Goal: Task Accomplishment & Management: Use online tool/utility

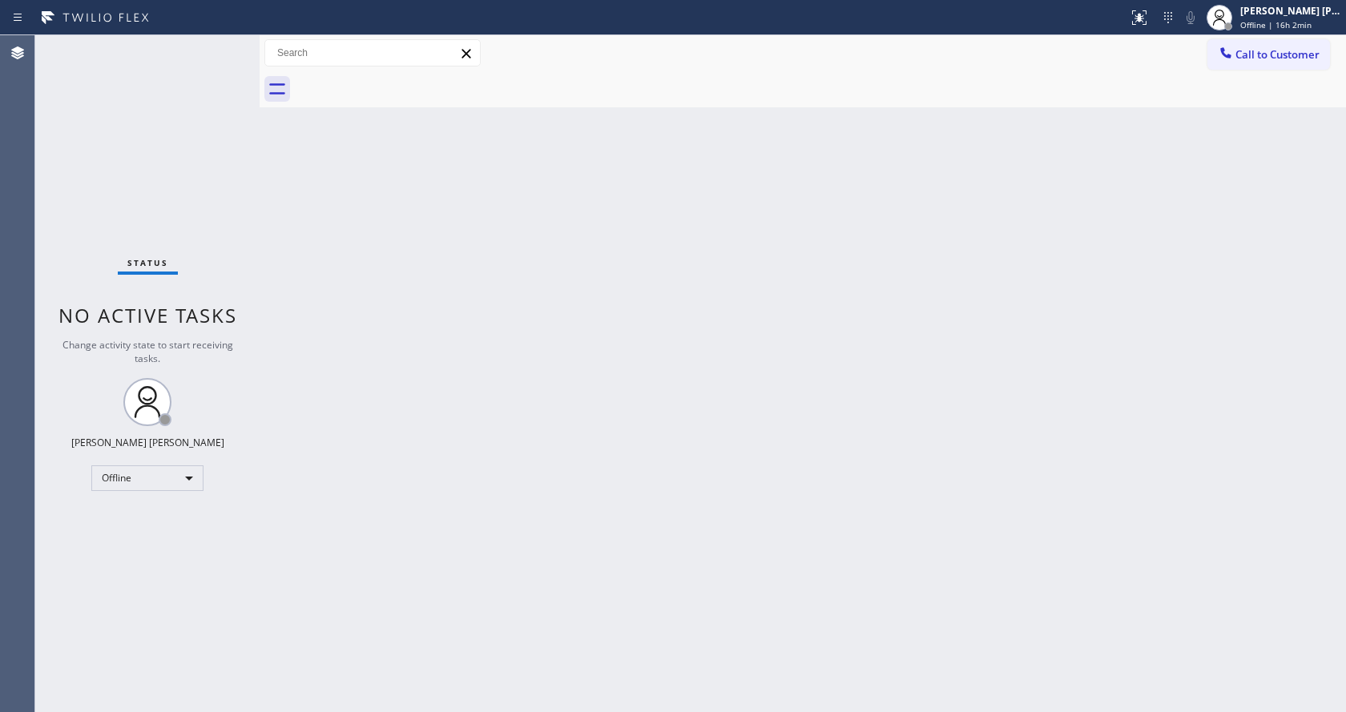
click at [301, 156] on div "Back to Dashboard Change Sender ID Customers Technicians Select a contact Outbo…" at bounding box center [803, 373] width 1086 height 677
click at [1247, 22] on span "Offline | 16h 2min" at bounding box center [1275, 24] width 71 height 11
click at [1223, 89] on button "Available" at bounding box center [1265, 85] width 160 height 21
click at [280, 414] on div "Back to Dashboard Change Sender ID Customers Technicians Select a contact Outbo…" at bounding box center [803, 373] width 1086 height 677
click at [909, 403] on div "Back to Dashboard Change Sender ID Customers Technicians Select a contact Outbo…" at bounding box center [803, 373] width 1086 height 677
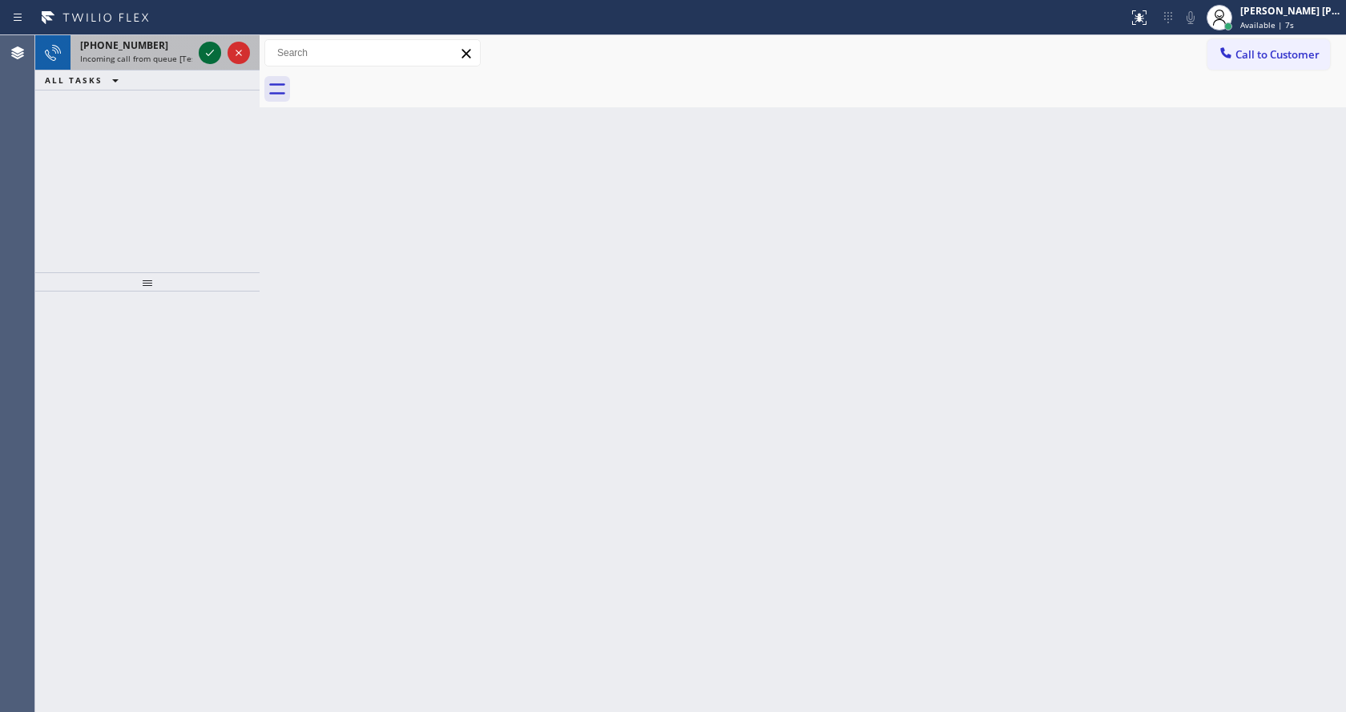
click at [211, 51] on icon at bounding box center [209, 52] width 19 height 19
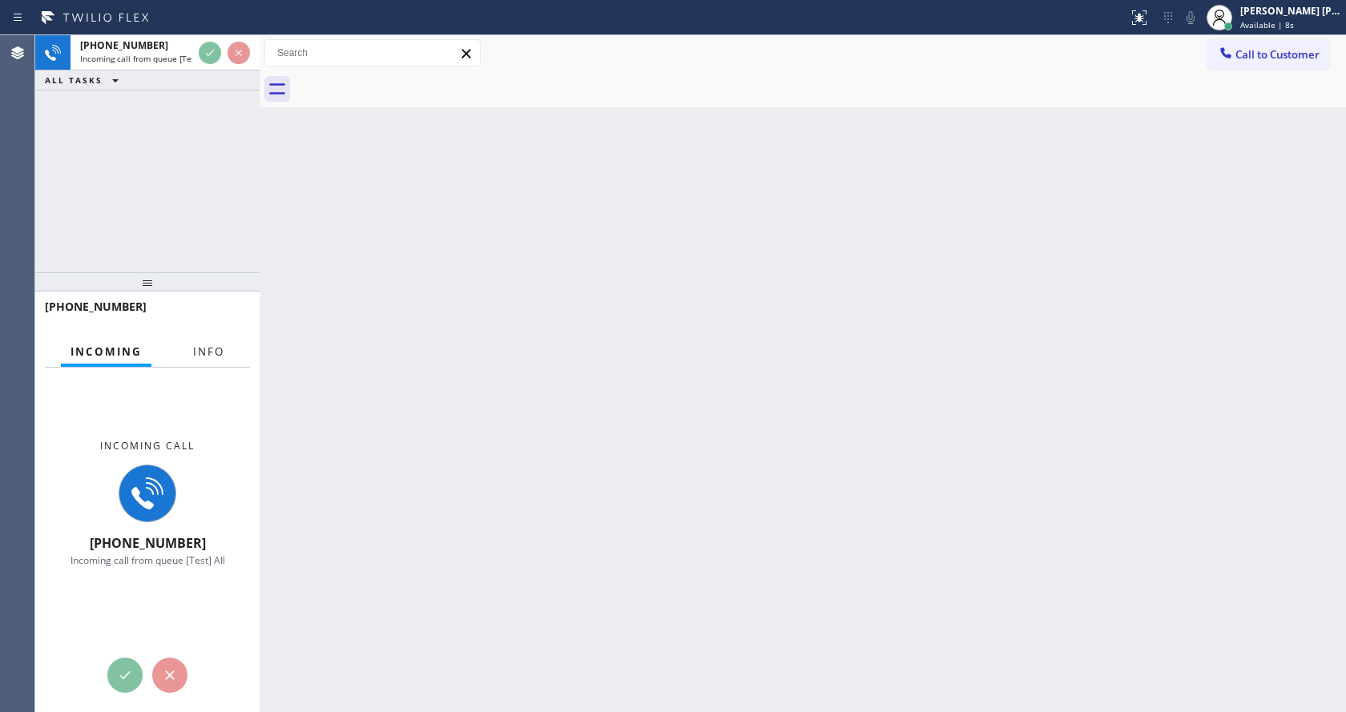
click at [209, 354] on span "Info" at bounding box center [208, 351] width 31 height 14
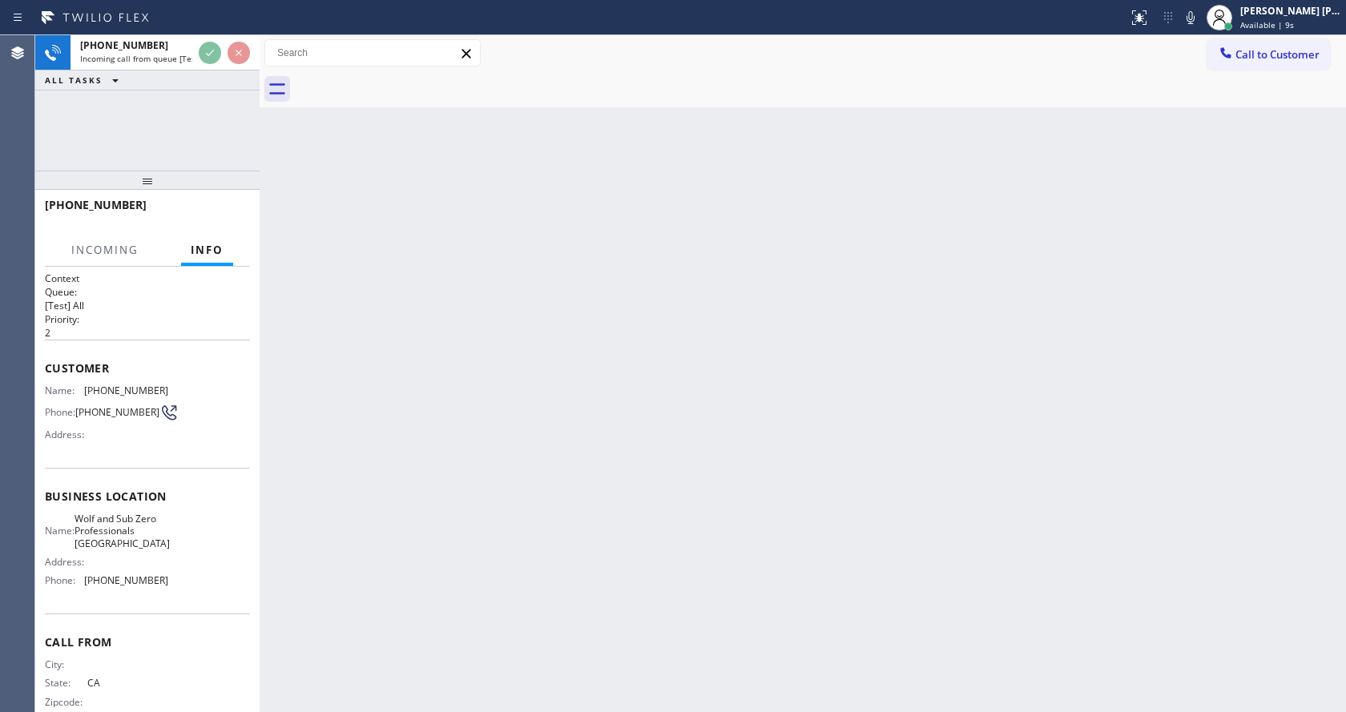
drag, startPoint x: 158, startPoint y: 234, endPoint x: 175, endPoint y: 151, distance: 84.4
click at [175, 151] on div "[PHONE_NUMBER] Incoming call from queue [Test] All ALL TASKS ALL TASKS ACTIVE T…" at bounding box center [147, 373] width 224 height 677
click at [641, 446] on div "Back to Dashboard Change Sender ID Customers Technicians Select a contact Outbo…" at bounding box center [803, 373] width 1086 height 677
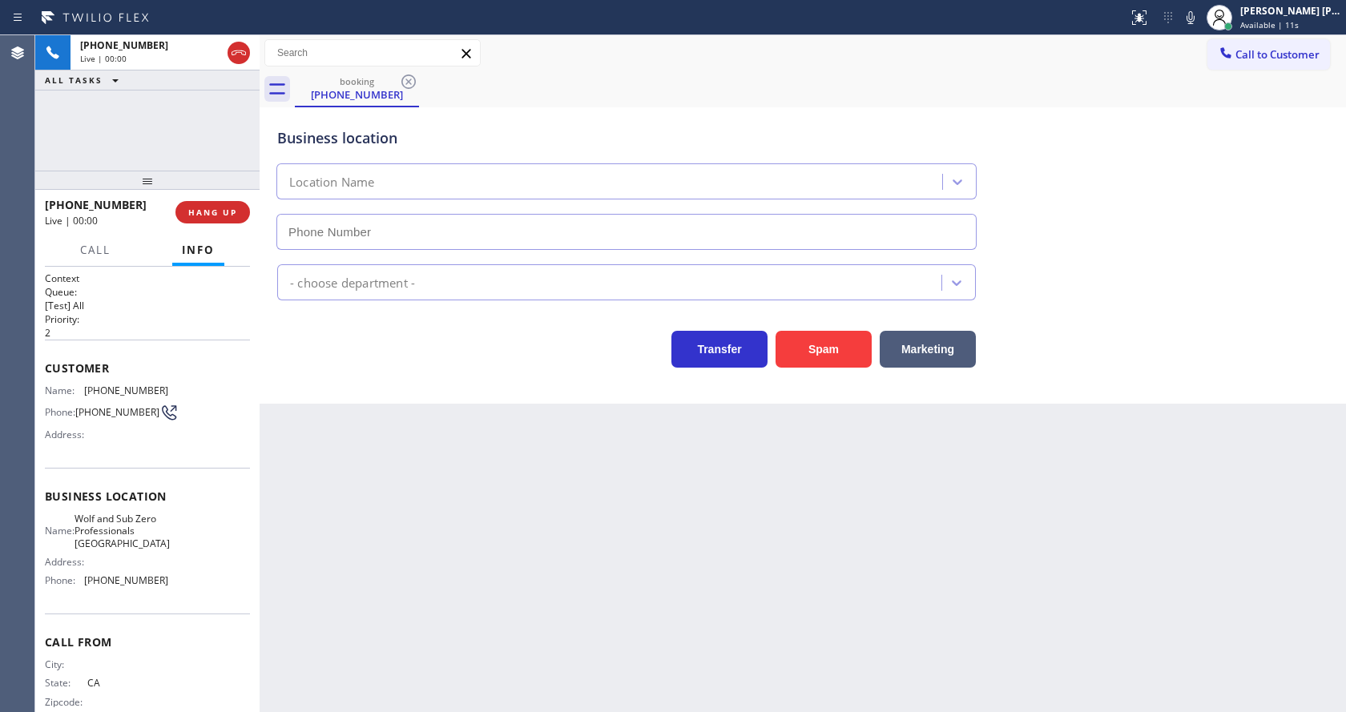
type input "[PHONE_NUMBER]"
click at [571, 530] on div "Back to Dashboard Change Sender ID Customers Technicians Select a contact Outbo…" at bounding box center [803, 373] width 1086 height 677
click at [445, 505] on div "Back to Dashboard Change Sender ID Customers Technicians Select a contact Outbo…" at bounding box center [803, 373] width 1086 height 677
click at [476, 524] on div "Back to Dashboard Change Sender ID Customers Technicians Select a contact Outbo…" at bounding box center [803, 373] width 1086 height 677
click at [411, 390] on div "Business location Wolf & Sub Zero Professionals [GEOGRAPHIC_DATA] [PHONE_NUMBER…" at bounding box center [803, 255] width 1086 height 296
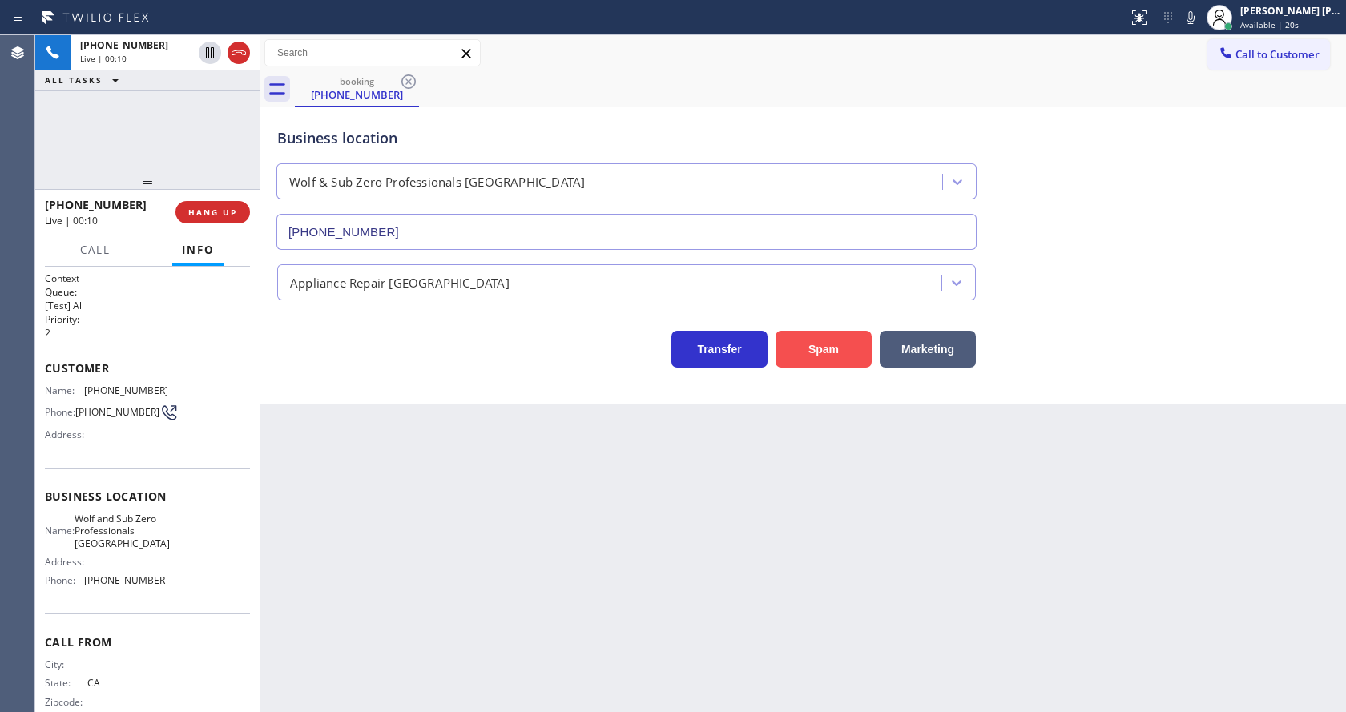
click at [828, 338] on button "Spam" at bounding box center [823, 349] width 96 height 37
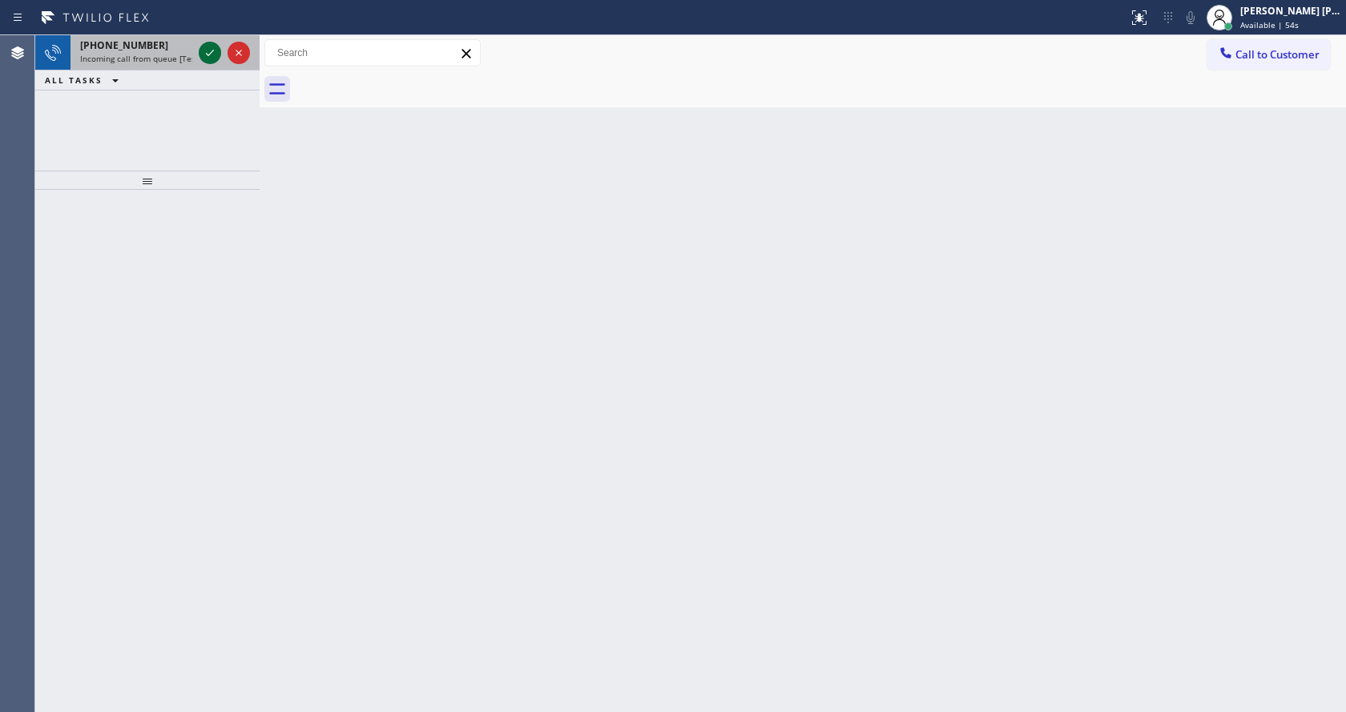
click at [211, 46] on icon at bounding box center [209, 52] width 19 height 19
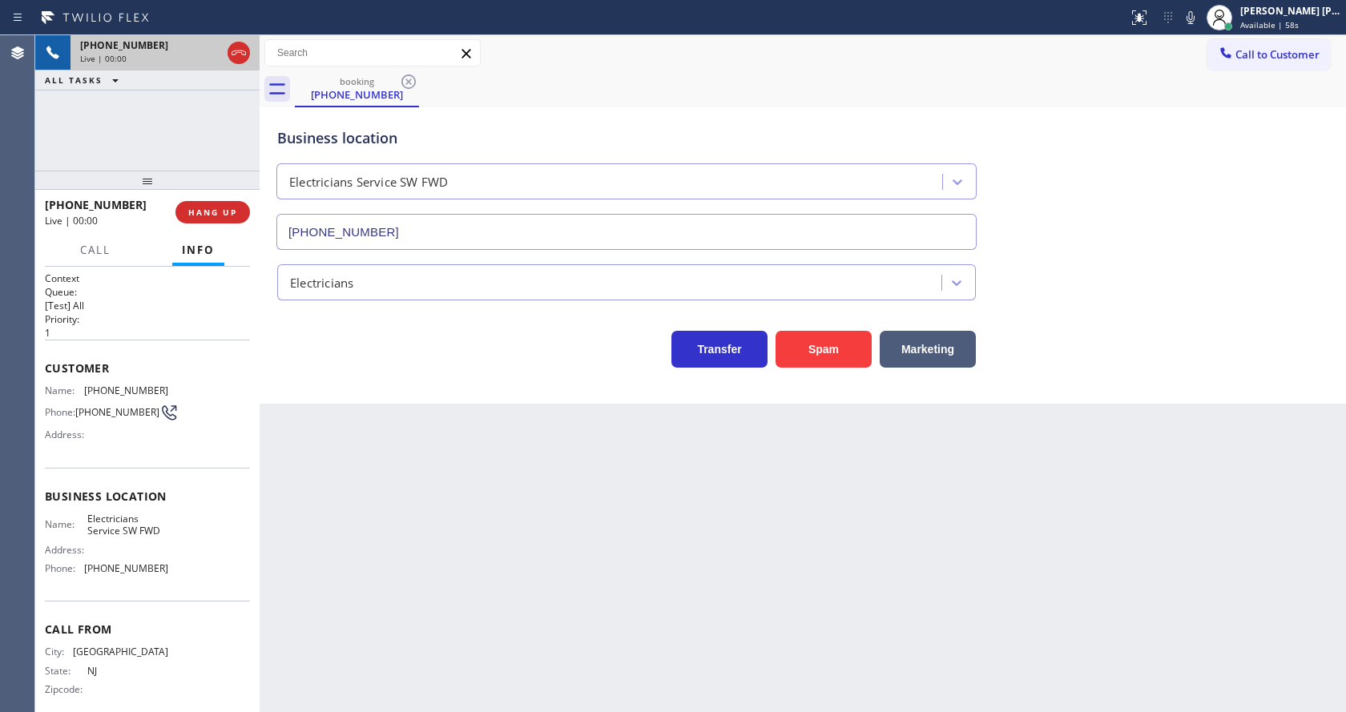
type input "[PHONE_NUMBER]"
click at [831, 340] on button "Spam" at bounding box center [823, 349] width 96 height 37
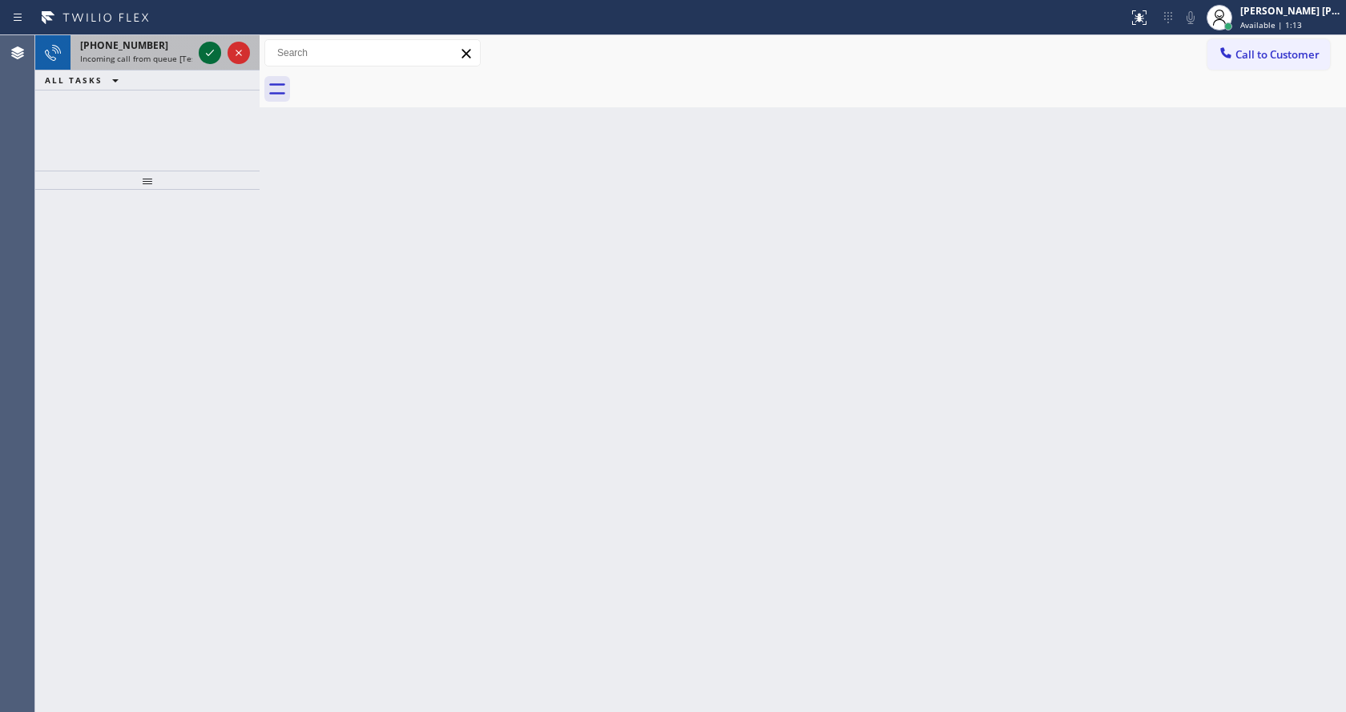
click at [215, 47] on icon at bounding box center [209, 52] width 19 height 19
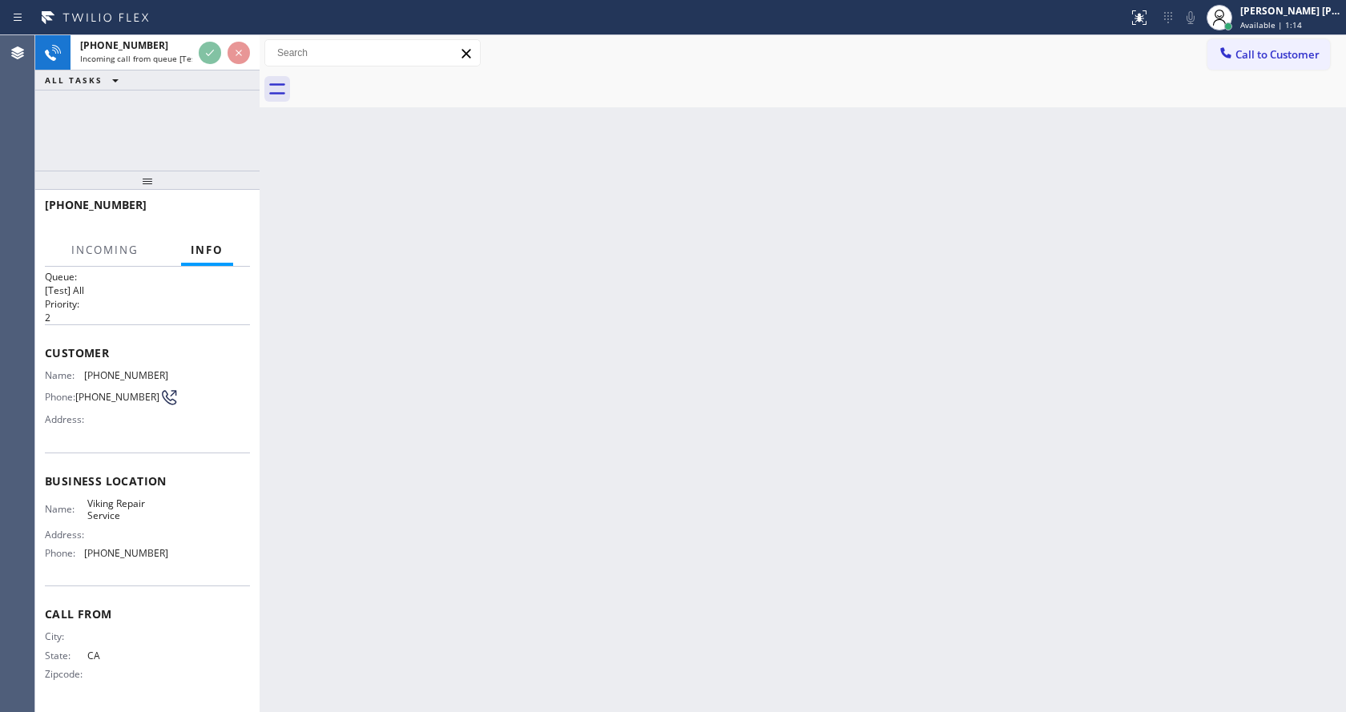
scroll to position [21, 0]
click at [660, 498] on div "Back to Dashboard Change Sender ID Customers Technicians Select a contact Outbo…" at bounding box center [803, 373] width 1086 height 677
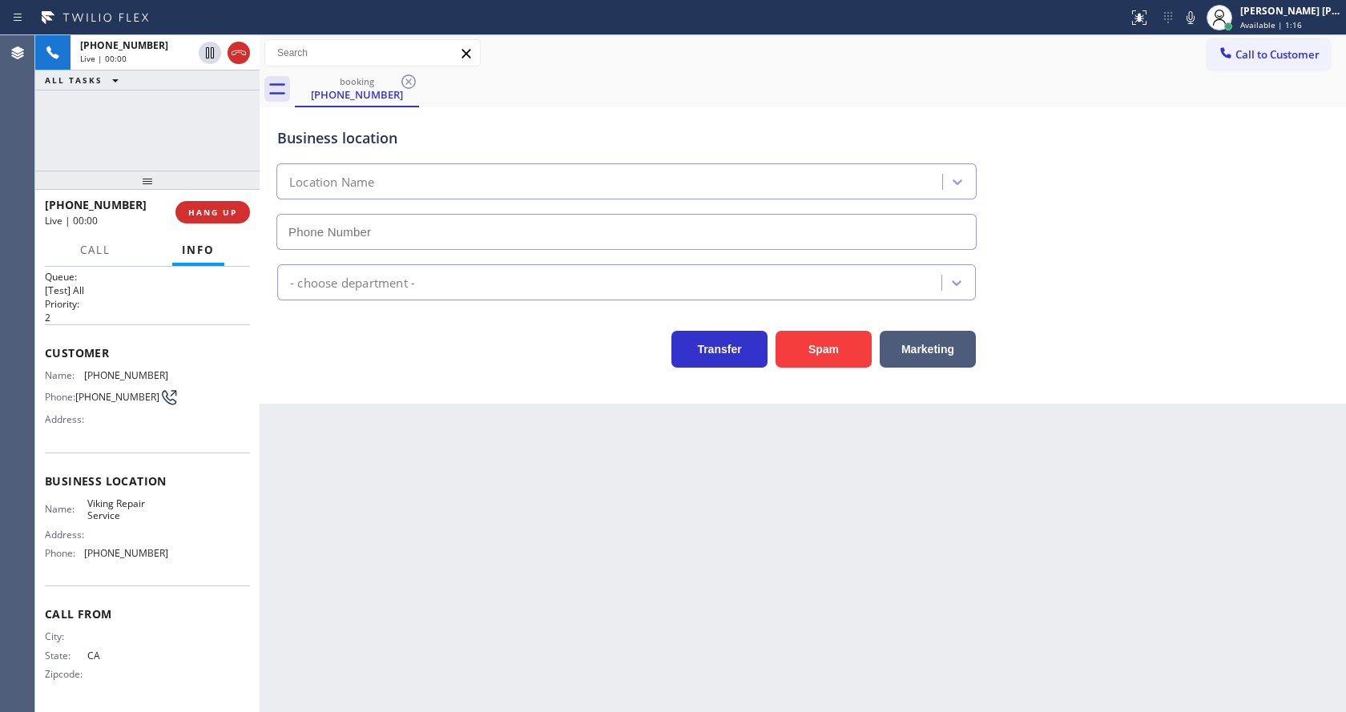
type input "[PHONE_NUMBER]"
click at [811, 352] on button "Spam" at bounding box center [823, 349] width 96 height 37
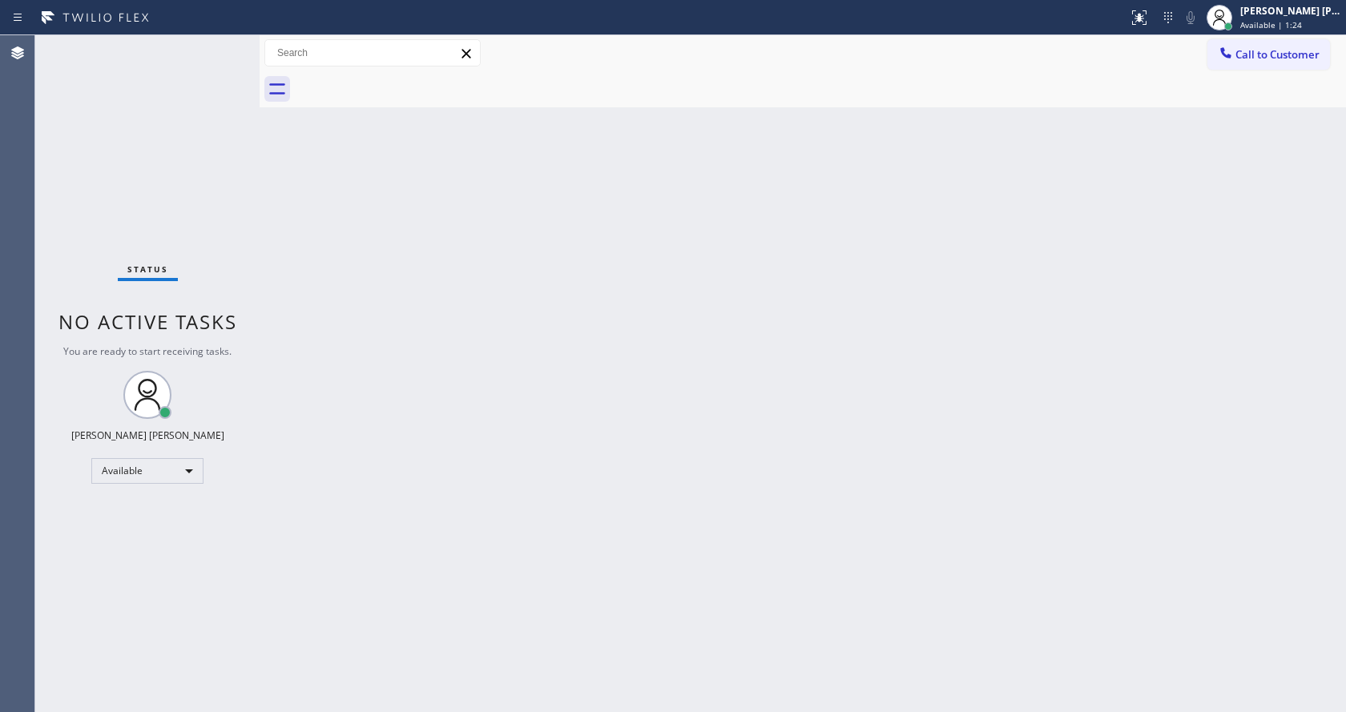
click at [750, 360] on div "Back to Dashboard Change Sender ID Customers Technicians Select a contact Outbo…" at bounding box center [803, 373] width 1086 height 677
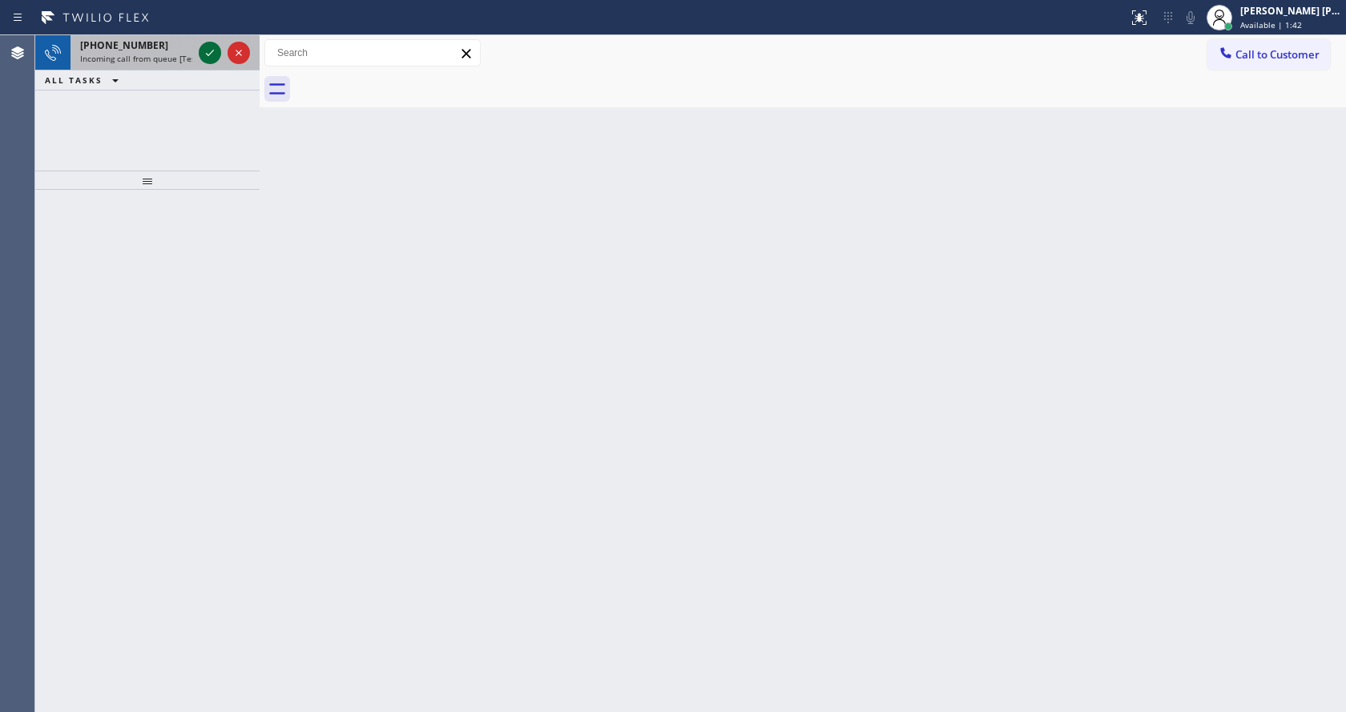
click at [219, 51] on icon at bounding box center [209, 52] width 19 height 19
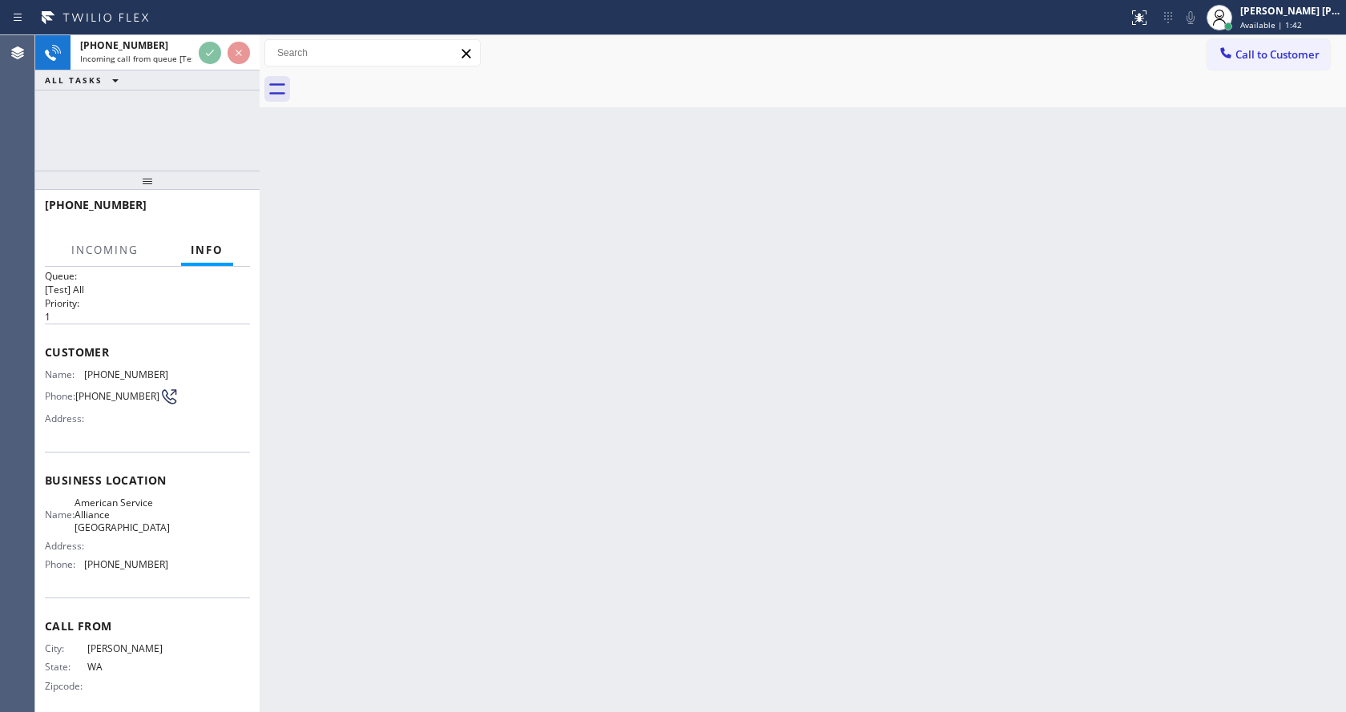
scroll to position [33, 0]
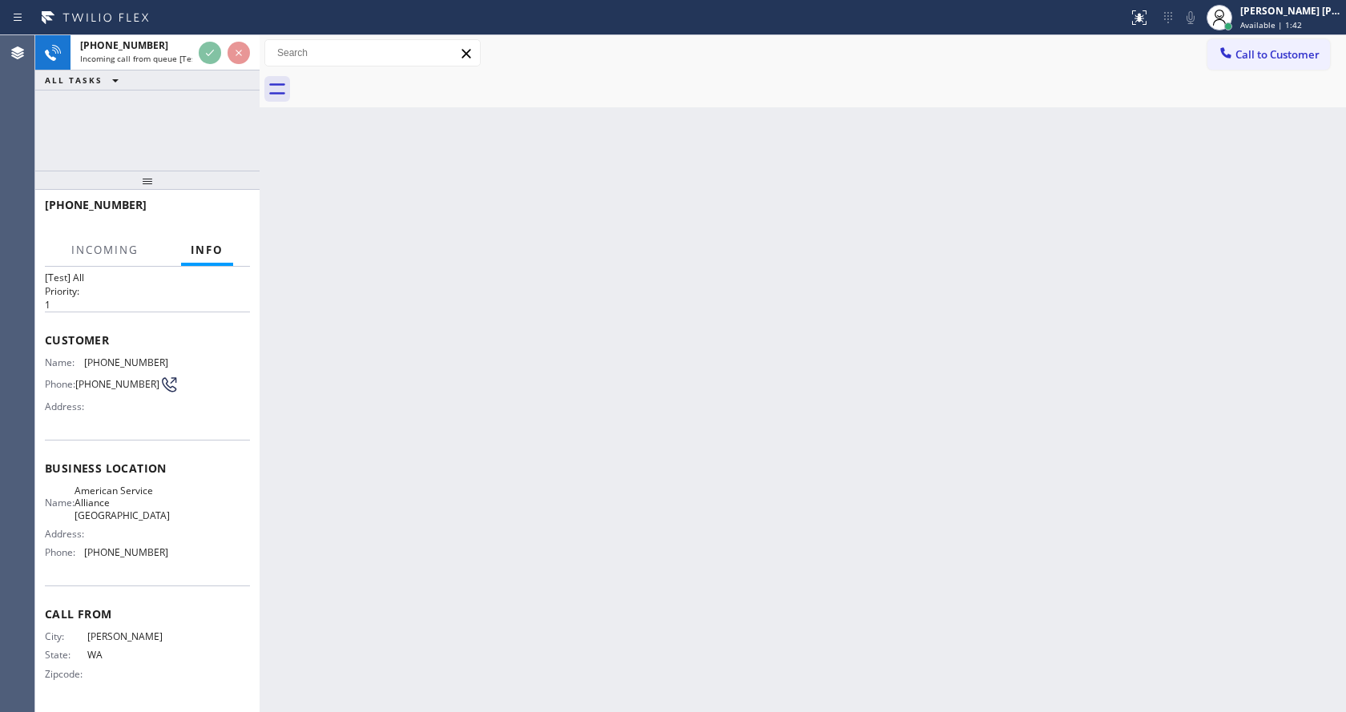
click at [469, 501] on div "Back to Dashboard Change Sender ID Customers Technicians Select a contact Outbo…" at bounding box center [803, 373] width 1086 height 677
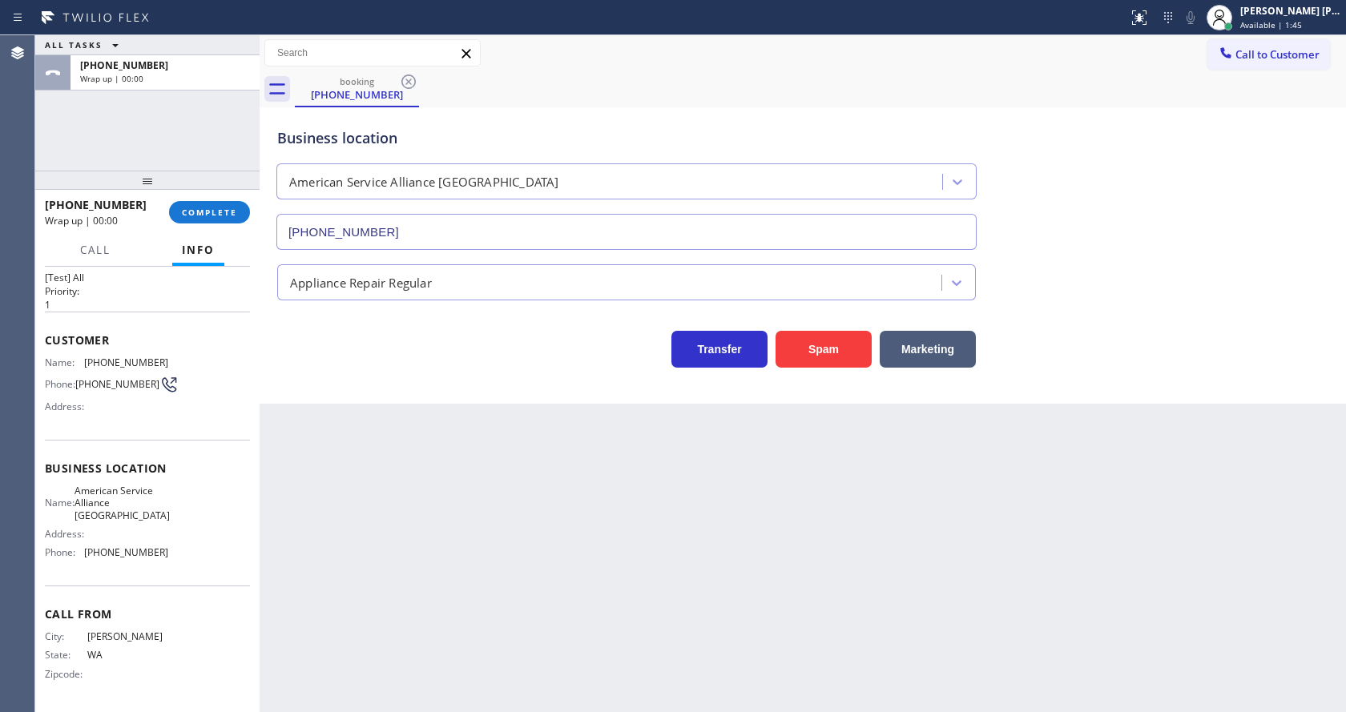
type input "[PHONE_NUMBER]"
click at [386, 433] on div "Back to Dashboard Change Sender ID Customers Technicians Select a contact Outbo…" at bounding box center [803, 373] width 1086 height 677
click at [205, 208] on span "COMPLETE" at bounding box center [209, 212] width 55 height 11
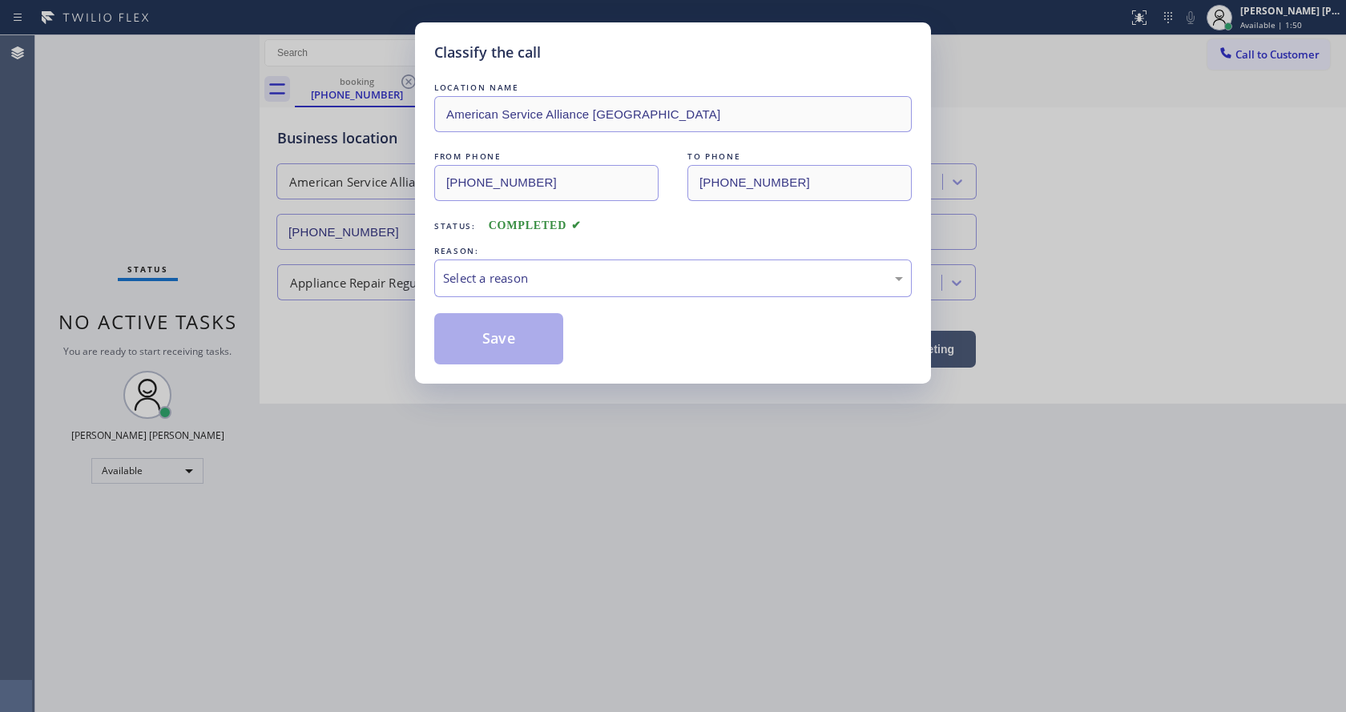
click at [566, 253] on div "REASON:" at bounding box center [672, 251] width 477 height 17
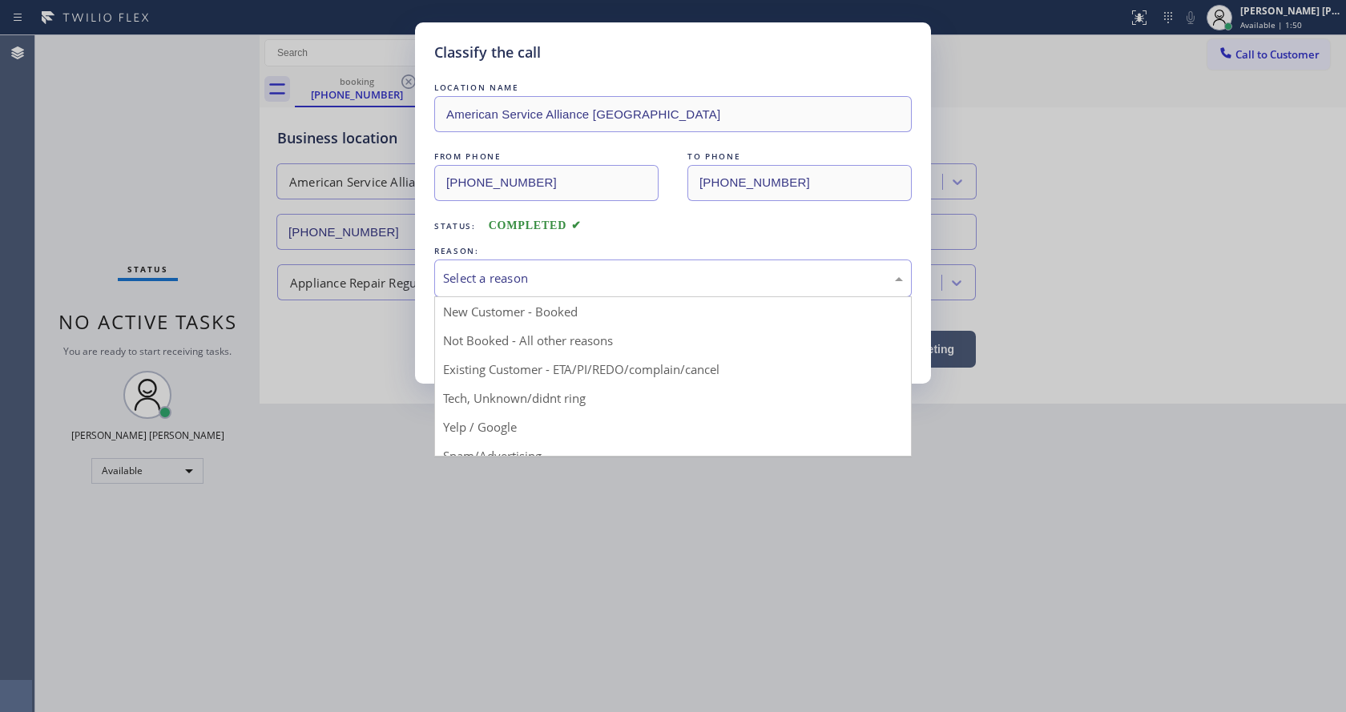
click at [530, 274] on div "Select a reason" at bounding box center [673, 278] width 460 height 18
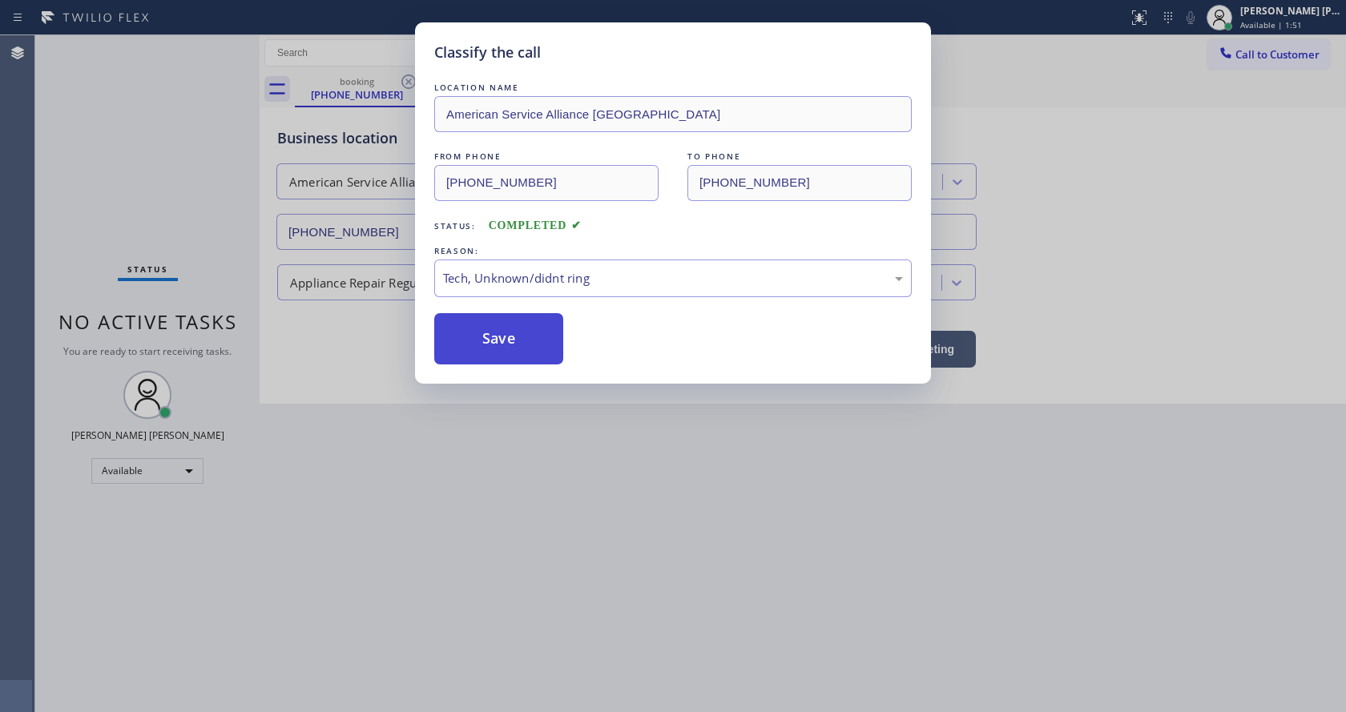
click at [513, 341] on button "Save" at bounding box center [498, 338] width 129 height 51
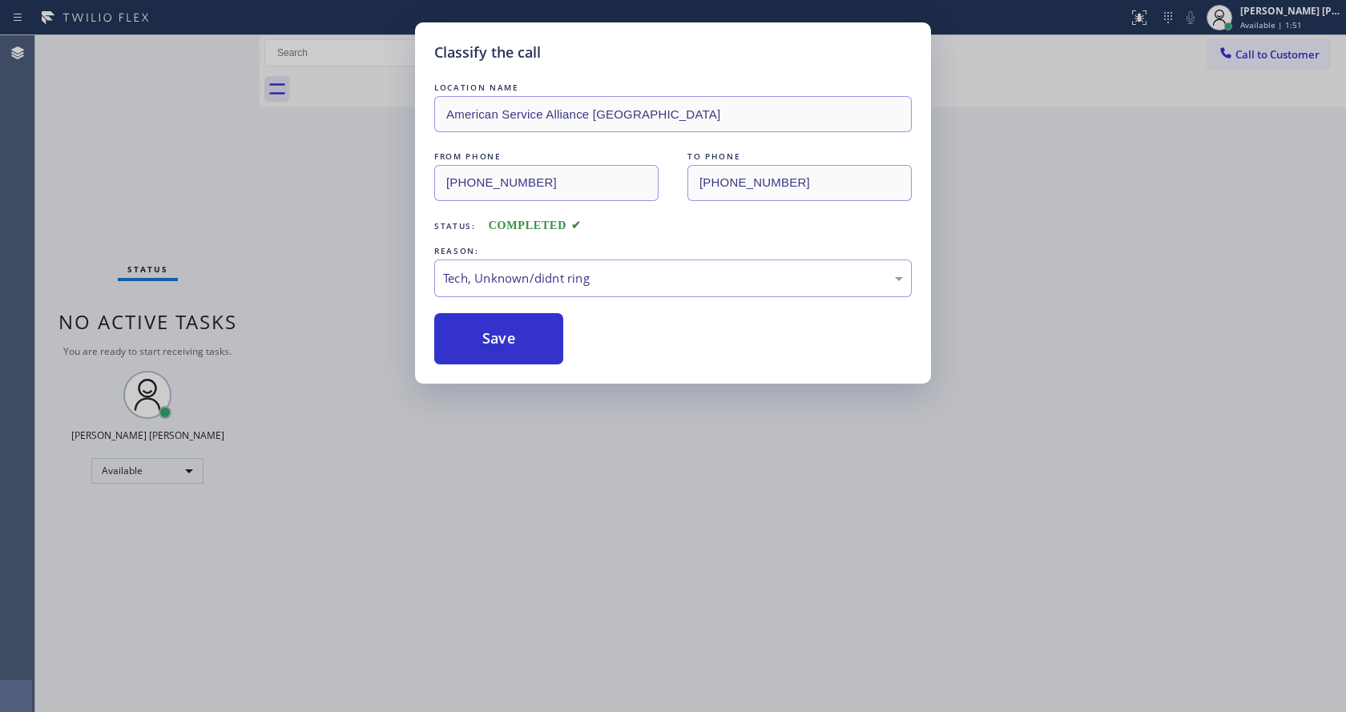
click at [626, 444] on div "Classify the call LOCATION NAME American Service Alliance Seattle FROM PHONE [P…" at bounding box center [673, 356] width 1346 height 712
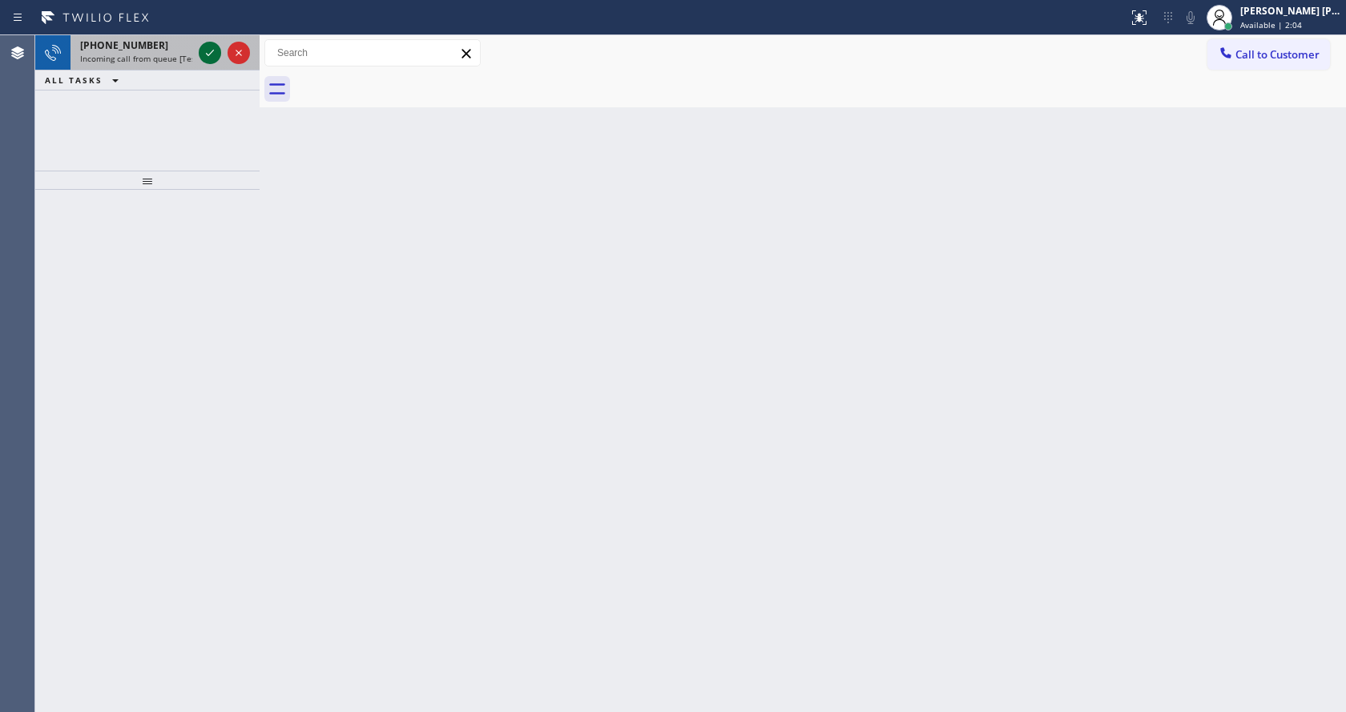
click at [204, 59] on icon at bounding box center [209, 52] width 19 height 19
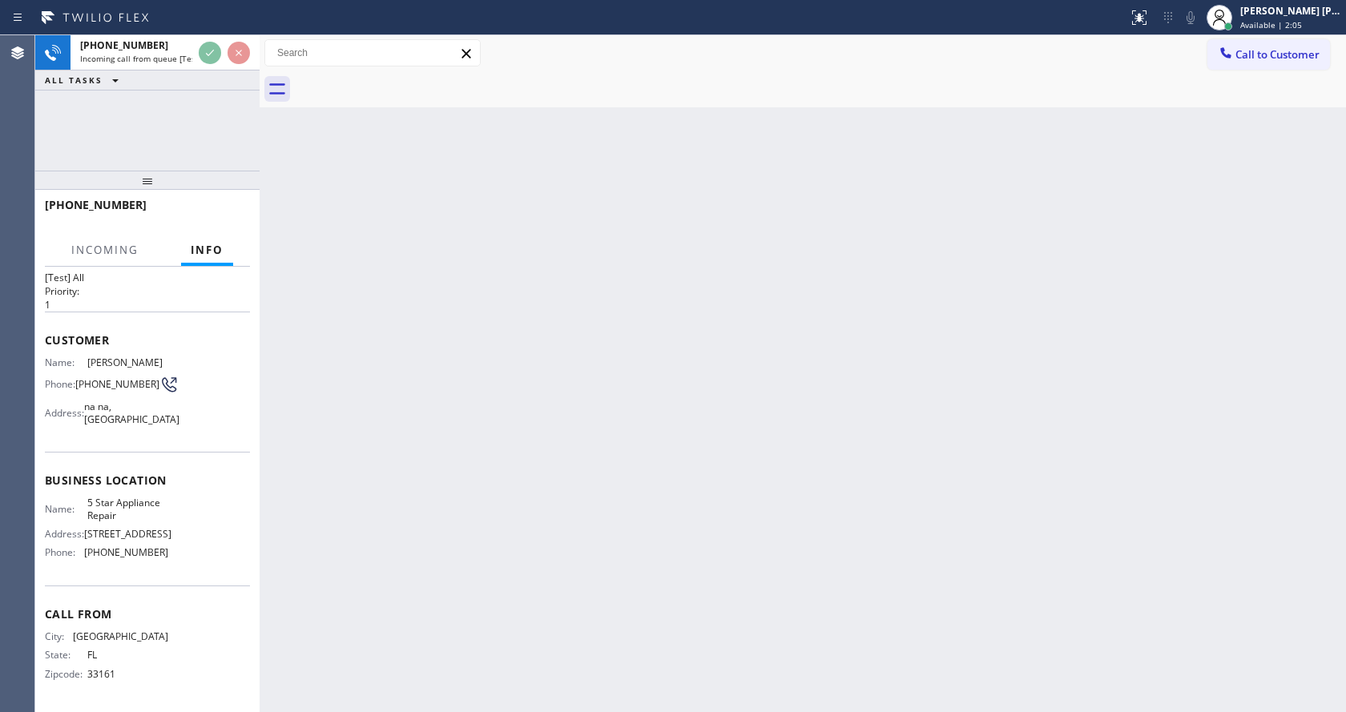
scroll to position [46, 0]
click at [459, 512] on div "Back to Dashboard Change Sender ID Customers Technicians Select a contact Outbo…" at bounding box center [803, 373] width 1086 height 677
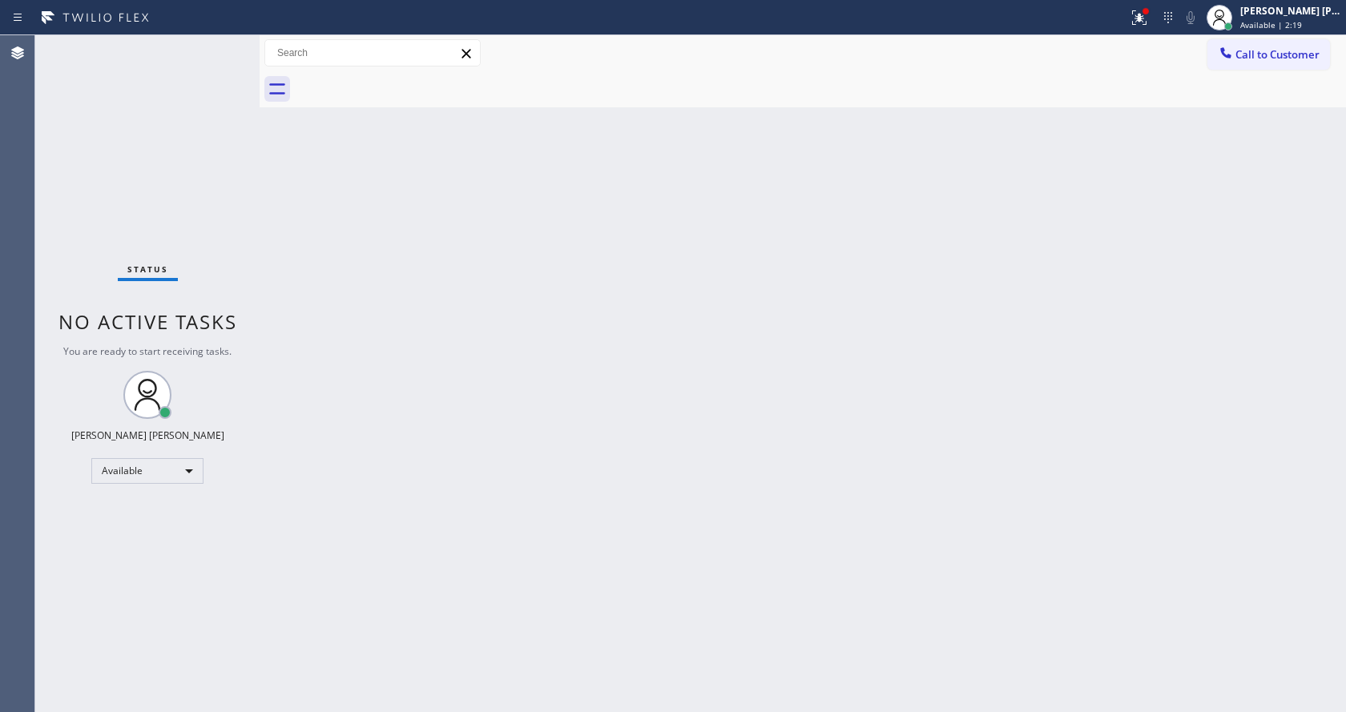
drag, startPoint x: 1135, startPoint y: 90, endPoint x: 1139, endPoint y: 51, distance: 38.7
click at [1135, 90] on div at bounding box center [820, 89] width 1051 height 36
click at [1141, 15] on icon at bounding box center [1138, 17] width 19 height 19
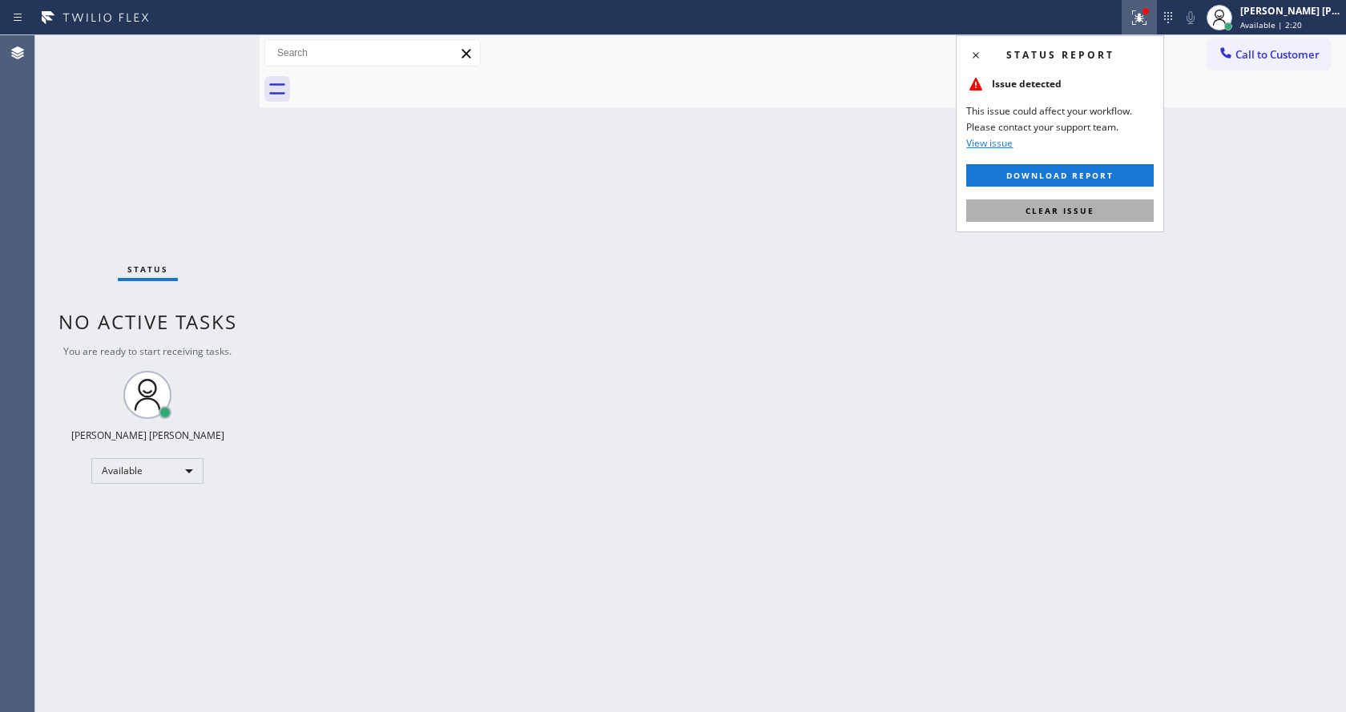
click at [1072, 203] on button "Clear issue" at bounding box center [1059, 210] width 187 height 22
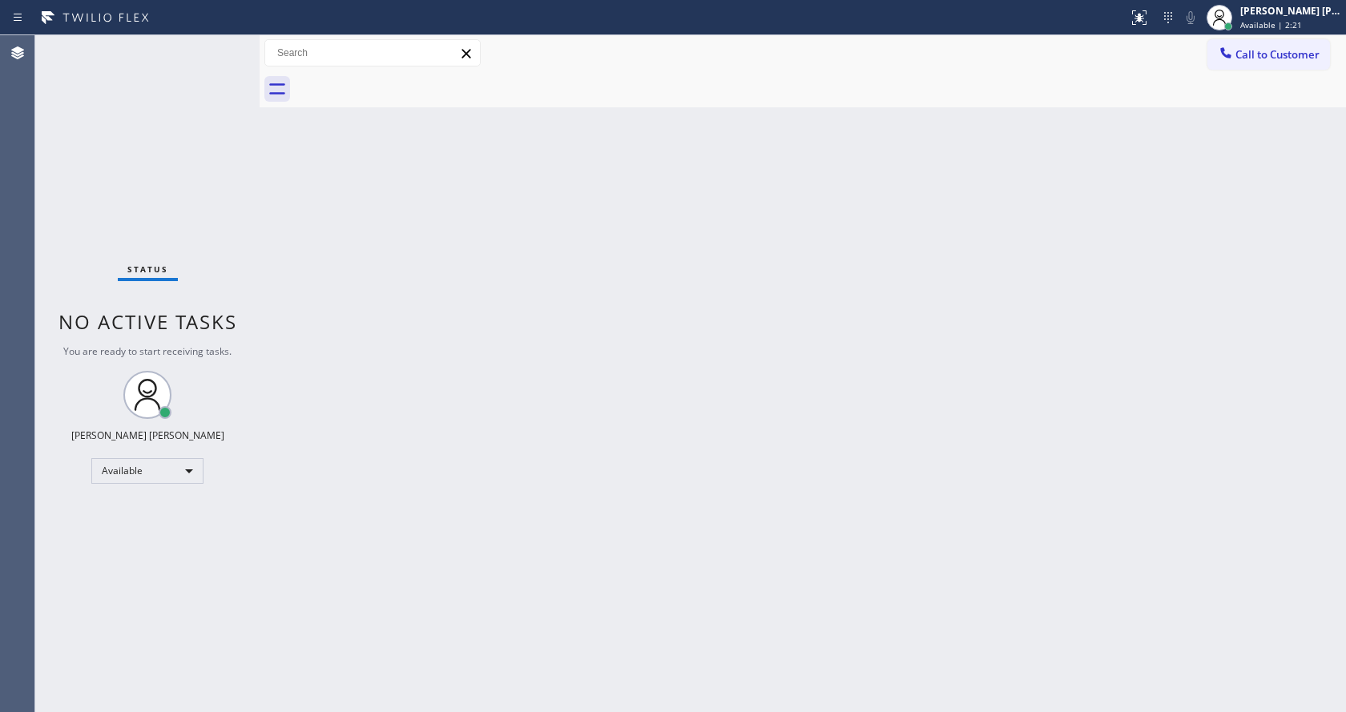
click at [726, 453] on div "Back to Dashboard Change Sender ID Customers Technicians Select a contact Outbo…" at bounding box center [803, 373] width 1086 height 677
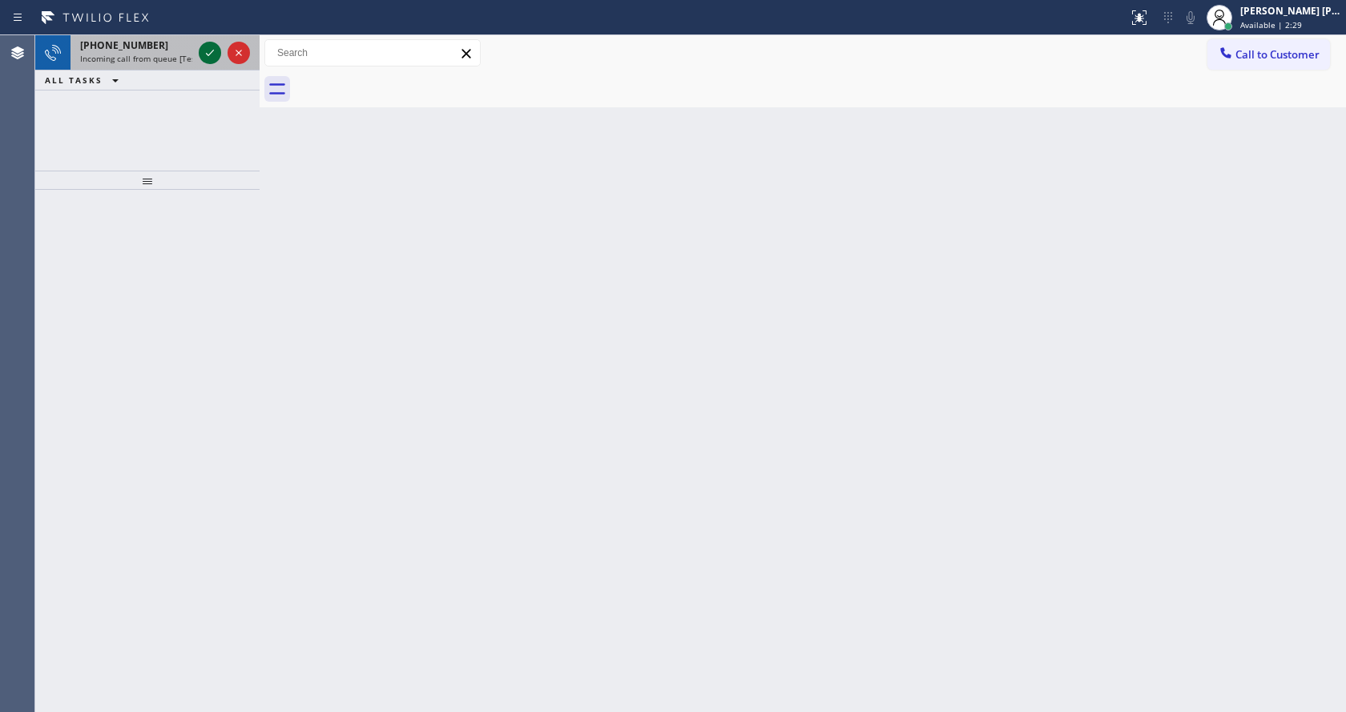
click at [205, 51] on icon at bounding box center [209, 52] width 19 height 19
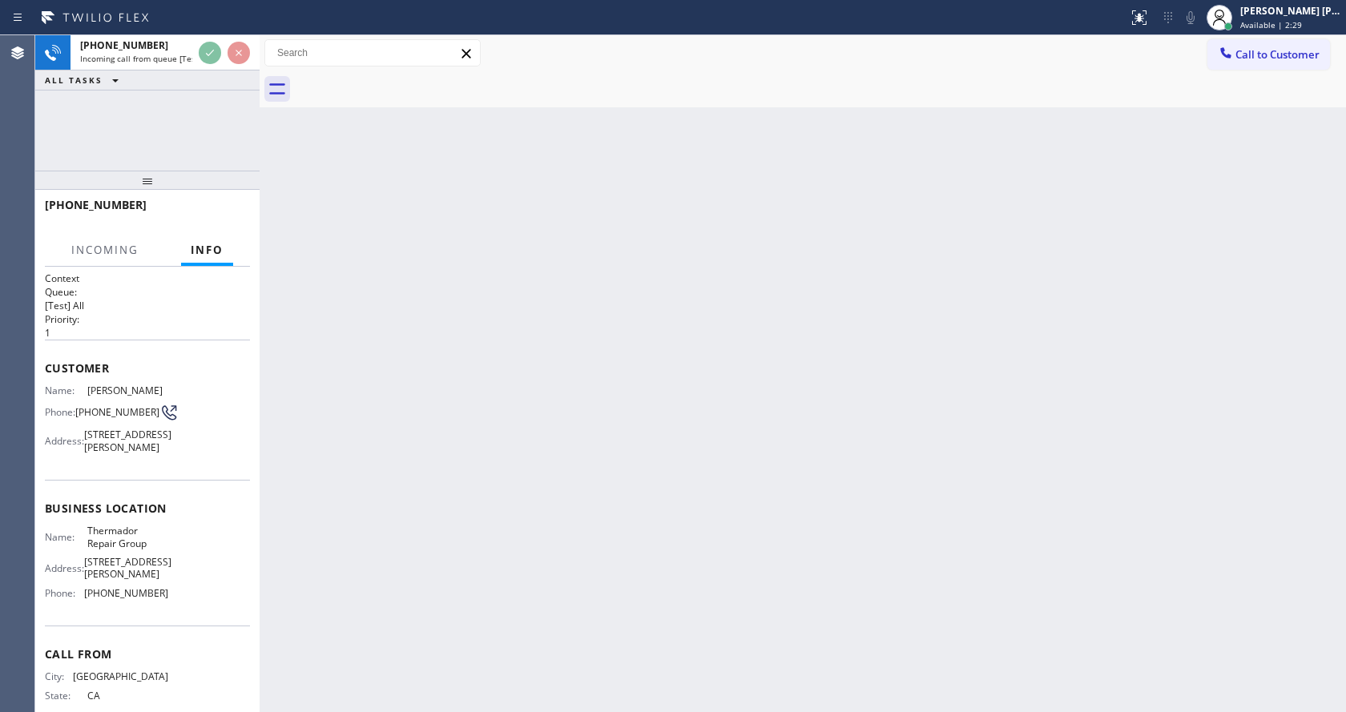
scroll to position [58, 0]
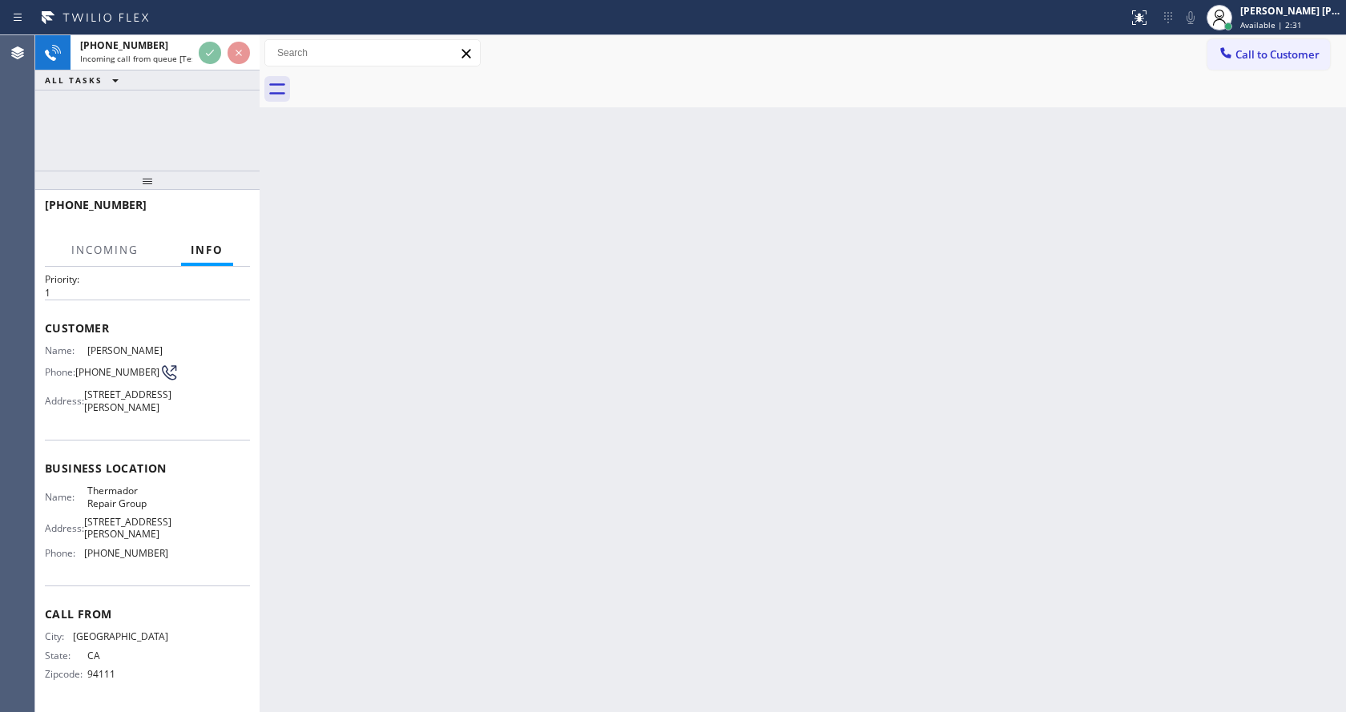
click at [560, 453] on div "Back to Dashboard Change Sender ID Customers Technicians Select a contact Outbo…" at bounding box center [803, 373] width 1086 height 677
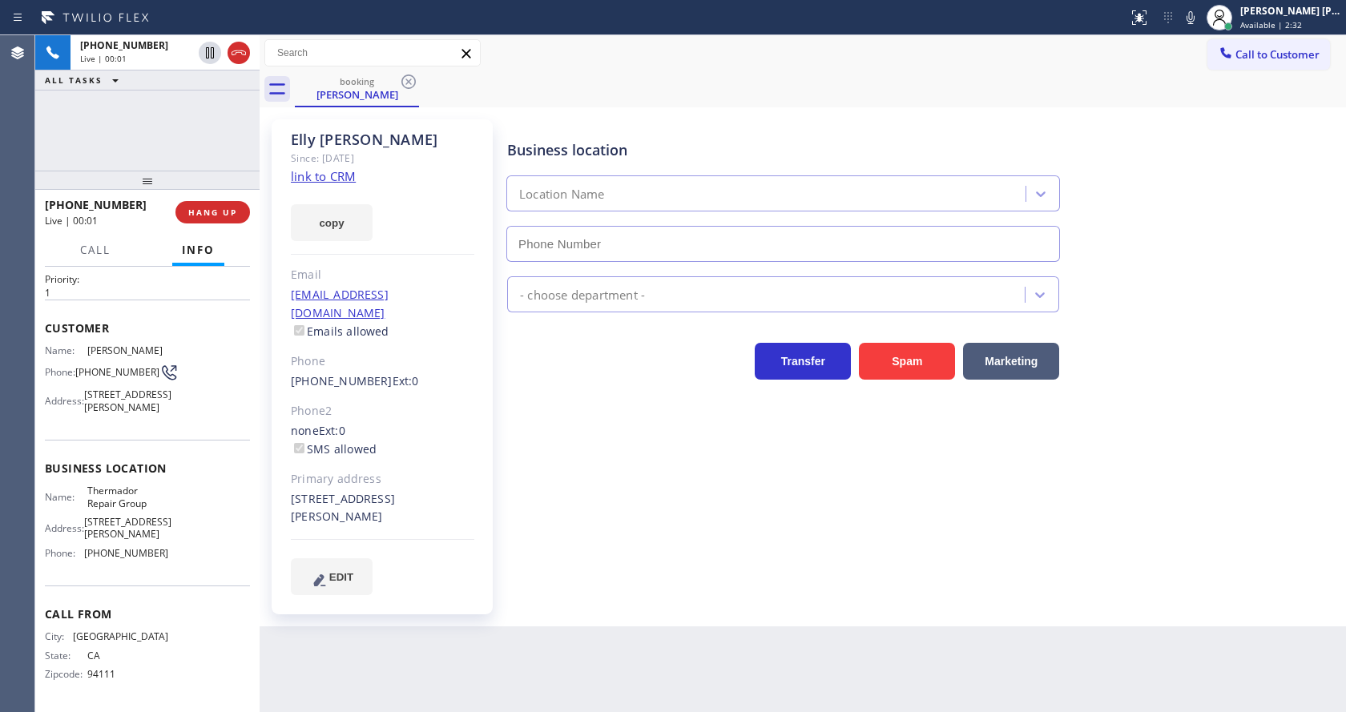
type input "[PHONE_NUMBER]"
click at [311, 183] on link "link to CRM" at bounding box center [323, 176] width 65 height 16
click at [491, 404] on div "[PERSON_NAME] Since: [DATE] link to CRM copy Email [EMAIL_ADDRESS][DOMAIN_NAME]…" at bounding box center [382, 366] width 221 height 495
click at [536, 444] on div "Business location Thermador Repair Group [PHONE_NUMBER] Appliance Repair High E…" at bounding box center [923, 356] width 838 height 467
click at [395, 352] on div "Phone" at bounding box center [382, 361] width 183 height 18
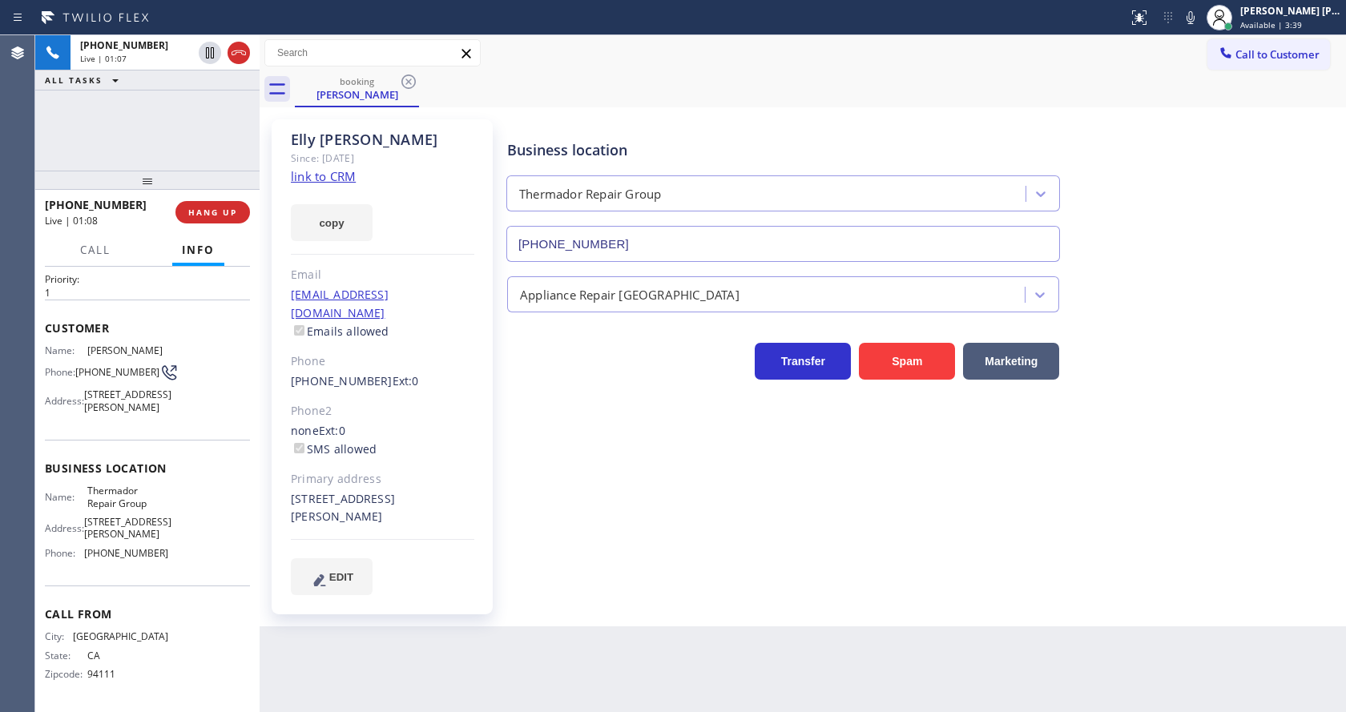
click at [546, 461] on div "Business location Thermador Repair Group [PHONE_NUMBER] Appliance Repair High E…" at bounding box center [923, 356] width 838 height 467
click at [555, 515] on div "Business location Thermador Repair Group [PHONE_NUMBER] Appliance Repair High E…" at bounding box center [923, 356] width 838 height 467
click at [413, 182] on div "[PERSON_NAME] Since: [DATE] link to CRM copy Email [EMAIL_ADDRESS][DOMAIN_NAME]…" at bounding box center [382, 366] width 221 height 495
click at [1187, 20] on div at bounding box center [1190, 17] width 22 height 19
click at [207, 48] on icon at bounding box center [210, 52] width 8 height 11
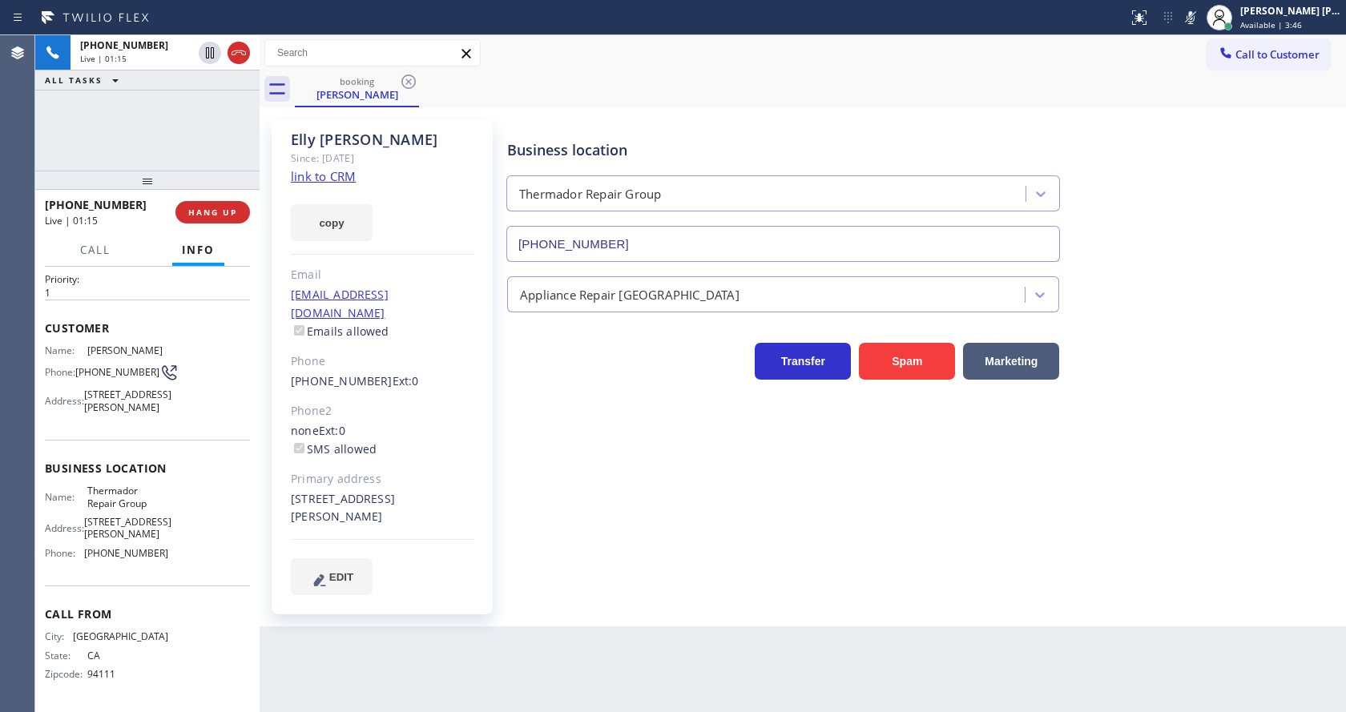
click at [533, 540] on div "Business location Thermador Repair Group [PHONE_NUMBER] Appliance Repair High E…" at bounding box center [923, 356] width 838 height 467
click at [1188, 265] on div "Appliance Repair [GEOGRAPHIC_DATA]" at bounding box center [923, 287] width 838 height 50
click at [652, 516] on div "Business location Thermador Repair Group [PHONE_NUMBER] Appliance Repair High E…" at bounding box center [923, 356] width 838 height 467
click at [1239, 180] on div "Business location Thermador Repair Group [PHONE_NUMBER]" at bounding box center [923, 189] width 838 height 145
click at [1205, 218] on div "Business location Thermador Repair Group [PHONE_NUMBER]" at bounding box center [923, 189] width 838 height 145
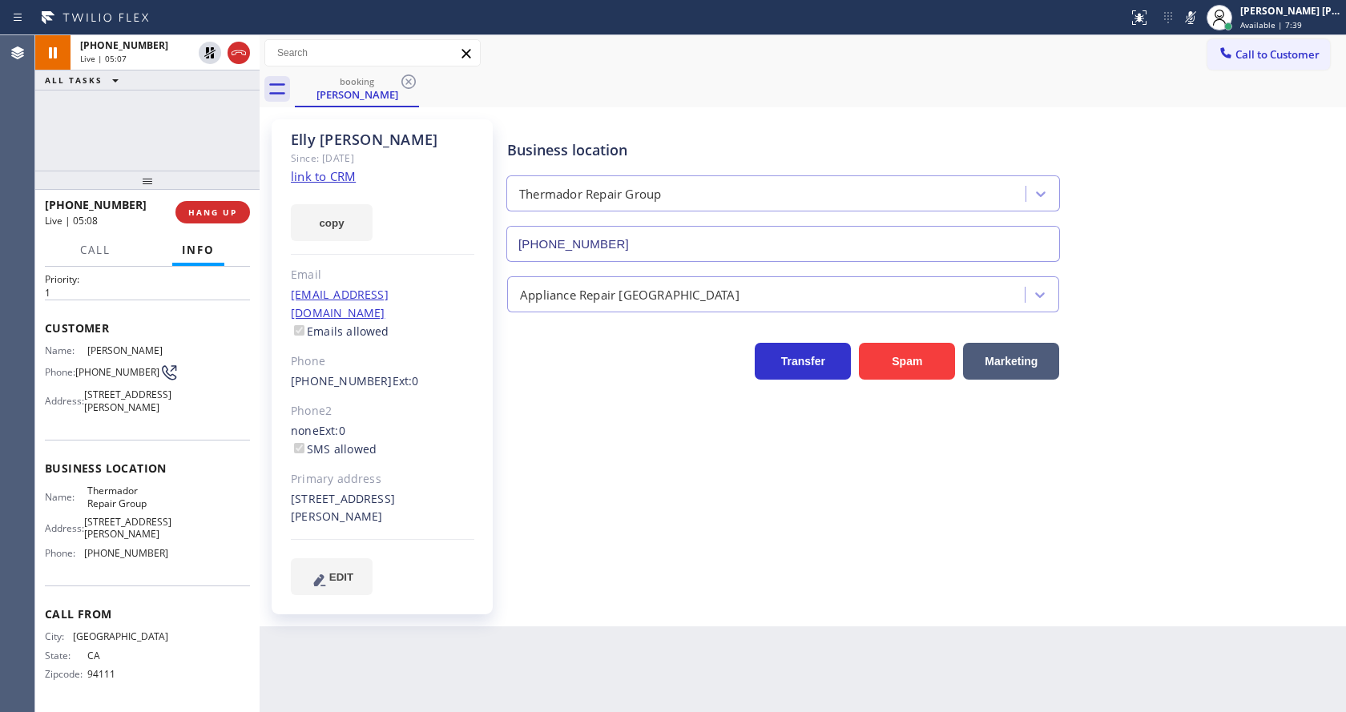
drag, startPoint x: 1214, startPoint y: 241, endPoint x: 1215, endPoint y: 107, distance: 134.6
click at [1214, 241] on div "Business location Thermador Repair Group [PHONE_NUMBER]" at bounding box center [923, 189] width 838 height 145
click at [1200, 16] on icon at bounding box center [1190, 17] width 19 height 19
click at [210, 48] on icon at bounding box center [209, 52] width 19 height 19
click at [645, 495] on div "Business location Thermador Repair Group [PHONE_NUMBER] Appliance Repair High E…" at bounding box center [923, 356] width 838 height 467
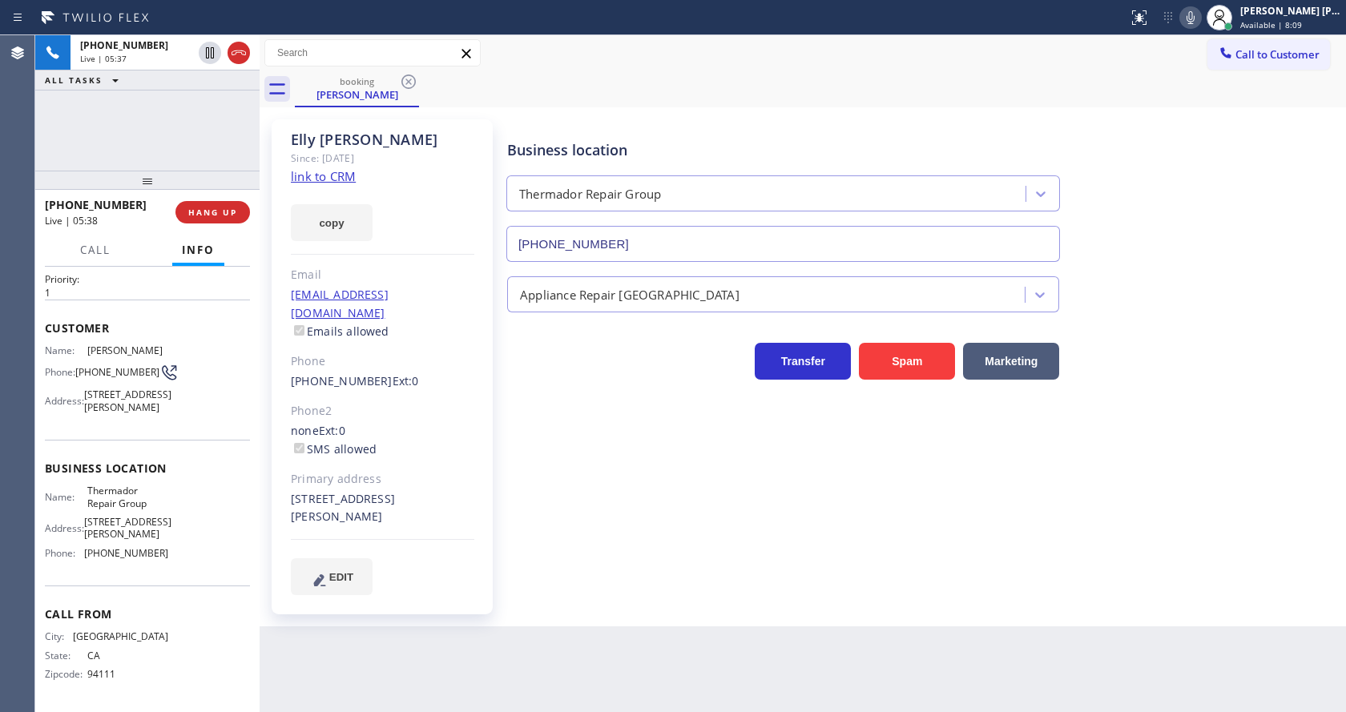
click at [589, 518] on div "Business location Thermador Repair Group [PHONE_NUMBER] Appliance Repair High E…" at bounding box center [923, 356] width 838 height 467
click at [207, 104] on icon at bounding box center [209, 108] width 19 height 19
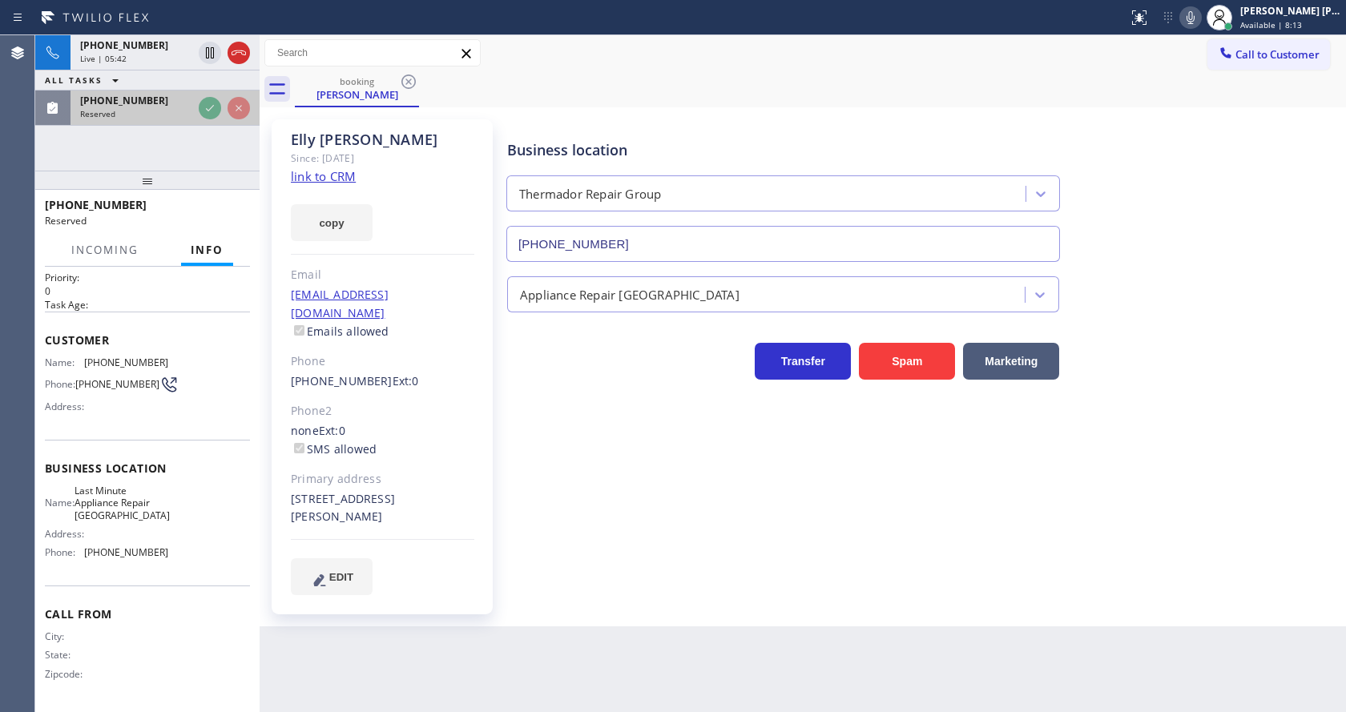
scroll to position [47, 0]
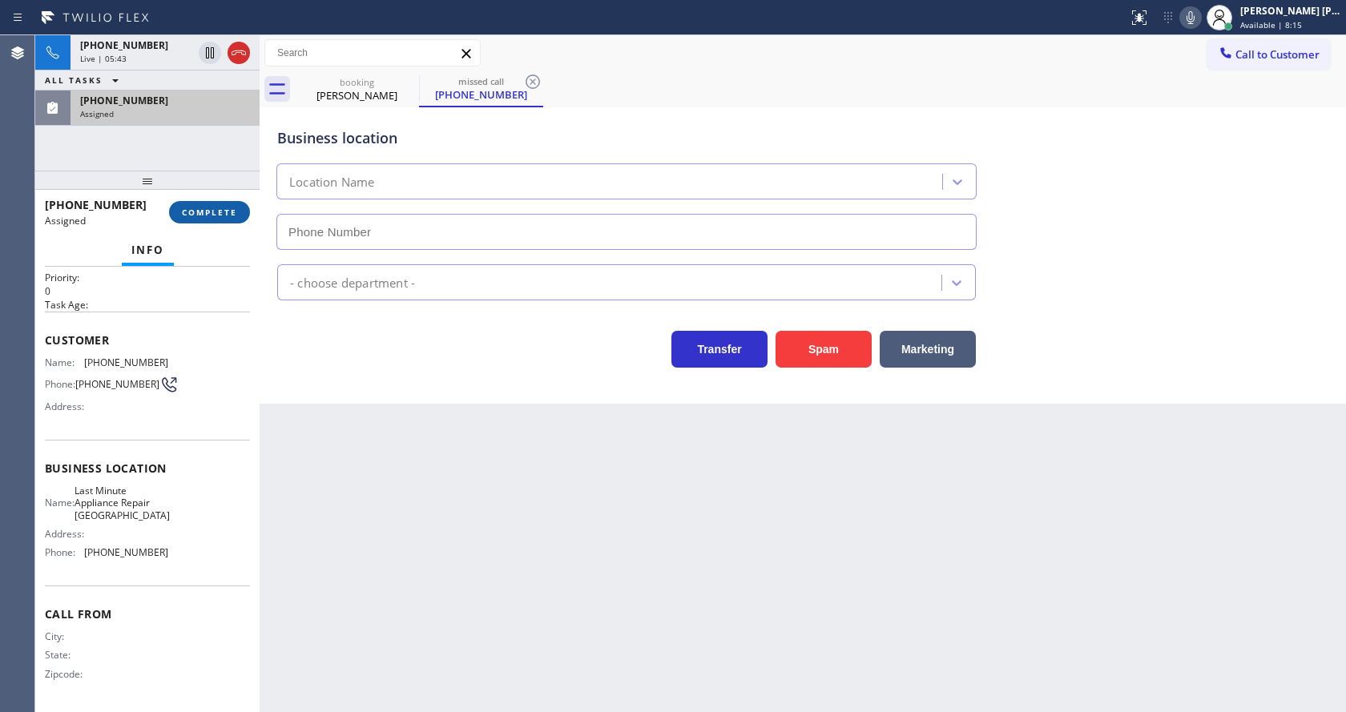
type input "[PHONE_NUMBER]"
click at [213, 214] on span "COMPLETE" at bounding box center [209, 212] width 55 height 11
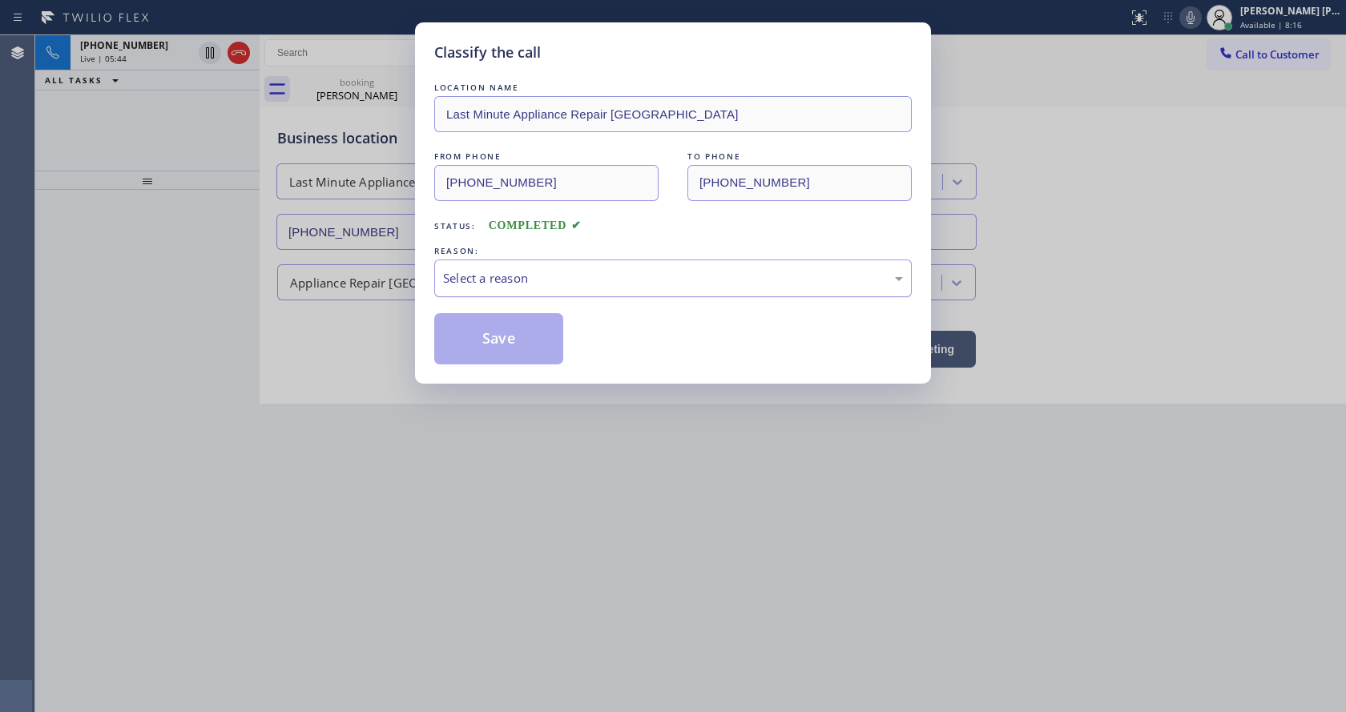
click at [541, 276] on div "Select a reason" at bounding box center [673, 278] width 460 height 18
click at [493, 339] on button "Save" at bounding box center [498, 338] width 129 height 51
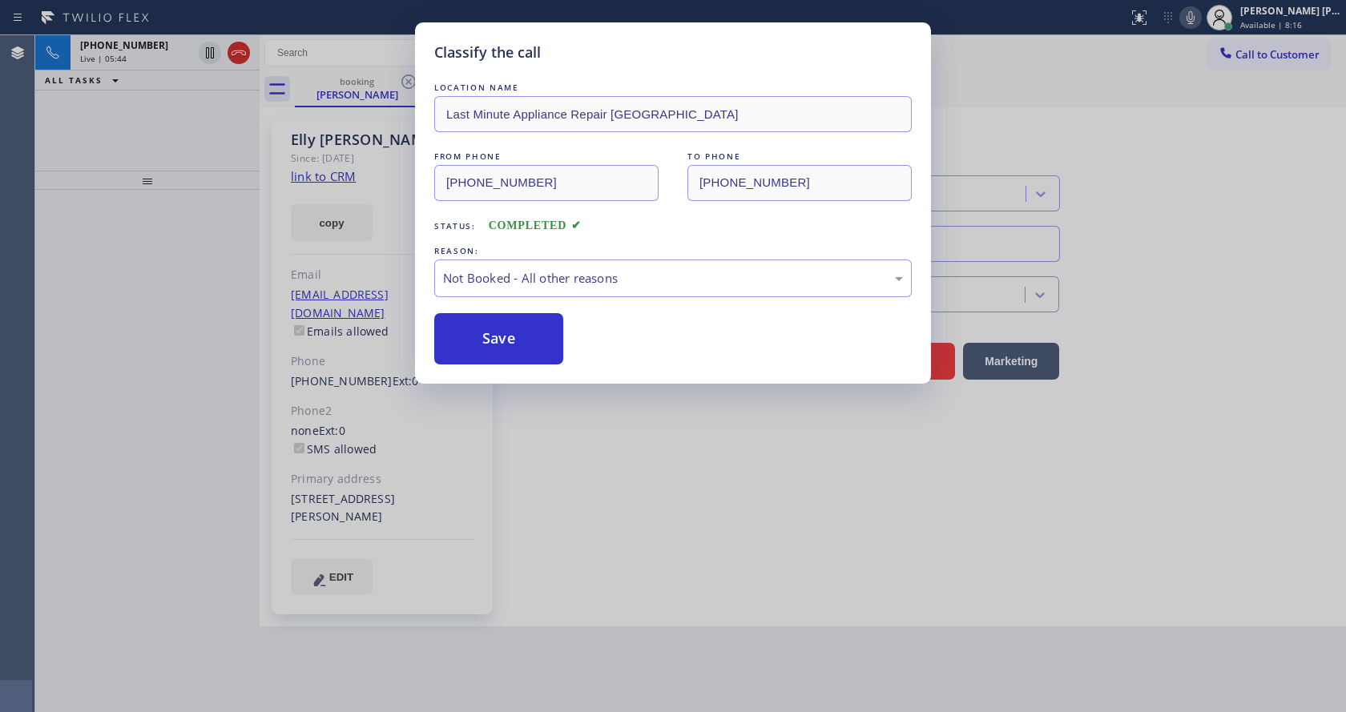
click at [493, 339] on button "Save" at bounding box center [498, 338] width 129 height 51
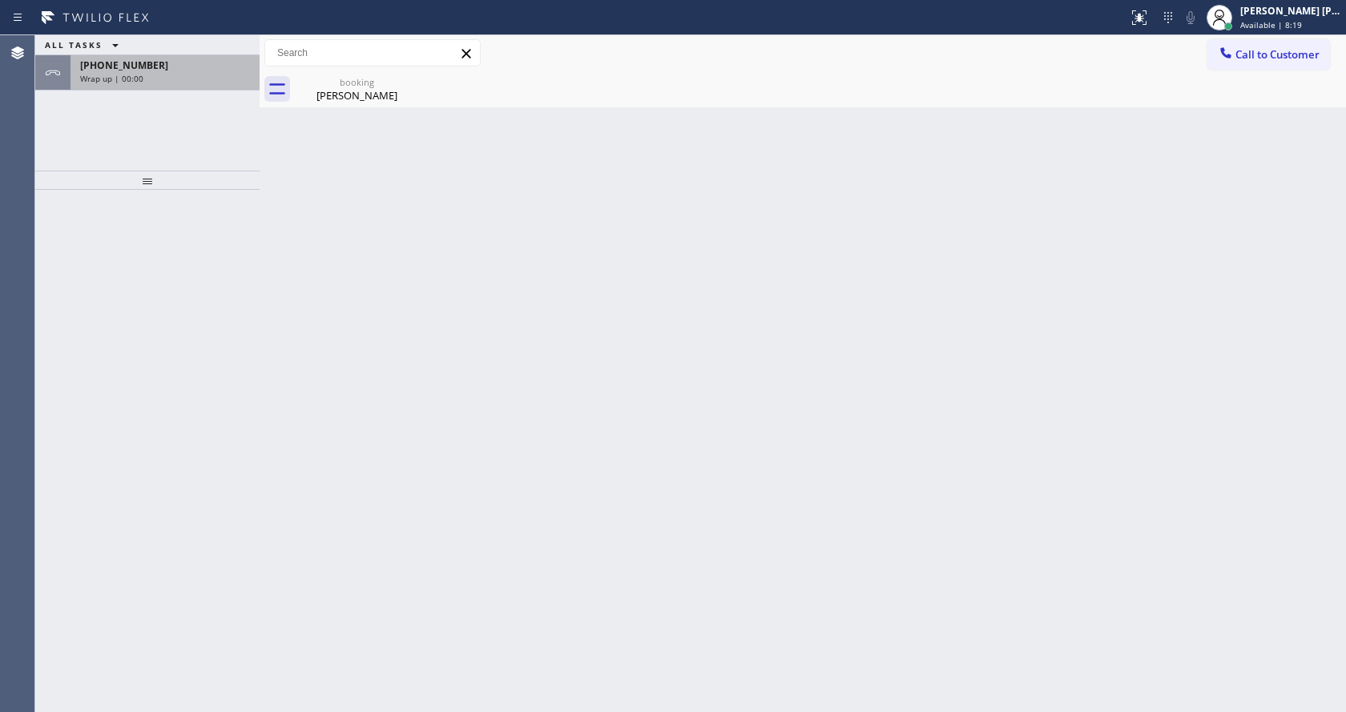
click at [195, 73] on div "Wrap up | 00:00" at bounding box center [165, 78] width 170 height 11
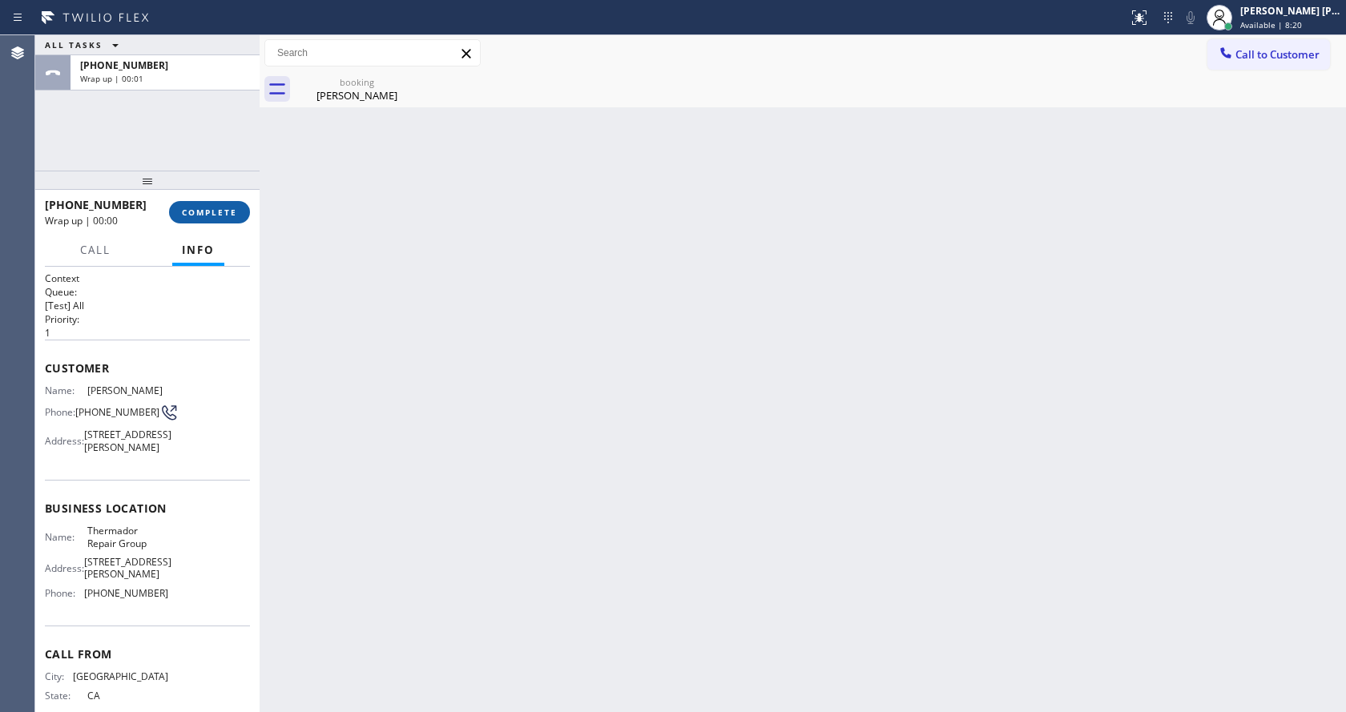
click at [200, 203] on button "COMPLETE" at bounding box center [209, 212] width 81 height 22
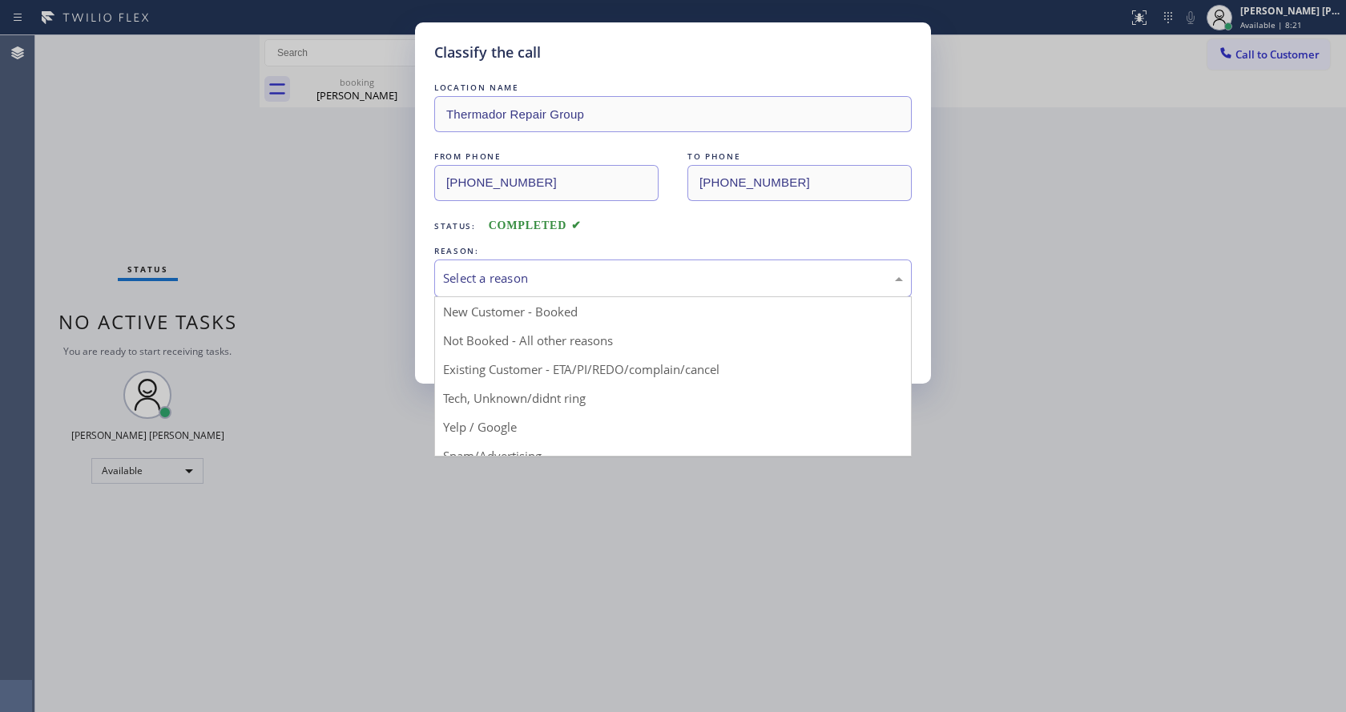
click at [524, 277] on div "Select a reason" at bounding box center [673, 278] width 460 height 18
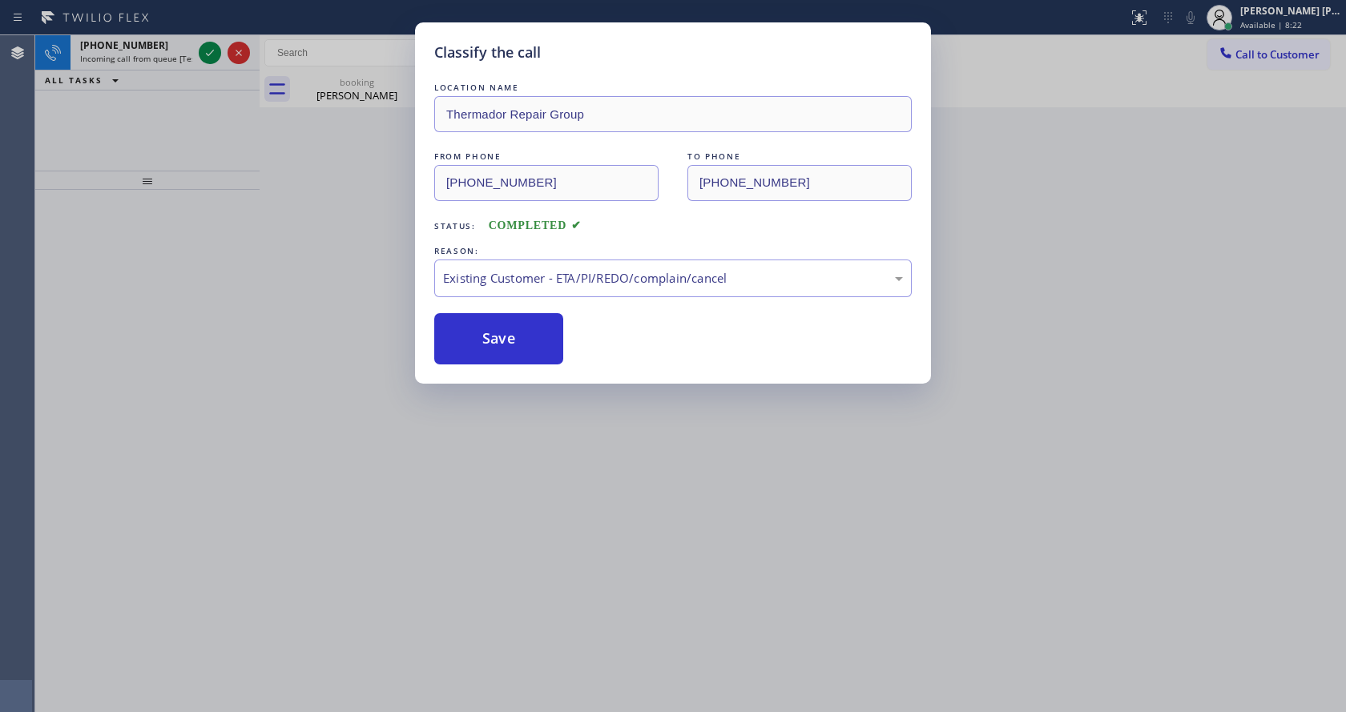
drag, startPoint x: 498, startPoint y: 326, endPoint x: 1344, endPoint y: 110, distance: 873.0
click at [499, 326] on button "Save" at bounding box center [498, 338] width 129 height 51
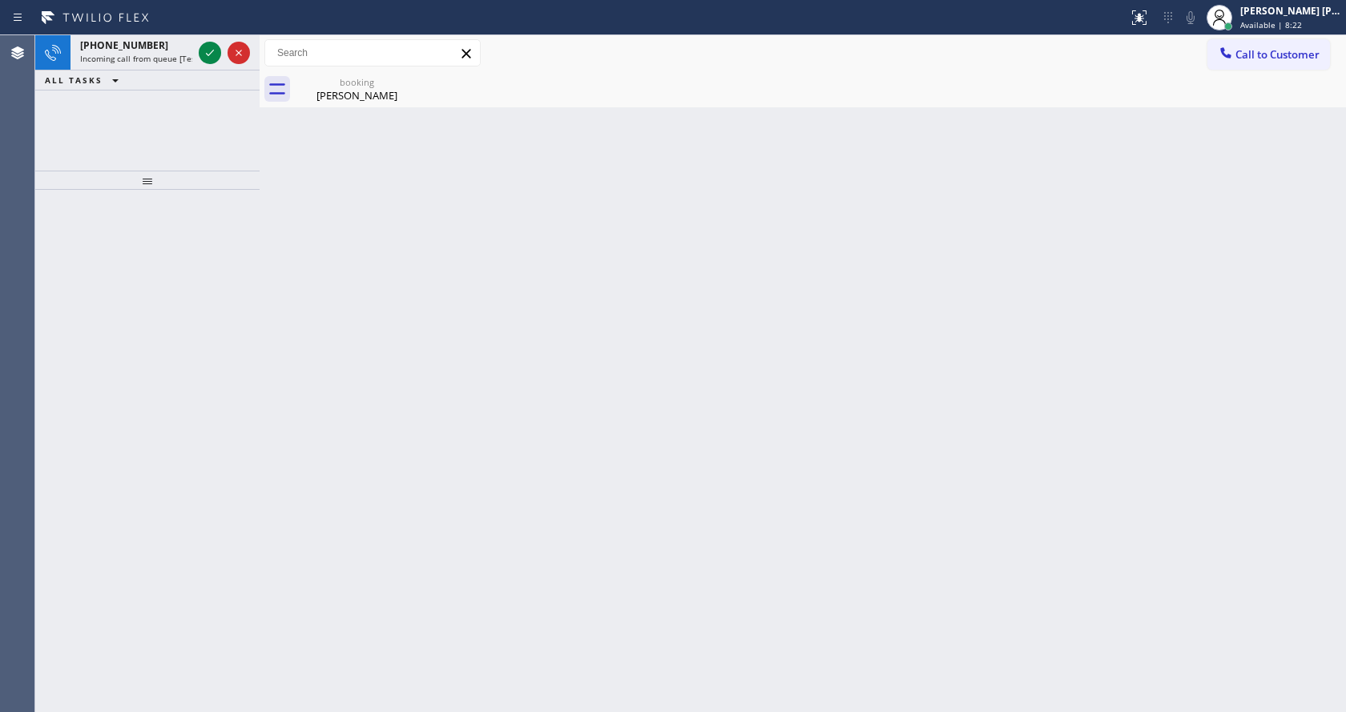
click at [1286, 26] on span "Available | 8:22" at bounding box center [1271, 24] width 62 height 11
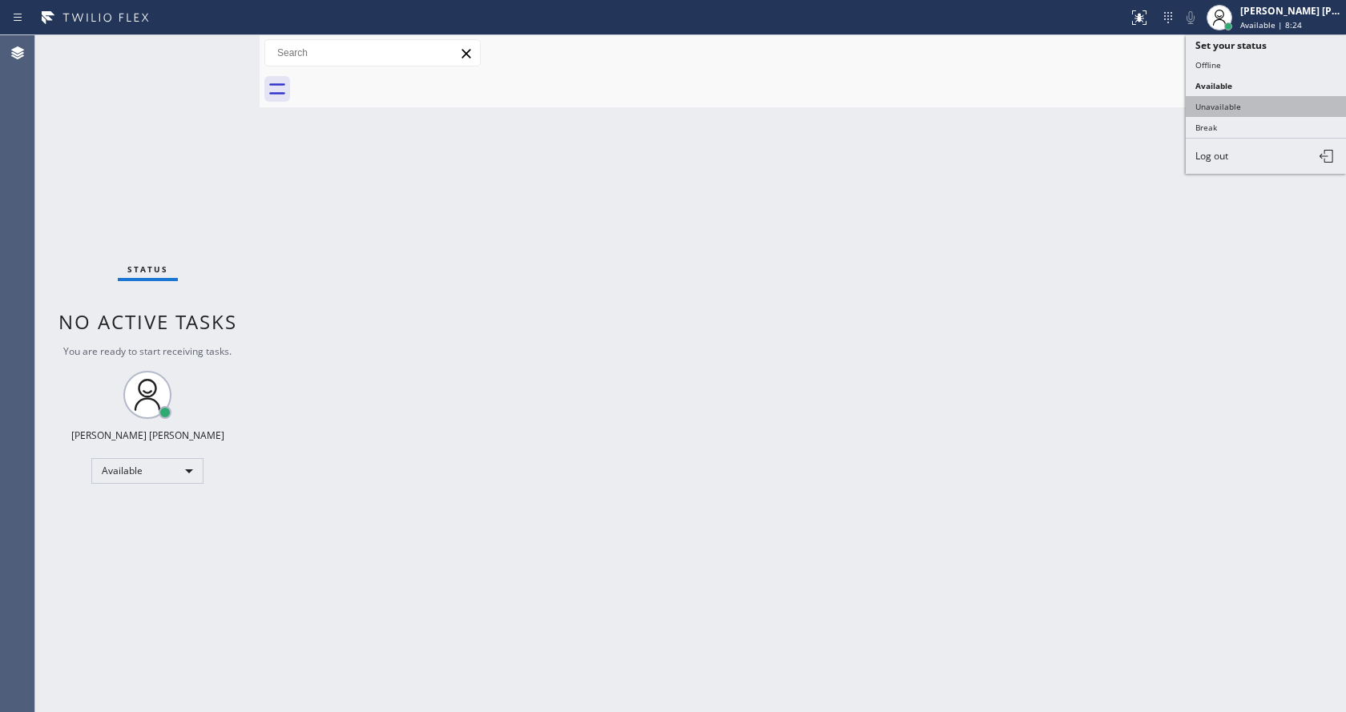
click at [1254, 113] on button "Unavailable" at bounding box center [1265, 106] width 160 height 21
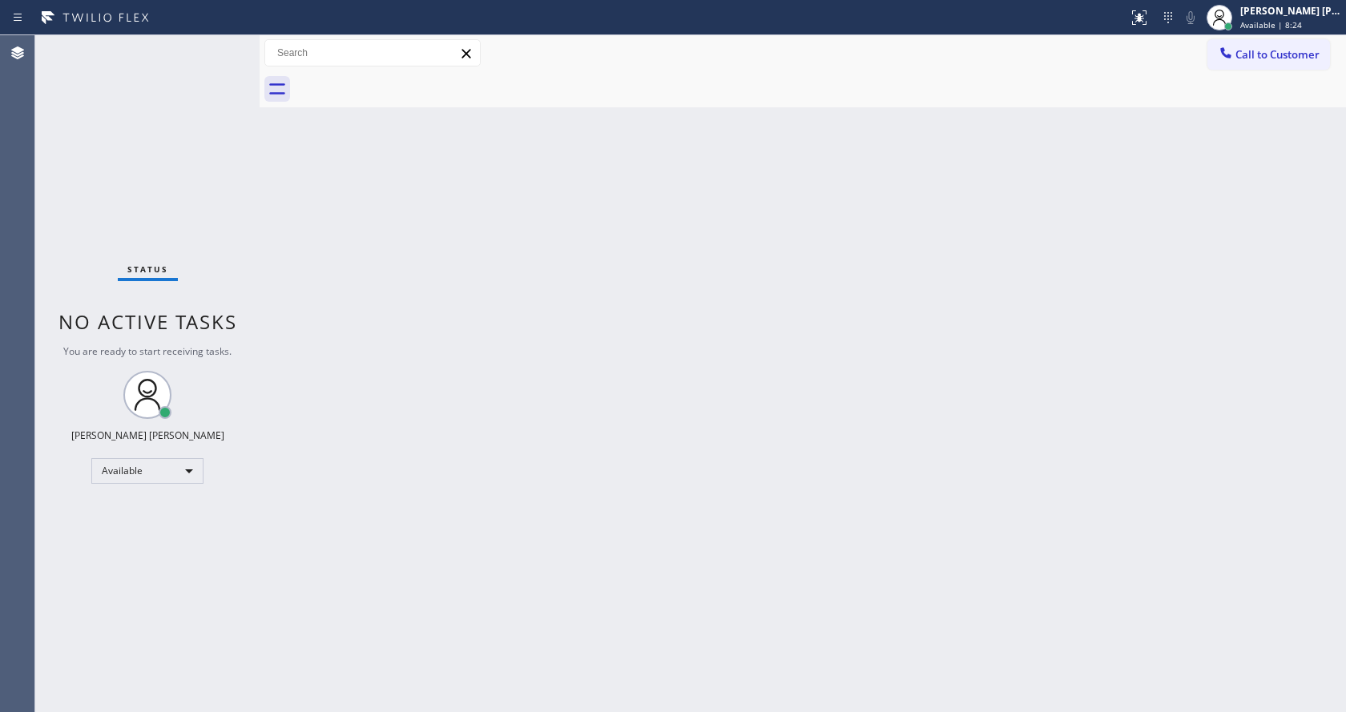
click at [527, 545] on div "Back to Dashboard Change Sender ID Customers Technicians Select a contact Outbo…" at bounding box center [803, 373] width 1086 height 677
click at [928, 330] on div "Back to Dashboard Change Sender ID Customers Technicians Select a contact Outbo…" at bounding box center [803, 373] width 1086 height 677
click at [1233, 60] on icon at bounding box center [1225, 53] width 16 height 16
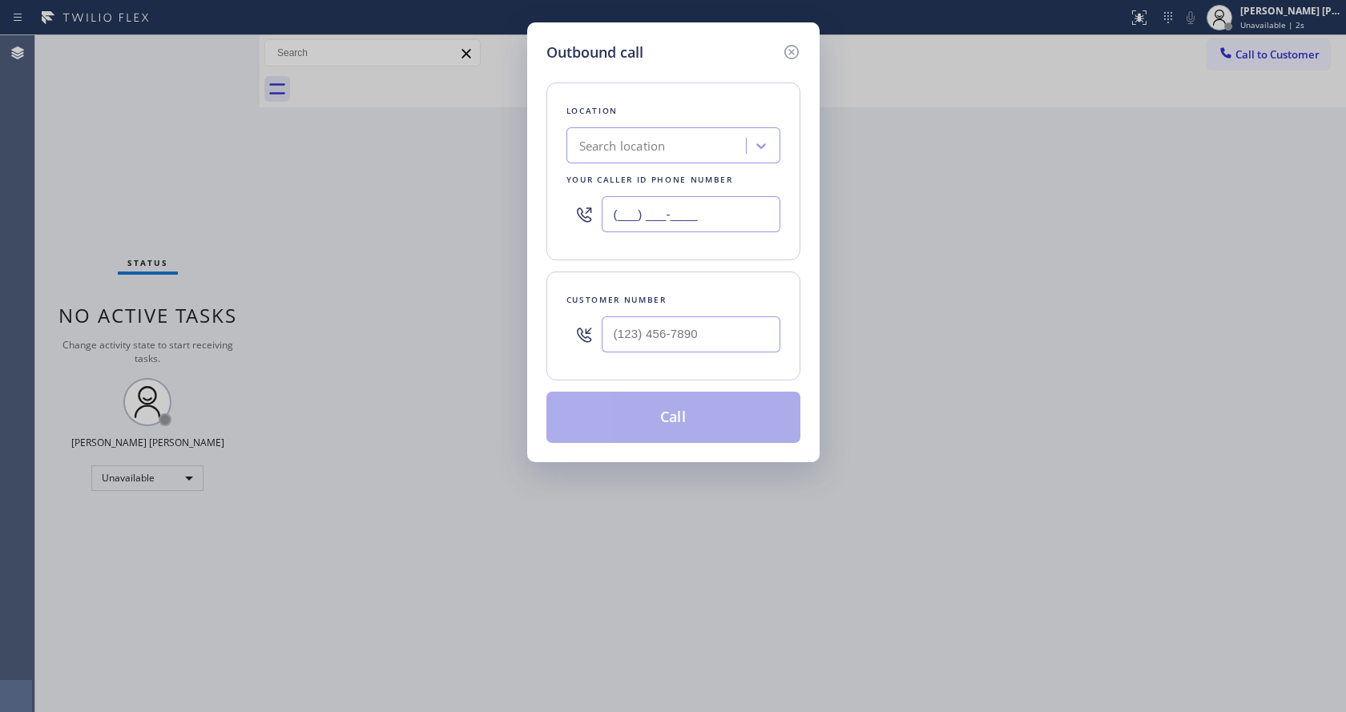
click at [670, 231] on input "(___) ___-____" at bounding box center [691, 214] width 179 height 36
paste input "323) 275-4019"
type input "[PHONE_NUMBER]"
click at [666, 338] on input "text" at bounding box center [691, 334] width 179 height 36
paste input "562) 500-2400"
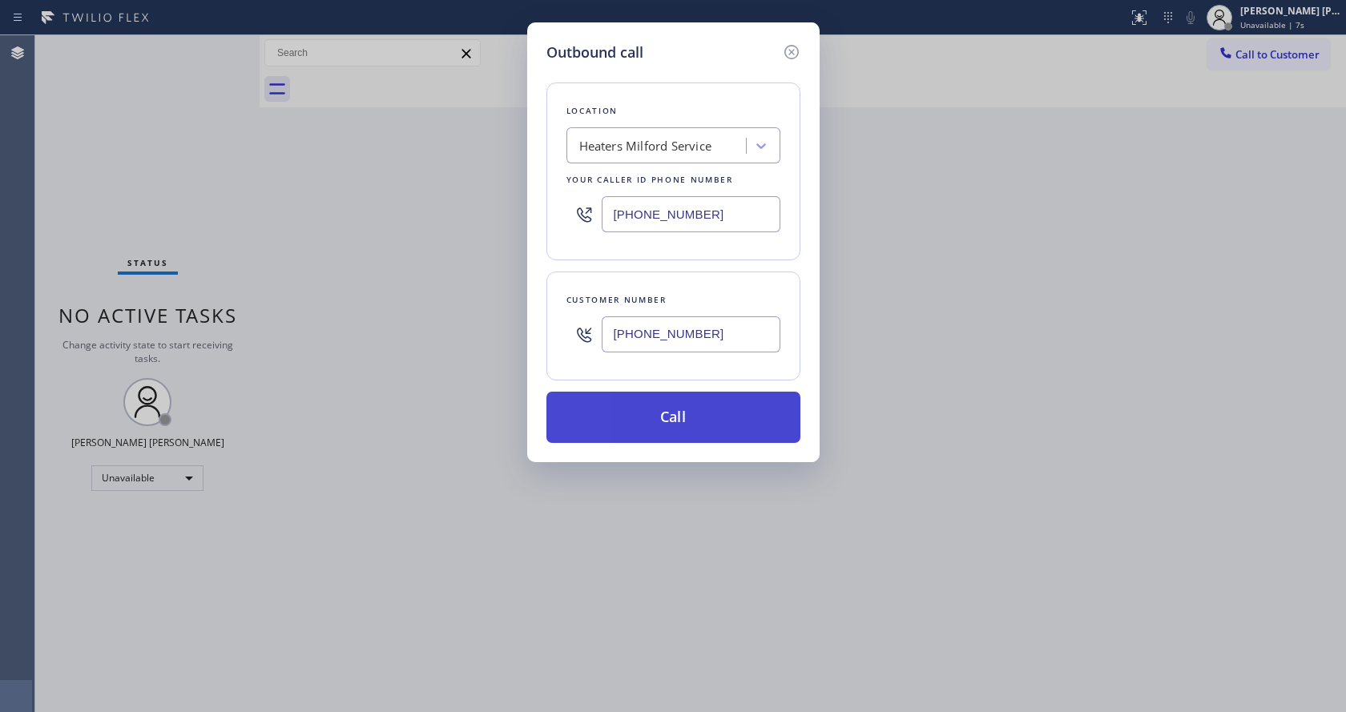
type input "[PHONE_NUMBER]"
click at [657, 412] on button "Call" at bounding box center [673, 417] width 254 height 51
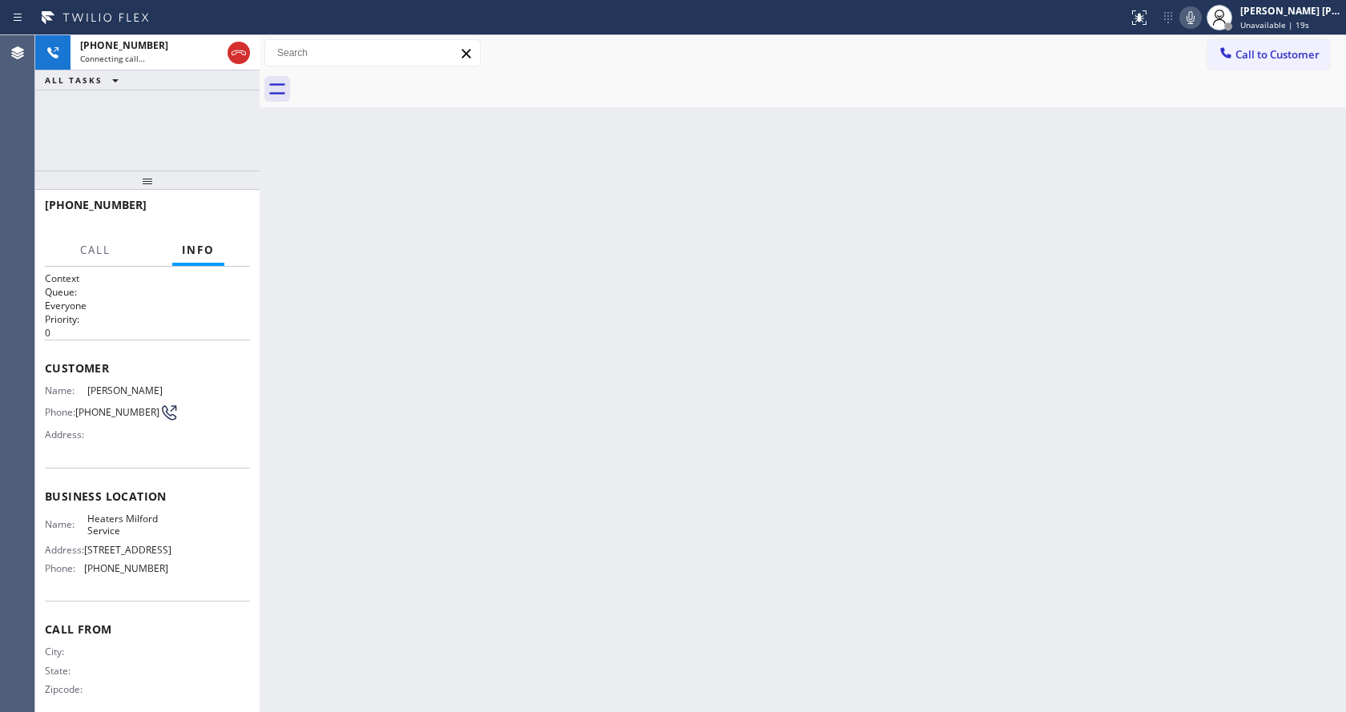
click at [384, 348] on div "Back to Dashboard Change Sender ID Customers Technicians Select a contact Outbo…" at bounding box center [803, 373] width 1086 height 677
click at [231, 274] on h1 "Context" at bounding box center [147, 279] width 205 height 14
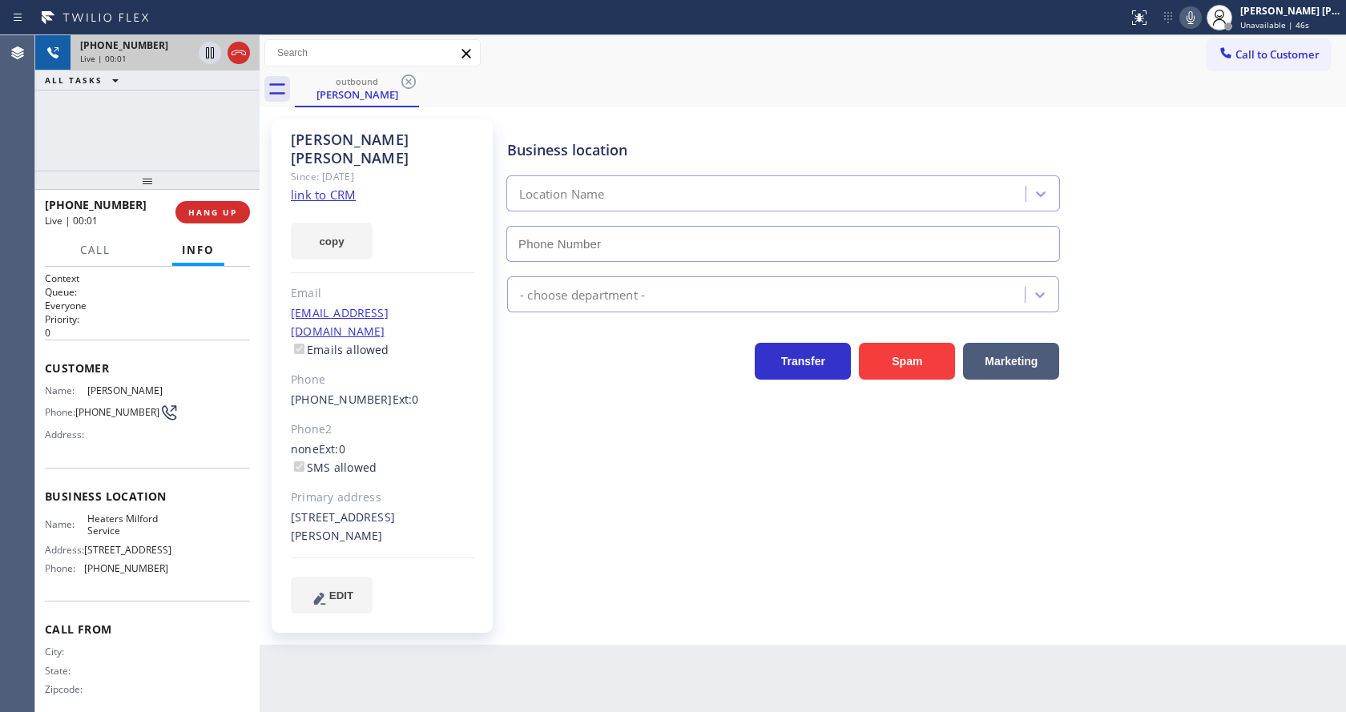
type input "[PHONE_NUMBER]"
click at [445, 232] on div "copy" at bounding box center [382, 231] width 183 height 55
click at [703, 537] on div "Business location Heaters Milford Service [PHONE_NUMBER] HVAC Transfer Spam Mar…" at bounding box center [923, 365] width 838 height 485
click at [651, 549] on div "Business location Heaters Milford Service [PHONE_NUMBER] HVAC Transfer Spam Mar…" at bounding box center [923, 365] width 838 height 485
click at [377, 261] on div "[PERSON_NAME] Since: [DATE] link to CRM copy Email [EMAIL_ADDRESS][DOMAIN_NAME]…" at bounding box center [382, 375] width 221 height 513
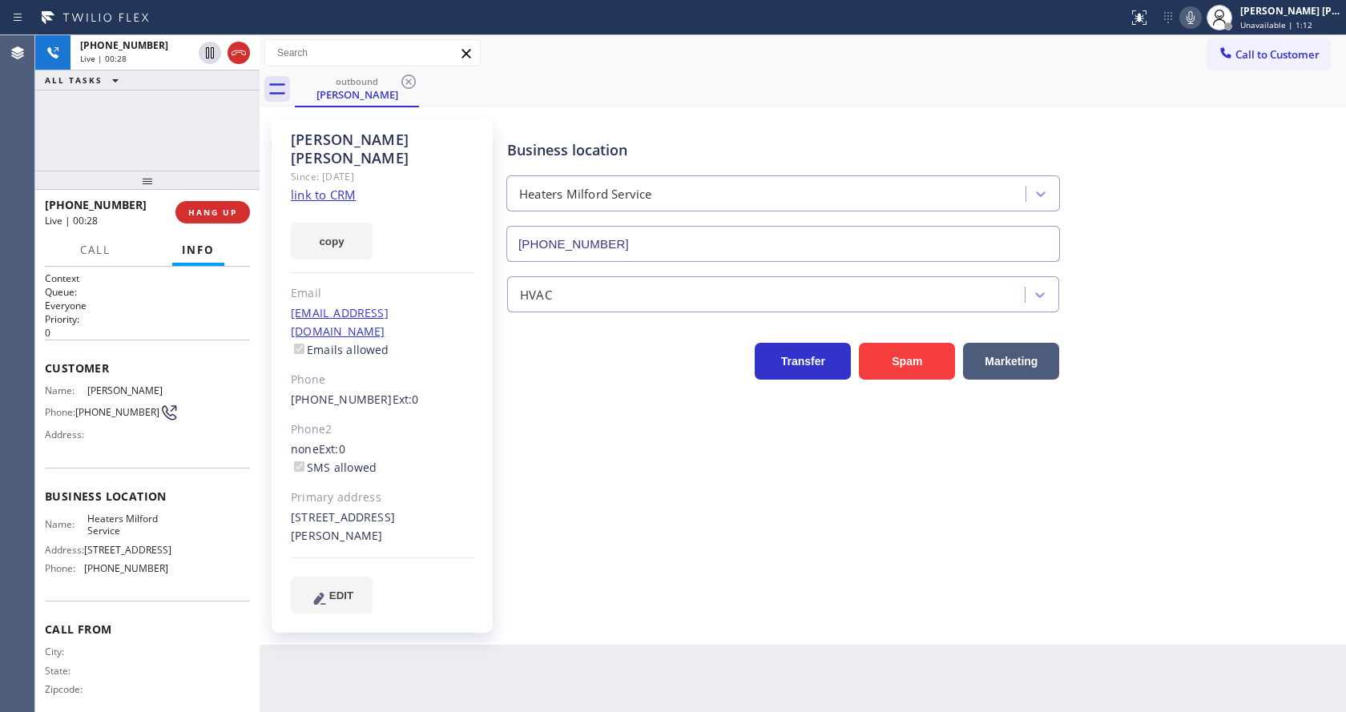
click at [619, 535] on div "Business location Heaters Milford Service [PHONE_NUMBER] HVAC Transfer Spam Mar…" at bounding box center [923, 365] width 838 height 485
drag, startPoint x: 672, startPoint y: 481, endPoint x: 619, endPoint y: 493, distance: 54.2
click at [672, 481] on div "Business location Heaters Milford Service [PHONE_NUMBER] HVAC Transfer Spam Mar…" at bounding box center [923, 365] width 838 height 485
click at [460, 371] on div "Phone" at bounding box center [382, 380] width 183 height 18
click at [581, 485] on div "Business location Heaters Milford Service [PHONE_NUMBER] HVAC Transfer Spam Mar…" at bounding box center [923, 365] width 838 height 485
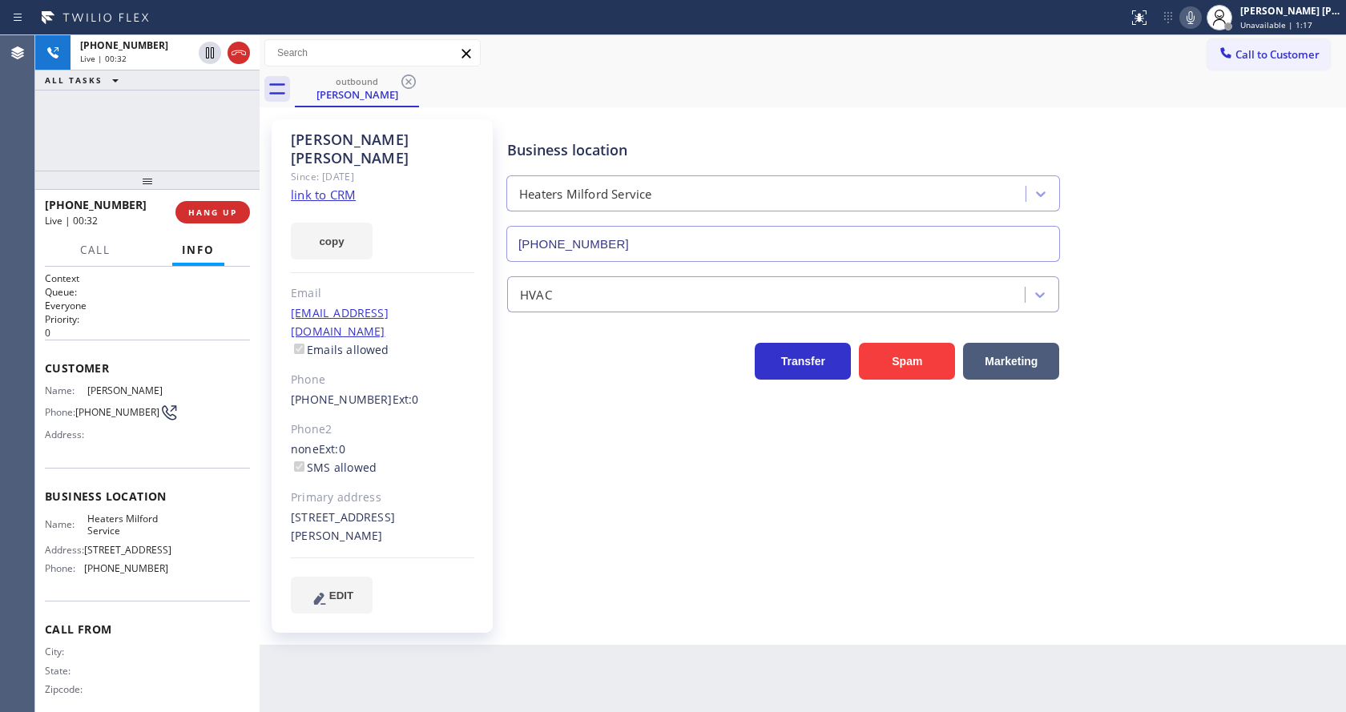
click at [107, 332] on p "0" at bounding box center [147, 333] width 205 height 14
click at [200, 337] on p "0" at bounding box center [147, 333] width 205 height 14
click at [500, 450] on div "[PERSON_NAME] Since: [DATE] link to CRM copy Email [EMAIL_ADDRESS][DOMAIN_NAME]…" at bounding box center [384, 375] width 240 height 529
click at [397, 210] on div "copy" at bounding box center [382, 231] width 183 height 55
click at [215, 202] on button "HANG UP" at bounding box center [212, 212] width 74 height 22
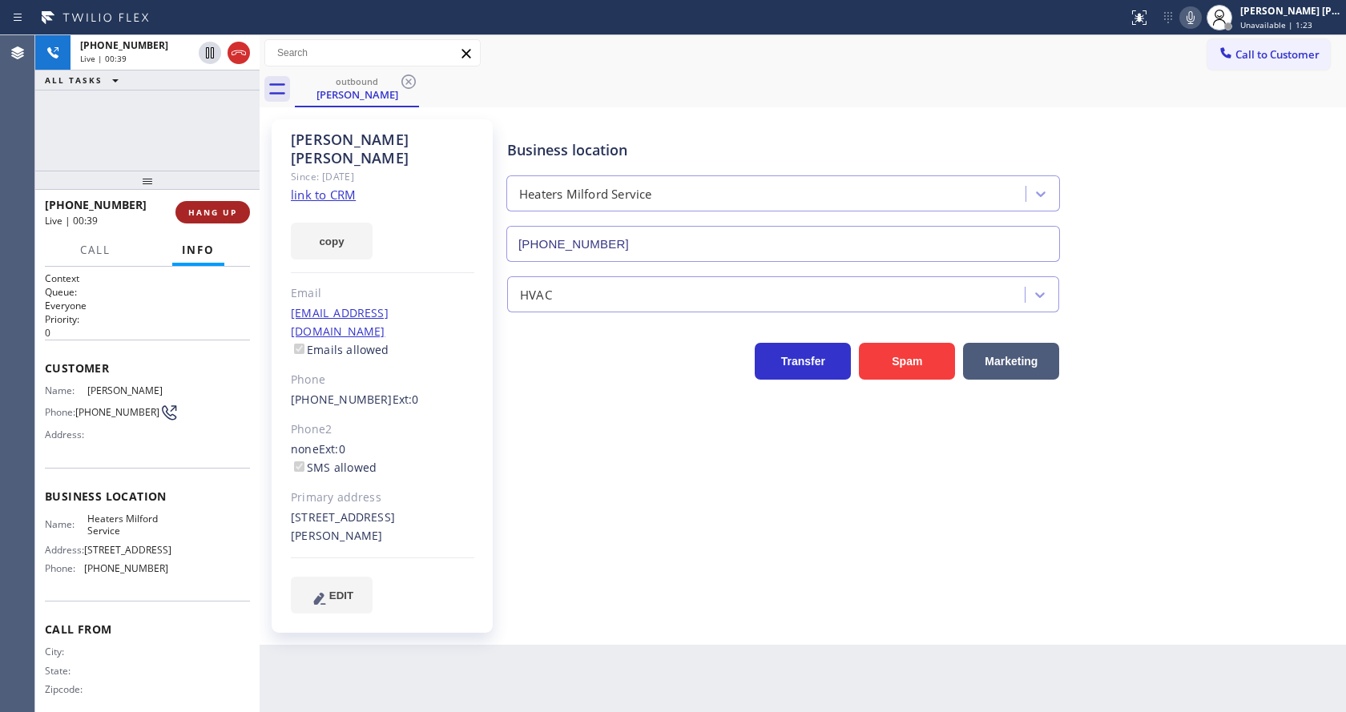
click at [215, 202] on button "HANG UP" at bounding box center [212, 212] width 74 height 22
click at [215, 202] on button "COMPLETE" at bounding box center [209, 212] width 81 height 22
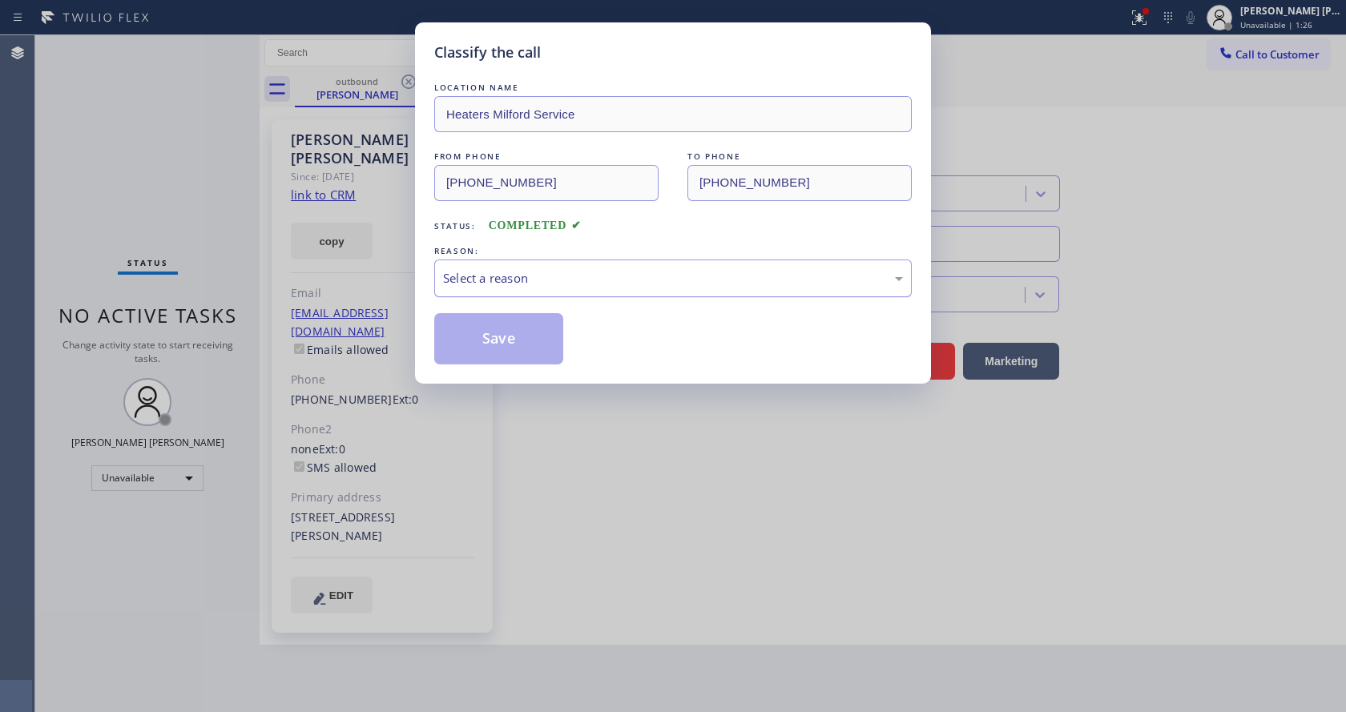
click at [482, 278] on div "Select a reason" at bounding box center [673, 278] width 460 height 18
click at [490, 332] on button "Save" at bounding box center [498, 338] width 129 height 51
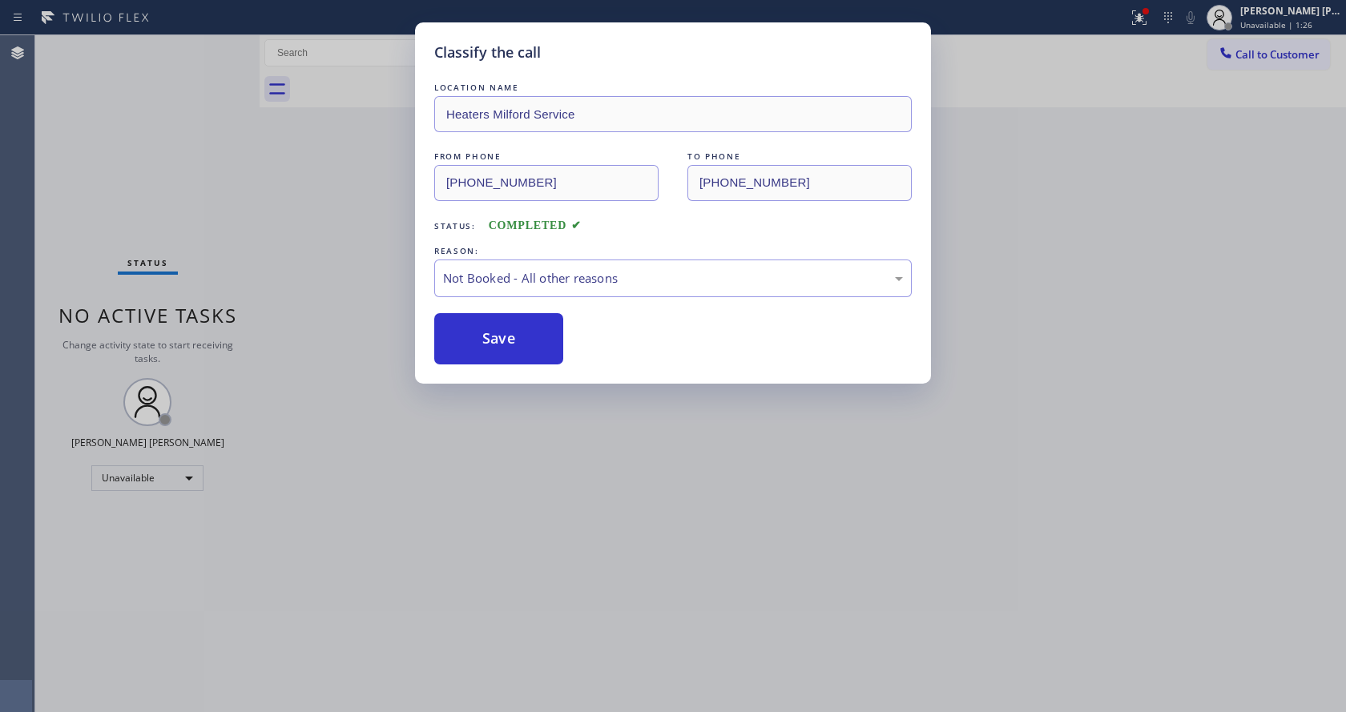
drag, startPoint x: 490, startPoint y: 332, endPoint x: 636, endPoint y: 550, distance: 262.8
click at [493, 351] on button "Save" at bounding box center [498, 338] width 129 height 51
drag, startPoint x: 636, startPoint y: 550, endPoint x: 625, endPoint y: 570, distance: 22.9
click at [629, 562] on div "Classify the call LOCATION NAME Heaters Milford Service FROM PHONE [PHONE_NUMBE…" at bounding box center [673, 356] width 1346 height 712
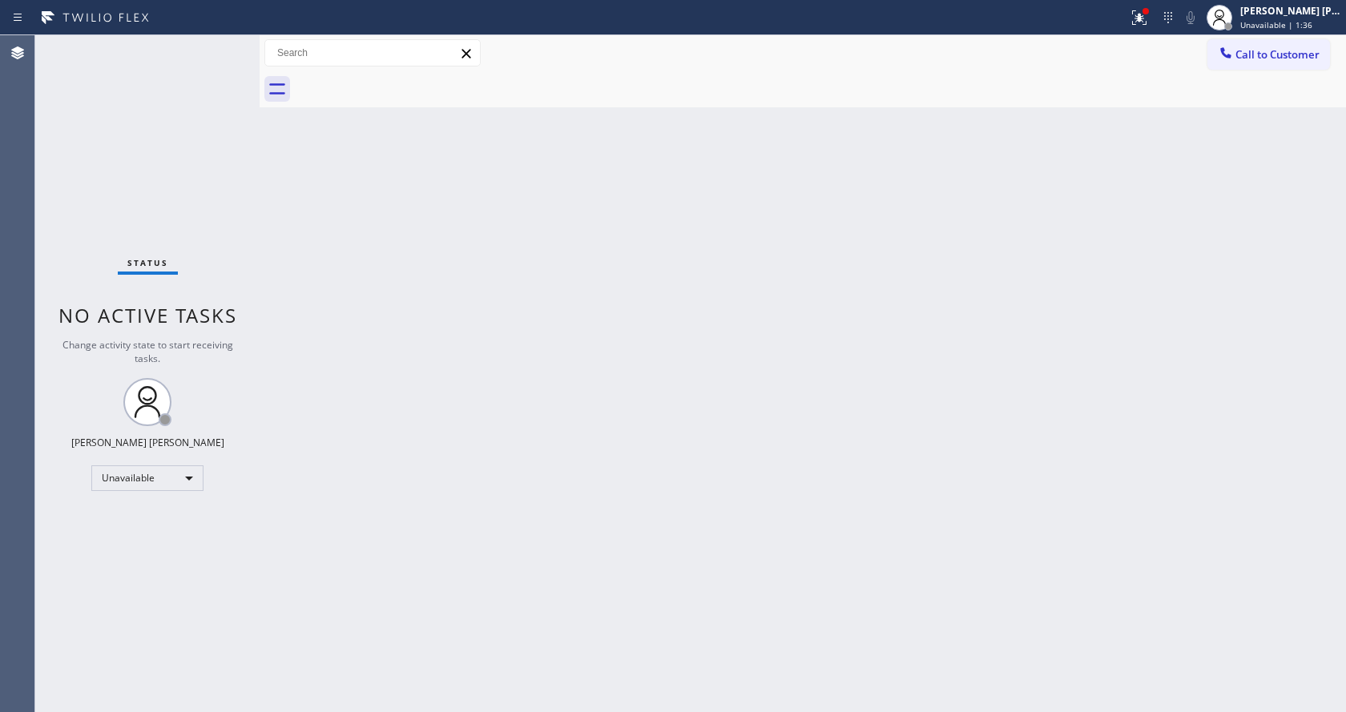
click at [198, 187] on div "Status No active tasks Change activity state to start receiving tasks. [PERSON_…" at bounding box center [147, 373] width 224 height 677
click at [1146, 20] on icon at bounding box center [1139, 17] width 14 height 14
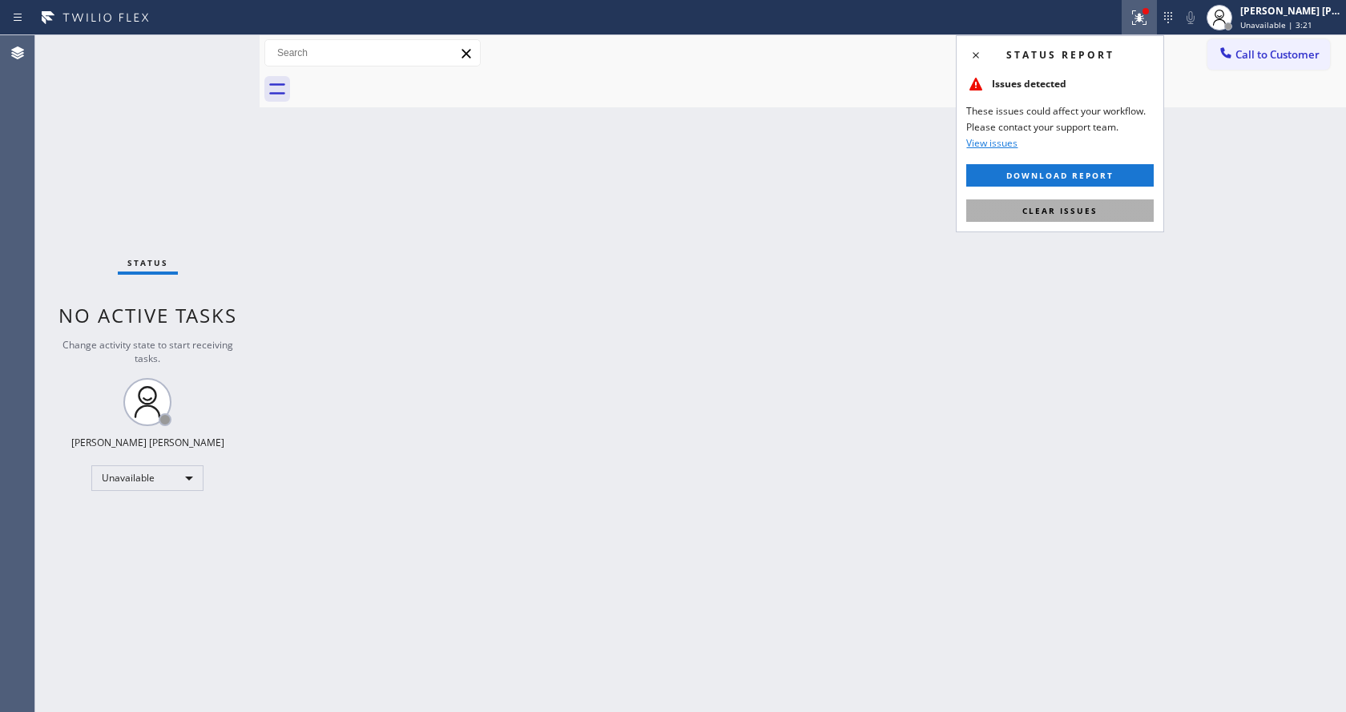
click at [1072, 199] on button "Clear issues" at bounding box center [1059, 210] width 187 height 22
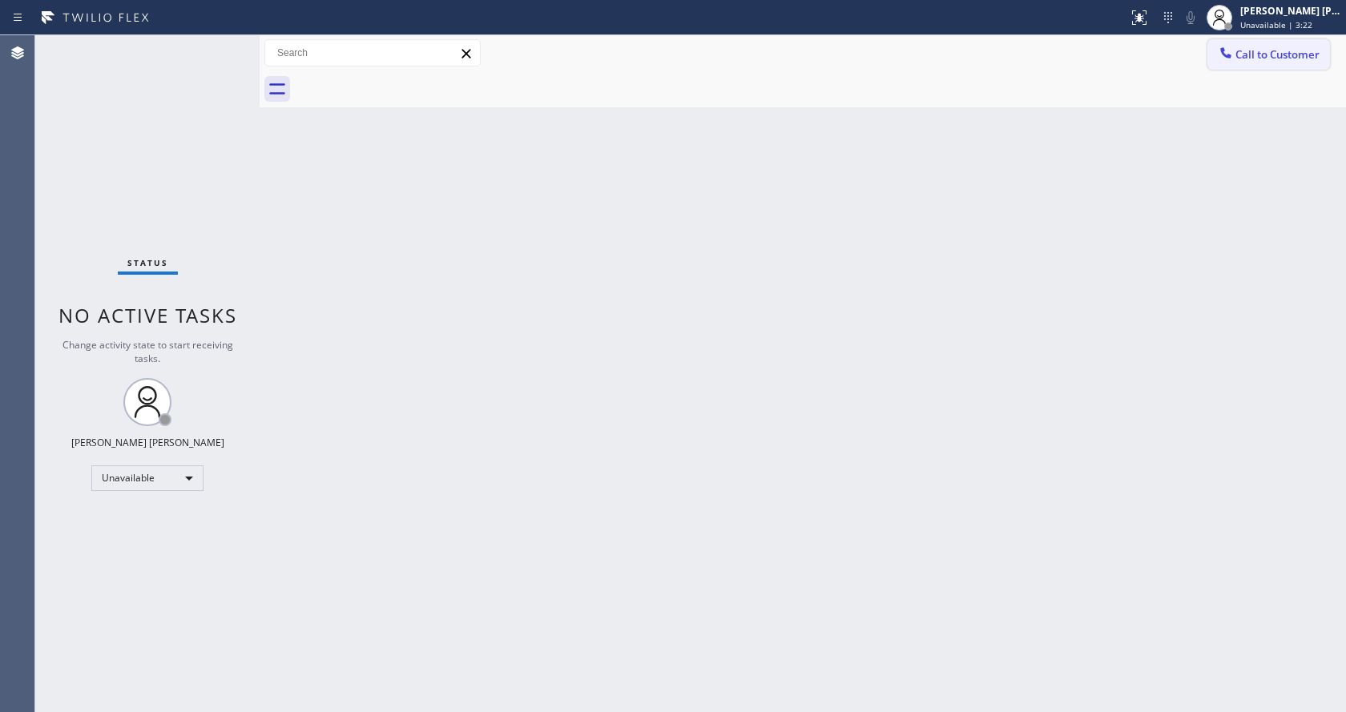
click at [1260, 66] on button "Call to Customer" at bounding box center [1268, 54] width 123 height 30
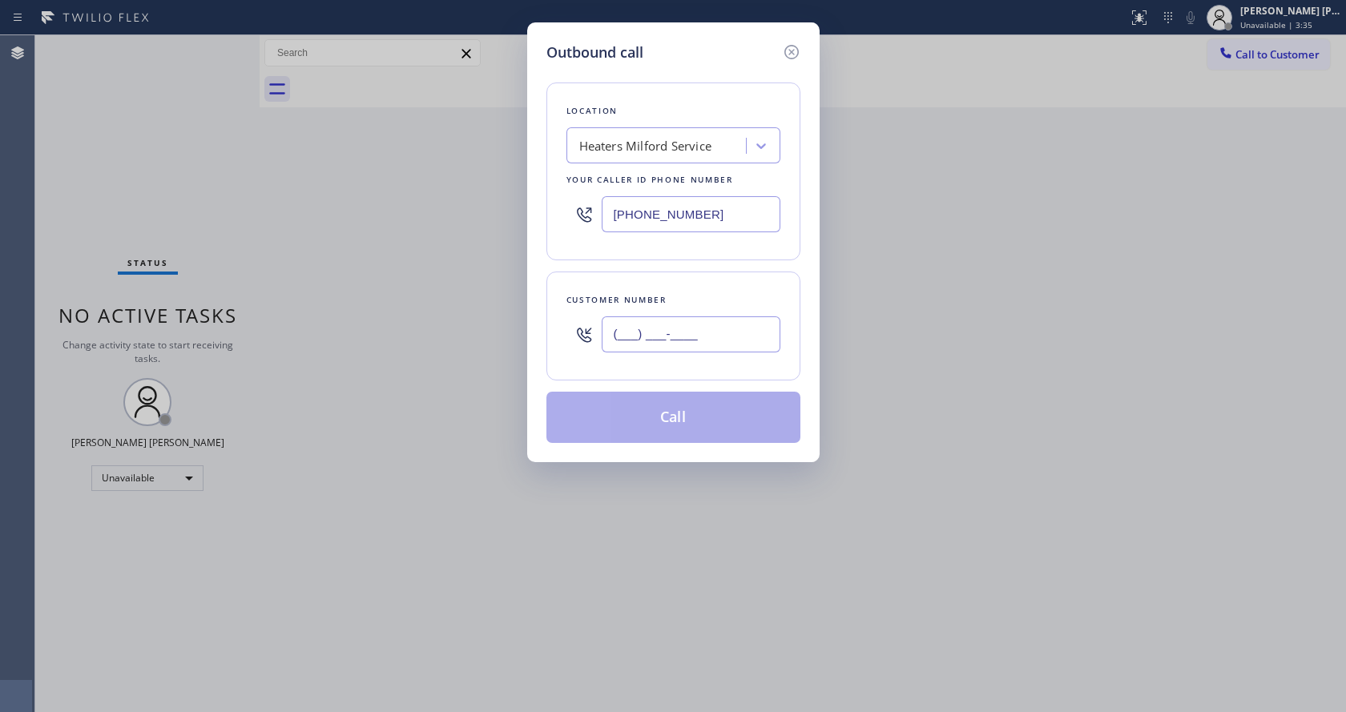
click at [650, 325] on input "(___) ___-____" at bounding box center [691, 334] width 179 height 36
paste input "562) 500-2400"
type input "[PHONE_NUMBER]"
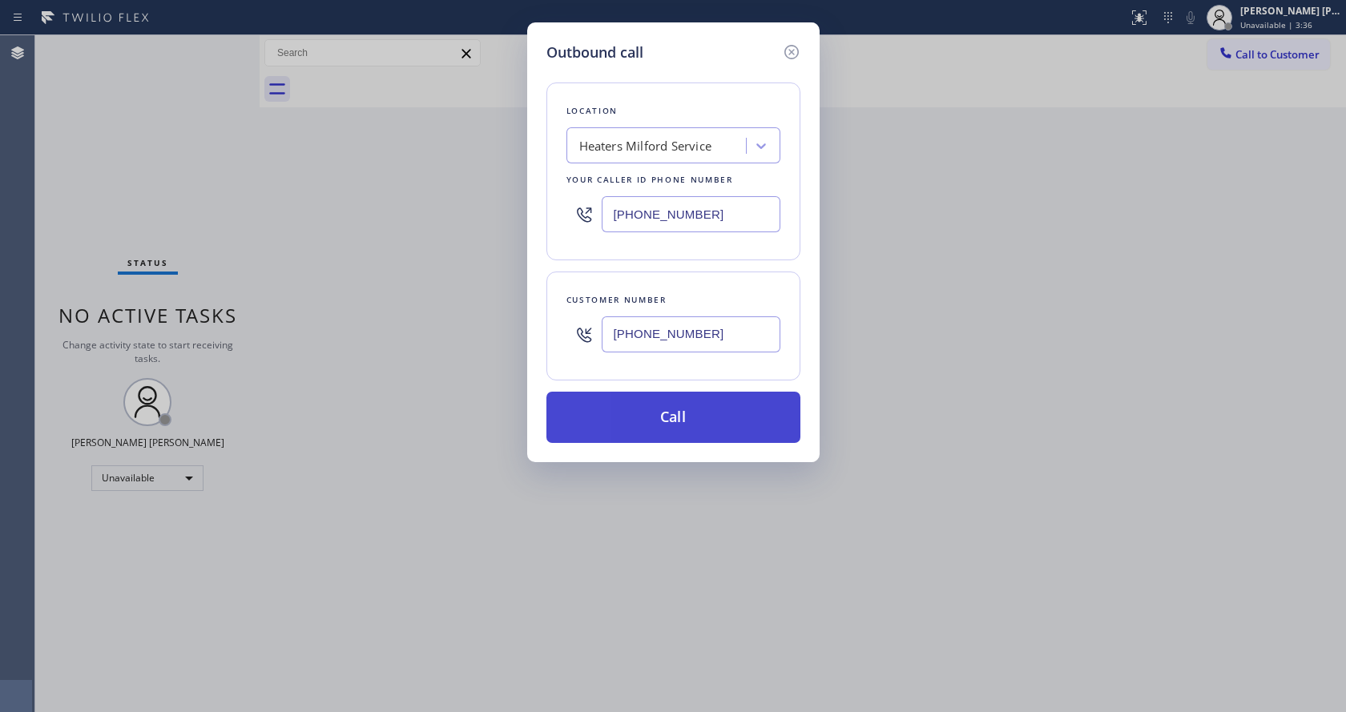
click at [615, 425] on button "Call" at bounding box center [673, 417] width 254 height 51
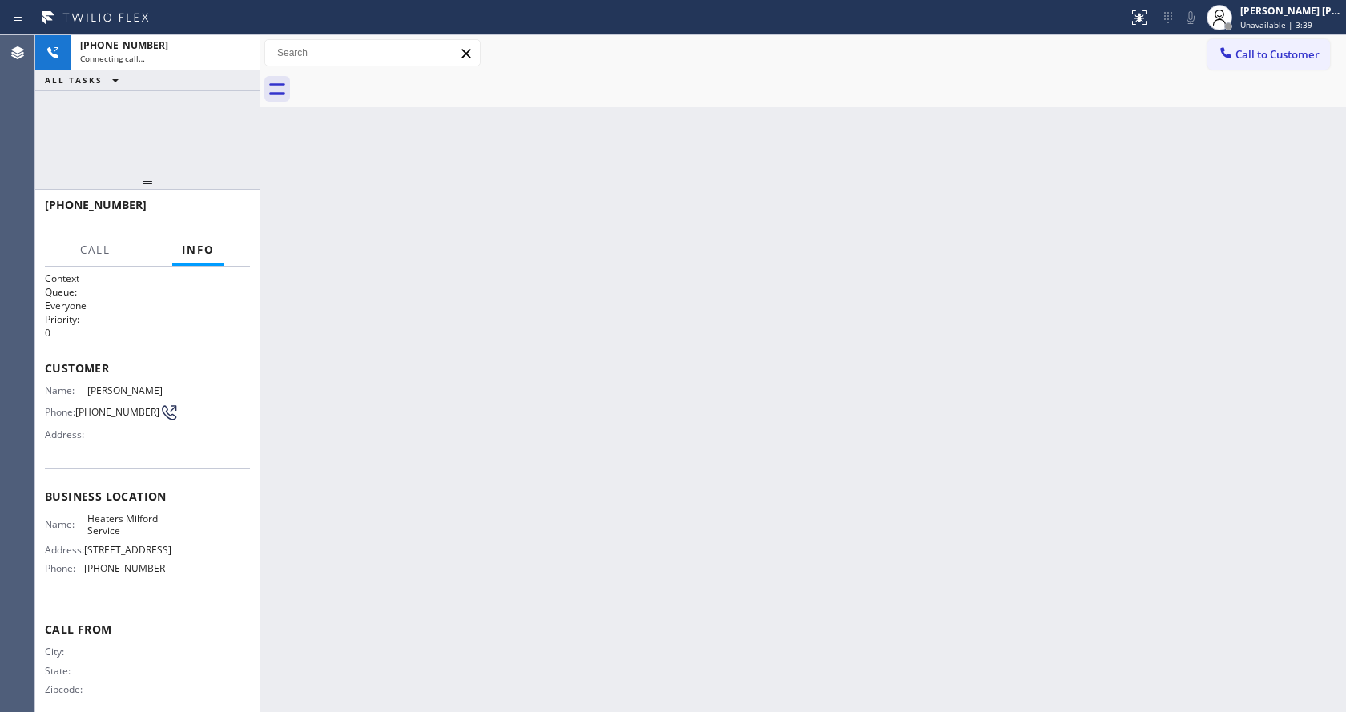
click at [881, 351] on div "Back to Dashboard Change Sender ID Customers Technicians Select a contact Outbo…" at bounding box center [803, 373] width 1086 height 677
click at [390, 358] on div "Back to Dashboard Change Sender ID Customers Technicians Select a contact Outbo…" at bounding box center [803, 373] width 1086 height 677
click at [341, 418] on div "Back to Dashboard Change Sender ID Customers Technicians Select a contact Outbo…" at bounding box center [803, 373] width 1086 height 677
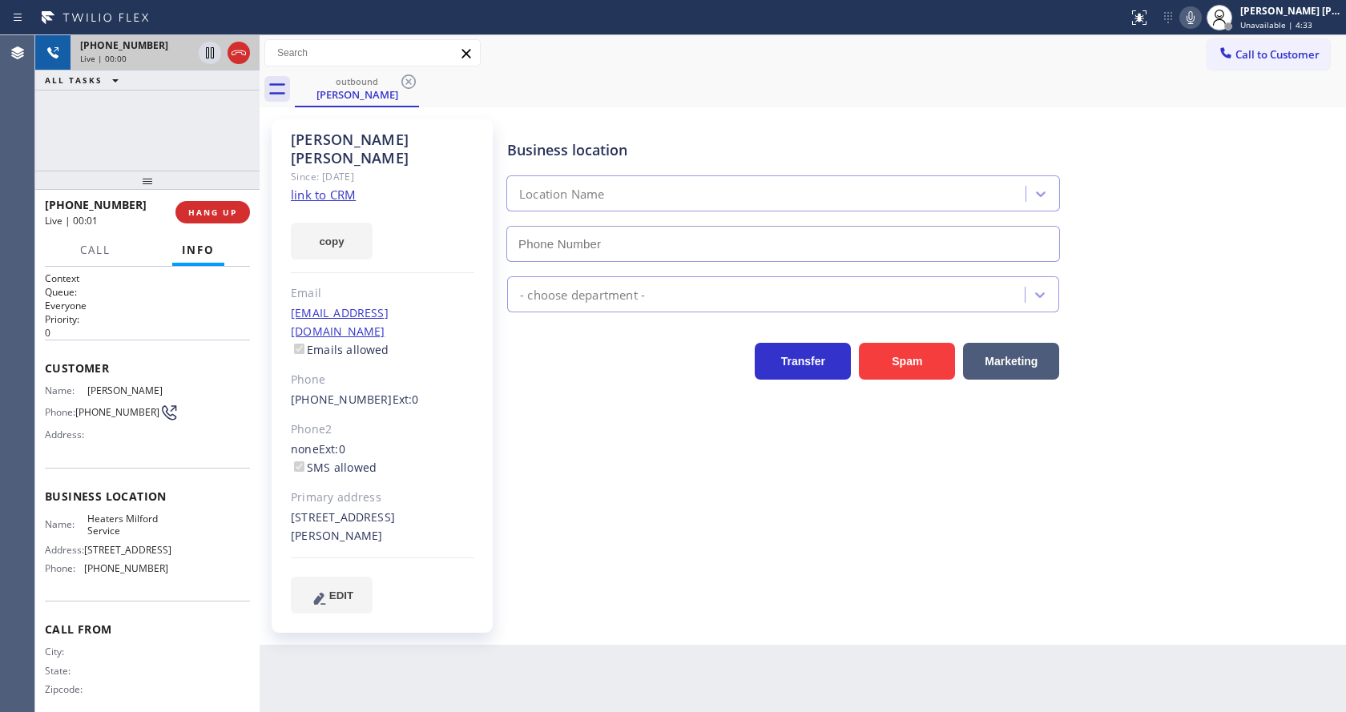
type input "[PHONE_NUMBER]"
click at [504, 445] on div "Business location Heaters Milford Service [PHONE_NUMBER] HVAC Transfer Spam Mar…" at bounding box center [923, 365] width 838 height 485
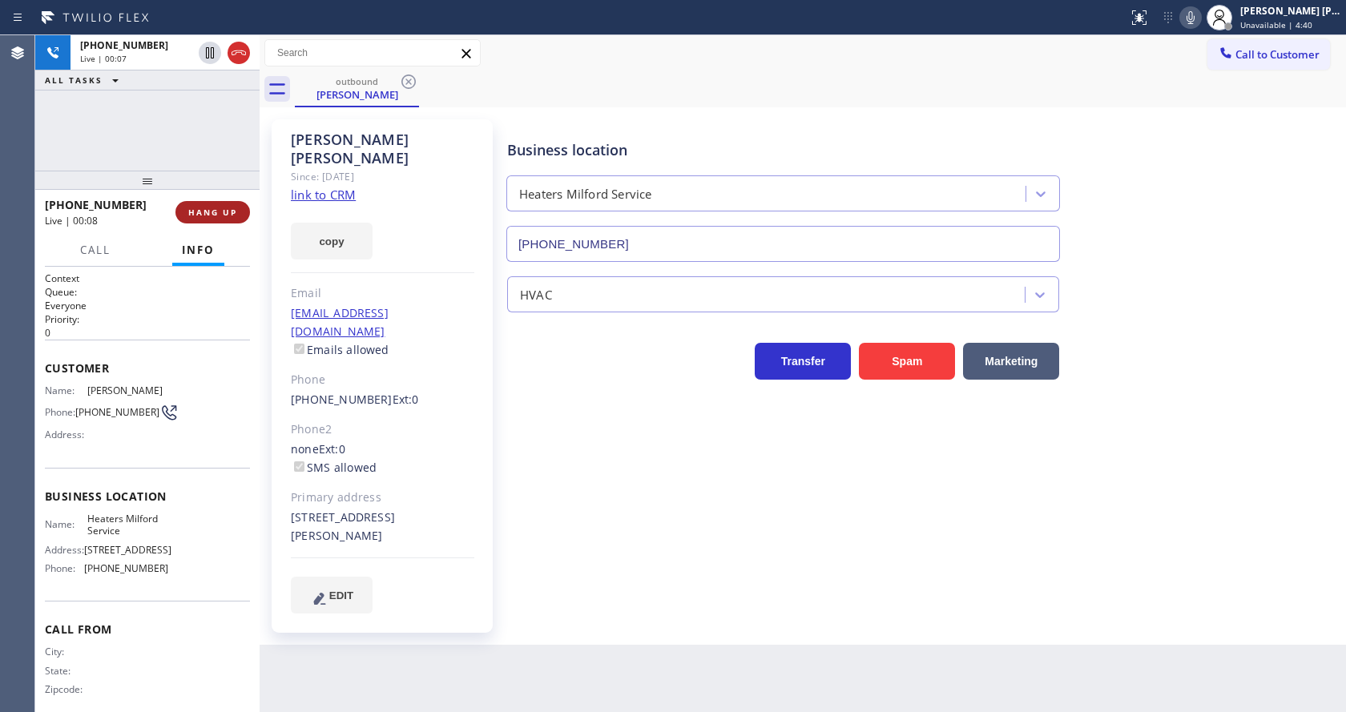
click at [195, 207] on span "HANG UP" at bounding box center [212, 212] width 49 height 11
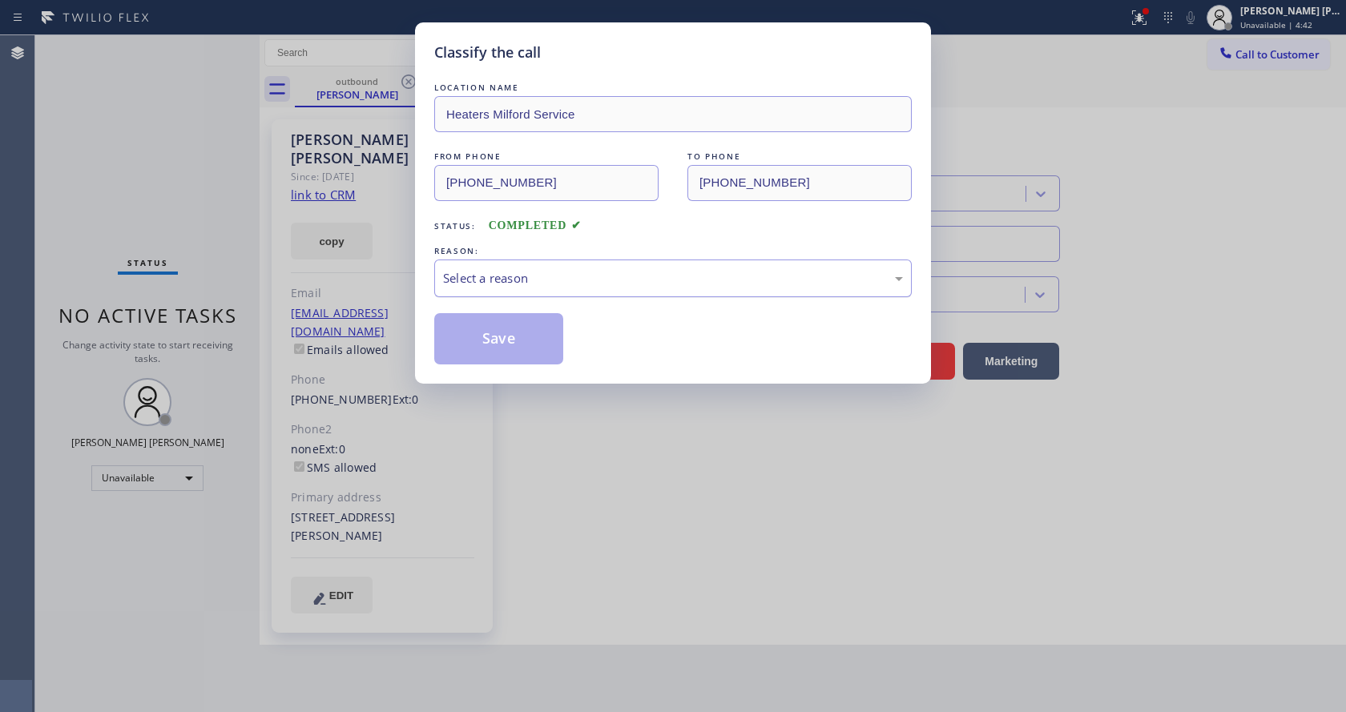
click at [499, 276] on div "Select a reason" at bounding box center [673, 278] width 460 height 18
click at [493, 332] on button "Save" at bounding box center [498, 338] width 129 height 51
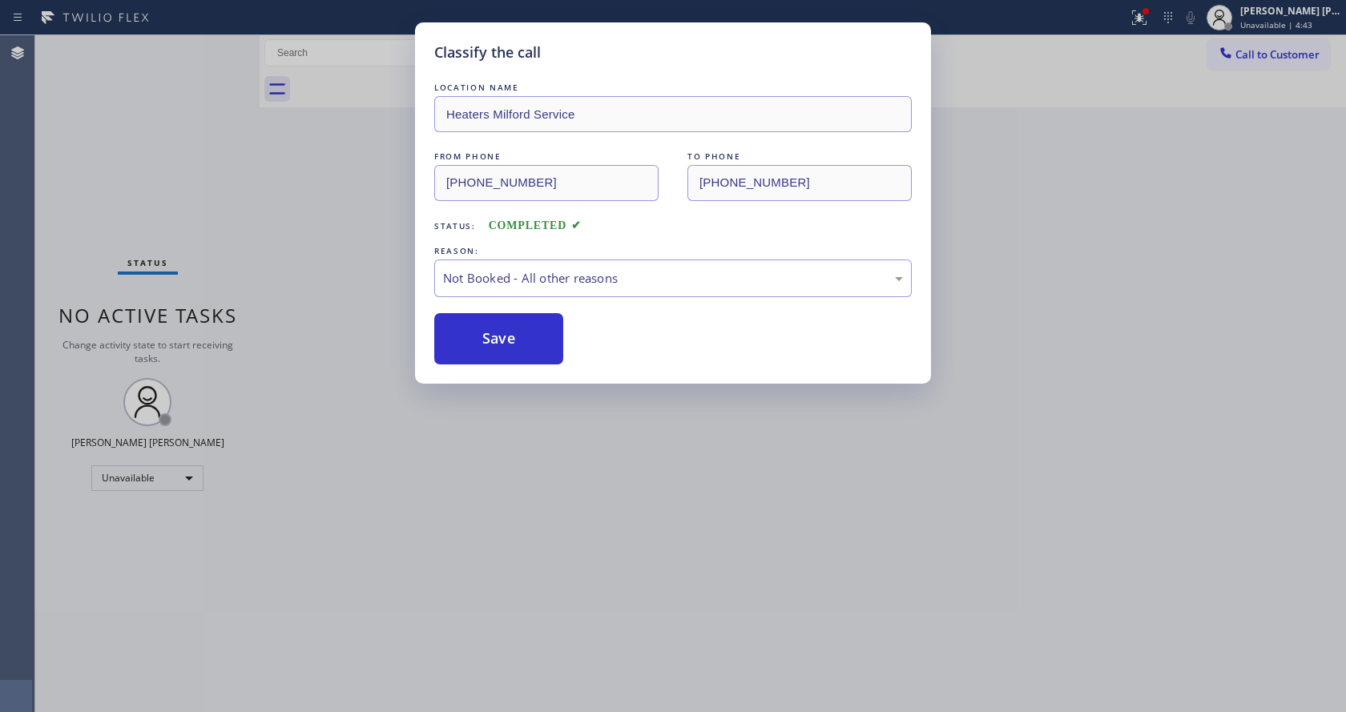
drag, startPoint x: 618, startPoint y: 497, endPoint x: 603, endPoint y: 537, distance: 42.8
click at [609, 524] on div "Classify the call LOCATION NAME Heaters Milford Service FROM PHONE [PHONE_NUMBE…" at bounding box center [673, 356] width 1346 height 712
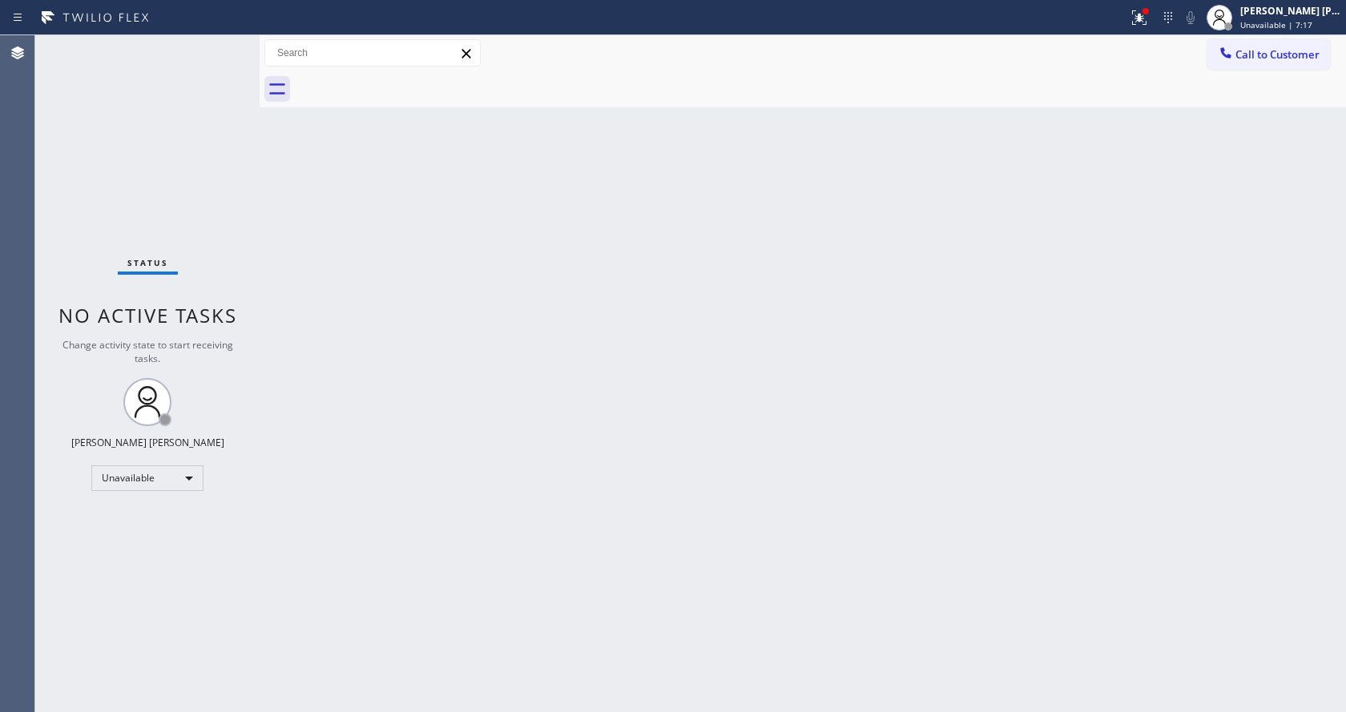
drag, startPoint x: 327, startPoint y: 246, endPoint x: 1117, endPoint y: 185, distance: 792.9
click at [336, 243] on div "Back to Dashboard Change Sender ID Customers Technicians Select a contact Outbo…" at bounding box center [803, 373] width 1086 height 677
click at [1269, 28] on span "Unavailable | 7:18" at bounding box center [1276, 24] width 72 height 11
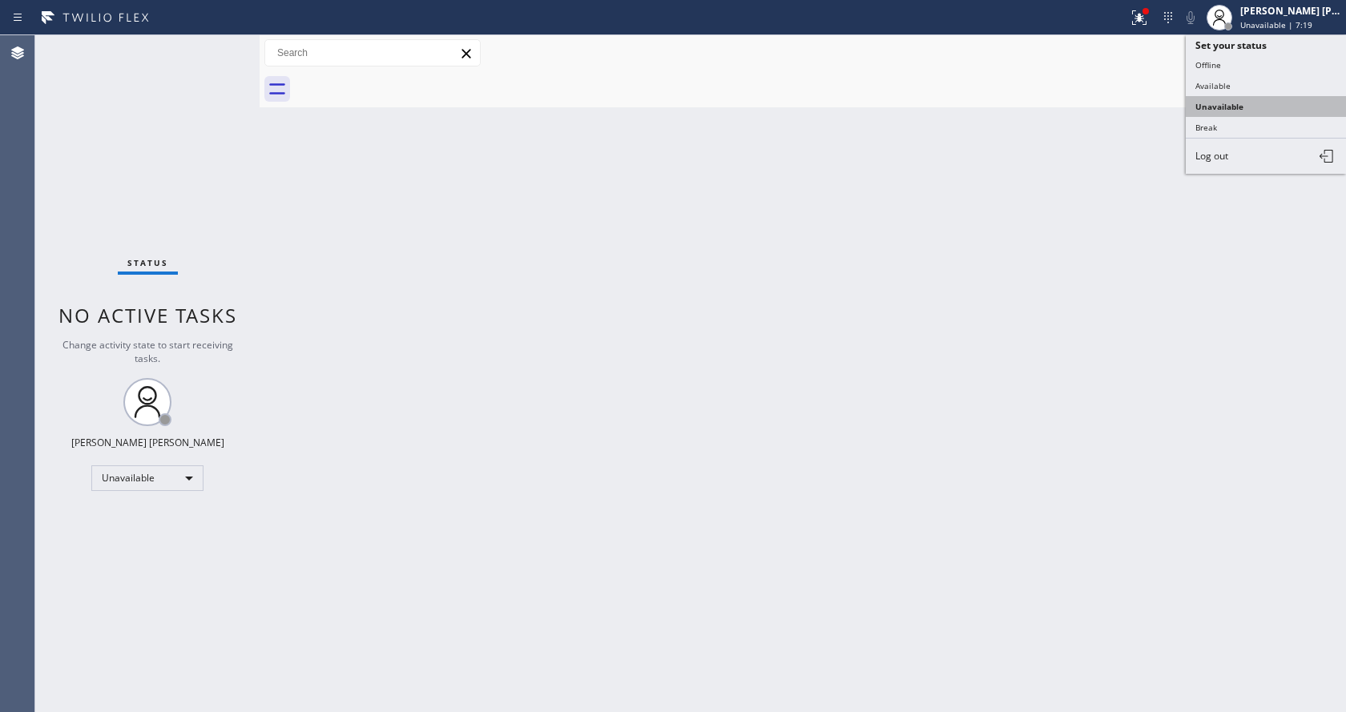
click at [1227, 105] on button "Unavailable" at bounding box center [1265, 106] width 160 height 21
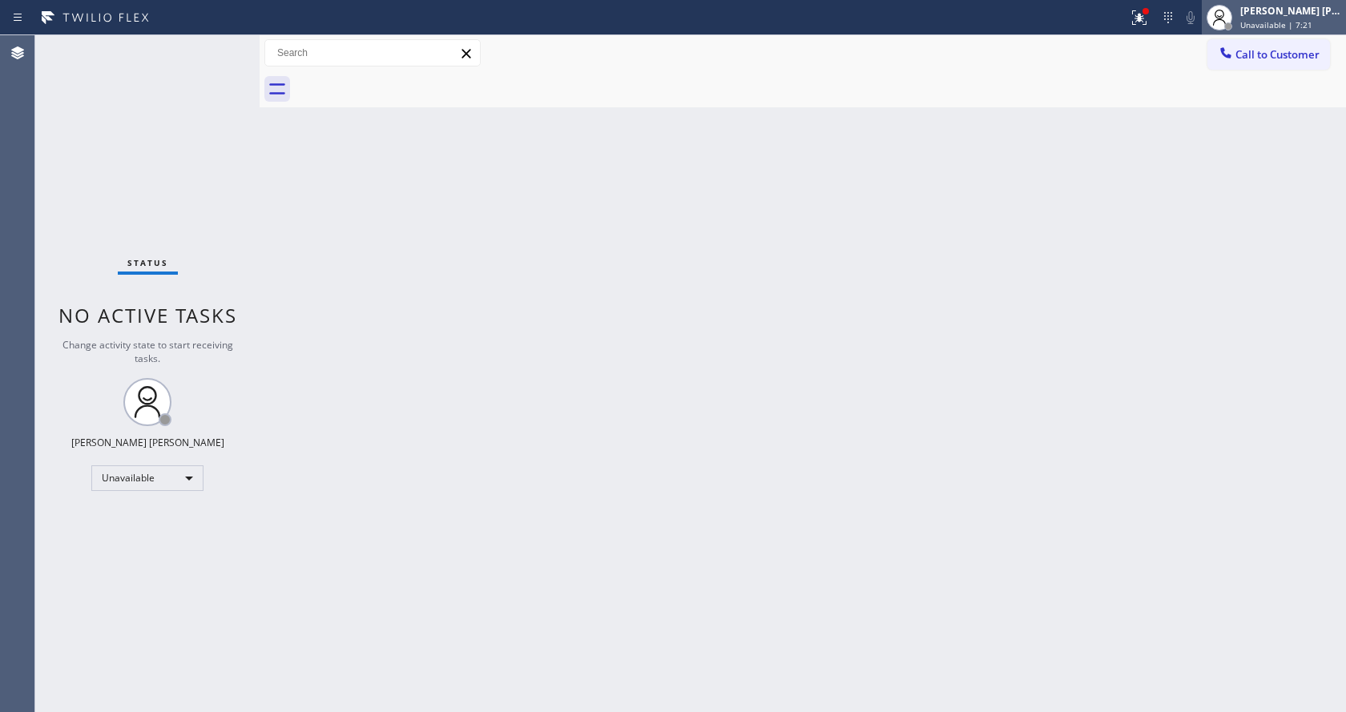
click at [1237, 29] on div at bounding box center [1218, 17] width 35 height 35
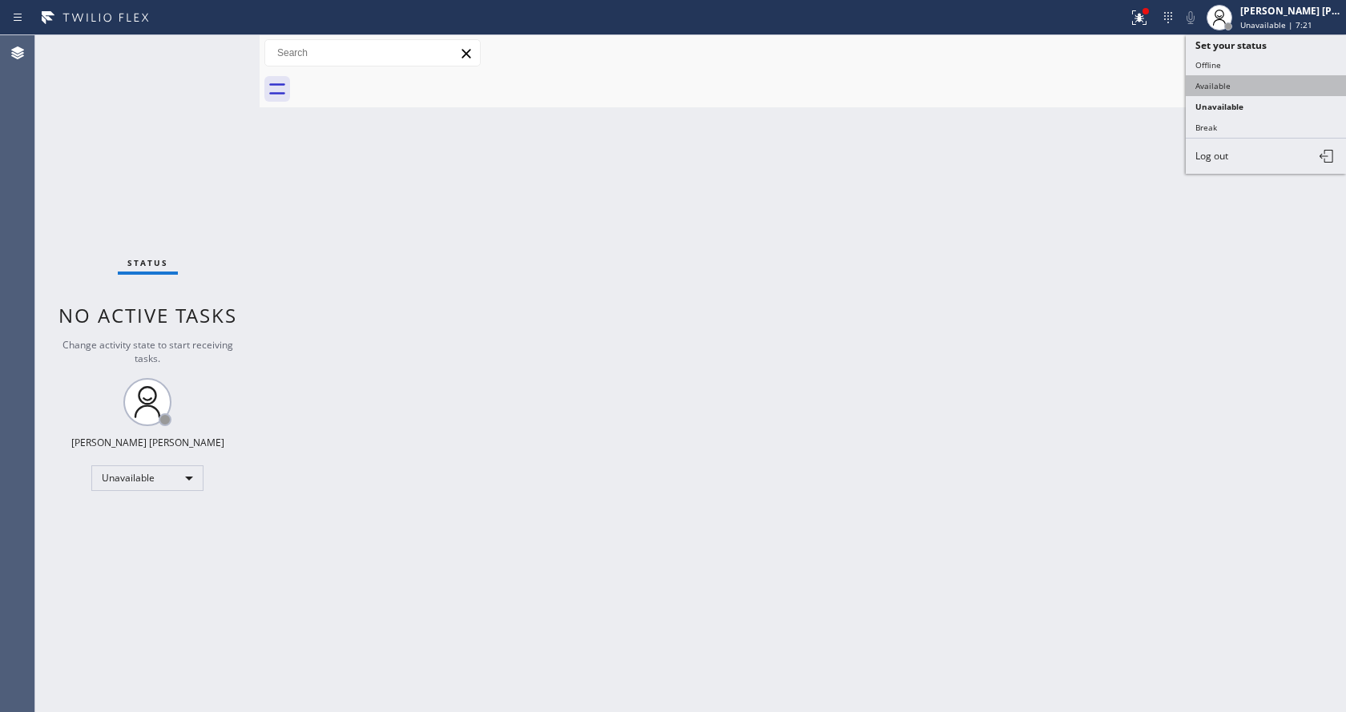
click at [1213, 87] on button "Available" at bounding box center [1265, 85] width 160 height 21
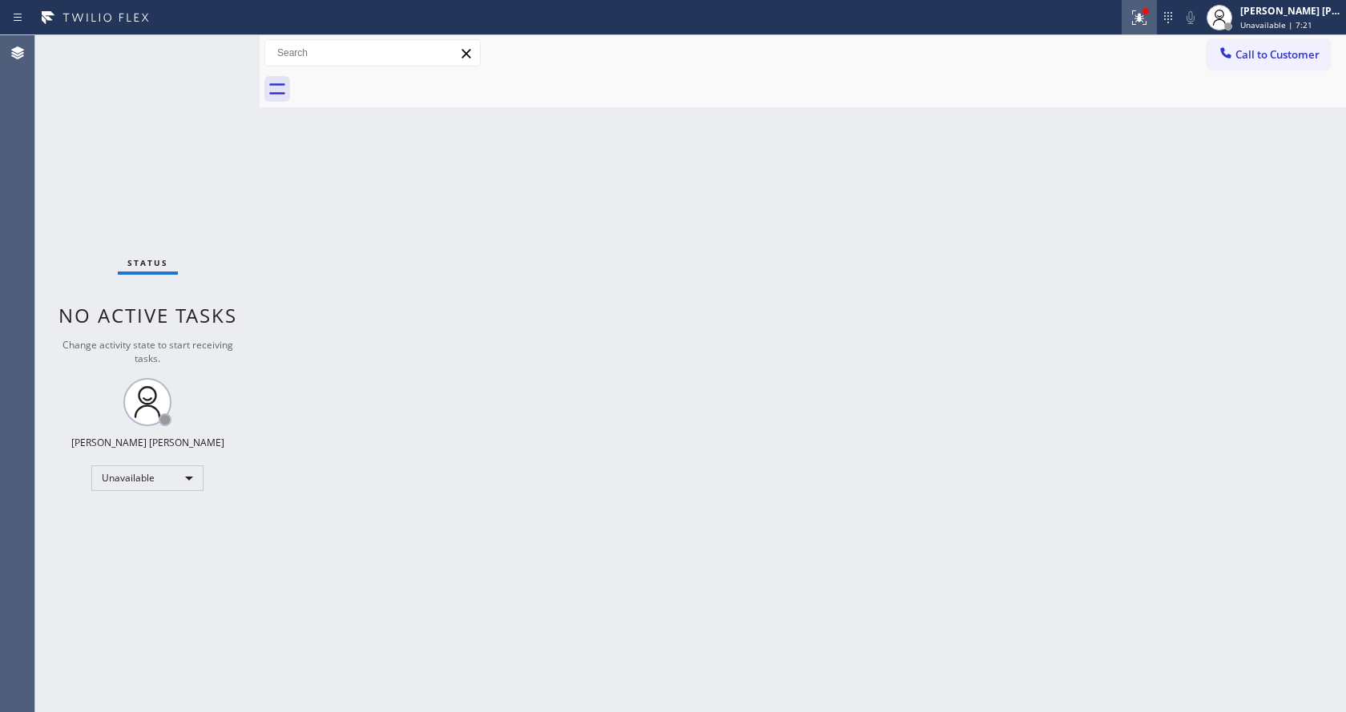
click at [1141, 20] on icon at bounding box center [1138, 17] width 19 height 19
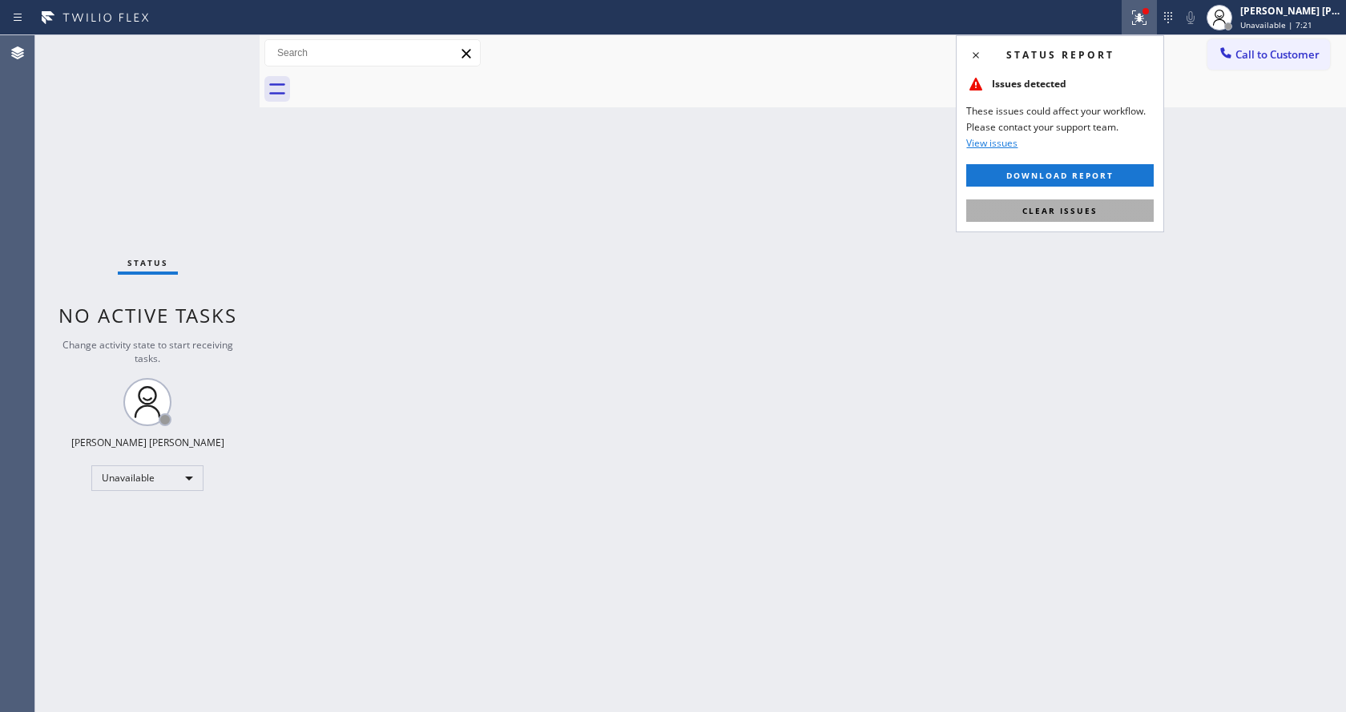
click at [1068, 209] on span "Clear issues" at bounding box center [1059, 210] width 75 height 11
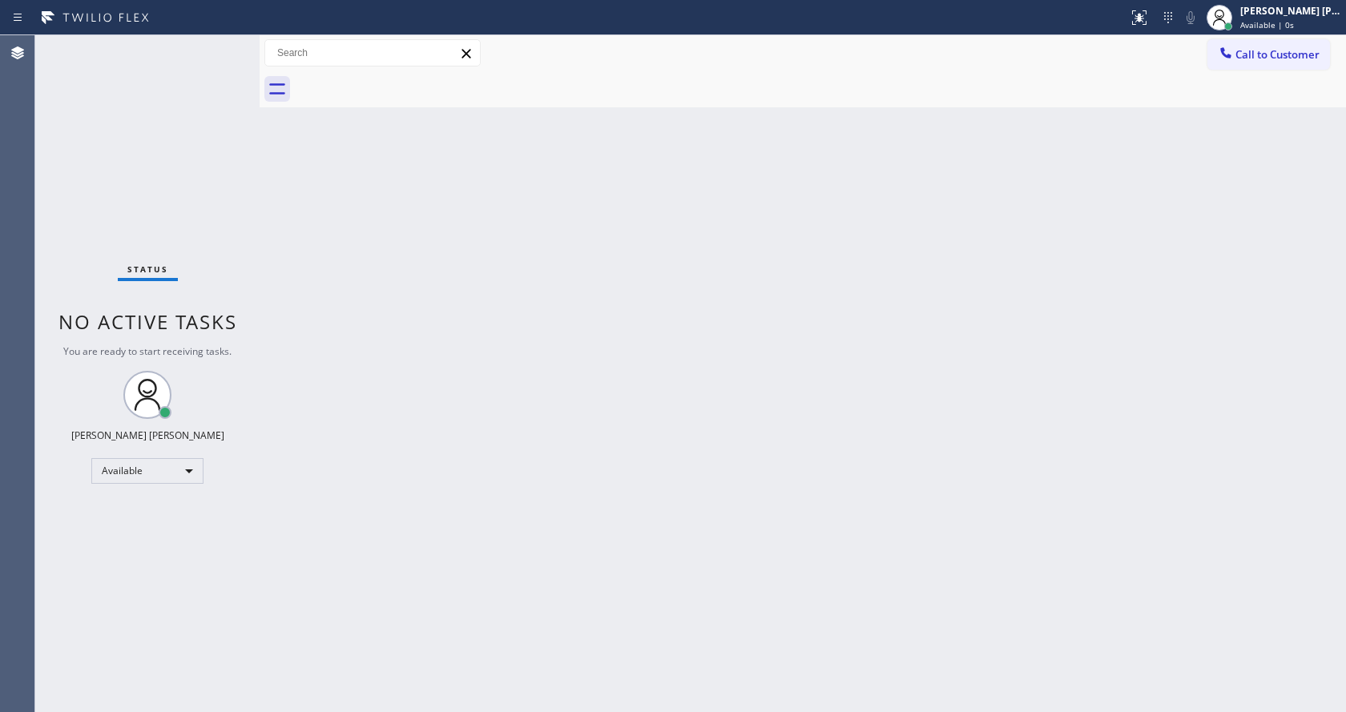
click at [1114, 229] on div "Back to Dashboard Change Sender ID Customers Technicians Select a contact Outbo…" at bounding box center [803, 373] width 1086 height 677
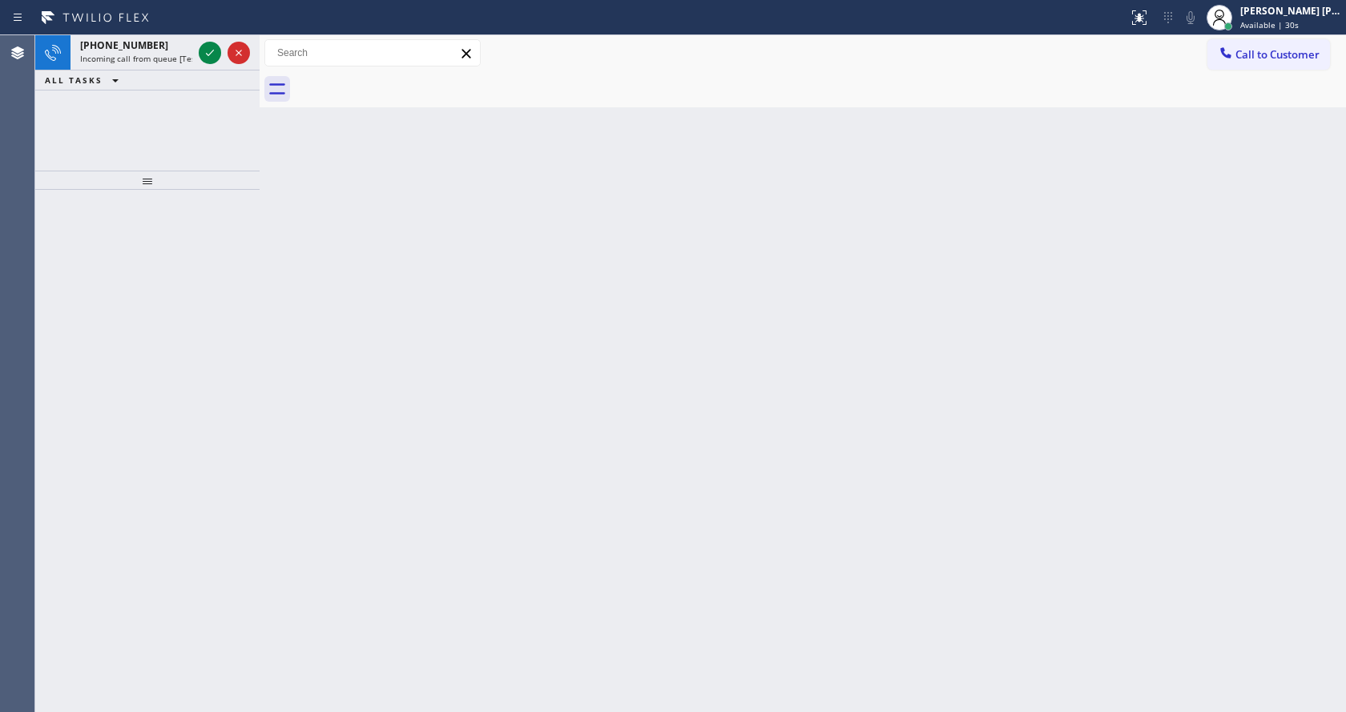
click at [296, 319] on div "Back to Dashboard Change Sender ID Customers Technicians Select a contact Outbo…" at bounding box center [803, 373] width 1086 height 677
click at [211, 46] on icon at bounding box center [209, 52] width 19 height 19
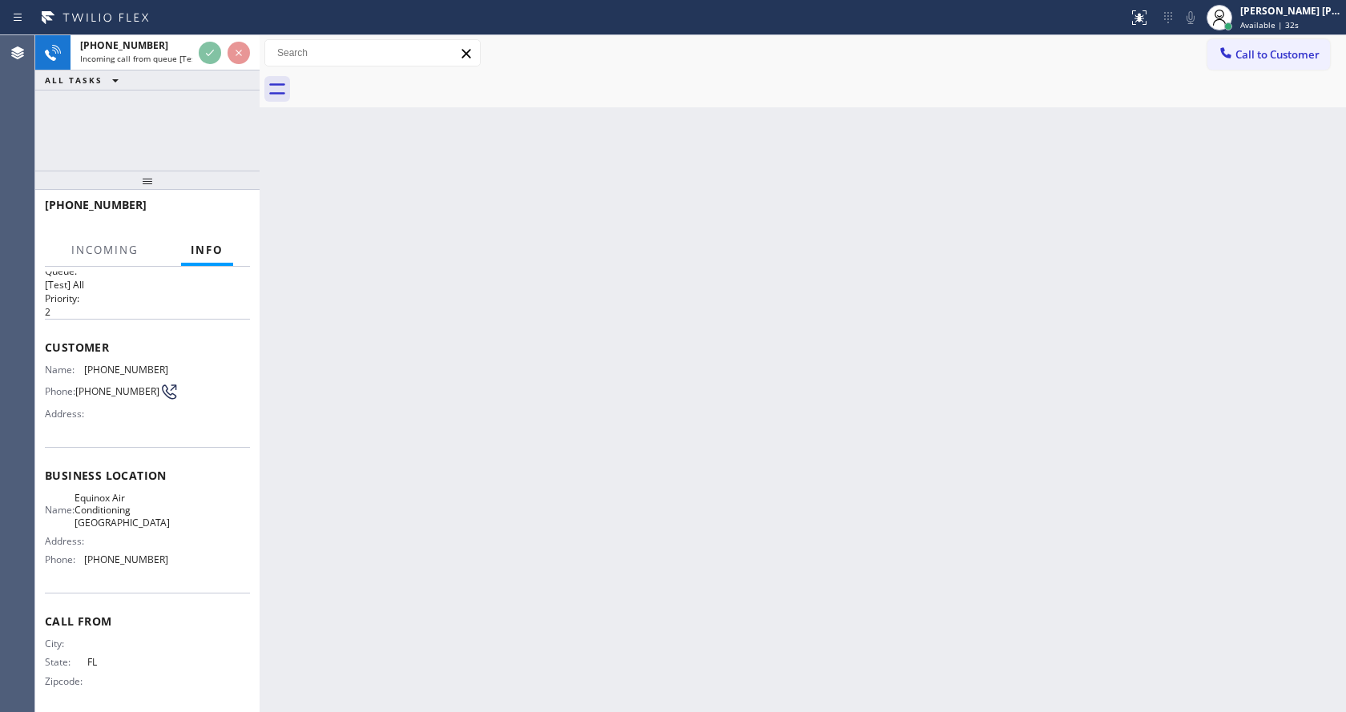
scroll to position [33, 0]
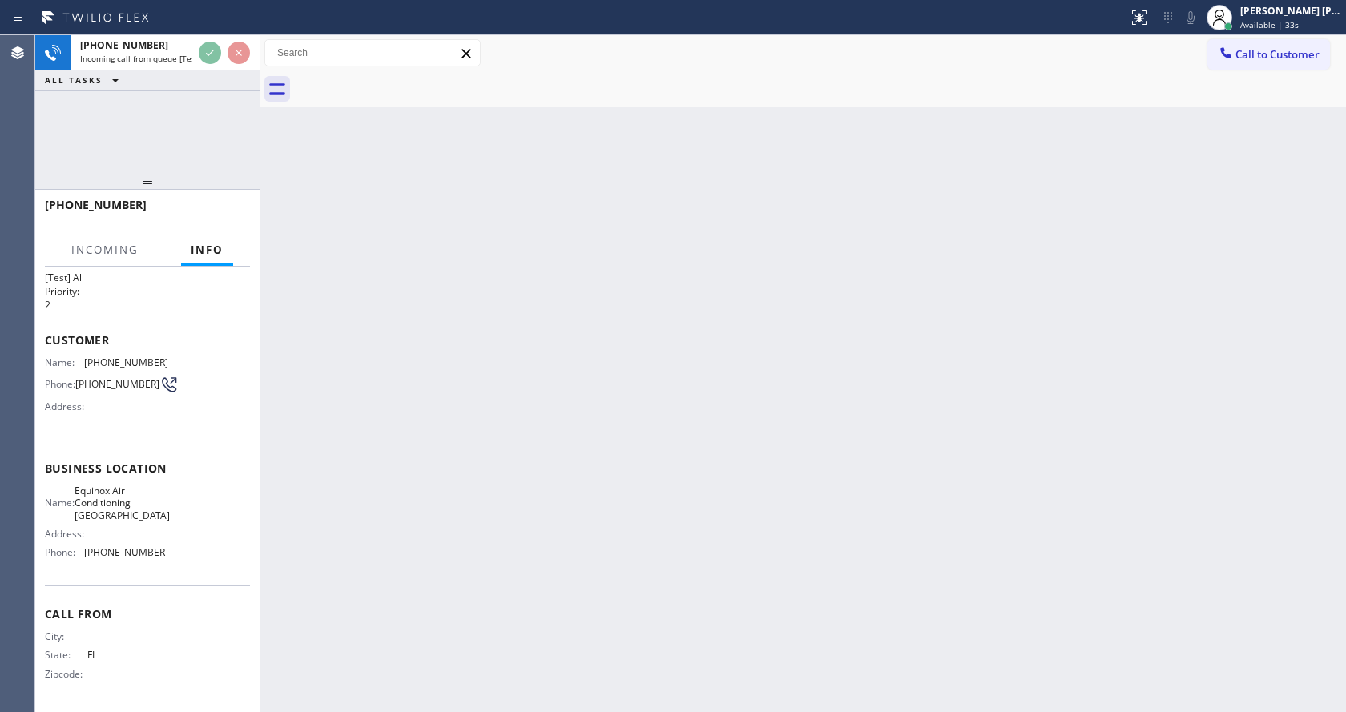
click at [646, 494] on div "Back to Dashboard Change Sender ID Customers Technicians Select a contact Outbo…" at bounding box center [803, 373] width 1086 height 677
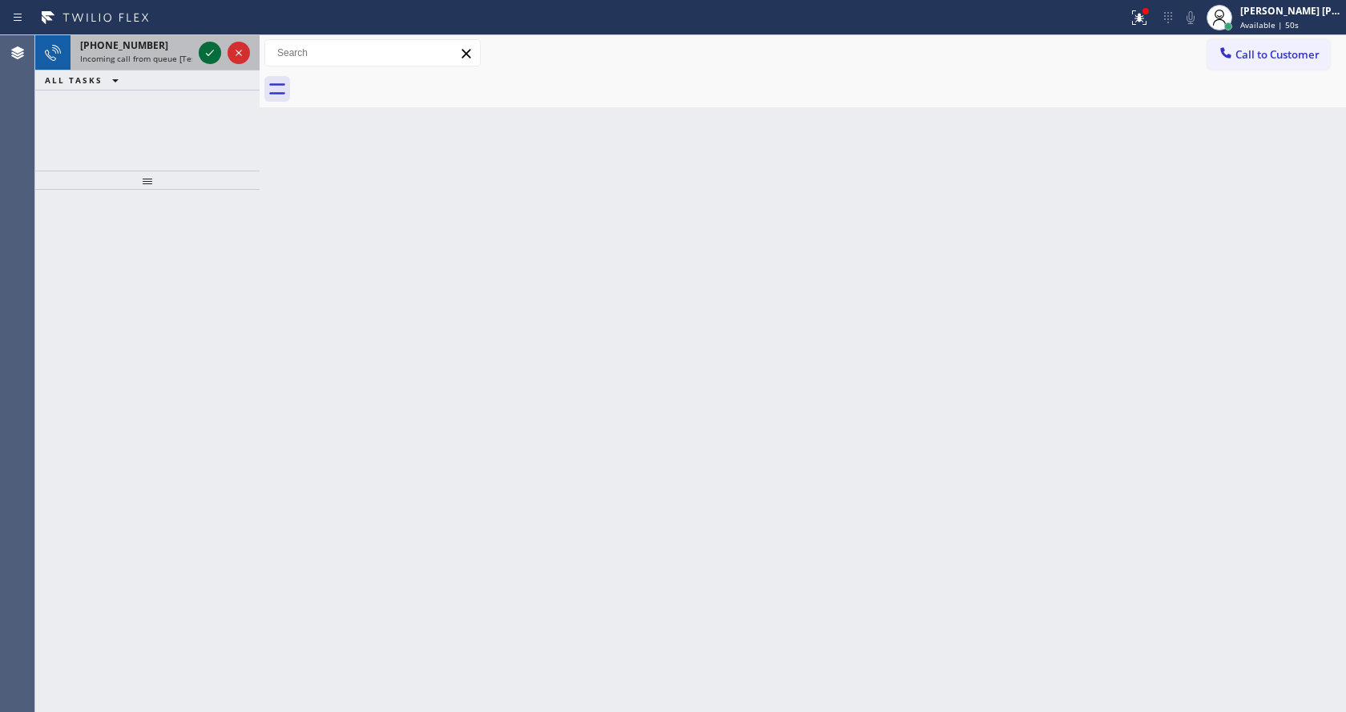
click at [208, 54] on icon at bounding box center [209, 52] width 19 height 19
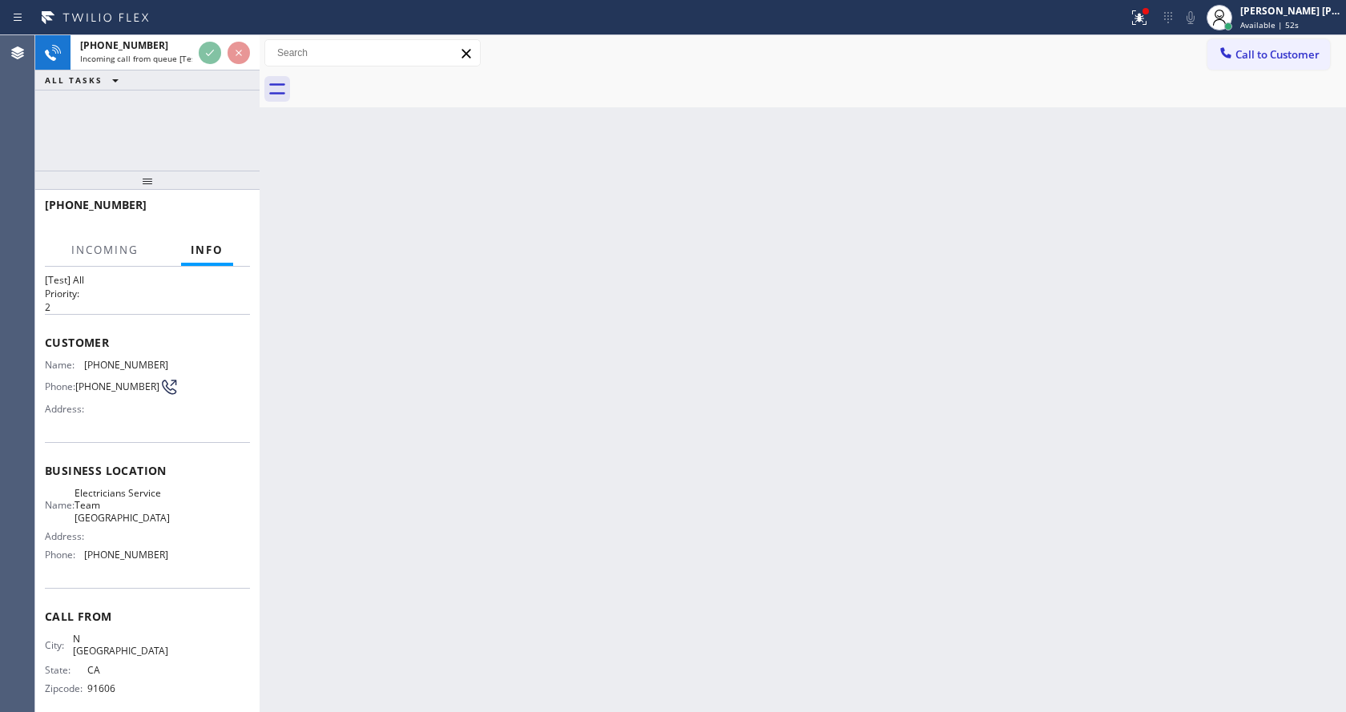
scroll to position [46, 0]
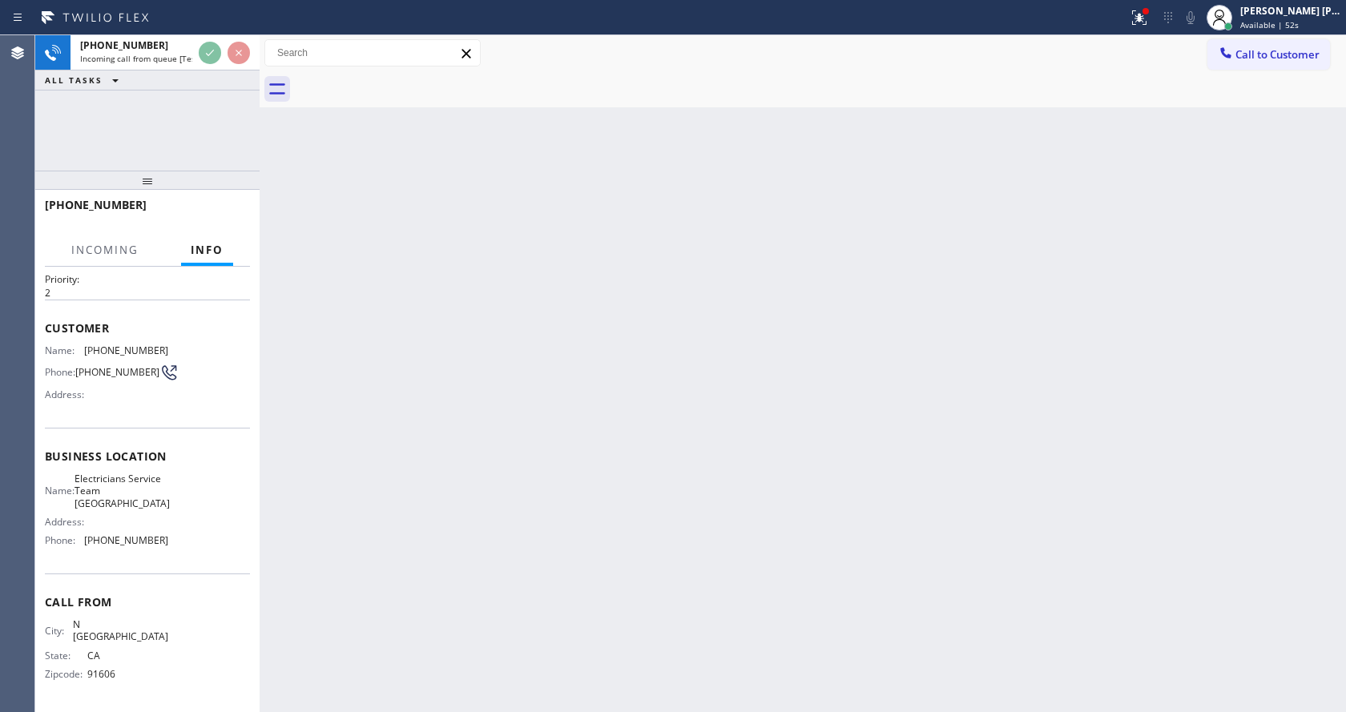
click at [618, 418] on div "Back to Dashboard Change Sender ID Customers Technicians Select a contact Outbo…" at bounding box center [803, 373] width 1086 height 677
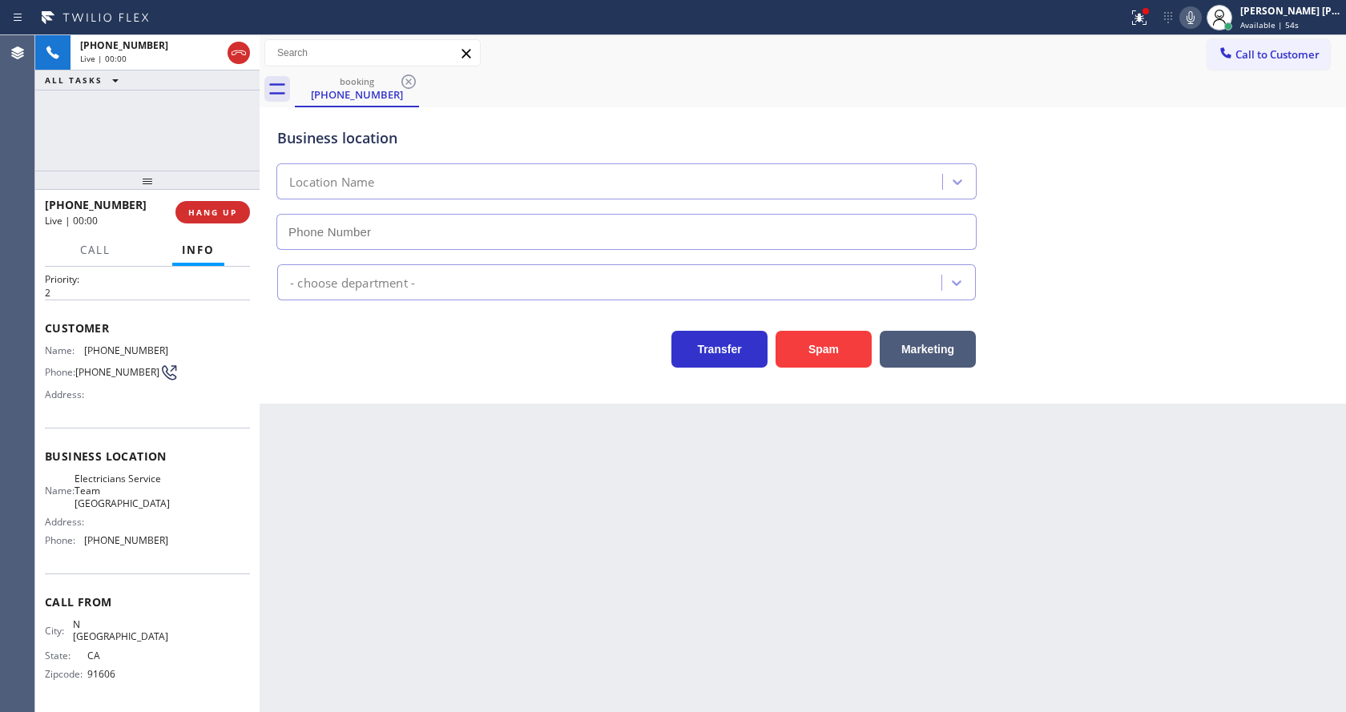
type input "[PHONE_NUMBER]"
click at [351, 386] on div "Business location Location Name [PHONE_NUMBER] - choose department - Transfer S…" at bounding box center [803, 255] width 1086 height 296
click at [806, 357] on button "Spam" at bounding box center [823, 349] width 96 height 37
click at [455, 616] on div "Back to Dashboard Change Sender ID Customers Technicians Select a contact Outbo…" at bounding box center [803, 373] width 1086 height 677
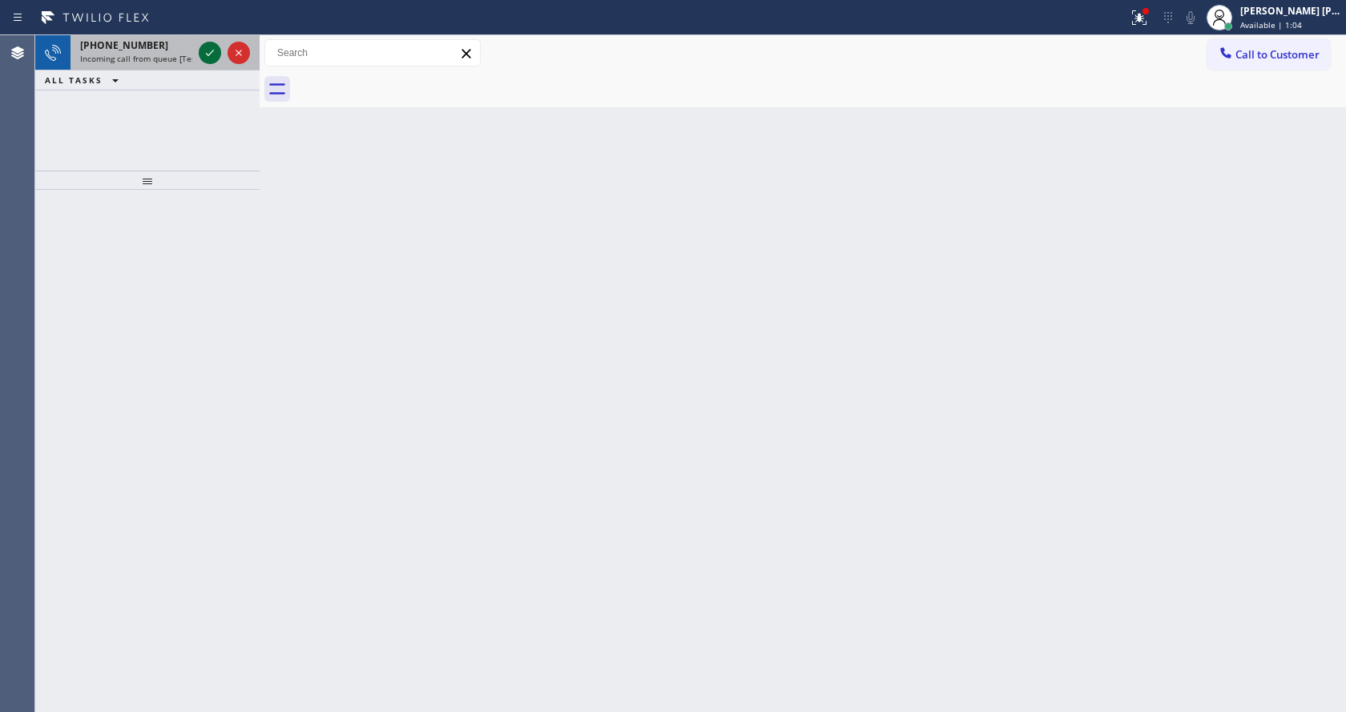
click at [214, 46] on icon at bounding box center [209, 52] width 19 height 19
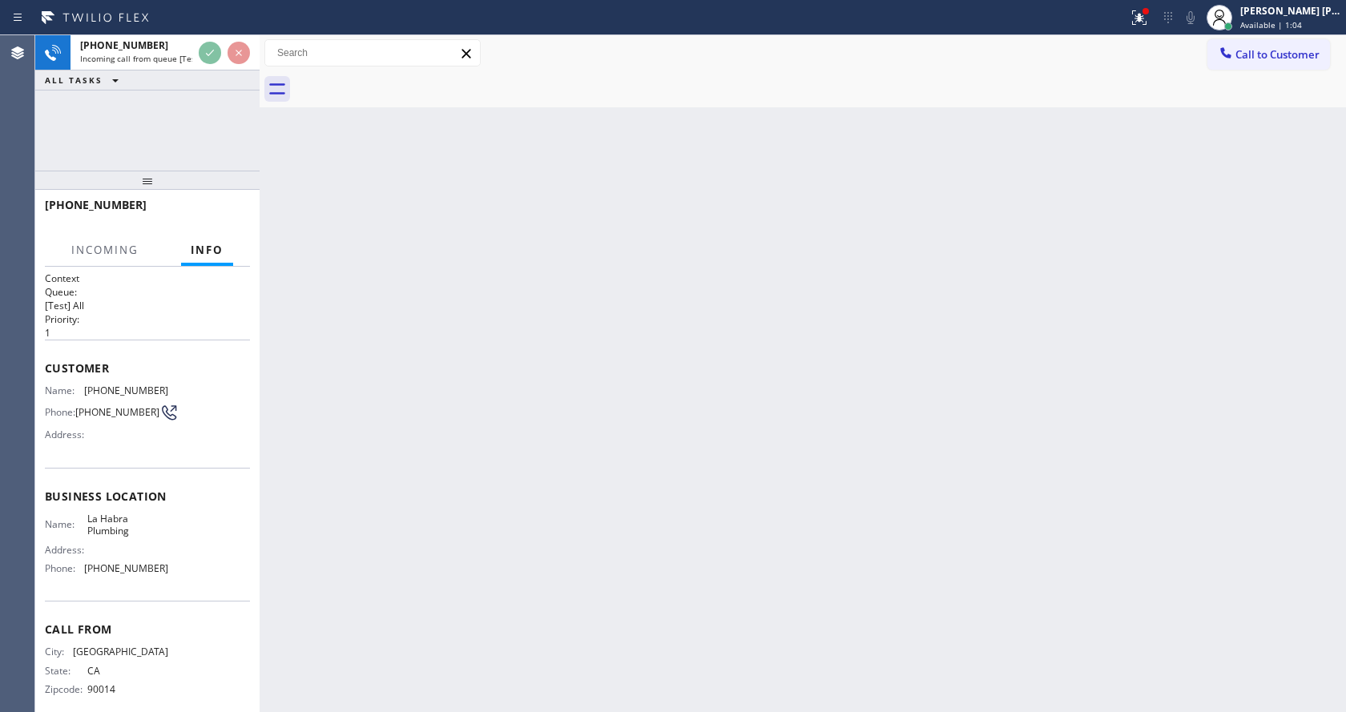
scroll to position [21, 0]
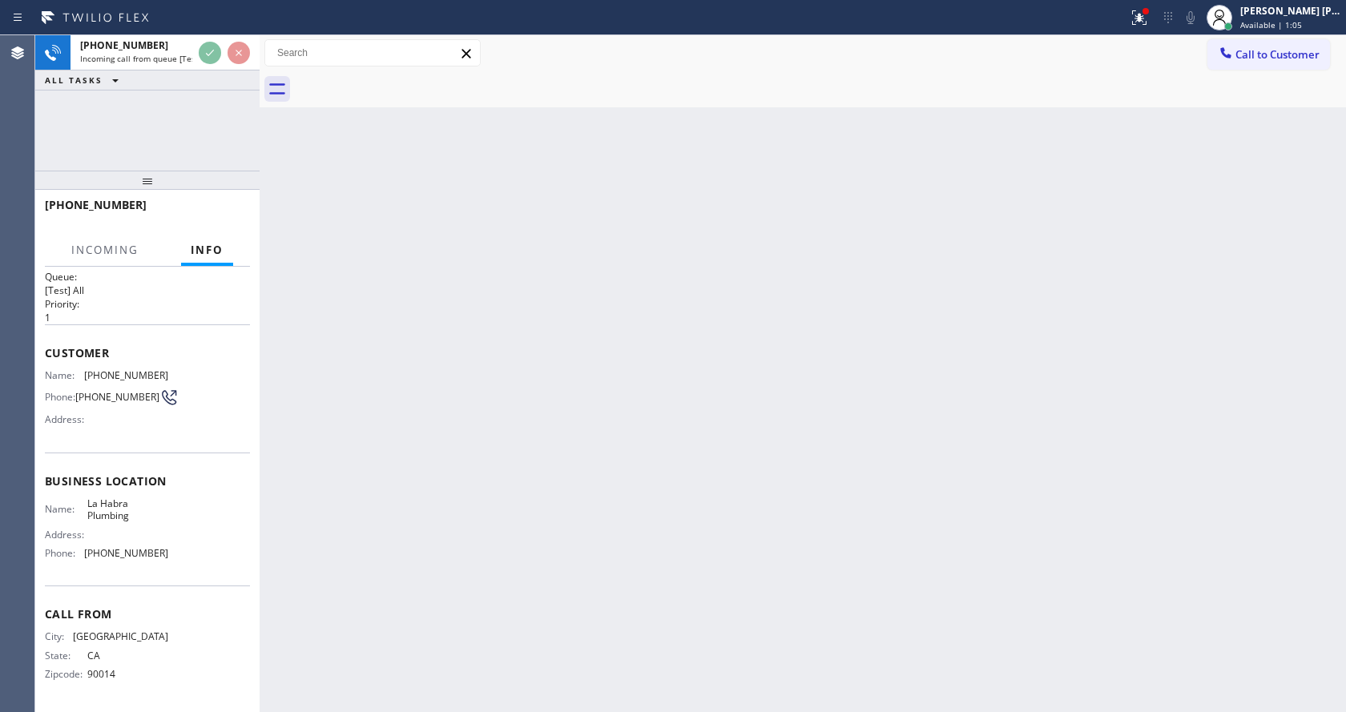
click at [594, 469] on div "Back to Dashboard Change Sender ID Customers Technicians Select a contact Outbo…" at bounding box center [803, 373] width 1086 height 677
click at [299, 509] on div "Back to Dashboard Change Sender ID Customers Technicians Select a contact Outbo…" at bounding box center [803, 373] width 1086 height 677
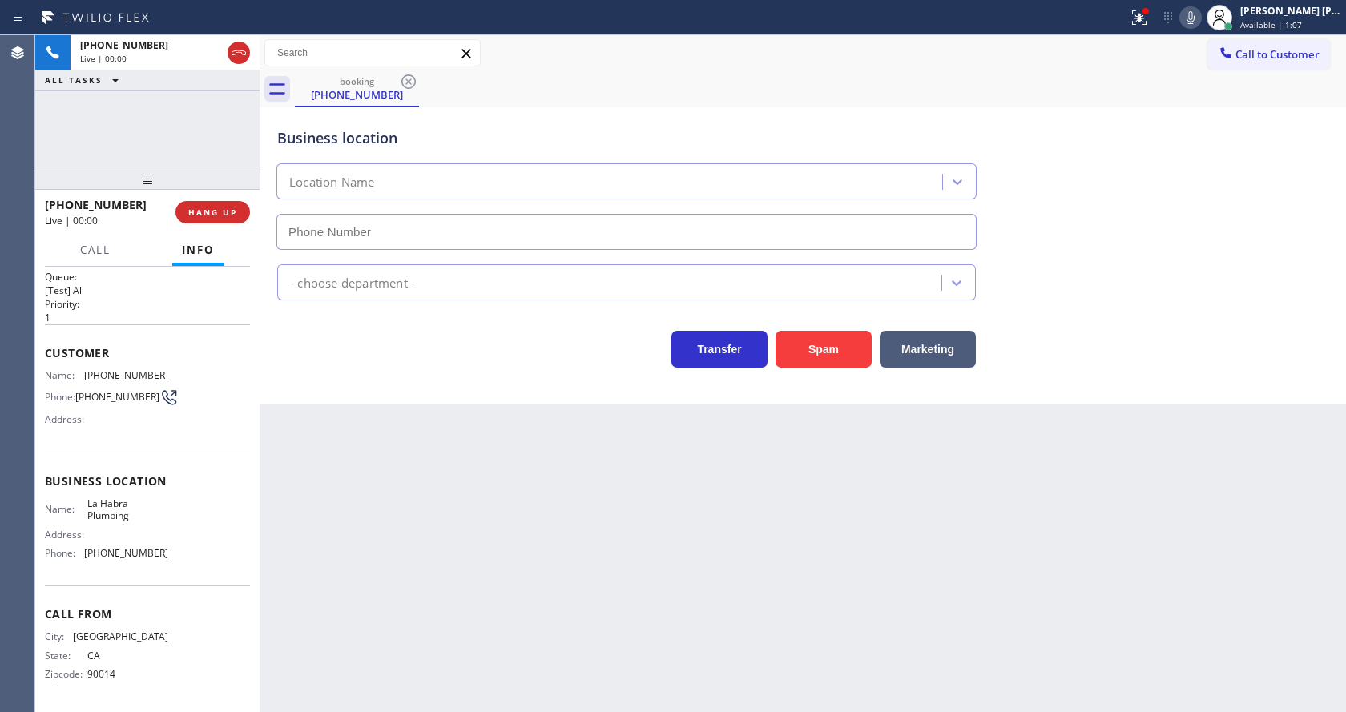
type input "[PHONE_NUMBER]"
click at [538, 527] on div "Back to Dashboard Change Sender ID Customers Technicians Select a contact Outbo…" at bounding box center [803, 373] width 1086 height 677
click at [444, 529] on div "Back to Dashboard Change Sender ID Customers Technicians Select a contact Outbo…" at bounding box center [803, 373] width 1086 height 677
click at [425, 537] on div "Back to Dashboard Change Sender ID Customers Technicians Select a contact Outbo…" at bounding box center [803, 373] width 1086 height 677
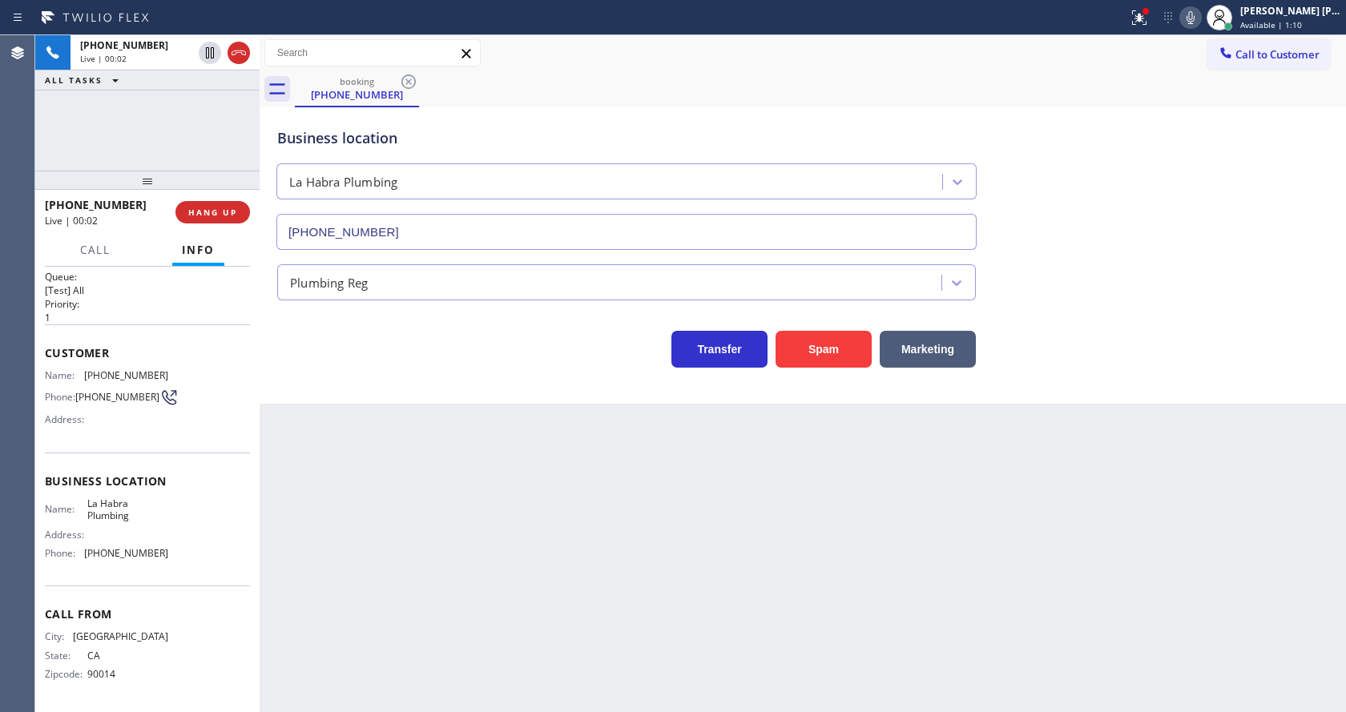
click at [452, 581] on div "Back to Dashboard Change Sender ID Customers Technicians Select a contact Outbo…" at bounding box center [803, 373] width 1086 height 677
drag, startPoint x: 435, startPoint y: 550, endPoint x: 439, endPoint y: 561, distance: 11.2
click at [438, 561] on div "Back to Dashboard Change Sender ID Customers Technicians Select a contact Outbo…" at bounding box center [803, 373] width 1086 height 677
drag, startPoint x: 82, startPoint y: 364, endPoint x: 180, endPoint y: 379, distance: 99.7
click at [180, 379] on div "Name: [PHONE_NUMBER] Phone: [PHONE_NUMBER] Address:" at bounding box center [147, 400] width 205 height 63
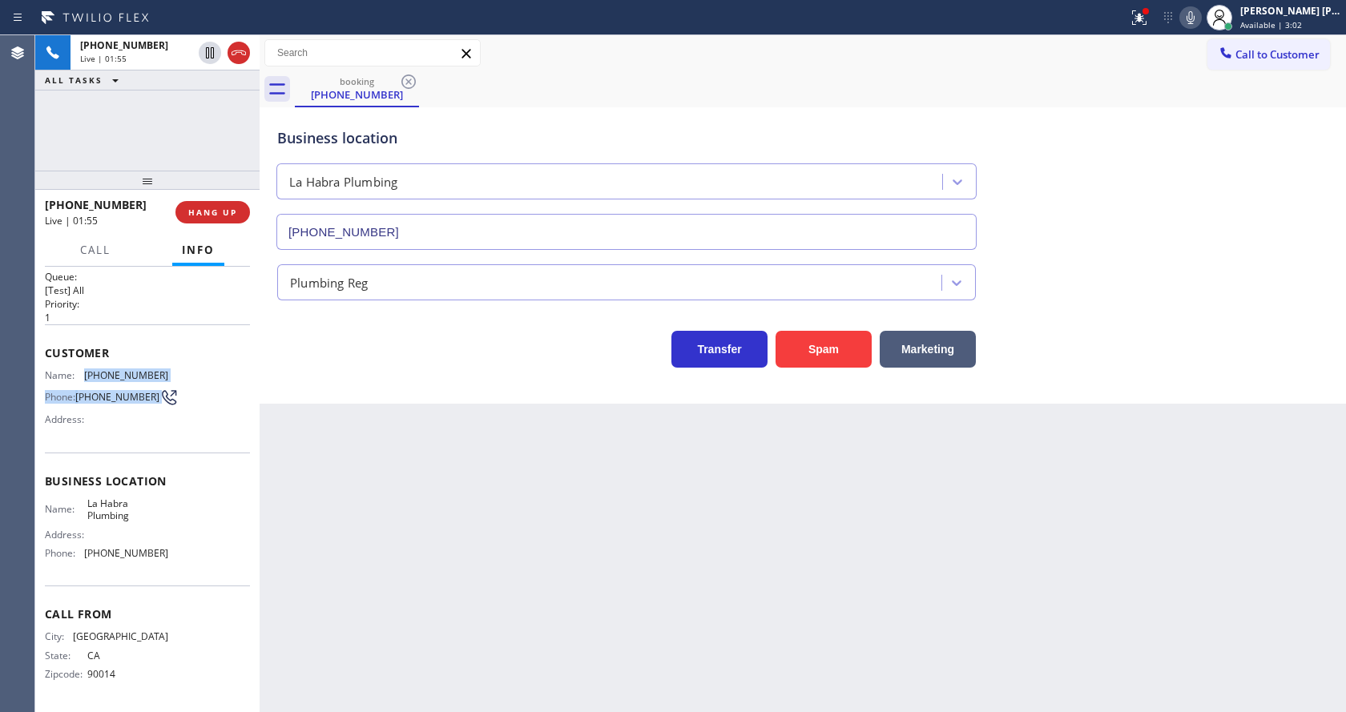
click at [83, 372] on span "Name:" at bounding box center [64, 375] width 39 height 12
drag, startPoint x: 81, startPoint y: 368, endPoint x: 187, endPoint y: 368, distance: 106.5
click at [187, 369] on div "Name: [PHONE_NUMBER] Phone: [PHONE_NUMBER] Address:" at bounding box center [147, 400] width 205 height 63
copy div "[PHONE_NUMBER]"
drag, startPoint x: 509, startPoint y: 512, endPoint x: 433, endPoint y: 559, distance: 89.6
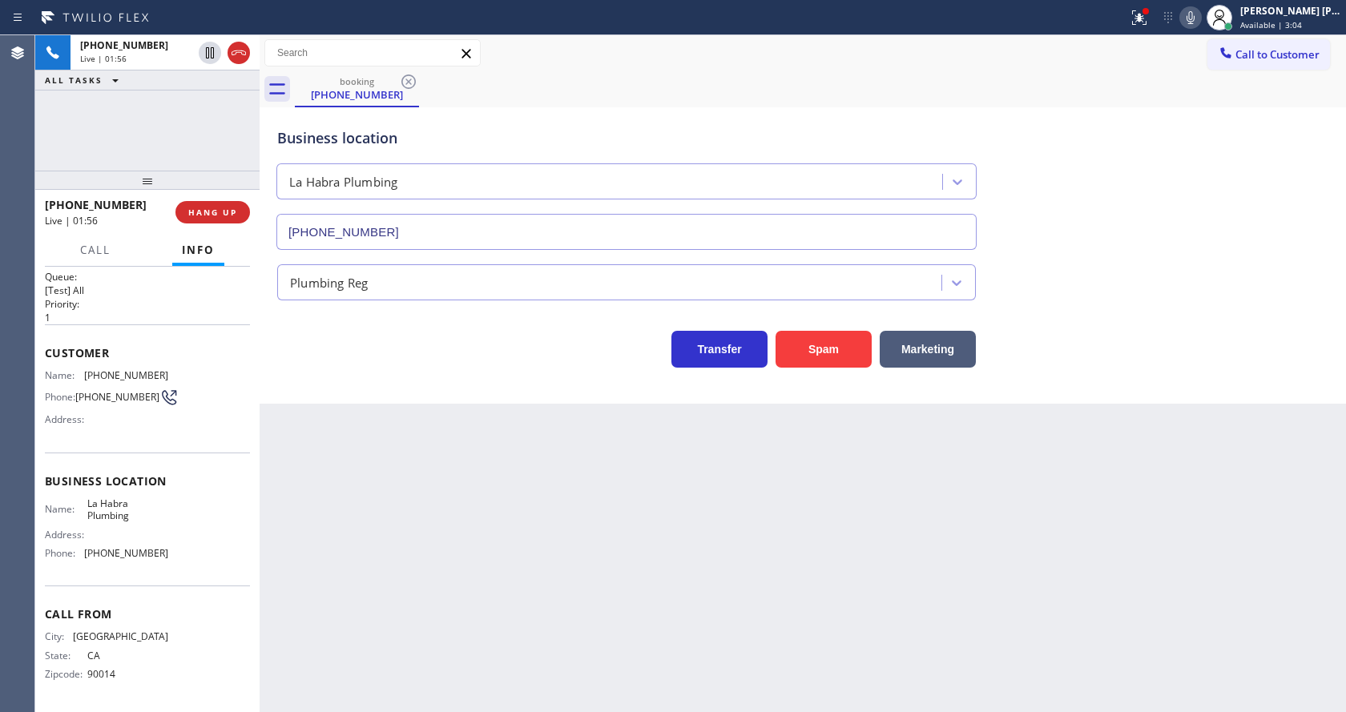
click at [505, 513] on div "Back to Dashboard Change Sender ID Customers Technicians Select a contact Outbo…" at bounding box center [803, 373] width 1086 height 677
click at [78, 476] on span "Business location" at bounding box center [147, 480] width 205 height 15
click at [1188, 20] on icon at bounding box center [1190, 17] width 19 height 19
click at [212, 50] on icon at bounding box center [209, 52] width 19 height 19
click at [1149, 18] on icon at bounding box center [1138, 17] width 19 height 19
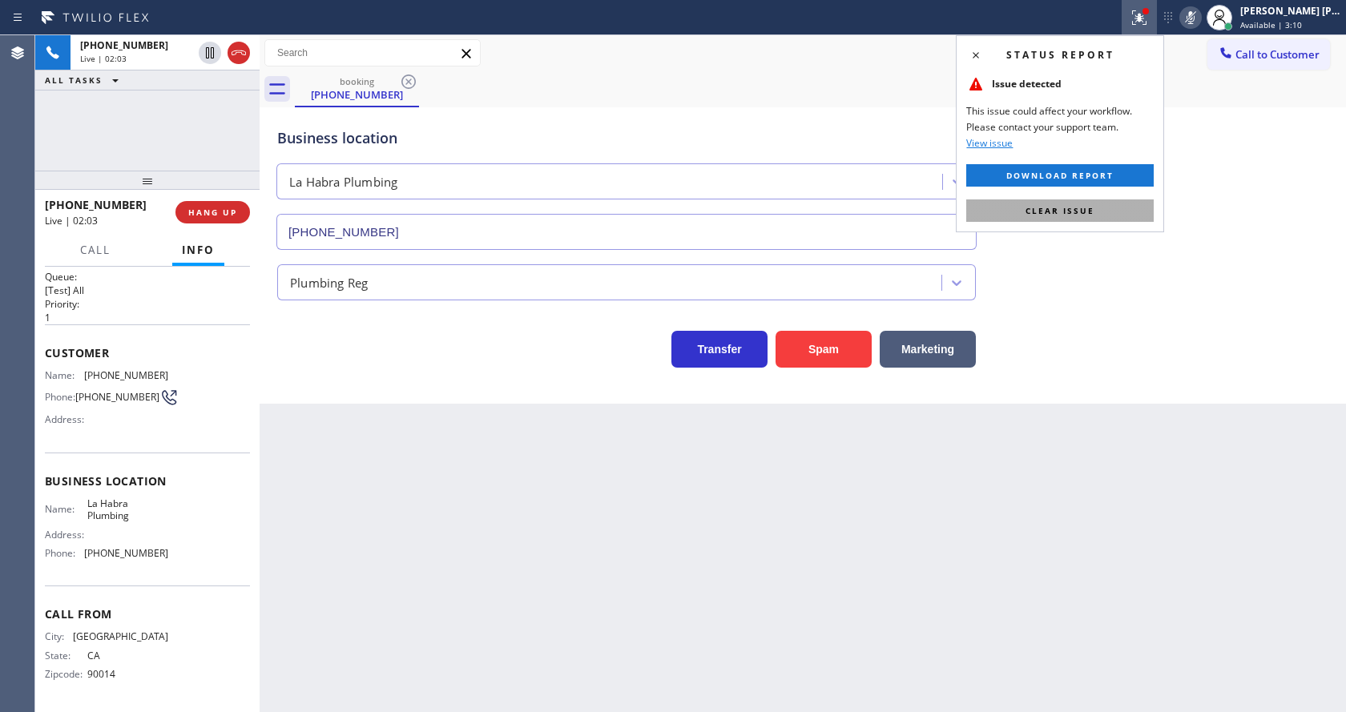
click at [1080, 210] on span "Clear issue" at bounding box center [1059, 210] width 69 height 11
click at [1134, 221] on div "Business location [GEOGRAPHIC_DATA] Plumbing [PHONE_NUMBER]" at bounding box center [802, 177] width 1057 height 145
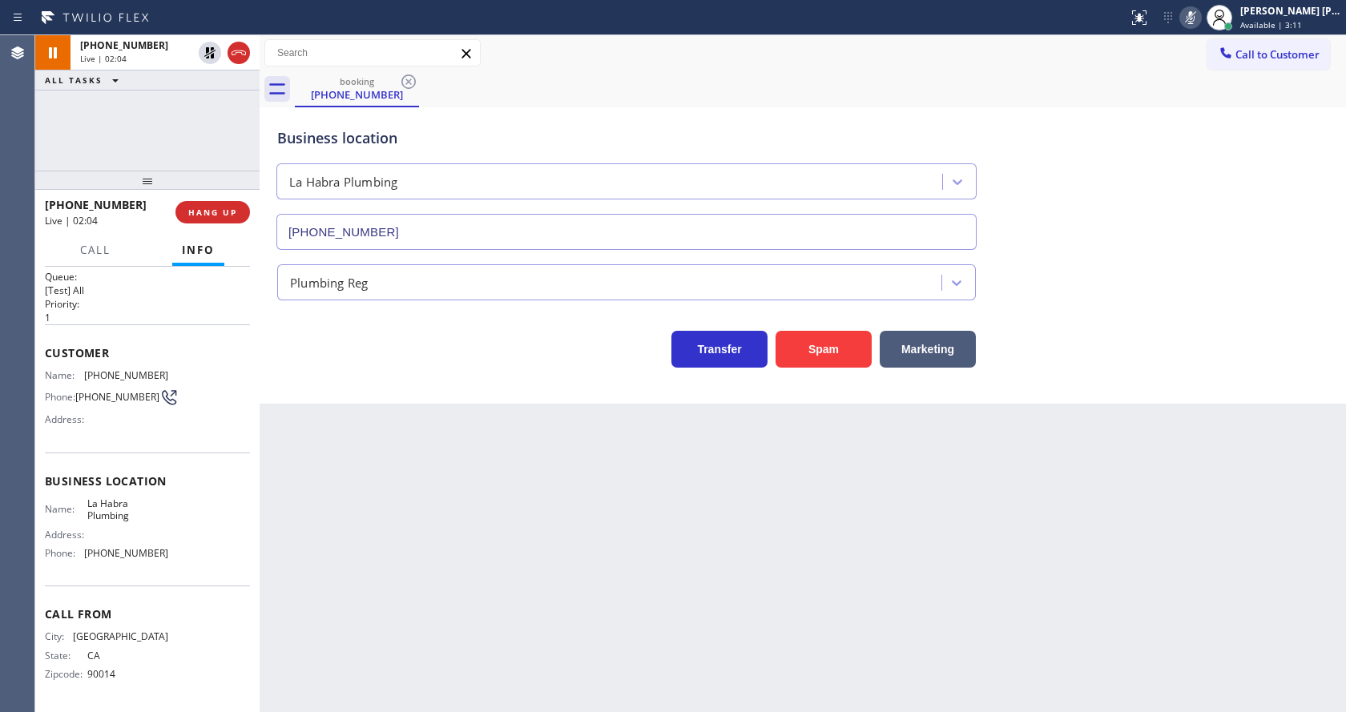
click at [367, 619] on div "Back to Dashboard Change Sender ID Customers Technicians Select a contact Outbo…" at bounding box center [803, 373] width 1086 height 677
click at [102, 561] on div "Name: La Habra Plumbing Address: Phone: [PHONE_NUMBER]" at bounding box center [106, 531] width 123 height 69
drag, startPoint x: 83, startPoint y: 502, endPoint x: 139, endPoint y: 517, distance: 57.9
click at [139, 517] on div "Name: La Habra Plumbing" at bounding box center [106, 509] width 123 height 25
copy div "La Habra Plumbing"
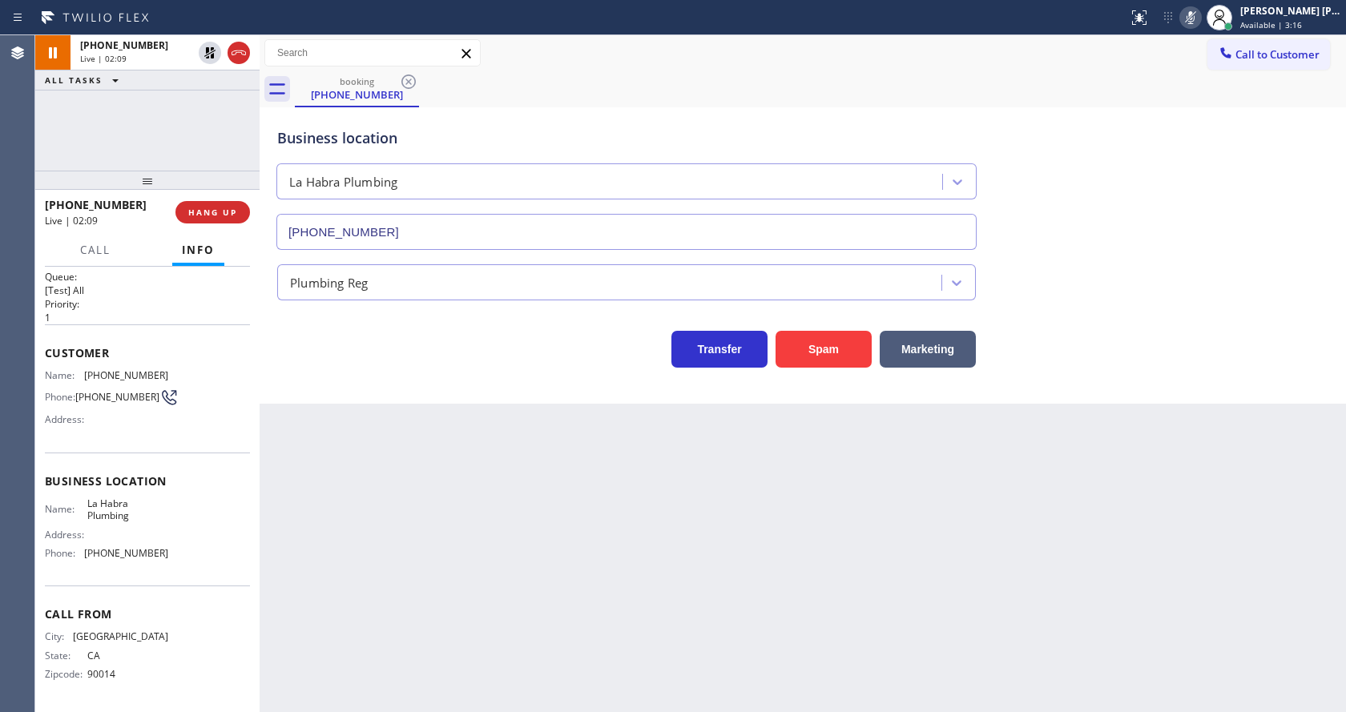
drag, startPoint x: 384, startPoint y: 550, endPoint x: 384, endPoint y: 569, distance: 19.2
click at [384, 569] on div "Back to Dashboard Change Sender ID Customers Technicians Select a contact Outbo…" at bounding box center [803, 373] width 1086 height 677
drag, startPoint x: 175, startPoint y: 537, endPoint x: 154, endPoint y: 546, distance: 22.6
click at [175, 537] on div "Name: La Habra Plumbing Address: Phone: [PHONE_NUMBER]" at bounding box center [147, 531] width 205 height 69
drag, startPoint x: 82, startPoint y: 556, endPoint x: 192, endPoint y: 560, distance: 110.6
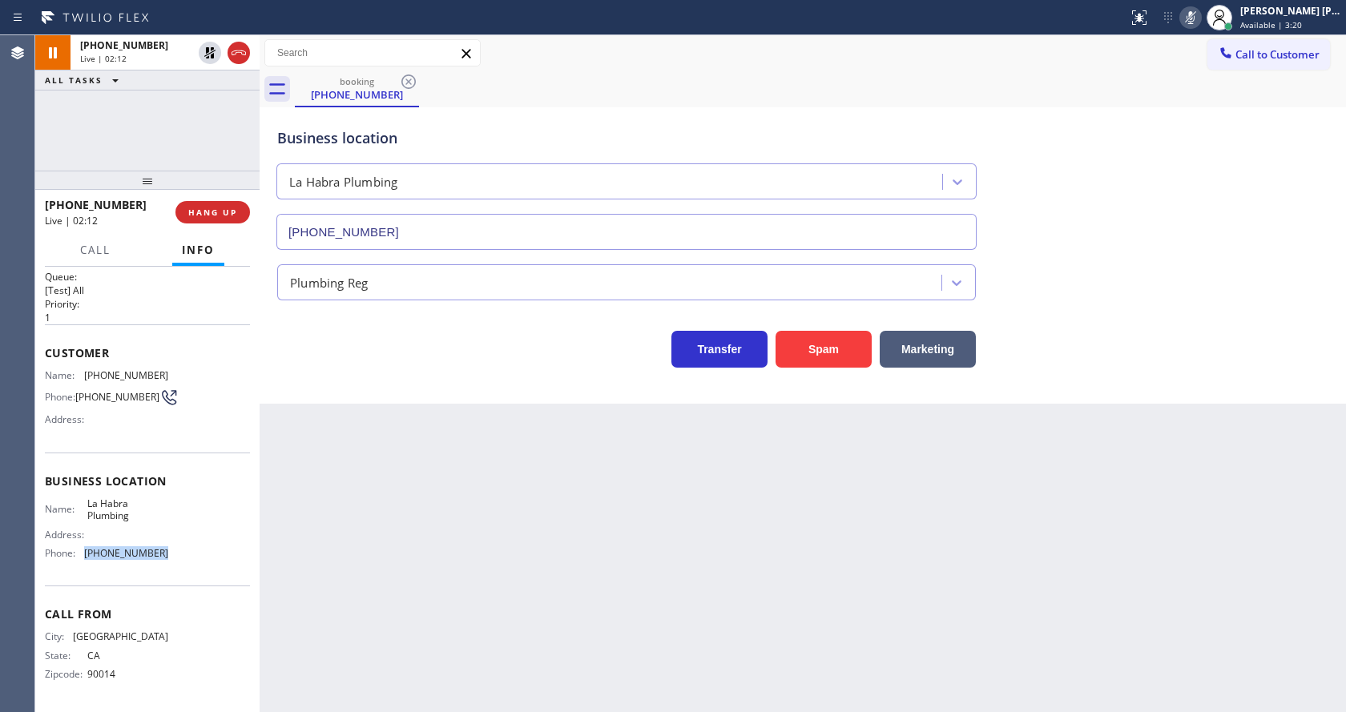
click at [192, 560] on div "Name: La Habra Plumbing Address: Phone: [PHONE_NUMBER]" at bounding box center [147, 531] width 205 height 69
copy div "[PHONE_NUMBER]"
drag, startPoint x: 345, startPoint y: 543, endPoint x: 384, endPoint y: 711, distance: 172.7
click at [348, 556] on div "Back to Dashboard Change Sender ID Customers Technicians Select a contact Outbo…" at bounding box center [803, 373] width 1086 height 677
click at [699, 542] on div "Back to Dashboard Change Sender ID Customers Technicians Select a contact Outbo…" at bounding box center [803, 373] width 1086 height 677
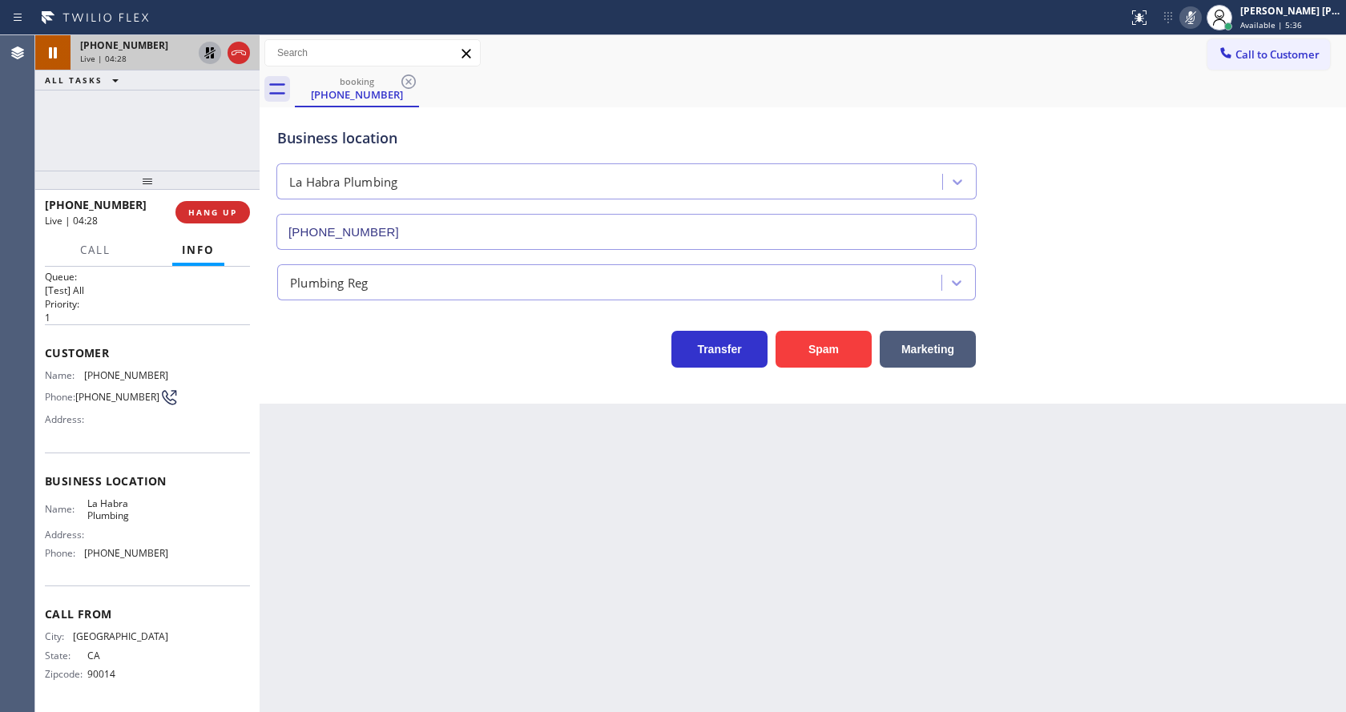
click at [207, 50] on icon at bounding box center [209, 52] width 11 height 11
click at [1196, 14] on rect at bounding box center [1190, 15] width 11 height 11
click at [1222, 86] on div "booking [PHONE_NUMBER]" at bounding box center [820, 89] width 1051 height 36
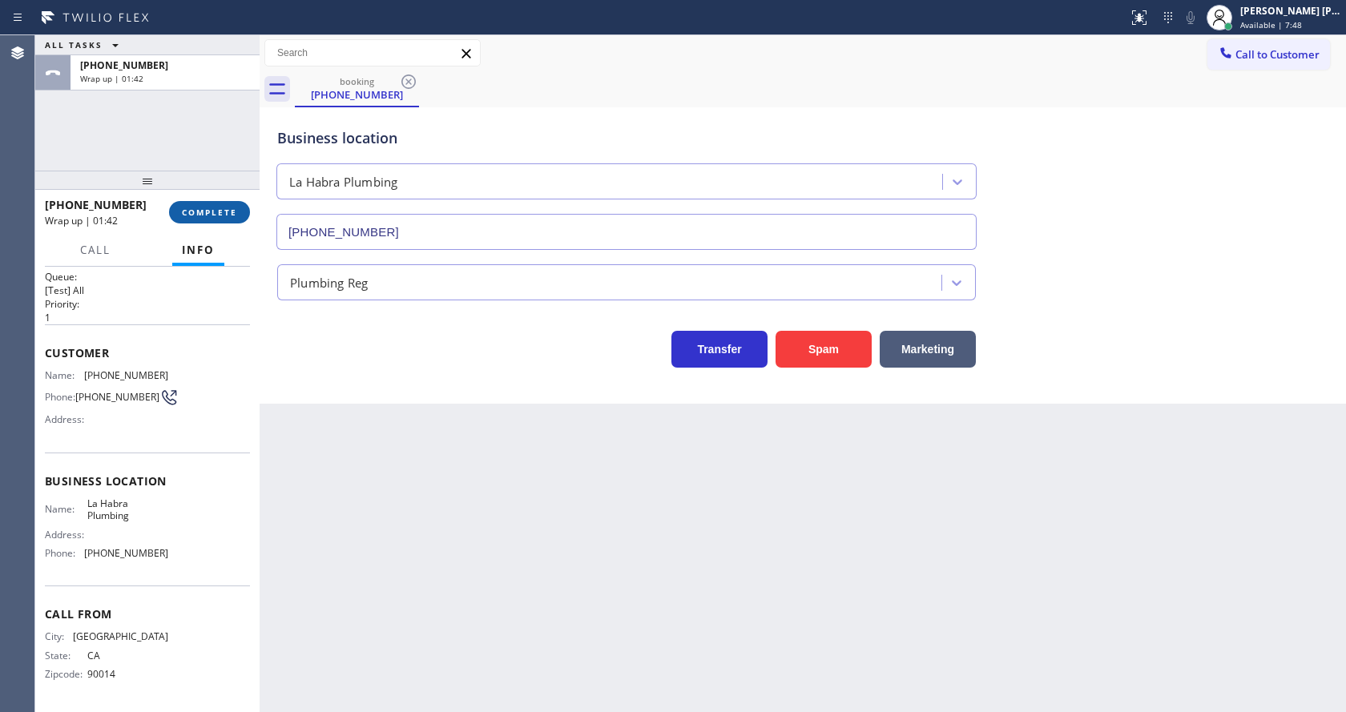
click at [195, 210] on span "COMPLETE" at bounding box center [209, 212] width 55 height 11
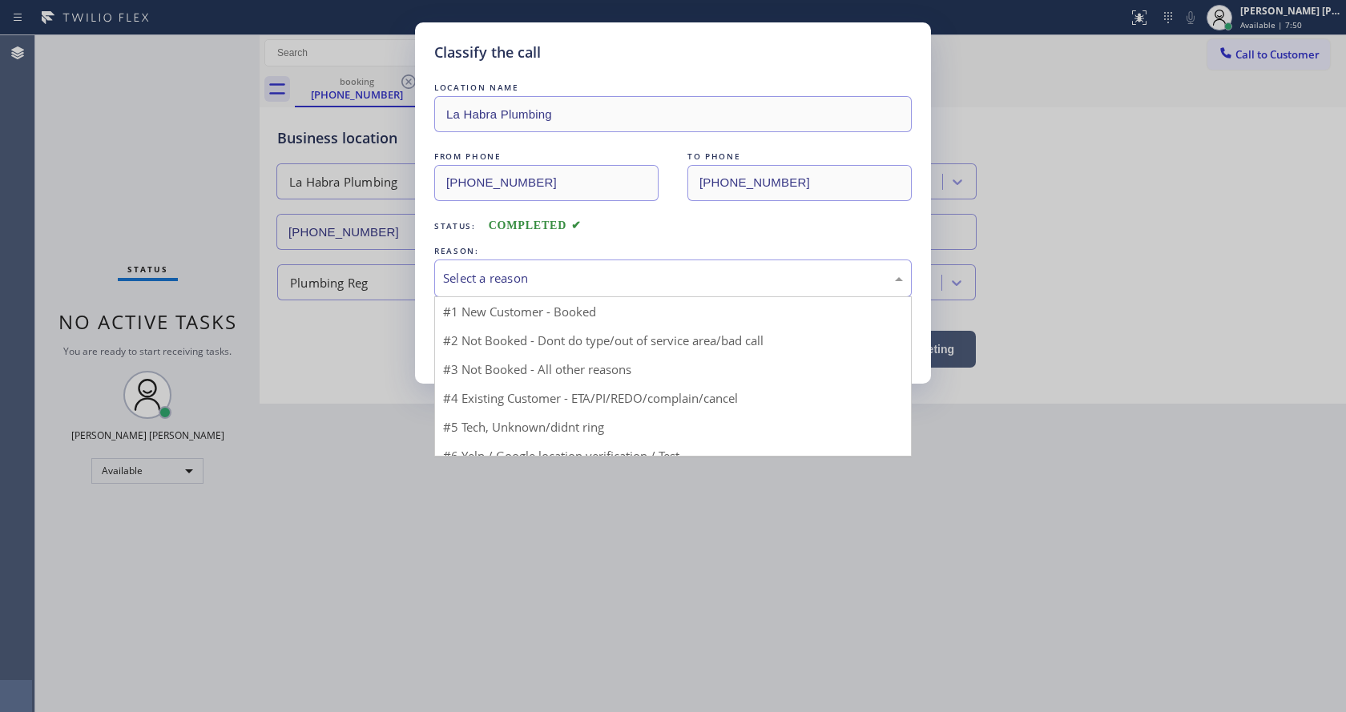
click at [463, 280] on div "Select a reason" at bounding box center [673, 278] width 460 height 18
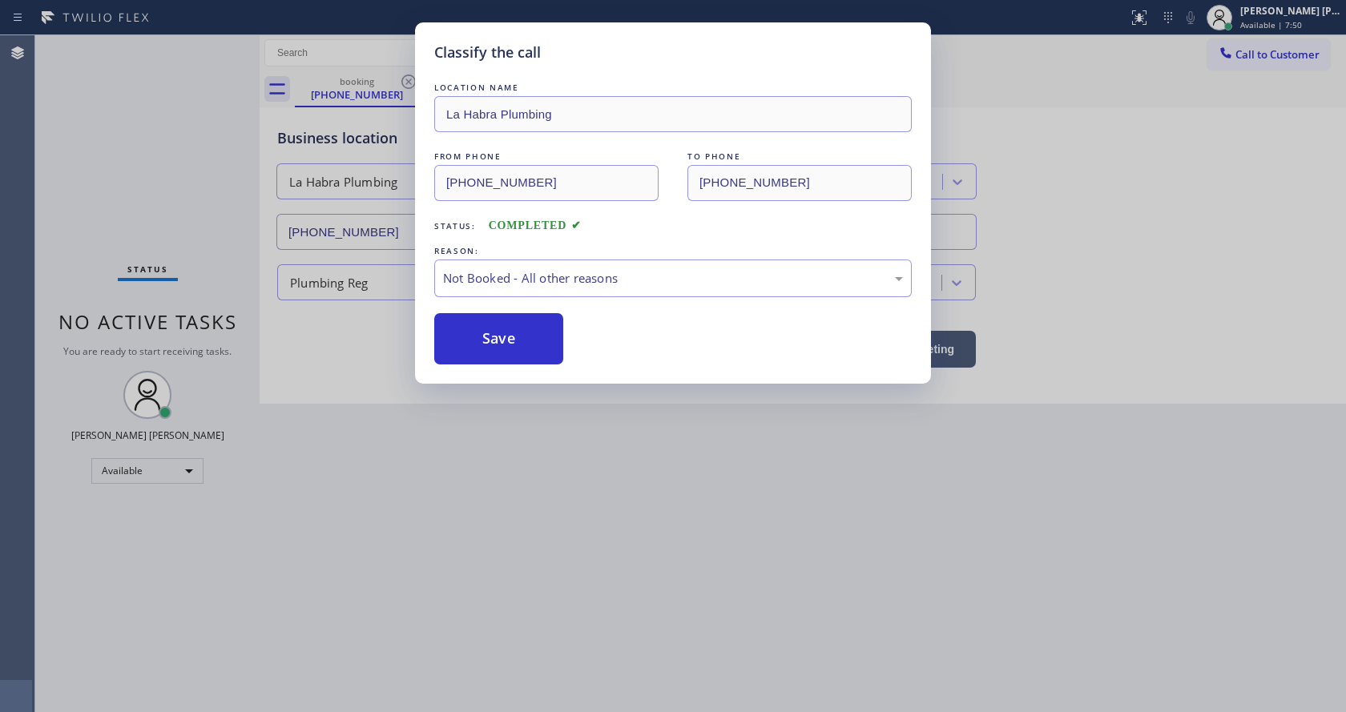
click at [473, 332] on button "Save" at bounding box center [498, 338] width 129 height 51
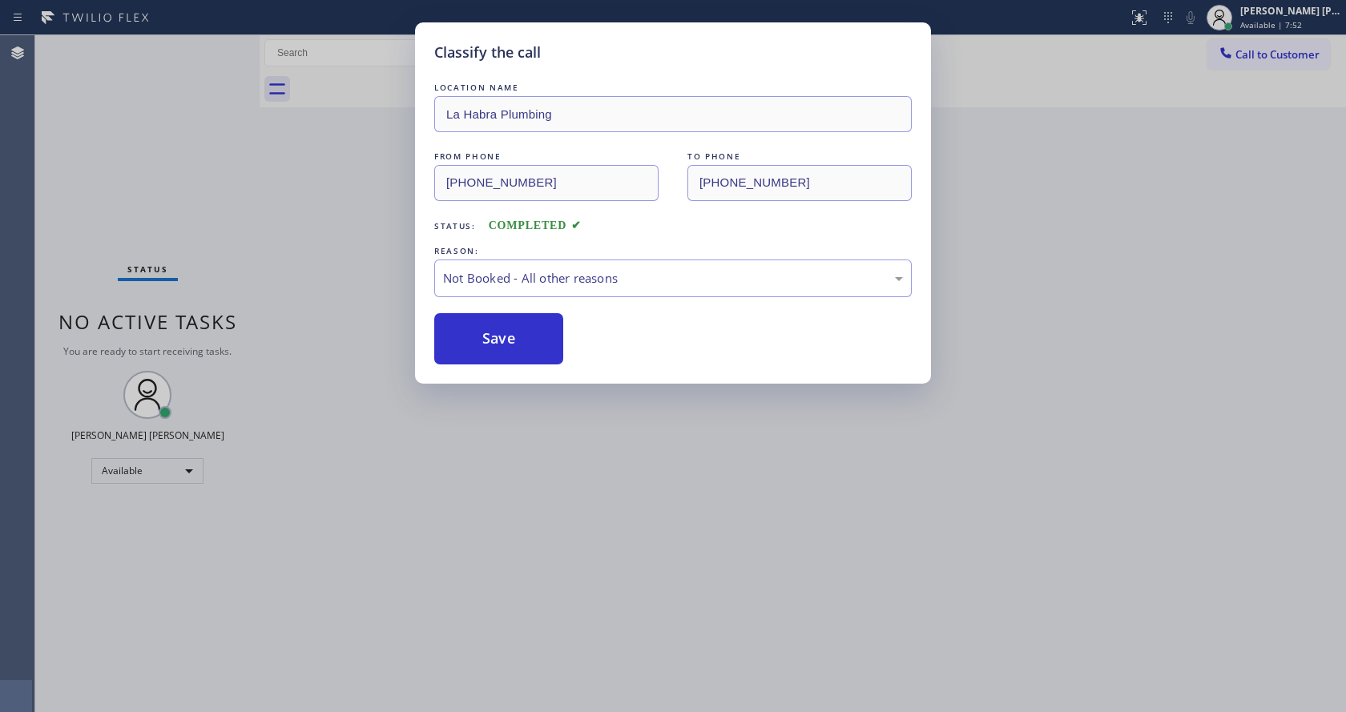
drag, startPoint x: 617, startPoint y: 452, endPoint x: 440, endPoint y: 620, distance: 244.2
click at [606, 459] on div "Classify the call LOCATION NAME [GEOGRAPHIC_DATA] Plumbing FROM PHONE [PHONE_NU…" at bounding box center [673, 356] width 1346 height 712
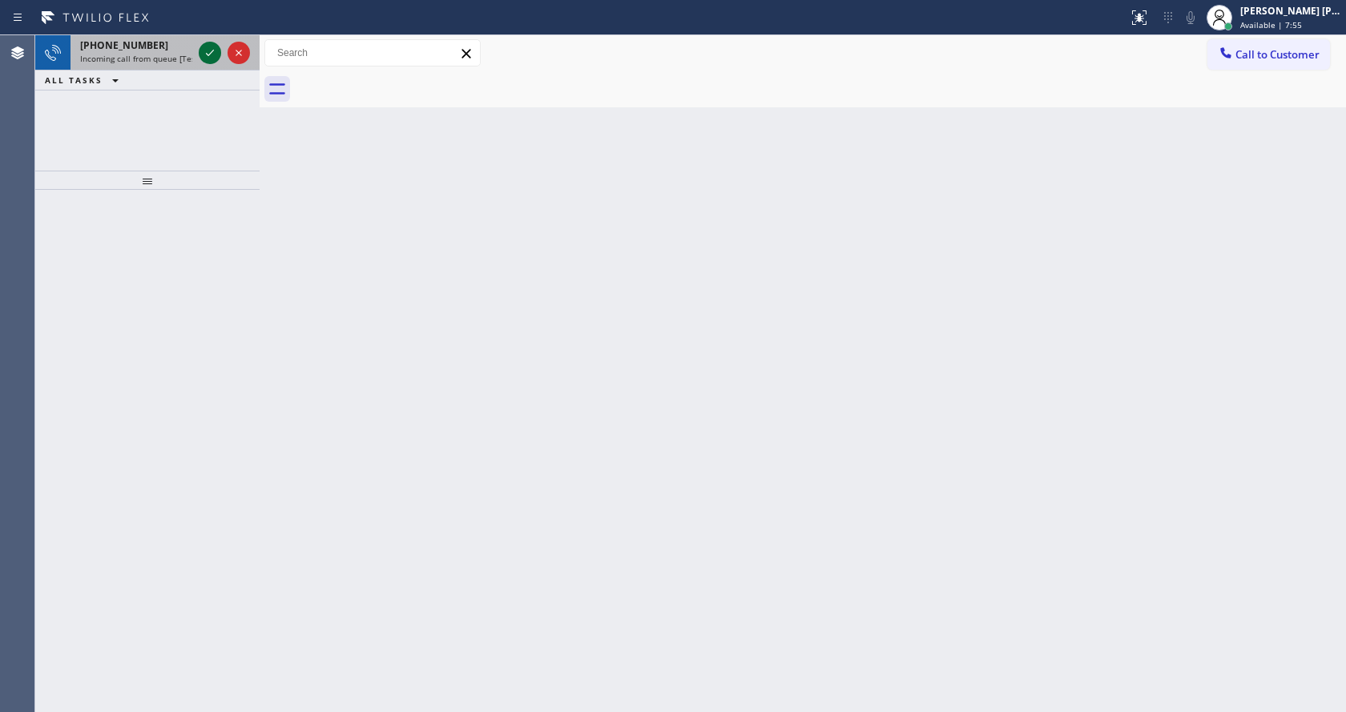
click at [216, 53] on icon at bounding box center [209, 52] width 19 height 19
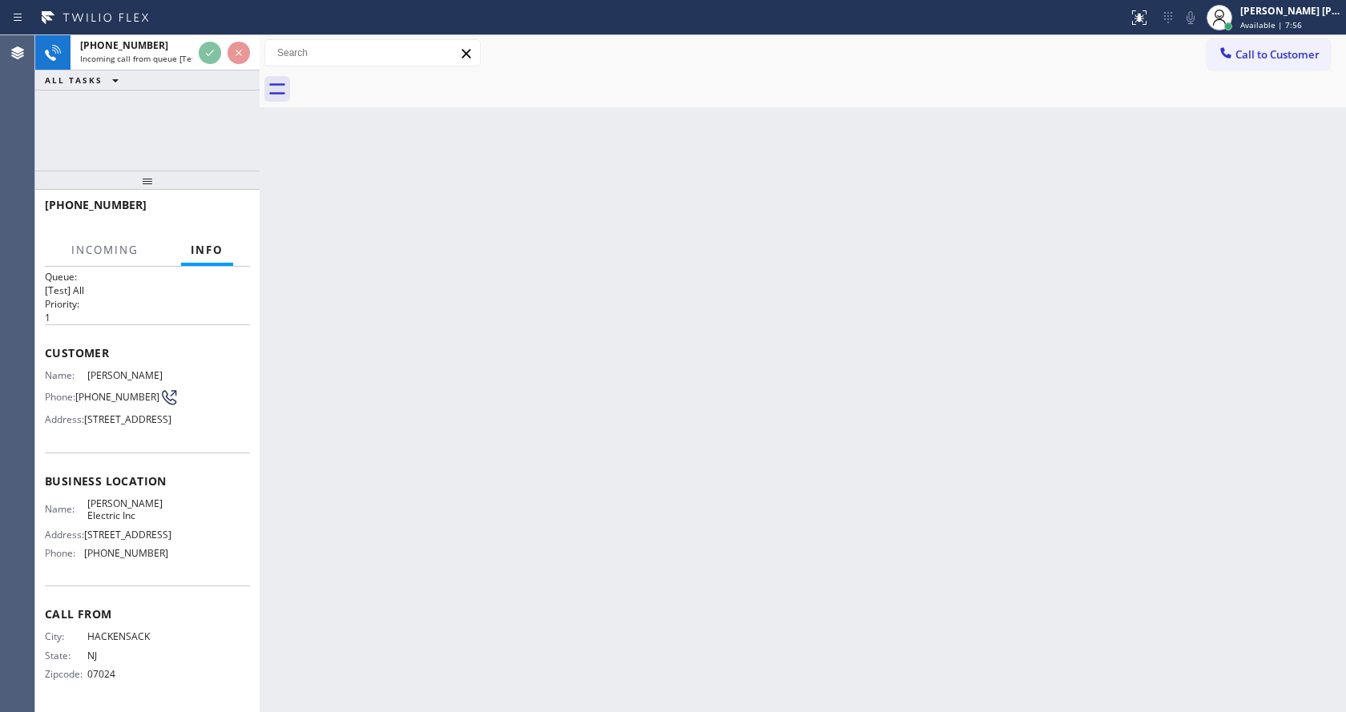
scroll to position [70, 0]
click at [477, 473] on div "Back to Dashboard Change Sender ID Customers Technicians Select a contact Outbo…" at bounding box center [803, 373] width 1086 height 677
drag, startPoint x: 1009, startPoint y: 429, endPoint x: 932, endPoint y: 449, distance: 79.7
click at [1009, 429] on div "Back to Dashboard Change Sender ID Customers Technicians Select a contact Outbo…" at bounding box center [803, 373] width 1086 height 677
click at [415, 413] on div "Back to Dashboard Change Sender ID Customers Technicians Select a contact Outbo…" at bounding box center [803, 373] width 1086 height 677
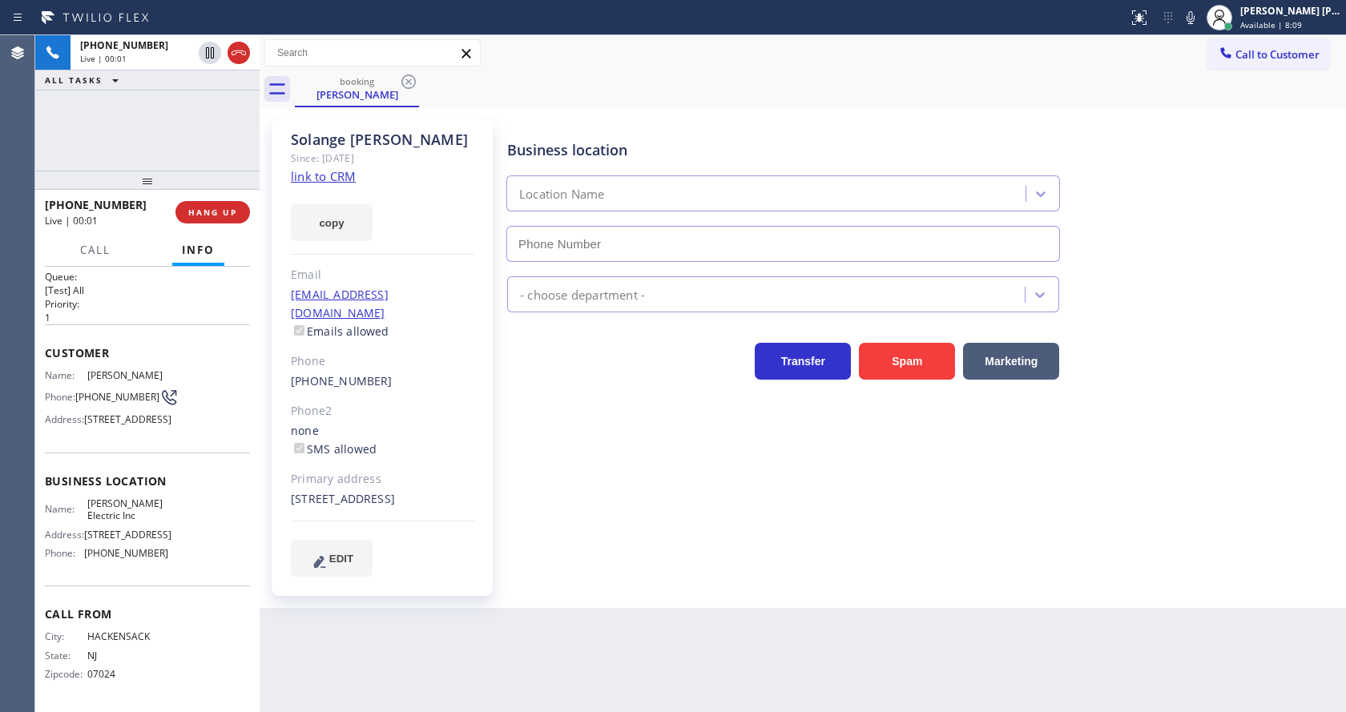
type input "[PHONE_NUMBER]"
click at [327, 175] on link "link to CRM" at bounding box center [323, 176] width 65 height 16
click at [207, 206] on button "HANG UP" at bounding box center [212, 212] width 74 height 22
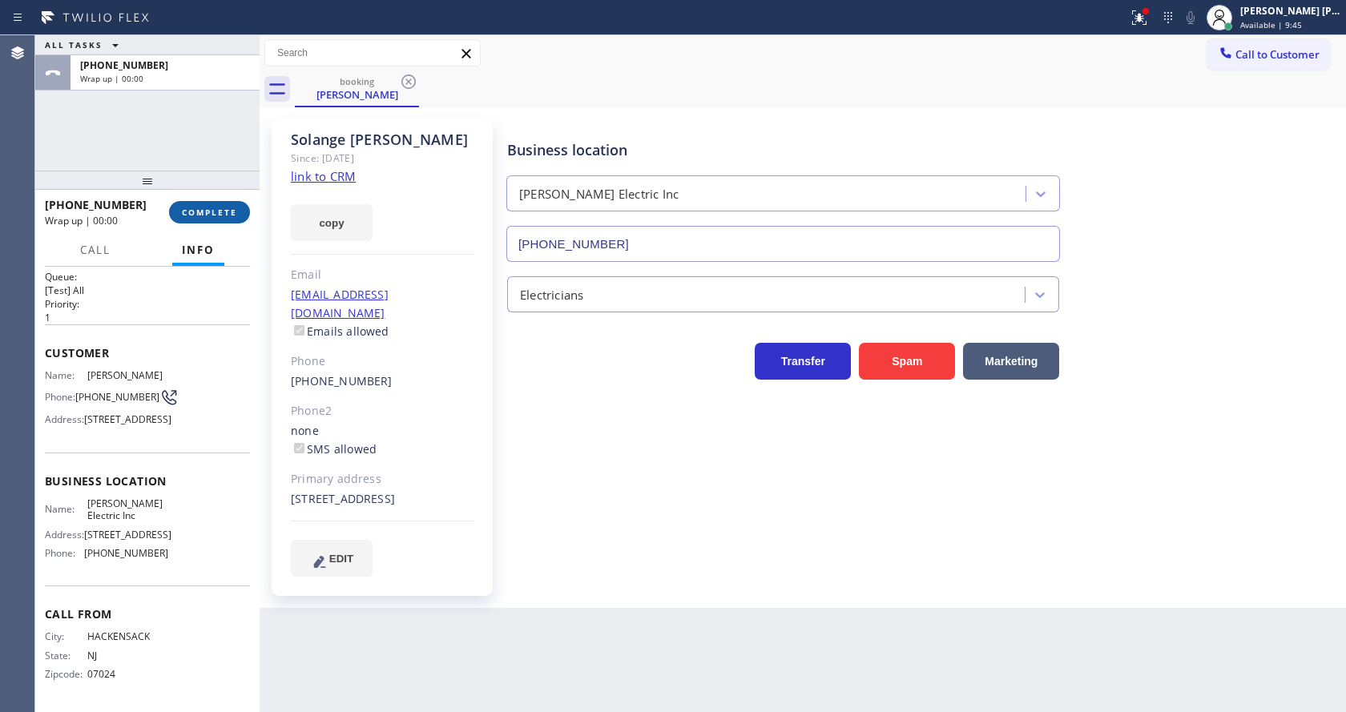
click at [207, 206] on button "COMPLETE" at bounding box center [209, 212] width 81 height 22
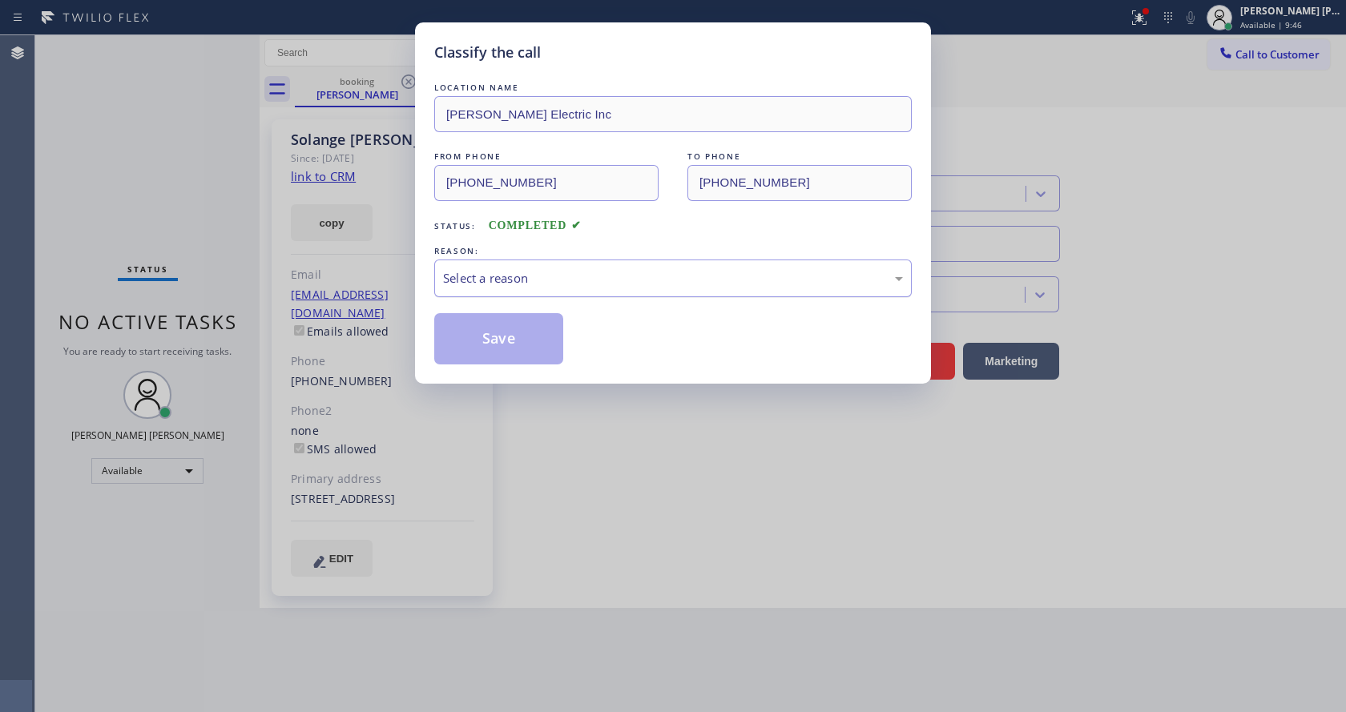
drag, startPoint x: 545, startPoint y: 258, endPoint x: 542, endPoint y: 267, distance: 9.1
click at [545, 260] on div "REASON: Select a reason" at bounding box center [672, 270] width 477 height 54
click at [521, 277] on div "Select a reason" at bounding box center [673, 278] width 460 height 18
click at [481, 342] on button "Save" at bounding box center [498, 338] width 129 height 51
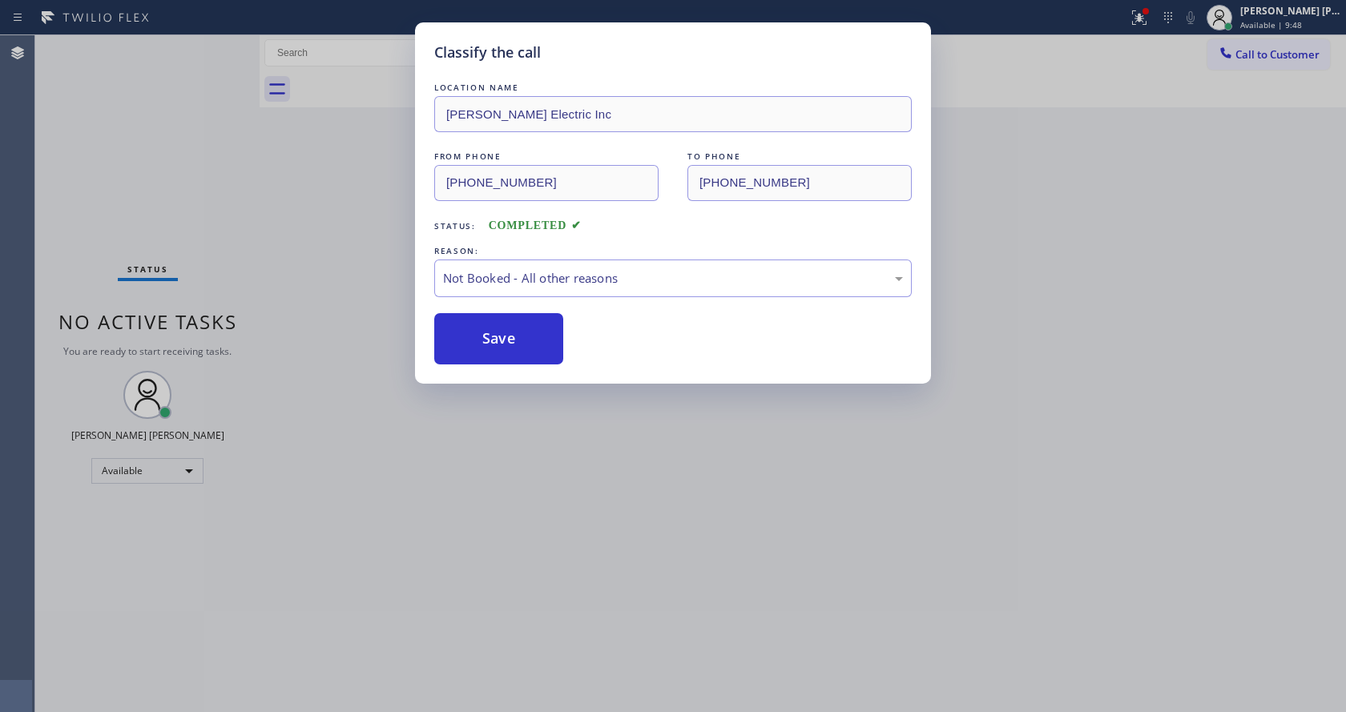
click at [533, 383] on div "Classify the call LOCATION NAME [PERSON_NAME] Electric Inc FROM PHONE [PHONE_NU…" at bounding box center [673, 202] width 516 height 361
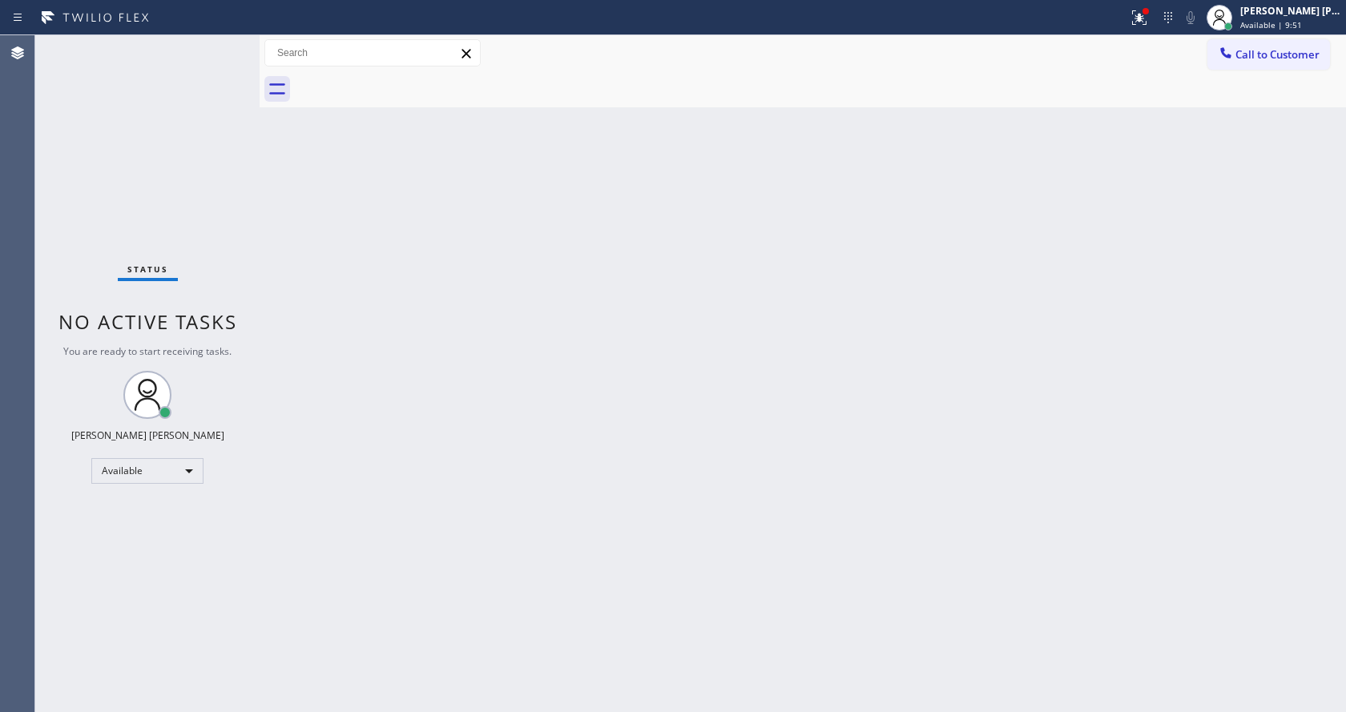
click at [114, 194] on div "Status No active tasks You are ready to start receiving tasks. [PERSON_NAME] [P…" at bounding box center [147, 373] width 224 height 677
click at [1197, 212] on div "Back to Dashboard Change Sender ID Customers Technicians Select a contact Outbo…" at bounding box center [803, 373] width 1086 height 677
click at [1148, 8] on div at bounding box center [1146, 11] width 10 height 10
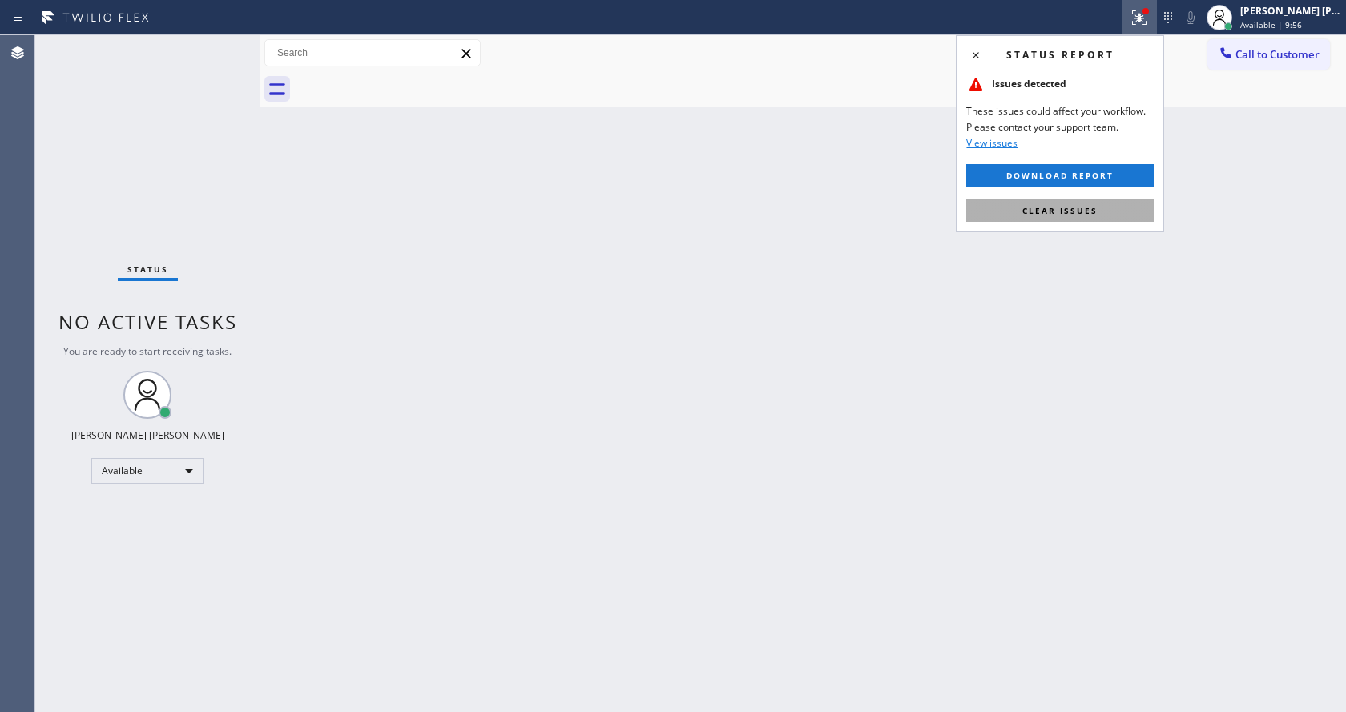
click at [1061, 210] on span "Clear issues" at bounding box center [1059, 210] width 75 height 11
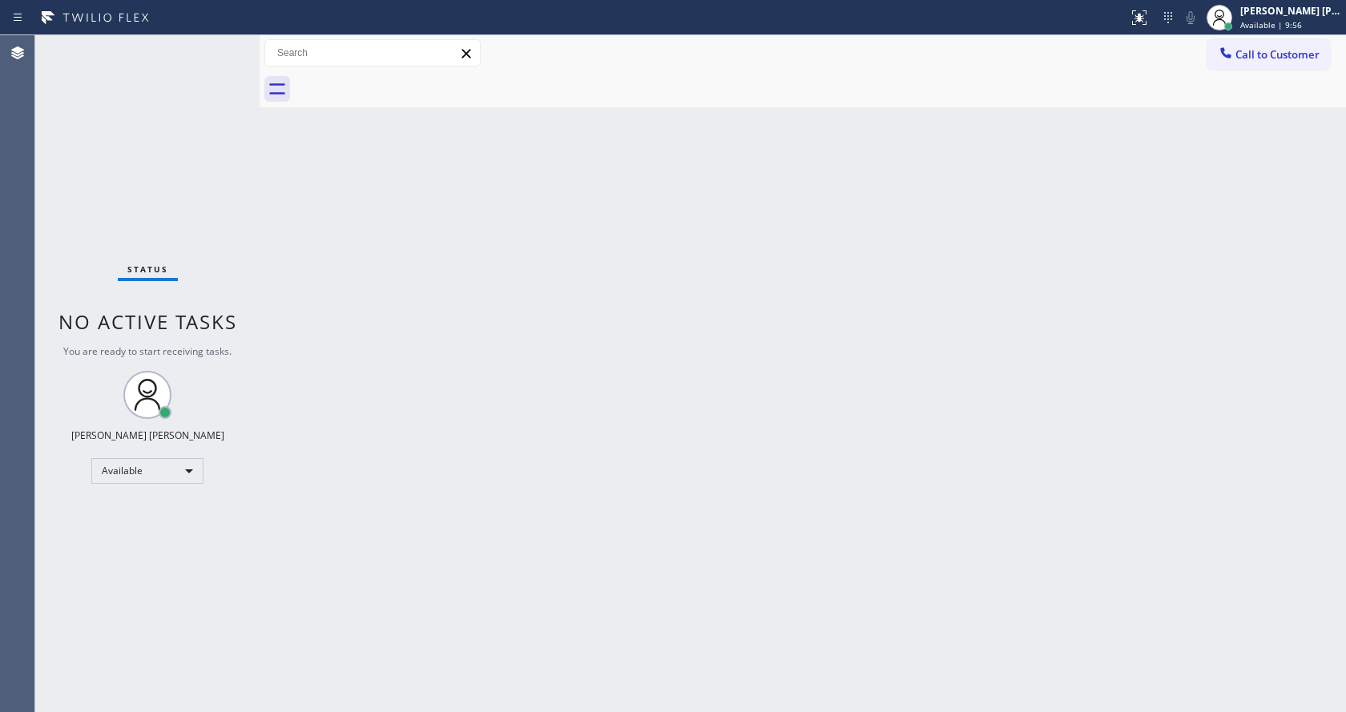
click at [1081, 215] on div "Back to Dashboard Change Sender ID Customers Technicians Select a contact Outbo…" at bounding box center [803, 373] width 1086 height 677
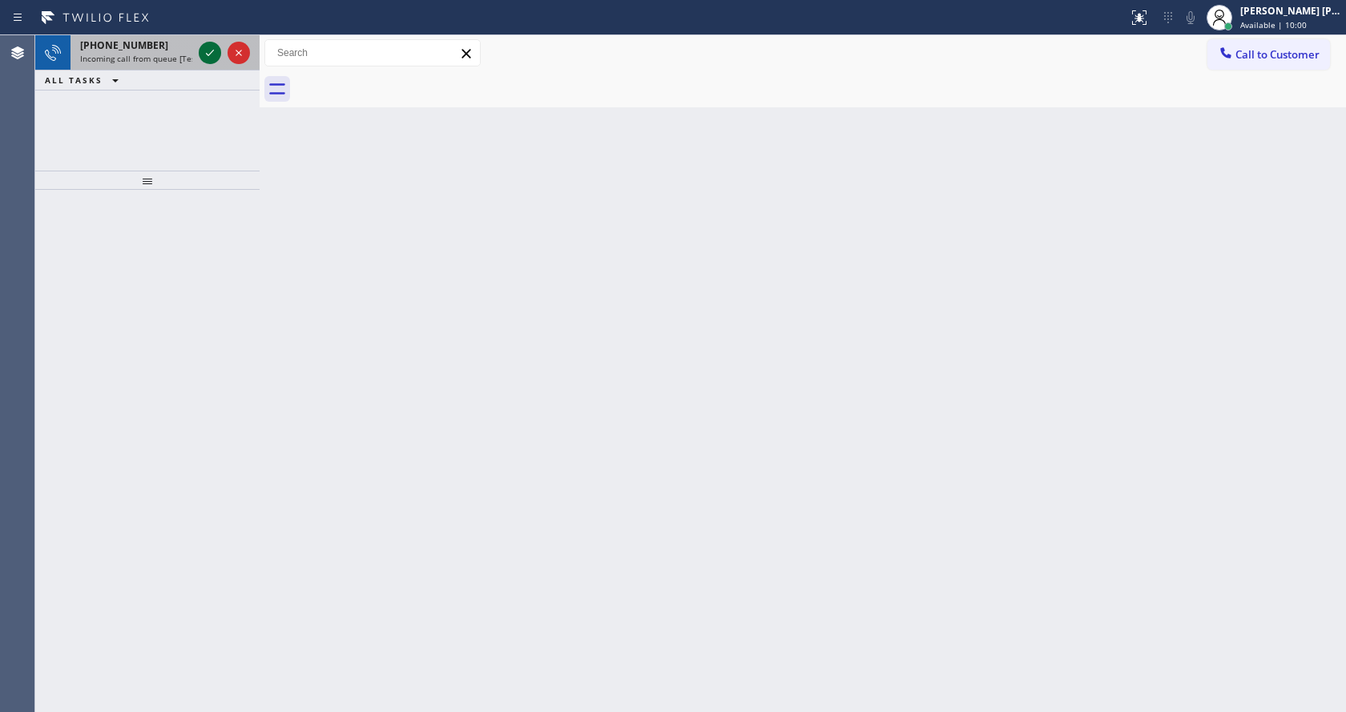
click at [207, 44] on icon at bounding box center [209, 52] width 19 height 19
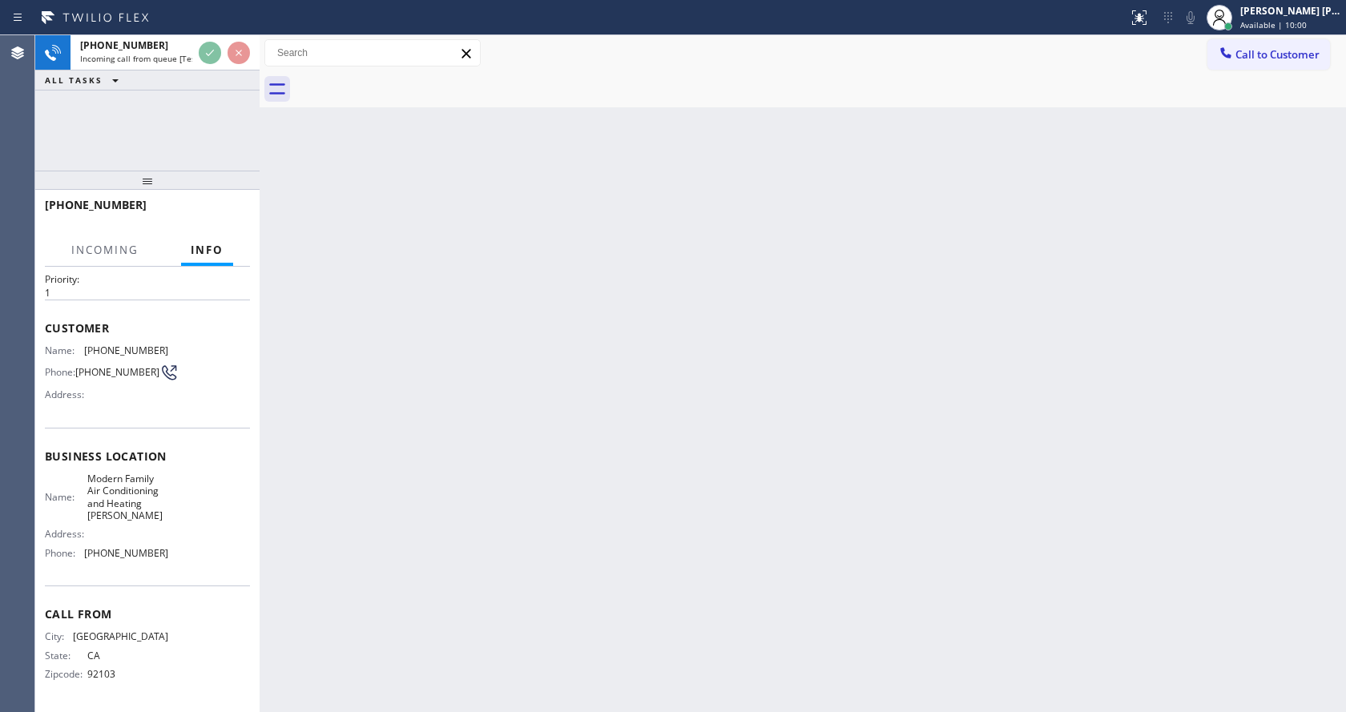
scroll to position [46, 0]
click at [519, 470] on div "Back to Dashboard Change Sender ID Customers Technicians Select a contact Outbo…" at bounding box center [803, 373] width 1086 height 677
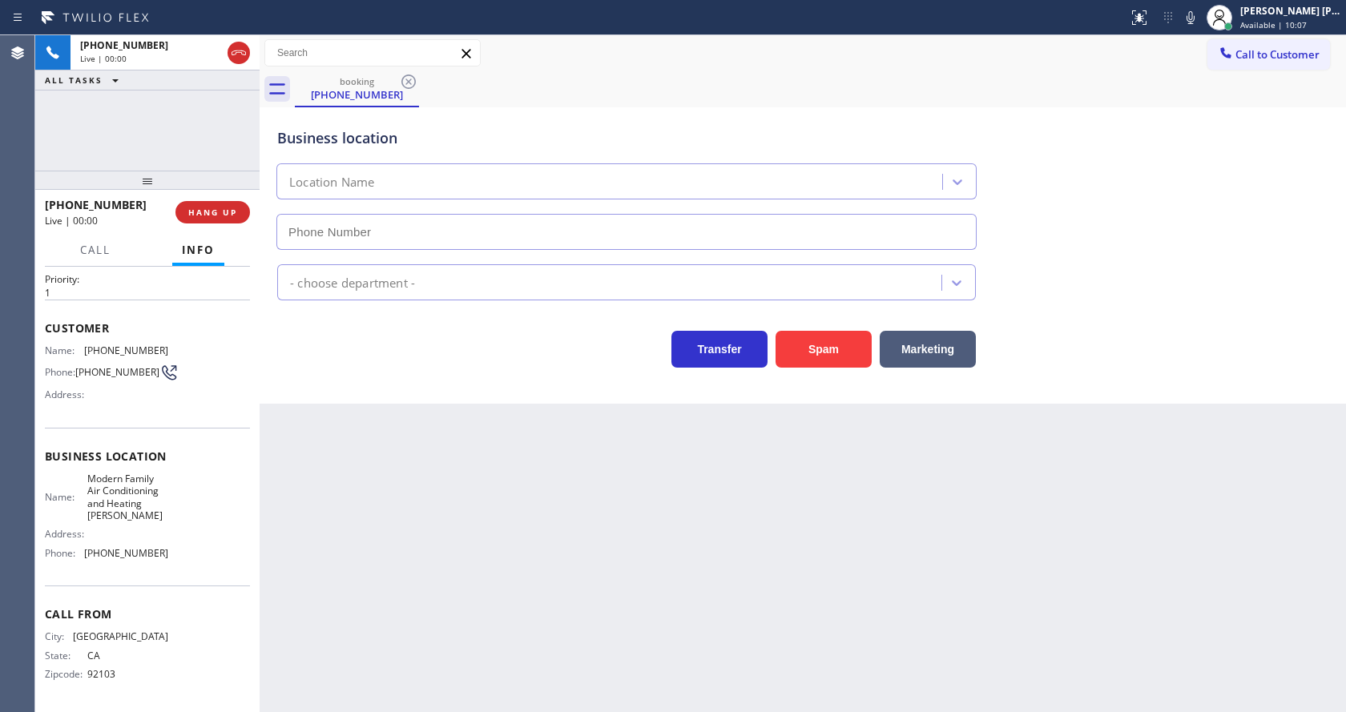
click at [315, 320] on div "Transfer Spam Marketing" at bounding box center [802, 341] width 1057 height 51
type input "[PHONE_NUMBER]"
click at [810, 353] on button "Spam" at bounding box center [823, 349] width 96 height 37
click at [469, 556] on div "Back to Dashboard Change Sender ID Customers Technicians Select a contact Outbo…" at bounding box center [803, 373] width 1086 height 677
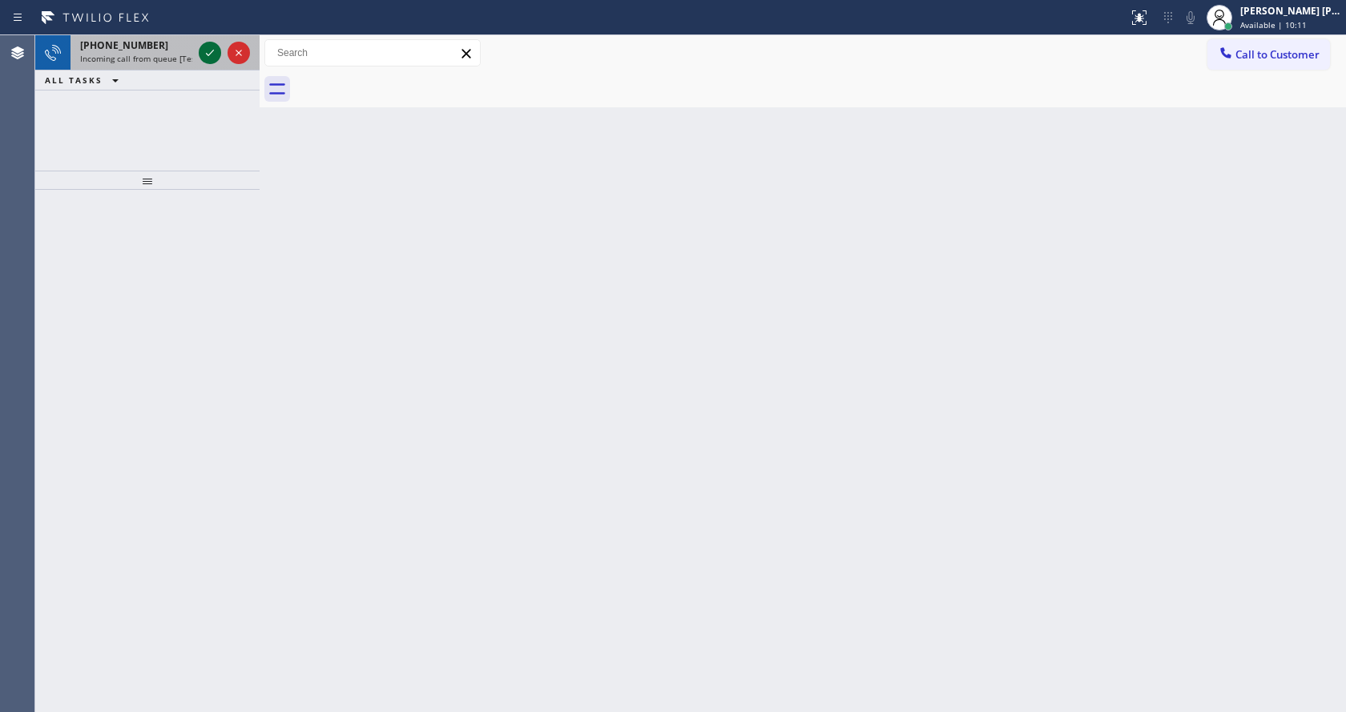
click at [200, 52] on icon at bounding box center [209, 52] width 19 height 19
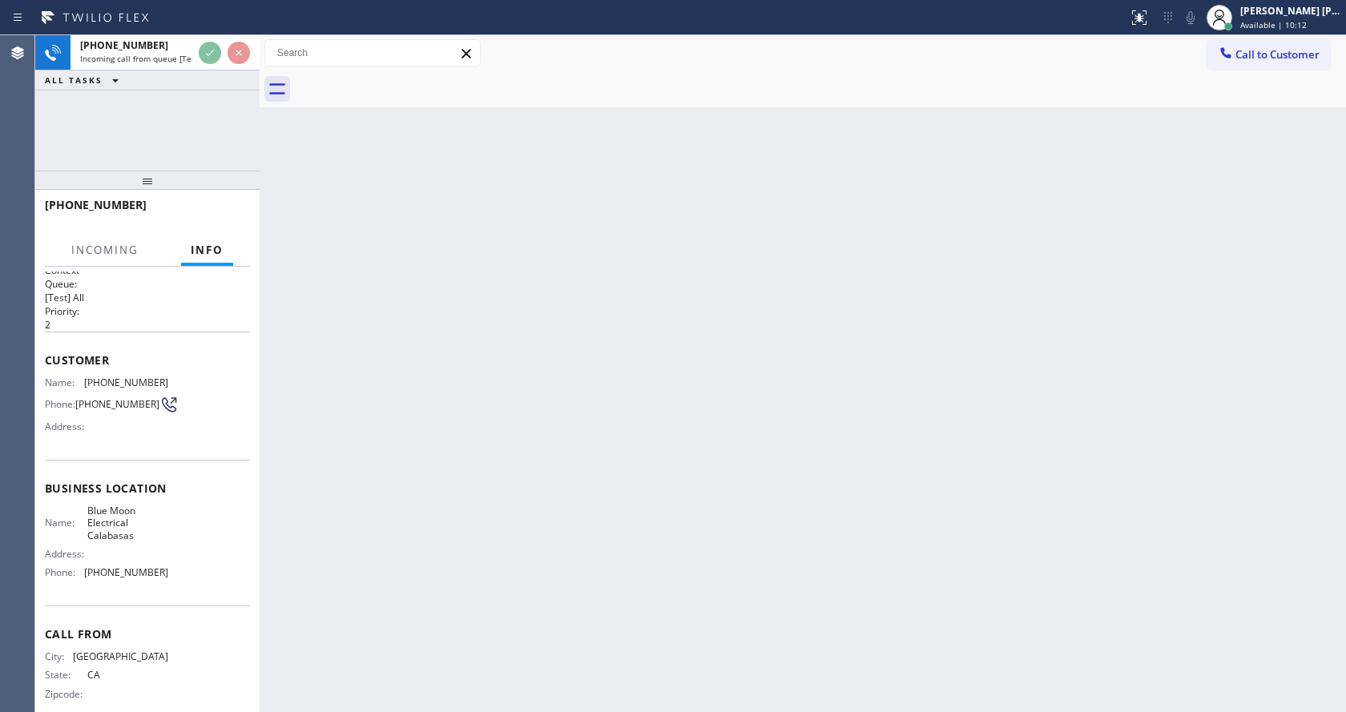
scroll to position [33, 0]
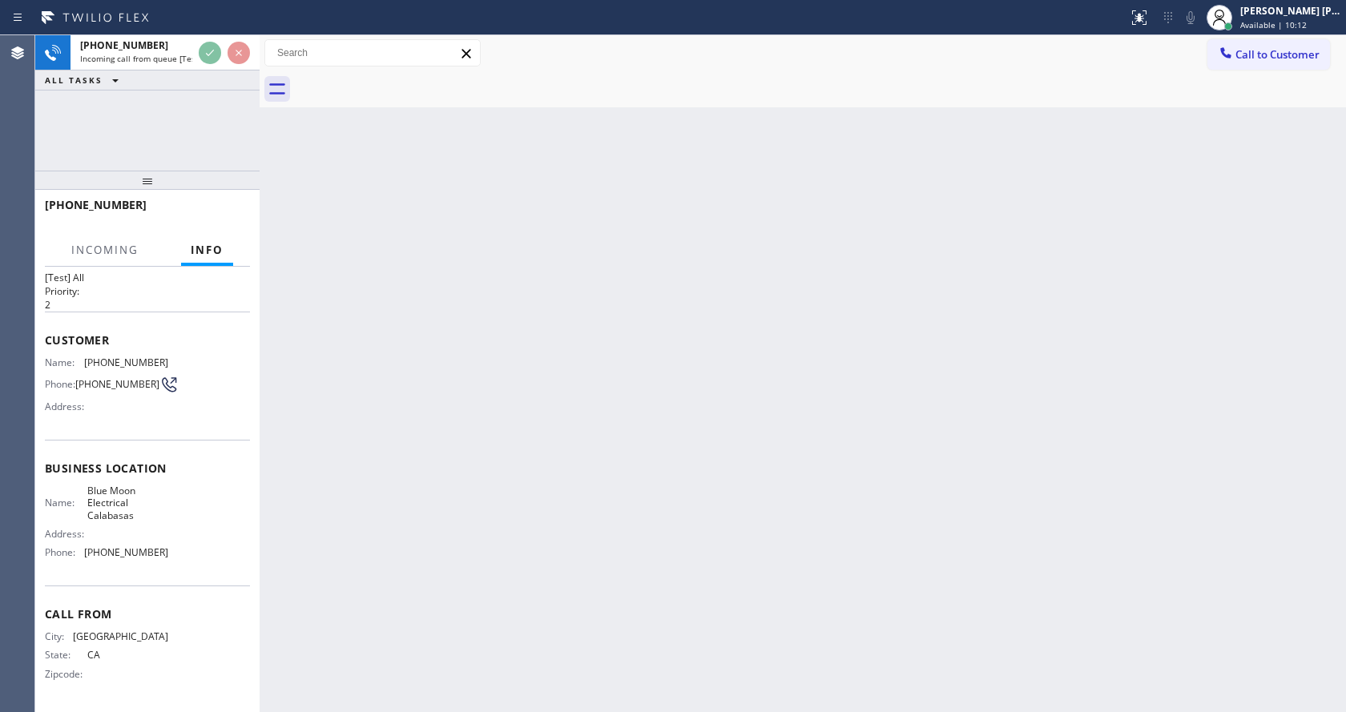
click at [516, 474] on div "Back to Dashboard Change Sender ID Customers Technicians Select a contact Outbo…" at bounding box center [803, 373] width 1086 height 677
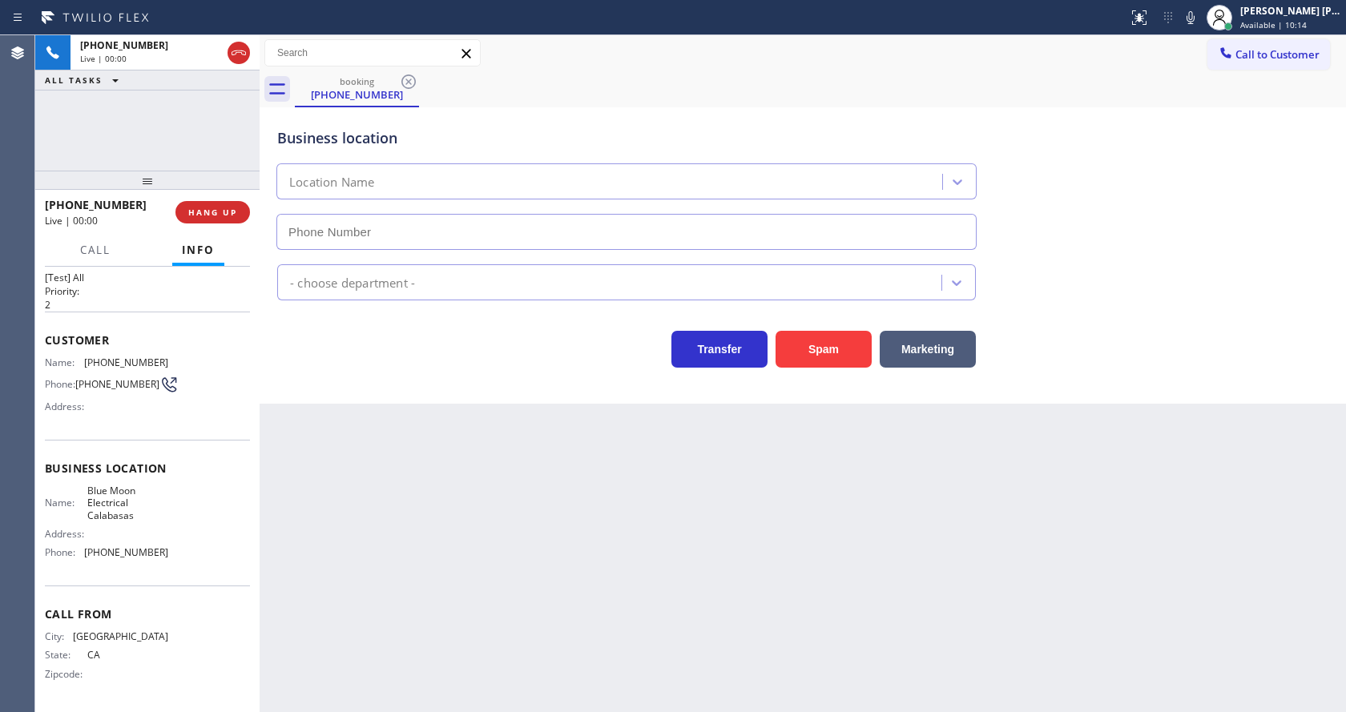
type input "[PHONE_NUMBER]"
click at [832, 362] on button "Spam" at bounding box center [823, 349] width 96 height 37
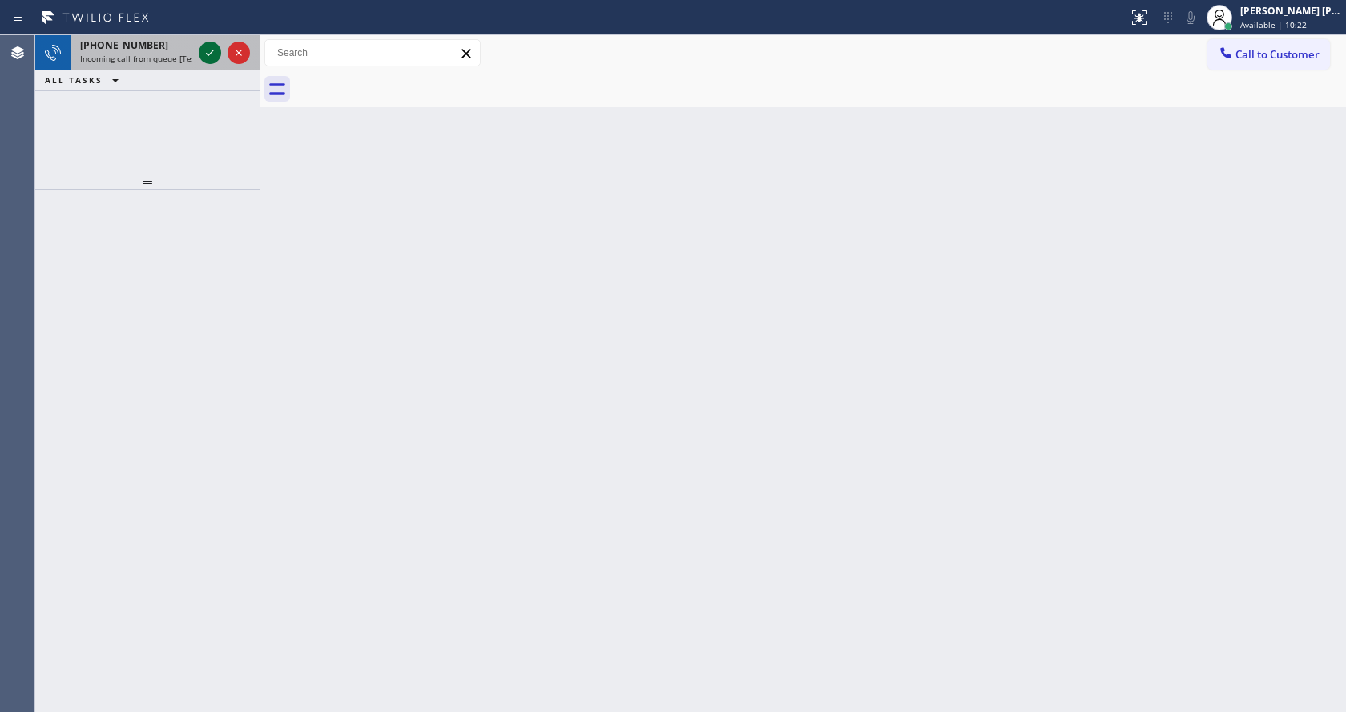
click at [212, 45] on icon at bounding box center [209, 52] width 19 height 19
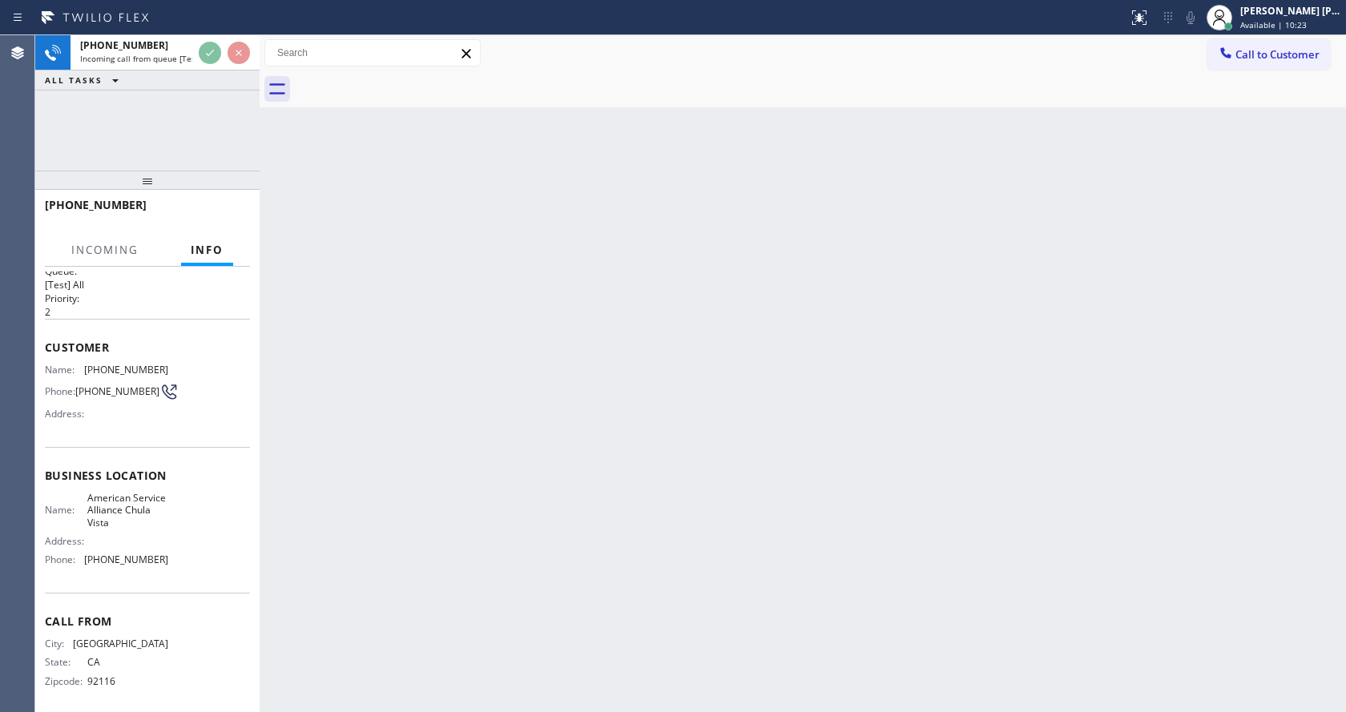
scroll to position [33, 0]
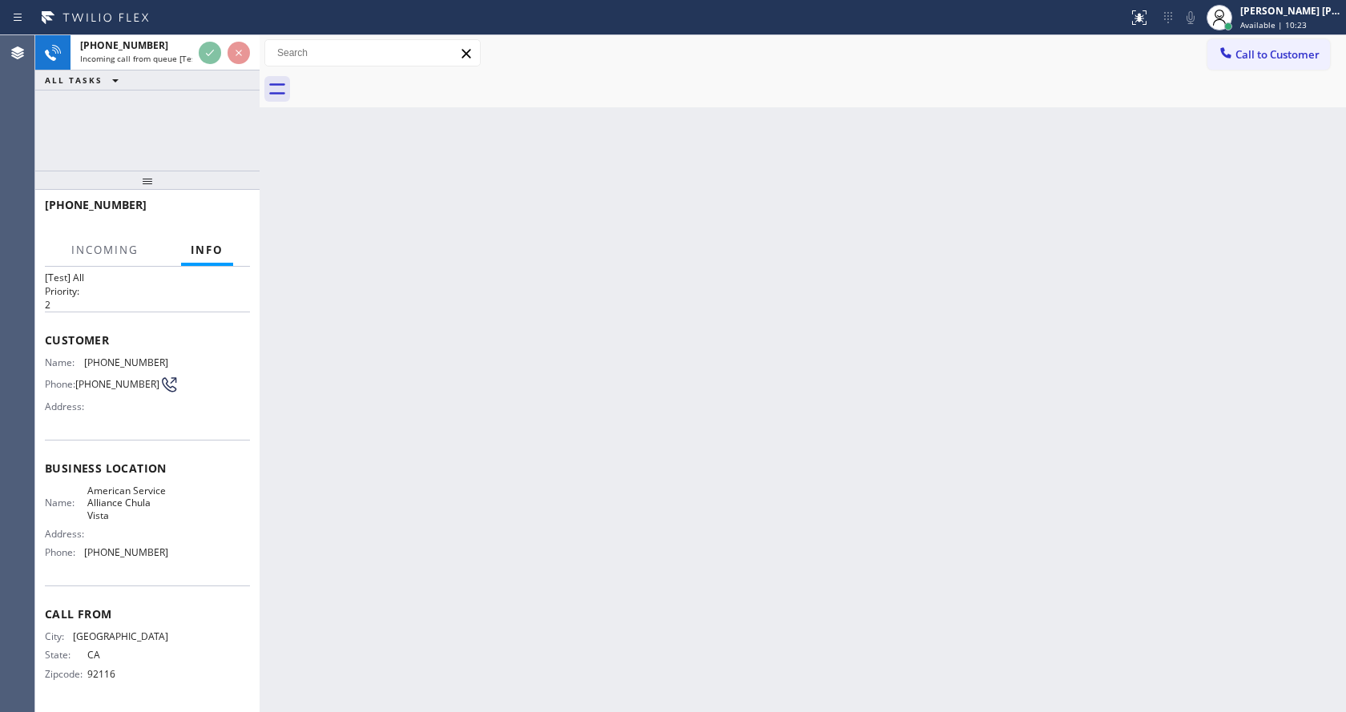
click at [423, 458] on div "Back to Dashboard Change Sender ID Customers Technicians Select a contact Outbo…" at bounding box center [803, 373] width 1086 height 677
click at [574, 617] on div "Back to Dashboard Change Sender ID Customers Technicians Select a contact Outbo…" at bounding box center [803, 373] width 1086 height 677
click at [476, 403] on div "Back to Dashboard Change Sender ID Customers Technicians Select a contact Outbo…" at bounding box center [803, 373] width 1086 height 677
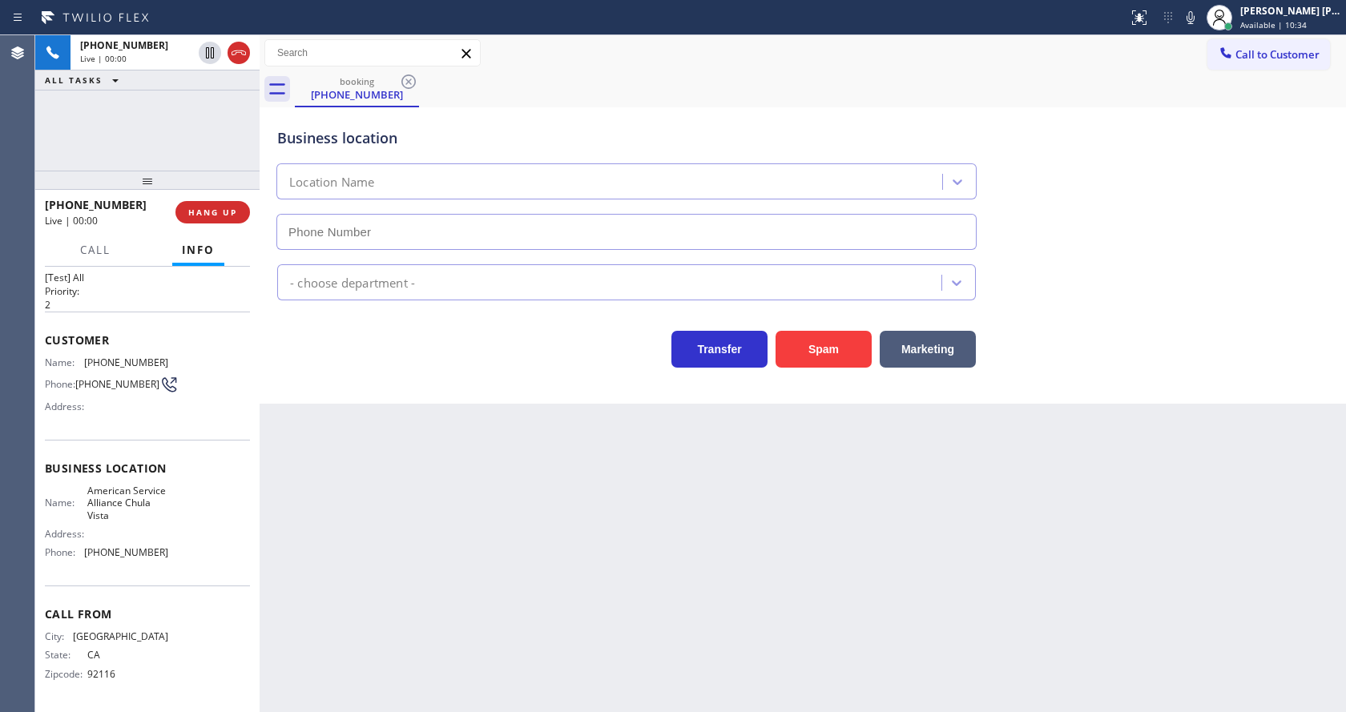
type input "[PHONE_NUMBER]"
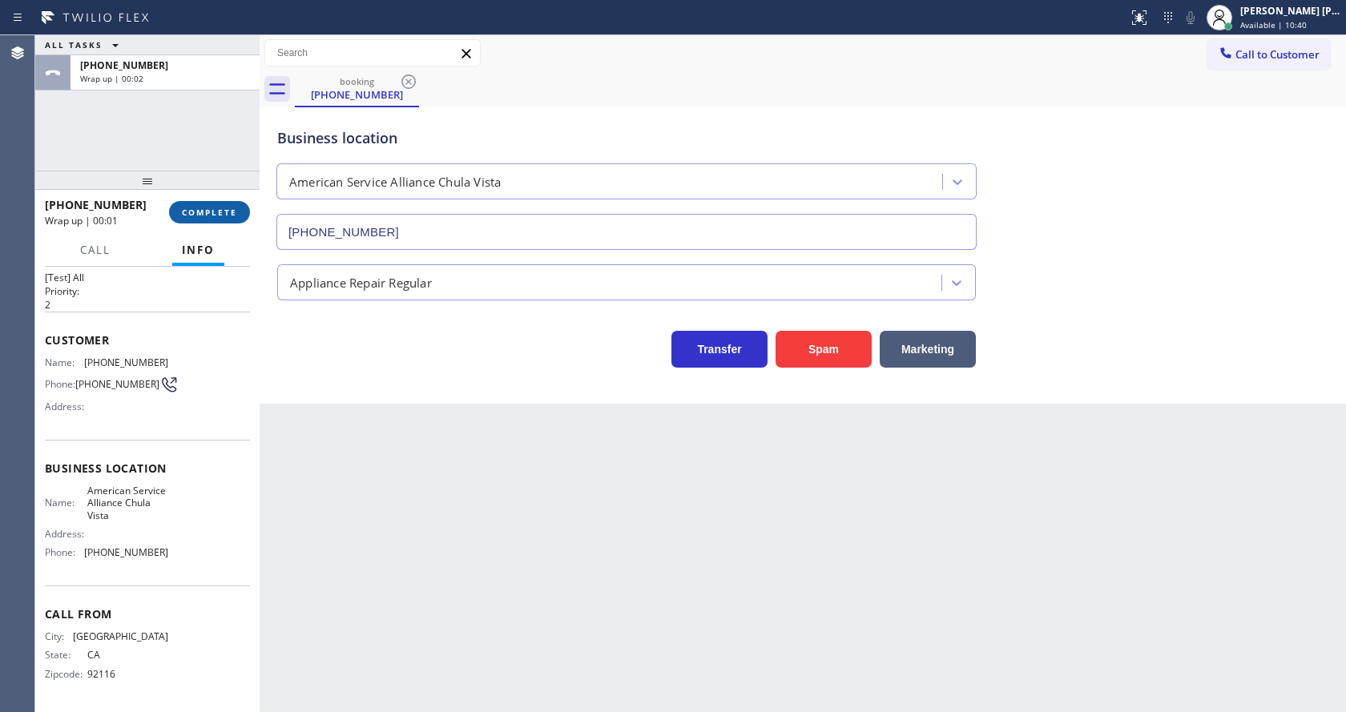
click at [187, 212] on span "COMPLETE" at bounding box center [209, 212] width 55 height 11
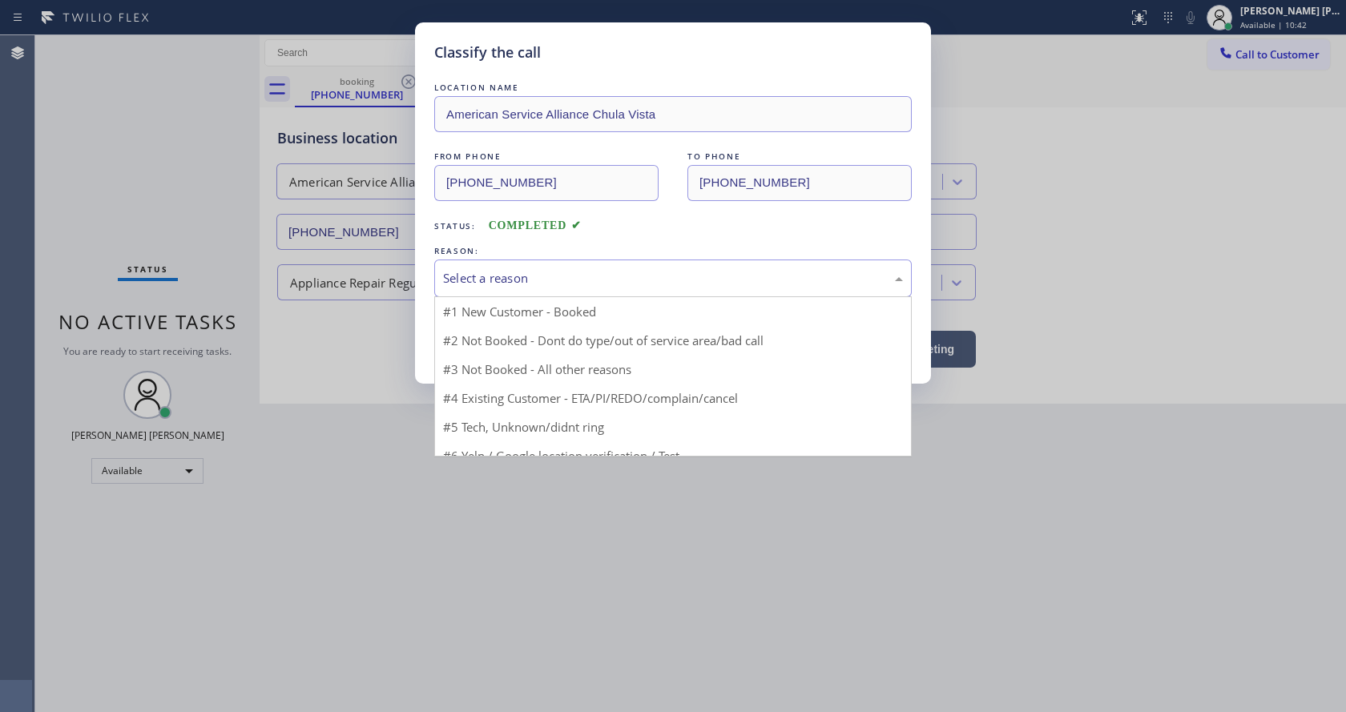
click at [500, 281] on div "Select a reason" at bounding box center [673, 278] width 460 height 18
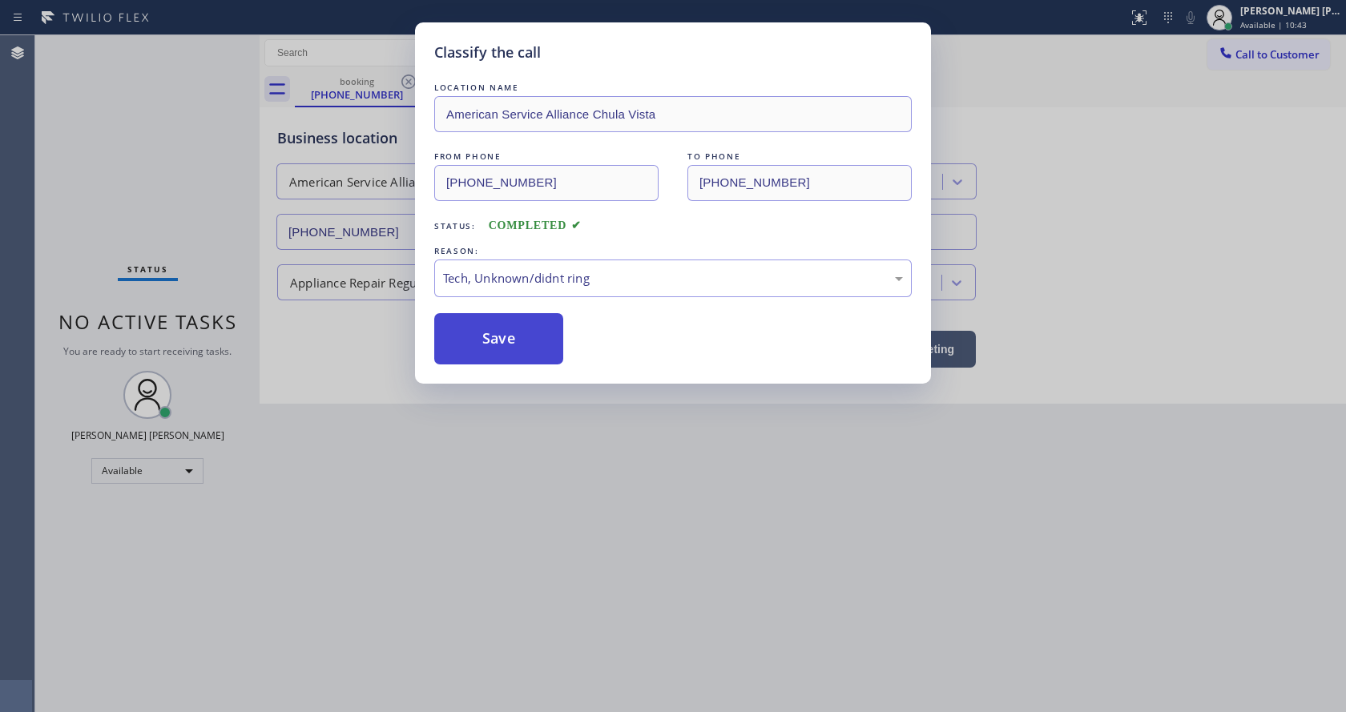
click at [505, 340] on button "Save" at bounding box center [498, 338] width 129 height 51
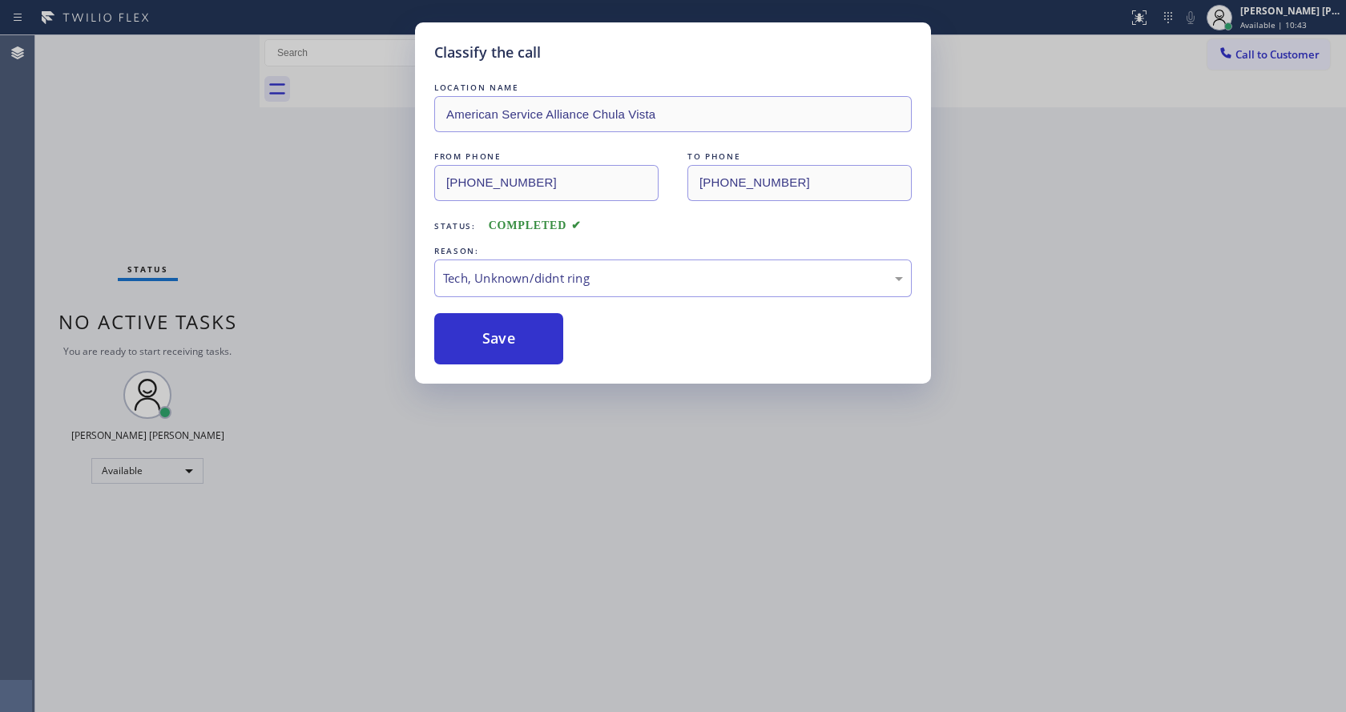
click at [580, 431] on div "Classify the call LOCATION NAME American Service Alliance Chula Vista FROM PHON…" at bounding box center [673, 356] width 1346 height 712
click at [534, 685] on div "Classify the call LOCATION NAME American Service Alliance Chula Vista FROM PHON…" at bounding box center [673, 356] width 1346 height 712
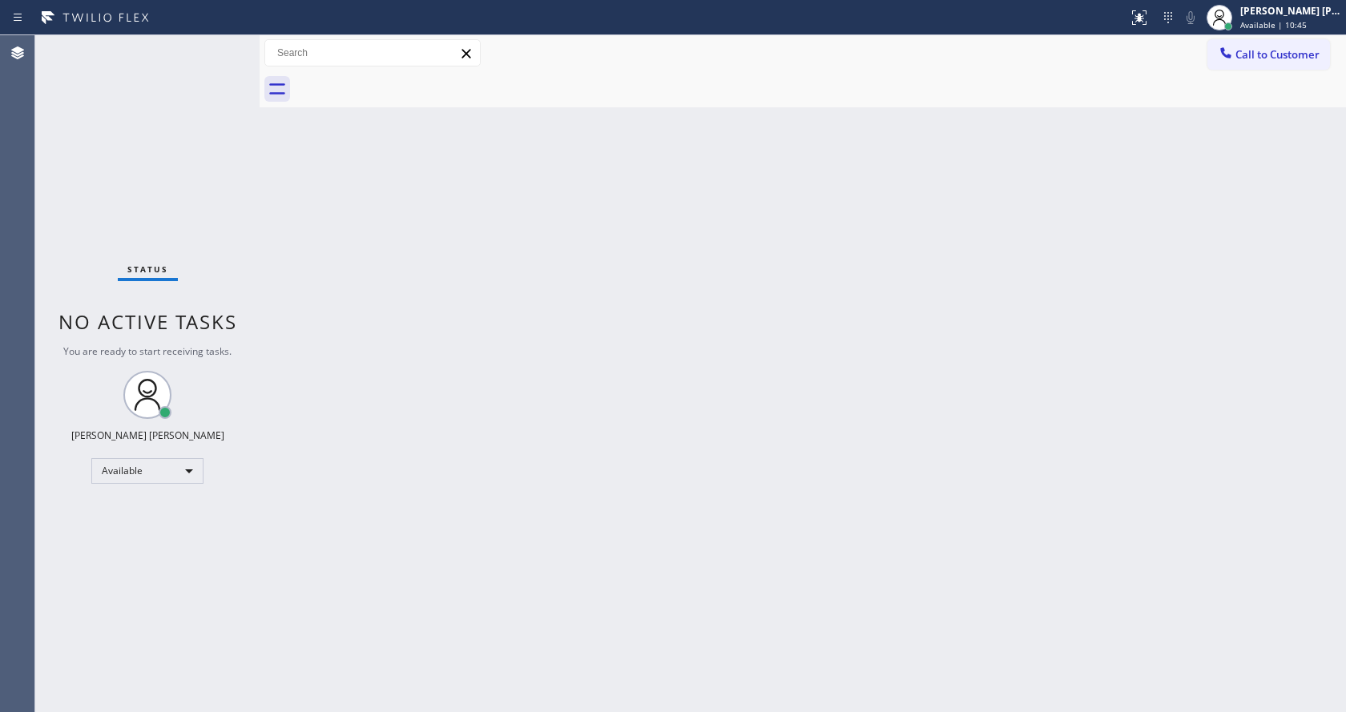
click at [223, 244] on div "Status No active tasks You are ready to start receiving tasks. [PERSON_NAME] [P…" at bounding box center [147, 373] width 224 height 677
click at [759, 376] on div "Back to Dashboard Change Sender ID Customers Technicians Select a contact Outbo…" at bounding box center [803, 373] width 1086 height 677
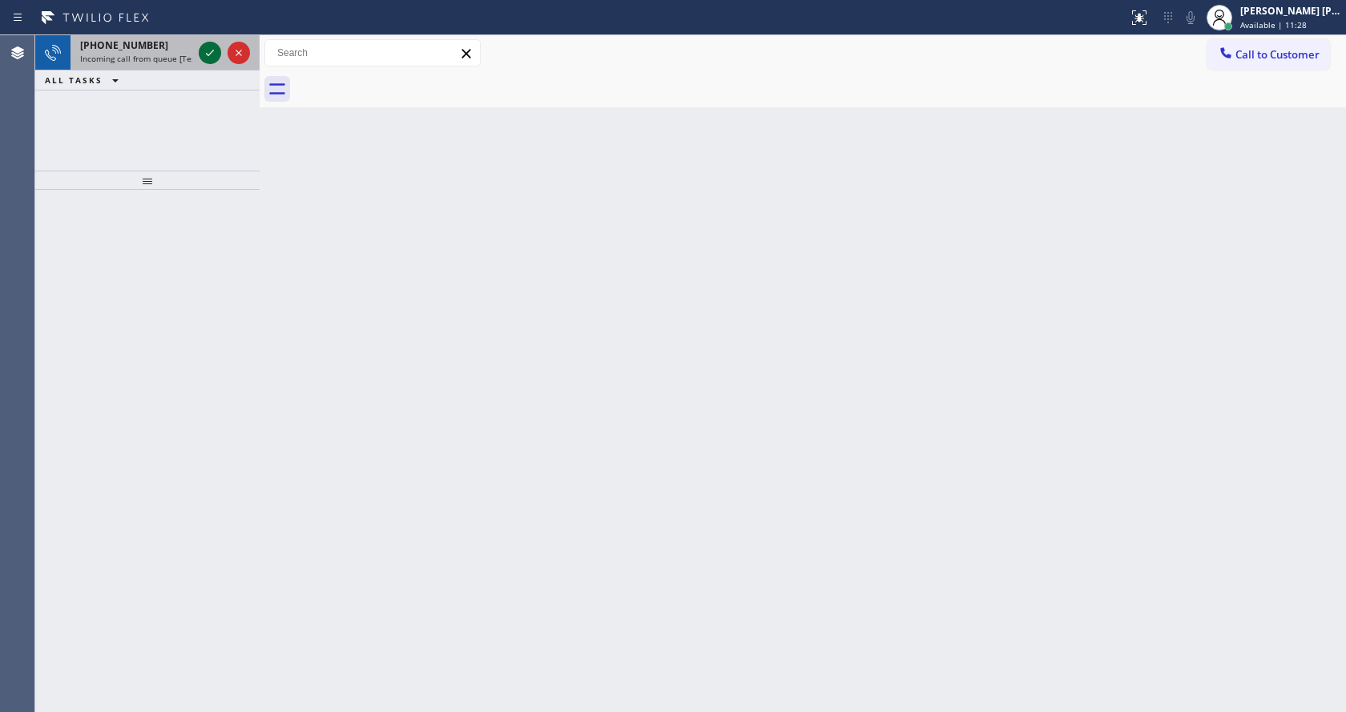
click at [211, 47] on icon at bounding box center [209, 52] width 19 height 19
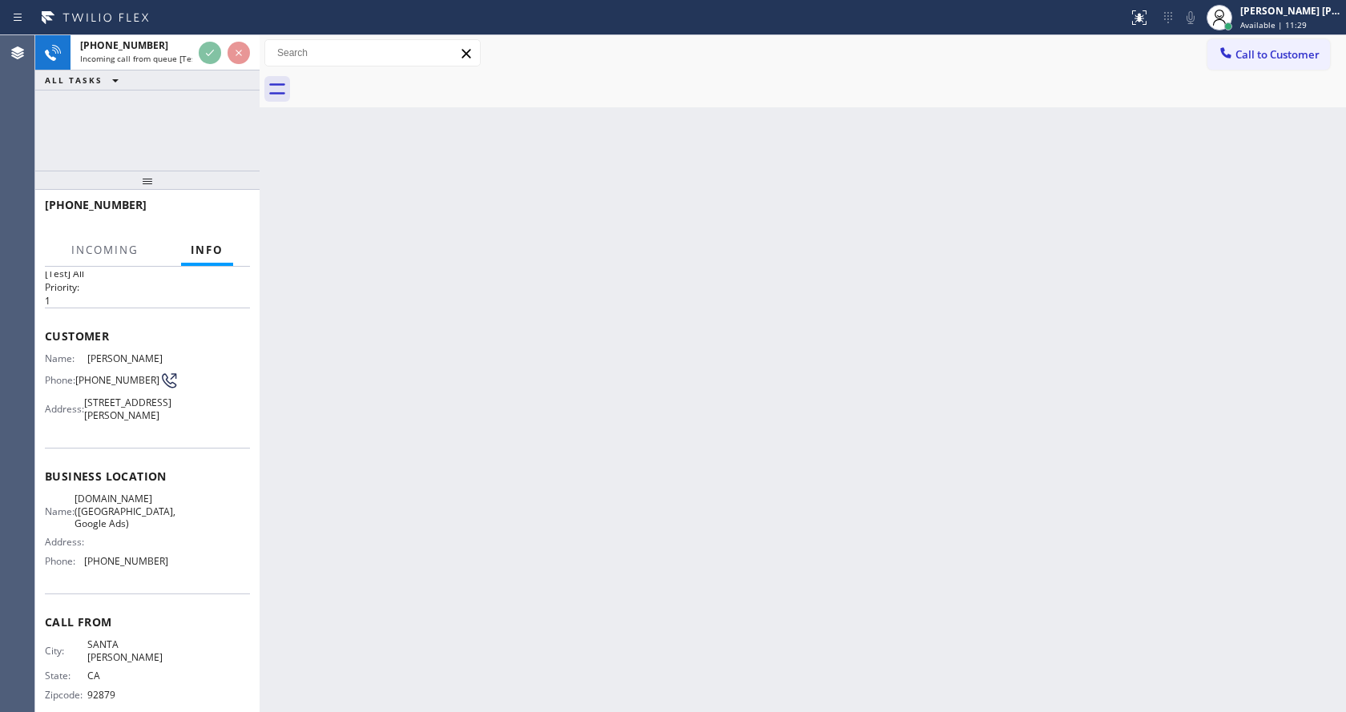
scroll to position [58, 0]
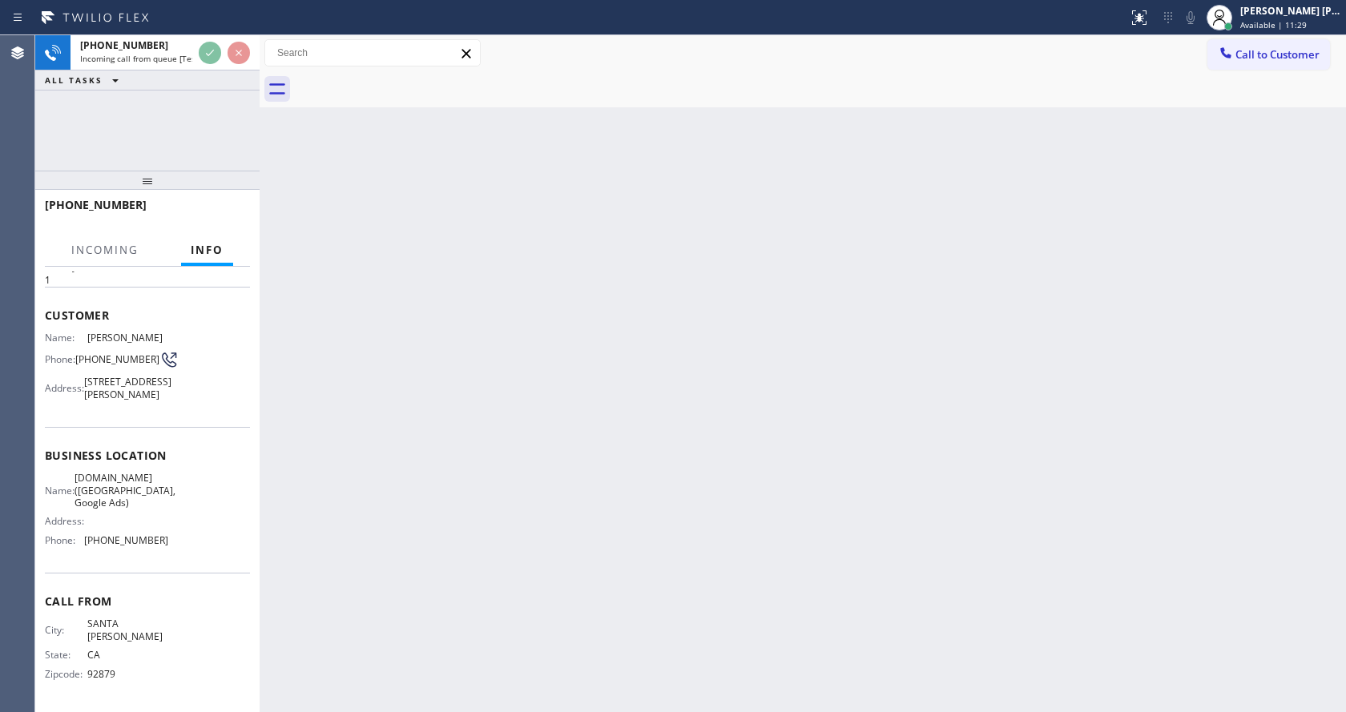
click at [830, 383] on div "Back to Dashboard Change Sender ID Customers Technicians Select a contact Outbo…" at bounding box center [803, 373] width 1086 height 677
click at [514, 493] on div "Back to Dashboard Change Sender ID Customers Technicians Select a contact Outbo…" at bounding box center [803, 373] width 1086 height 677
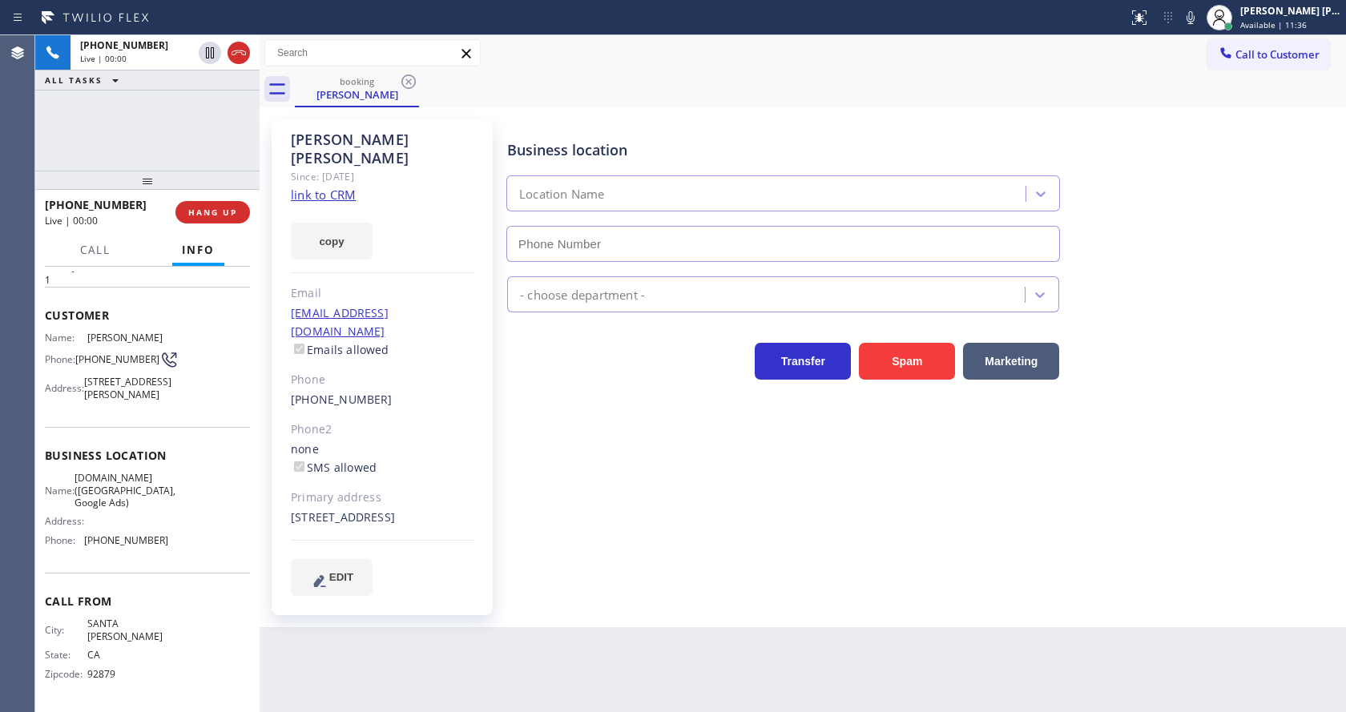
type input "[PHONE_NUMBER]"
click at [199, 360] on div "Name: [PERSON_NAME] Phone: [PHONE_NUMBER] Address: [STREET_ADDRESS]" at bounding box center [147, 369] width 205 height 75
click at [679, 545] on div "Business location [DOMAIN_NAME] ([GEOGRAPHIC_DATA], Google Ads) [PHONE_NUMBER] …" at bounding box center [923, 357] width 838 height 468
click at [517, 574] on div "Business location [DOMAIN_NAME] ([GEOGRAPHIC_DATA], Google Ads) [PHONE_NUMBER] …" at bounding box center [923, 373] width 838 height 500
click at [1277, 270] on div "Appliance Repair [GEOGRAPHIC_DATA]" at bounding box center [923, 291] width 838 height 42
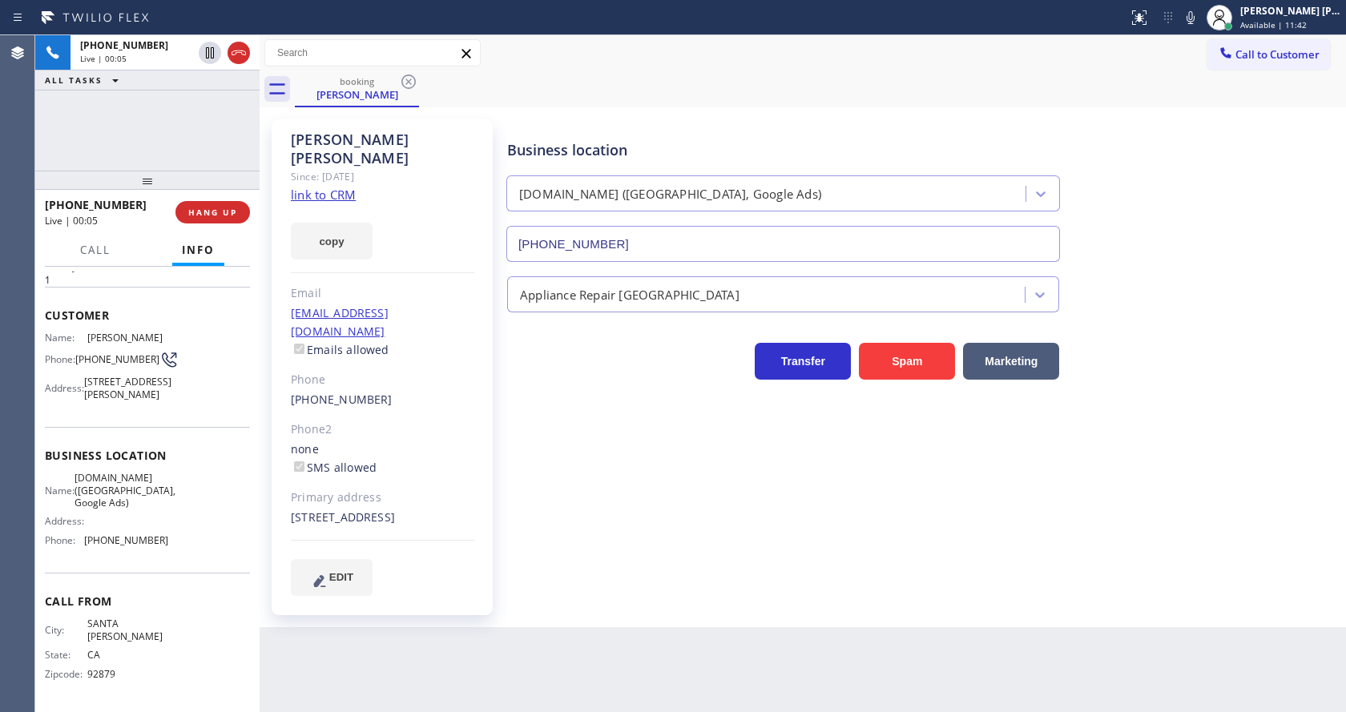
click at [228, 148] on div "[PHONE_NUMBER] Live | 00:05 ALL TASKS ALL TASKS ACTIVE TASKS TASKS IN WRAP UP" at bounding box center [147, 102] width 224 height 135
click at [1200, 18] on icon at bounding box center [1190, 17] width 19 height 19
click at [1221, 217] on div "Business location [DOMAIN_NAME] ([GEOGRAPHIC_DATA], Google Ads) [PHONE_NUMBER]" at bounding box center [923, 189] width 838 height 145
click at [1192, 18] on icon at bounding box center [1190, 17] width 19 height 19
click at [1216, 176] on div "Business location [DOMAIN_NAME] ([GEOGRAPHIC_DATA], Google Ads) [PHONE_NUMBER]" at bounding box center [923, 189] width 838 height 145
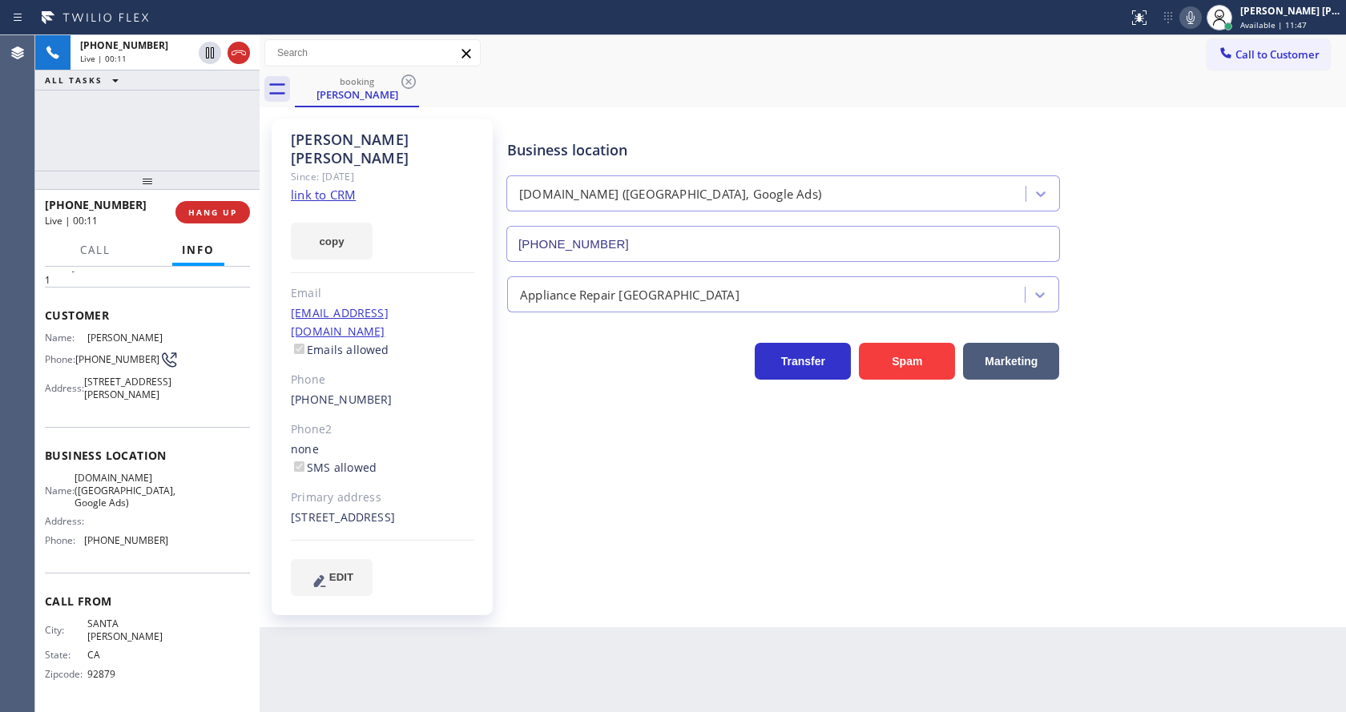
click at [339, 187] on link "link to CRM" at bounding box center [323, 195] width 65 height 16
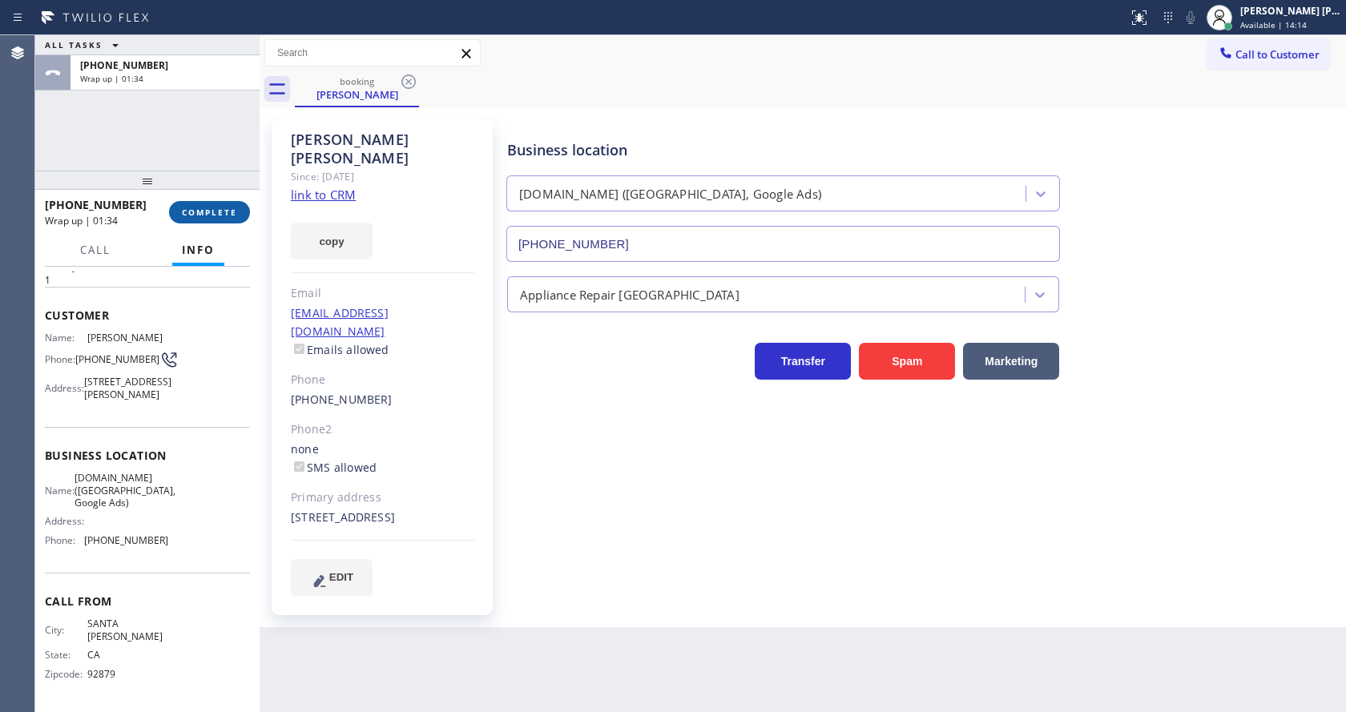
click at [198, 220] on button "COMPLETE" at bounding box center [209, 212] width 81 height 22
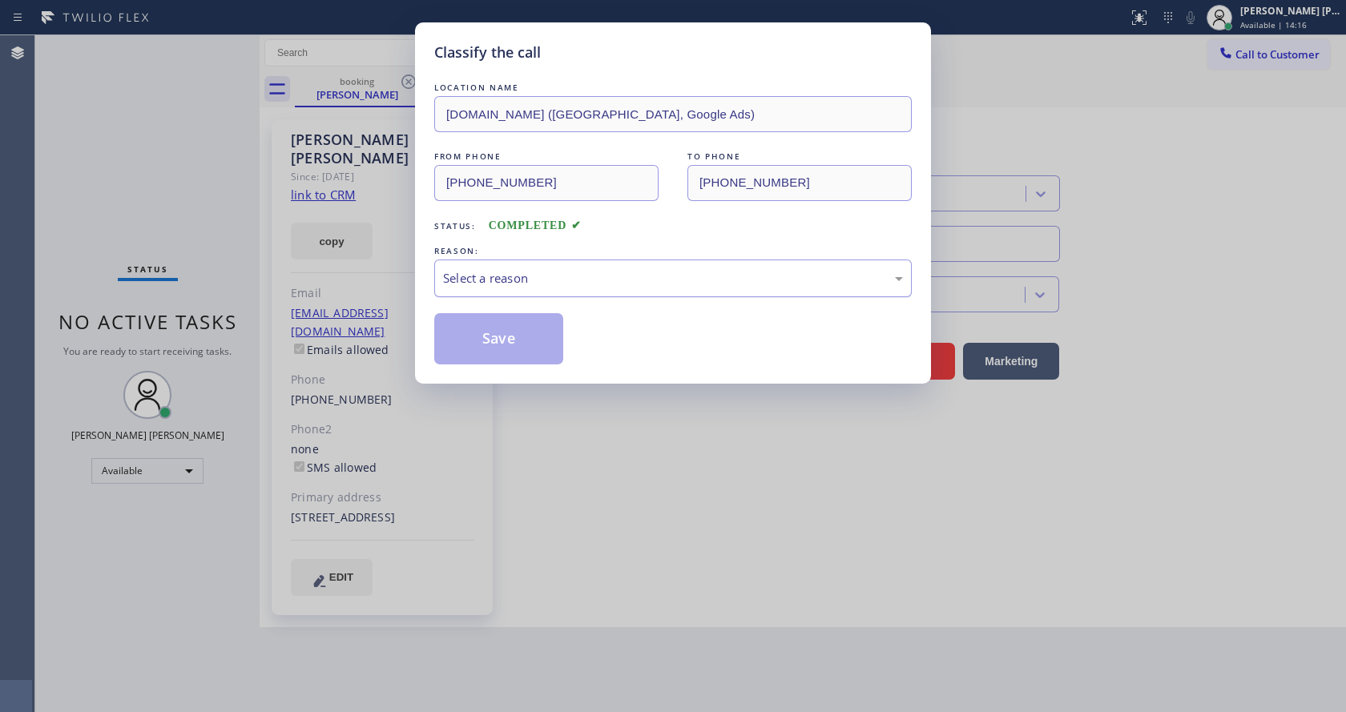
click at [549, 288] on div "Select a reason" at bounding box center [672, 279] width 477 height 38
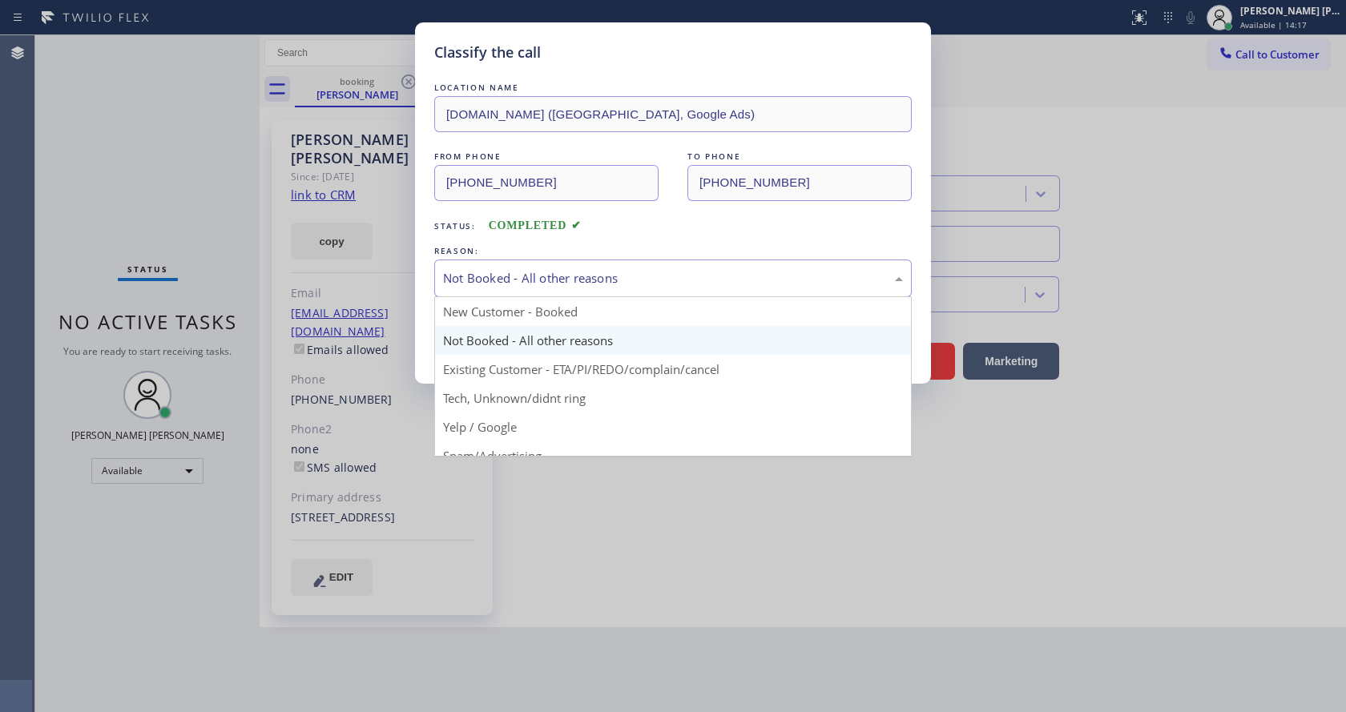
click at [524, 274] on div "Not Booked - All other reasons" at bounding box center [673, 278] width 460 height 18
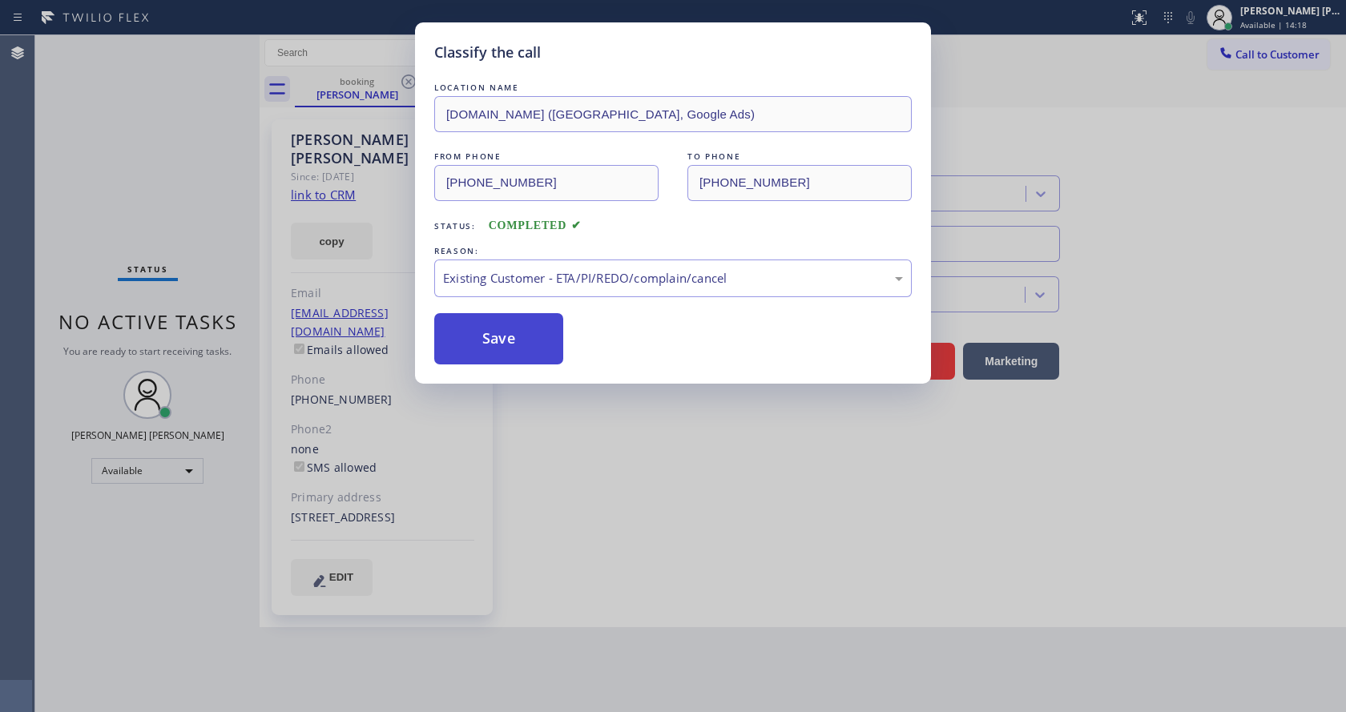
click at [473, 319] on button "Save" at bounding box center [498, 338] width 129 height 51
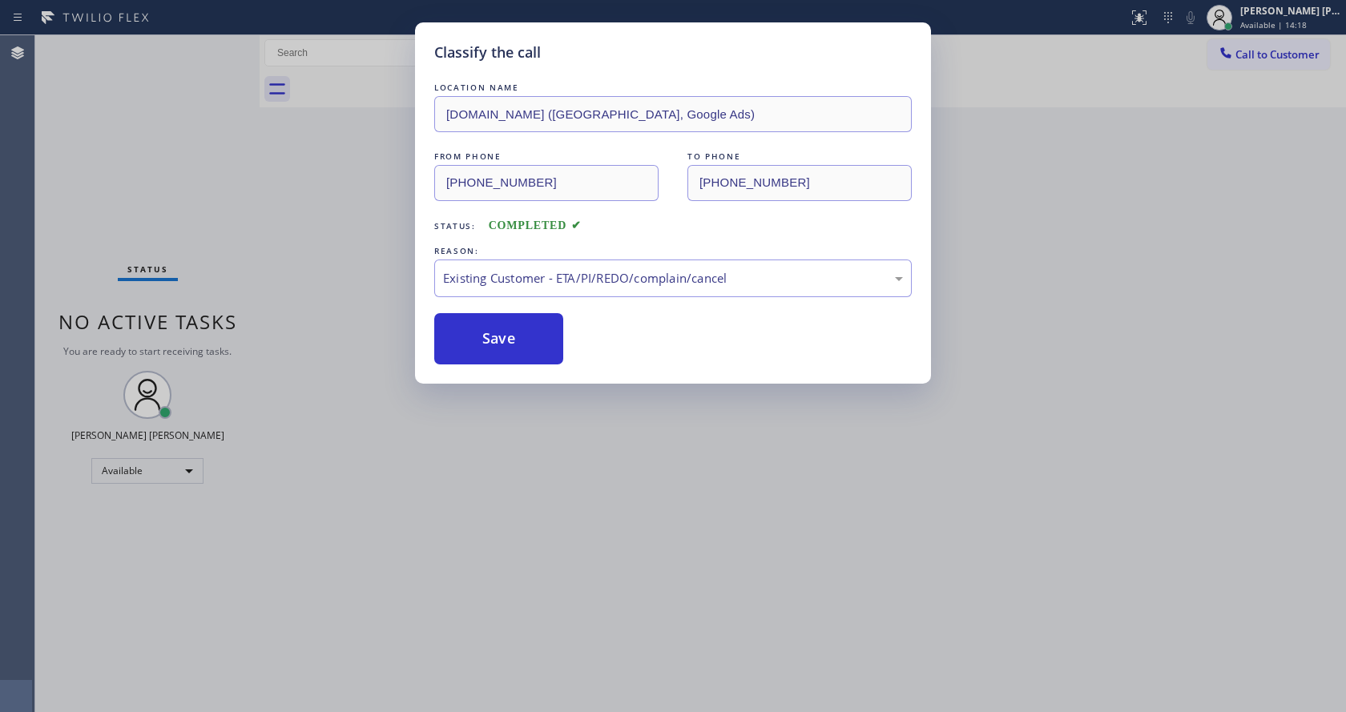
click at [594, 435] on div "Classify the call LOCATION NAME [DOMAIN_NAME] ([GEOGRAPHIC_DATA], Google Ads) F…" at bounding box center [673, 356] width 1346 height 712
click at [416, 702] on div "Classify the call LOCATION NAME American Service Alliance [GEOGRAPHIC_DATA] FRO…" at bounding box center [690, 373] width 1310 height 677
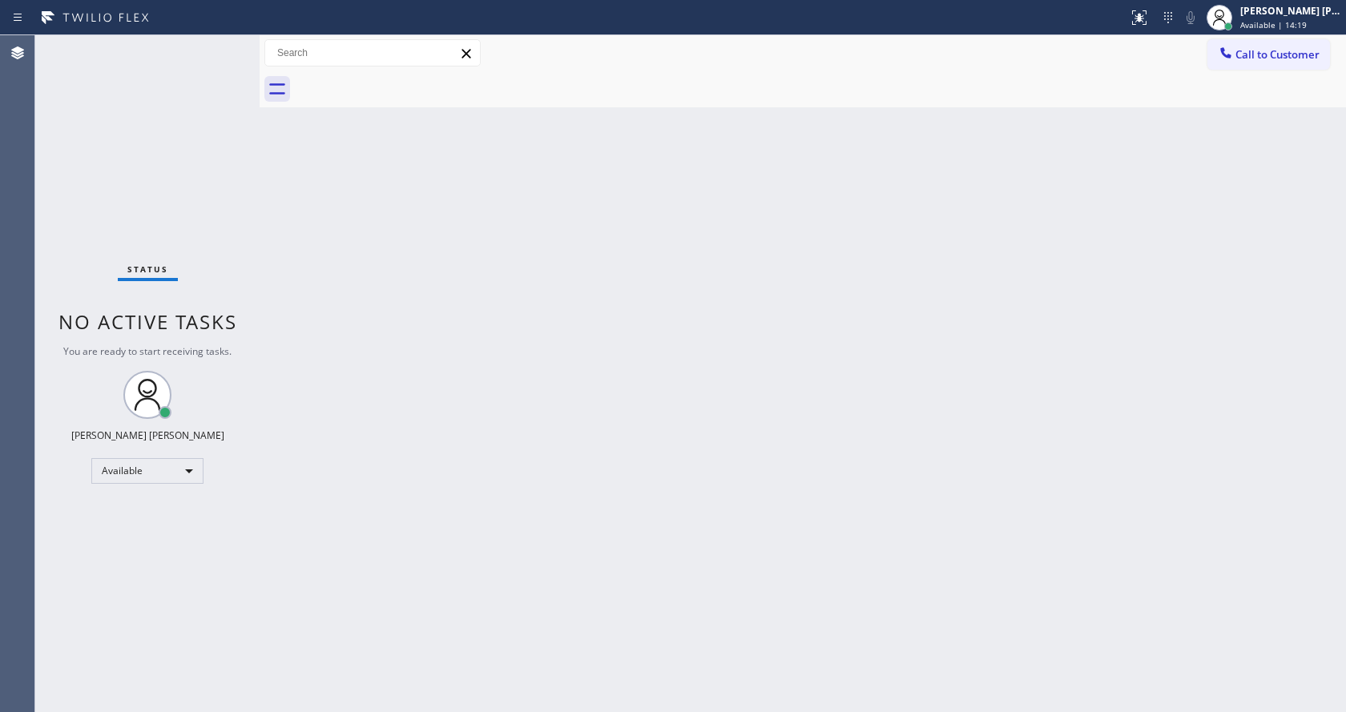
click at [413, 514] on div "Back to Dashboard Change Sender ID Customers Technicians Select a contact Outbo…" at bounding box center [803, 373] width 1086 height 677
click at [976, 268] on div "Back to Dashboard Change Sender ID Customers Technicians Select a contact Outbo…" at bounding box center [803, 373] width 1086 height 677
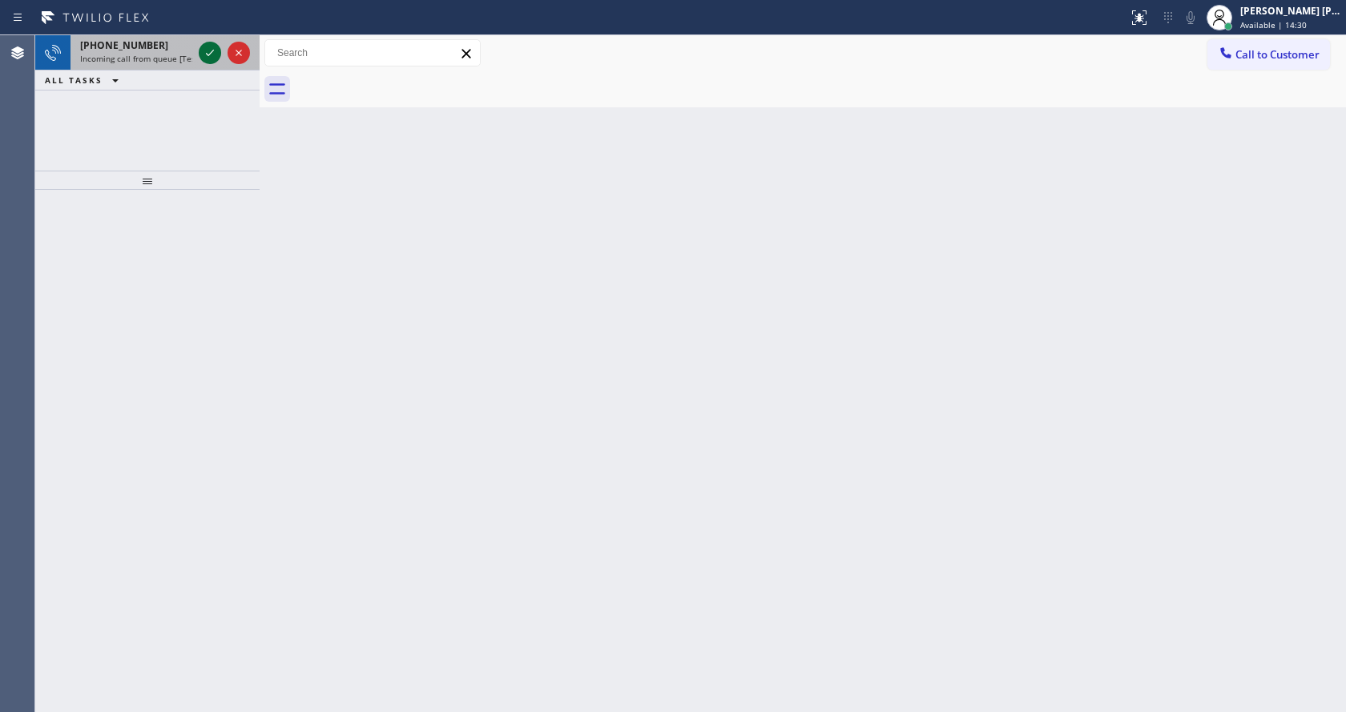
click at [207, 53] on icon at bounding box center [209, 52] width 19 height 19
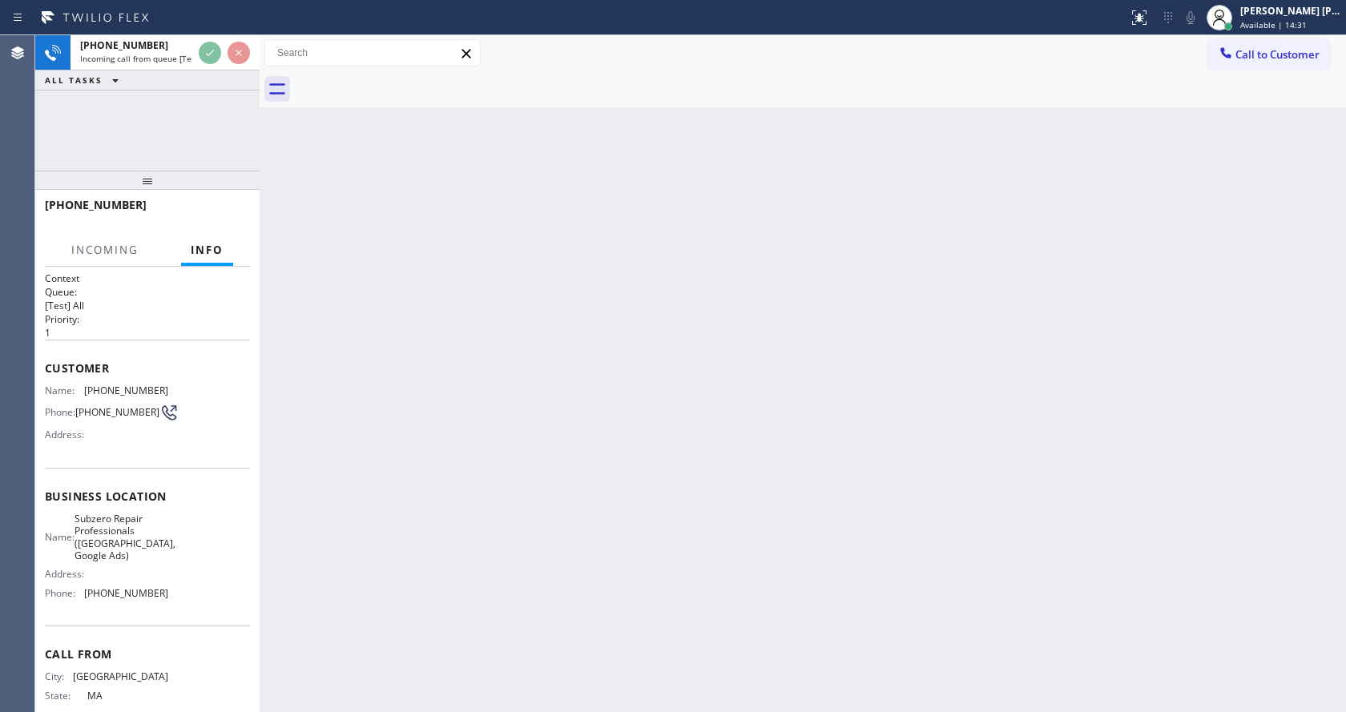
scroll to position [23, 0]
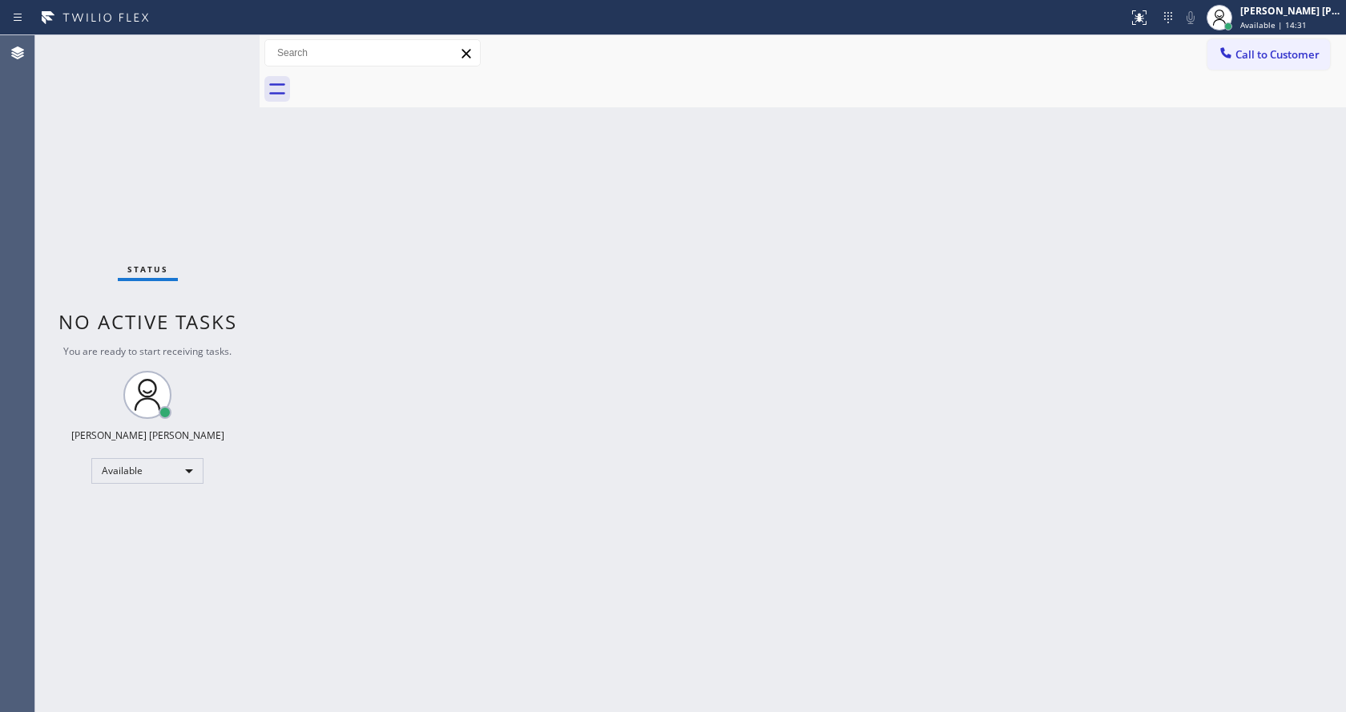
click at [372, 525] on div "Back to Dashboard Change Sender ID Customers Technicians Select a contact Outbo…" at bounding box center [803, 373] width 1086 height 677
click at [1144, 18] on icon at bounding box center [1139, 16] width 10 height 6
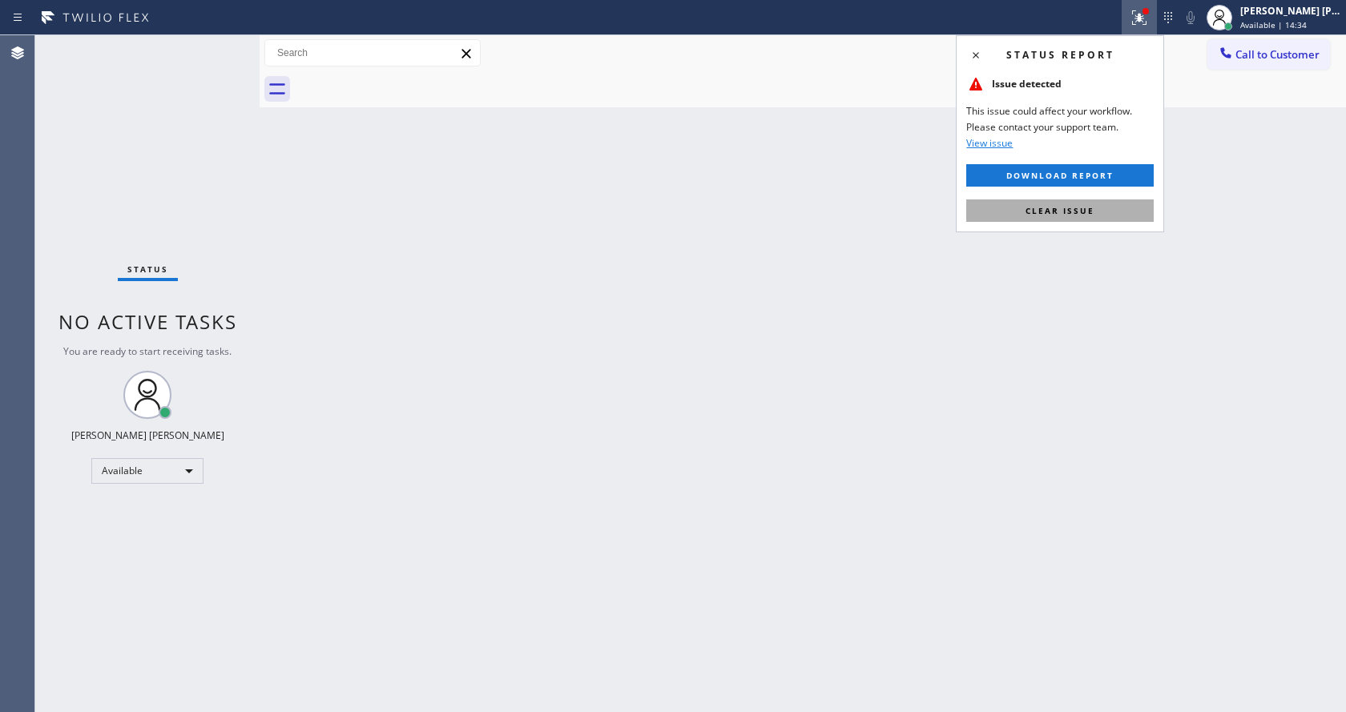
click at [1079, 211] on span "Clear issue" at bounding box center [1059, 210] width 69 height 11
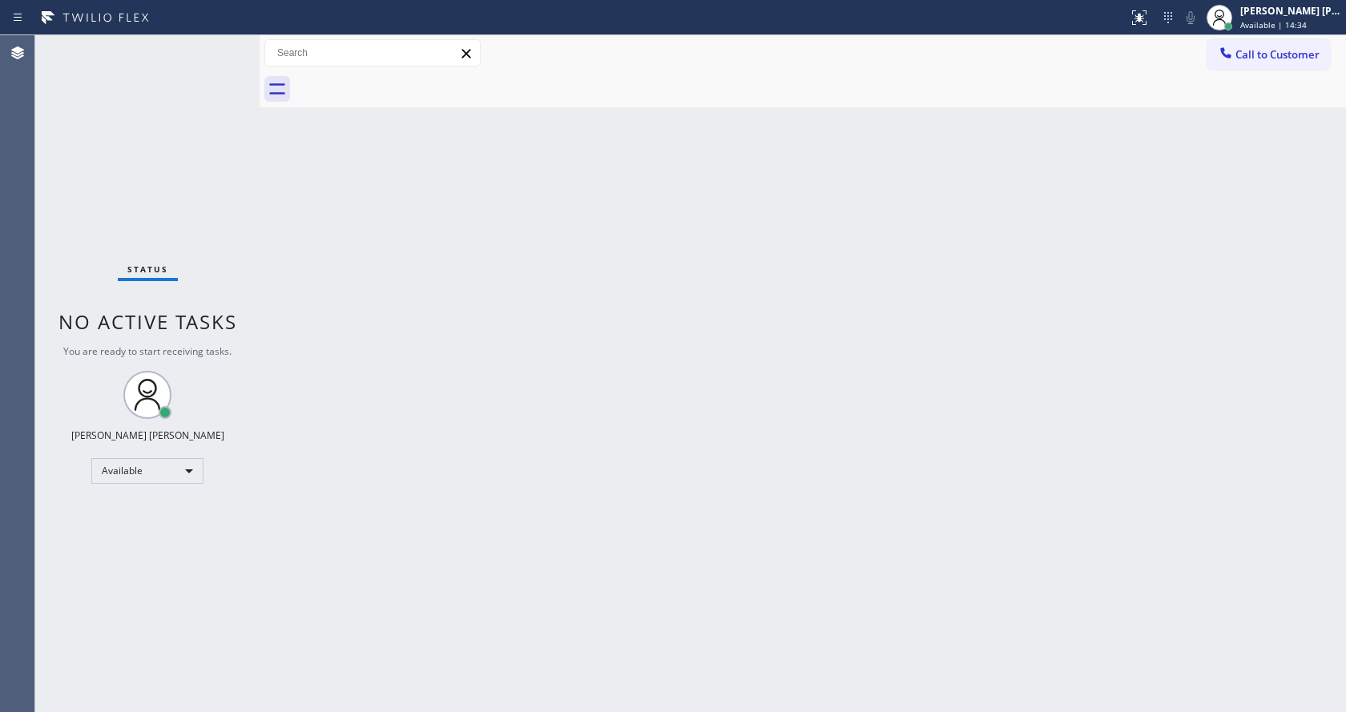
click at [1104, 231] on div "Back to Dashboard Change Sender ID Customers Technicians Select a contact Outbo…" at bounding box center [803, 373] width 1086 height 677
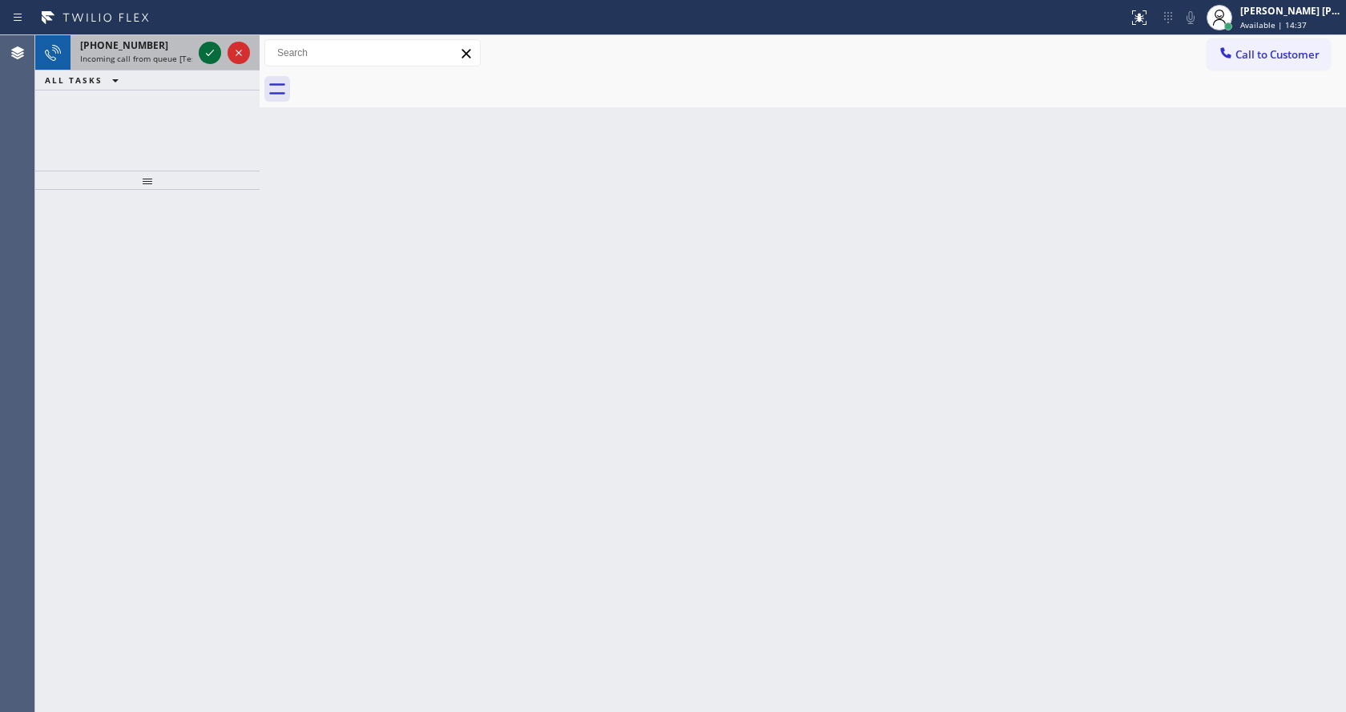
click at [213, 46] on icon at bounding box center [209, 52] width 19 height 19
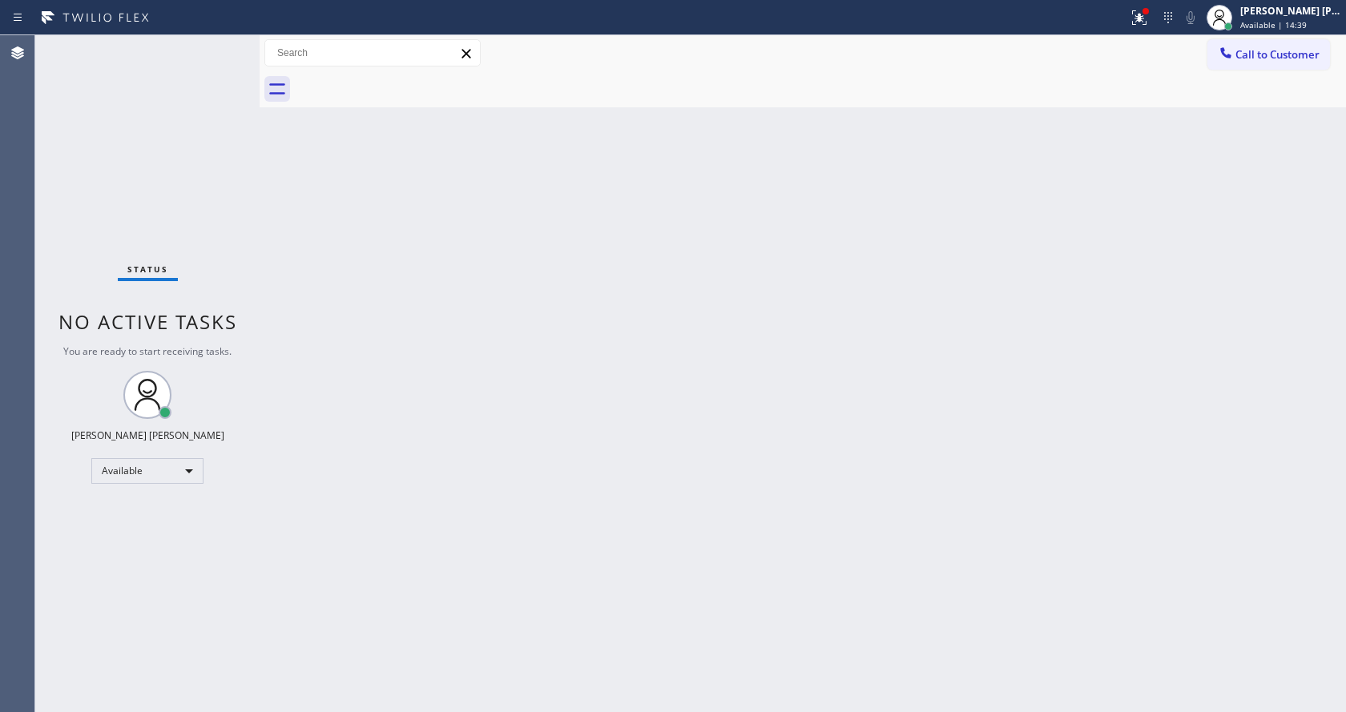
click at [638, 409] on div "Back to Dashboard Change Sender ID Customers Technicians Select a contact Outbo…" at bounding box center [803, 373] width 1086 height 677
click at [364, 244] on div "Back to Dashboard Change Sender ID Customers Technicians Select a contact Outbo…" at bounding box center [803, 373] width 1086 height 677
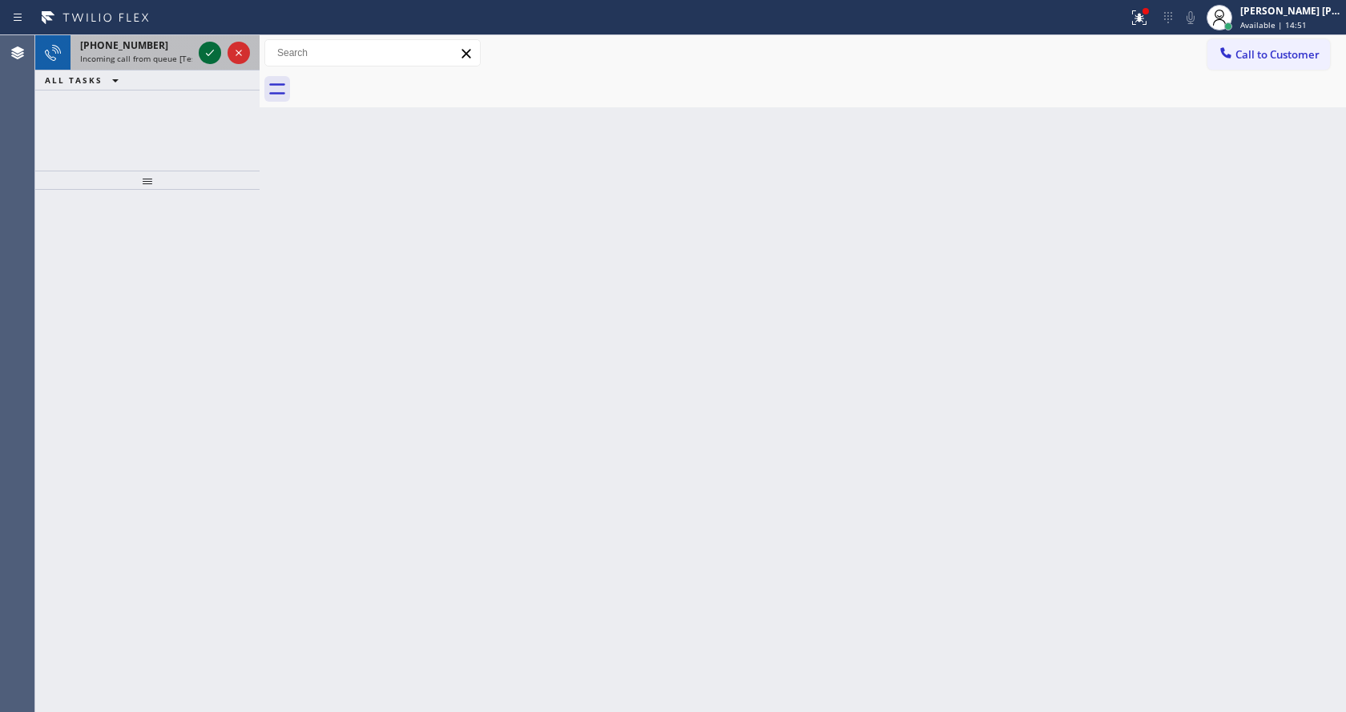
click at [211, 43] on icon at bounding box center [209, 52] width 19 height 19
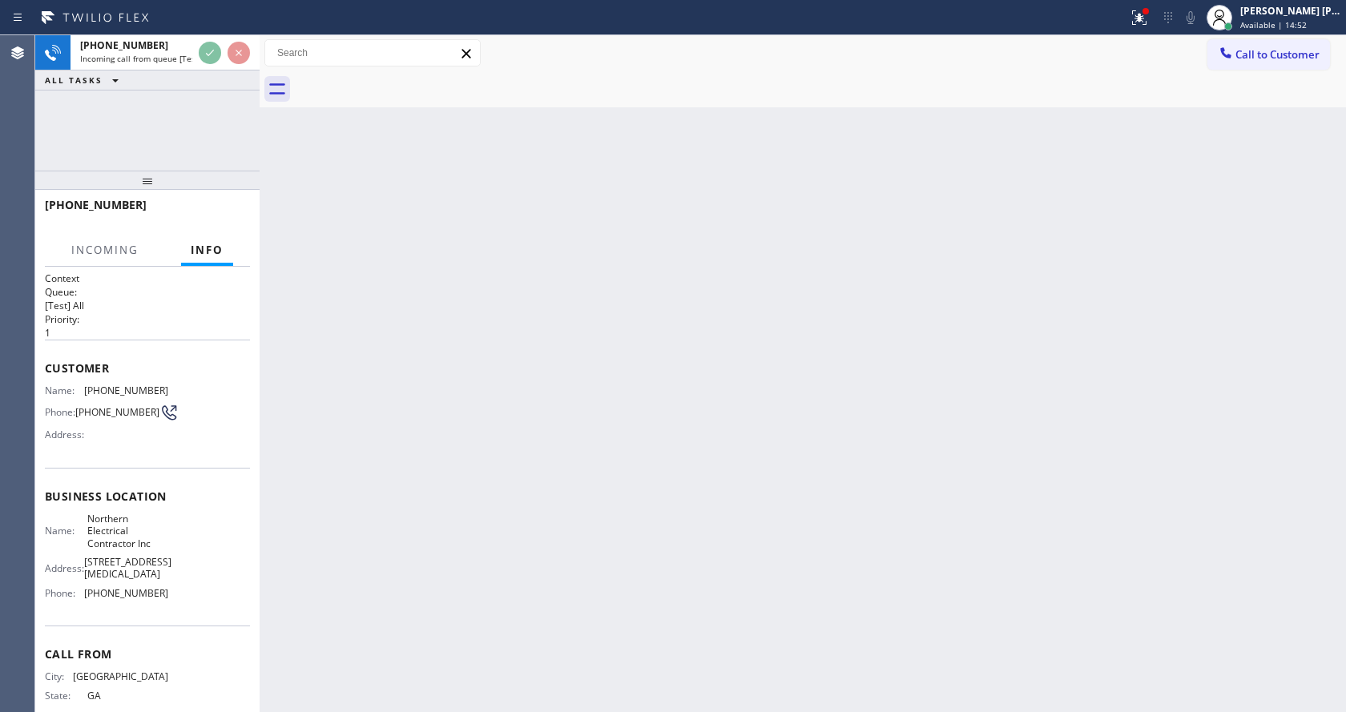
scroll to position [70, 0]
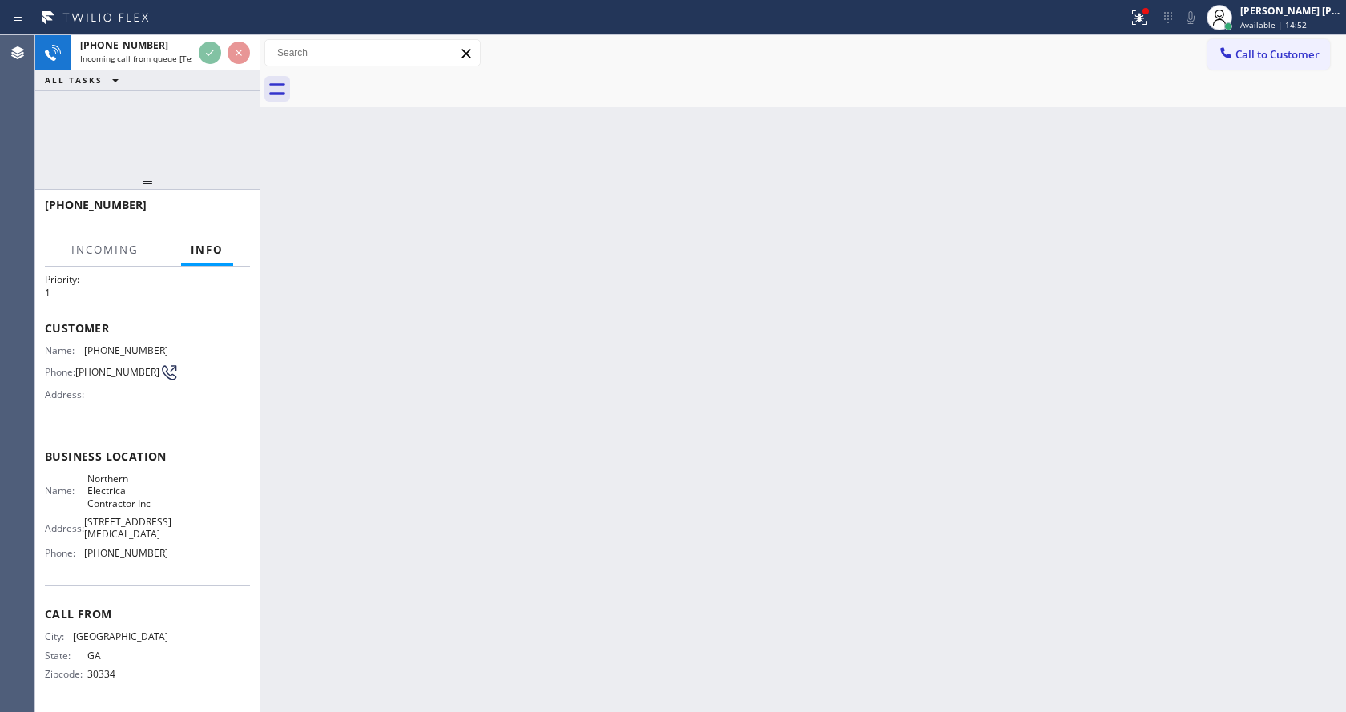
click at [642, 458] on div "Back to Dashboard Change Sender ID Customers Technicians Select a contact Outbo…" at bounding box center [803, 373] width 1086 height 677
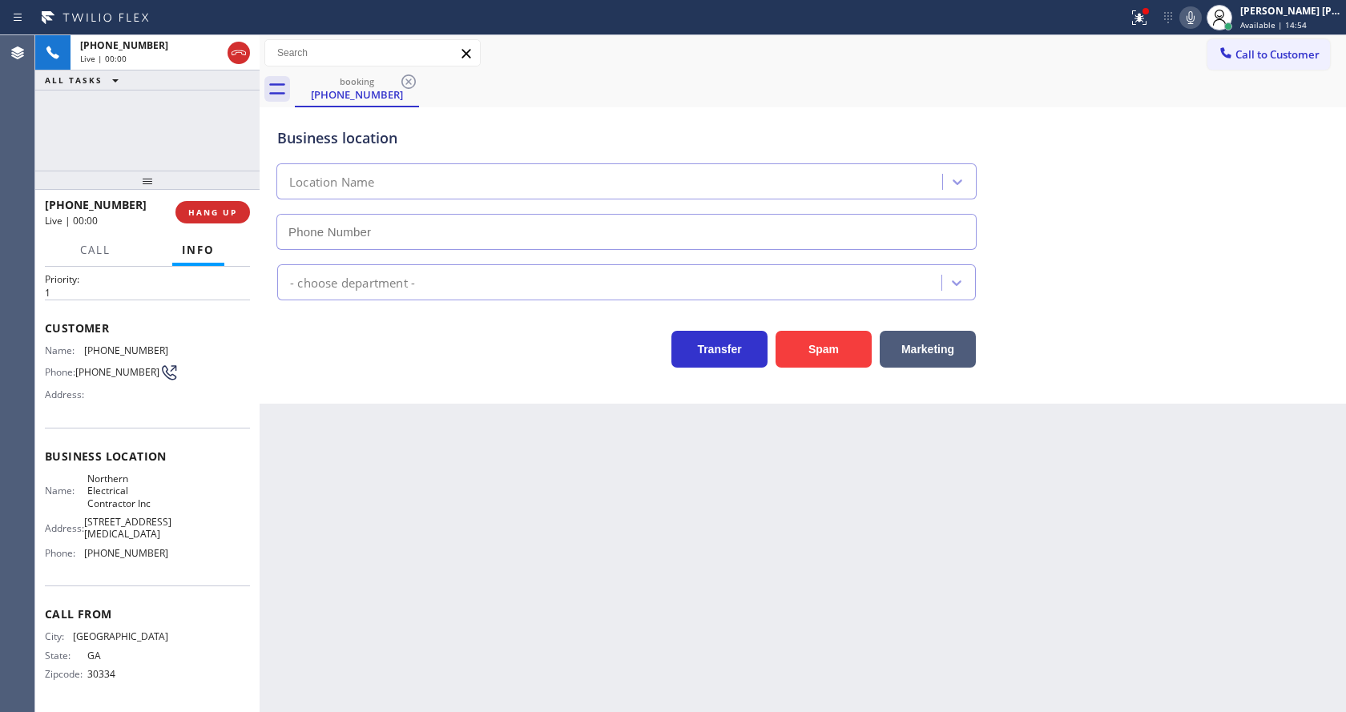
type input "[PHONE_NUMBER]"
click at [372, 388] on div "Business location Northern Electrical Contractor Inc [PHONE_NUMBER] Electrician…" at bounding box center [803, 255] width 1086 height 296
click at [494, 621] on div "Back to Dashboard Change Sender ID Customers Technicians Select a contact Outbo…" at bounding box center [803, 373] width 1086 height 677
click at [432, 377] on div "Business location Northern Electrical Contractor Inc [PHONE_NUMBER] Electrician…" at bounding box center [803, 255] width 1086 height 296
click at [420, 503] on div "Back to Dashboard Change Sender ID Customers Technicians Select a contact Outbo…" at bounding box center [803, 373] width 1086 height 677
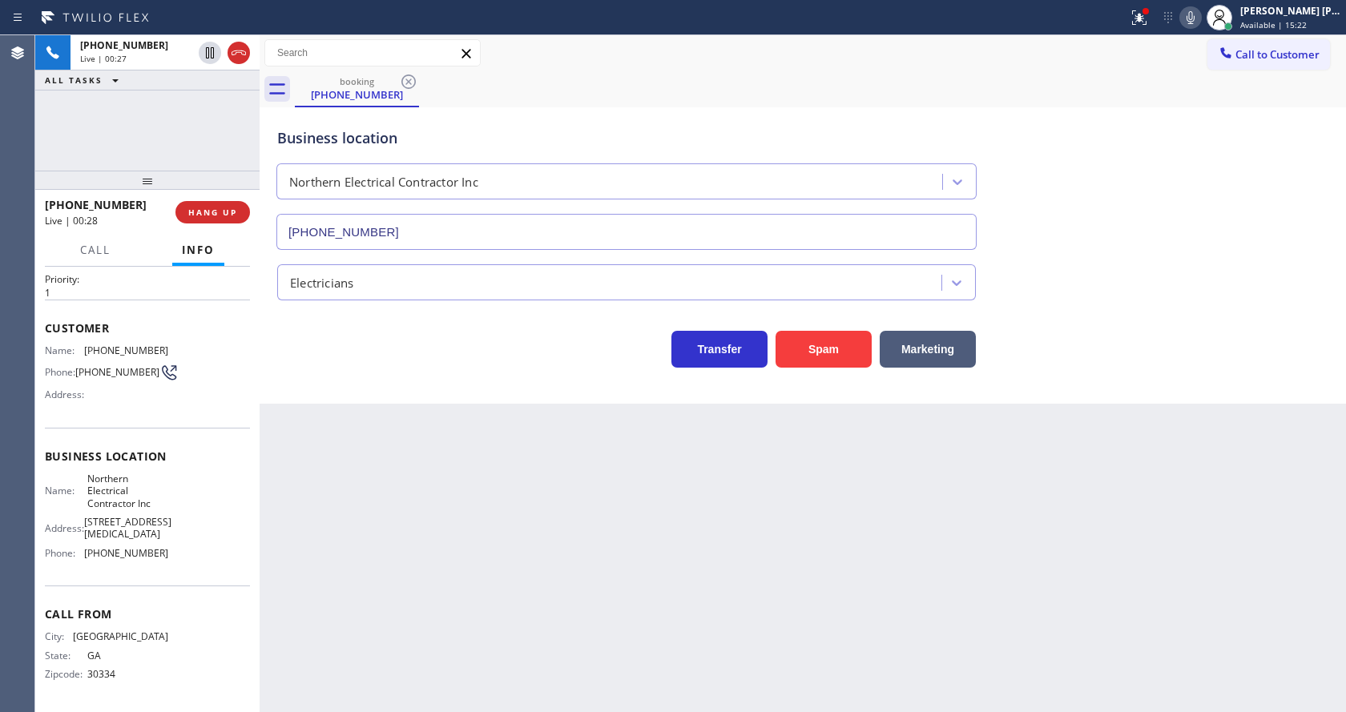
click at [356, 593] on div "Back to Dashboard Change Sender ID Customers Technicians Select a contact Outbo…" at bounding box center [803, 373] width 1086 height 677
click at [646, 463] on div "Back to Dashboard Change Sender ID Customers Technicians Select a contact Outbo…" at bounding box center [803, 373] width 1086 height 677
click at [451, 441] on div "Back to Dashboard Change Sender ID Customers Technicians Select a contact Outbo…" at bounding box center [803, 373] width 1086 height 677
drag, startPoint x: 82, startPoint y: 318, endPoint x: 163, endPoint y: 321, distance: 80.2
click at [163, 344] on div "Name: [PHONE_NUMBER] Phone: [PHONE_NUMBER] Address:" at bounding box center [147, 375] width 205 height 63
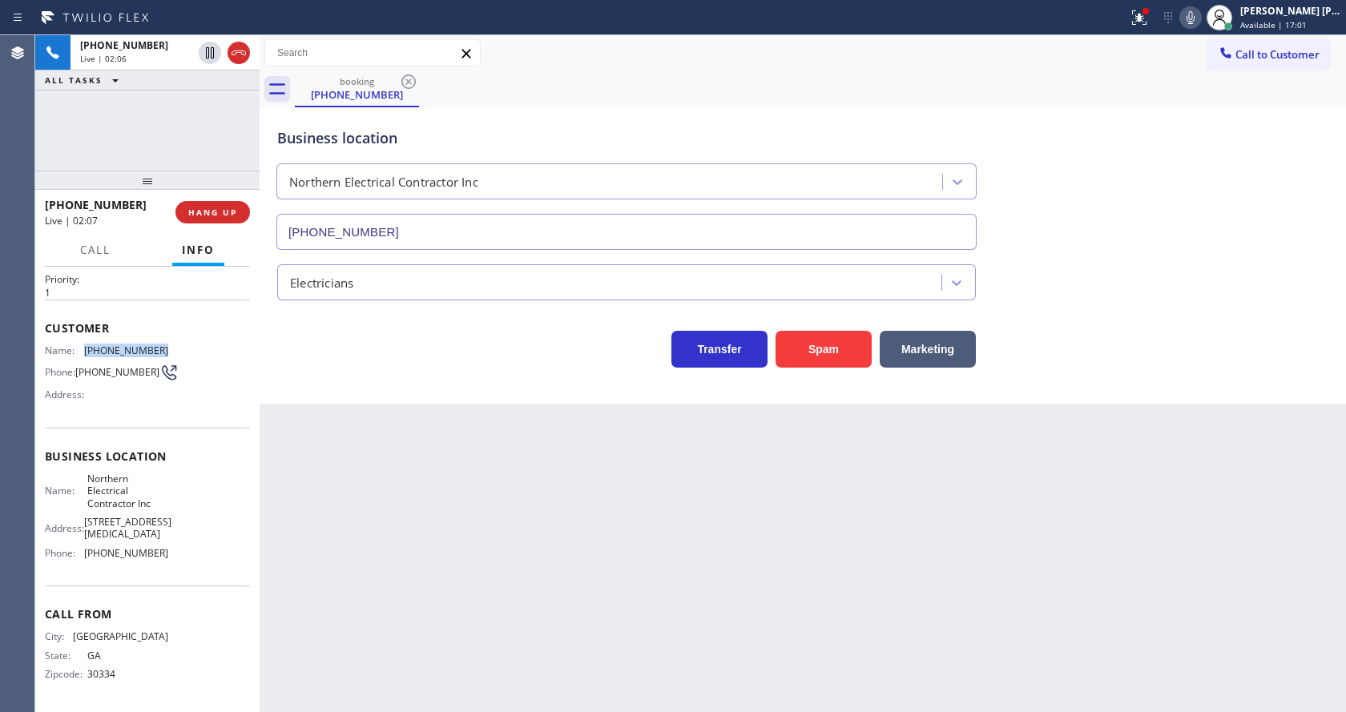
copy div "[PHONE_NUMBER]"
drag, startPoint x: 358, startPoint y: 470, endPoint x: 340, endPoint y: 701, distance: 231.4
click at [356, 478] on div "Back to Dashboard Change Sender ID Customers Technicians Select a contact Outbo…" at bounding box center [803, 373] width 1086 height 677
click at [150, 516] on span "[STREET_ADDRESS][MEDICAL_DATA]" at bounding box center [127, 528] width 87 height 25
drag, startPoint x: 85, startPoint y: 447, endPoint x: 156, endPoint y: 482, distance: 79.5
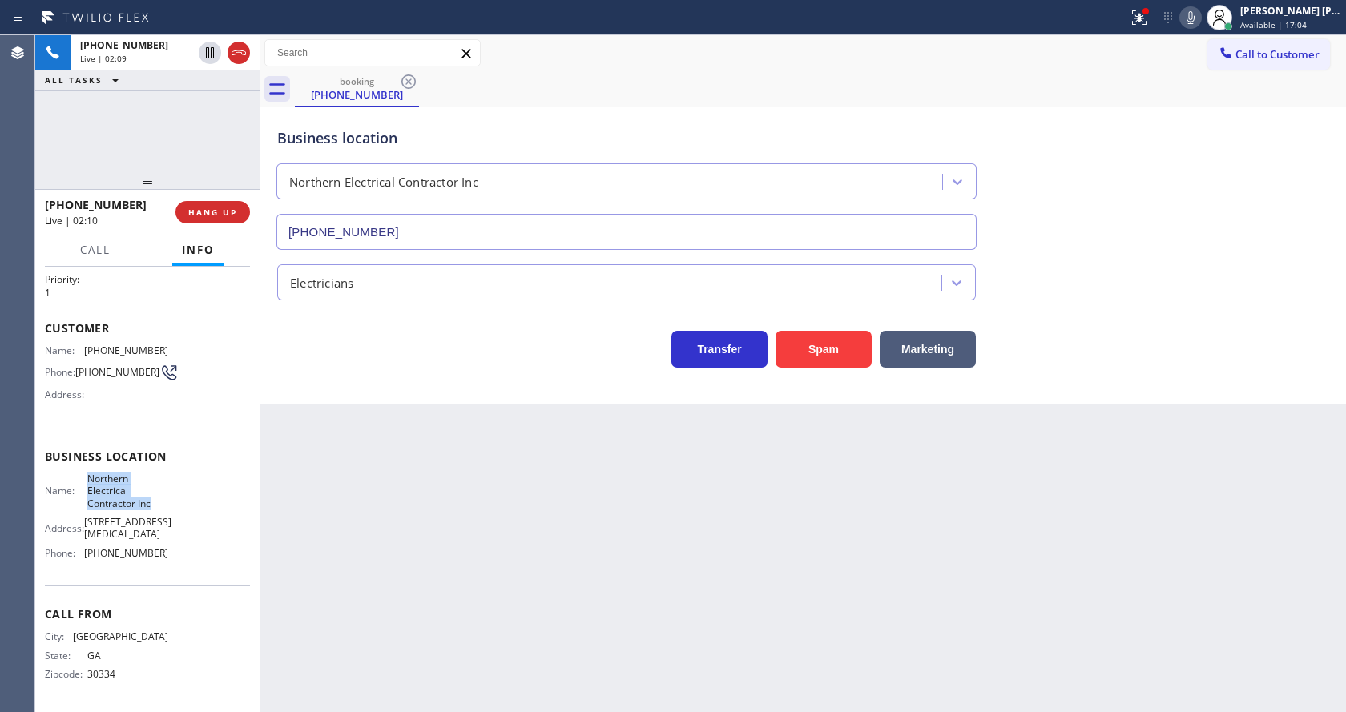
click at [156, 482] on span "Northern Electrical Contractor Inc" at bounding box center [127, 491] width 80 height 37
copy span "Northern Electrical Contractor Inc"
drag, startPoint x: 513, startPoint y: 561, endPoint x: 491, endPoint y: 576, distance: 26.7
click at [505, 565] on div "Back to Dashboard Change Sender ID Customers Technicians Select a contact Outbo…" at bounding box center [803, 373] width 1086 height 677
click at [136, 577] on div "Business location Name: Northern Electrical Contractor Inc Address: [STREET_ADD…" at bounding box center [147, 507] width 205 height 159
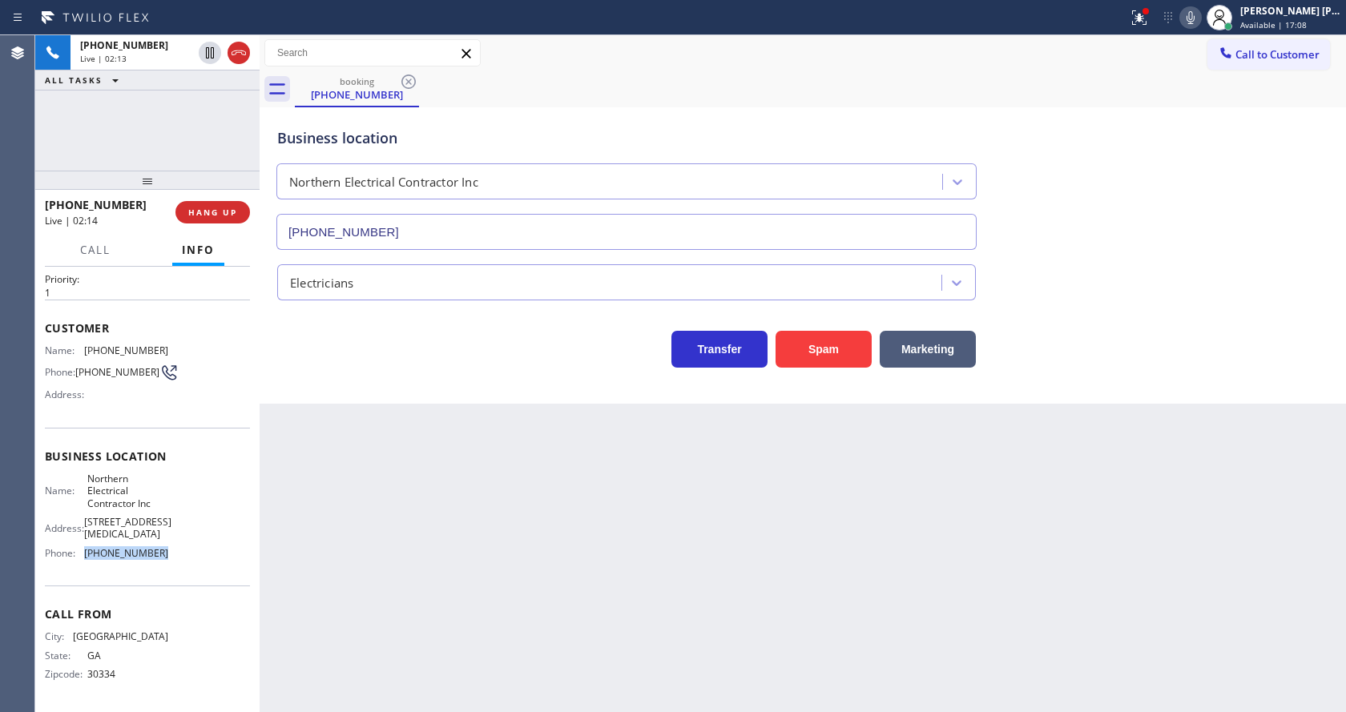
drag, startPoint x: 81, startPoint y: 554, endPoint x: 182, endPoint y: 558, distance: 101.0
click at [182, 558] on div "Name: Northern Electrical Contractor Inc Address: [STREET_ADDRESS][MEDICAL_DATA…" at bounding box center [147, 520] width 205 height 94
copy div "[PHONE_NUMBER]"
drag, startPoint x: 437, startPoint y: 529, endPoint x: 415, endPoint y: 706, distance: 177.5
click at [434, 574] on div "Back to Dashboard Change Sender ID Customers Technicians Select a contact Outbo…" at bounding box center [803, 373] width 1086 height 677
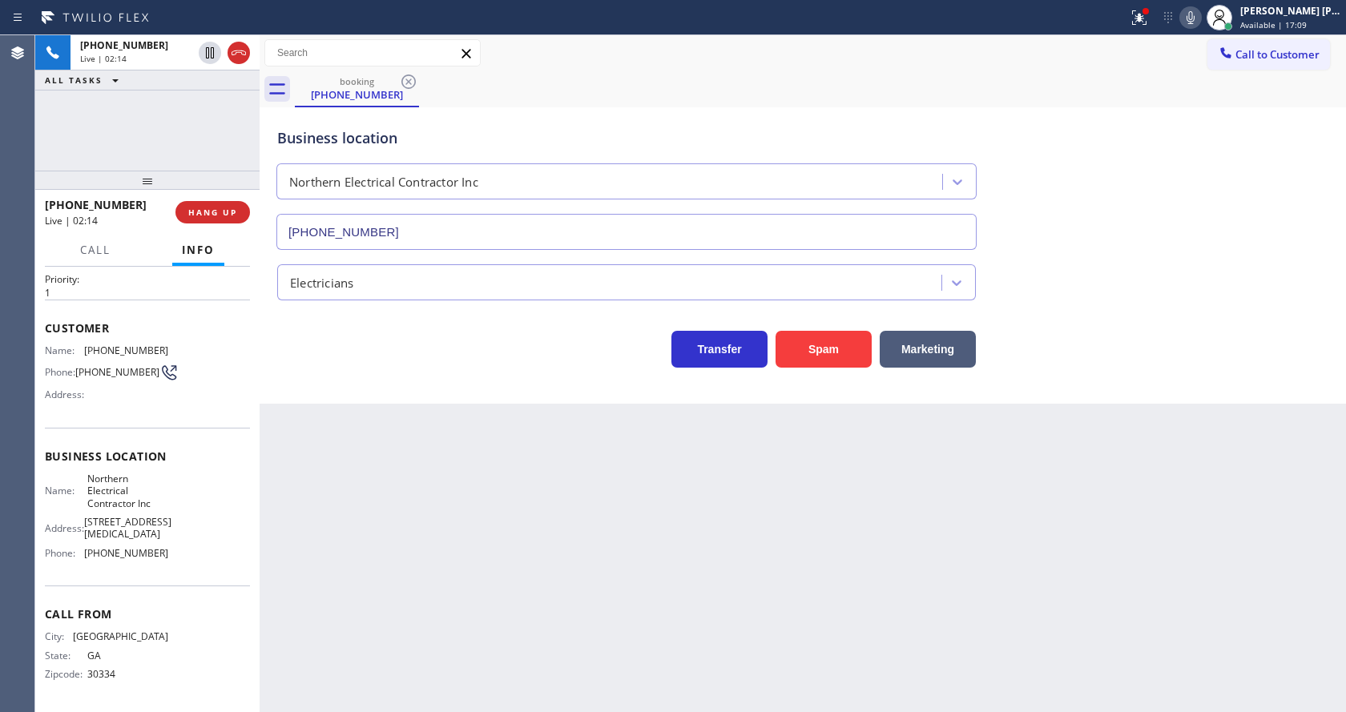
drag, startPoint x: 415, startPoint y: 706, endPoint x: 354, endPoint y: 604, distance: 118.5
click at [416, 710] on div "Back to Dashboard Change Sender ID Customers Technicians Select a contact Outbo…" at bounding box center [803, 373] width 1086 height 677
click at [622, 557] on div "Back to Dashboard Change Sender ID Customers Technicians Select a contact Outbo…" at bounding box center [803, 373] width 1086 height 677
click at [1195, 18] on icon at bounding box center [1190, 17] width 19 height 19
click at [1143, 1] on button at bounding box center [1138, 17] width 35 height 35
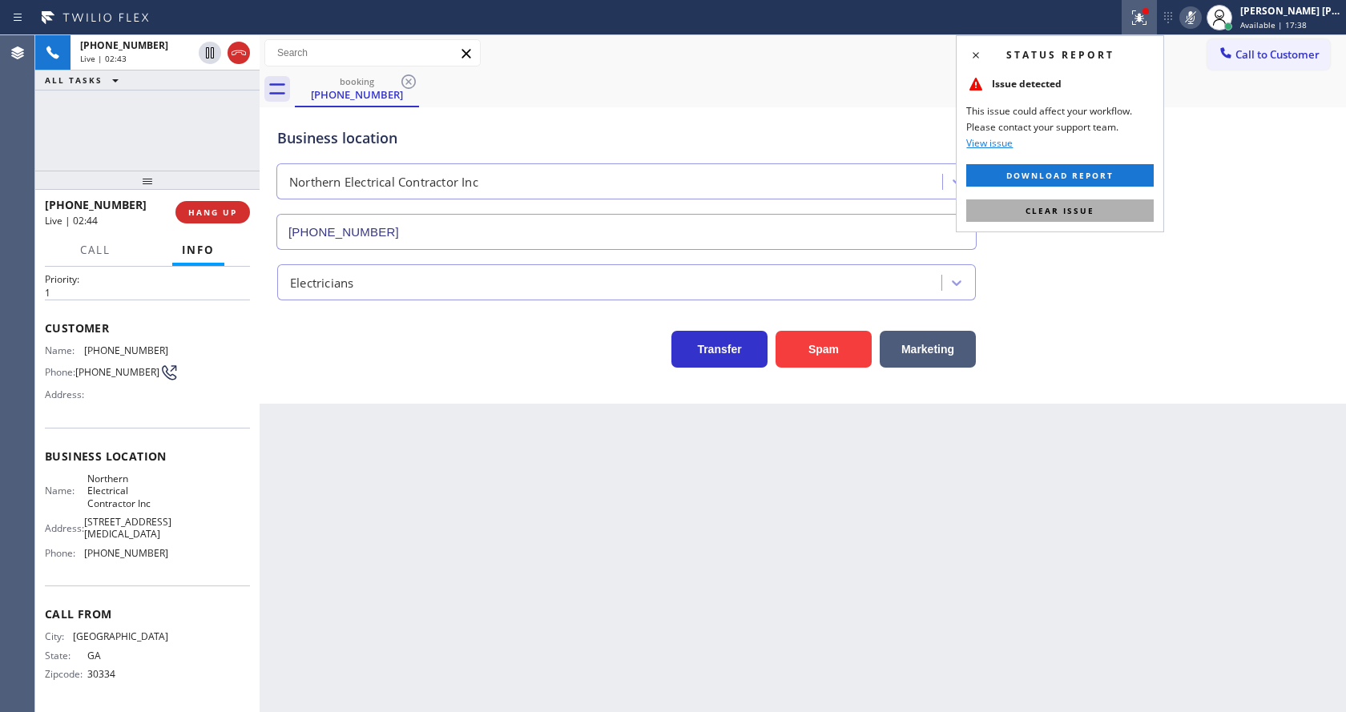
click at [1074, 207] on span "Clear issue" at bounding box center [1059, 210] width 69 height 11
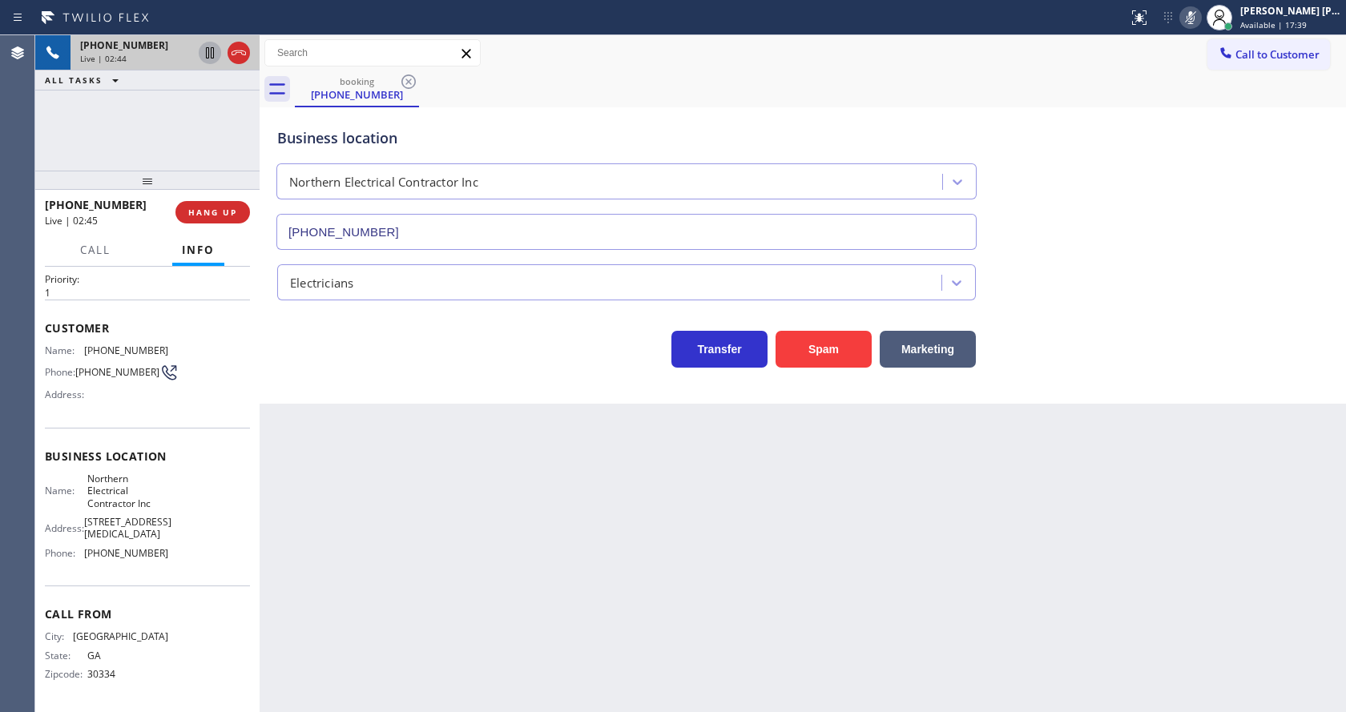
click at [211, 50] on icon at bounding box center [210, 52] width 8 height 11
click at [447, 638] on div "Back to Dashboard Change Sender ID Customers Technicians Select a contact Outbo…" at bounding box center [803, 373] width 1086 height 677
click at [585, 446] on div "Back to Dashboard Change Sender ID Customers Technicians Select a contact Outbo…" at bounding box center [803, 373] width 1086 height 677
click at [209, 53] on icon at bounding box center [209, 52] width 19 height 19
click at [1204, 4] on div "Status report No issues detected If you experience an issue, please download th…" at bounding box center [1233, 17] width 224 height 35
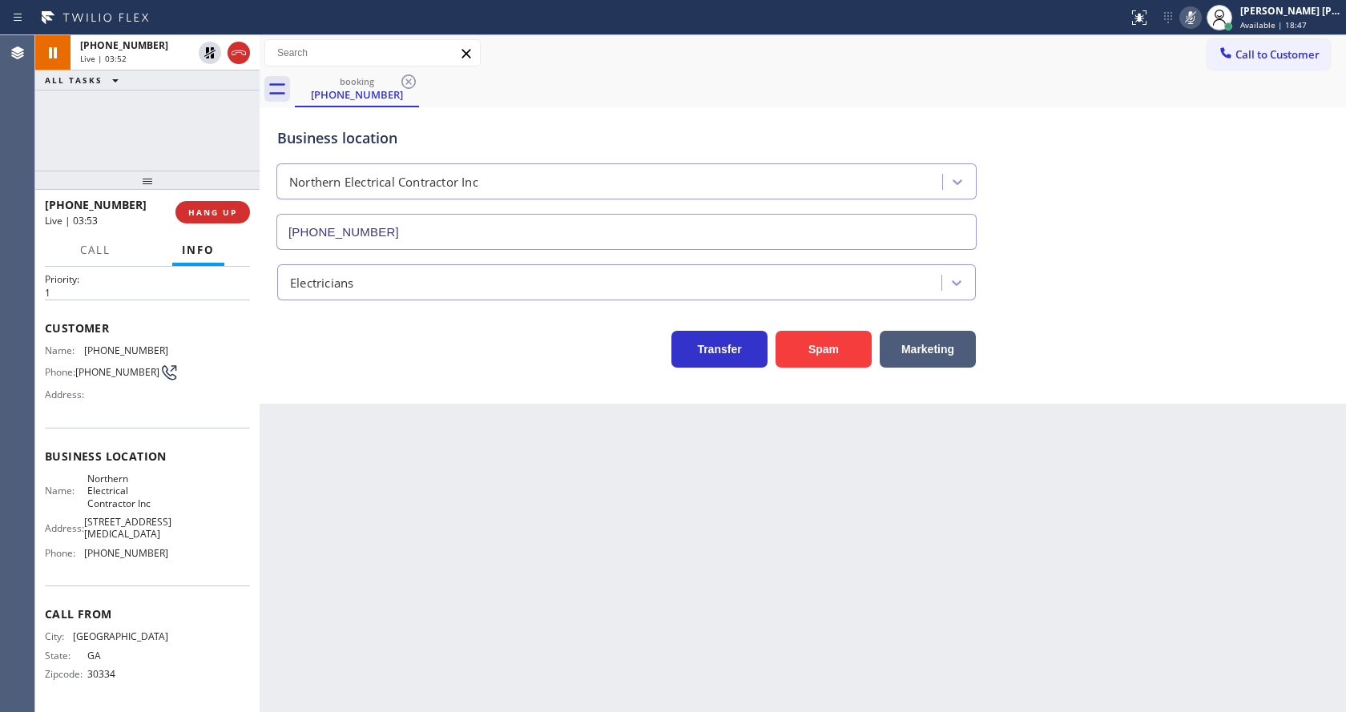
click at [1182, 6] on div "Status report No issues detected If you experience an issue, please download th…" at bounding box center [1233, 17] width 224 height 35
click at [1194, 18] on icon at bounding box center [1190, 17] width 8 height 13
click at [1210, 135] on div "Business location Northern Electrical Contractor Inc [PHONE_NUMBER]" at bounding box center [802, 177] width 1057 height 145
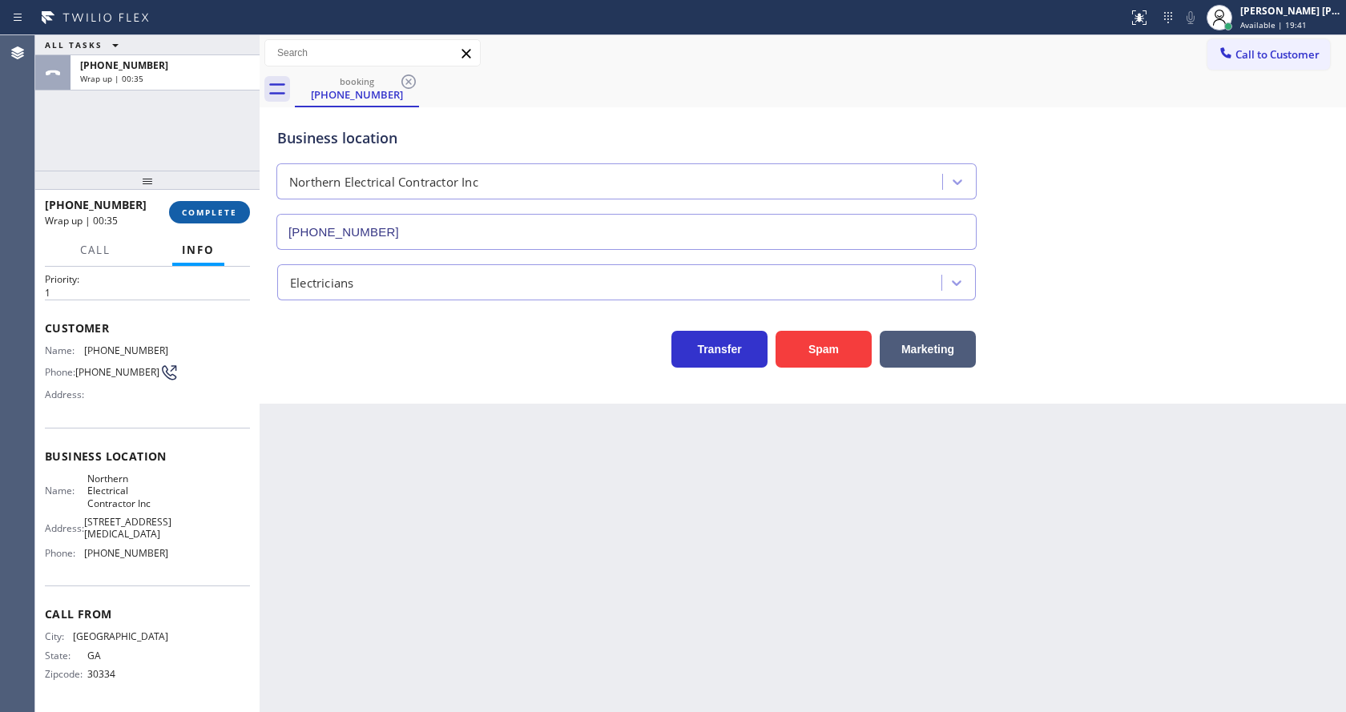
click at [198, 211] on span "COMPLETE" at bounding box center [209, 212] width 55 height 11
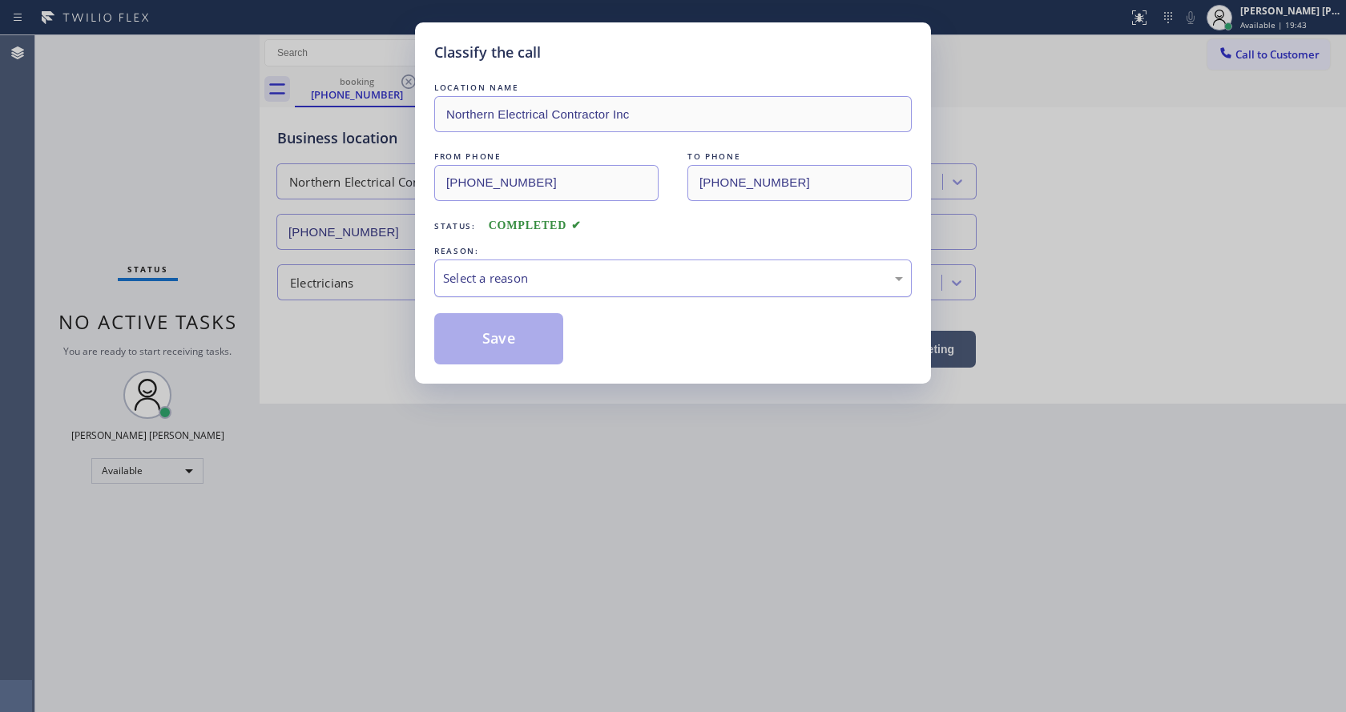
click at [455, 280] on div "Select a reason" at bounding box center [673, 278] width 460 height 18
click at [470, 340] on button "Save" at bounding box center [498, 338] width 129 height 51
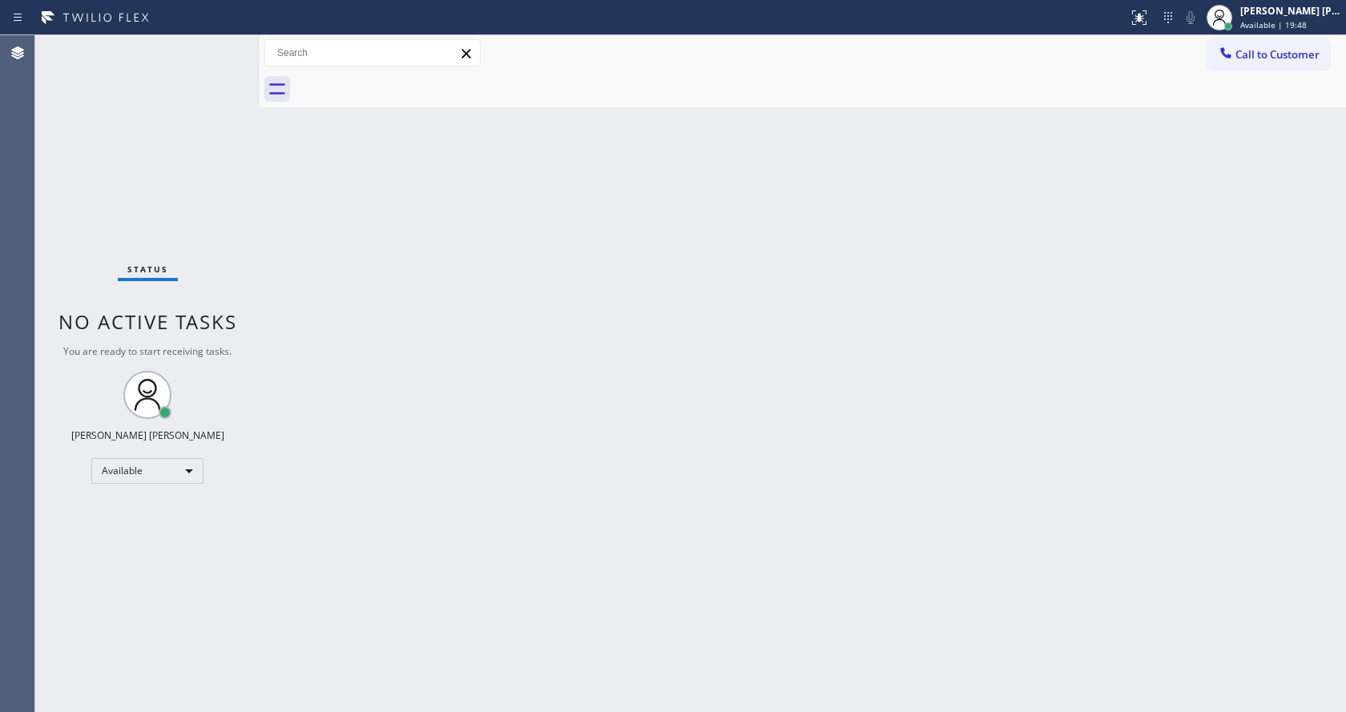
click at [851, 306] on div "Back to Dashboard Change Sender ID Customers Technicians Select a contact Outbo…" at bounding box center [803, 373] width 1086 height 677
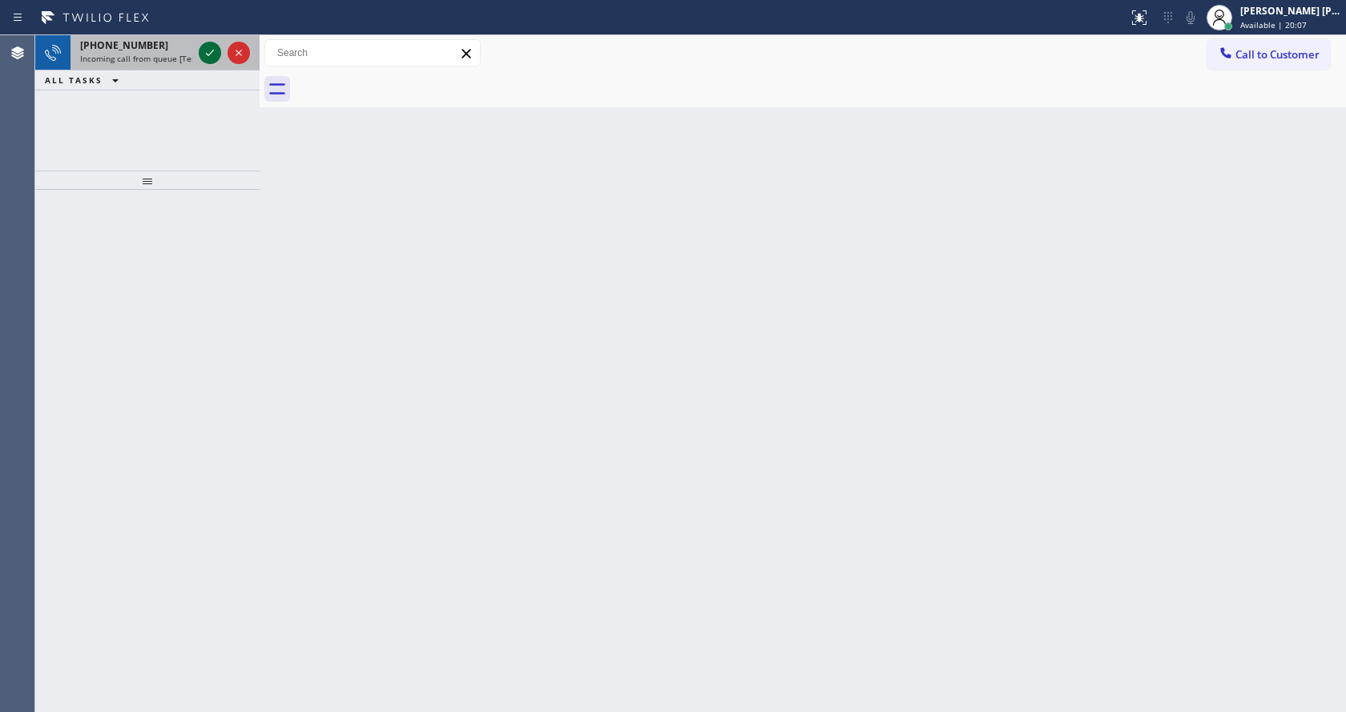
click at [211, 53] on icon at bounding box center [210, 53] width 8 height 6
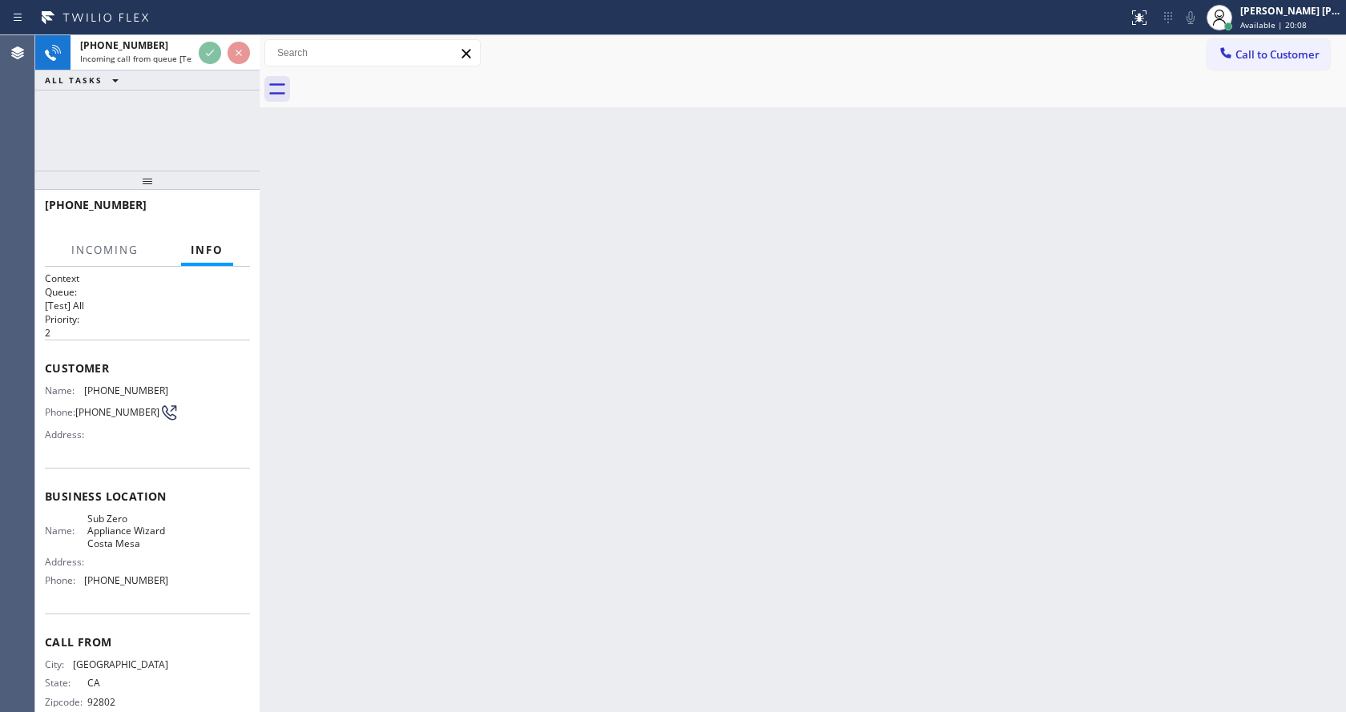
click at [646, 477] on div "Back to Dashboard Change Sender ID Customers Technicians Select a contact Outbo…" at bounding box center [803, 373] width 1086 height 677
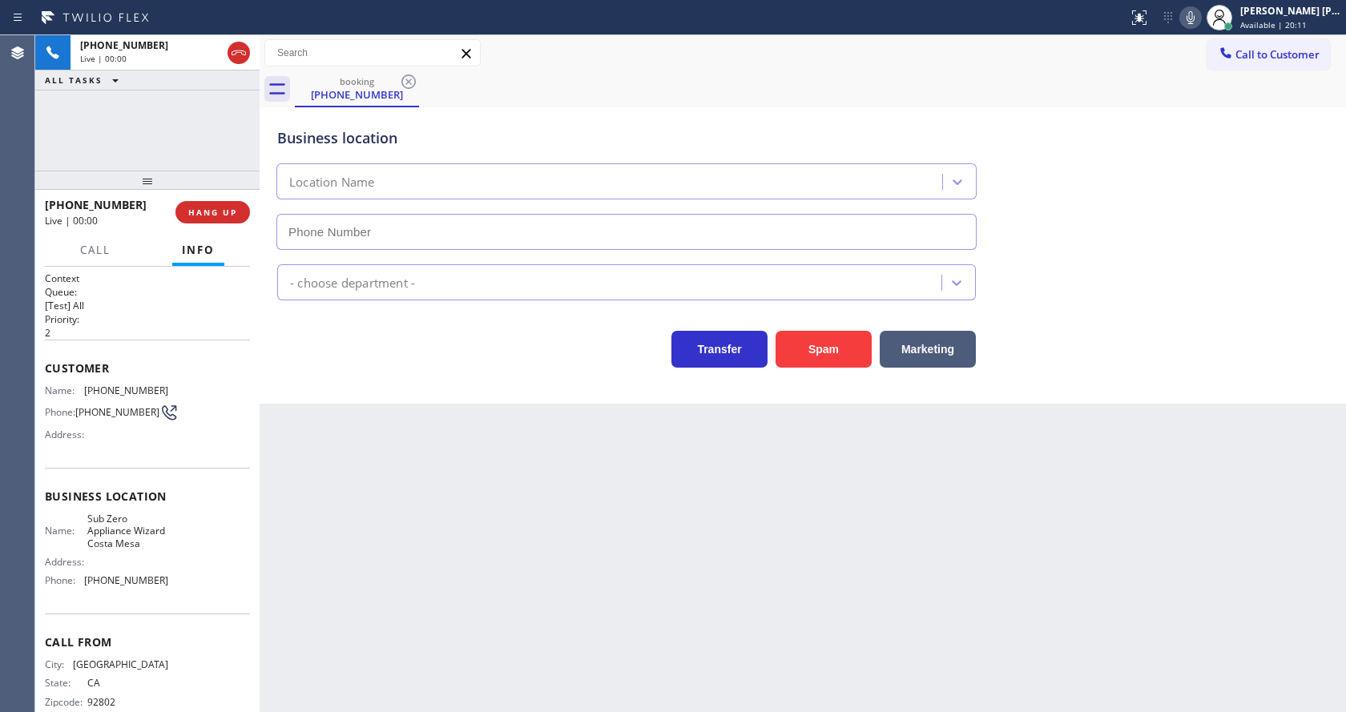
type input "[PHONE_NUMBER]"
click at [821, 346] on button "Spam" at bounding box center [823, 349] width 96 height 37
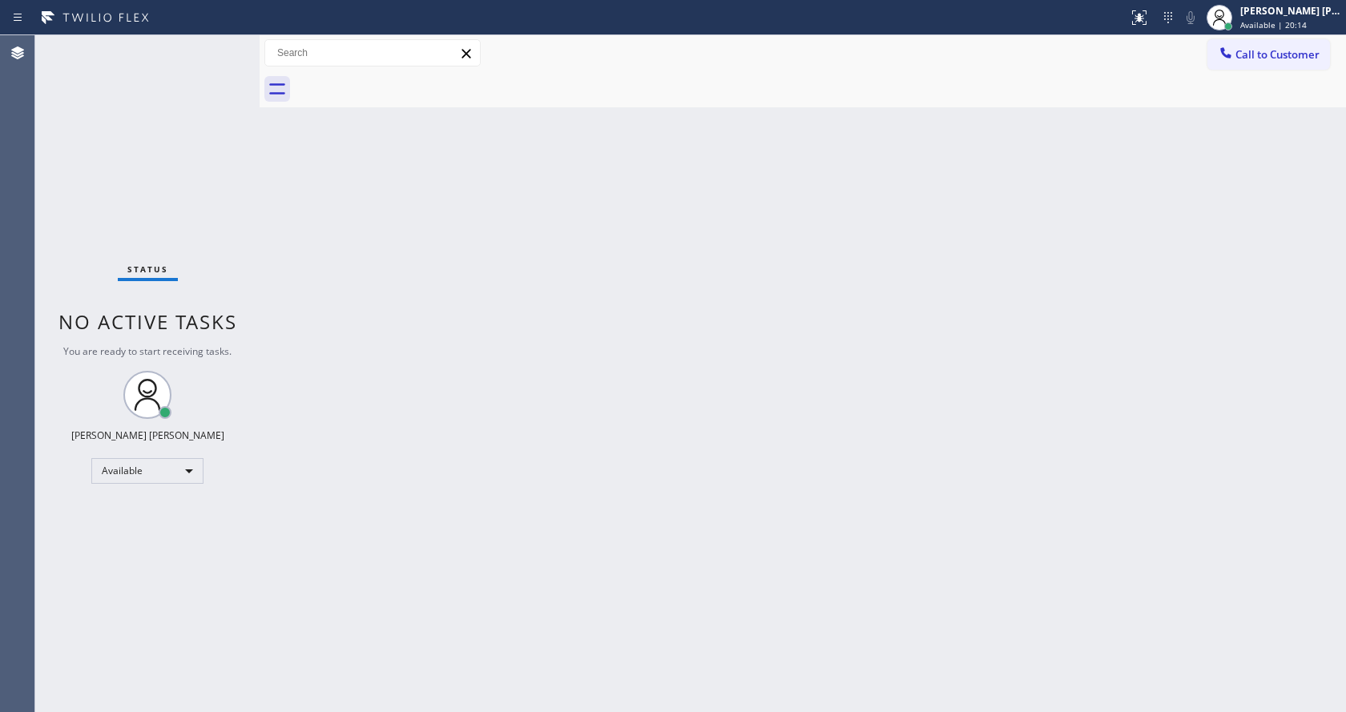
click at [525, 527] on div "Back to Dashboard Change Sender ID Customers Technicians Select a contact Outbo…" at bounding box center [803, 373] width 1086 height 677
click at [223, 198] on div "Status No active tasks You are ready to start receiving tasks. [PERSON_NAME] [P…" at bounding box center [147, 373] width 224 height 677
click at [276, 211] on div "Back to Dashboard Change Sender ID Customers Technicians Select a contact Outbo…" at bounding box center [803, 373] width 1086 height 677
click at [227, 45] on div "Status No active tasks You are ready to start receiving tasks. [PERSON_NAME] [P…" at bounding box center [147, 373] width 224 height 677
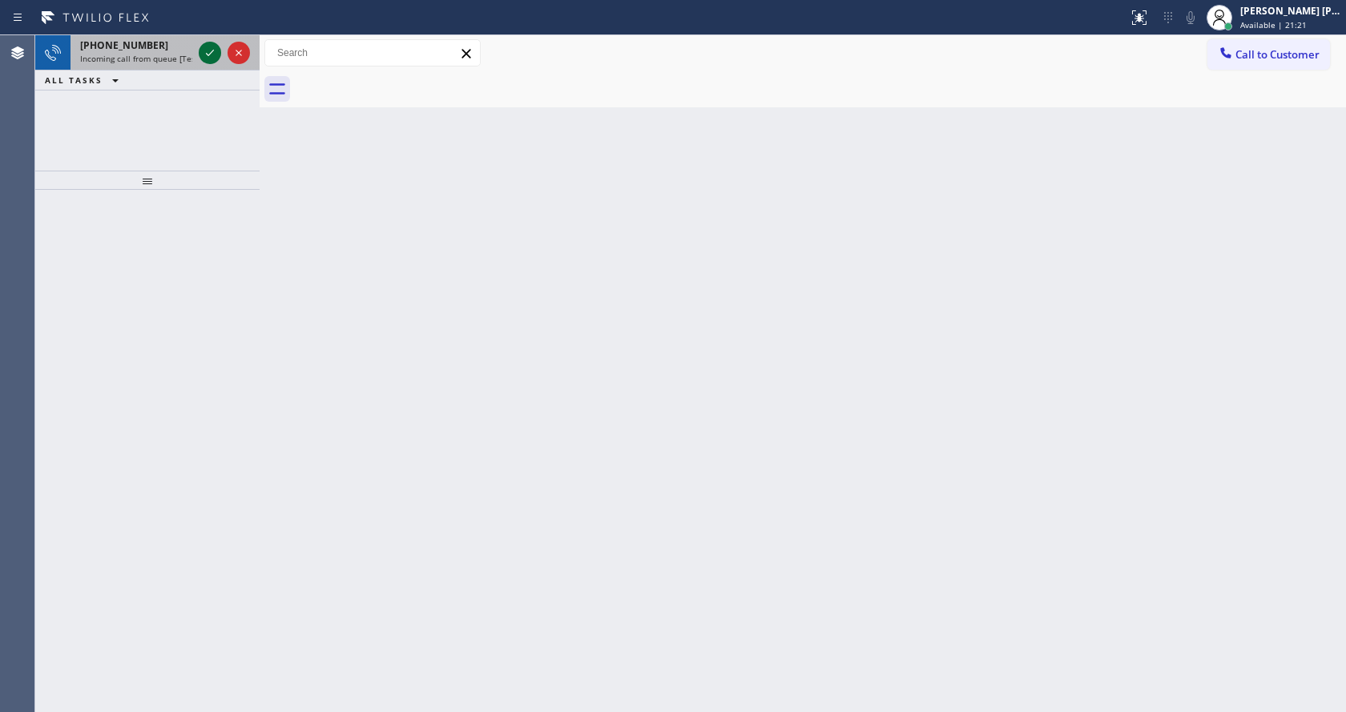
click at [211, 55] on icon at bounding box center [209, 52] width 19 height 19
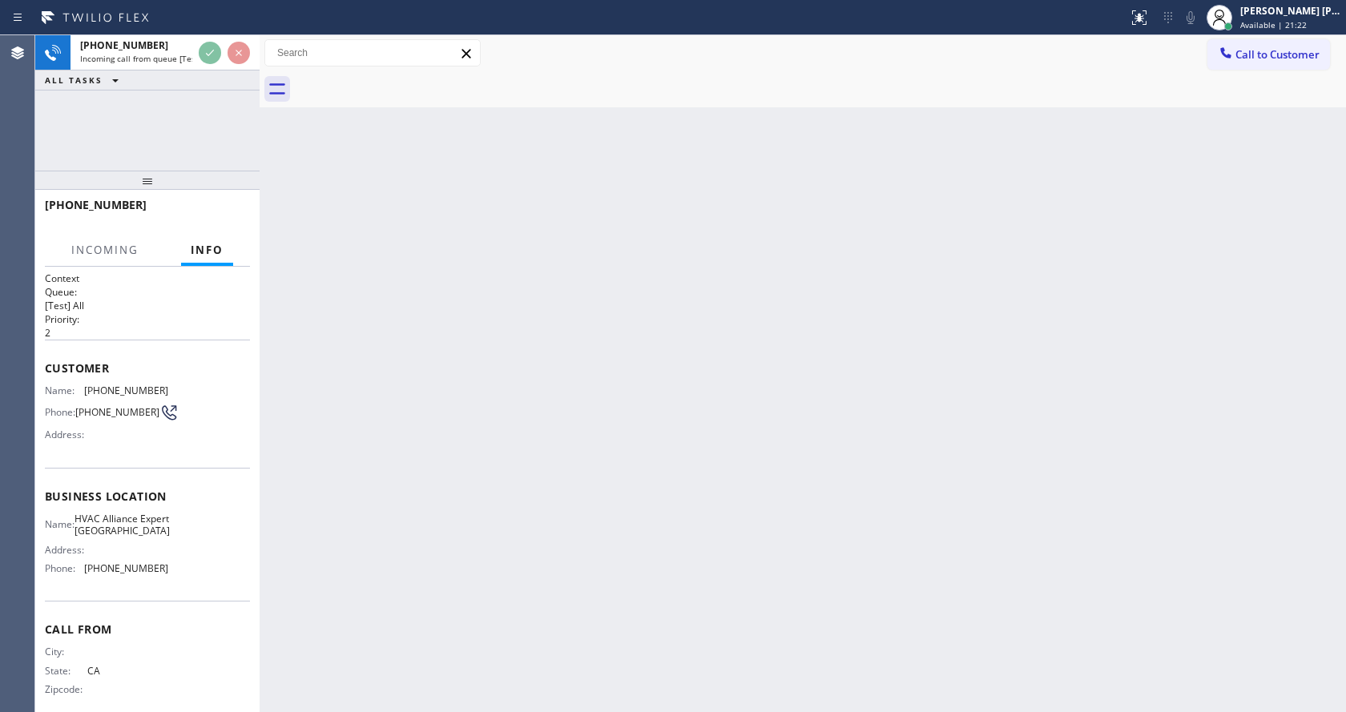
scroll to position [15, 0]
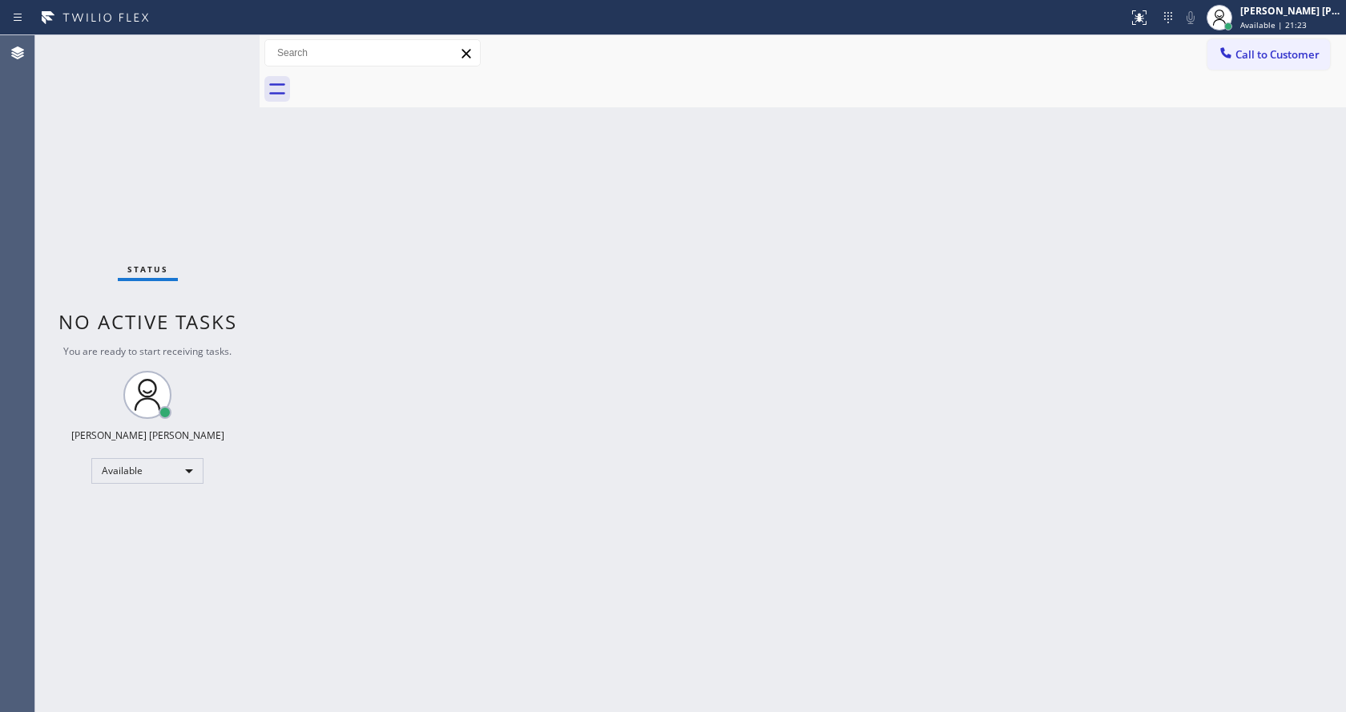
click at [646, 405] on div "Back to Dashboard Change Sender ID Customers Technicians Select a contact Outbo…" at bounding box center [803, 373] width 1086 height 677
click at [383, 254] on div "Back to Dashboard Change Sender ID Customers Technicians Select a contact Outbo…" at bounding box center [803, 373] width 1086 height 677
click at [219, 46] on div "Status No active tasks You are ready to start receiving tasks. [PERSON_NAME] [P…" at bounding box center [147, 373] width 224 height 677
click at [14, 92] on div "Agent Desktop" at bounding box center [17, 373] width 34 height 677
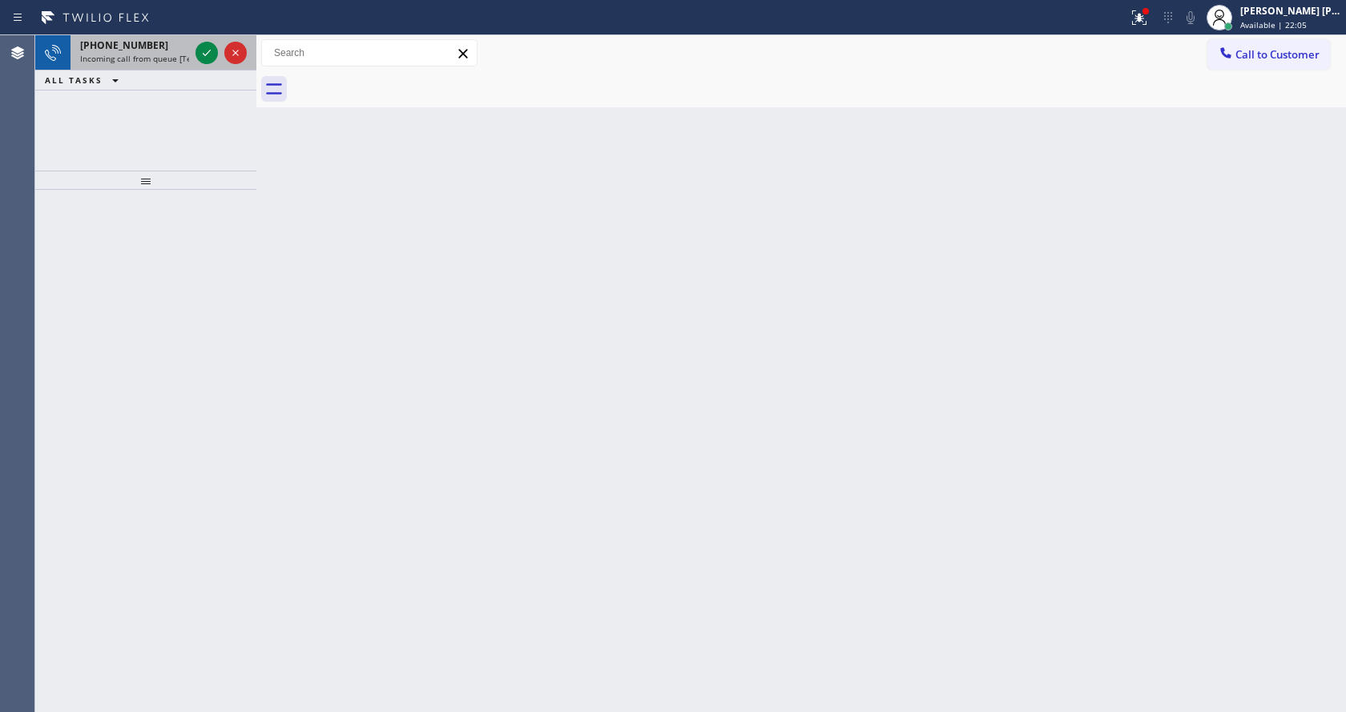
drag, startPoint x: 259, startPoint y: 65, endPoint x: 206, endPoint y: 65, distance: 52.9
click at [206, 65] on div "[PHONE_NUMBER] Incoming call from queue [Test] All ALL TASKS ALL TASKS ACTIVE T…" at bounding box center [690, 373] width 1310 height 677
click at [207, 54] on icon at bounding box center [207, 53] width 8 height 6
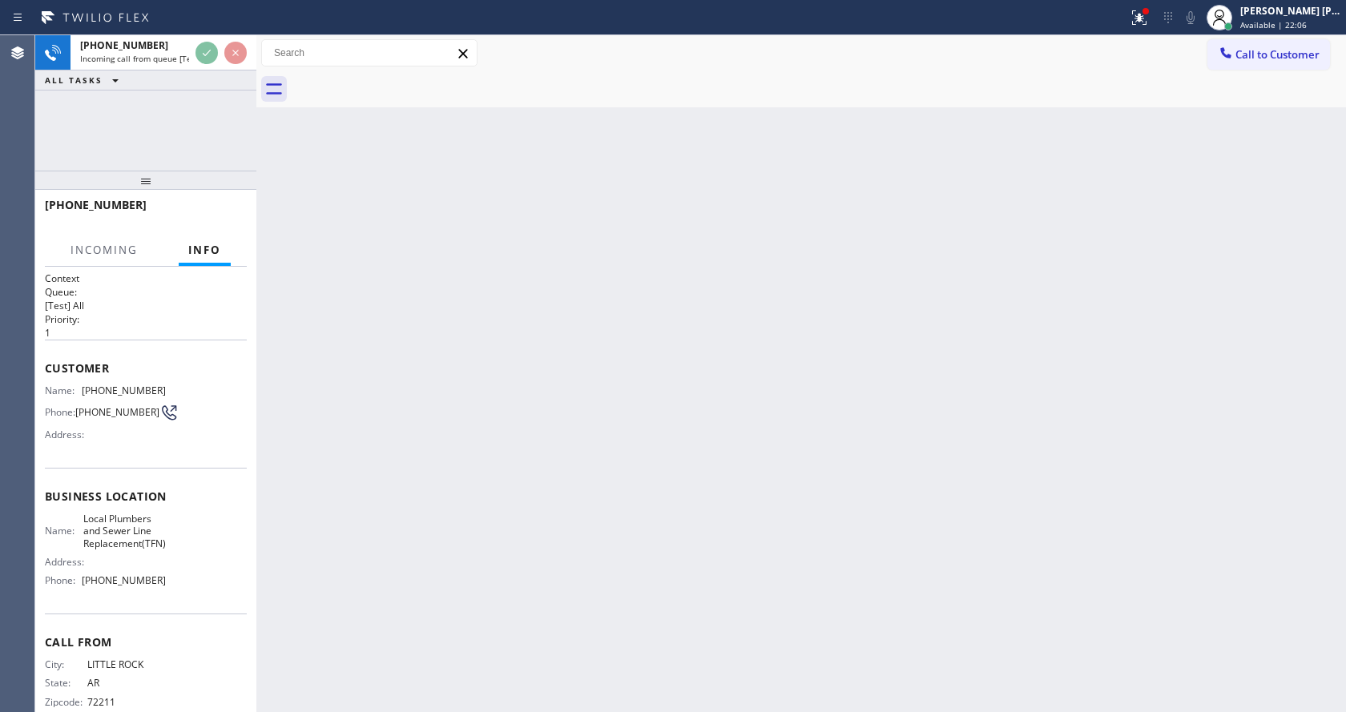
scroll to position [33, 0]
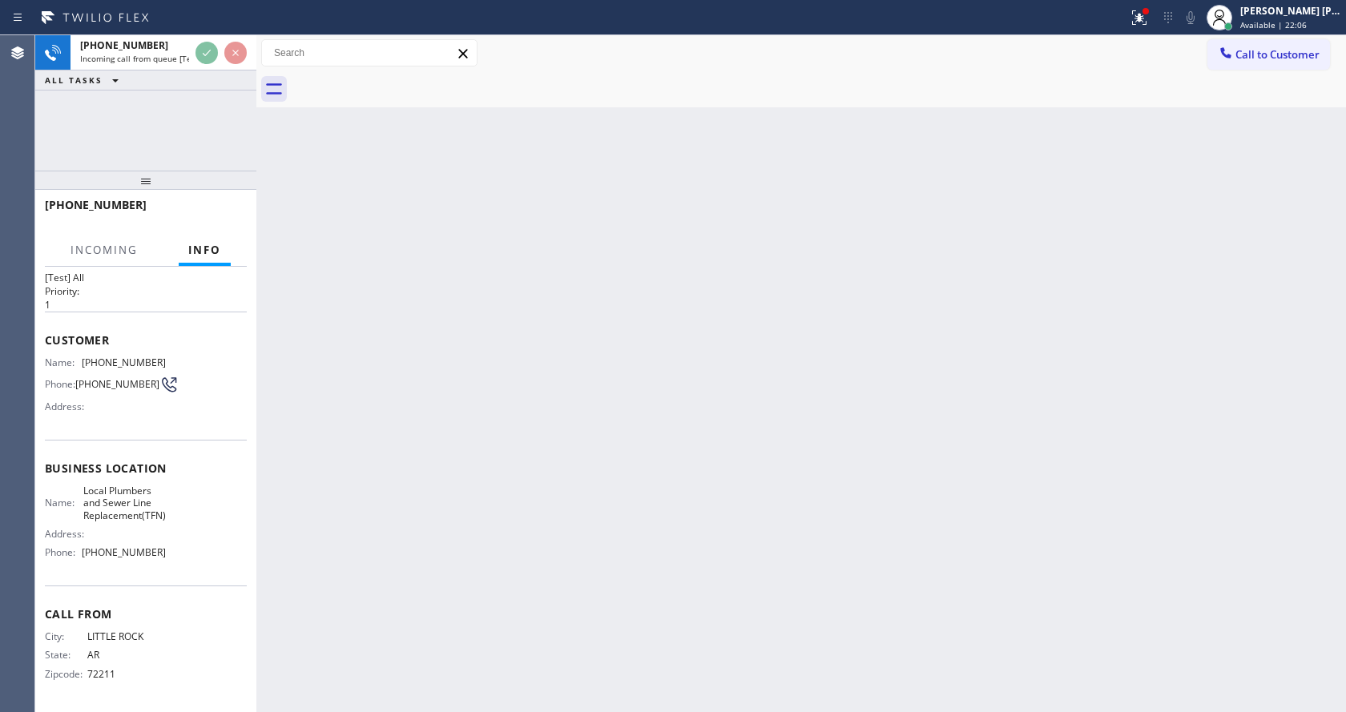
click at [534, 472] on div "Back to Dashboard Change Sender ID Customers Technicians Select a contact Outbo…" at bounding box center [800, 373] width 1089 height 677
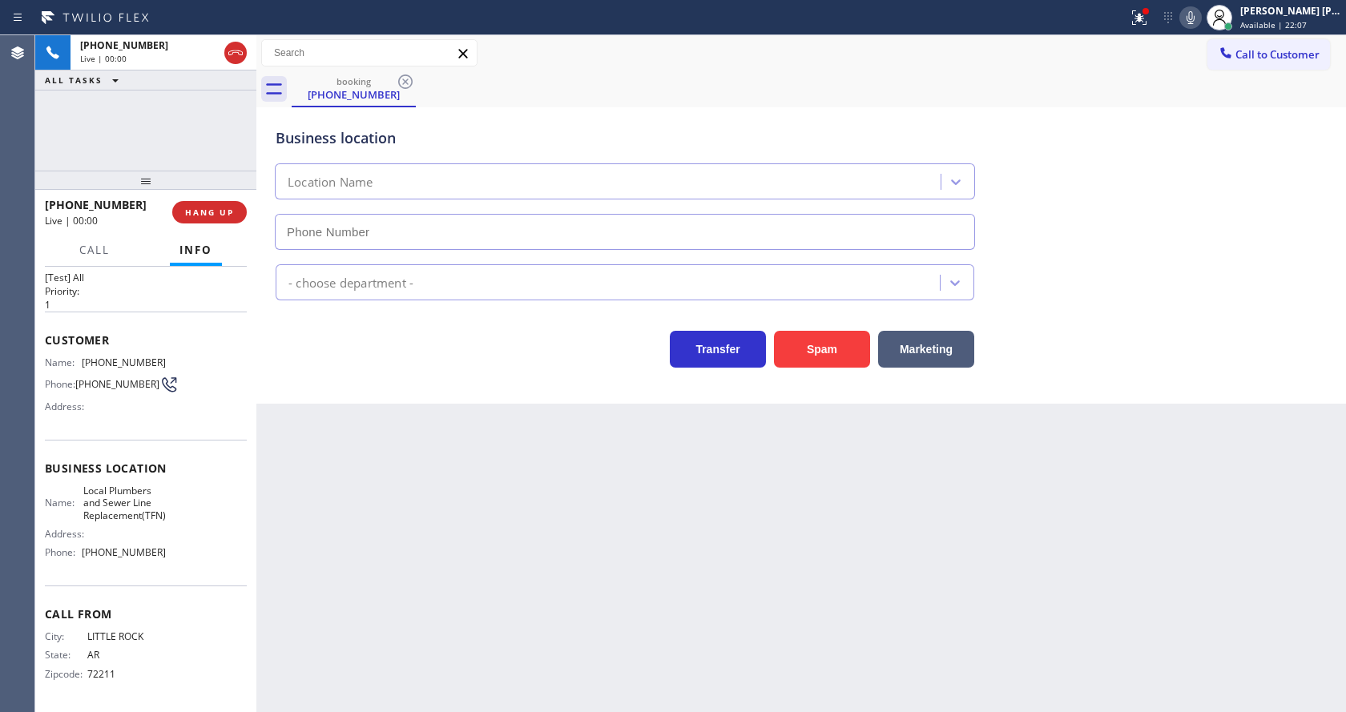
type input "[PHONE_NUMBER]"
click at [815, 346] on button "Spam" at bounding box center [822, 349] width 96 height 37
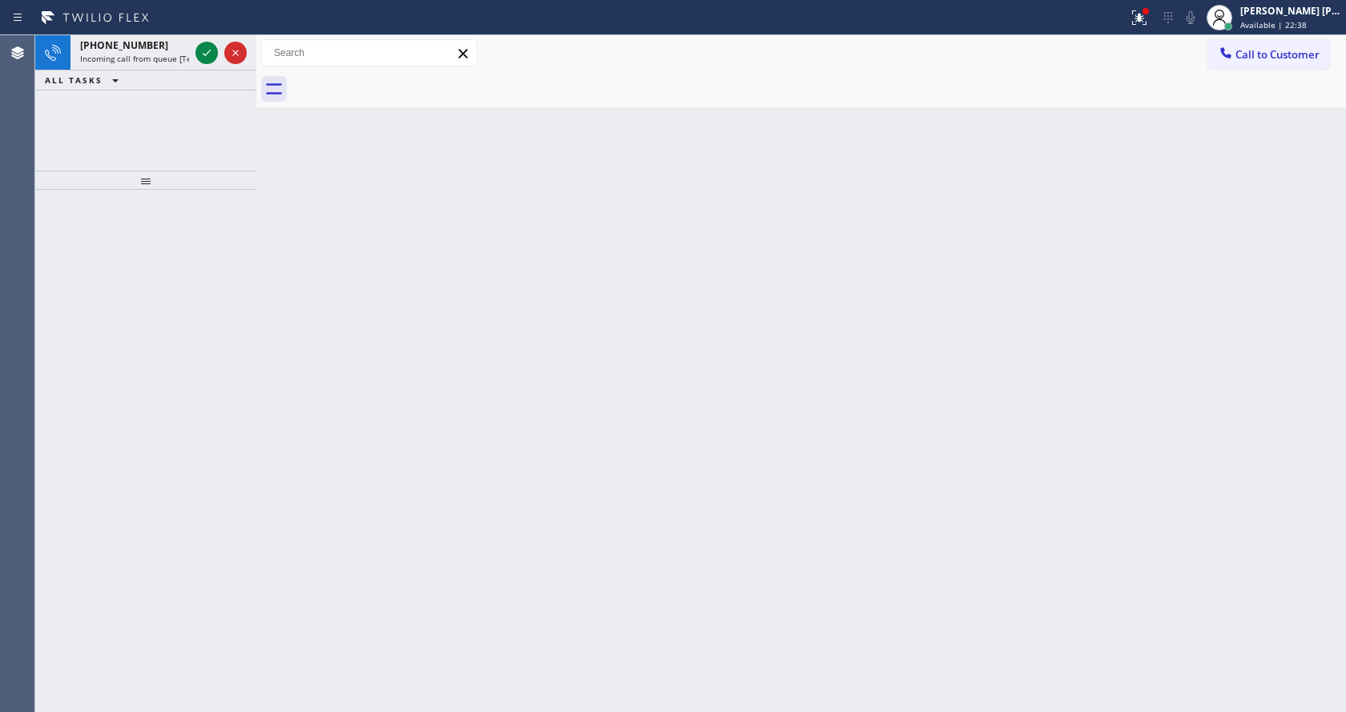
click at [579, 315] on div "Back to Dashboard Change Sender ID Customers Technicians Select a contact Outbo…" at bounding box center [800, 373] width 1089 height 677
click at [203, 45] on icon at bounding box center [206, 52] width 19 height 19
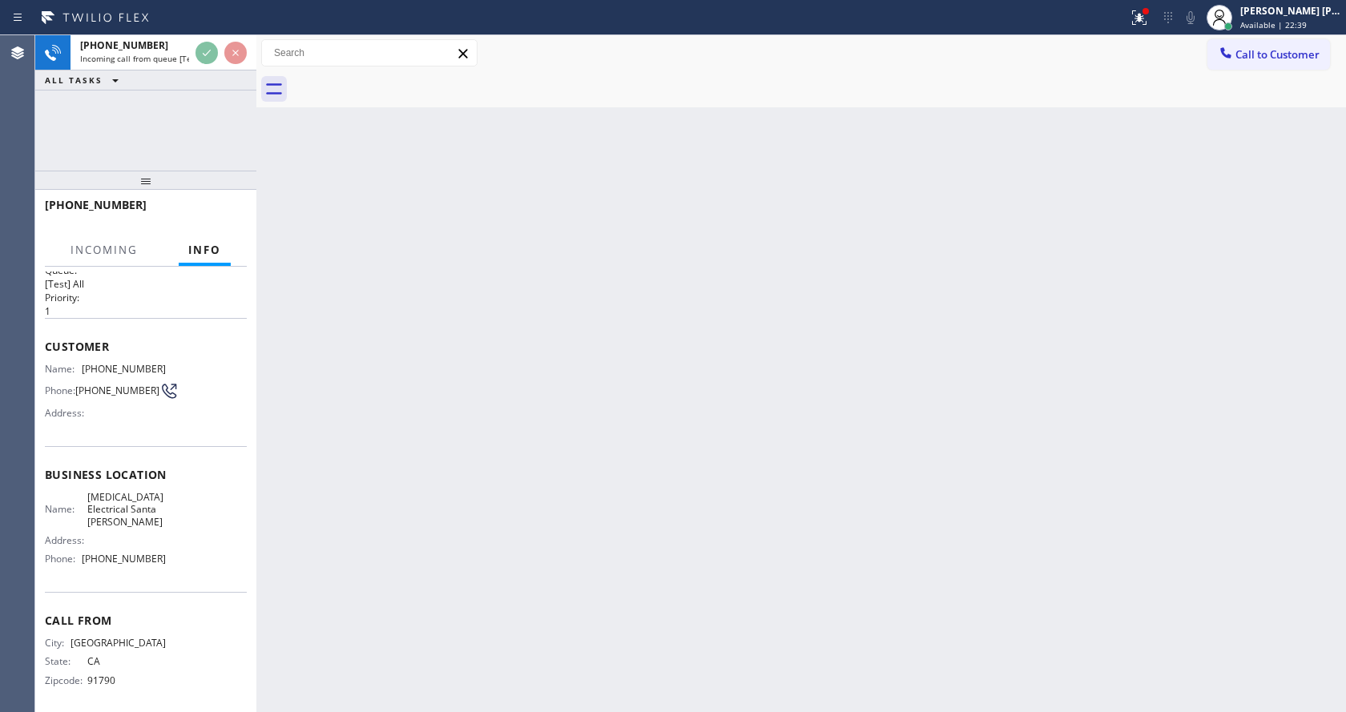
scroll to position [33, 0]
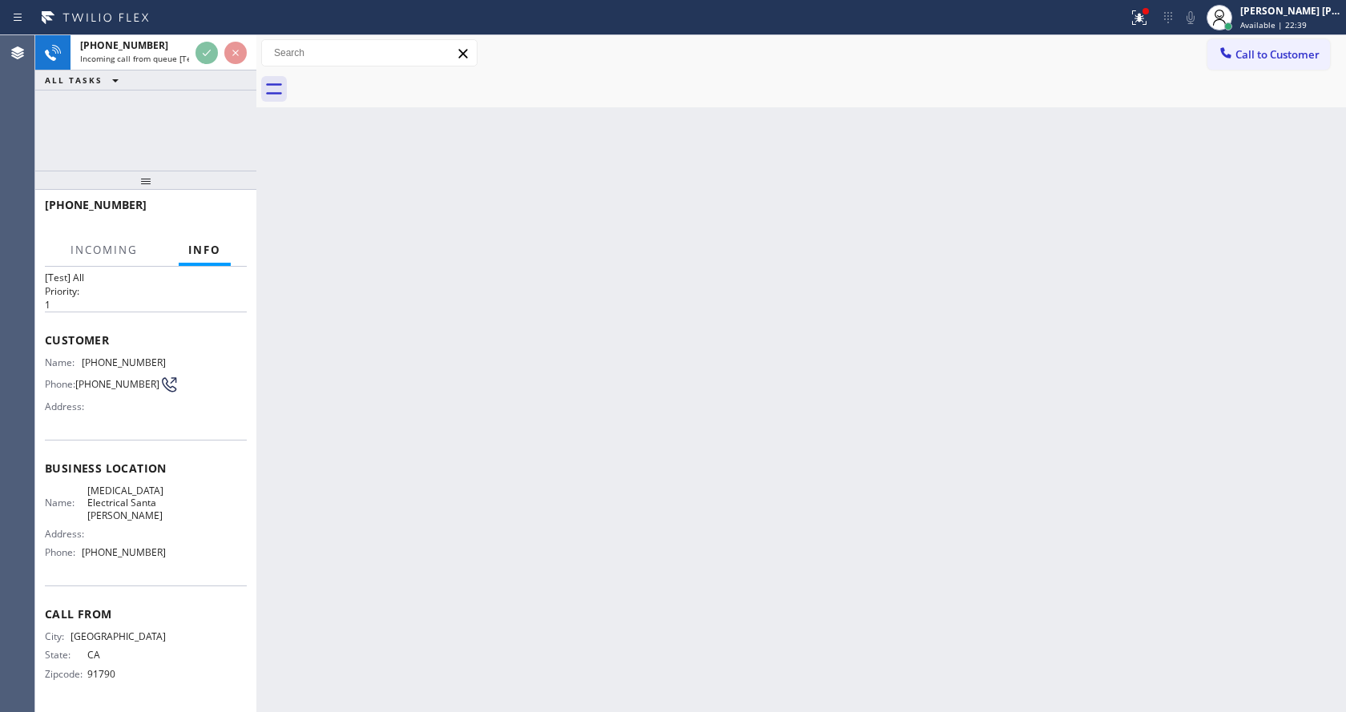
click at [569, 545] on div "Back to Dashboard Change Sender ID Customers Technicians Select a contact Outbo…" at bounding box center [800, 373] width 1089 height 677
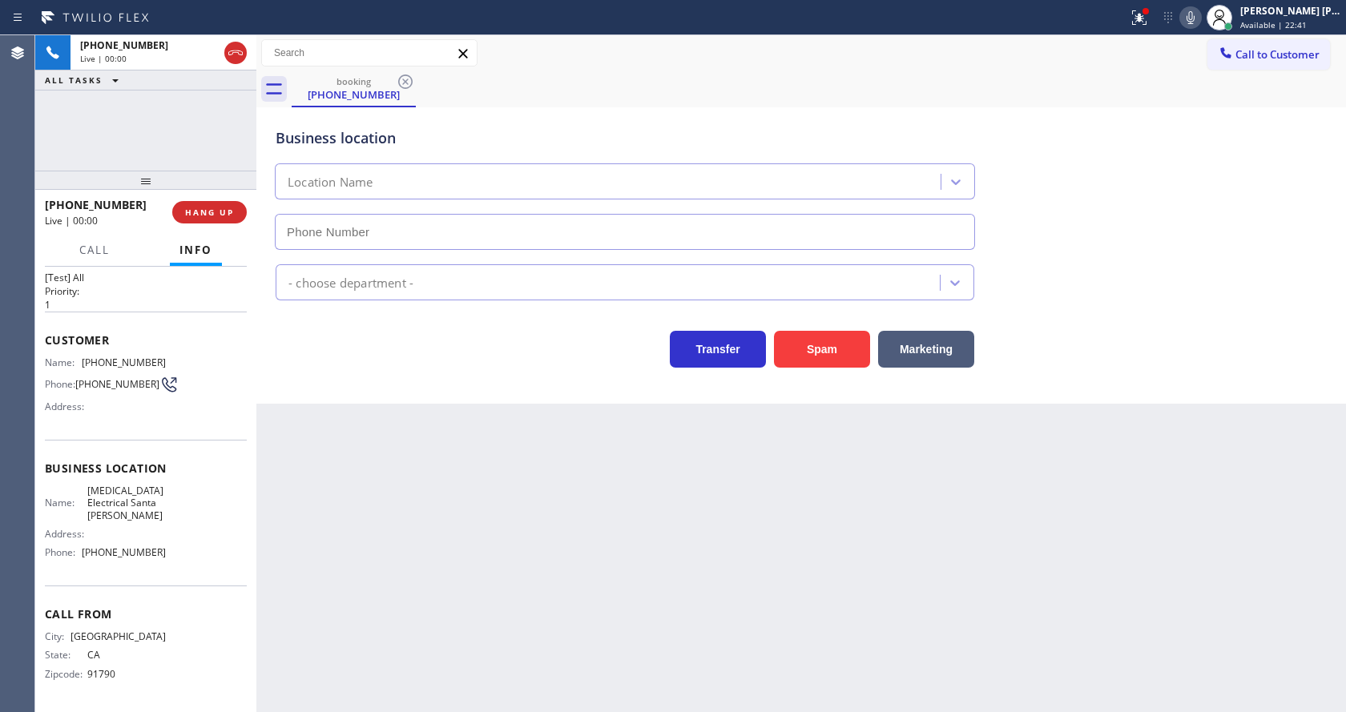
type input "[PHONE_NUMBER]"
click at [813, 351] on button "Spam" at bounding box center [822, 349] width 96 height 37
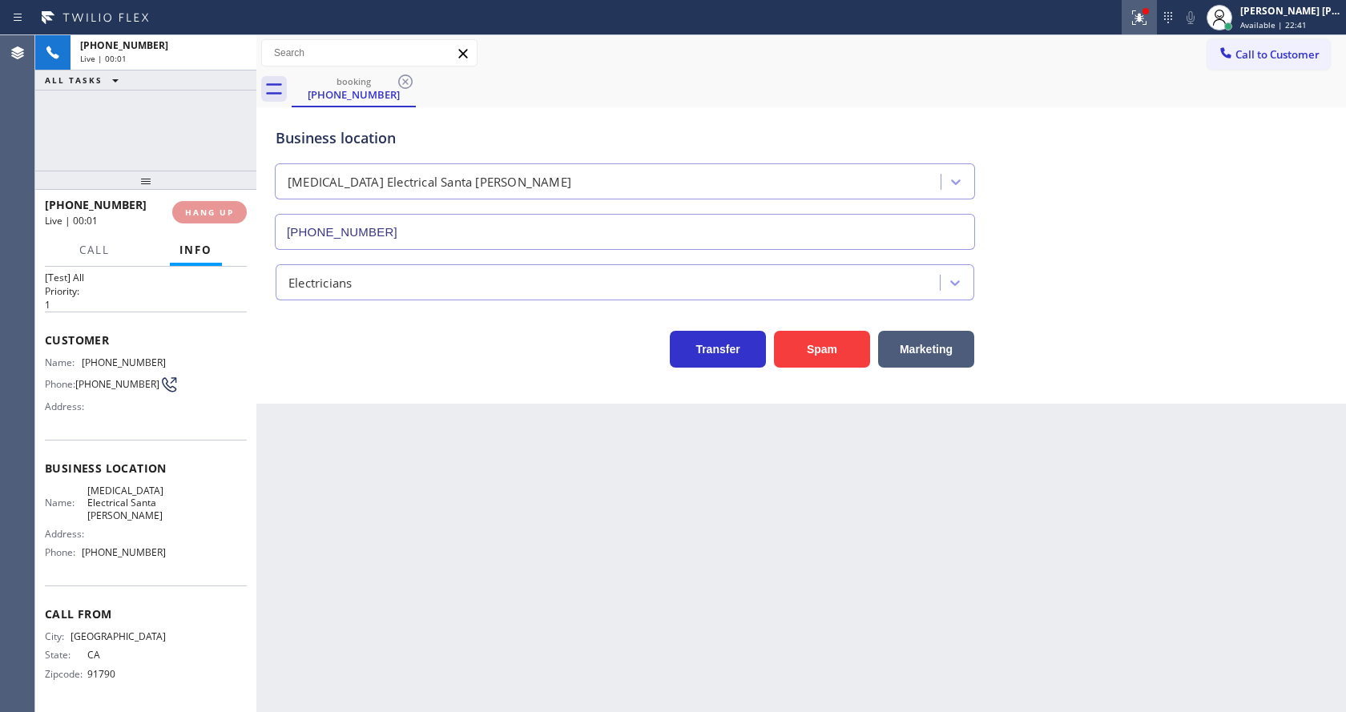
click at [1137, 20] on icon at bounding box center [1138, 17] width 19 height 19
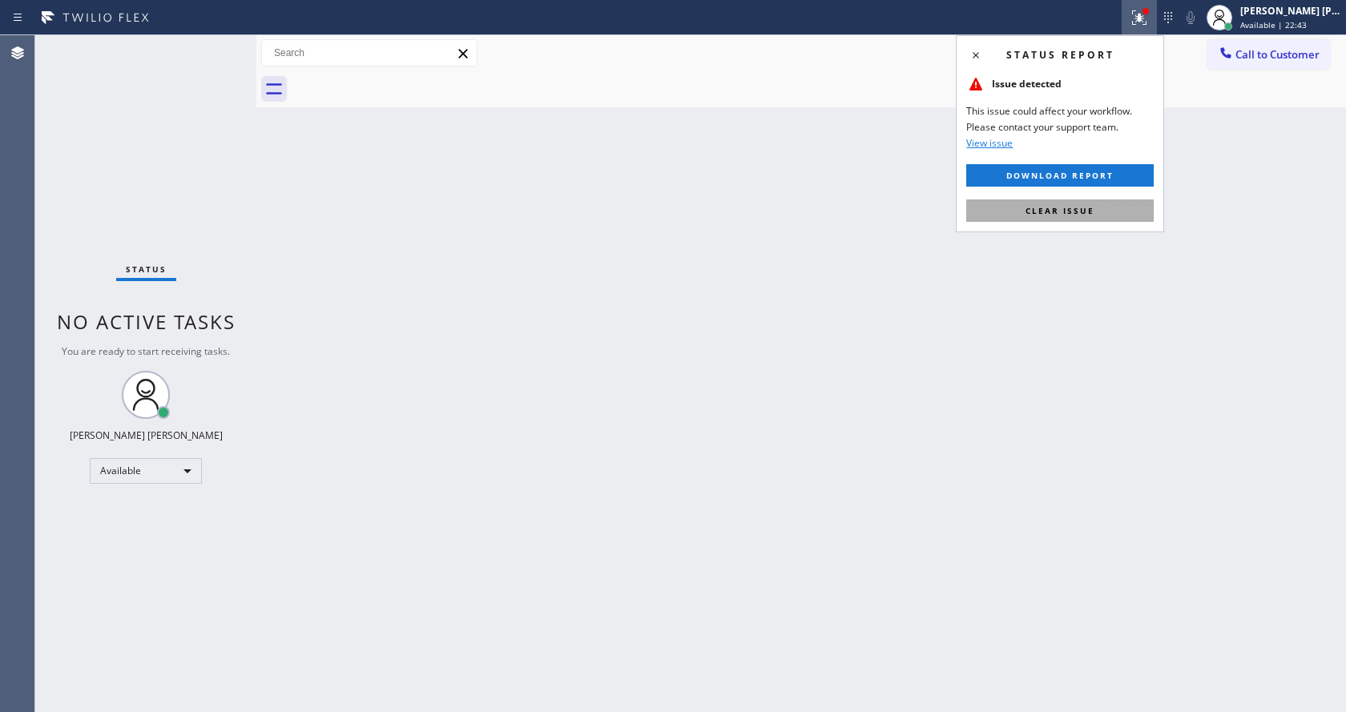
click at [1081, 214] on span "Clear issue" at bounding box center [1059, 210] width 69 height 11
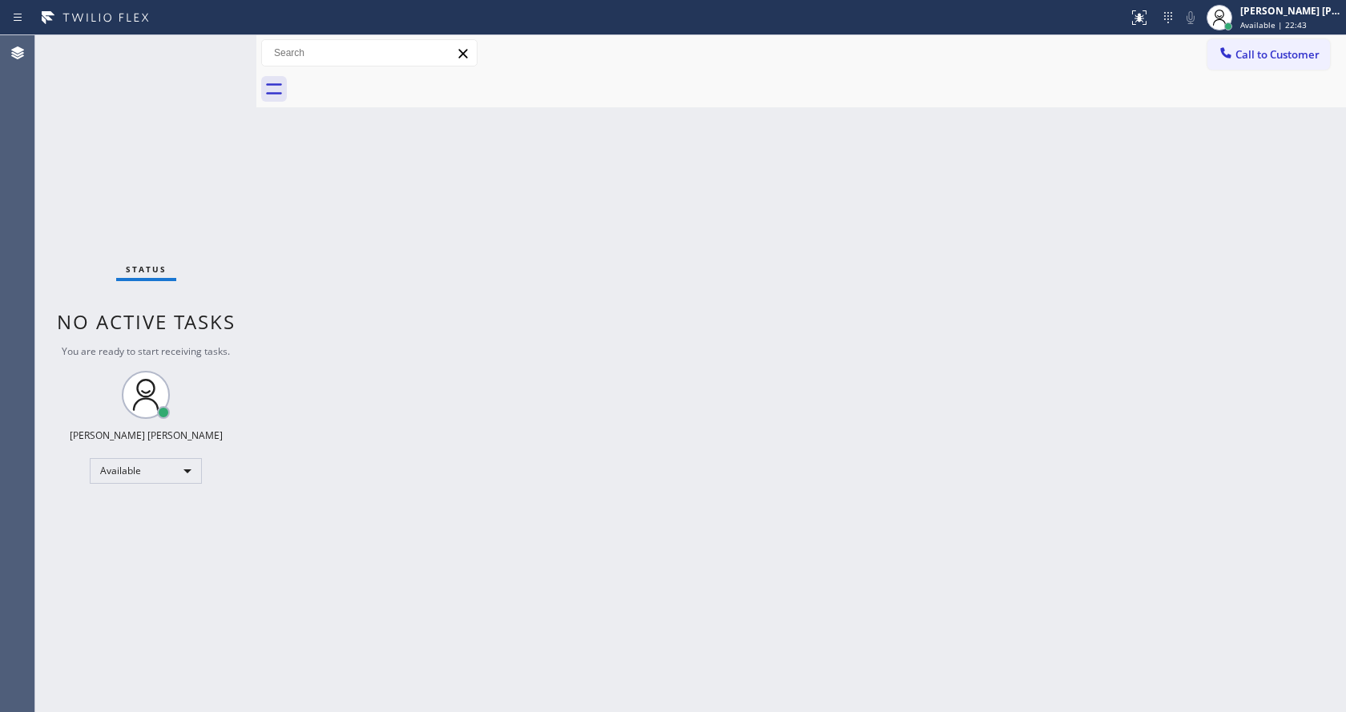
drag, startPoint x: 1087, startPoint y: 218, endPoint x: 874, endPoint y: 340, distance: 245.8
click at [1087, 219] on div "Back to Dashboard Change Sender ID Customers Technicians Select a contact Outbo…" at bounding box center [800, 373] width 1089 height 677
click at [745, 433] on div "Back to Dashboard Change Sender ID Customers Technicians Select a contact Outbo…" at bounding box center [800, 373] width 1089 height 677
drag, startPoint x: 542, startPoint y: 634, endPoint x: 532, endPoint y: 698, distance: 65.7
click at [542, 634] on div "Back to Dashboard Change Sender ID Customers Technicians Select a contact Outbo…" at bounding box center [800, 373] width 1089 height 677
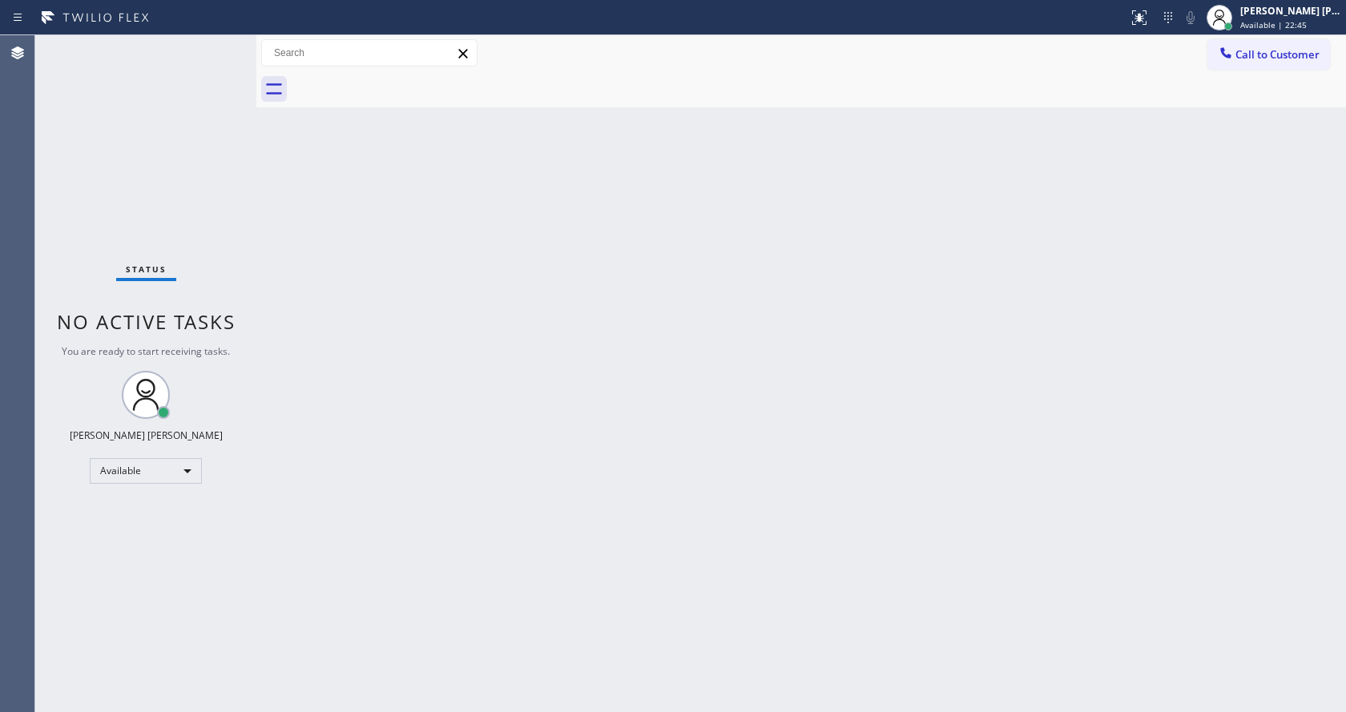
click at [287, 199] on div "Back to Dashboard Change Sender ID Customers Technicians Select a contact Outbo…" at bounding box center [800, 373] width 1089 height 677
click at [218, 43] on div "Status No active tasks You are ready to start receiving tasks. [PERSON_NAME] [P…" at bounding box center [145, 373] width 221 height 677
click at [834, 305] on div "Back to Dashboard Change Sender ID Customers Technicians Select a contact Outbo…" at bounding box center [800, 373] width 1089 height 677
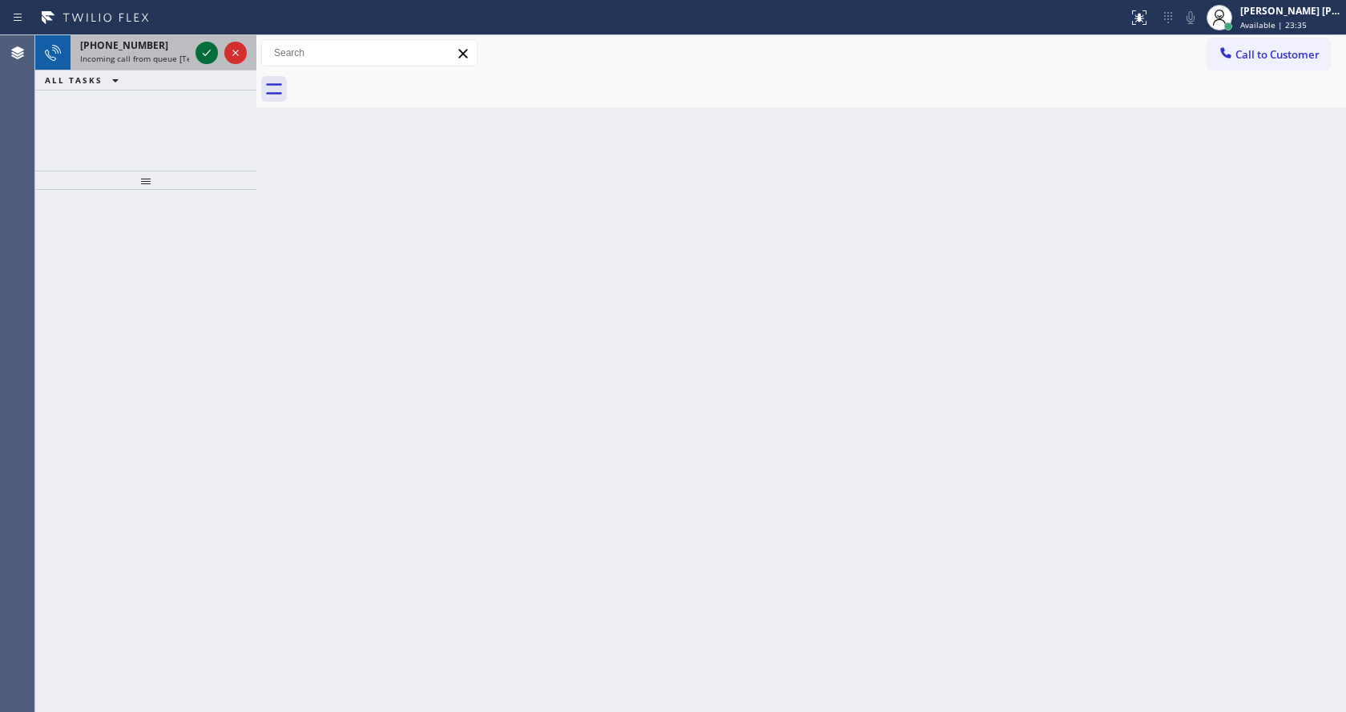
click at [207, 57] on icon at bounding box center [206, 52] width 19 height 19
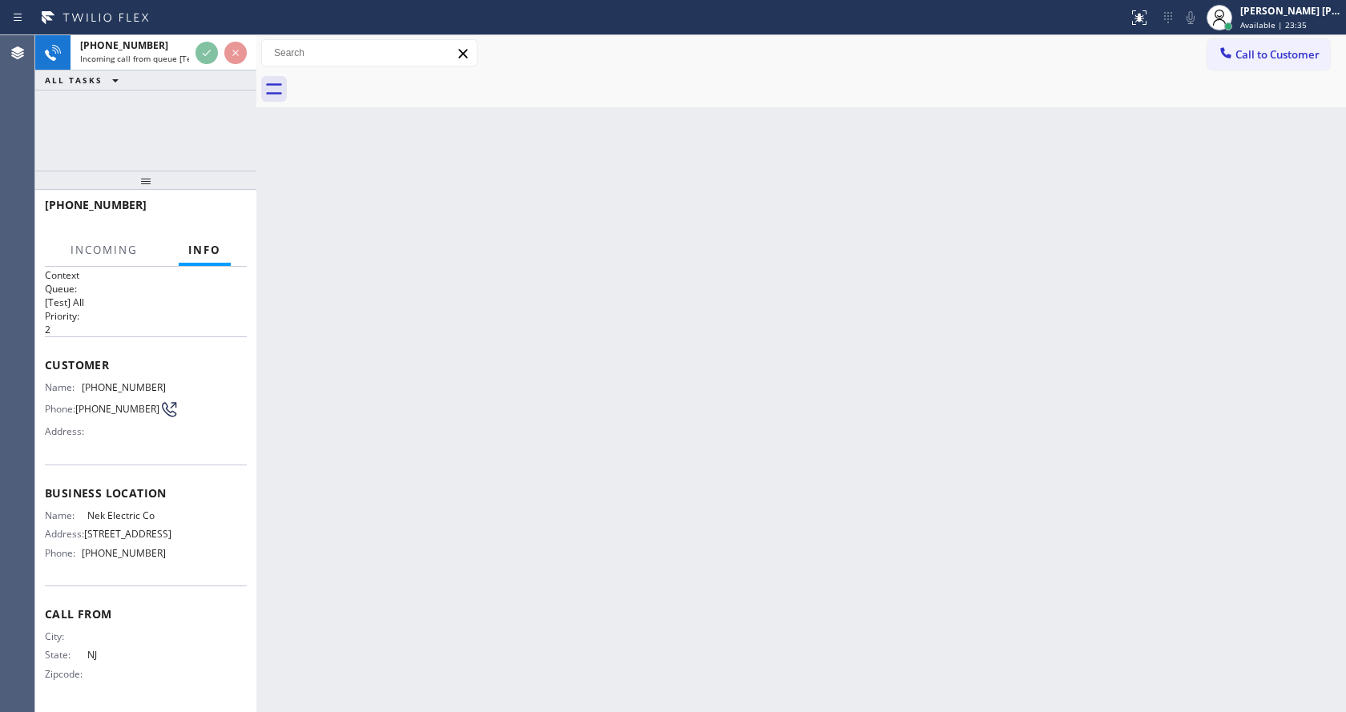
scroll to position [33, 0]
click at [513, 463] on div "Back to Dashboard Change Sender ID Customers Technicians Select a contact Outbo…" at bounding box center [800, 373] width 1089 height 677
click at [400, 449] on div "Back to Dashboard Change Sender ID Customers Technicians Select a contact Outbo…" at bounding box center [800, 373] width 1089 height 677
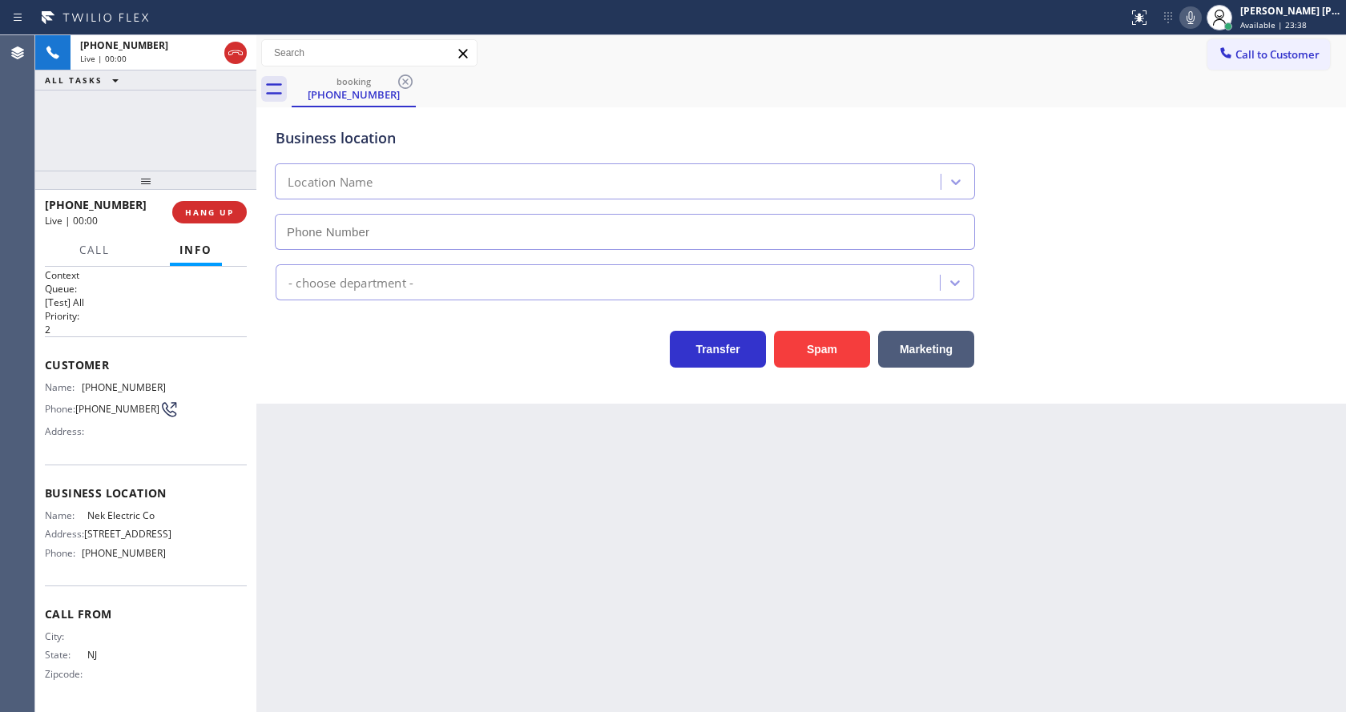
type input "[PHONE_NUMBER]"
click at [811, 346] on button "Spam" at bounding box center [822, 349] width 96 height 37
click at [546, 569] on div "Back to Dashboard Change Sender ID Customers Technicians Select a contact Outbo…" at bounding box center [800, 373] width 1089 height 677
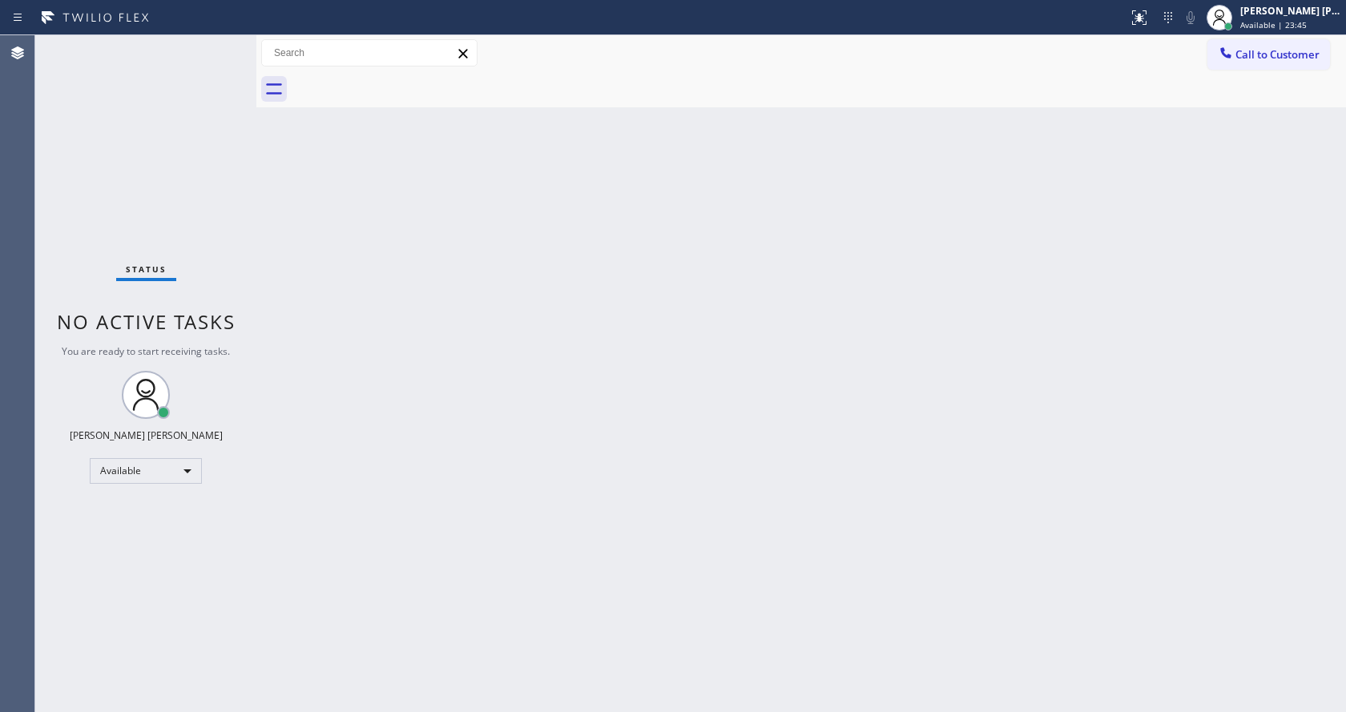
click at [288, 188] on div "Back to Dashboard Change Sender ID Customers Technicians Select a contact Outbo…" at bounding box center [800, 373] width 1089 height 677
drag, startPoint x: 255, startPoint y: 59, endPoint x: 227, endPoint y: 54, distance: 27.7
click at [227, 54] on div "Status No active tasks You are ready to start receiving tasks. [PERSON_NAME] [P…" at bounding box center [690, 373] width 1310 height 677
click at [221, 42] on div "Status No active tasks You are ready to start receiving tasks. [PERSON_NAME] [P…" at bounding box center [145, 373] width 221 height 677
click at [219, 44] on div "Status No active tasks You are ready to start receiving tasks. [PERSON_NAME] [P…" at bounding box center [145, 373] width 221 height 677
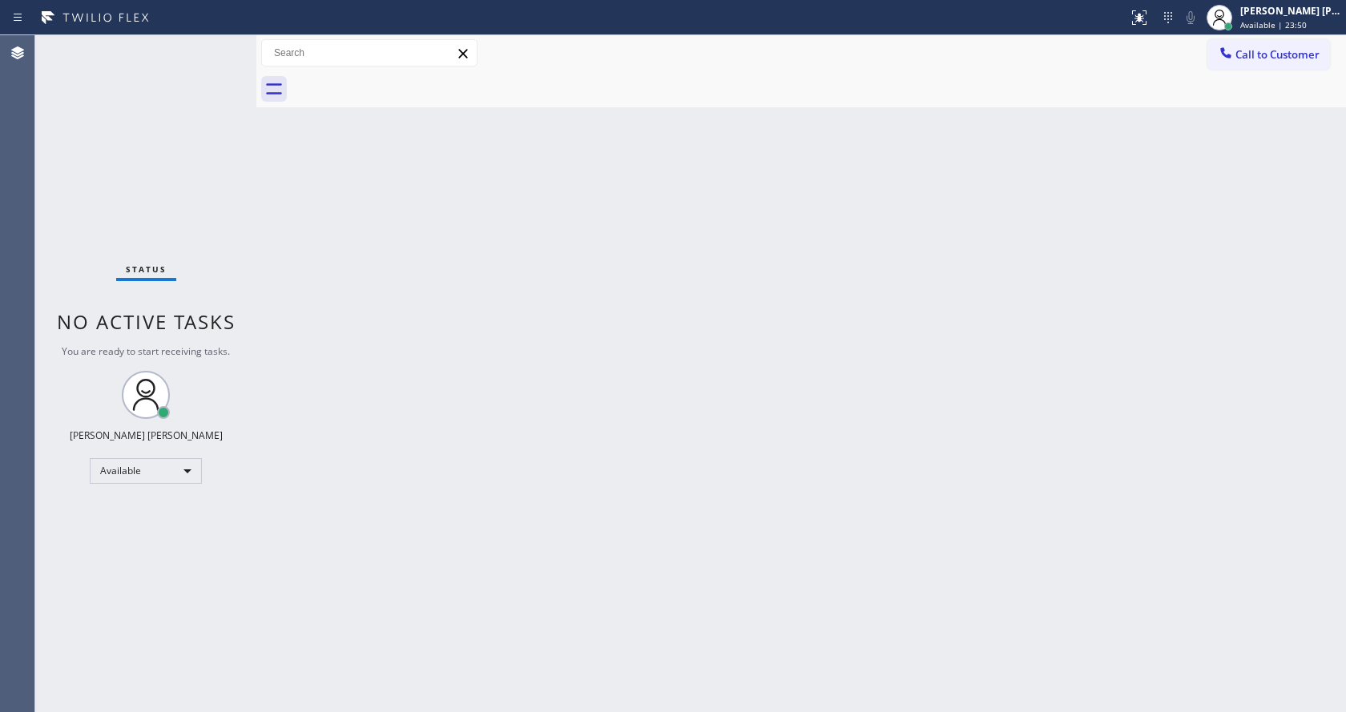
click at [222, 44] on div "Status No active tasks You are ready to start receiving tasks. [PERSON_NAME] [P…" at bounding box center [145, 373] width 221 height 677
click at [366, 228] on div "Back to Dashboard Change Sender ID Customers Technicians Select a contact Outbo…" at bounding box center [800, 373] width 1089 height 677
click at [696, 554] on div "Back to Dashboard Change Sender ID Customers Technicians Select a contact Outbo…" at bounding box center [800, 373] width 1089 height 677
click at [180, 190] on div "Status No active tasks You are ready to start receiving tasks. [PERSON_NAME] [P…" at bounding box center [145, 373] width 221 height 677
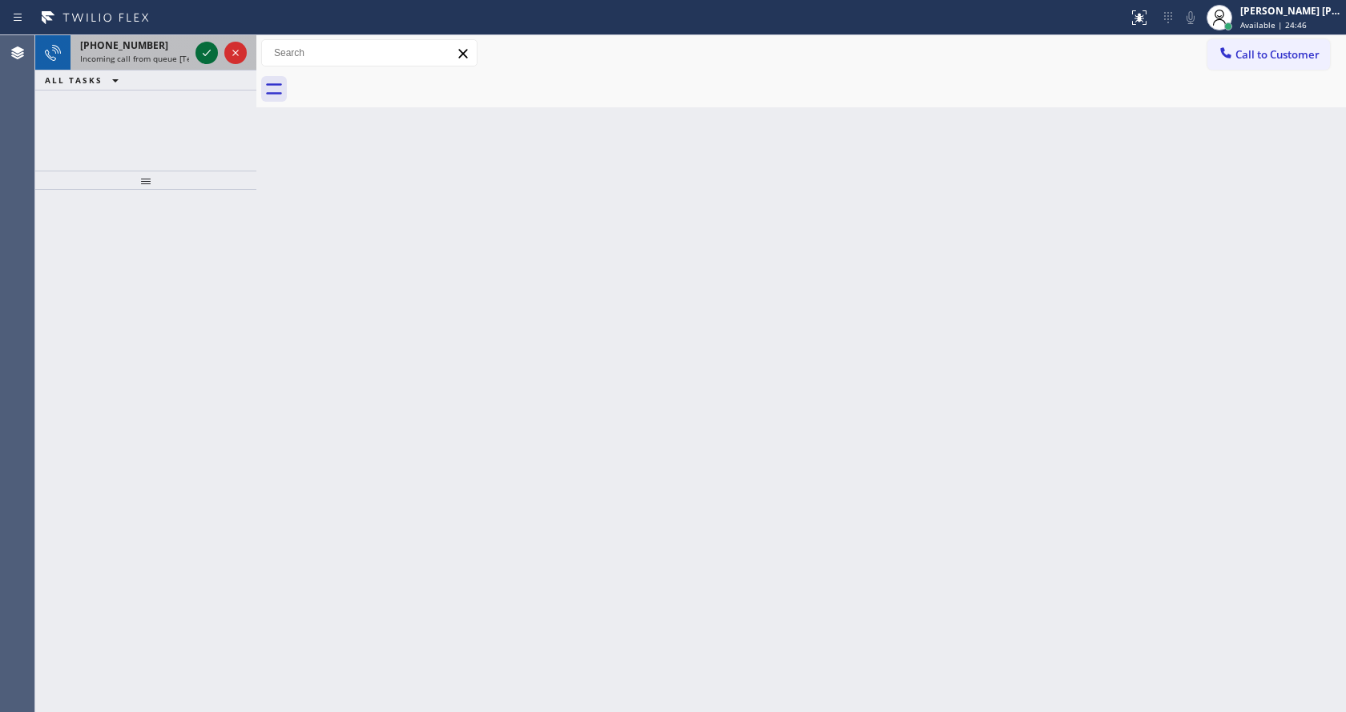
click at [204, 50] on icon at bounding box center [206, 52] width 19 height 19
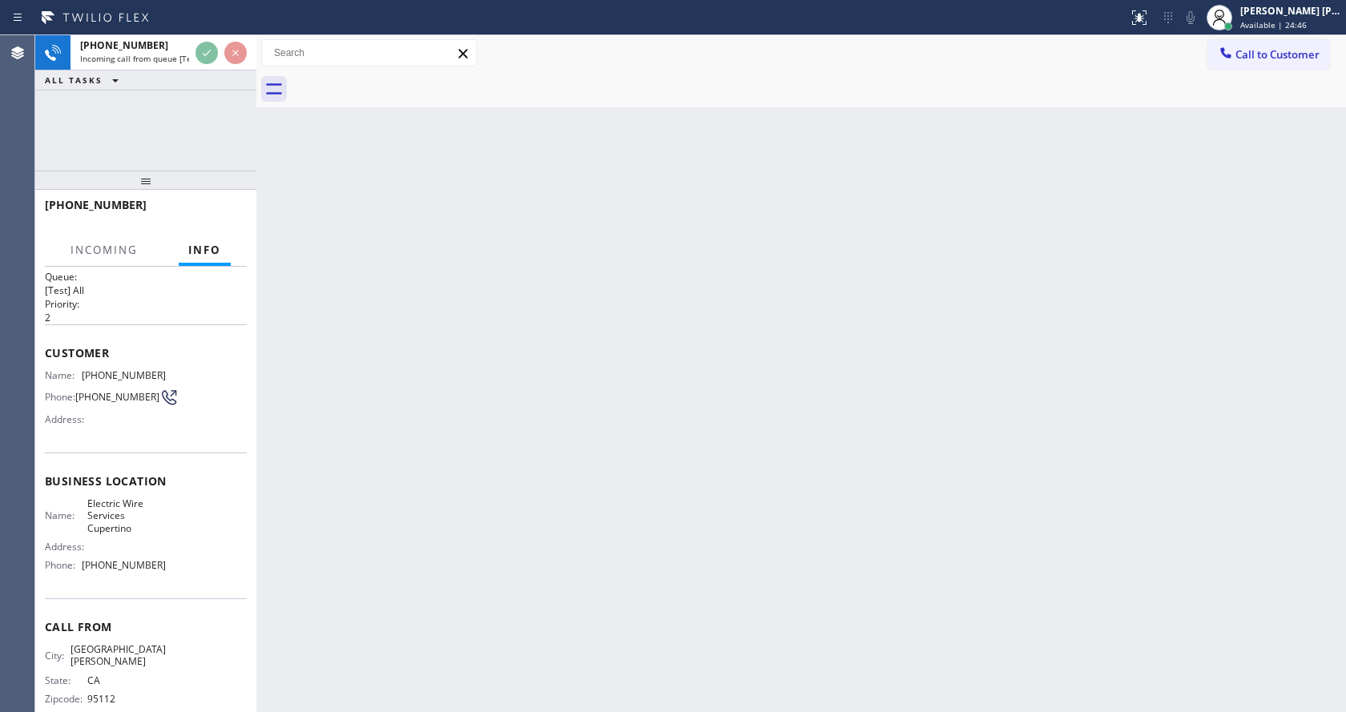
scroll to position [33, 0]
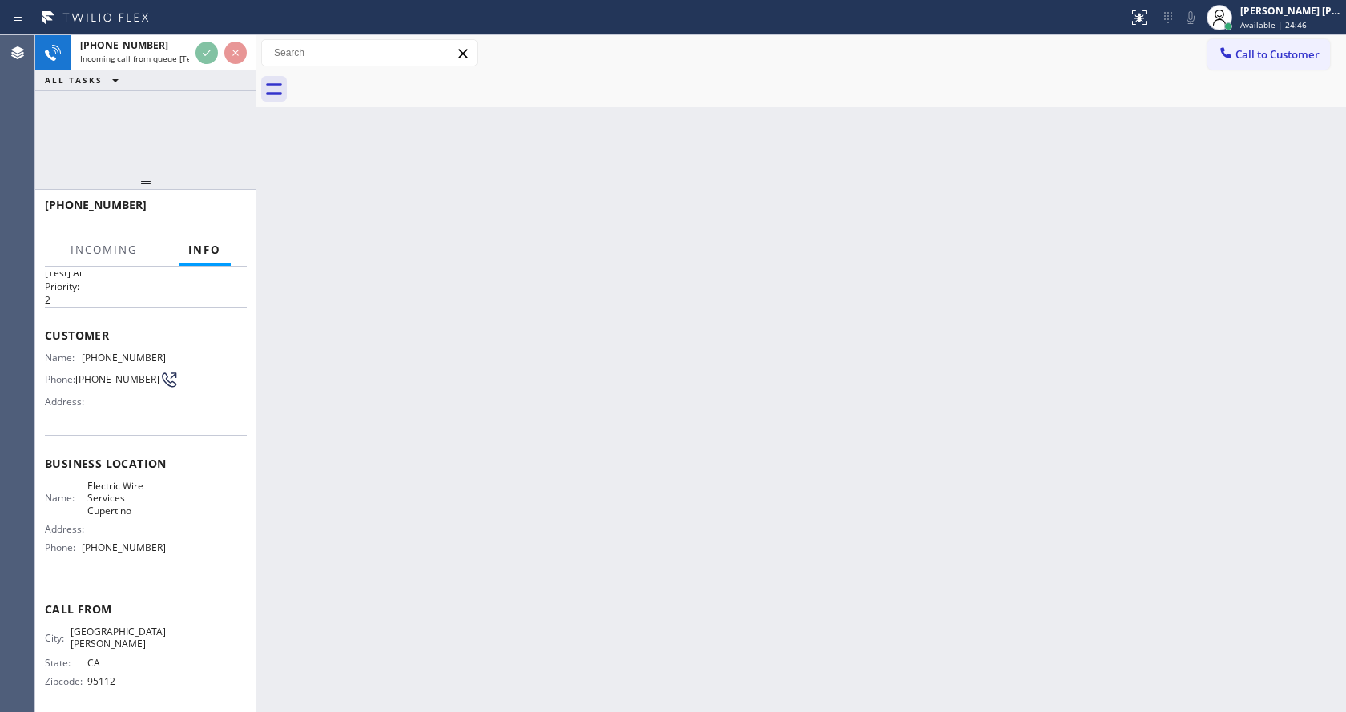
click at [728, 393] on div "Back to Dashboard Change Sender ID Customers Technicians Select a contact Outbo…" at bounding box center [800, 373] width 1089 height 677
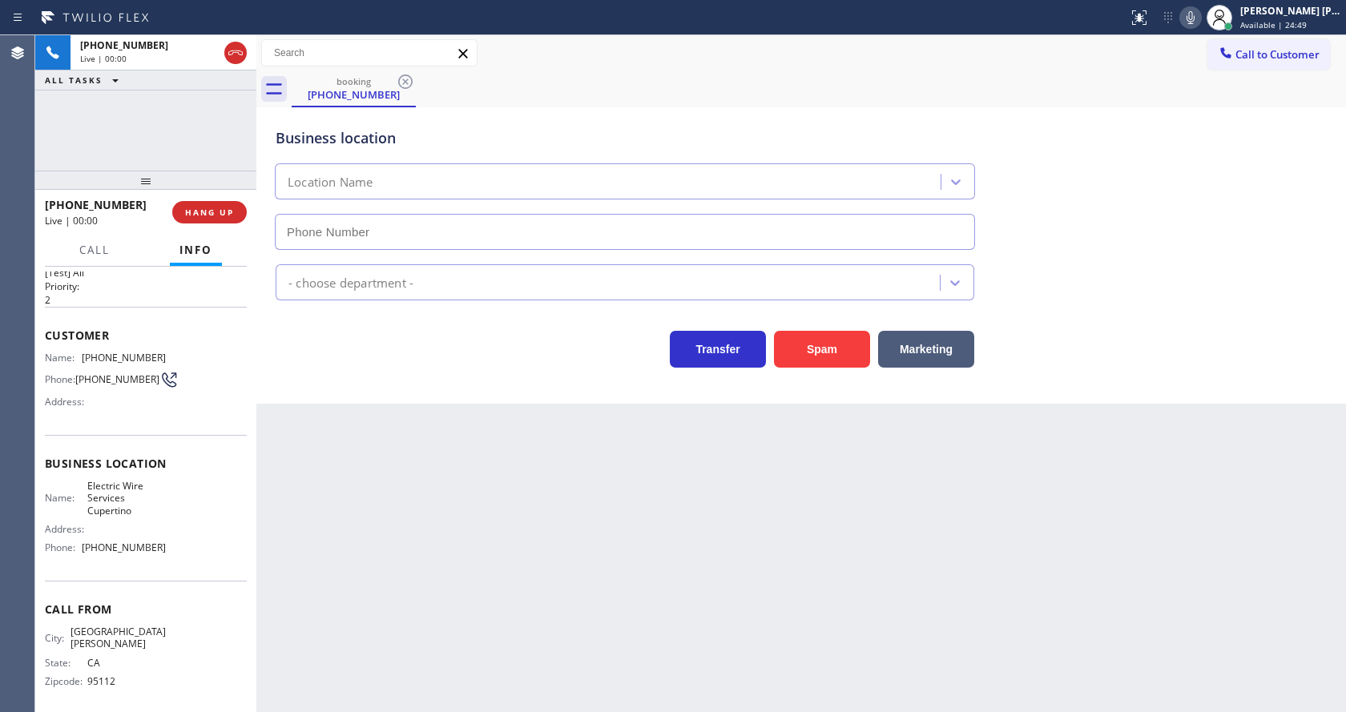
type input "[PHONE_NUMBER]"
click at [518, 497] on div "Back to Dashboard Change Sender ID Customers Technicians Select a contact Outbo…" at bounding box center [800, 373] width 1089 height 677
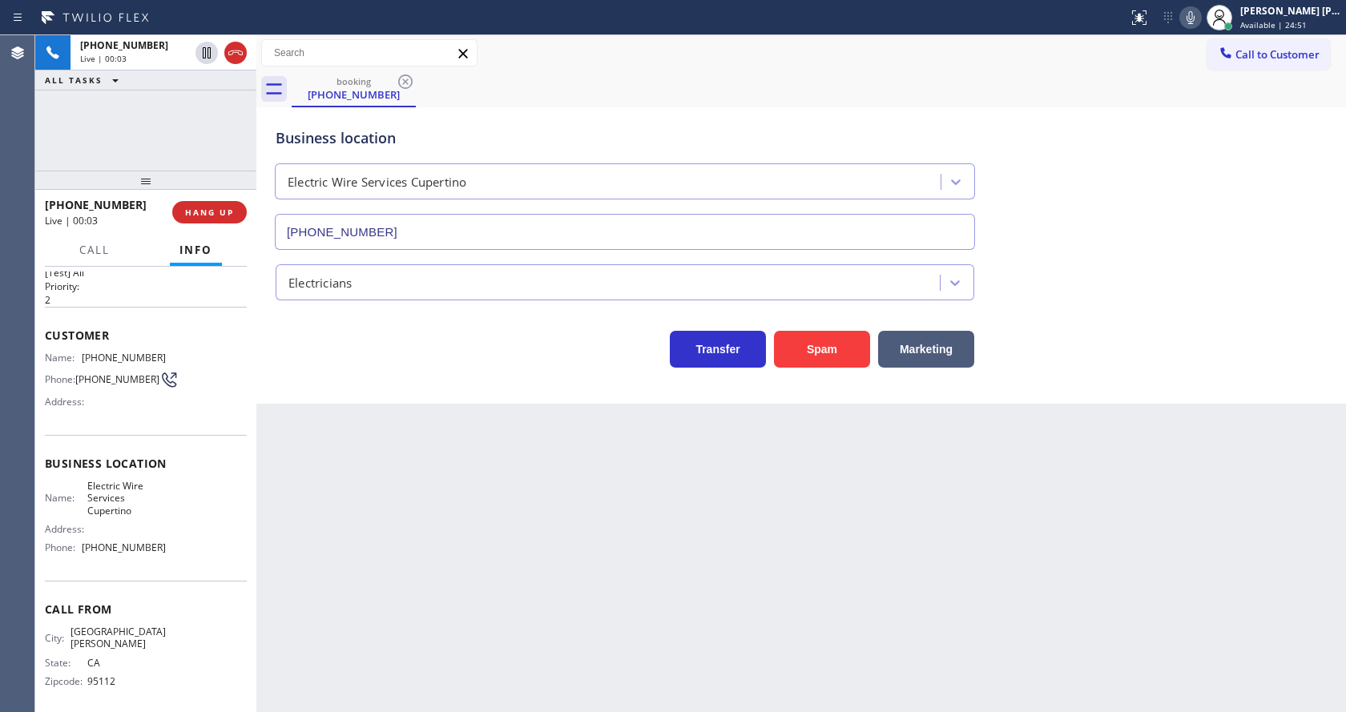
click at [265, 457] on div "Back to Dashboard Change Sender ID Customers Technicians Select a contact Outbo…" at bounding box center [800, 373] width 1089 height 677
click at [1195, 16] on icon at bounding box center [1190, 17] width 19 height 19
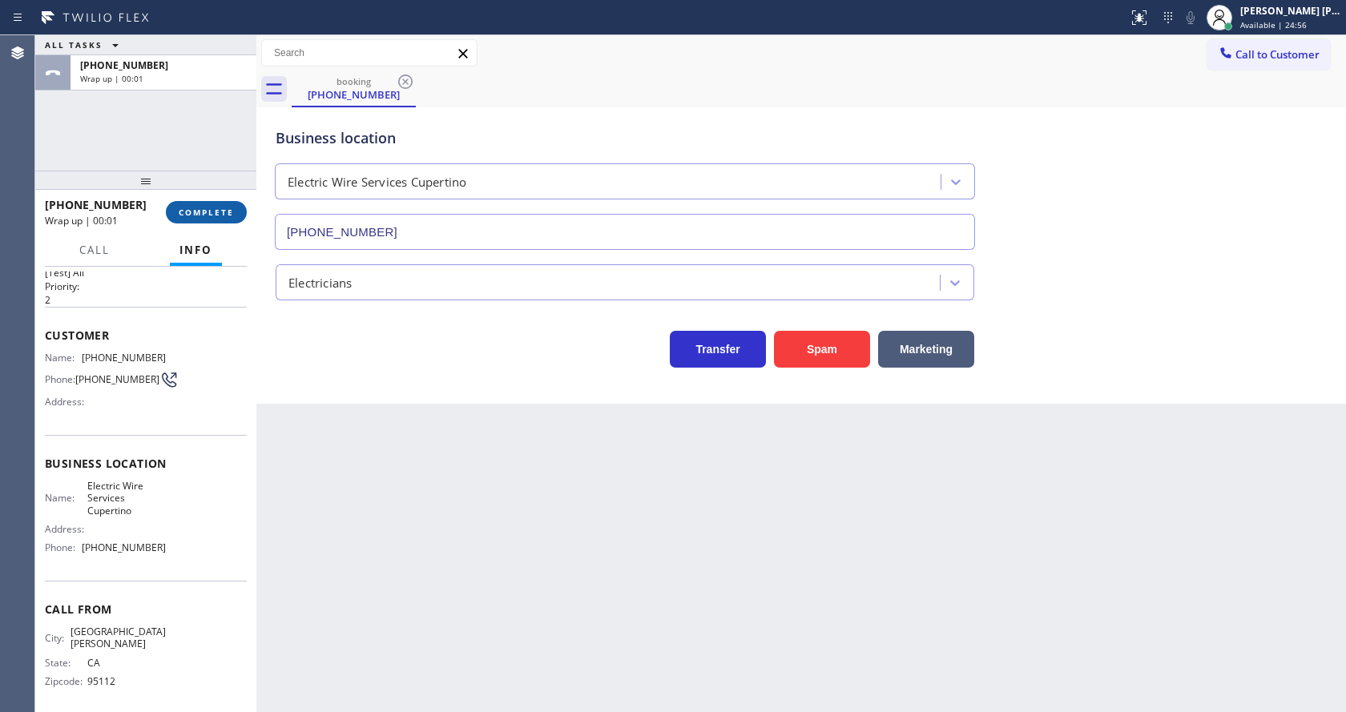
click at [199, 212] on span "COMPLETE" at bounding box center [206, 212] width 55 height 11
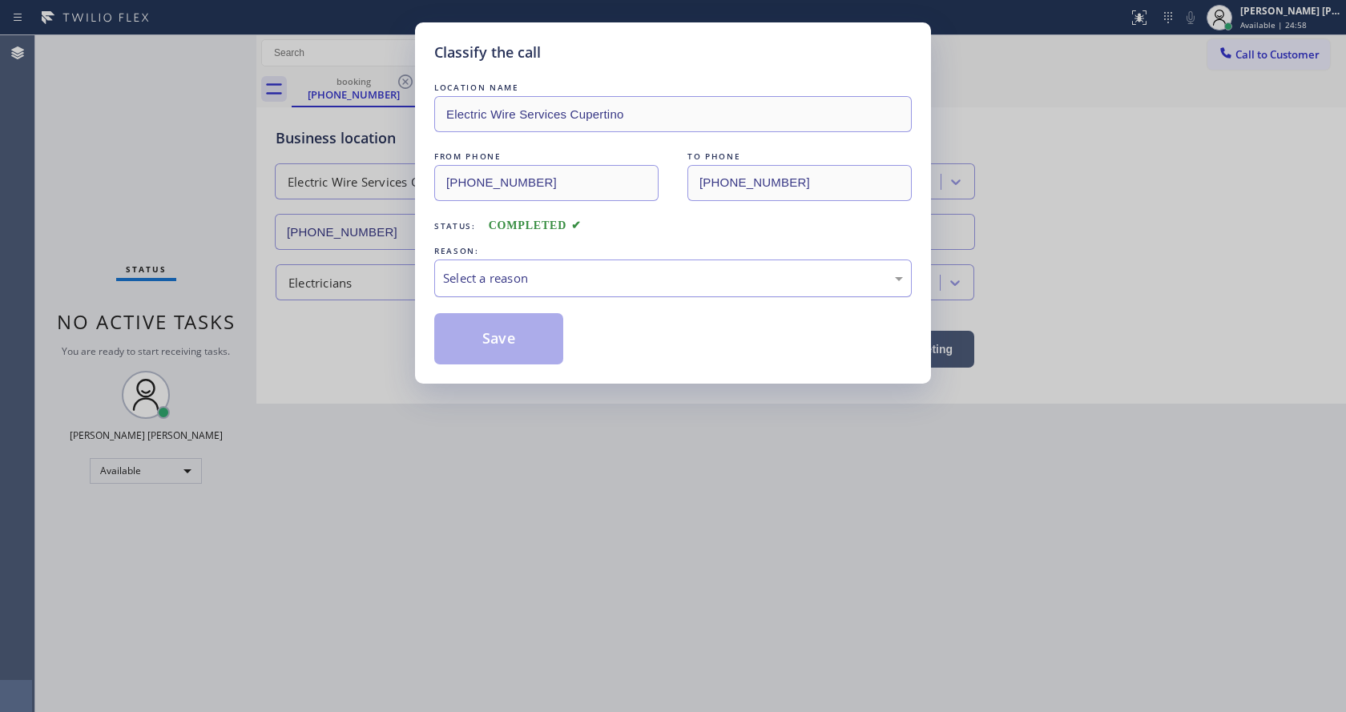
click at [493, 280] on div "Select a reason" at bounding box center [673, 278] width 460 height 18
click at [484, 360] on button "Save" at bounding box center [498, 338] width 129 height 51
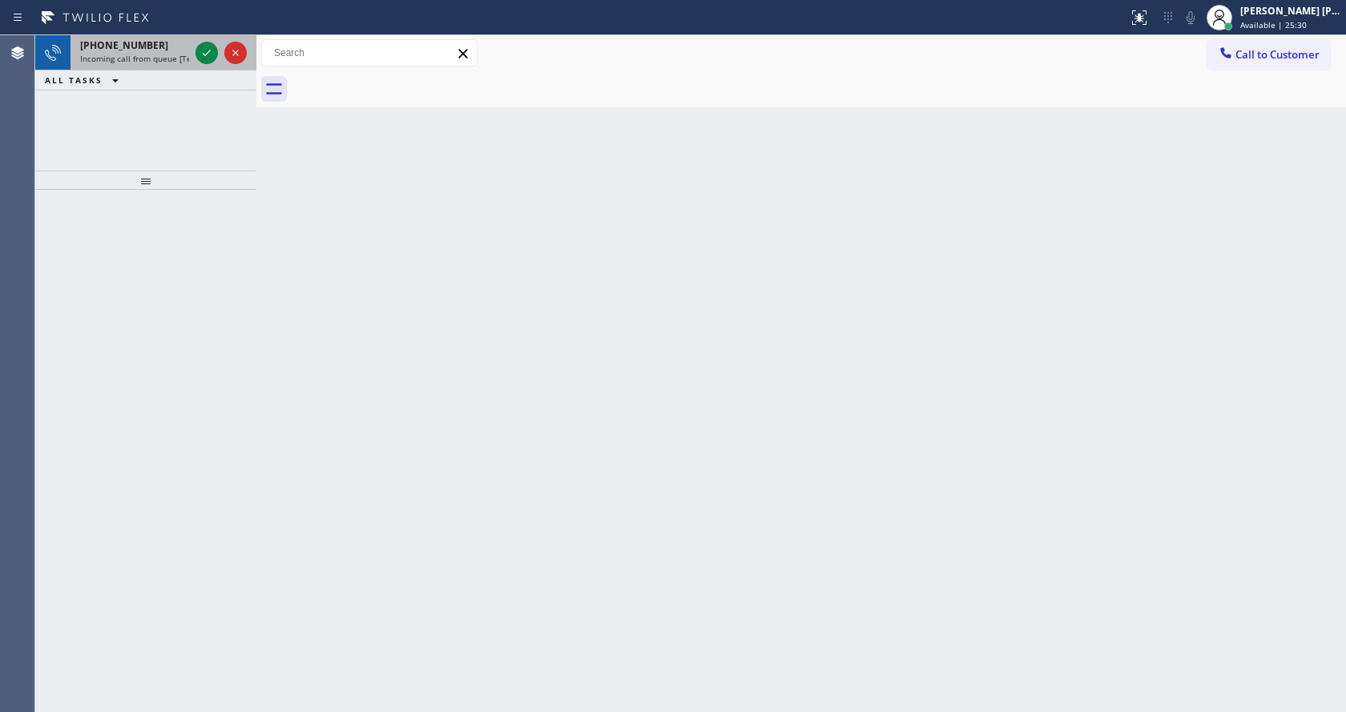
click at [181, 50] on div "[PHONE_NUMBER]" at bounding box center [134, 45] width 109 height 14
click at [744, 486] on div "Back to Dashboard Change Sender ID Customers Technicians Select a contact Outbo…" at bounding box center [800, 373] width 1089 height 677
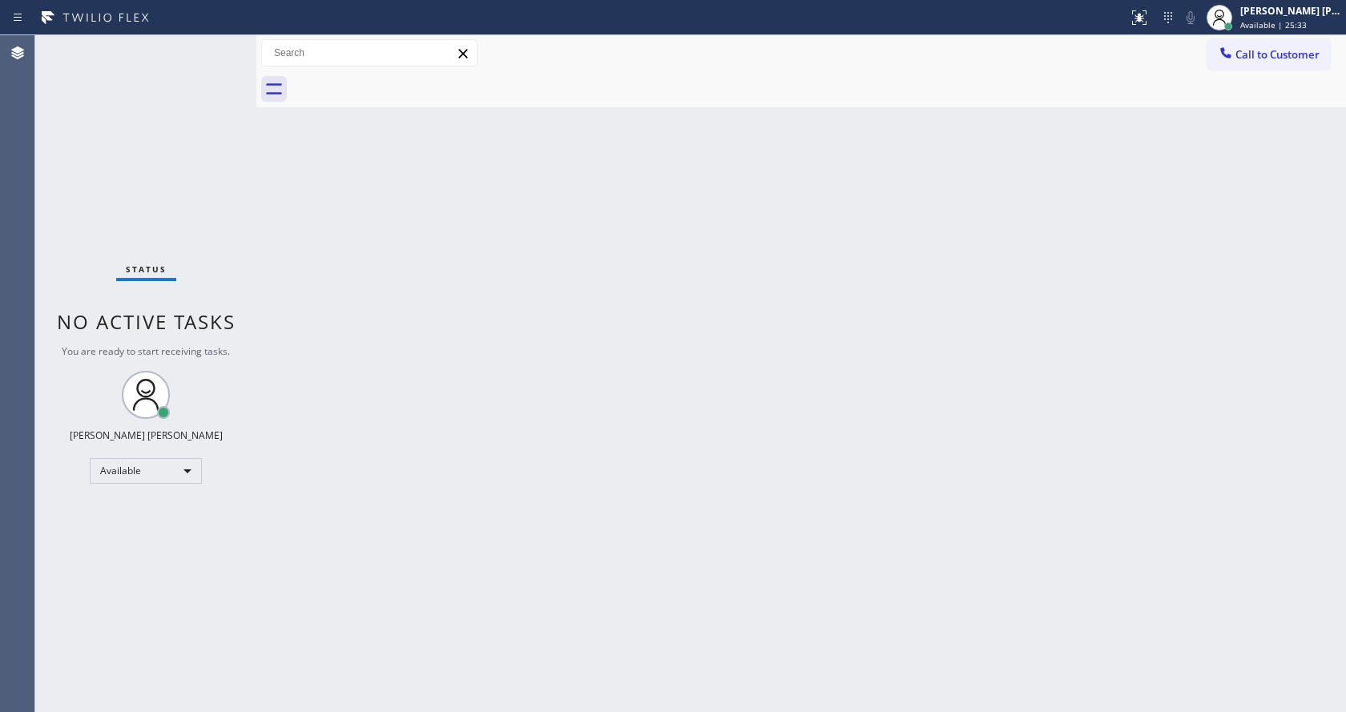
click at [1049, 482] on div "Back to Dashboard Change Sender ID Customers Technicians Select a contact Outbo…" at bounding box center [800, 373] width 1089 height 677
click at [539, 309] on div "Back to Dashboard Change Sender ID Customers Technicians Select a contact Outbo…" at bounding box center [800, 373] width 1089 height 677
click at [227, 242] on div "Status No active tasks You are ready to start receiving tasks. [PERSON_NAME] [P…" at bounding box center [145, 373] width 221 height 677
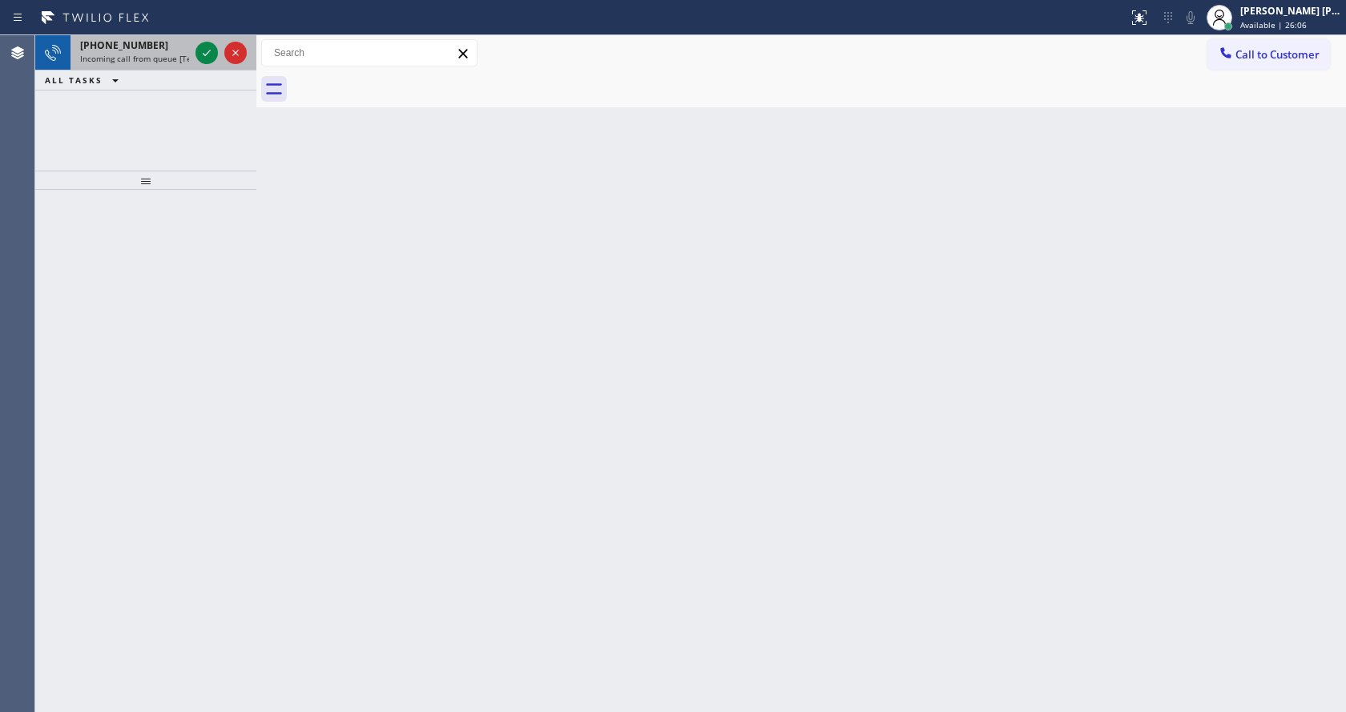
click at [169, 62] on span "Incoming call from queue [Test] All" at bounding box center [146, 58] width 133 height 11
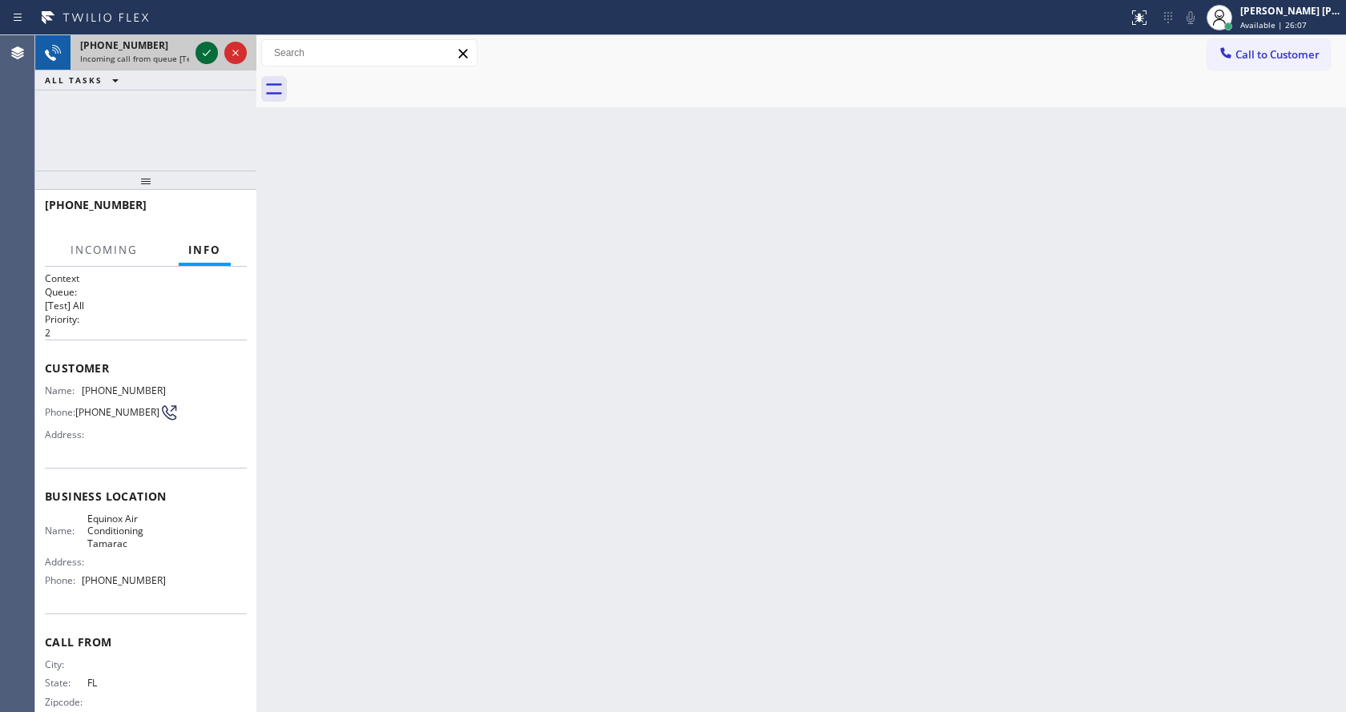
click at [205, 55] on icon at bounding box center [207, 53] width 8 height 6
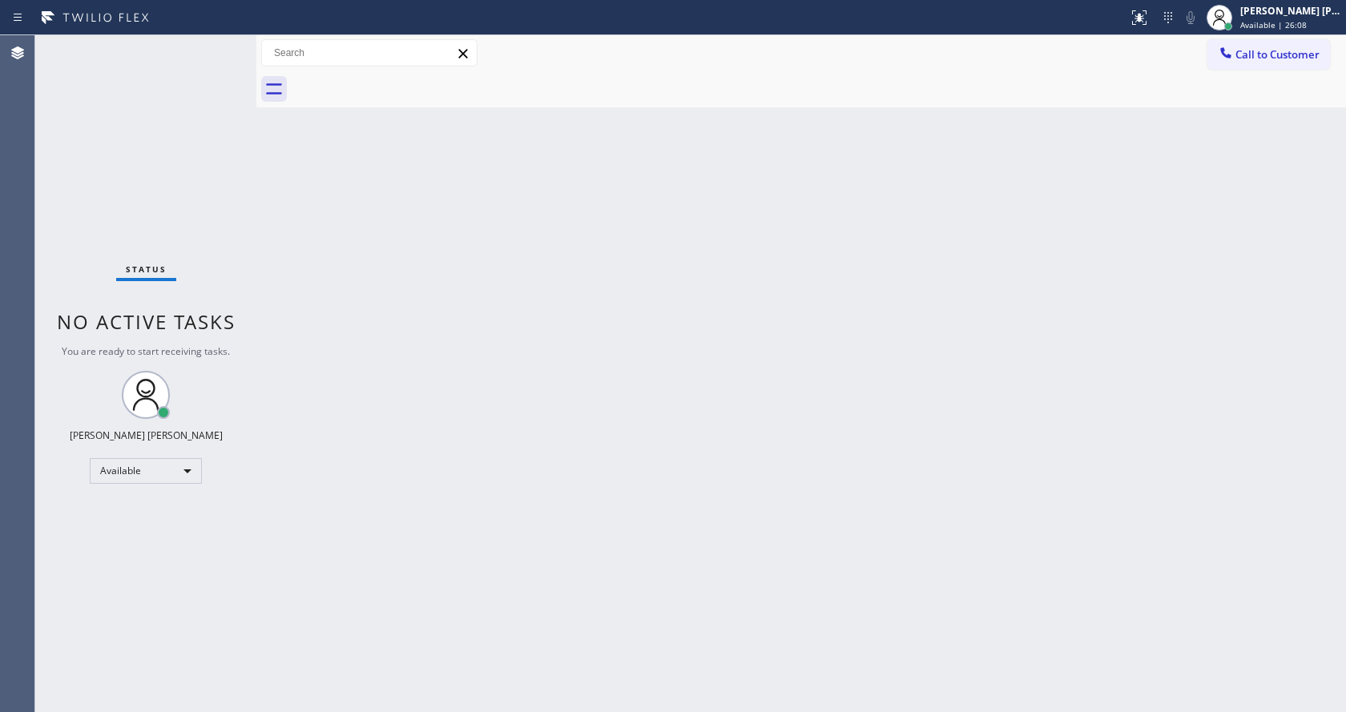
click at [561, 556] on div "Back to Dashboard Change Sender ID Customers Technicians Select a contact Outbo…" at bounding box center [800, 373] width 1089 height 677
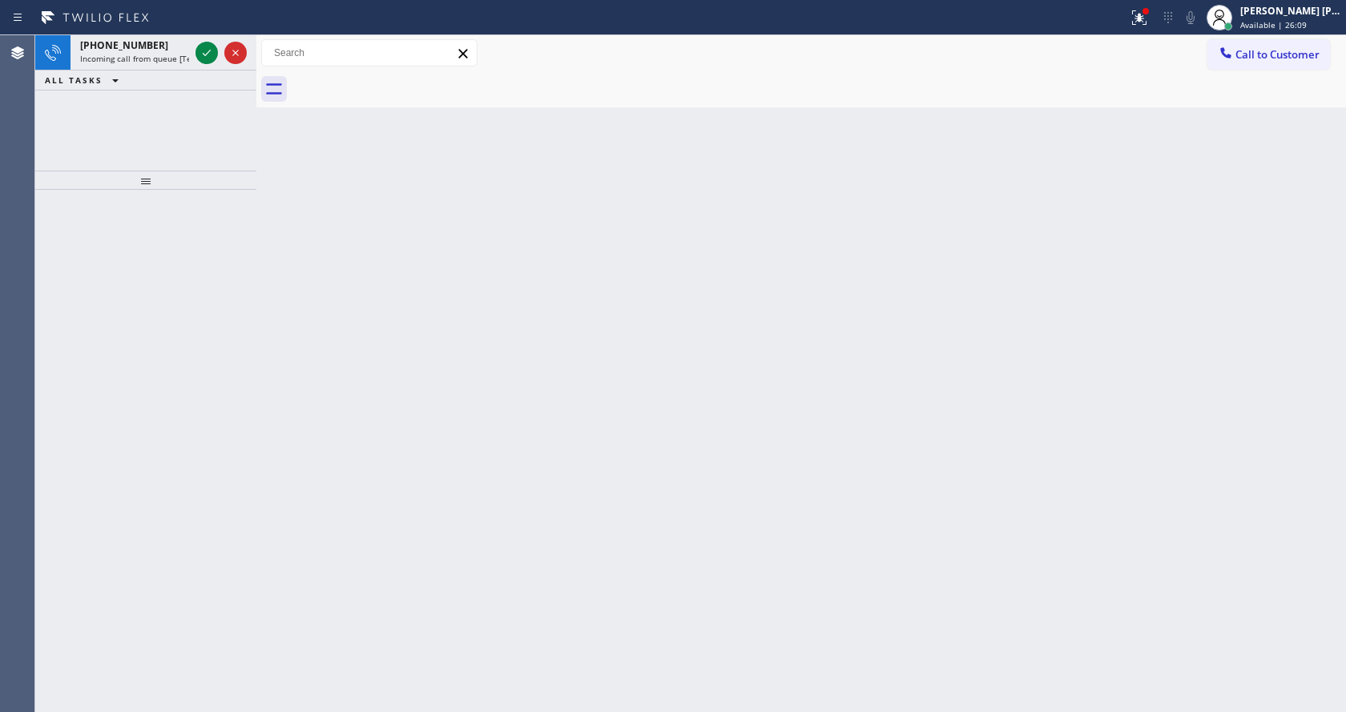
click at [327, 318] on div "Back to Dashboard Change Sender ID Customers Technicians Select a contact Outbo…" at bounding box center [800, 373] width 1089 height 677
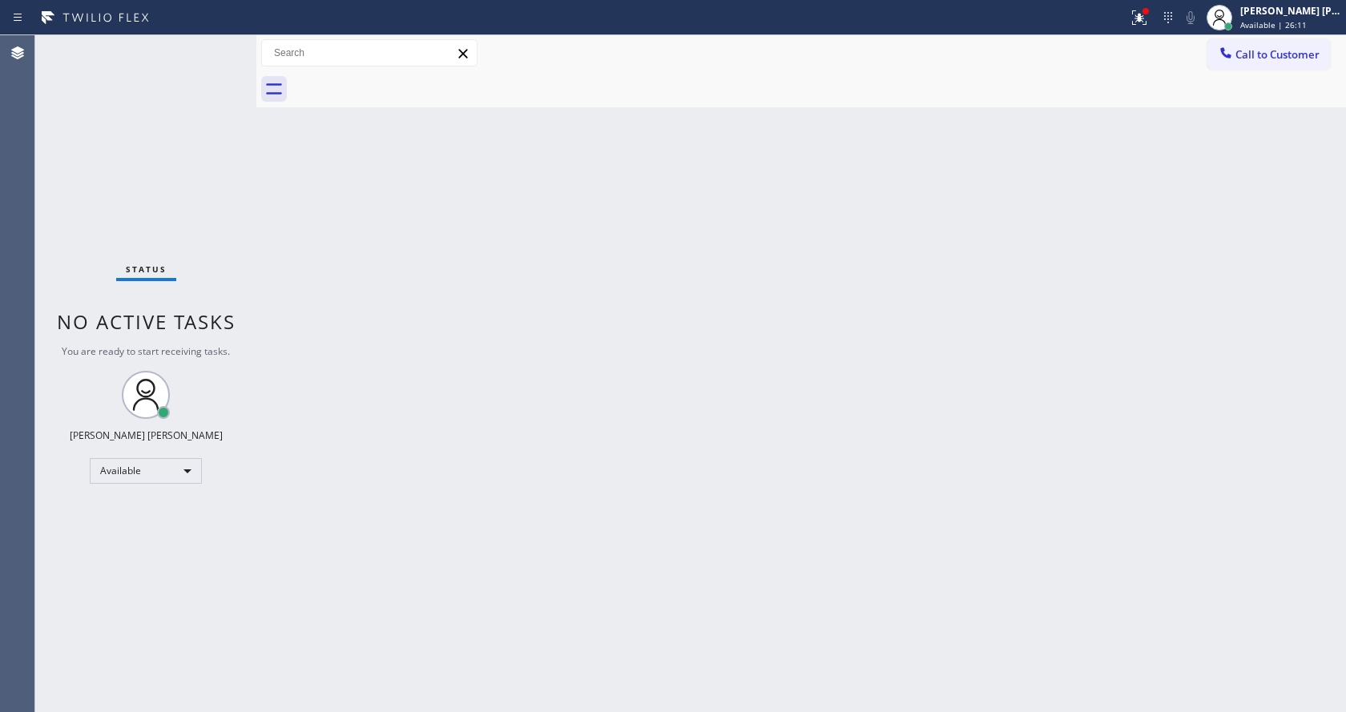
click at [509, 453] on div "Back to Dashboard Change Sender ID Customers Technicians Select a contact Outbo…" at bounding box center [800, 373] width 1089 height 677
click at [314, 194] on div "Back to Dashboard Change Sender ID Customers Technicians Select a contact Outbo…" at bounding box center [800, 373] width 1089 height 677
click at [229, 41] on div "Status No active tasks You are ready to start receiving tasks. [PERSON_NAME] [P…" at bounding box center [145, 373] width 221 height 677
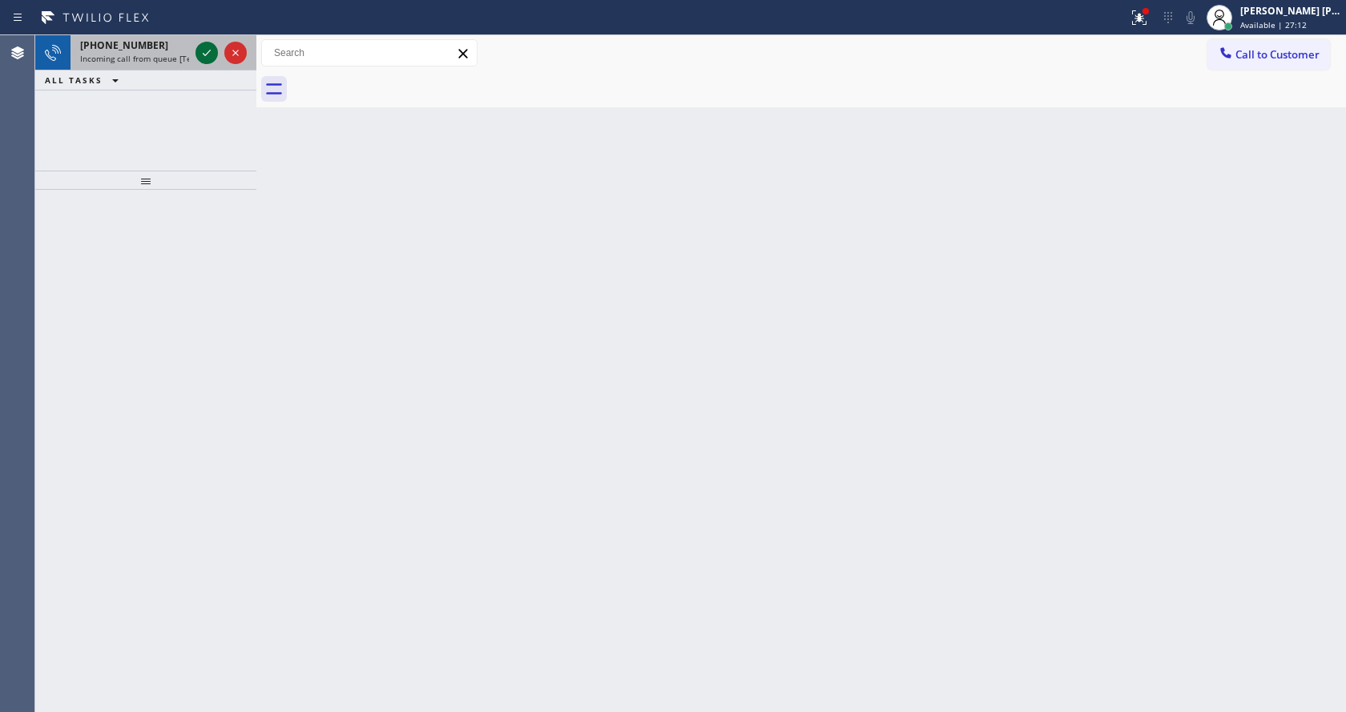
click at [207, 45] on icon at bounding box center [206, 52] width 19 height 19
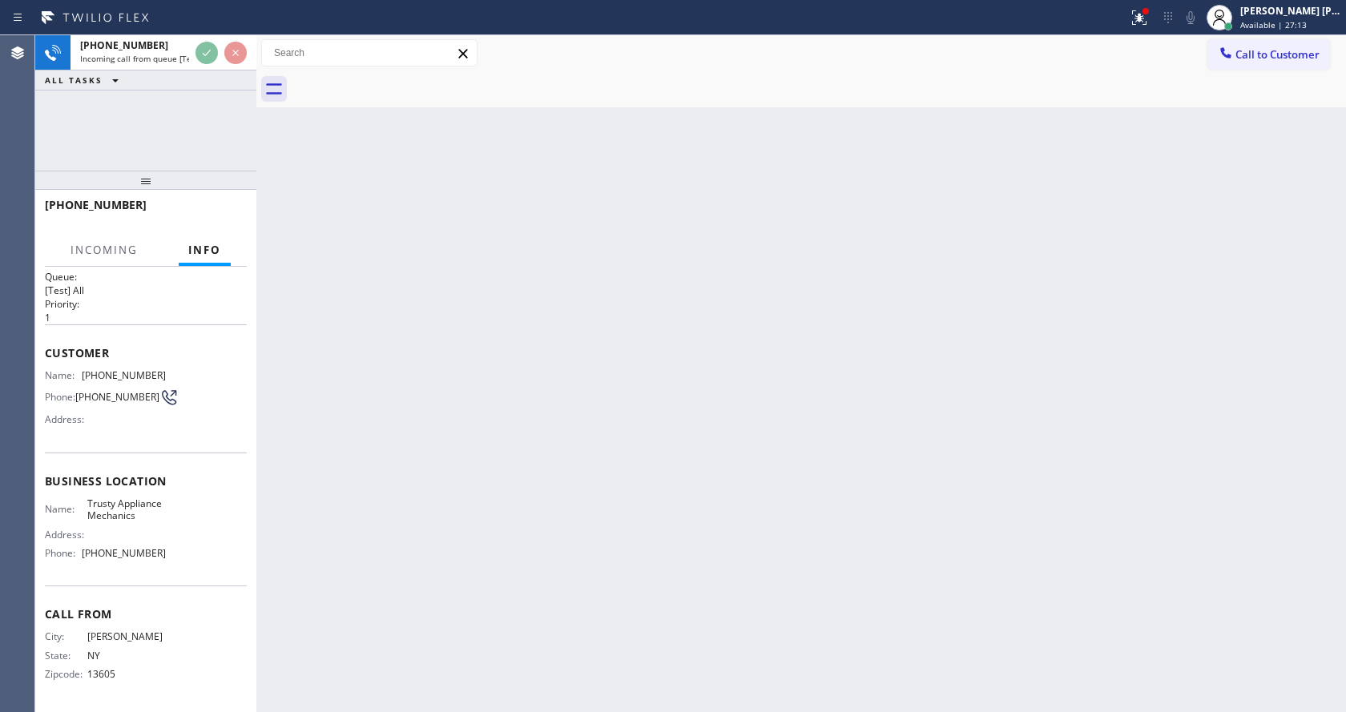
scroll to position [33, 0]
click at [537, 487] on div "Back to Dashboard Change Sender ID Customers Technicians Select a contact Outbo…" at bounding box center [800, 373] width 1089 height 677
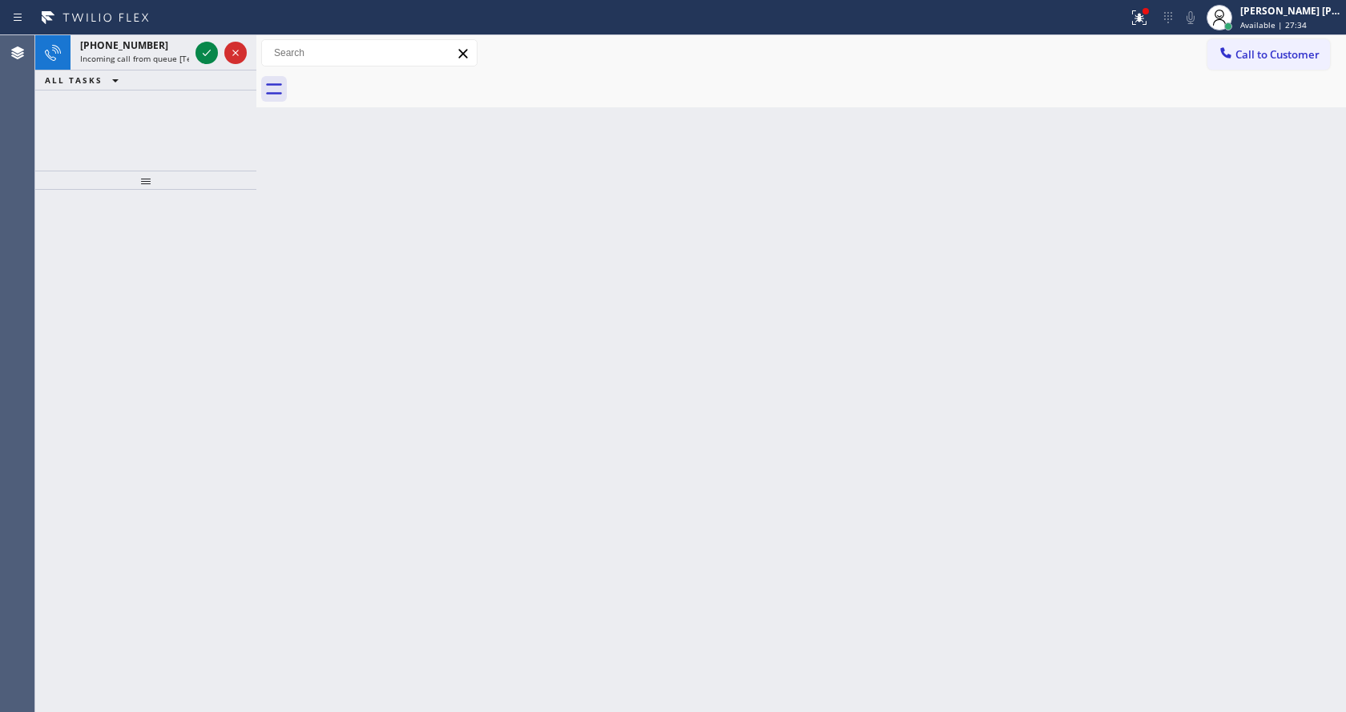
click at [207, 234] on div at bounding box center [145, 451] width 221 height 522
click at [208, 56] on icon at bounding box center [206, 52] width 19 height 19
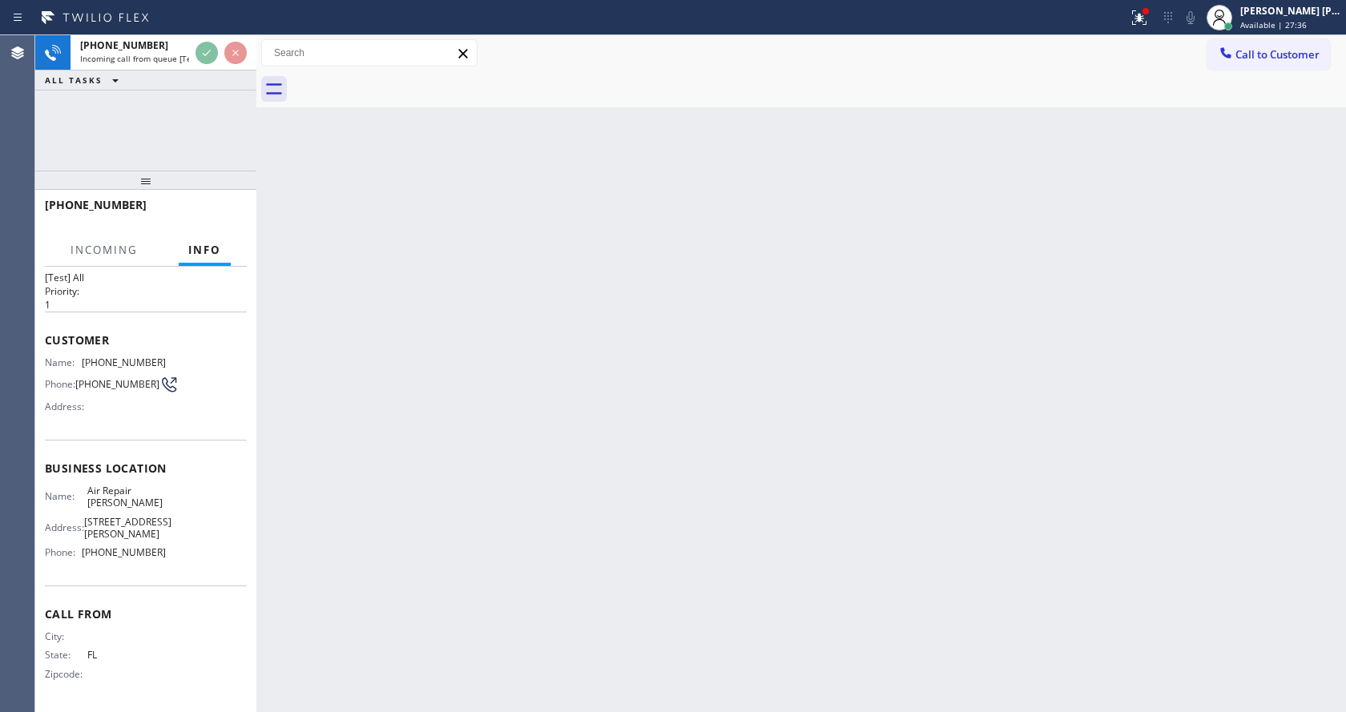
scroll to position [33, 0]
click at [494, 493] on div "Back to Dashboard Change Sender ID Customers Technicians Select a contact Outbo…" at bounding box center [800, 373] width 1089 height 677
click at [409, 353] on div "Back to Dashboard Change Sender ID Customers Technicians Select a contact Outbo…" at bounding box center [800, 373] width 1089 height 677
click at [1148, 12] on div at bounding box center [1146, 11] width 10 height 10
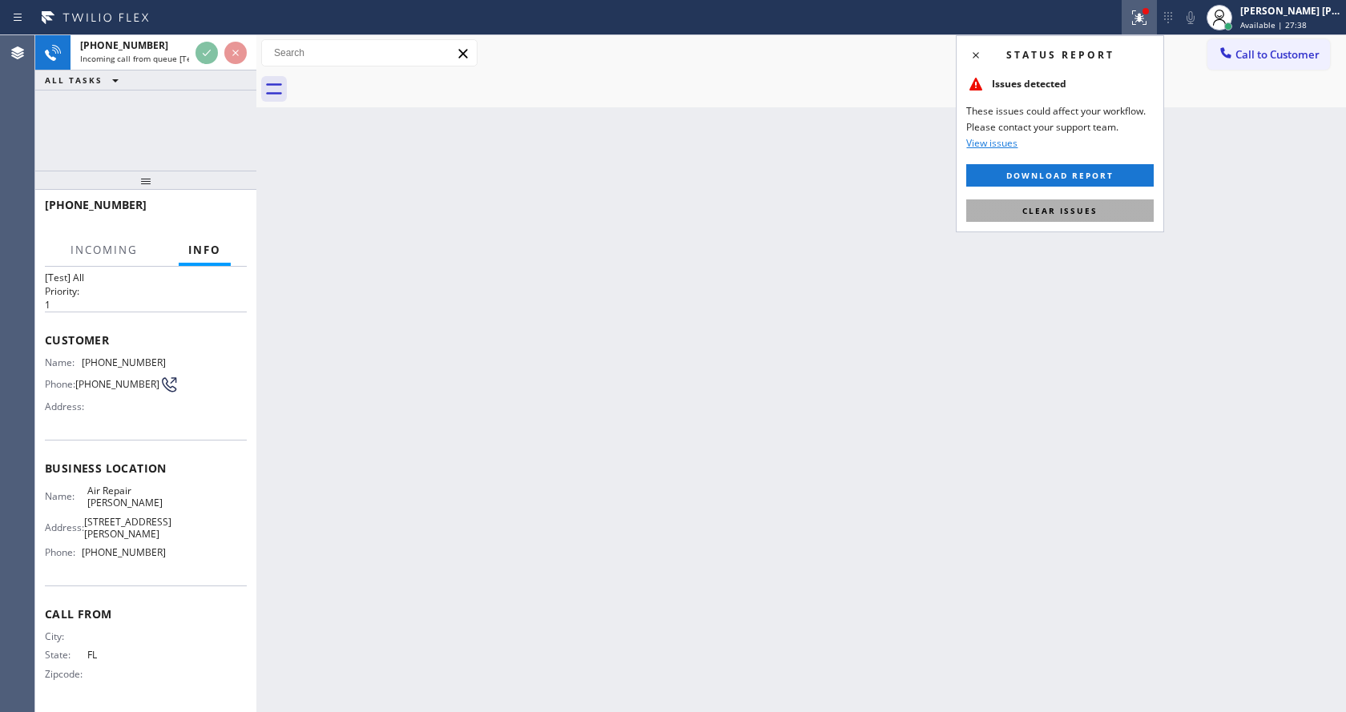
click at [1087, 219] on button "Clear issues" at bounding box center [1059, 210] width 187 height 22
click at [1120, 221] on div "Back to Dashboard Change Sender ID Customers Technicians Select a contact Outbo…" at bounding box center [800, 373] width 1089 height 677
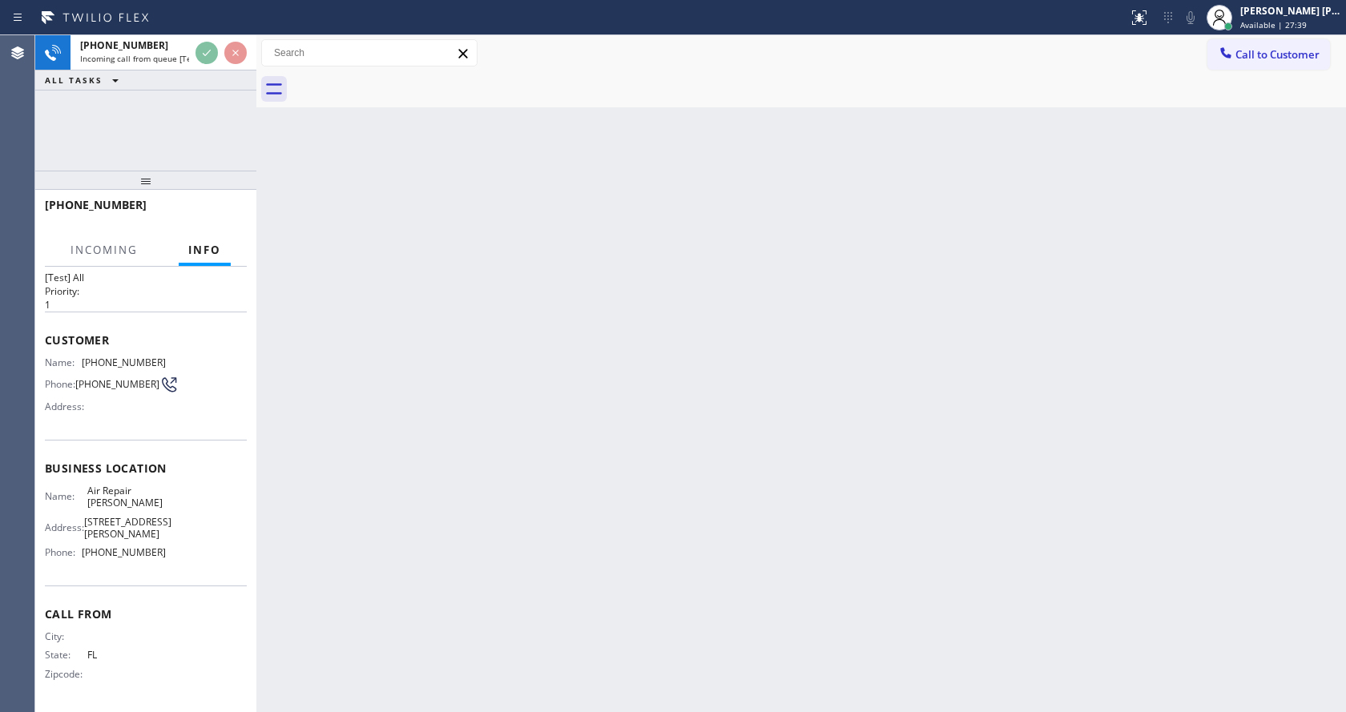
click at [595, 461] on div "Back to Dashboard Change Sender ID Customers Technicians Select a contact Outbo…" at bounding box center [800, 373] width 1089 height 677
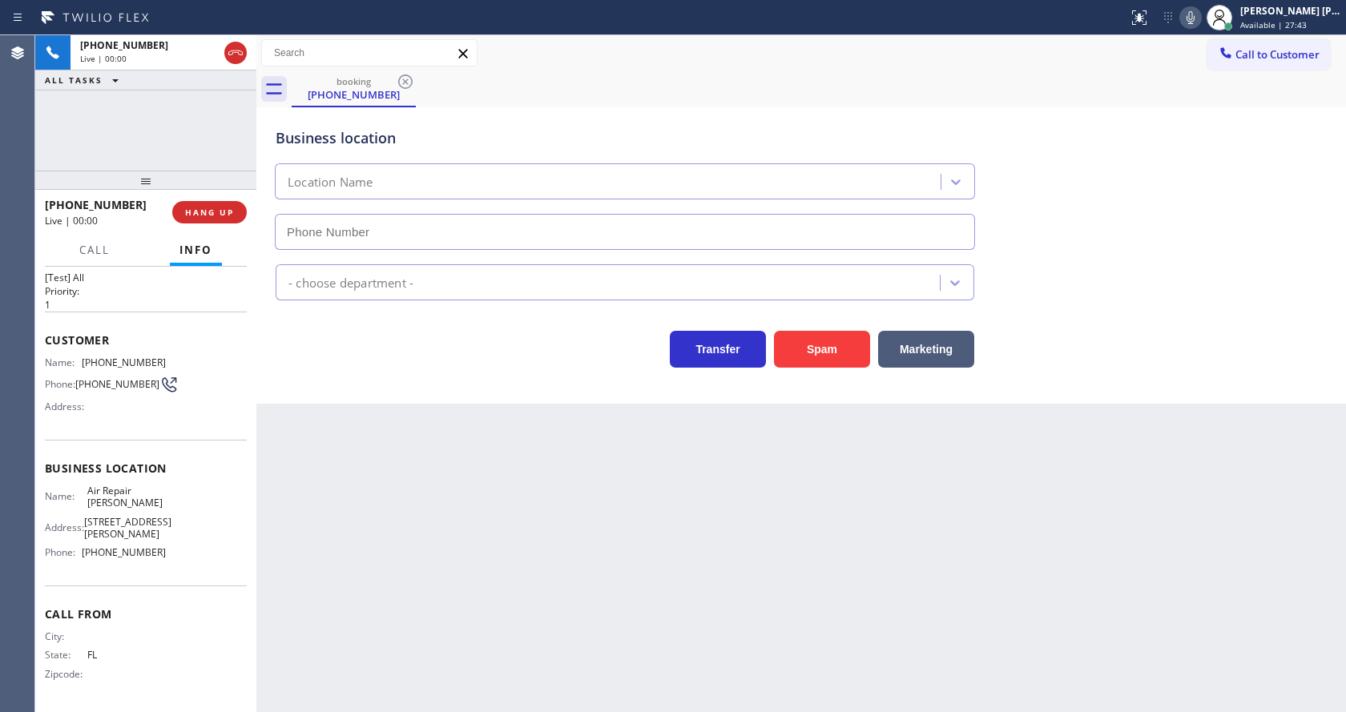
type input "[PHONE_NUMBER]"
click at [299, 408] on div "Back to Dashboard Change Sender ID Customers Technicians Select a contact Outbo…" at bounding box center [800, 373] width 1089 height 677
click at [571, 478] on div "Back to Dashboard Change Sender ID Customers Technicians Select a contact Outbo…" at bounding box center [800, 373] width 1089 height 677
click at [357, 426] on div "Back to Dashboard Change Sender ID Customers Technicians Select a contact Outbo…" at bounding box center [800, 373] width 1089 height 677
click at [827, 349] on button "Spam" at bounding box center [822, 349] width 96 height 37
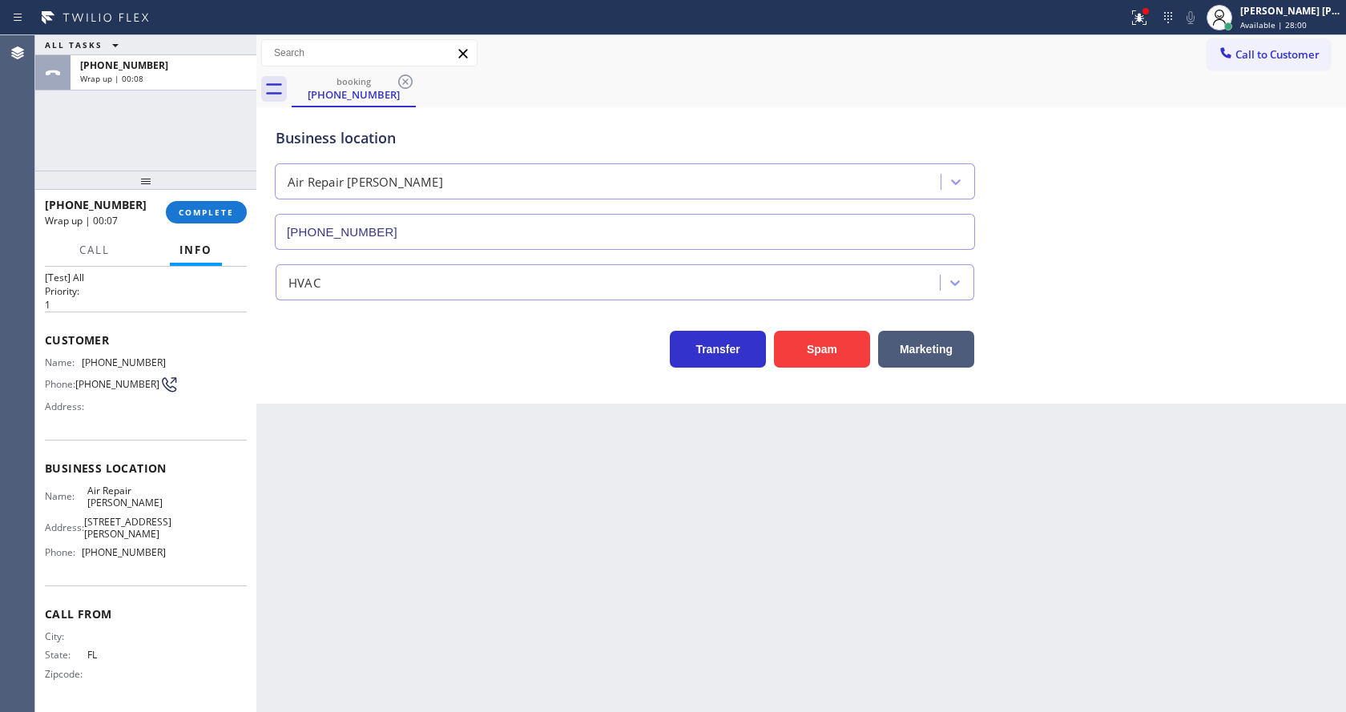
click at [545, 570] on div "Back to Dashboard Change Sender ID Customers Technicians Select a contact Outbo…" at bounding box center [800, 373] width 1089 height 677
click at [191, 203] on button "COMPLETE" at bounding box center [206, 212] width 81 height 22
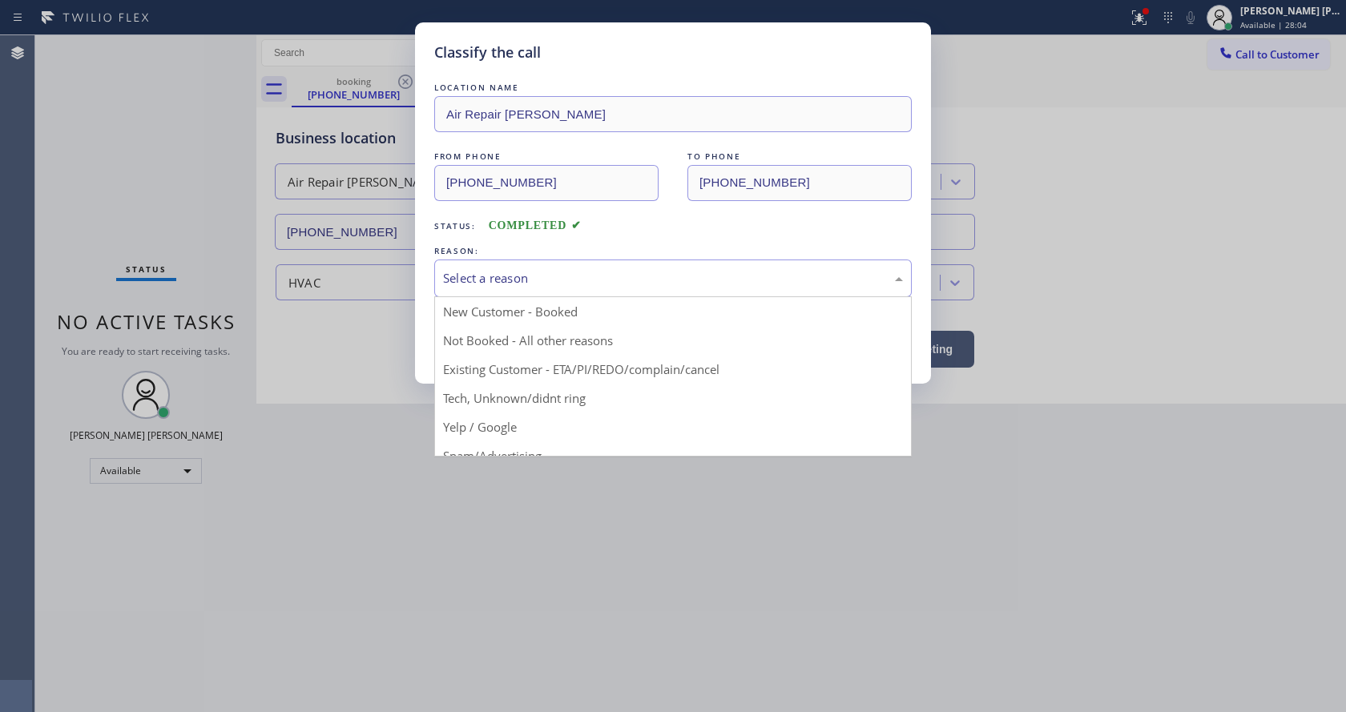
click at [489, 282] on div "Select a reason" at bounding box center [673, 278] width 460 height 18
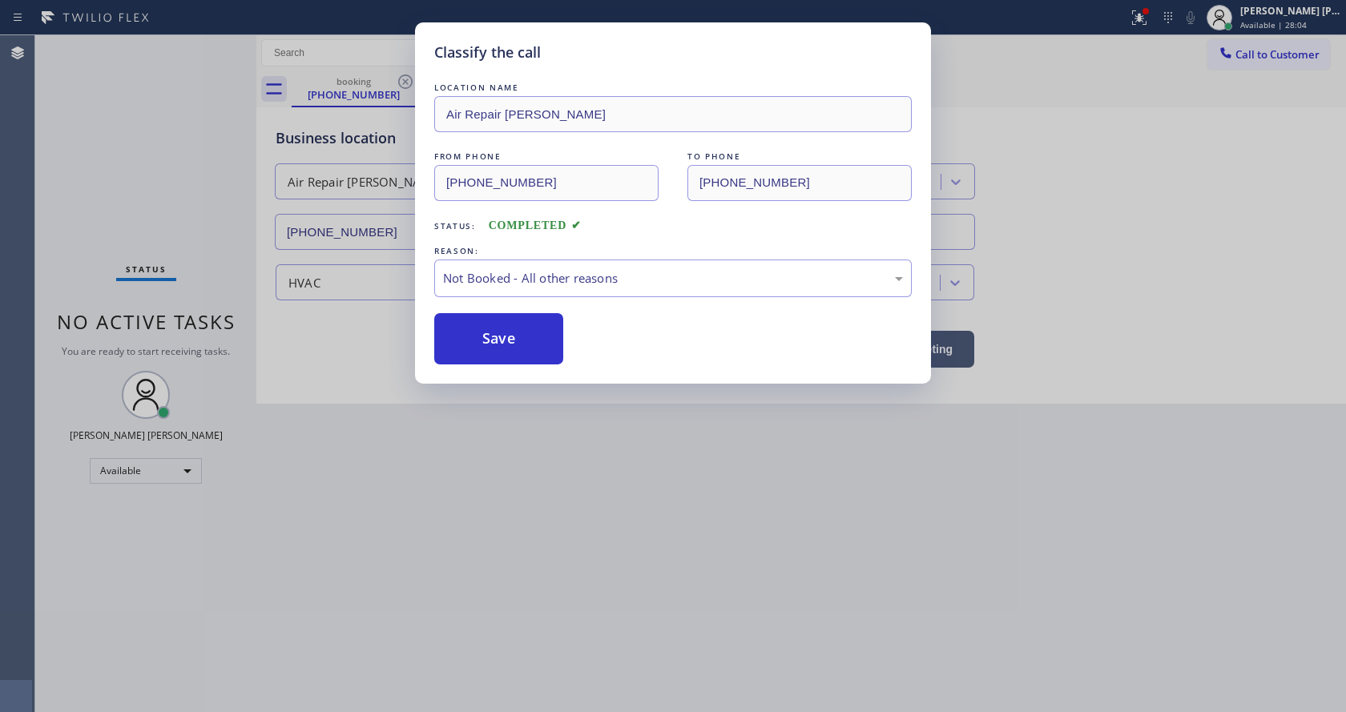
click at [487, 341] on button "Save" at bounding box center [498, 338] width 129 height 51
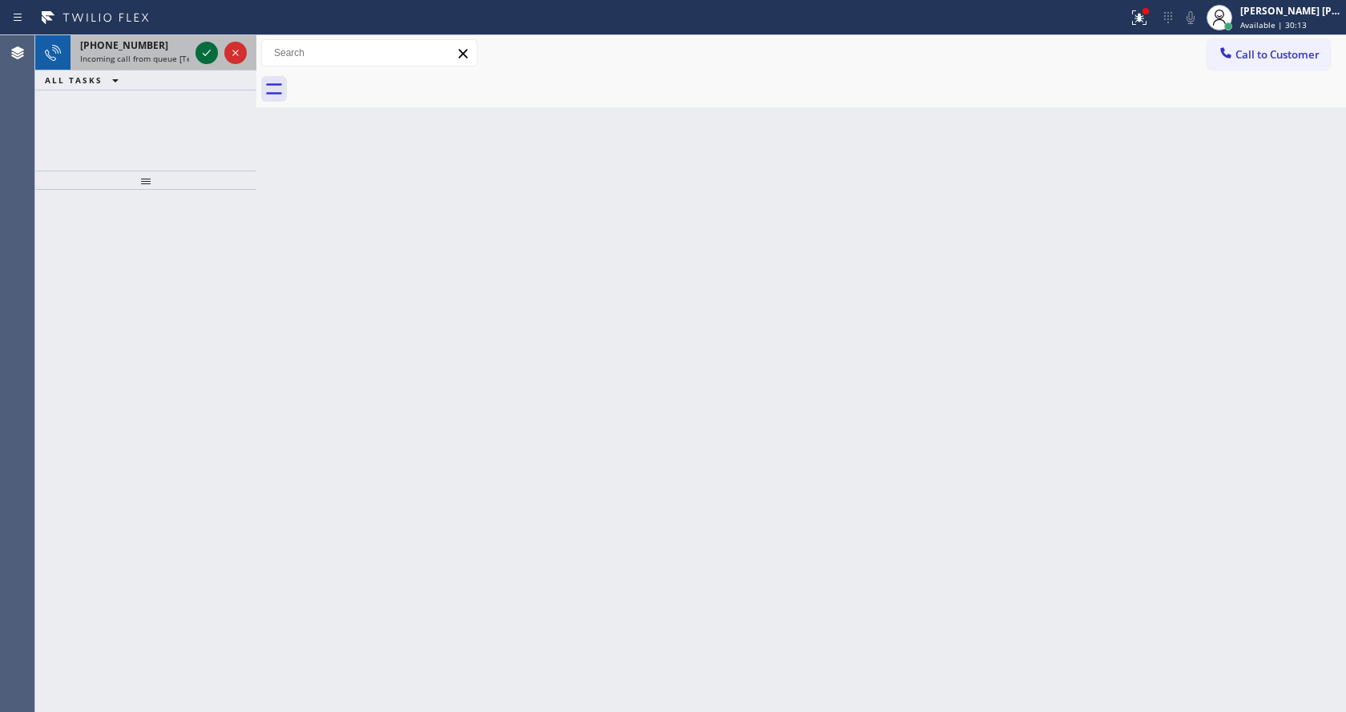
click at [207, 53] on icon at bounding box center [206, 52] width 19 height 19
click at [602, 458] on div "Back to Dashboard Change Sender ID Customers Technicians Select a contact Outbo…" at bounding box center [800, 373] width 1089 height 677
click at [207, 52] on icon at bounding box center [206, 52] width 19 height 19
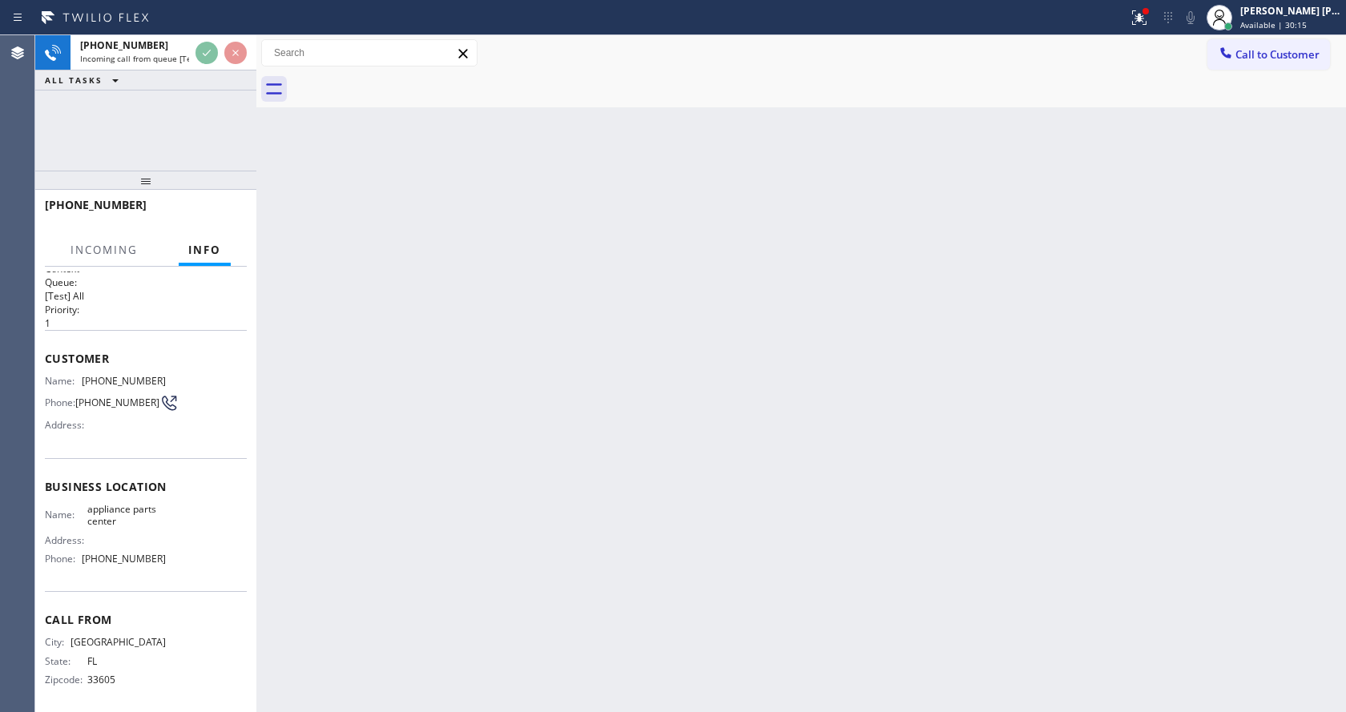
scroll to position [21, 0]
click at [504, 512] on div "Back to Dashboard Change Sender ID Customers Technicians Select a contact Outbo…" at bounding box center [800, 373] width 1089 height 677
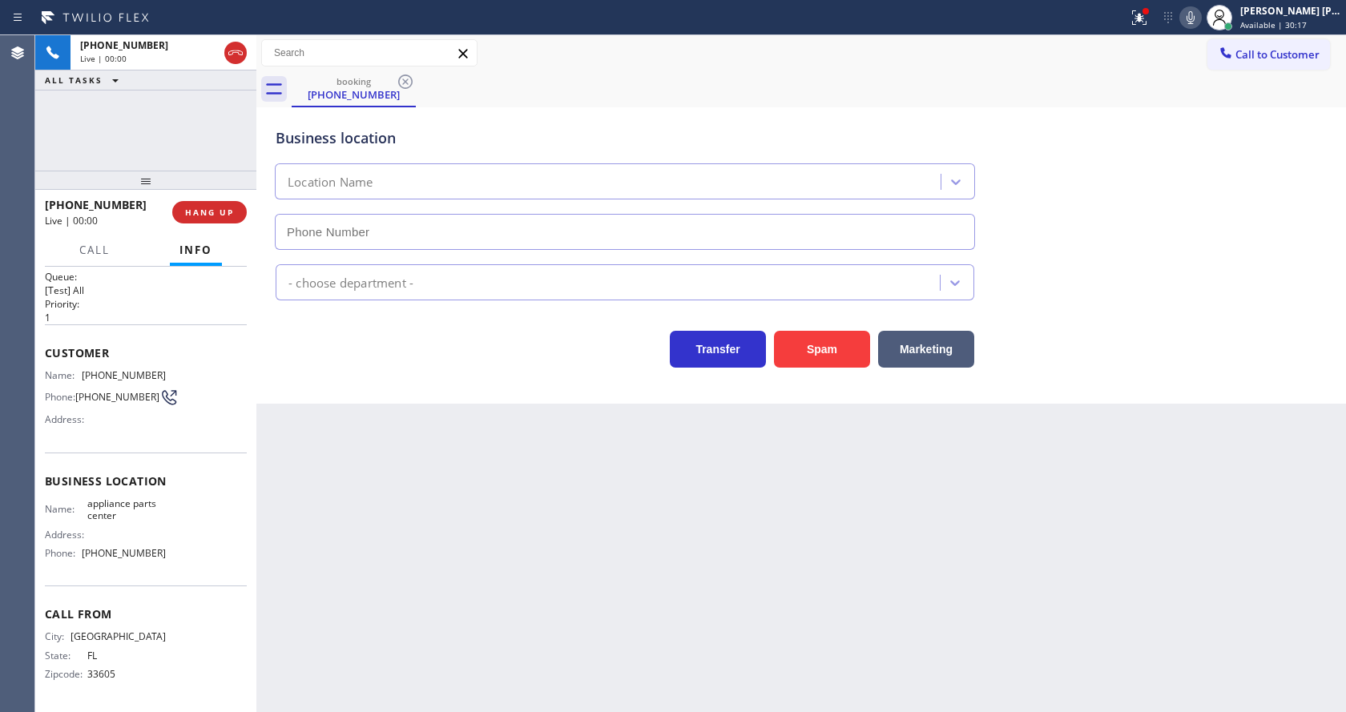
type input "[PHONE_NUMBER]"
click at [553, 519] on div "Back to Dashboard Change Sender ID Customers Technicians Select a contact Outbo…" at bounding box center [800, 373] width 1089 height 677
click at [412, 621] on div "Back to Dashboard Change Sender ID Customers Technicians Select a contact Outbo…" at bounding box center [800, 373] width 1089 height 677
click at [838, 549] on div "Back to Dashboard Change Sender ID Customers Technicians Select a contact Outbo…" at bounding box center [800, 373] width 1089 height 677
click at [1142, 17] on icon at bounding box center [1138, 17] width 19 height 19
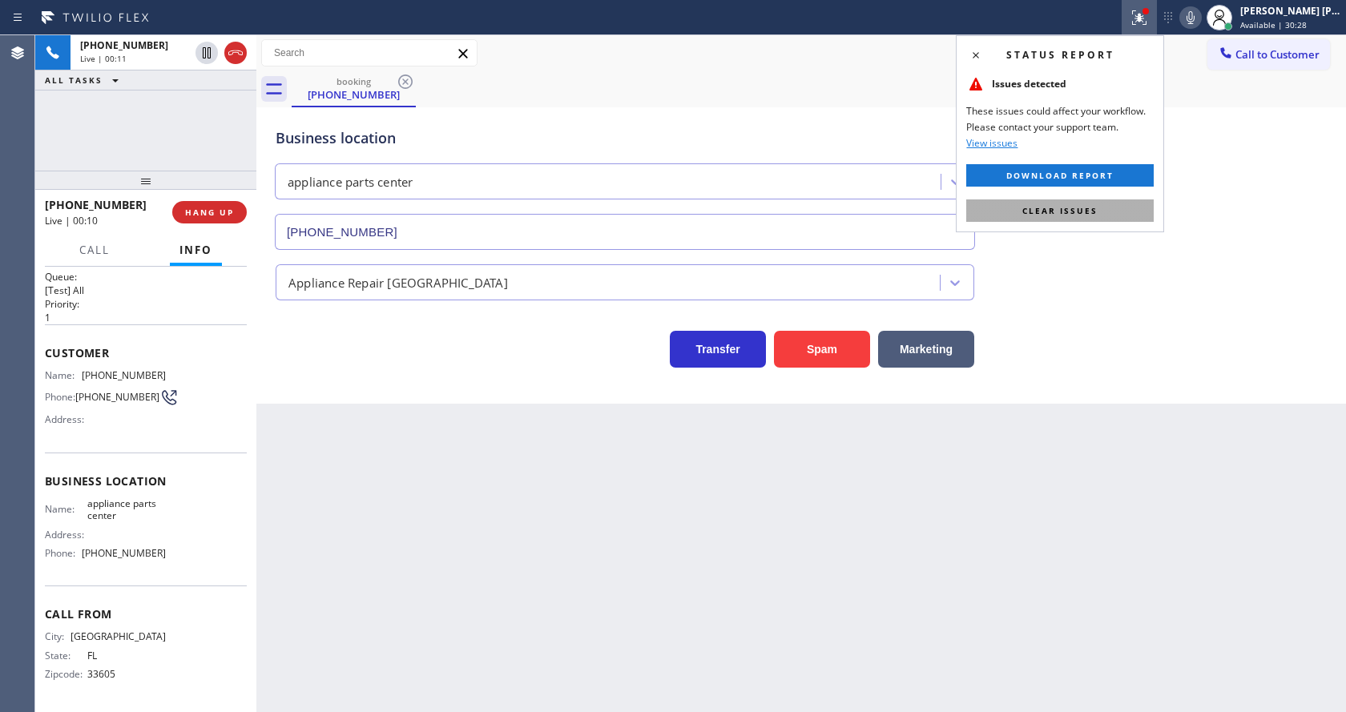
click at [1095, 206] on span "Clear issues" at bounding box center [1059, 210] width 75 height 11
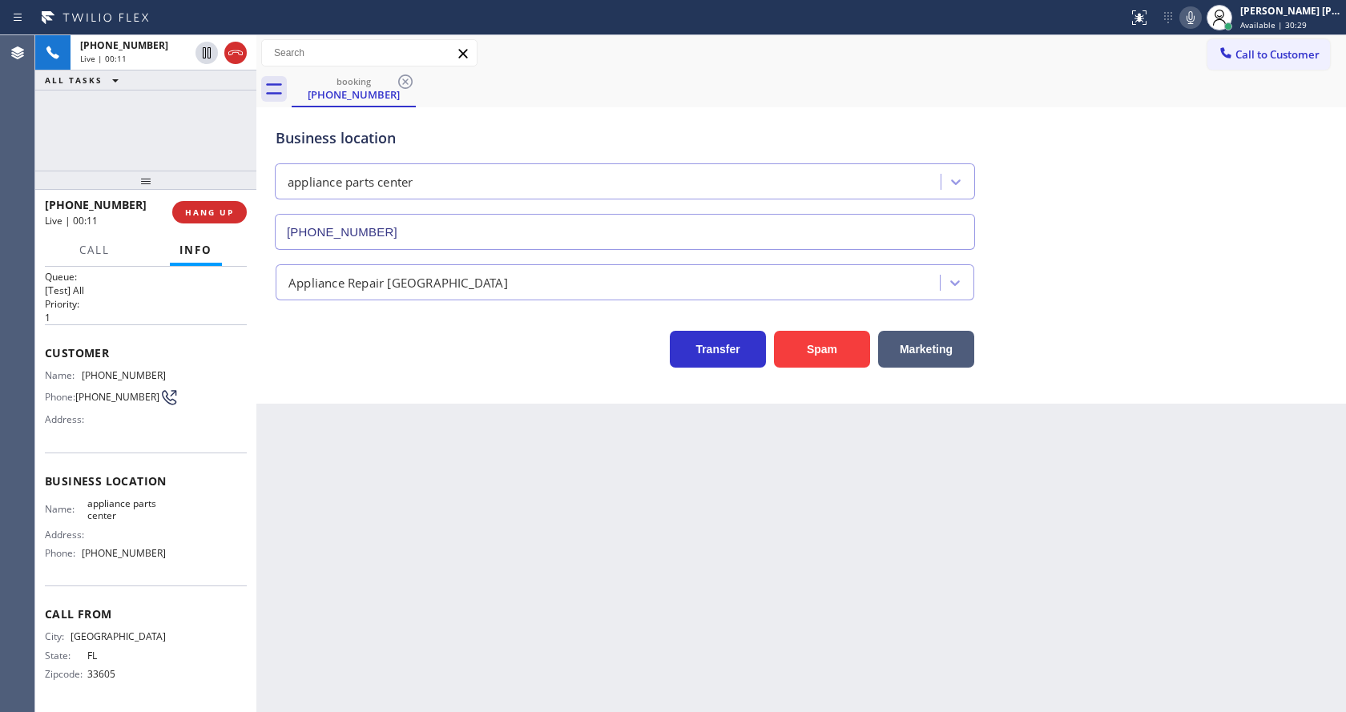
drag, startPoint x: 1146, startPoint y: 223, endPoint x: 671, endPoint y: 501, distance: 550.3
click at [1136, 231] on div "Business location appliance parts center [PHONE_NUMBER]" at bounding box center [800, 177] width 1057 height 145
click at [316, 492] on div "Back to Dashboard Change Sender ID Customers Technicians Select a contact Outbo…" at bounding box center [800, 373] width 1089 height 677
click at [157, 405] on div "Phone: [PHONE_NUMBER]" at bounding box center [105, 397] width 121 height 19
drag, startPoint x: 81, startPoint y: 370, endPoint x: 177, endPoint y: 367, distance: 96.2
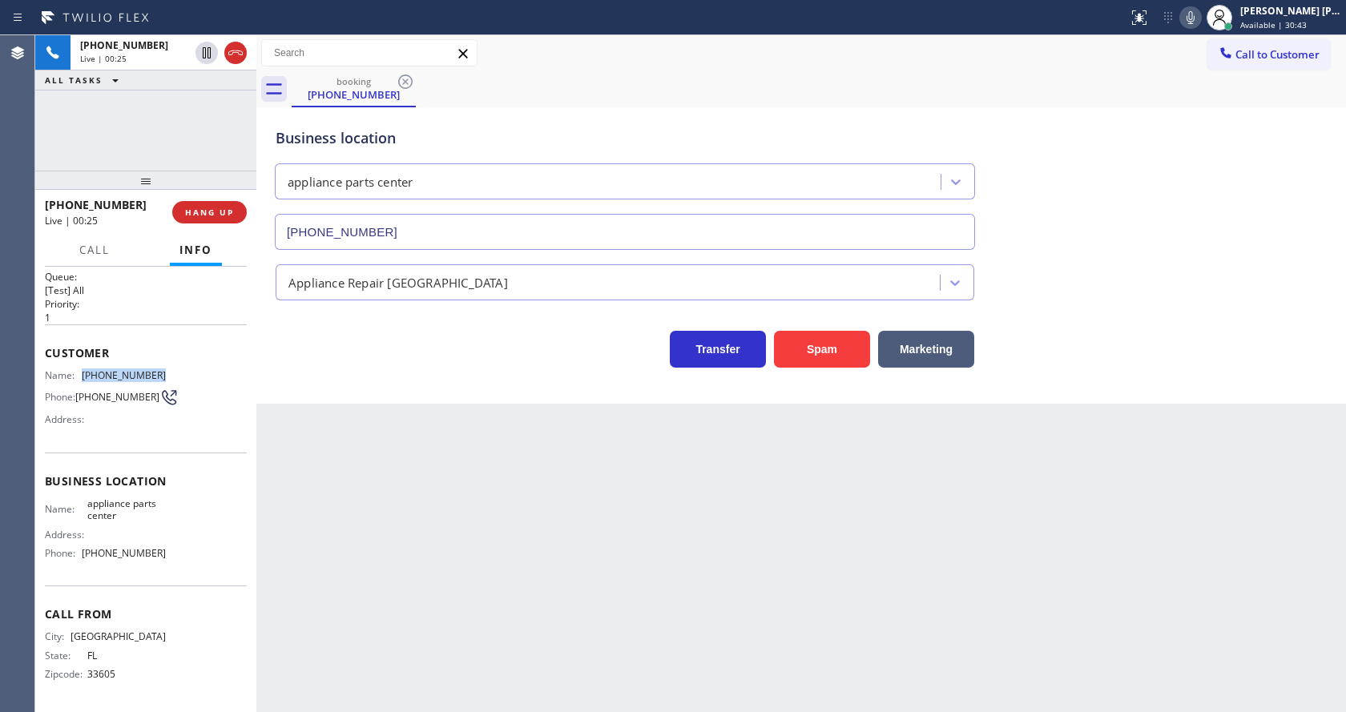
click at [177, 369] on div "Name: [PHONE_NUMBER] Phone: [PHONE_NUMBER] Address:" at bounding box center [146, 400] width 202 height 63
copy div "[PHONE_NUMBER]"
click at [349, 504] on div "Back to Dashboard Change Sender ID Customers Technicians Select a contact Outbo…" at bounding box center [800, 373] width 1089 height 677
click at [199, 494] on div "Business location Name: appliance parts center Address: Phone: [PHONE_NUMBER]" at bounding box center [146, 520] width 202 height 134
drag, startPoint x: 84, startPoint y: 499, endPoint x: 135, endPoint y: 520, distance: 55.3
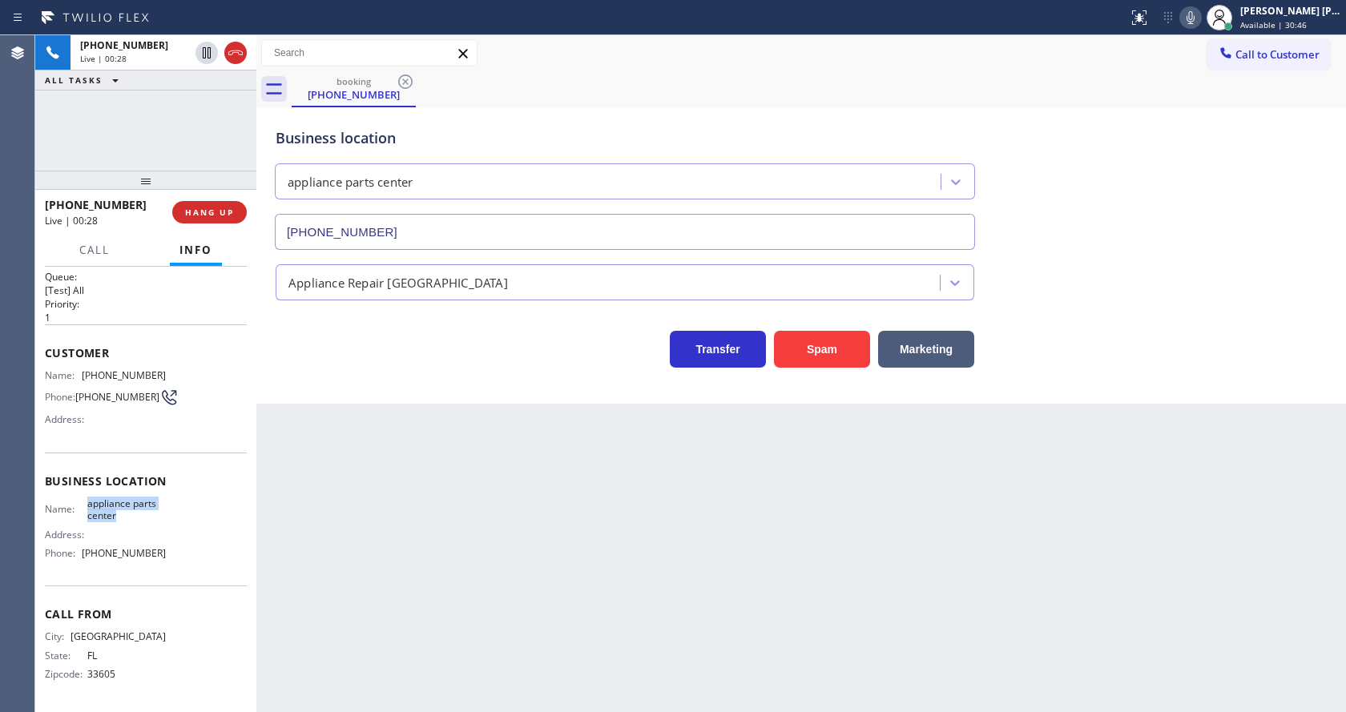
click at [135, 520] on span "appliance parts center" at bounding box center [126, 509] width 79 height 25
copy span "appliance parts center"
drag, startPoint x: 433, startPoint y: 578, endPoint x: 380, endPoint y: 710, distance: 141.3
click at [429, 593] on div "Back to Dashboard Change Sender ID Customers Technicians Select a contact Outbo…" at bounding box center [800, 373] width 1089 height 677
click at [107, 497] on span "appliance parts center" at bounding box center [126, 509] width 79 height 25
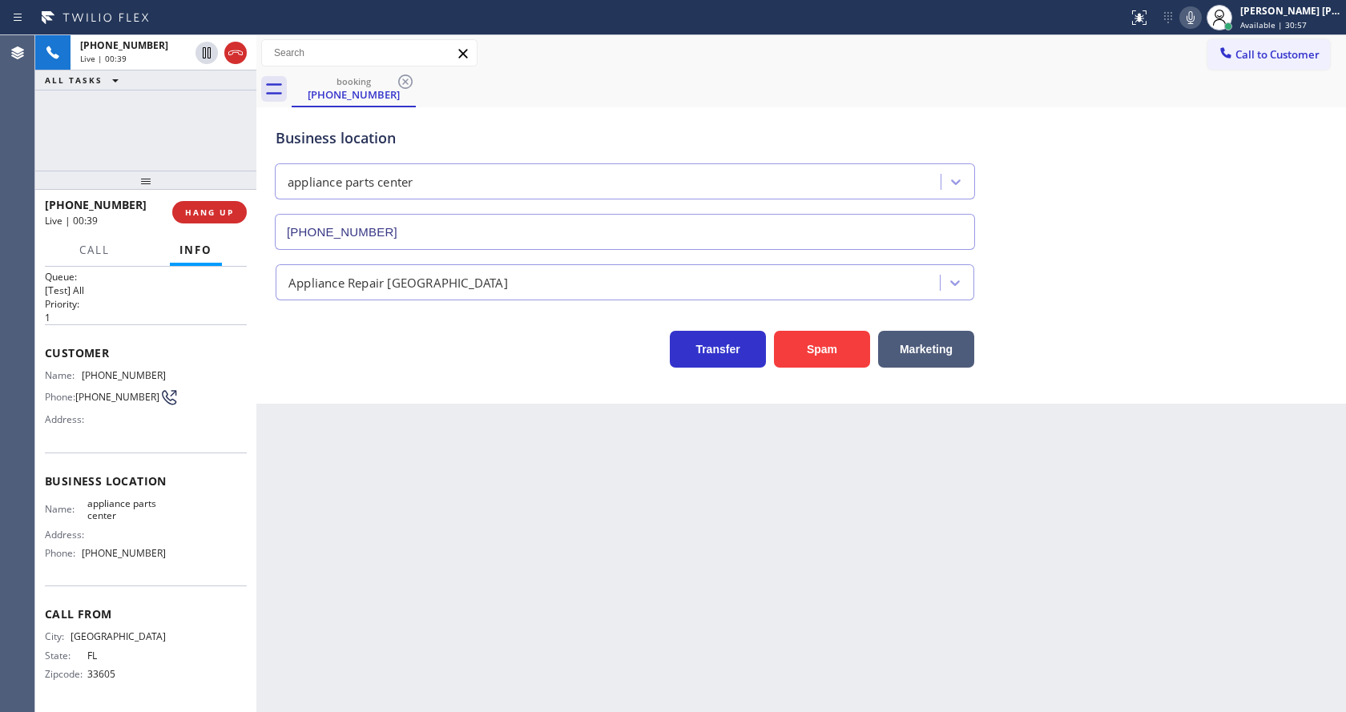
drag, startPoint x: 618, startPoint y: 520, endPoint x: 505, endPoint y: 504, distance: 113.3
click at [618, 520] on div "Back to Dashboard Change Sender ID Customers Technicians Select a contact Outbo…" at bounding box center [800, 373] width 1089 height 677
drag, startPoint x: 77, startPoint y: 503, endPoint x: 131, endPoint y: 520, distance: 57.0
click at [131, 520] on div "Name: appliance parts center" at bounding box center [105, 509] width 121 height 25
copy div "appliance parts center"
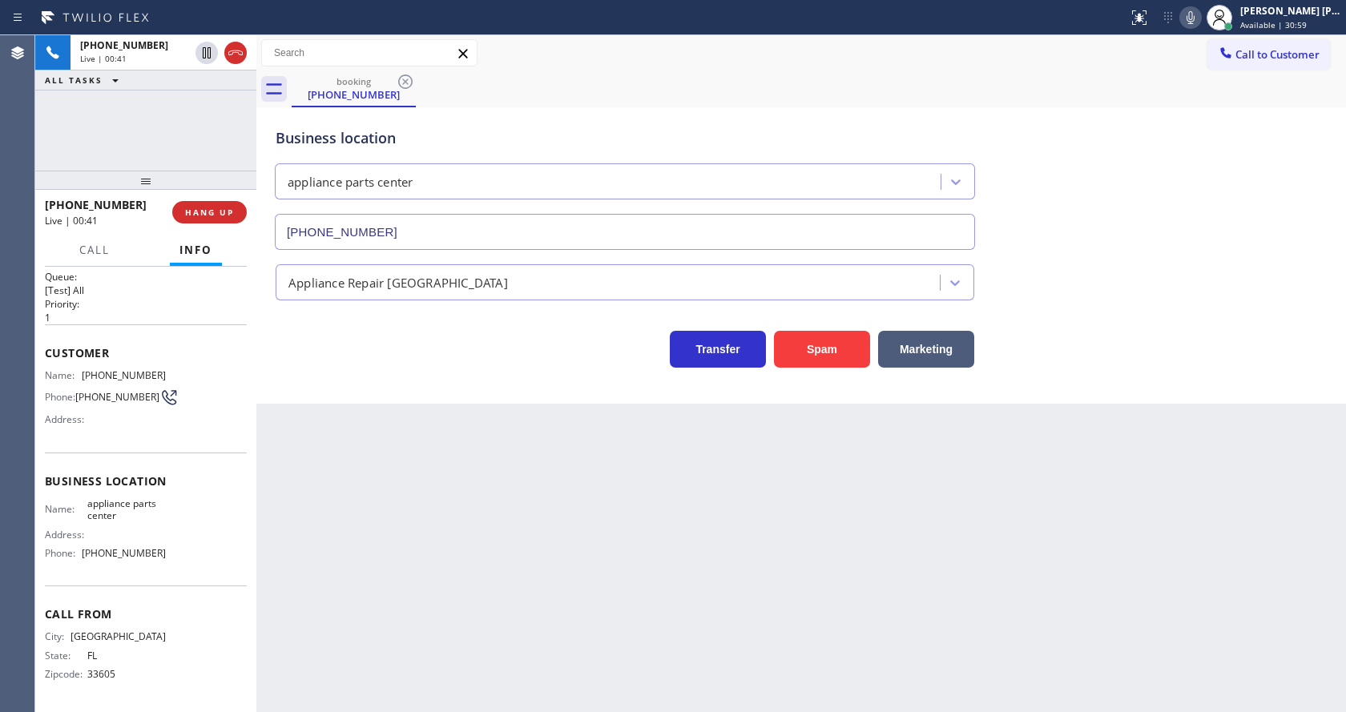
drag, startPoint x: 336, startPoint y: 515, endPoint x: 339, endPoint y: 590, distance: 75.3
click at [337, 520] on div "Back to Dashboard Change Sender ID Customers Technicians Select a contact Outbo…" at bounding box center [800, 373] width 1089 height 677
click at [173, 528] on div "Name: appliance parts center Address: Phone: [PHONE_NUMBER]" at bounding box center [146, 531] width 202 height 69
drag, startPoint x: 79, startPoint y: 556, endPoint x: 162, endPoint y: 559, distance: 82.6
click at [162, 559] on div "Name: appliance parts center Address: Phone: [PHONE_NUMBER]" at bounding box center [146, 531] width 202 height 69
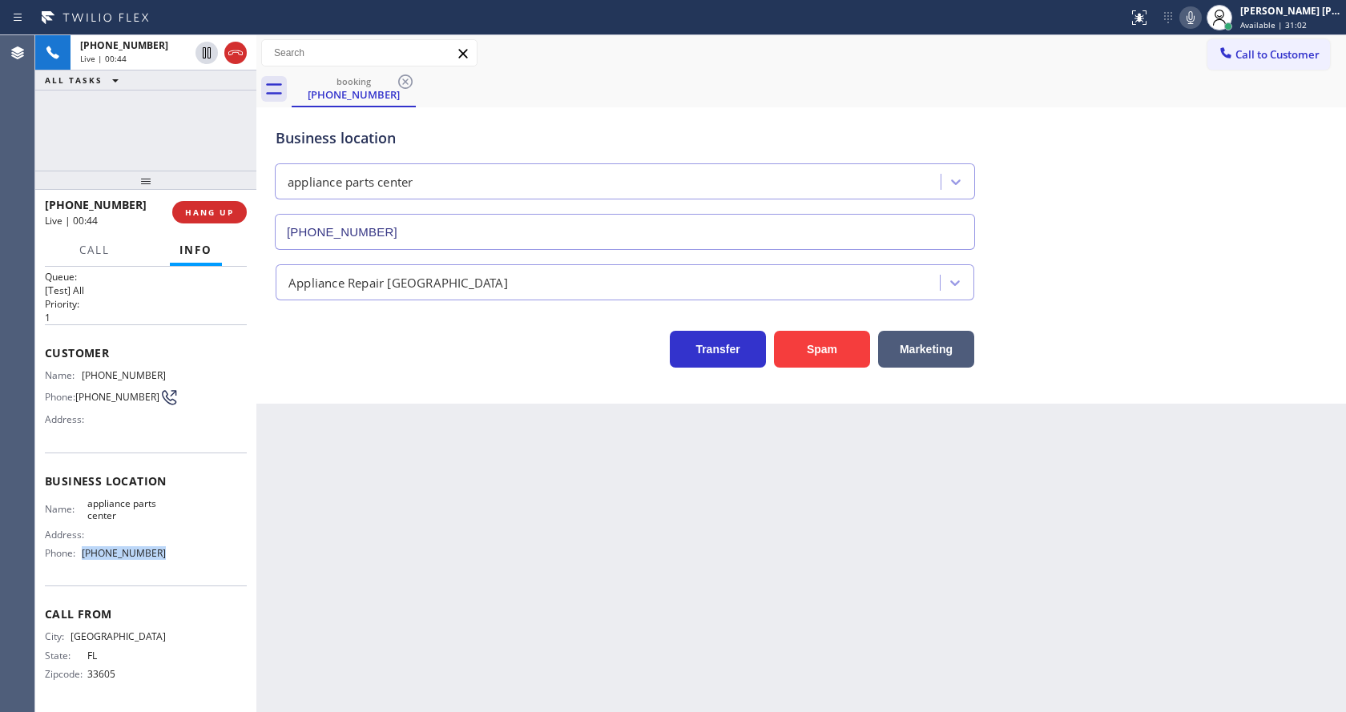
copy div "[PHONE_NUMBER]"
drag, startPoint x: 465, startPoint y: 519, endPoint x: 451, endPoint y: 703, distance: 184.7
click at [462, 570] on div "Back to Dashboard Change Sender ID Customers Technicians Select a contact Outbo…" at bounding box center [800, 373] width 1089 height 677
click at [664, 530] on div "Back to Dashboard Change Sender ID Customers Technicians Select a contact Outbo…" at bounding box center [800, 373] width 1089 height 677
drag, startPoint x: 437, startPoint y: 537, endPoint x: 429, endPoint y: 710, distance: 173.2
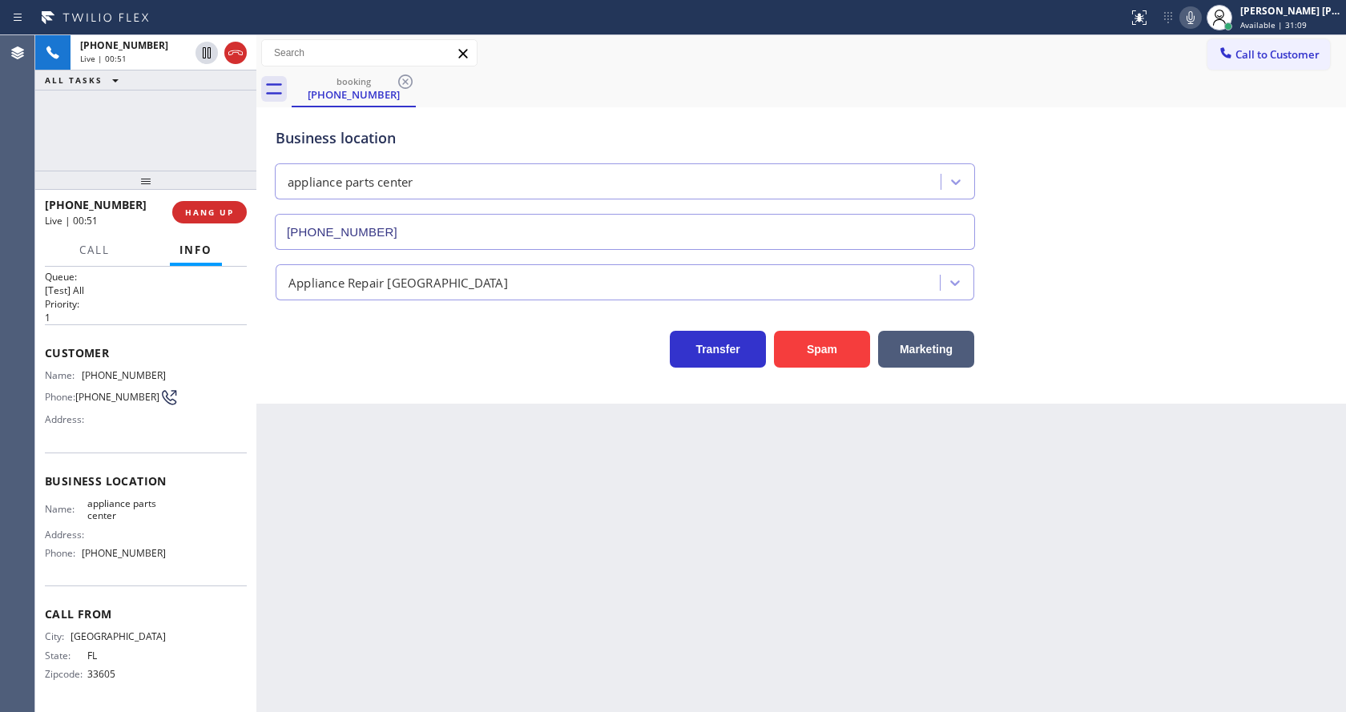
click at [437, 537] on div "Back to Dashboard Change Sender ID Customers Technicians Select a contact Outbo…" at bounding box center [800, 373] width 1089 height 677
click at [623, 522] on div "Back to Dashboard Change Sender ID Customers Technicians Select a contact Outbo…" at bounding box center [800, 373] width 1089 height 677
click at [296, 460] on div "Back to Dashboard Change Sender ID Customers Technicians Select a contact Outbo…" at bounding box center [800, 373] width 1089 height 677
drag, startPoint x: 463, startPoint y: 614, endPoint x: 482, endPoint y: 694, distance: 81.6
click at [463, 615] on div "Back to Dashboard Change Sender ID Customers Technicians Select a contact Outbo…" at bounding box center [800, 373] width 1089 height 677
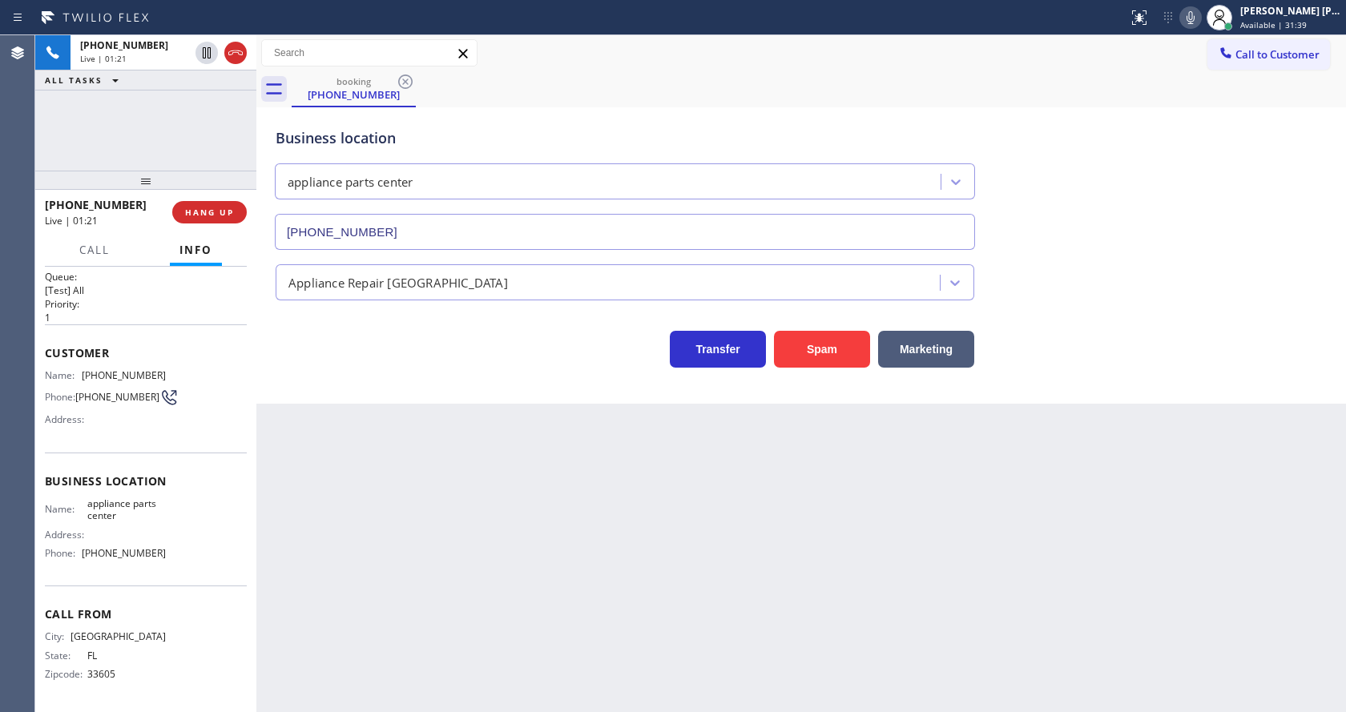
click at [367, 562] on div "Back to Dashboard Change Sender ID Customers Technicians Select a contact Outbo…" at bounding box center [800, 373] width 1089 height 677
drag, startPoint x: 1269, startPoint y: 269, endPoint x: 1170, endPoint y: 92, distance: 202.6
click at [1269, 269] on div "Appliance Repair [GEOGRAPHIC_DATA]" at bounding box center [800, 279] width 1057 height 42
click at [430, 533] on div "Back to Dashboard Change Sender ID Customers Technicians Select a contact Outbo…" at bounding box center [800, 373] width 1089 height 677
click at [1200, 15] on icon at bounding box center [1190, 17] width 19 height 19
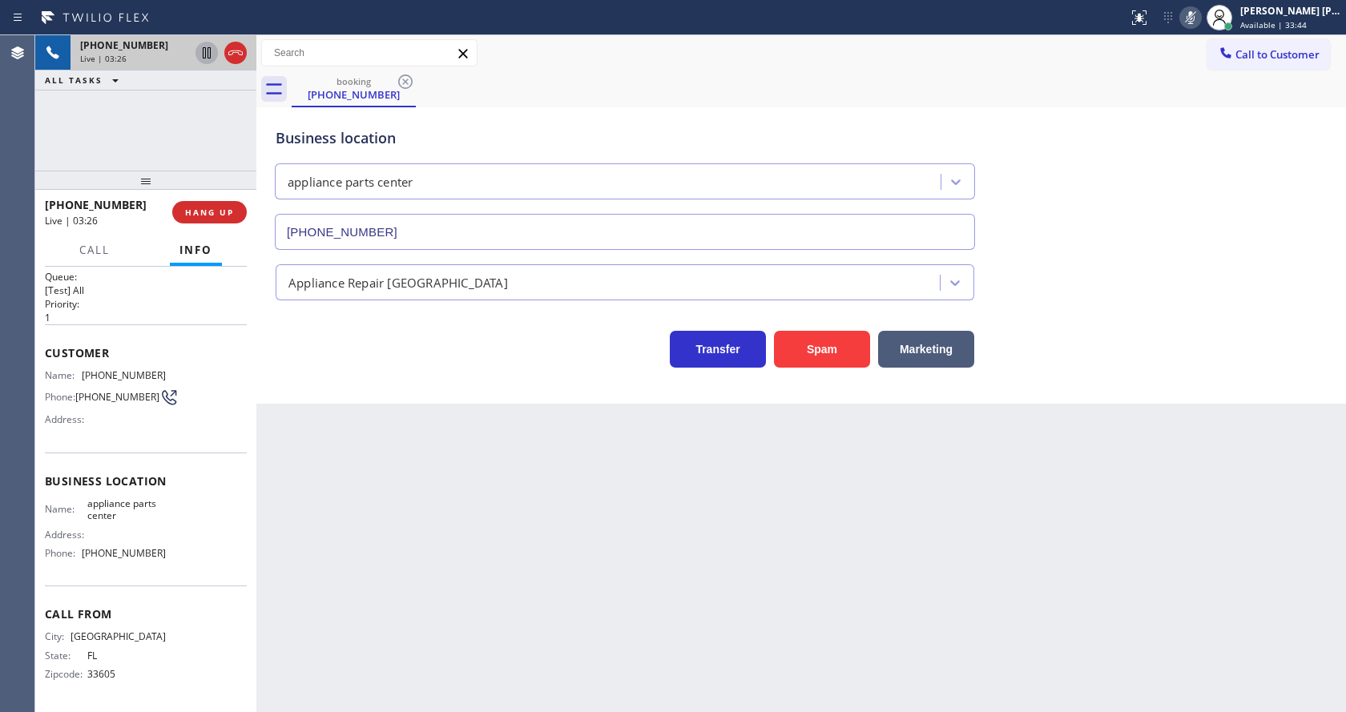
click at [207, 47] on icon at bounding box center [206, 52] width 19 height 19
click at [572, 649] on div "Back to Dashboard Change Sender ID Customers Technicians Select a contact Outbo…" at bounding box center [800, 373] width 1089 height 677
click at [606, 581] on div "Back to Dashboard Change Sender ID Customers Technicians Select a contact Outbo…" at bounding box center [800, 373] width 1089 height 677
click at [379, 505] on div "Back to Dashboard Change Sender ID Customers Technicians Select a contact Outbo…" at bounding box center [800, 373] width 1089 height 677
click at [826, 506] on div "Back to Dashboard Change Sender ID Customers Technicians Select a contact Outbo…" at bounding box center [800, 373] width 1089 height 677
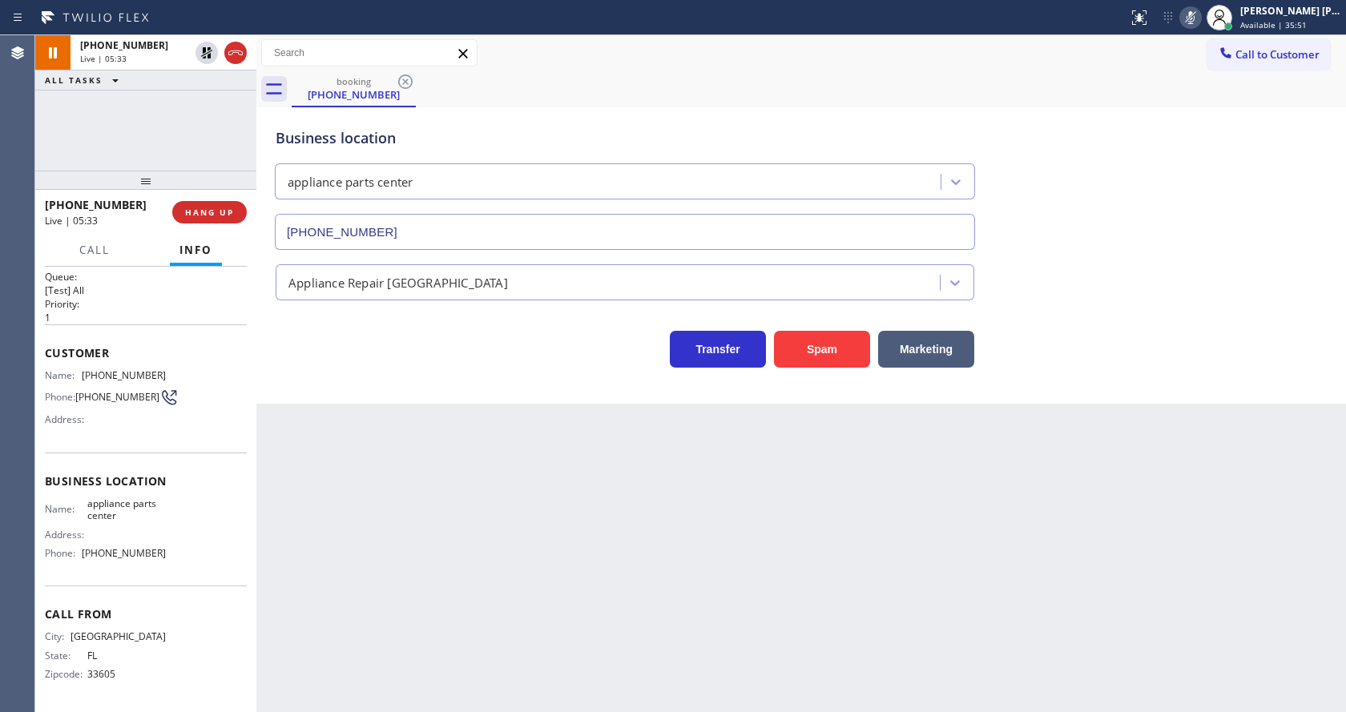
click at [517, 594] on div "Back to Dashboard Change Sender ID Customers Technicians Select a contact Outbo…" at bounding box center [800, 373] width 1089 height 677
click at [661, 539] on div "Back to Dashboard Change Sender ID Customers Technicians Select a contact Outbo…" at bounding box center [800, 373] width 1089 height 677
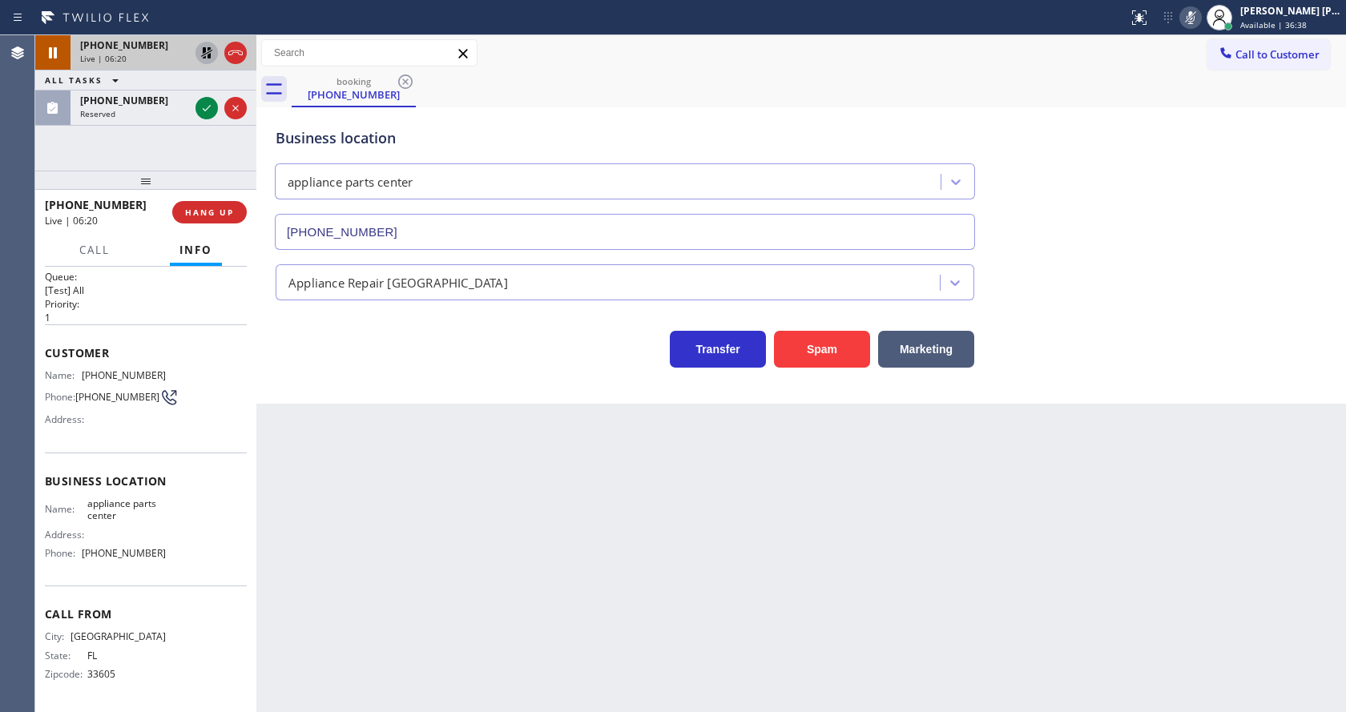
click at [206, 50] on icon at bounding box center [206, 52] width 11 height 11
click at [1200, 10] on icon at bounding box center [1190, 17] width 19 height 19
click at [1237, 145] on div "Business location appliance parts center [PHONE_NUMBER]" at bounding box center [800, 177] width 1057 height 145
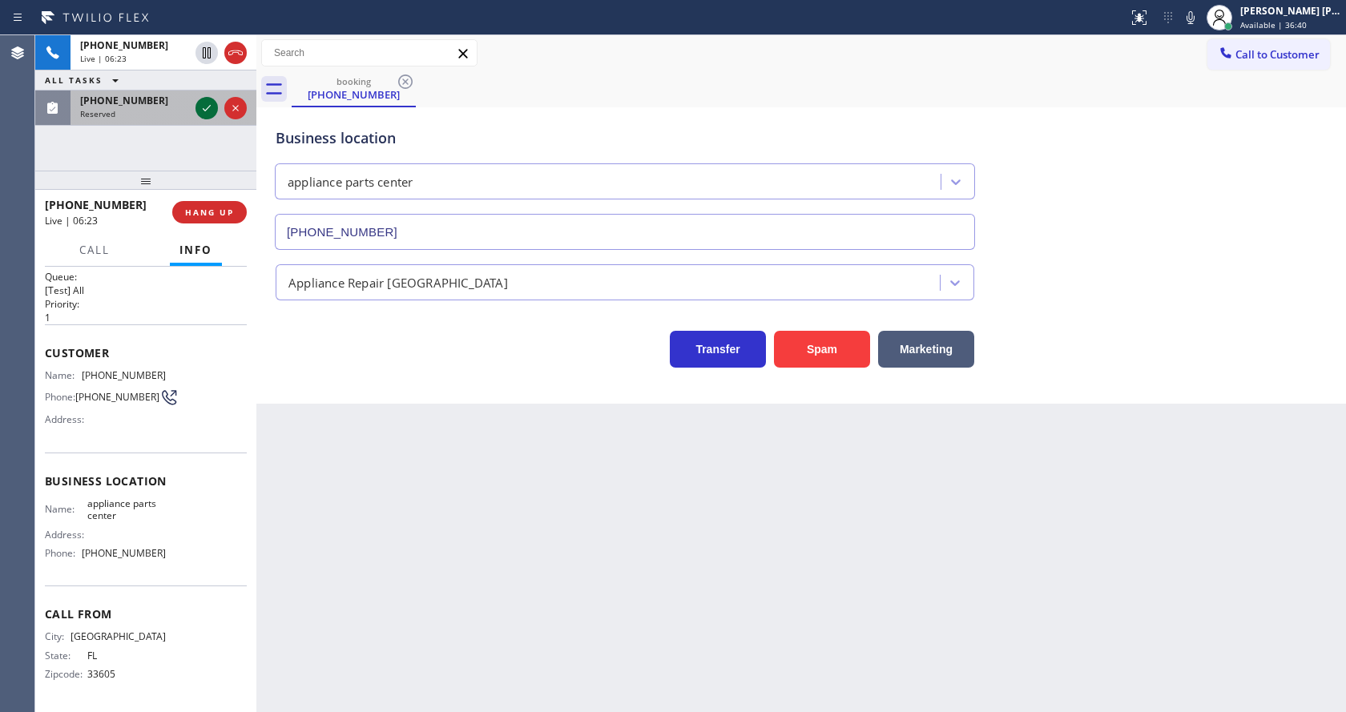
click at [207, 104] on icon at bounding box center [206, 108] width 19 height 19
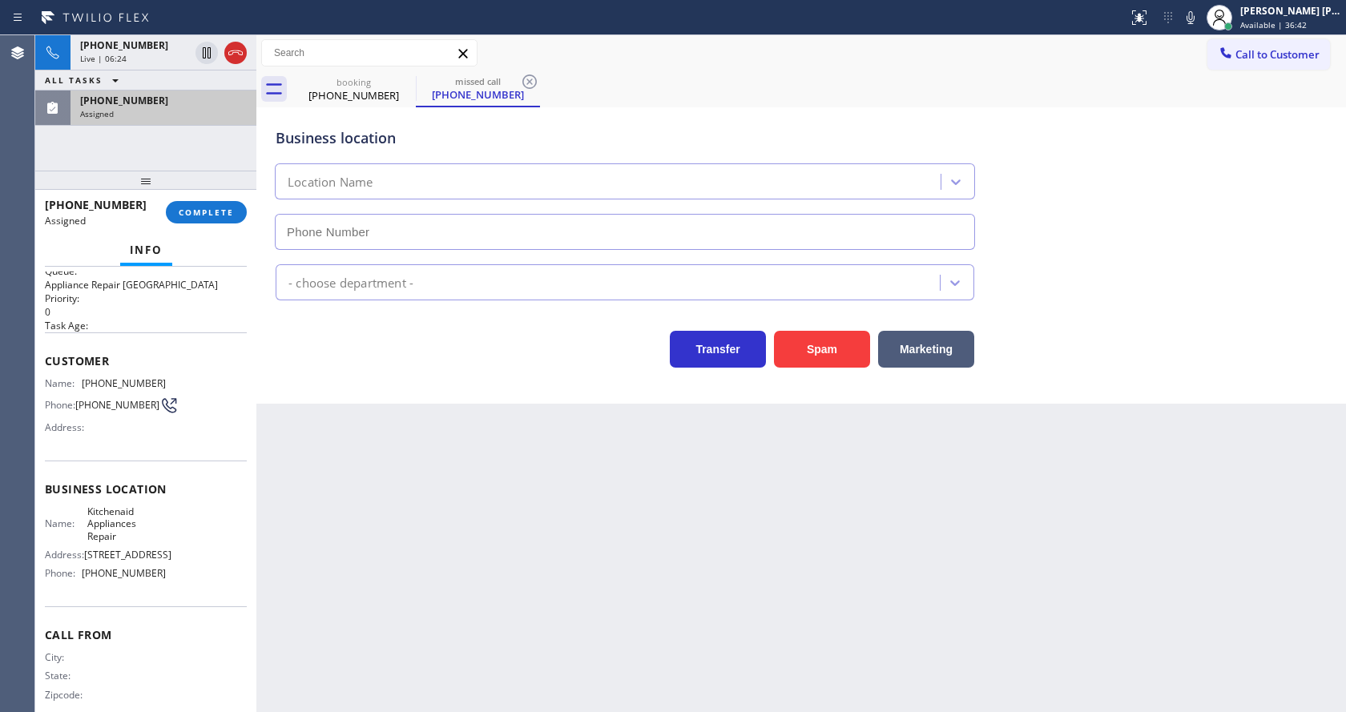
type input "[PHONE_NUMBER]"
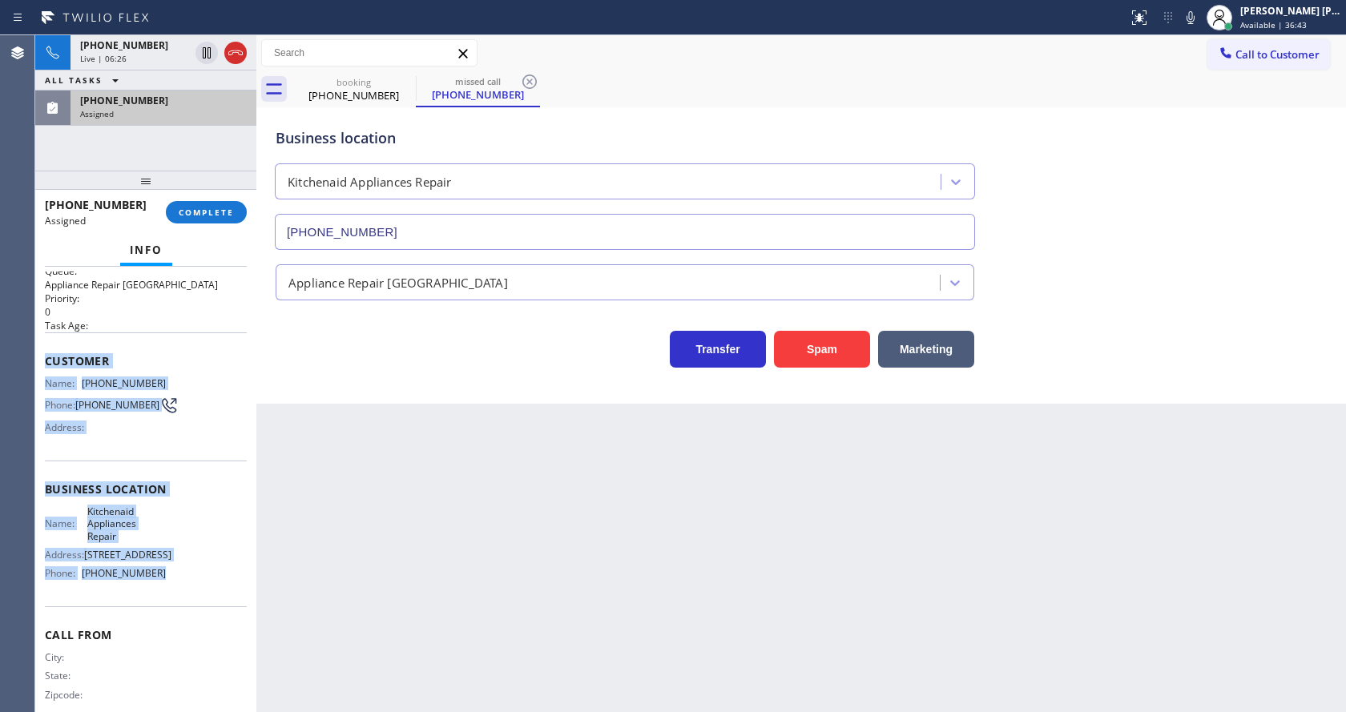
drag, startPoint x: 40, startPoint y: 356, endPoint x: 180, endPoint y: 589, distance: 272.7
click at [180, 589] on div "Context Queue: Appliance Repair High End Priority: 0 Task Age: Customer Name: […" at bounding box center [145, 489] width 221 height 445
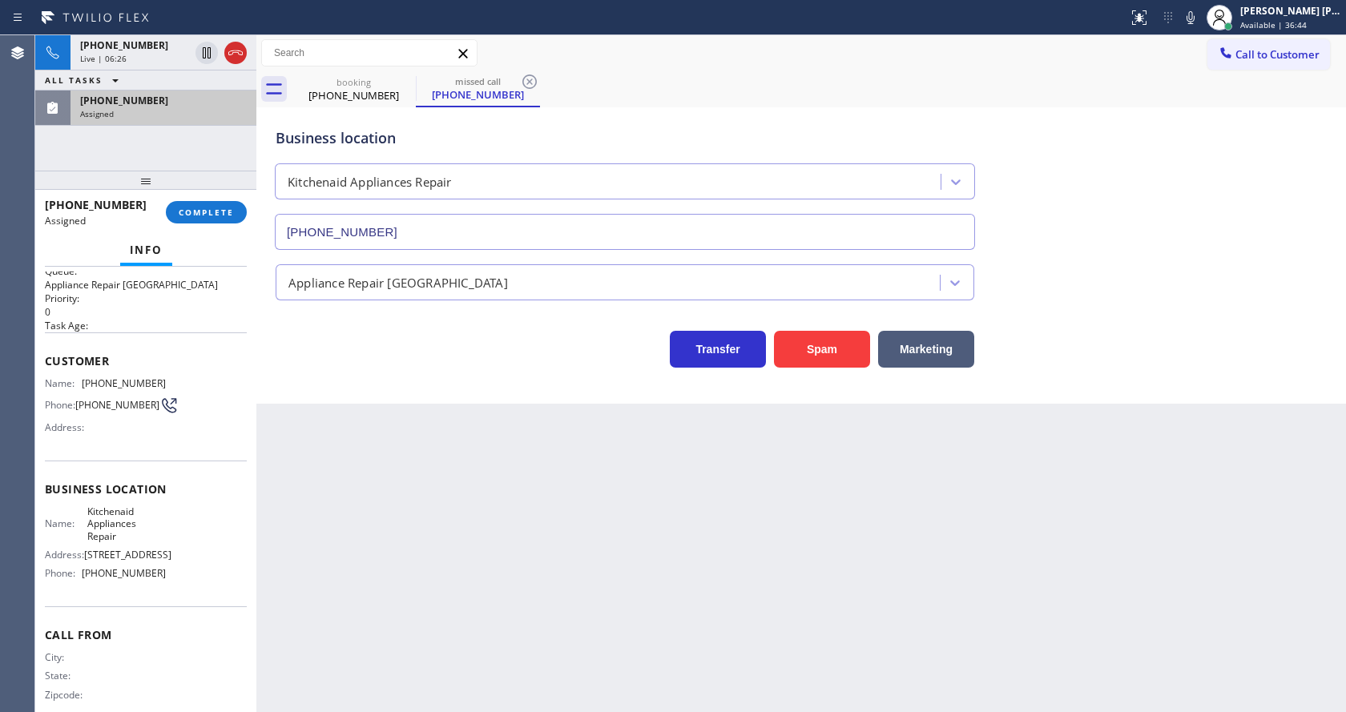
click at [297, 562] on div "Back to Dashboard Change Sender ID Customers Technicians Select a contact Outbo…" at bounding box center [800, 373] width 1089 height 677
click at [196, 219] on button "COMPLETE" at bounding box center [206, 212] width 81 height 22
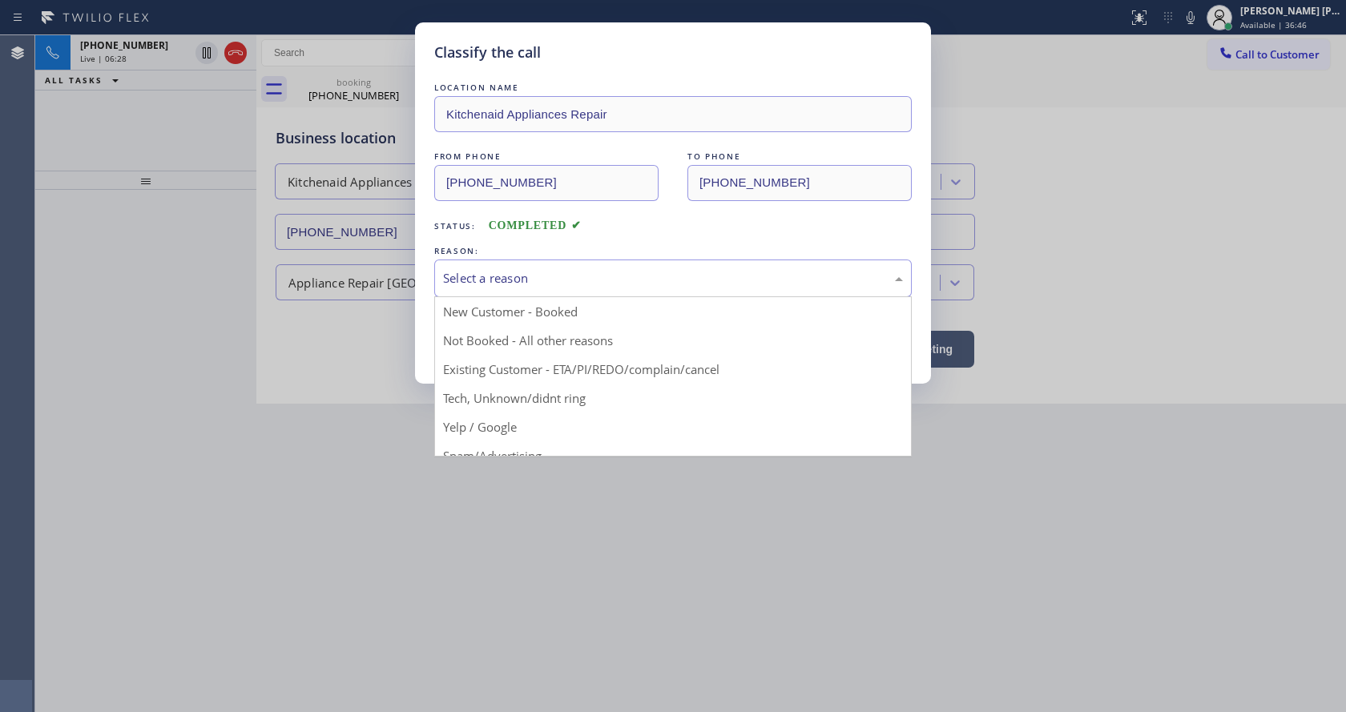
click at [479, 288] on div "Select a reason" at bounding box center [672, 279] width 477 height 38
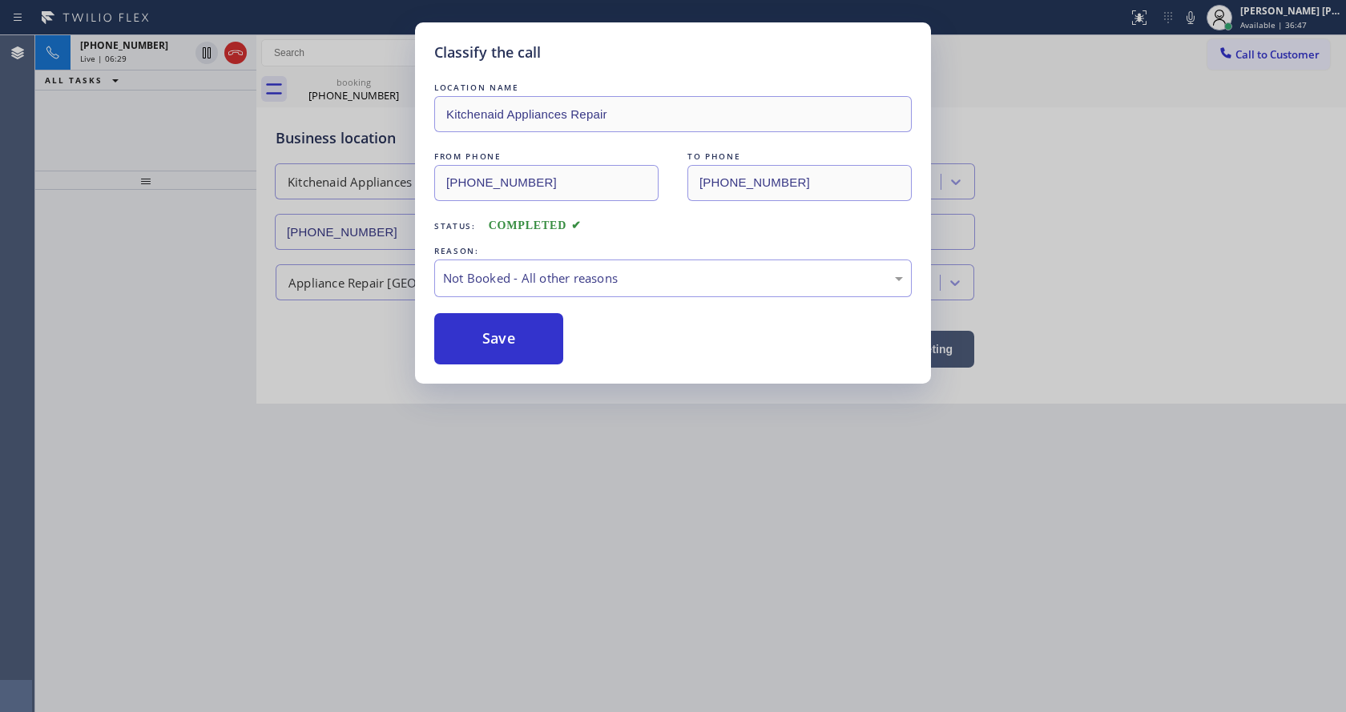
click at [487, 330] on button "Save" at bounding box center [498, 338] width 129 height 51
click at [634, 503] on div "Classify the call LOCATION NAME Kitchenaid Appliances Repair FROM PHONE [PHONE_…" at bounding box center [673, 356] width 1346 height 712
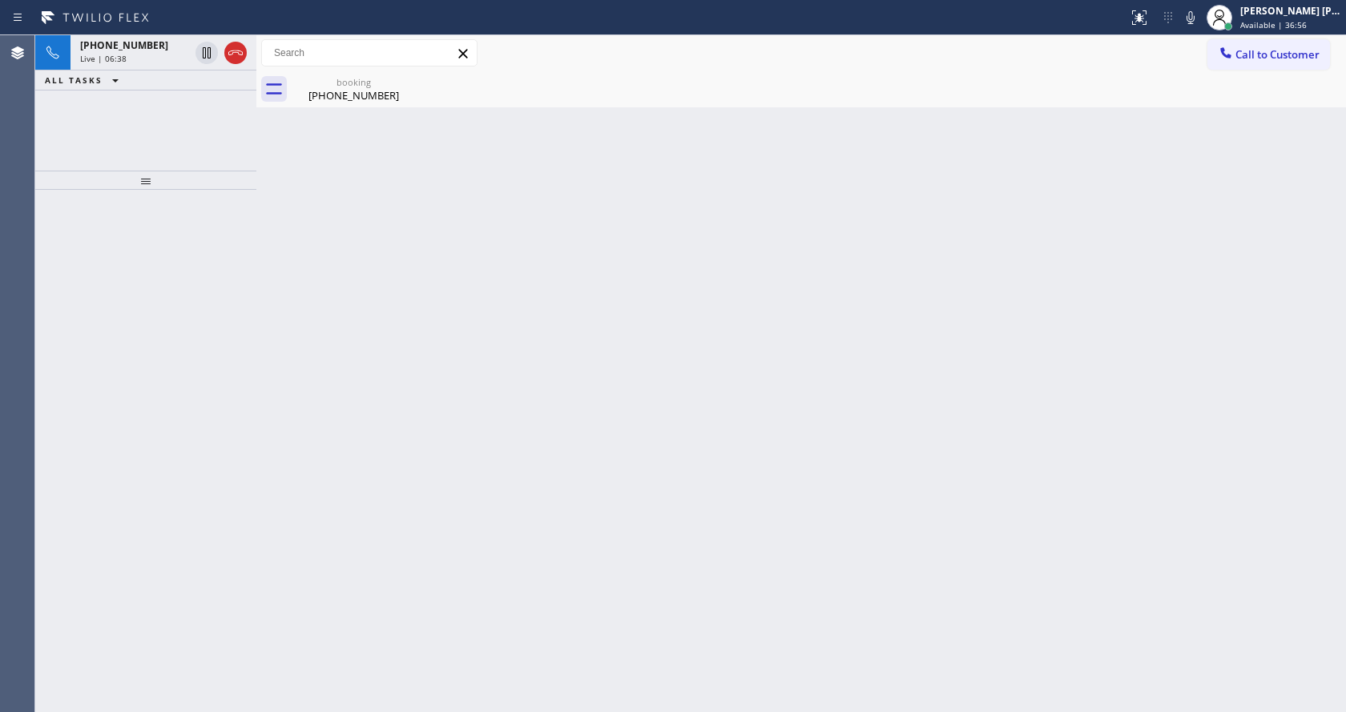
click at [323, 267] on div "Back to Dashboard Change Sender ID Customers Technicians Select a contact Outbo…" at bounding box center [800, 373] width 1089 height 677
click at [342, 85] on div "booking" at bounding box center [353, 82] width 121 height 12
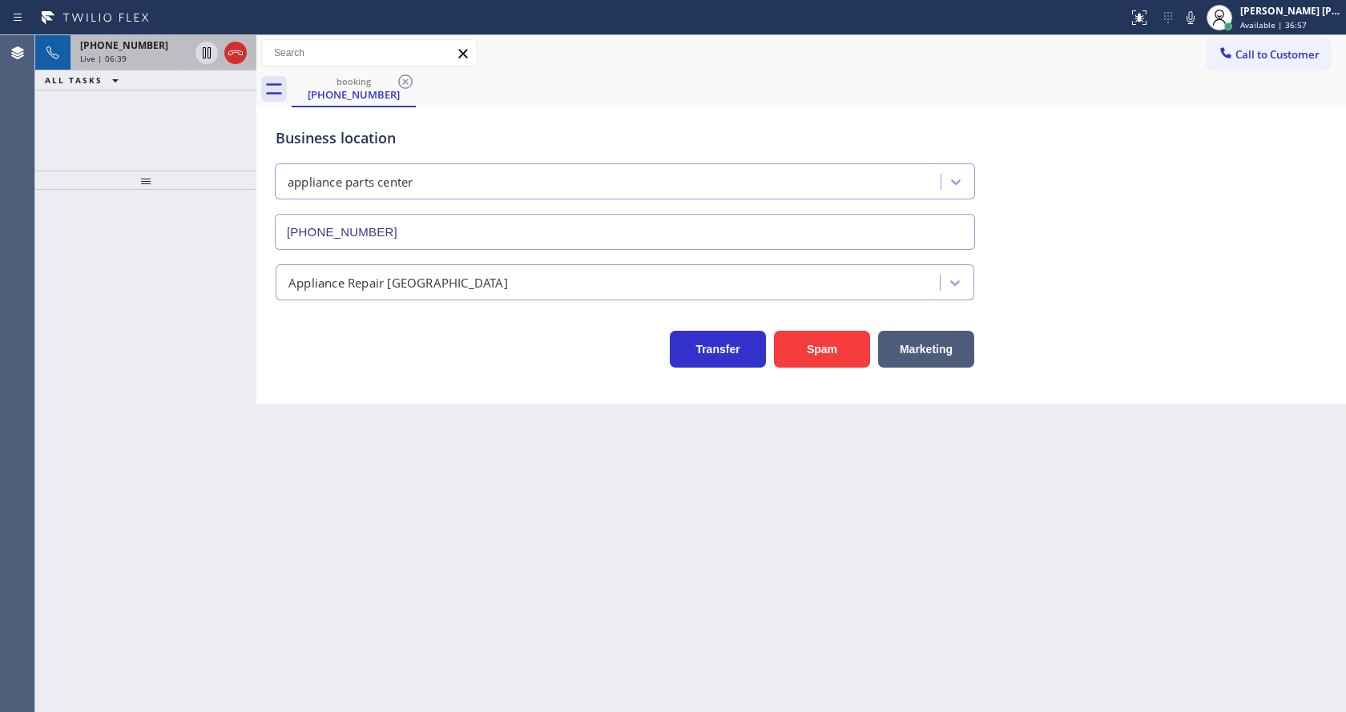
click at [148, 53] on div "Live | 06:39" at bounding box center [134, 58] width 109 height 11
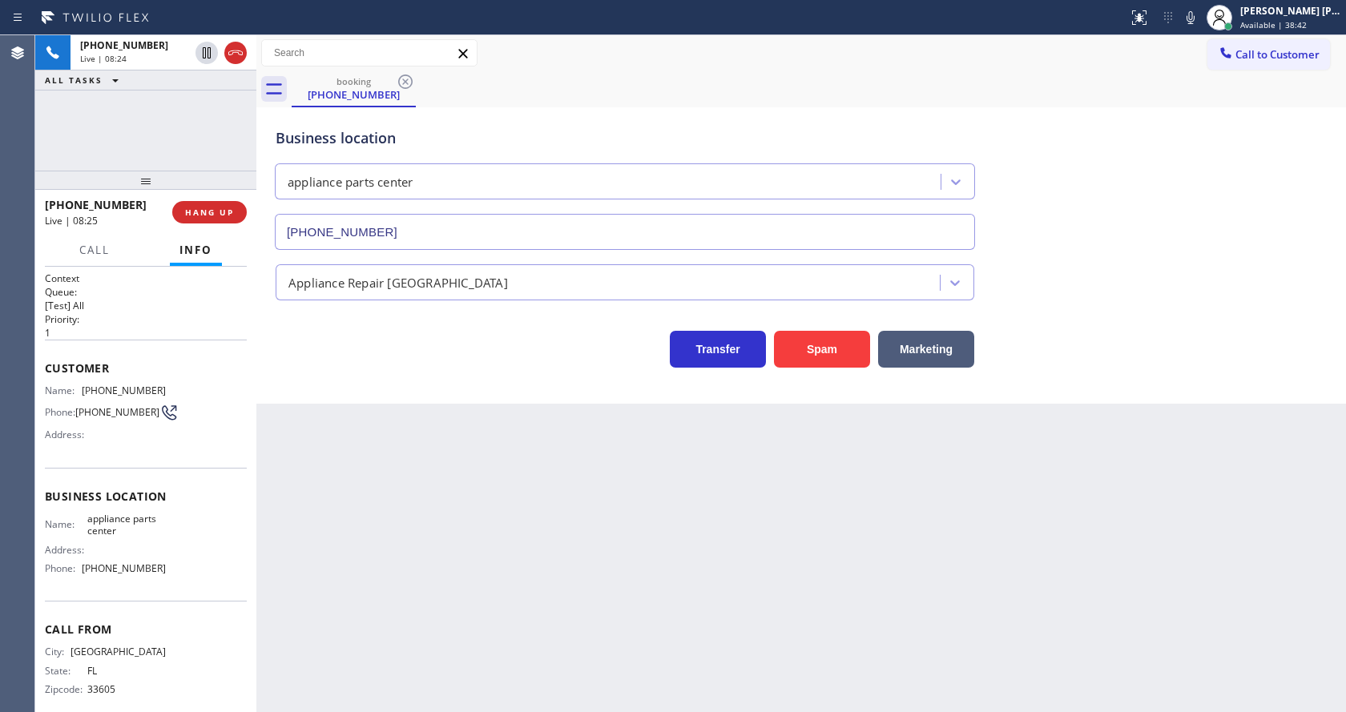
drag, startPoint x: 211, startPoint y: 211, endPoint x: 152, endPoint y: 74, distance: 148.2
click at [210, 211] on span "HANG UP" at bounding box center [209, 212] width 49 height 11
click at [199, 229] on div "[PHONE_NUMBER] Wrap up | 00:57 COMPLETE" at bounding box center [146, 212] width 202 height 42
click at [193, 215] on span "COMPLETE" at bounding box center [206, 212] width 55 height 11
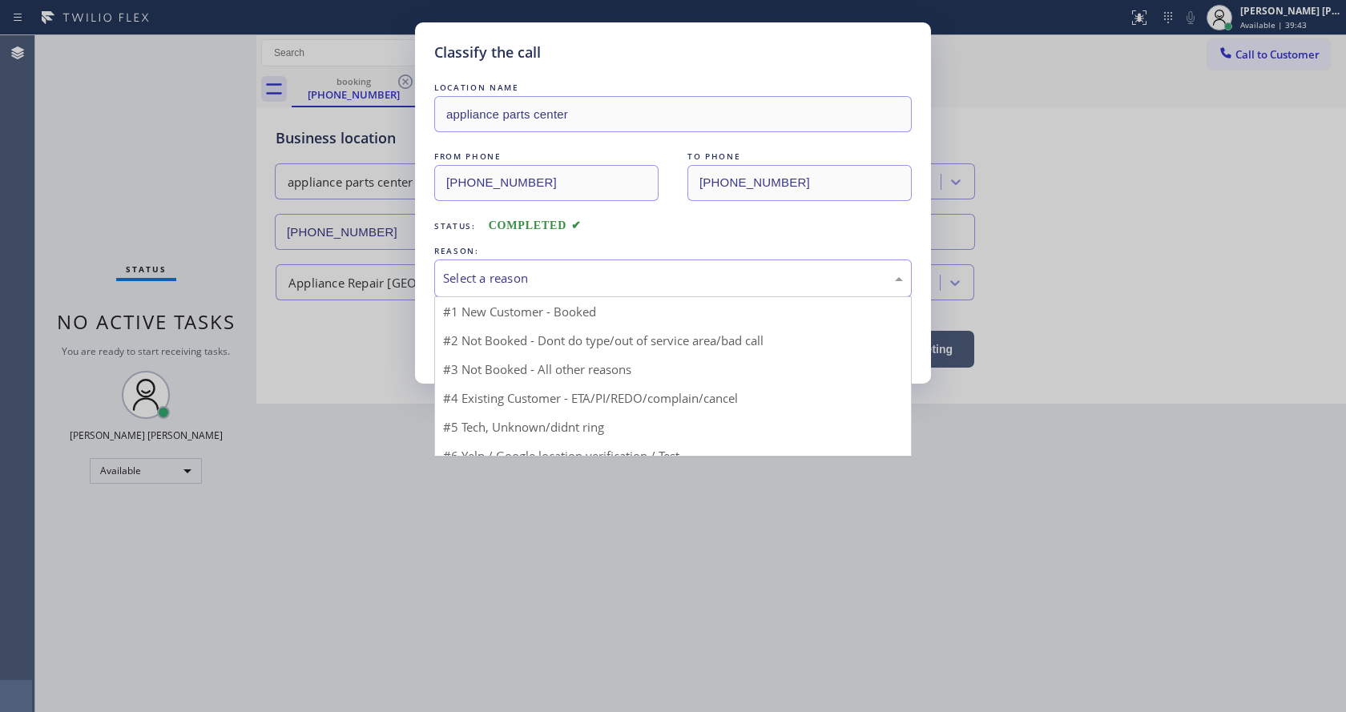
click at [508, 280] on div "Select a reason" at bounding box center [673, 278] width 460 height 18
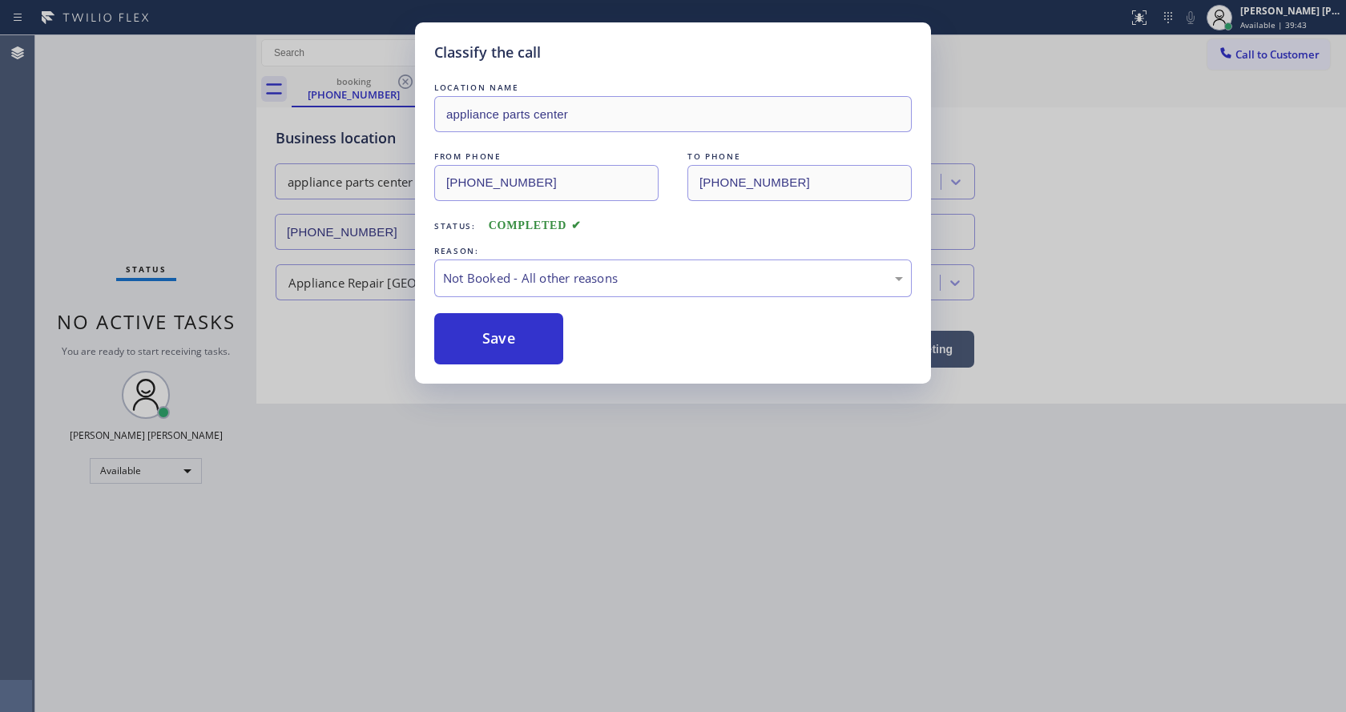
click at [494, 333] on button "Save" at bounding box center [498, 338] width 129 height 51
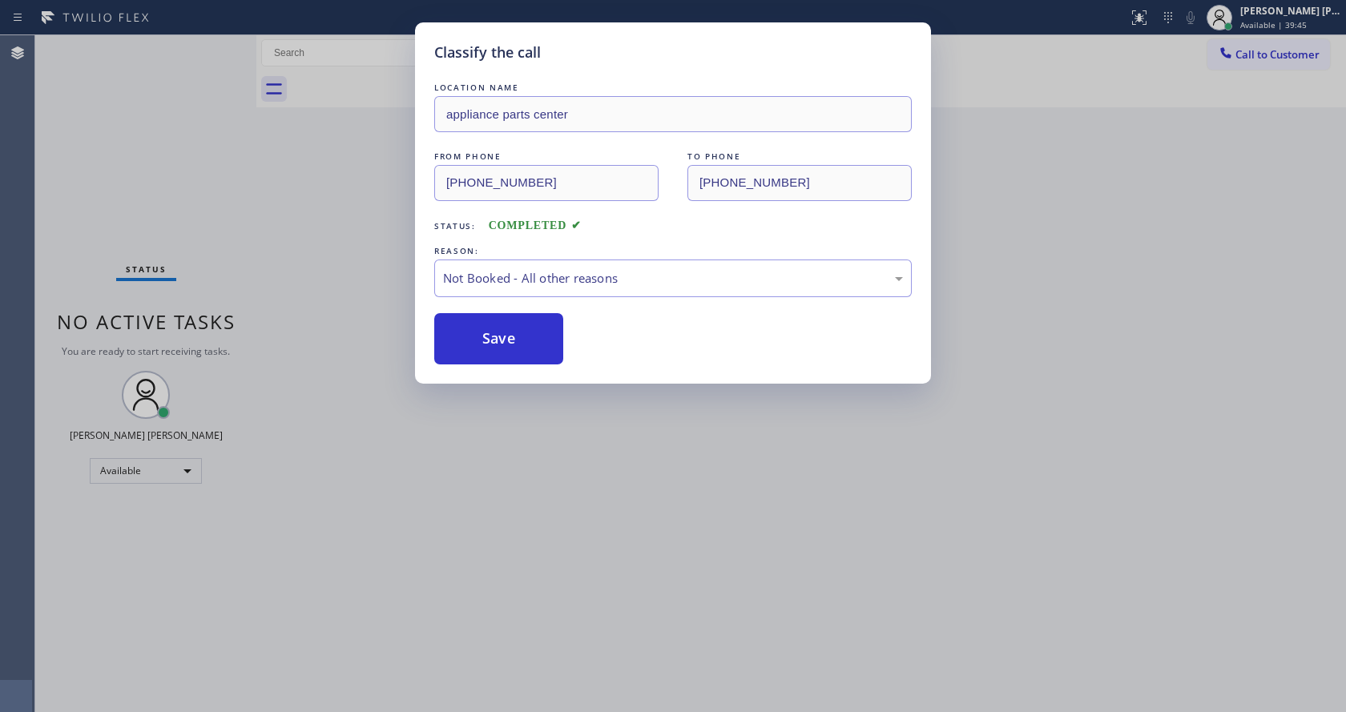
click at [639, 442] on div "Classify the call LOCATION NAME appliance parts center FROM PHONE [PHONE_NUMBER…" at bounding box center [673, 356] width 1346 height 712
click at [338, 702] on div "Classify the call LOCATION NAME appliance parts center FROM PHONE [PHONE_NUMBER…" at bounding box center [673, 356] width 1346 height 712
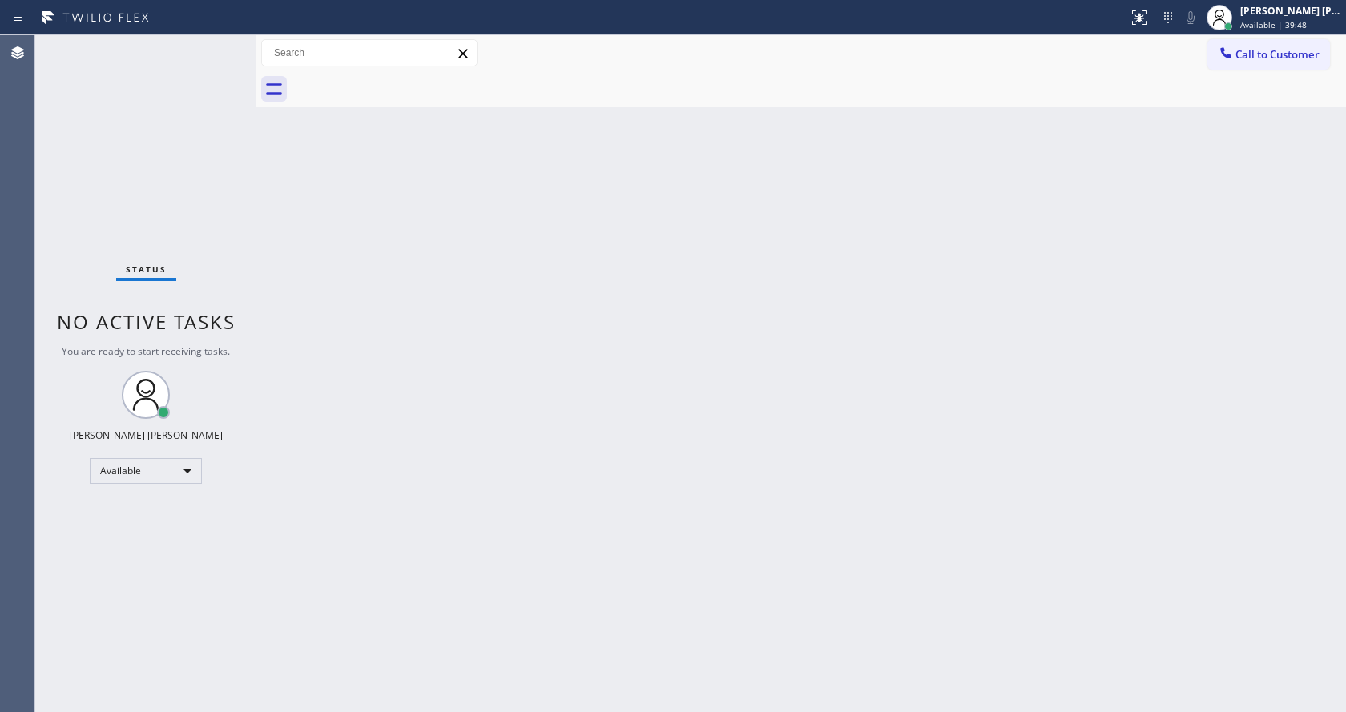
click at [219, 165] on div "Status No active tasks You are ready to start receiving tasks. [PERSON_NAME] [P…" at bounding box center [145, 373] width 221 height 677
drag, startPoint x: 751, startPoint y: 332, endPoint x: 1004, endPoint y: 41, distance: 384.9
click at [758, 327] on div "Back to Dashboard Change Sender ID Customers Technicians Select a contact Outbo…" at bounding box center [800, 373] width 1089 height 677
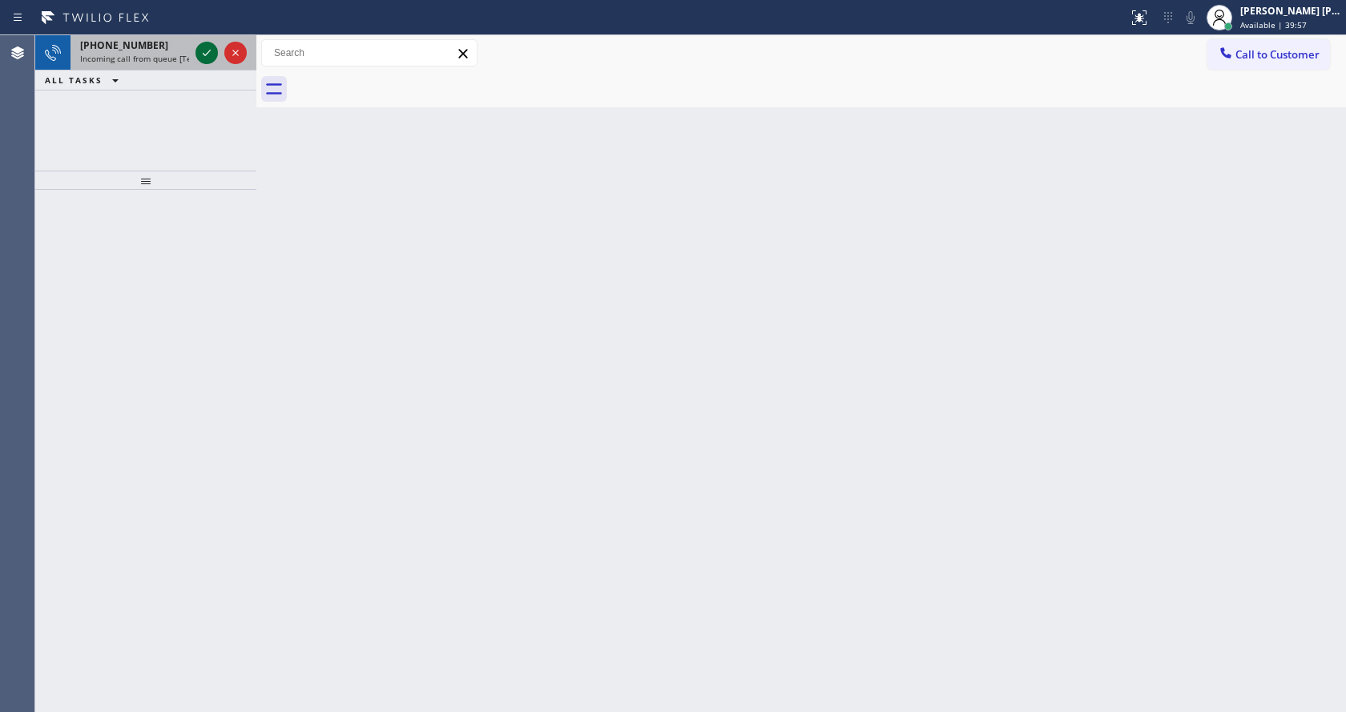
click at [207, 54] on icon at bounding box center [207, 53] width 8 height 6
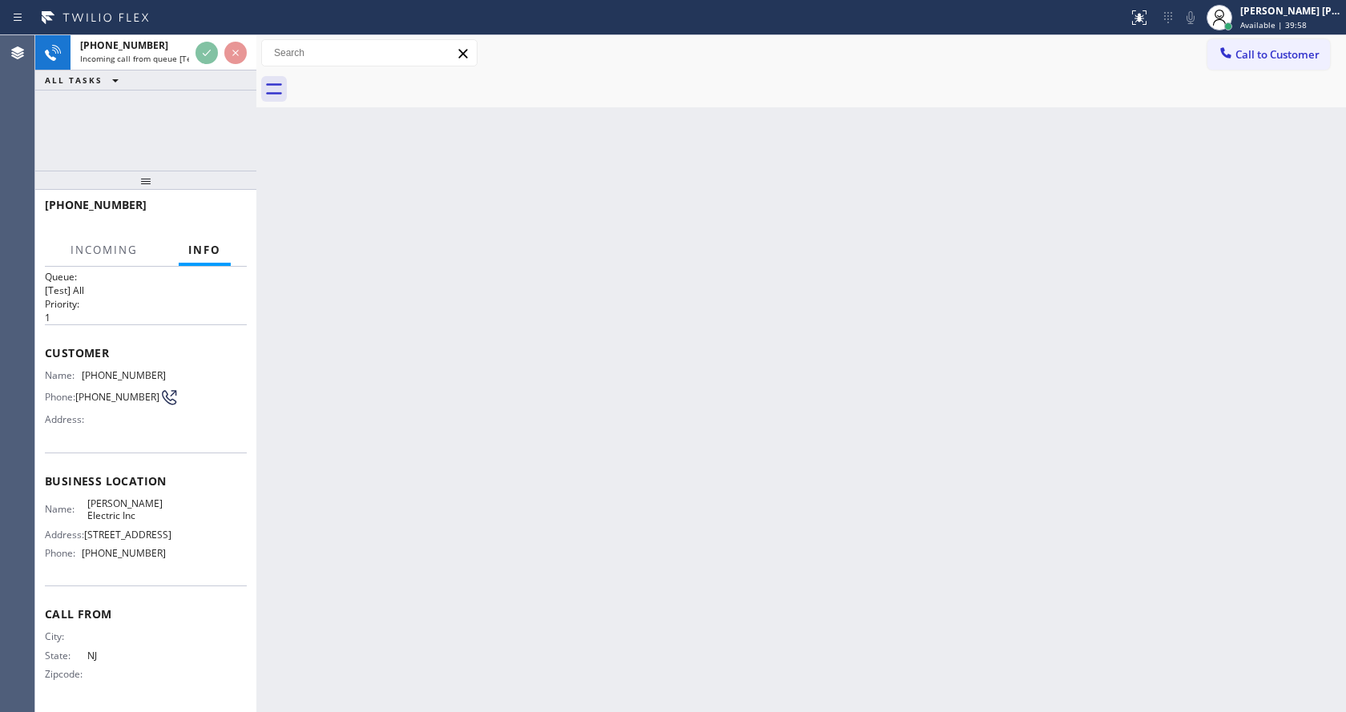
scroll to position [46, 0]
click at [477, 460] on div "Back to Dashboard Change Sender ID Customers Technicians Select a contact Outbo…" at bounding box center [800, 373] width 1089 height 677
click at [404, 425] on div "Back to Dashboard Change Sender ID Customers Technicians Select a contact Outbo…" at bounding box center [800, 373] width 1089 height 677
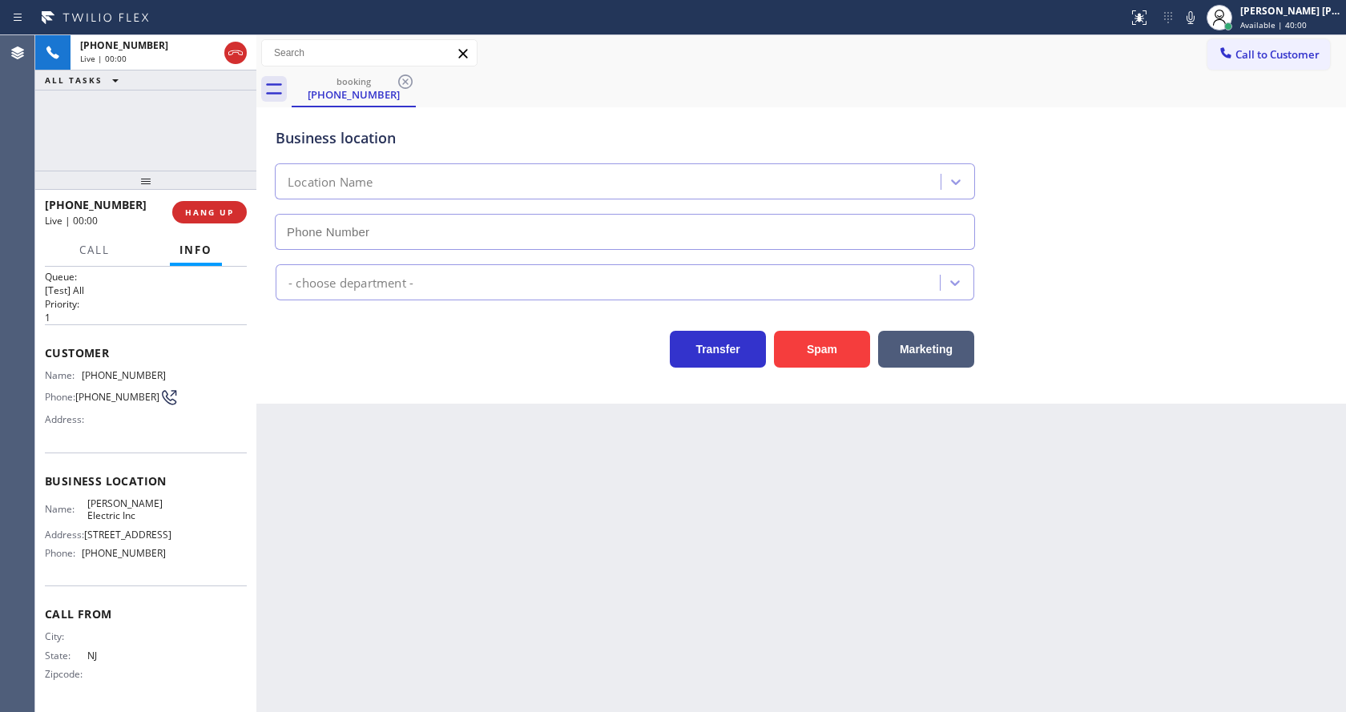
type input "[PHONE_NUMBER]"
click at [809, 347] on button "Spam" at bounding box center [822, 349] width 96 height 37
click at [457, 627] on div "Back to Dashboard Change Sender ID Customers Technicians Select a contact Outbo…" at bounding box center [800, 373] width 1089 height 677
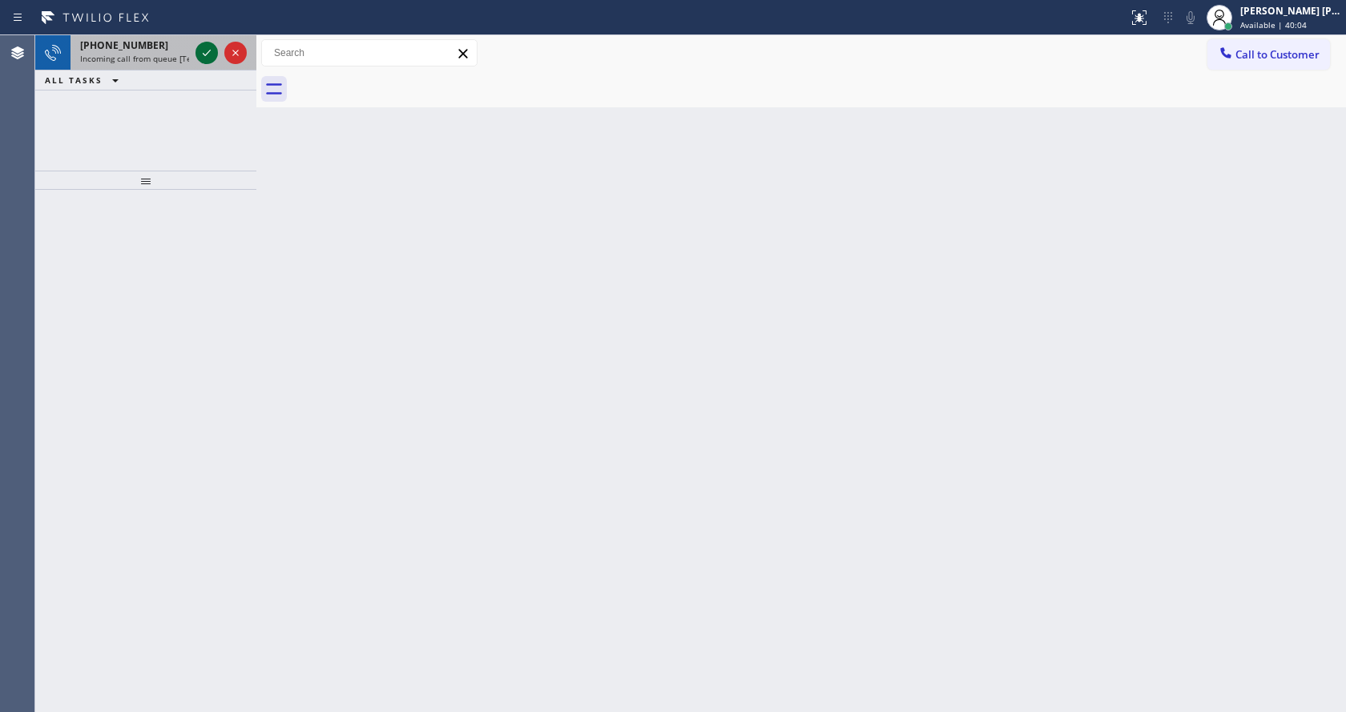
click at [207, 58] on icon at bounding box center [206, 52] width 19 height 19
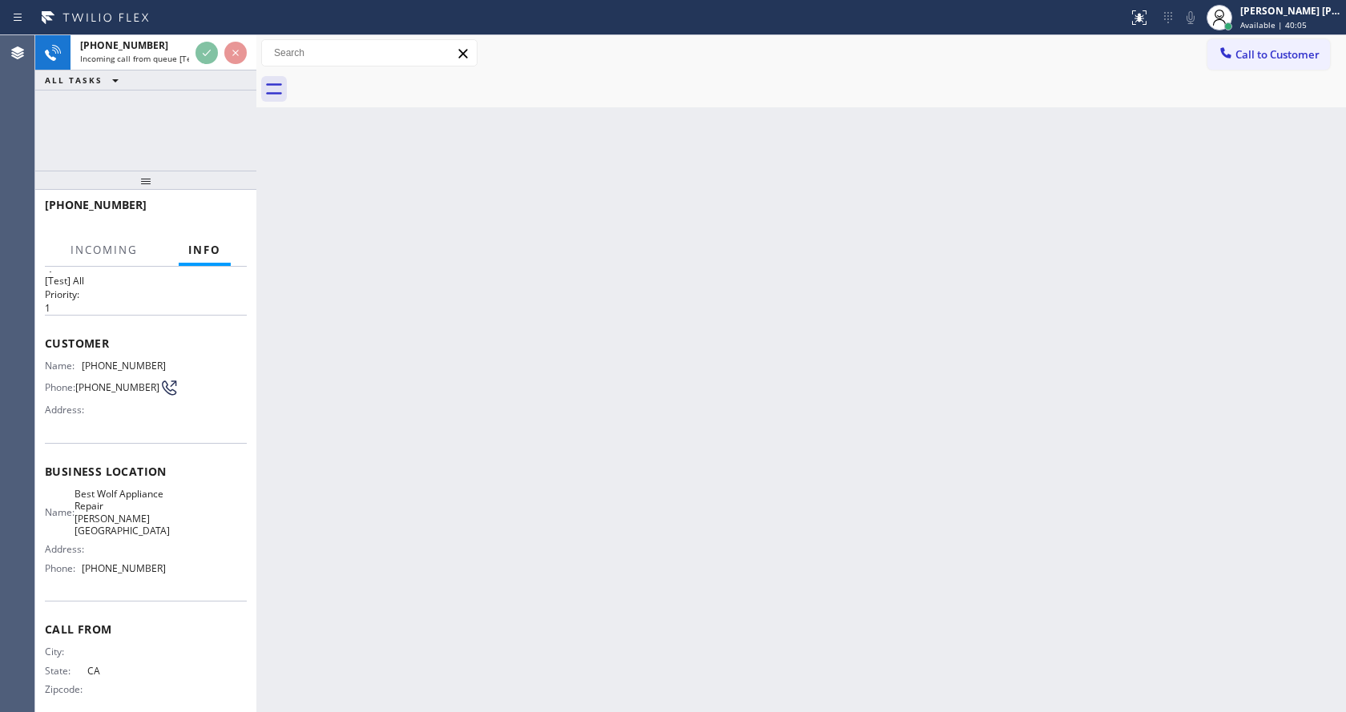
scroll to position [46, 0]
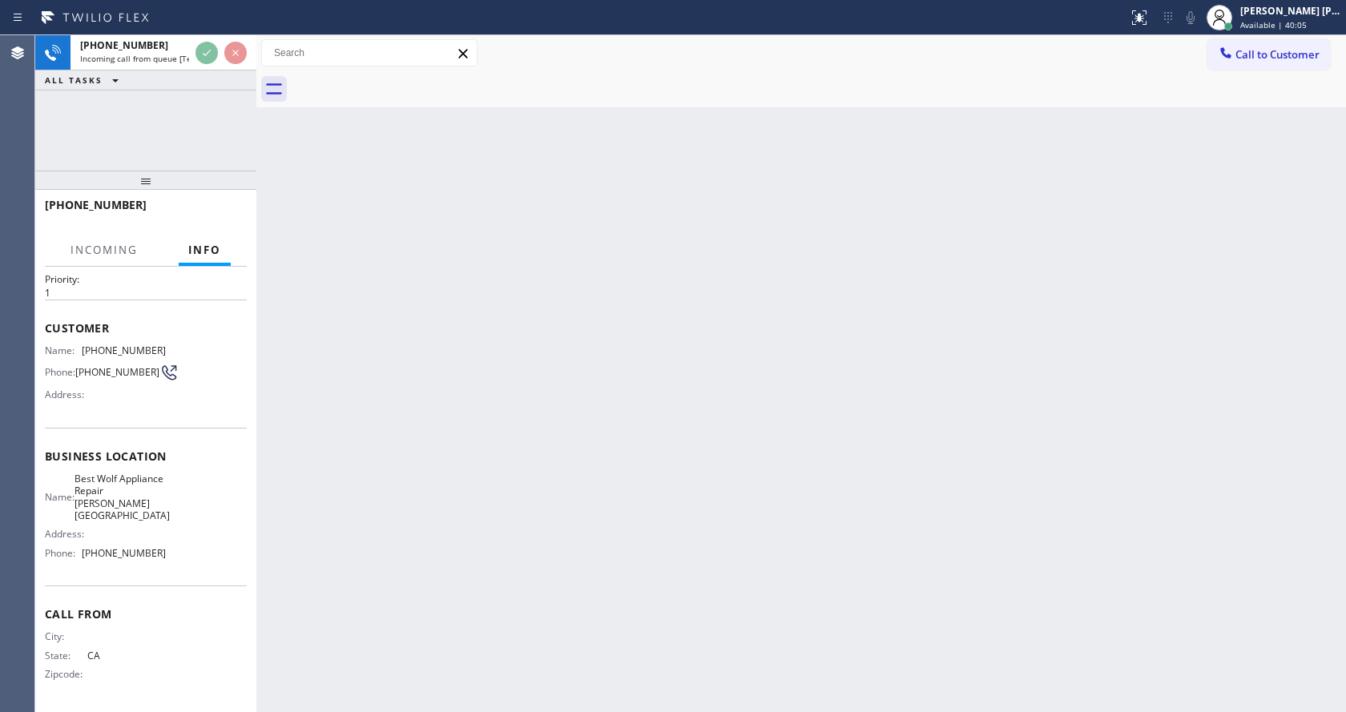
click at [464, 512] on div "Back to Dashboard Change Sender ID Customers Technicians Select a contact Outbo…" at bounding box center [800, 373] width 1089 height 677
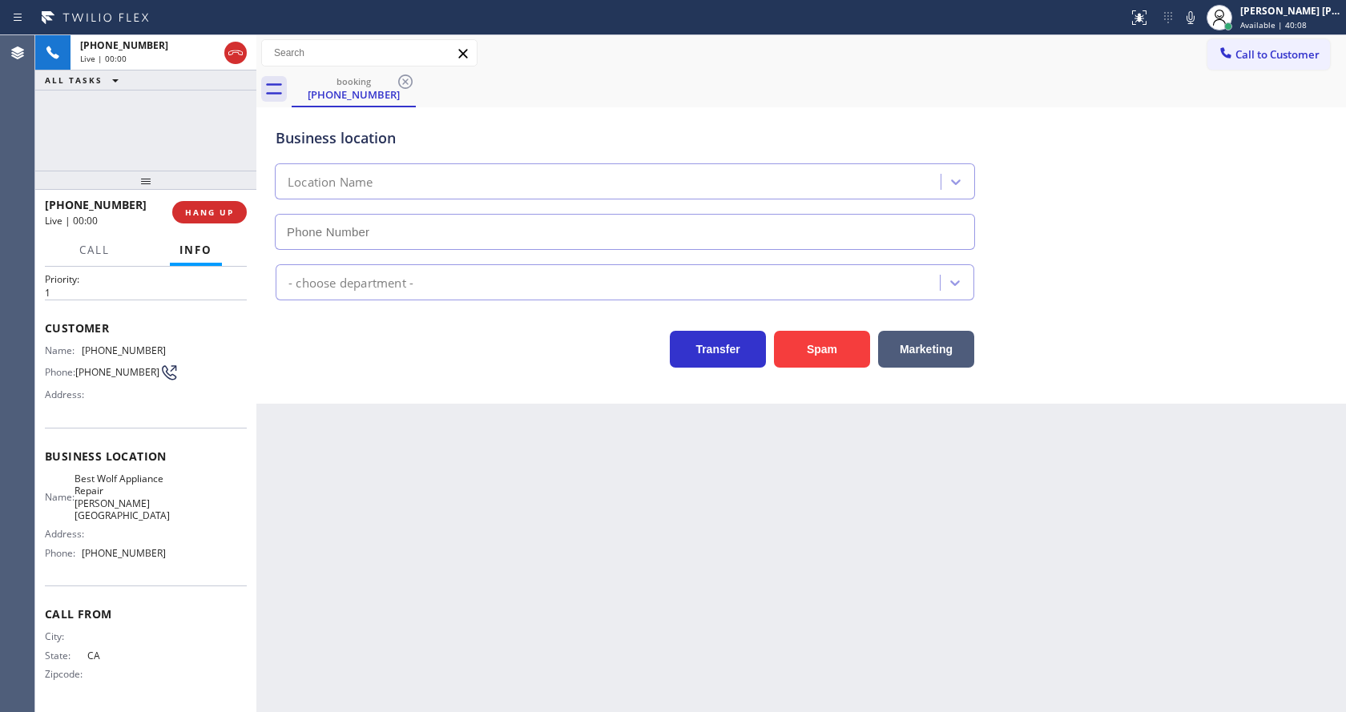
click at [392, 409] on div "Back to Dashboard Change Sender ID Customers Technicians Select a contact Outbo…" at bounding box center [800, 373] width 1089 height 677
drag, startPoint x: 416, startPoint y: 466, endPoint x: 855, endPoint y: 441, distance: 439.6
click at [425, 466] on div "Back to Dashboard Change Sender ID Customers Technicians Select a contact Outbo…" at bounding box center [800, 373] width 1089 height 677
click at [832, 338] on button "Spam" at bounding box center [822, 349] width 96 height 37
click at [912, 348] on button "Marketing" at bounding box center [926, 349] width 96 height 37
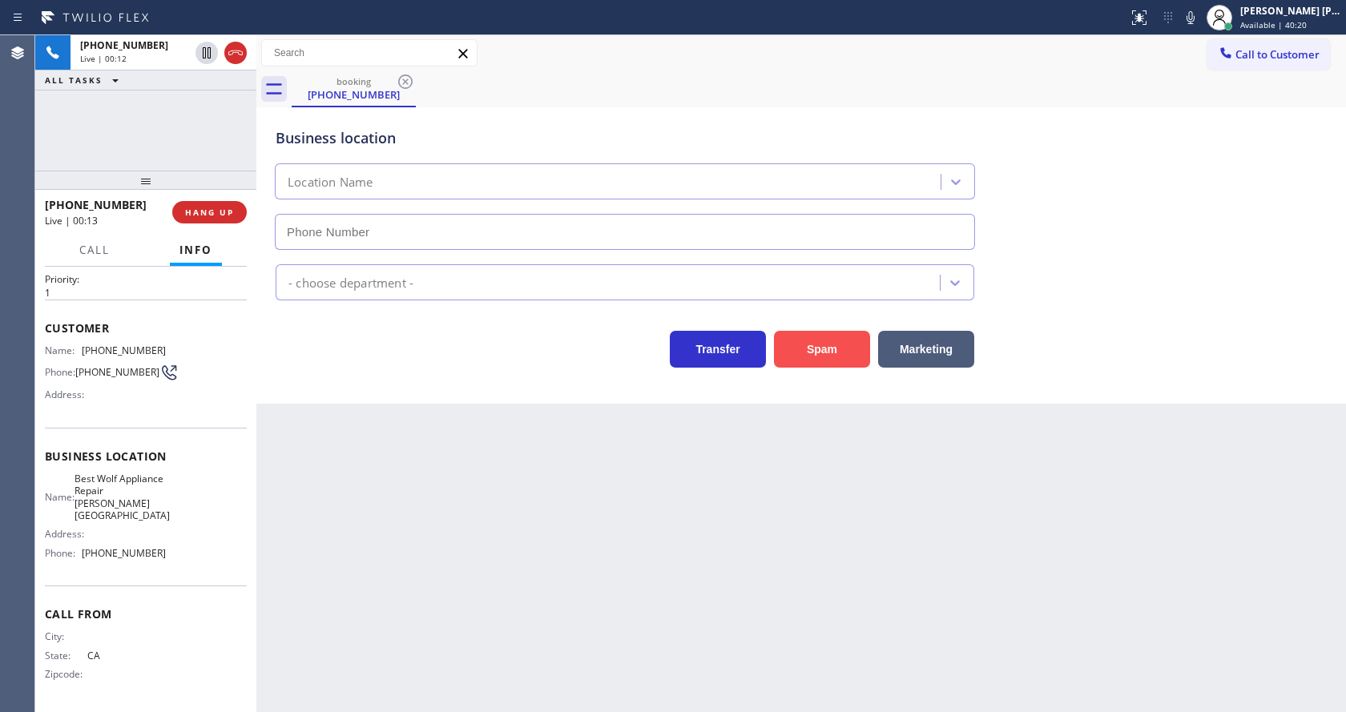
click at [797, 353] on button "Spam" at bounding box center [822, 349] width 96 height 37
click at [799, 348] on button "Spam" at bounding box center [822, 349] width 96 height 37
click at [715, 357] on button "Transfer" at bounding box center [718, 349] width 96 height 37
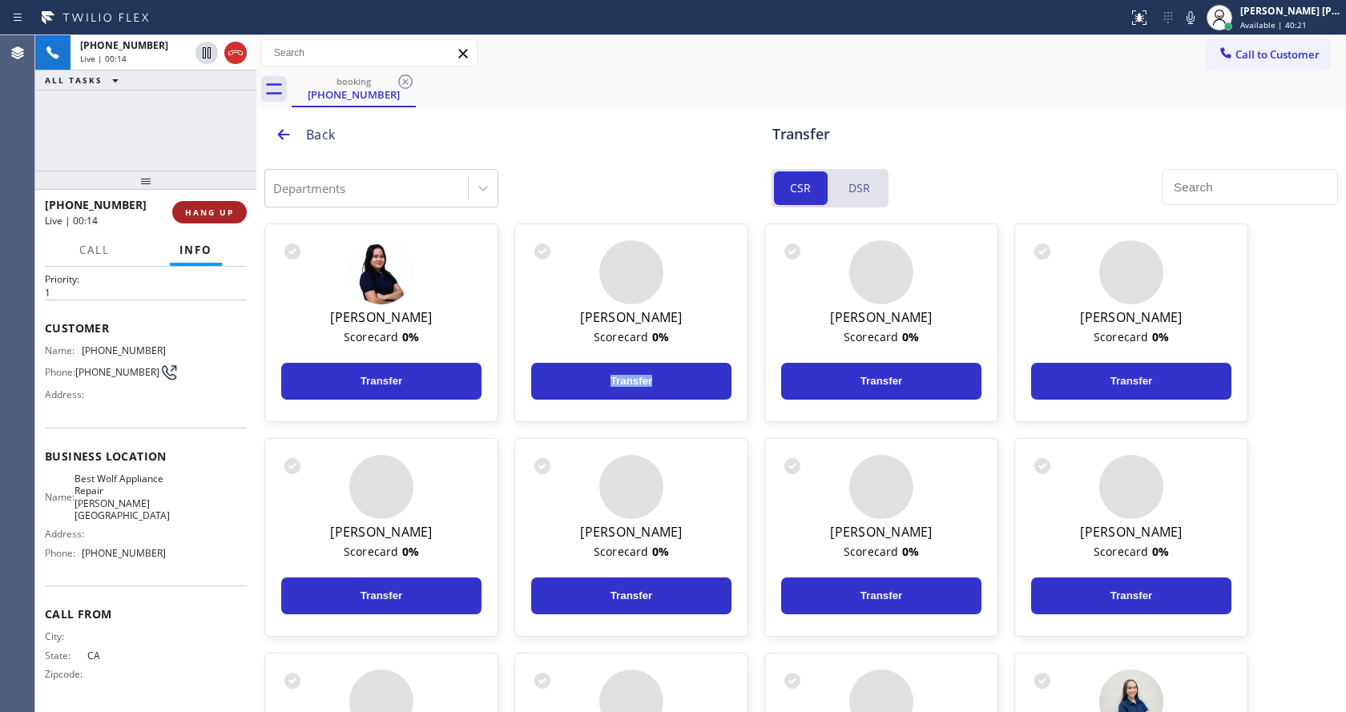
click at [220, 214] on span "HANG UP" at bounding box center [209, 212] width 49 height 11
click at [220, 214] on span "COMPLETE" at bounding box center [206, 212] width 55 height 11
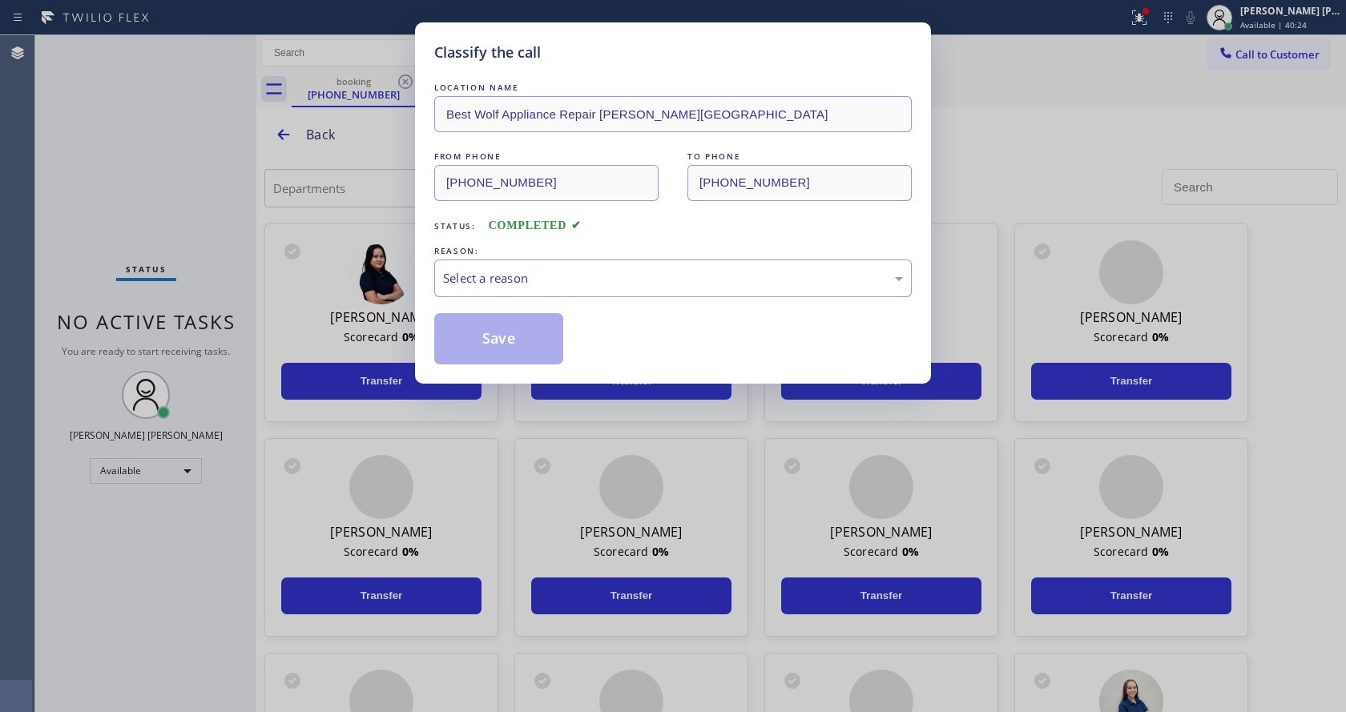
click at [454, 299] on div "LOCATION NAME Best Wolf Appliance Repair [PERSON_NAME][GEOGRAPHIC_DATA] FROM PH…" at bounding box center [672, 221] width 477 height 285
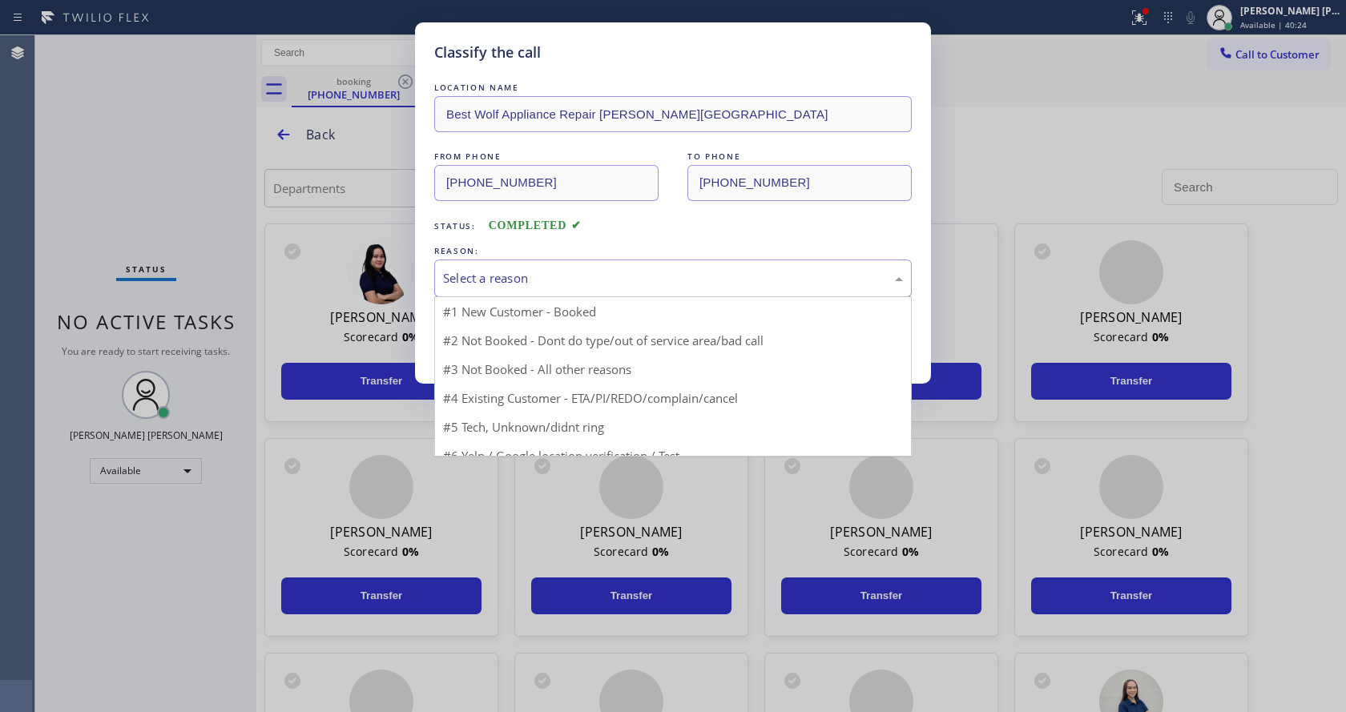
click at [457, 283] on div "Select a reason" at bounding box center [673, 278] width 460 height 18
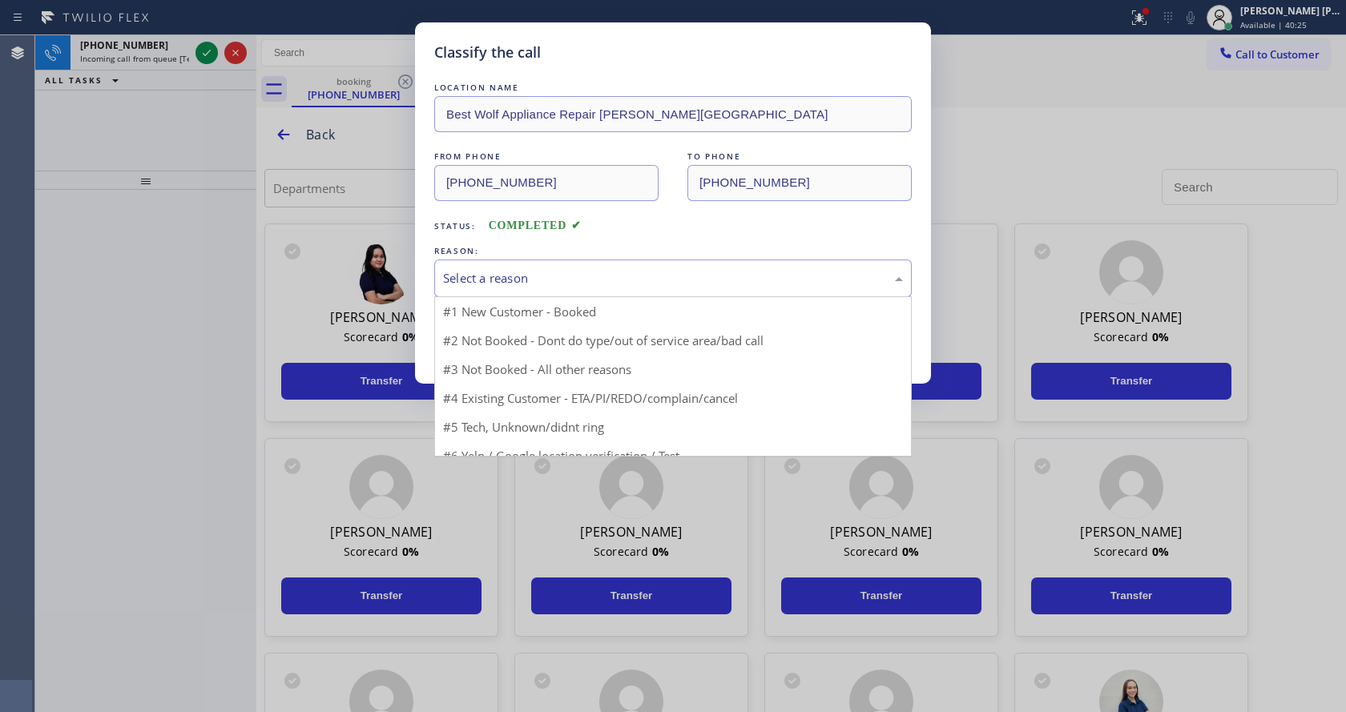
click at [480, 279] on div "Select a reason" at bounding box center [673, 278] width 460 height 18
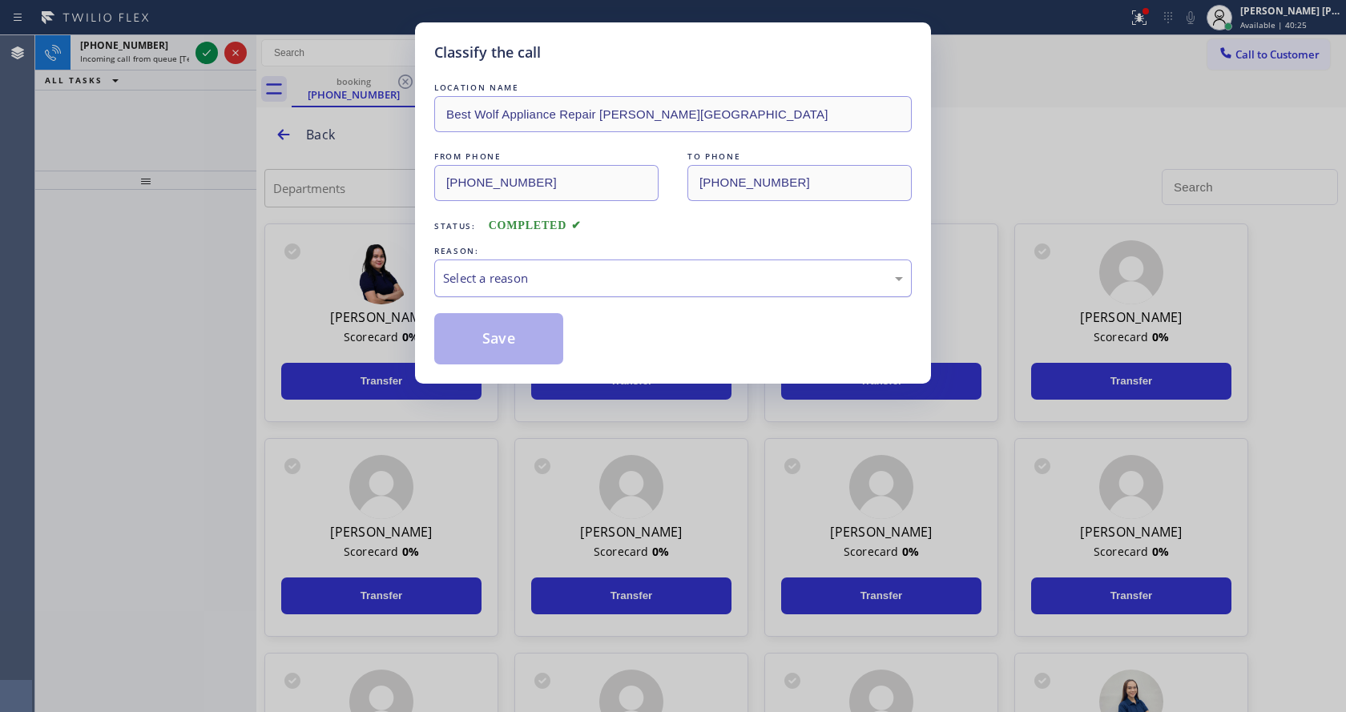
click at [480, 279] on div "Select a reason" at bounding box center [673, 278] width 460 height 18
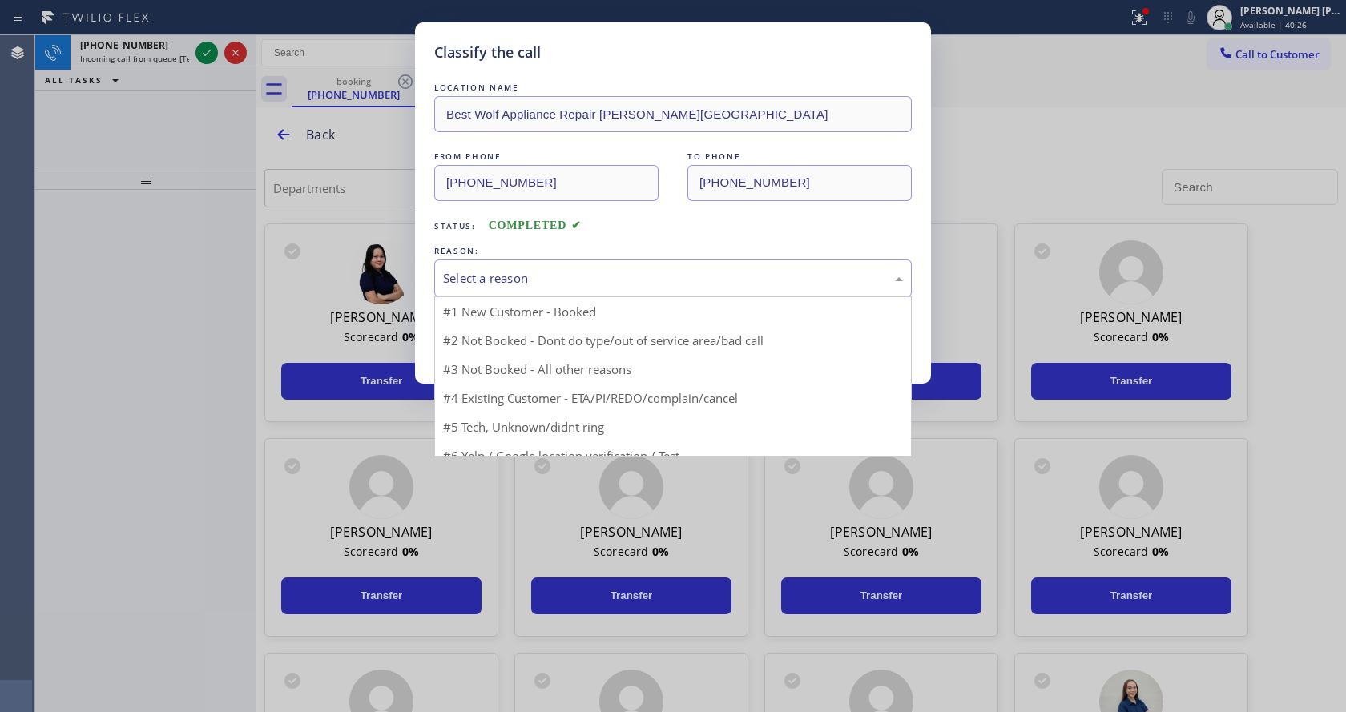
click at [480, 279] on div "Select a reason" at bounding box center [673, 278] width 460 height 18
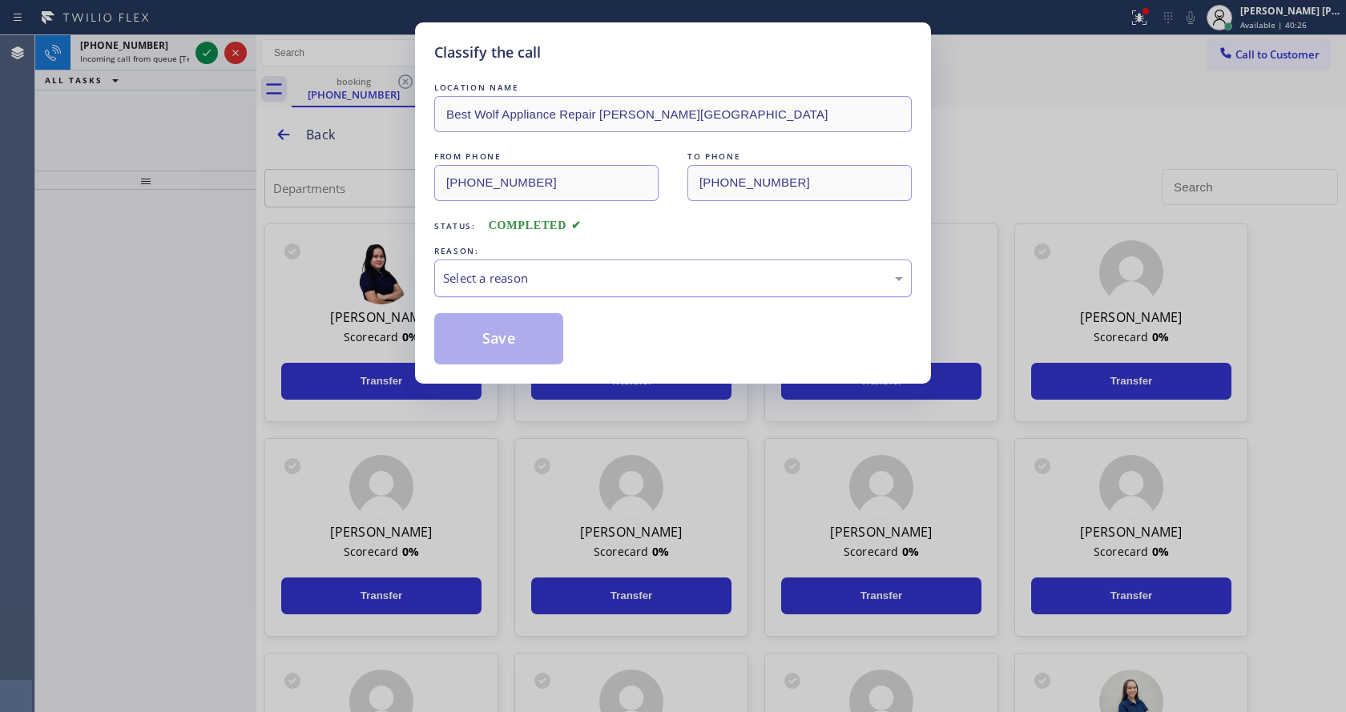
click at [480, 279] on div "Select a reason" at bounding box center [673, 278] width 460 height 18
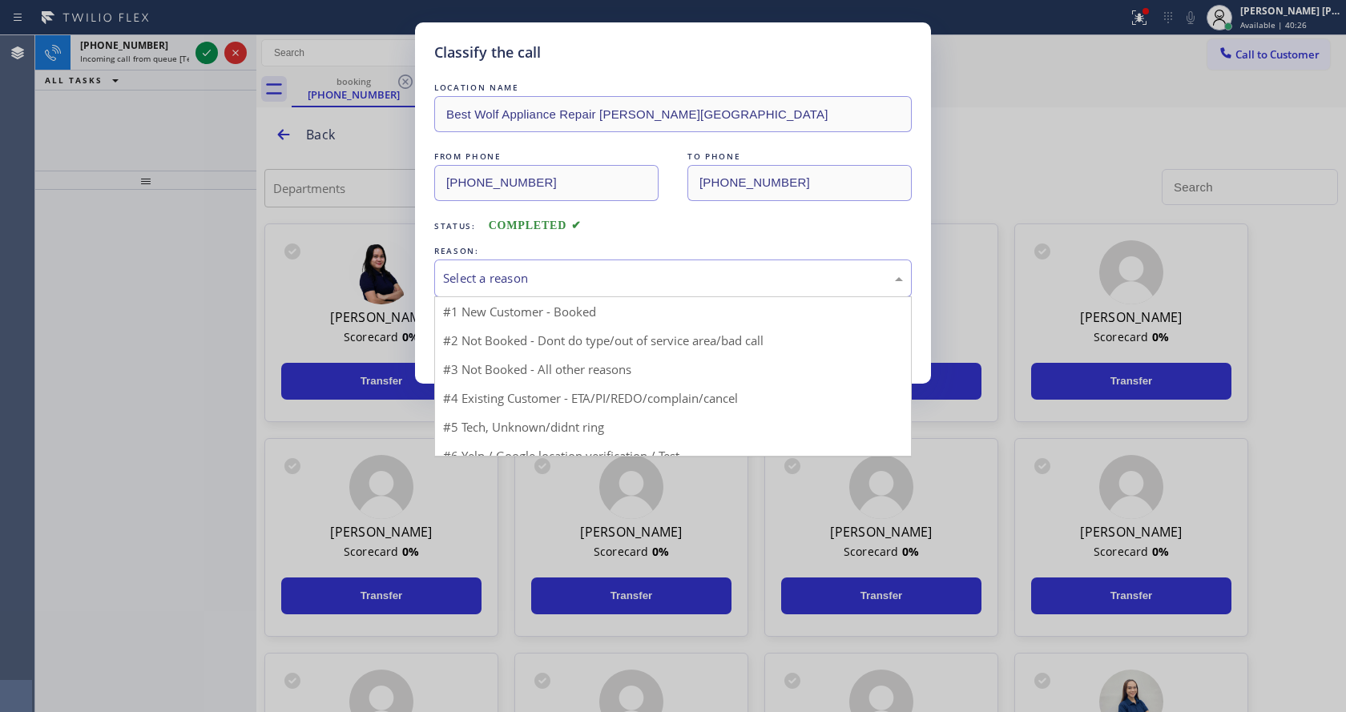
click at [480, 279] on div "Select a reason" at bounding box center [673, 278] width 460 height 18
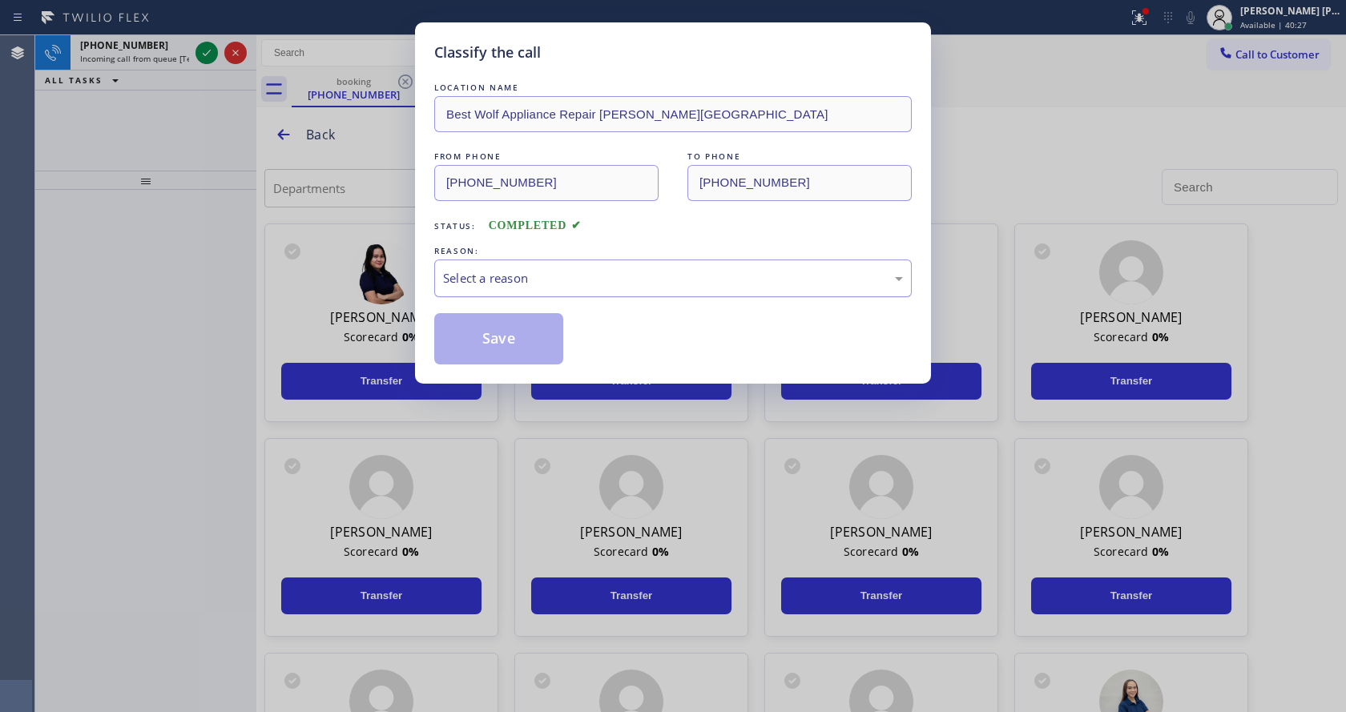
click at [480, 279] on div "Select a reason" at bounding box center [673, 278] width 460 height 18
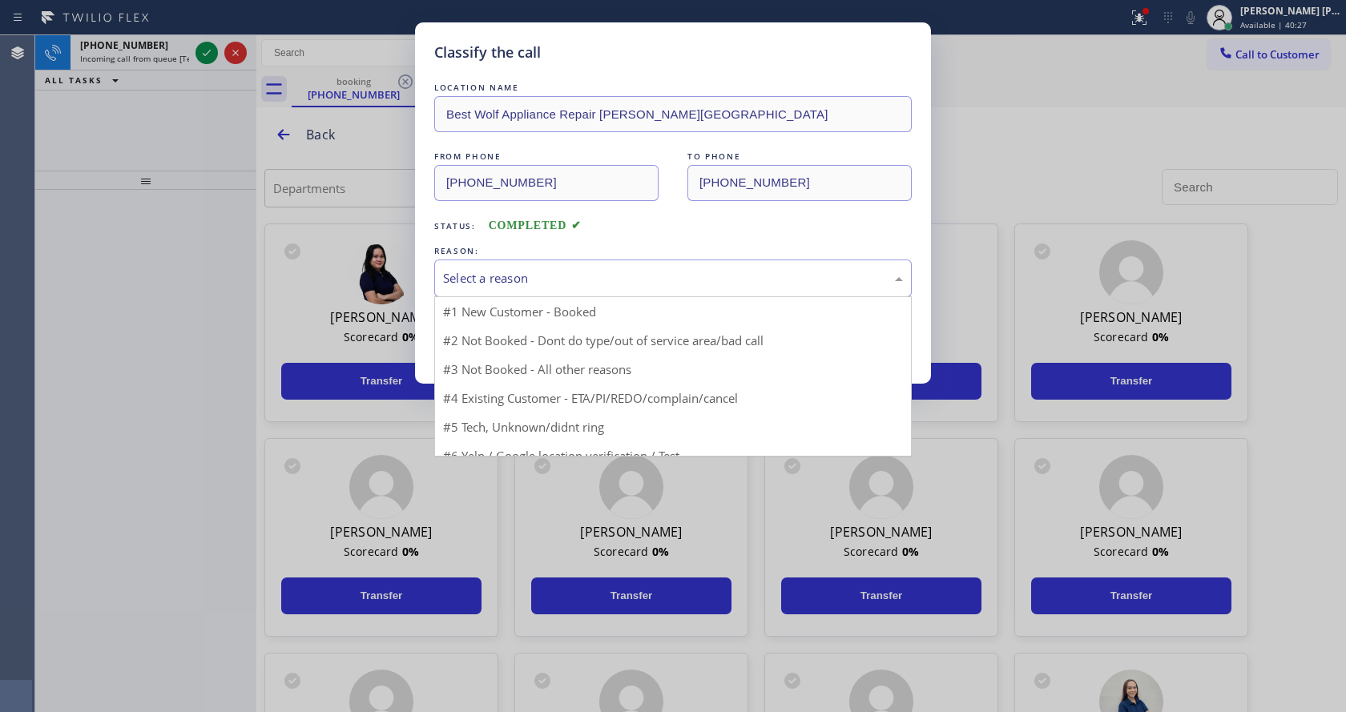
click at [480, 279] on div "Select a reason" at bounding box center [673, 278] width 460 height 18
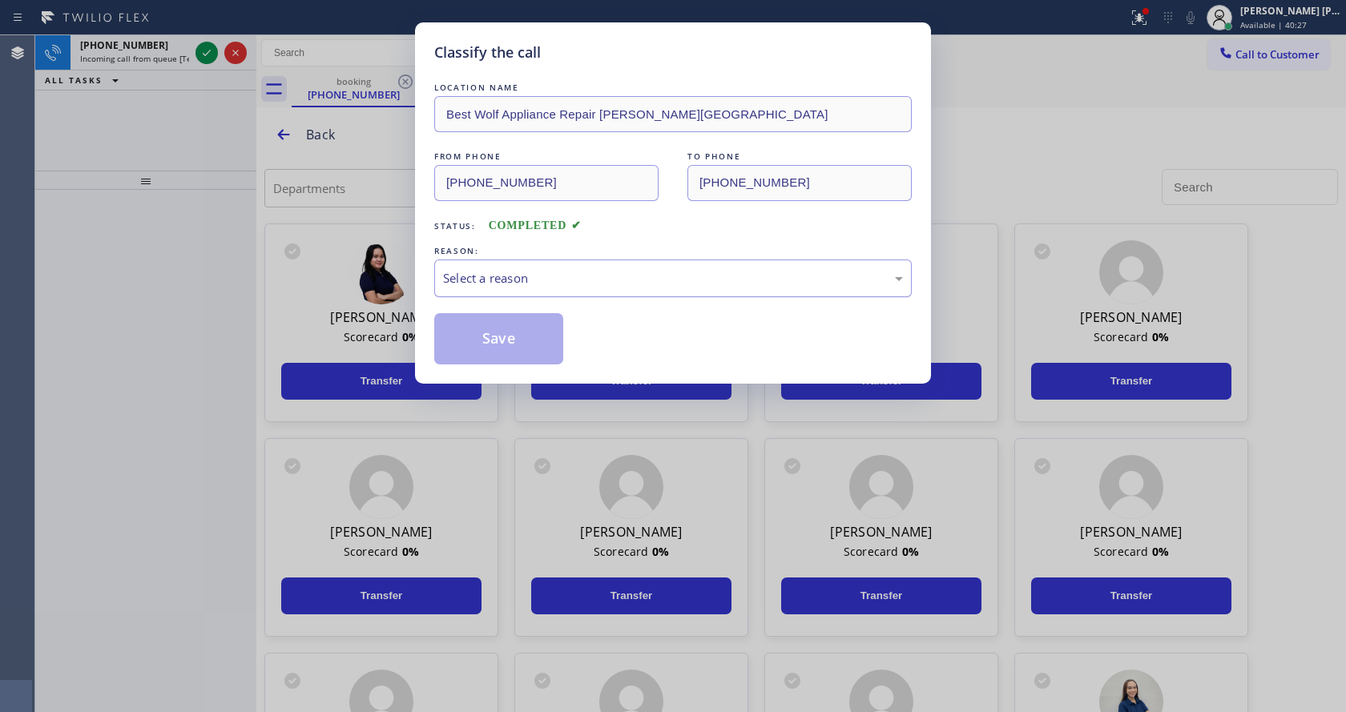
click at [480, 279] on div "Select a reason" at bounding box center [673, 278] width 460 height 18
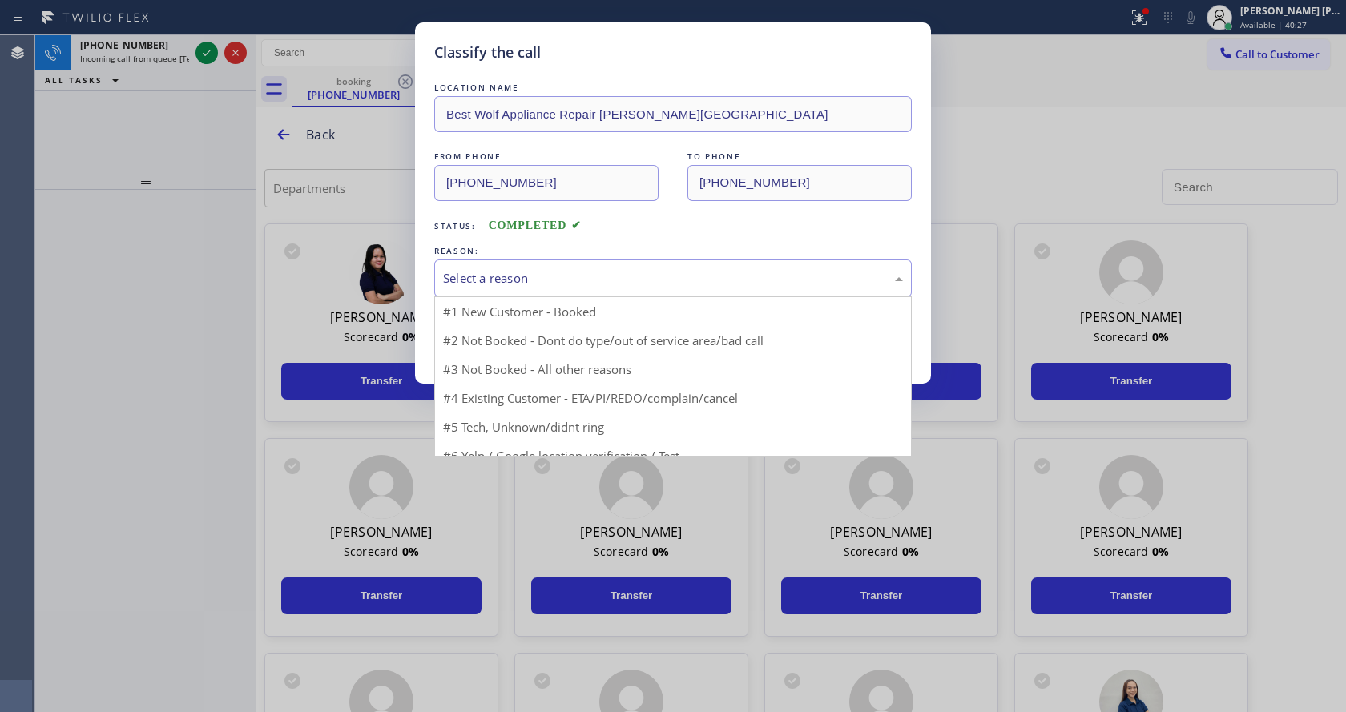
click at [480, 279] on div "Select a reason" at bounding box center [673, 278] width 460 height 18
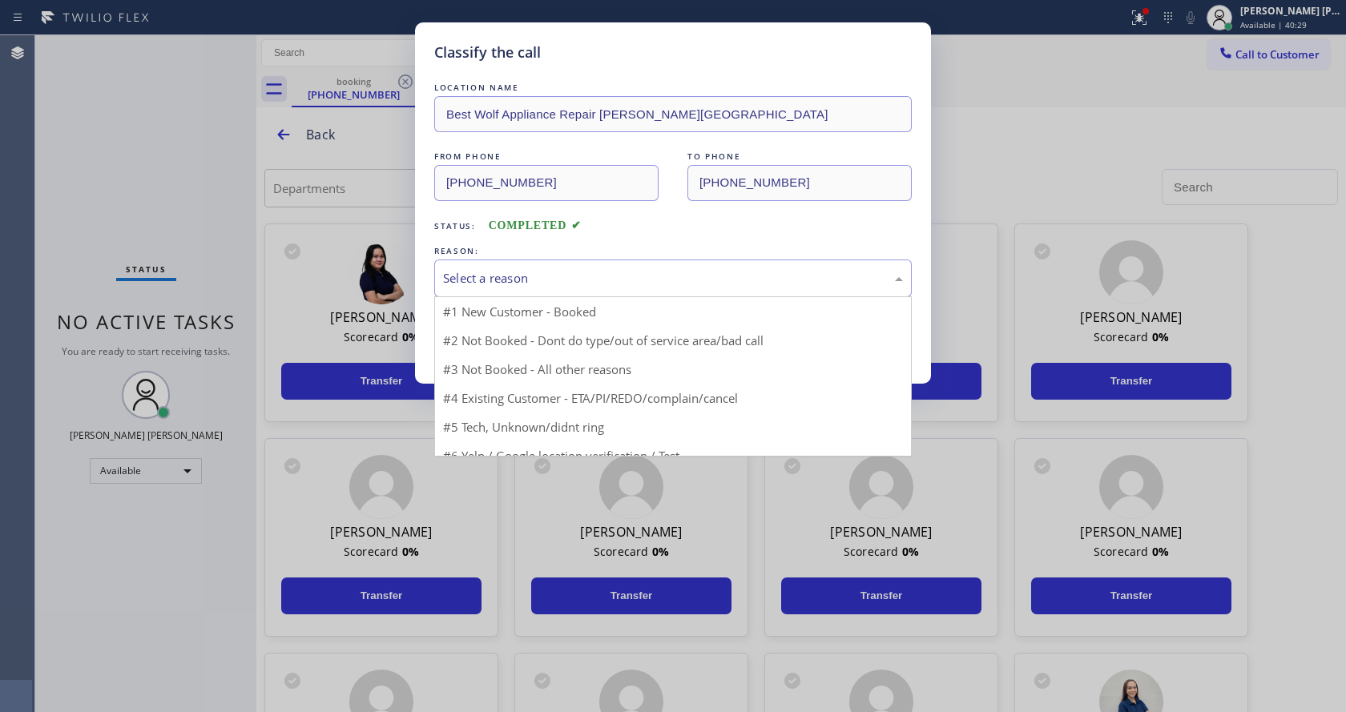
click at [480, 279] on div "Select a reason" at bounding box center [673, 278] width 460 height 18
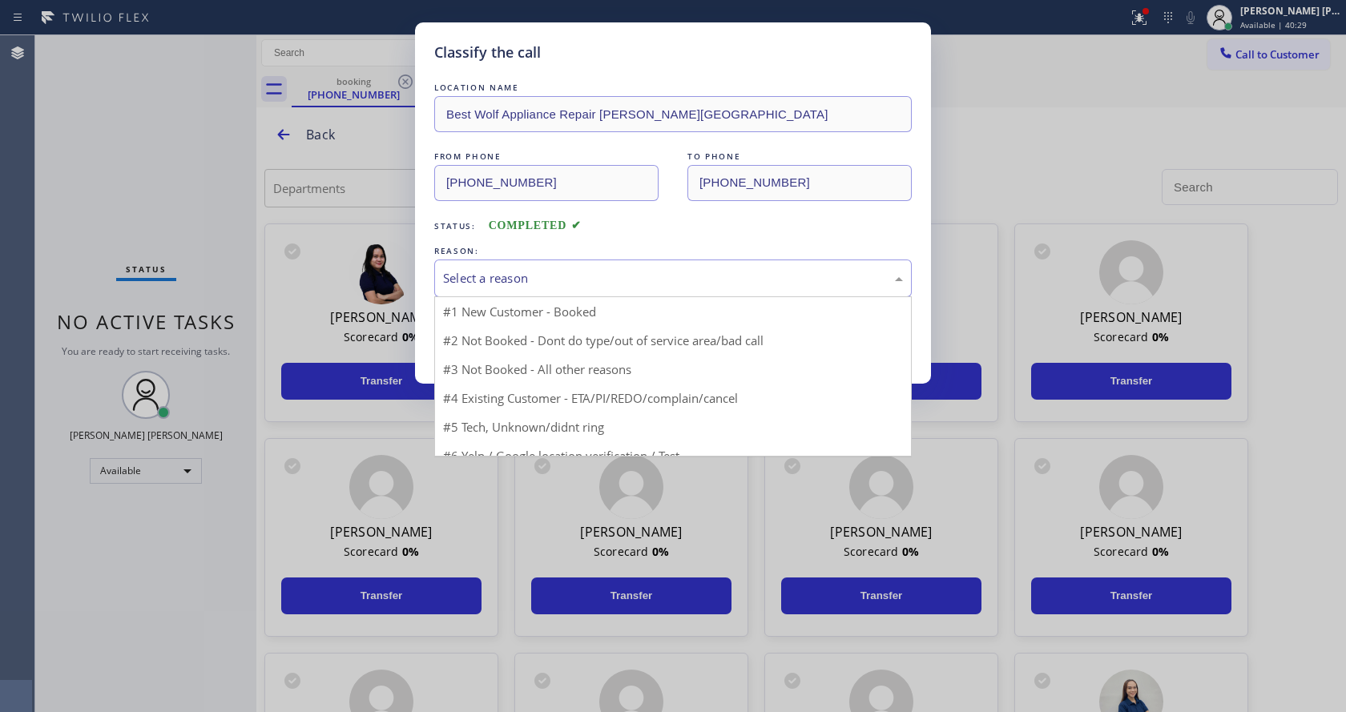
click at [480, 279] on div "Select a reason" at bounding box center [673, 278] width 460 height 18
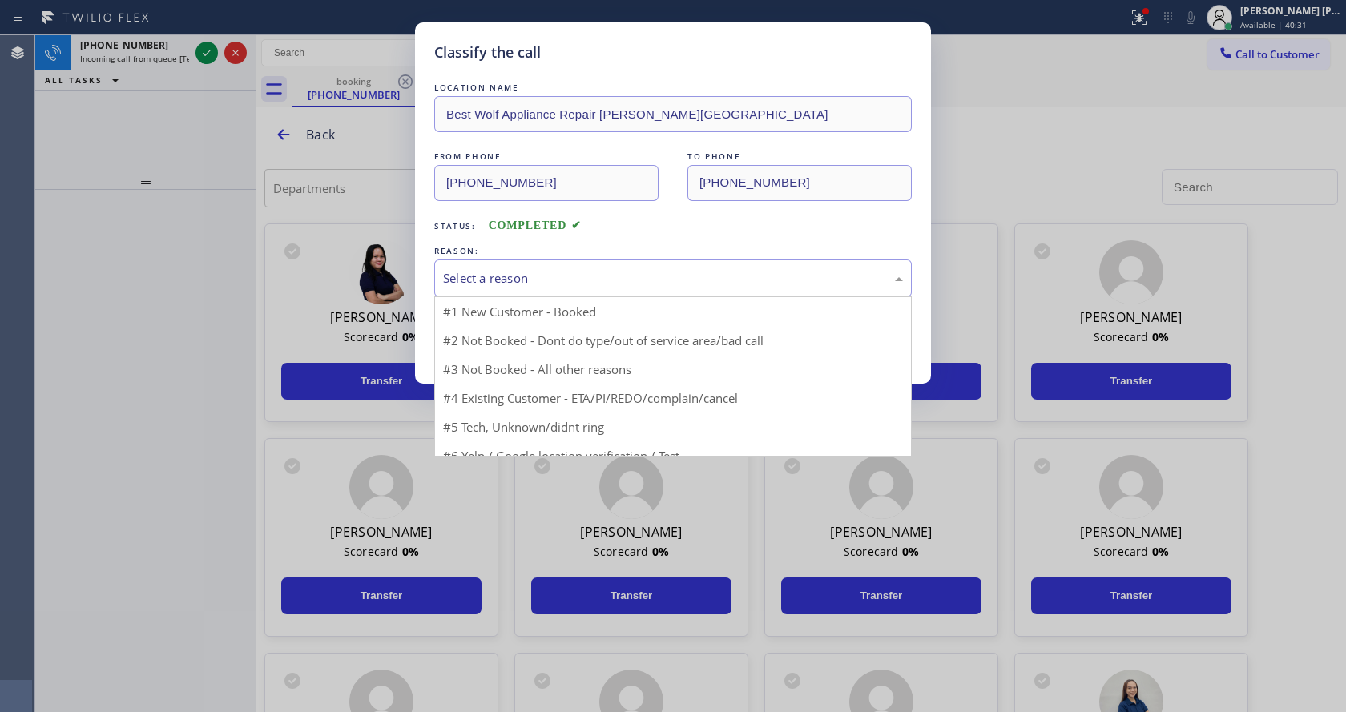
click at [480, 279] on div "Select a reason" at bounding box center [673, 278] width 460 height 18
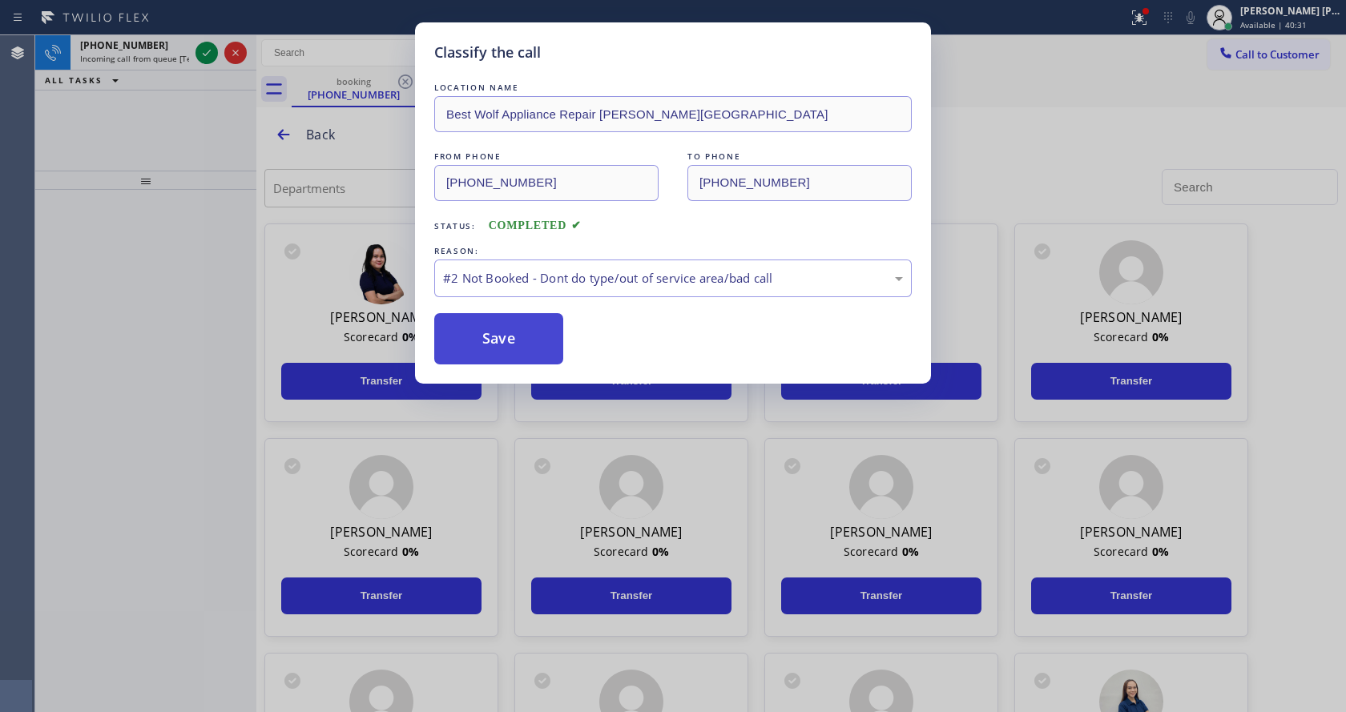
click at [498, 338] on button "Save" at bounding box center [498, 338] width 129 height 51
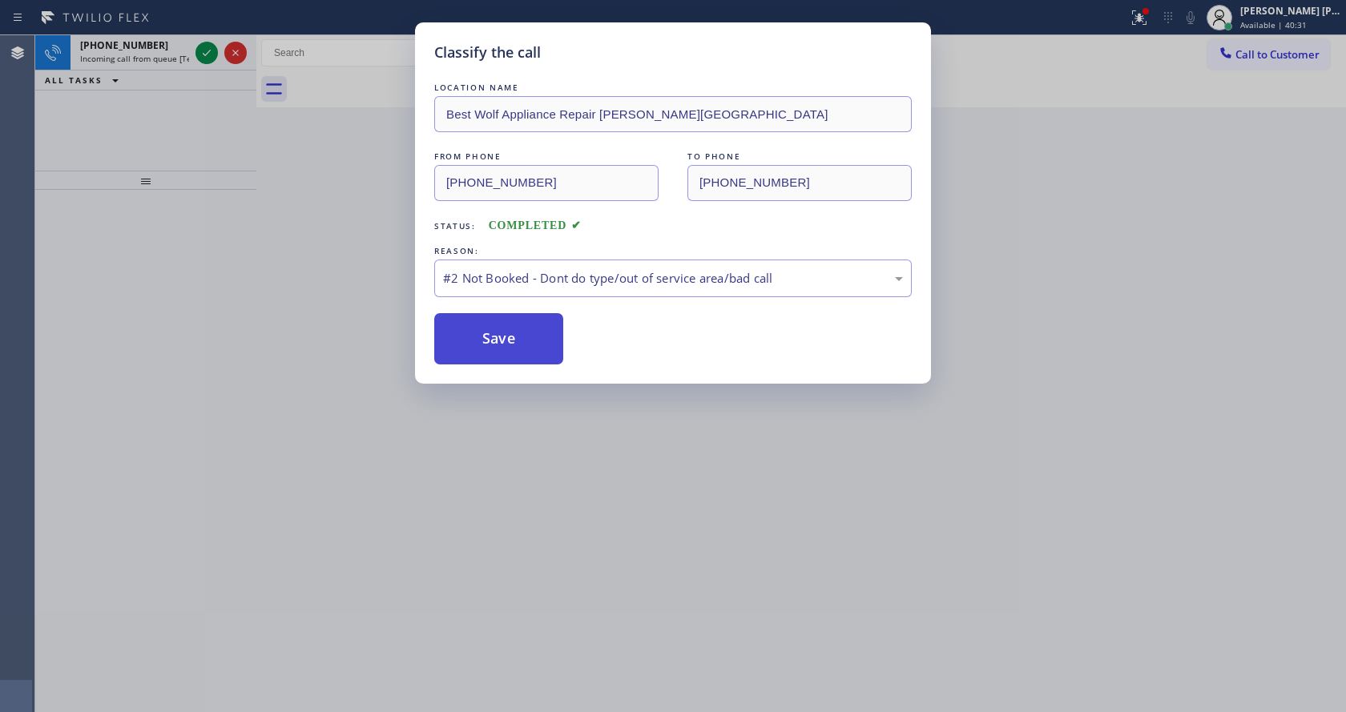
click at [498, 338] on button "Save" at bounding box center [498, 338] width 129 height 51
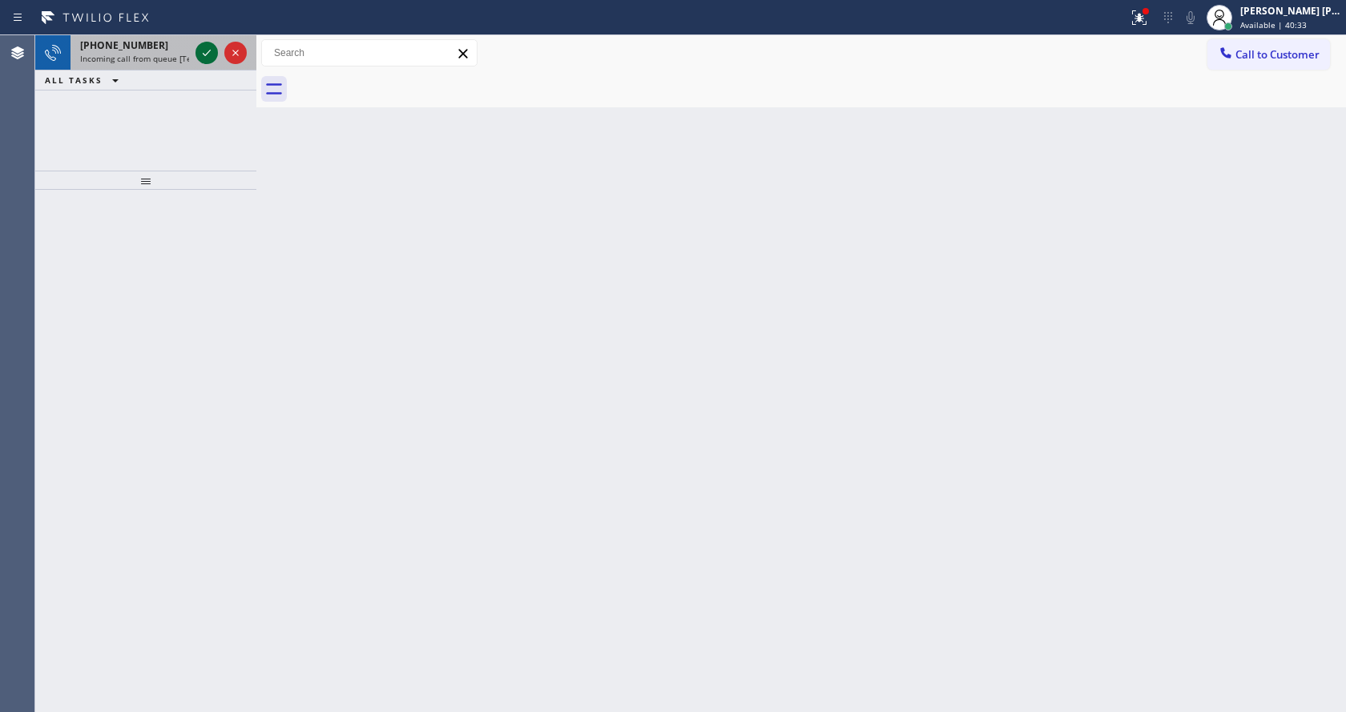
click at [209, 55] on icon at bounding box center [206, 52] width 19 height 19
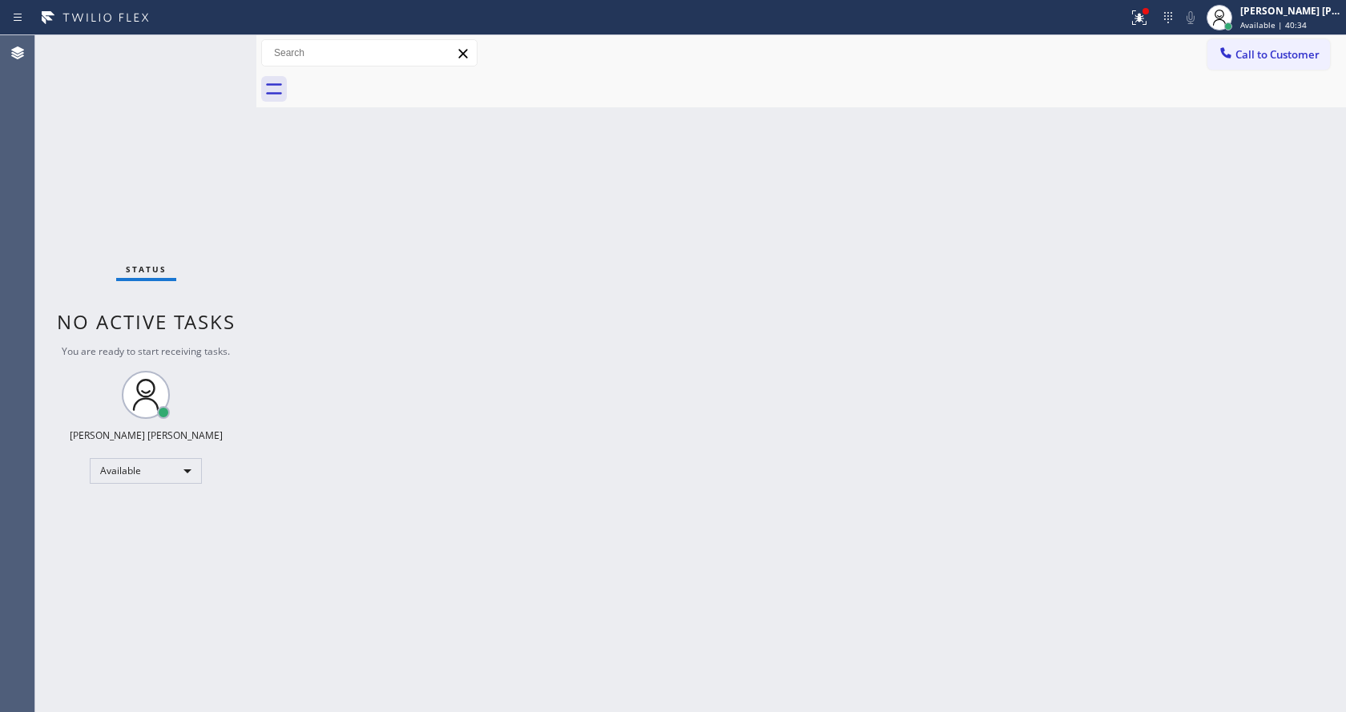
click at [380, 517] on div "Back to Dashboard Change Sender ID Customers Technicians Select a contact Outbo…" at bounding box center [800, 373] width 1089 height 677
drag, startPoint x: 159, startPoint y: 256, endPoint x: 140, endPoint y: 66, distance: 189.9
click at [160, 249] on div "Status No active tasks You are ready to start receiving tasks. [PERSON_NAME] [P…" at bounding box center [145, 373] width 221 height 677
click at [654, 346] on div "Back to Dashboard Change Sender ID Customers Technicians Select a contact Outbo…" at bounding box center [800, 373] width 1089 height 677
click at [677, 375] on div "Back to Dashboard Change Sender ID Customers Technicians Select a contact Outbo…" at bounding box center [800, 373] width 1089 height 677
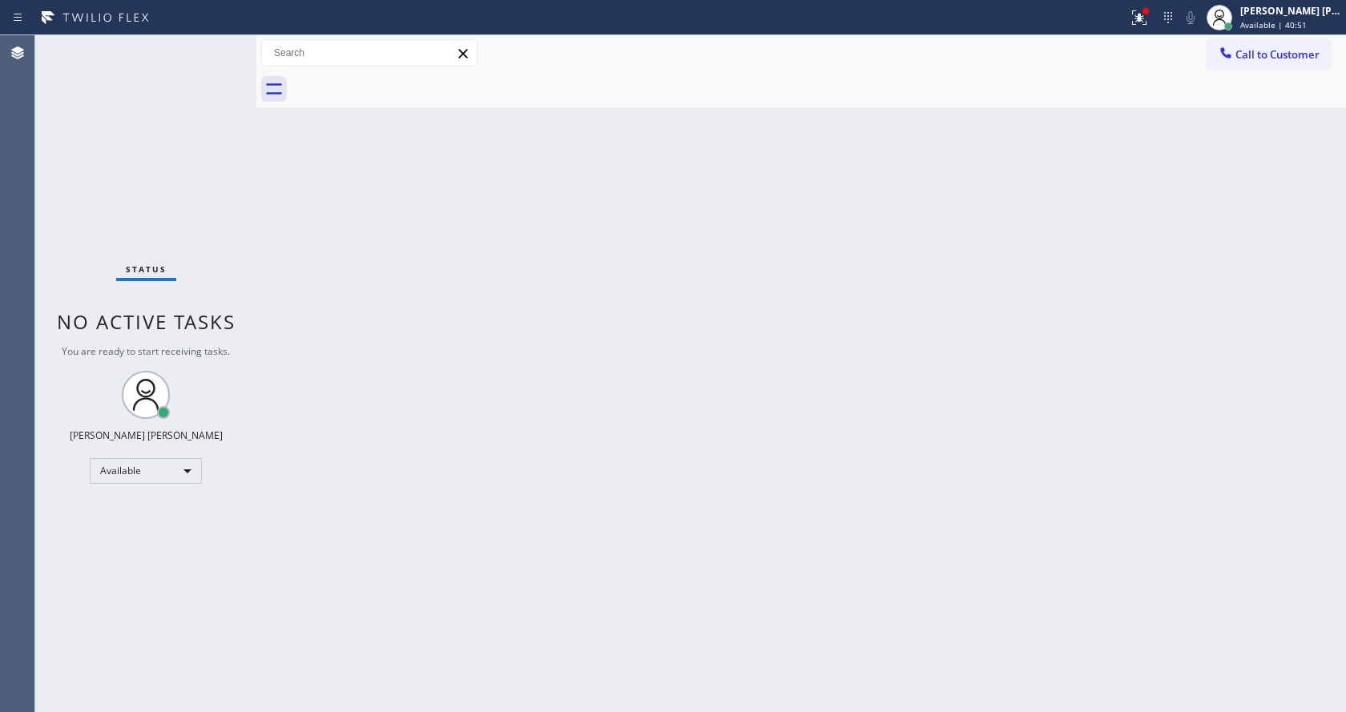
click at [372, 239] on div "Back to Dashboard Change Sender ID Customers Technicians Select a contact Outbo…" at bounding box center [800, 373] width 1089 height 677
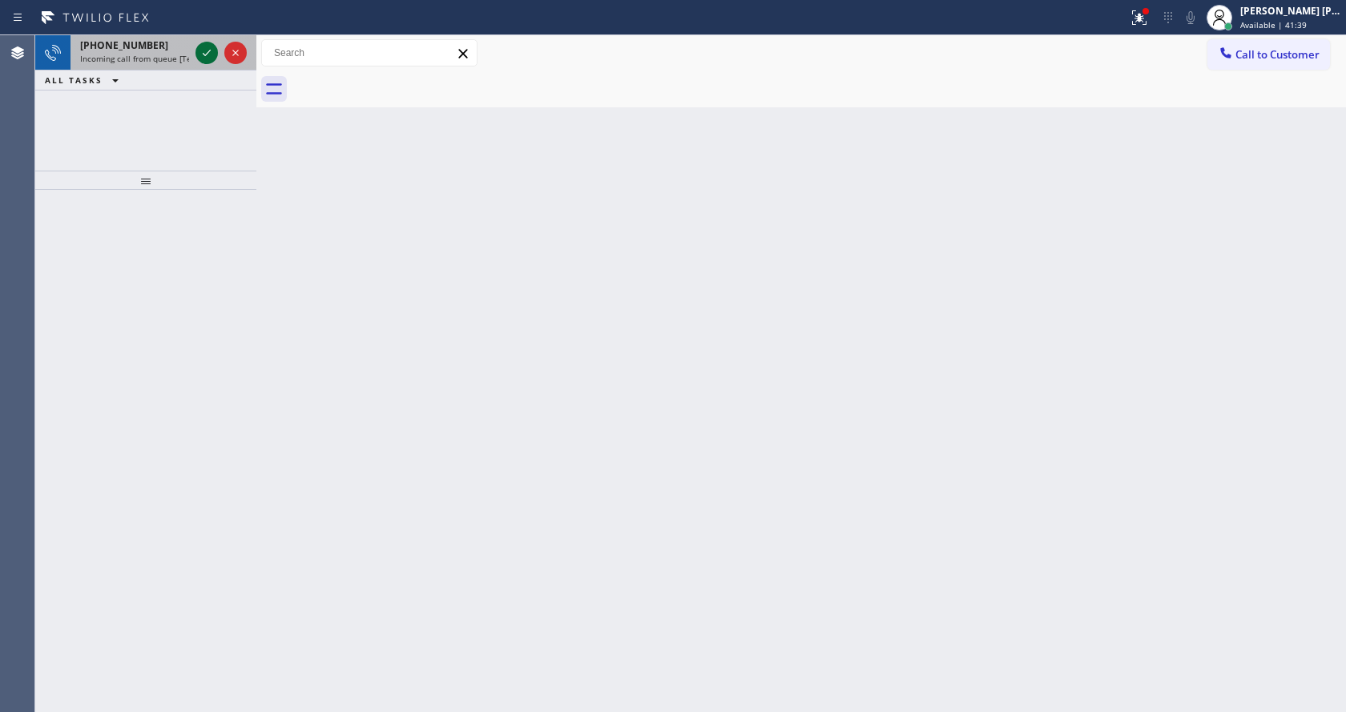
click at [203, 50] on icon at bounding box center [206, 52] width 19 height 19
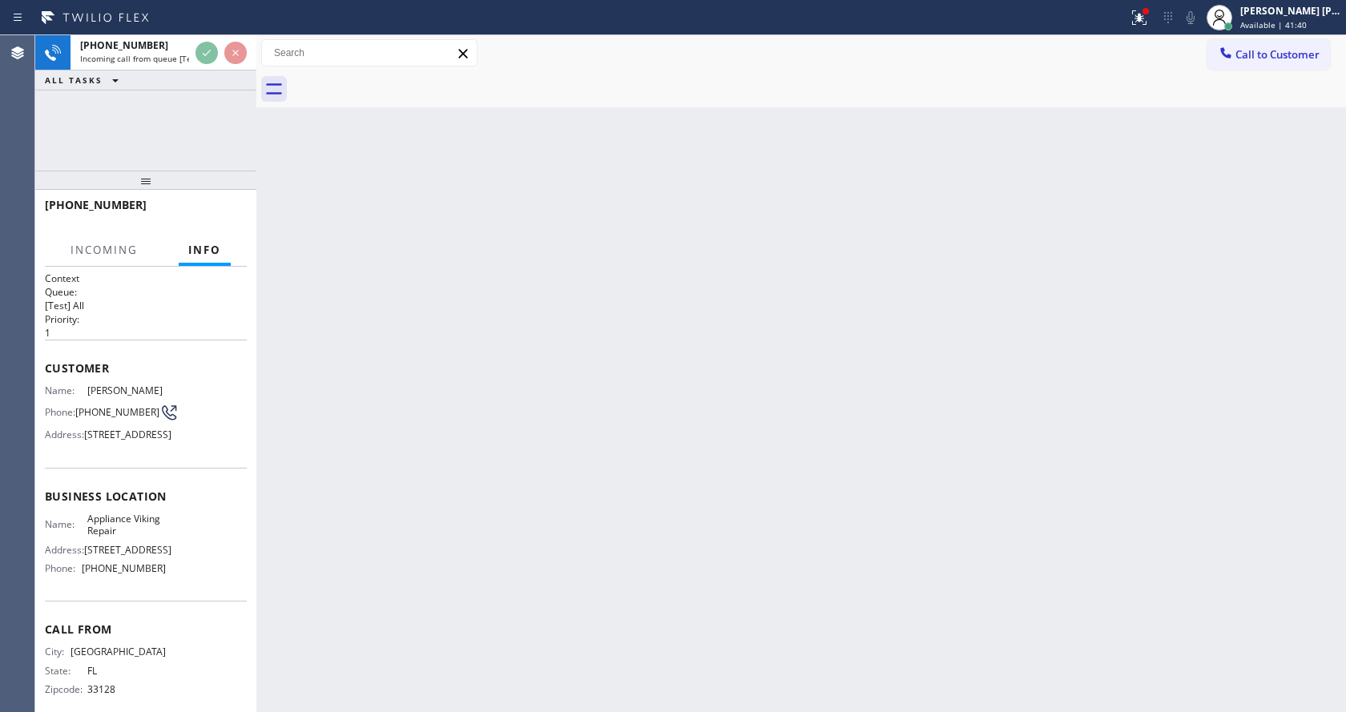
scroll to position [82, 0]
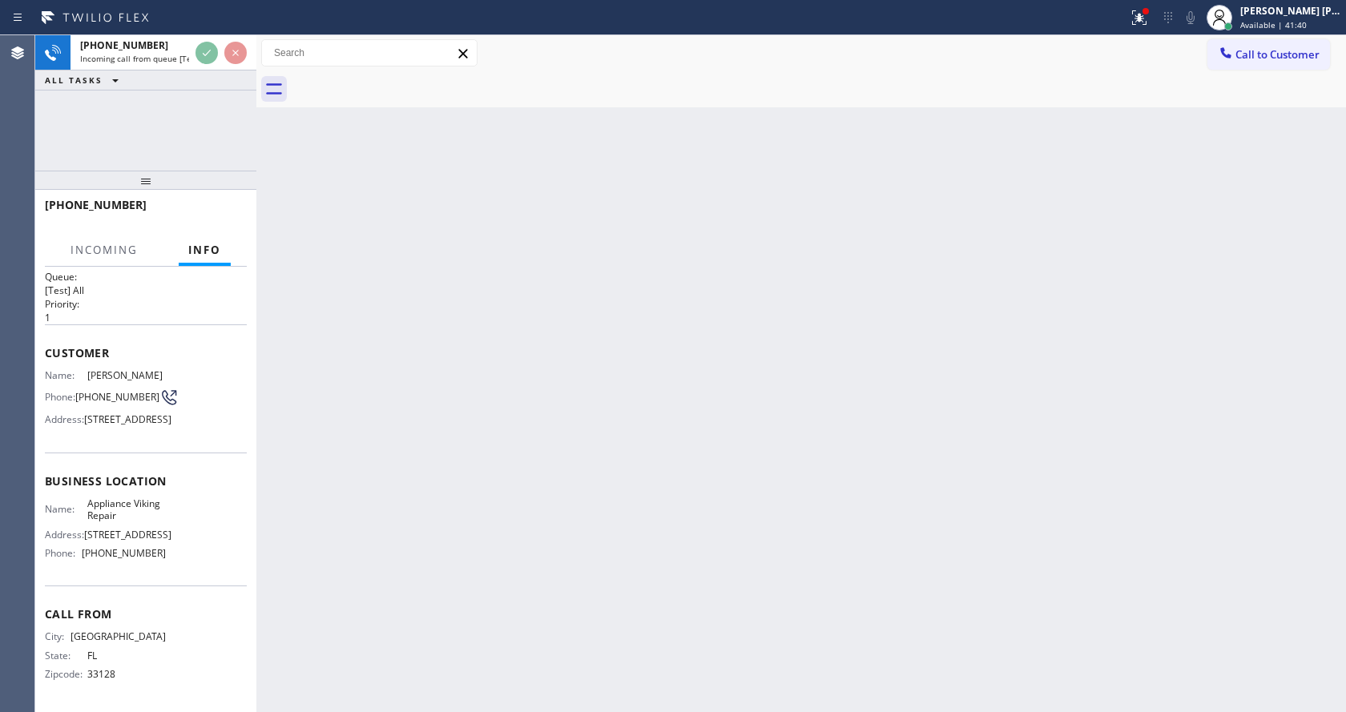
click at [614, 383] on div "Back to Dashboard Change Sender ID Customers Technicians Select a contact Outbo…" at bounding box center [800, 373] width 1089 height 677
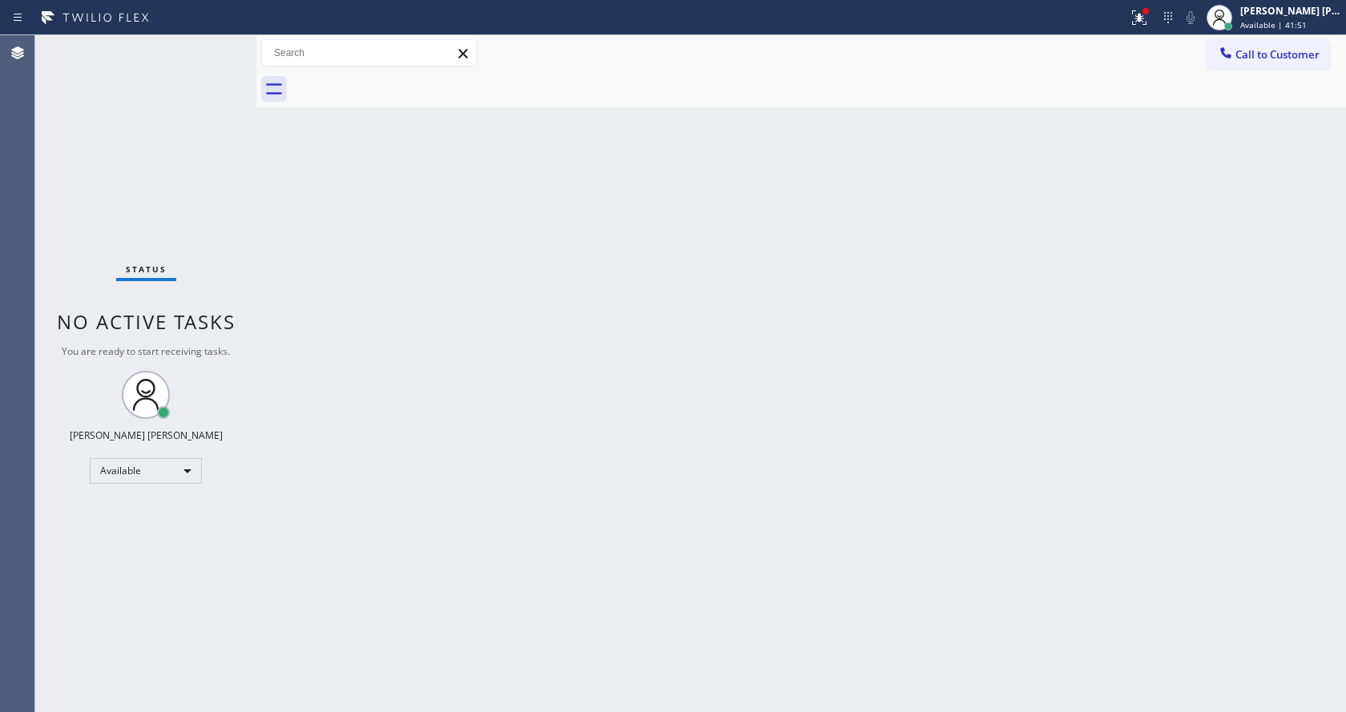
click at [617, 328] on div "Back to Dashboard Change Sender ID Customers Technicians Select a contact Outbo…" at bounding box center [800, 373] width 1089 height 677
click at [293, 263] on div "Back to Dashboard Change Sender ID Customers Technicians Select a contact Outbo…" at bounding box center [800, 373] width 1089 height 677
click at [223, 40] on div "Status No active tasks You are ready to start receiving tasks. [PERSON_NAME] [P…" at bounding box center [145, 373] width 221 height 677
click at [553, 273] on div "Back to Dashboard Change Sender ID Customers Technicians Select a contact Outbo…" at bounding box center [800, 373] width 1089 height 677
click at [1141, 17] on icon at bounding box center [1137, 15] width 10 height 11
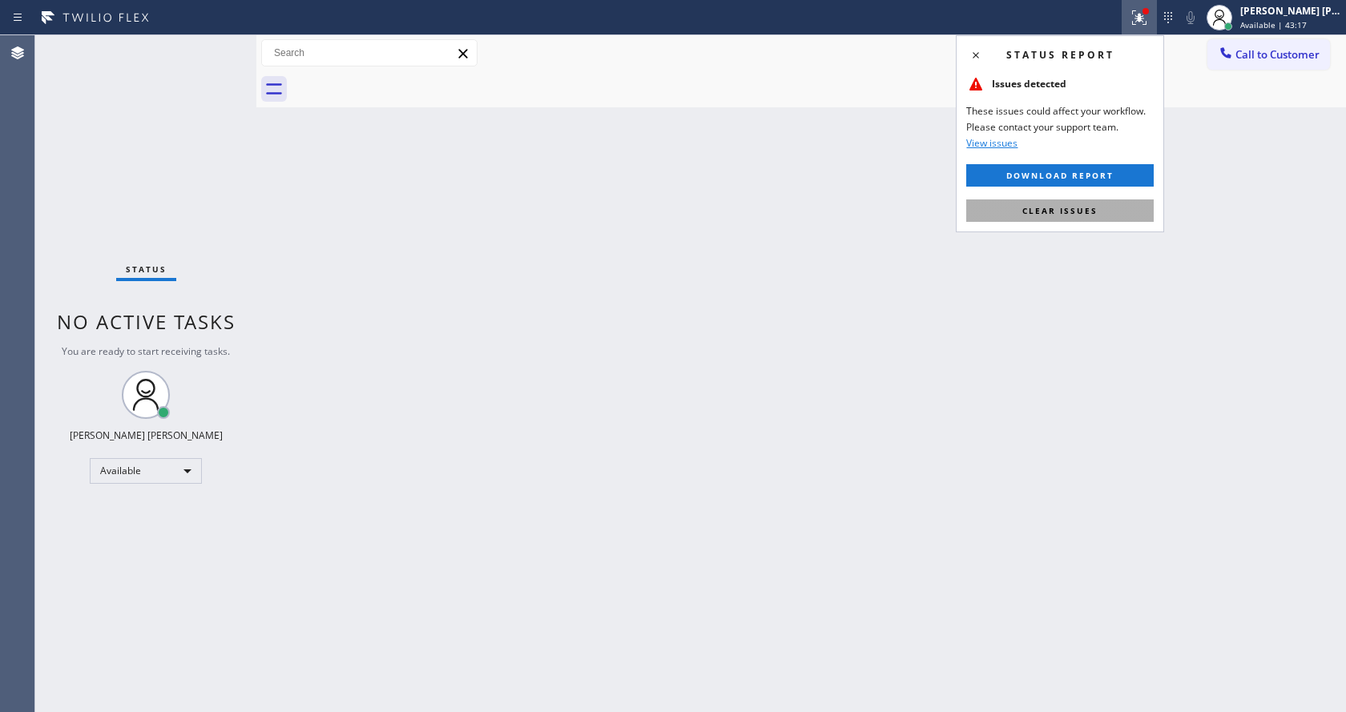
click at [1068, 207] on span "Clear issues" at bounding box center [1059, 210] width 75 height 11
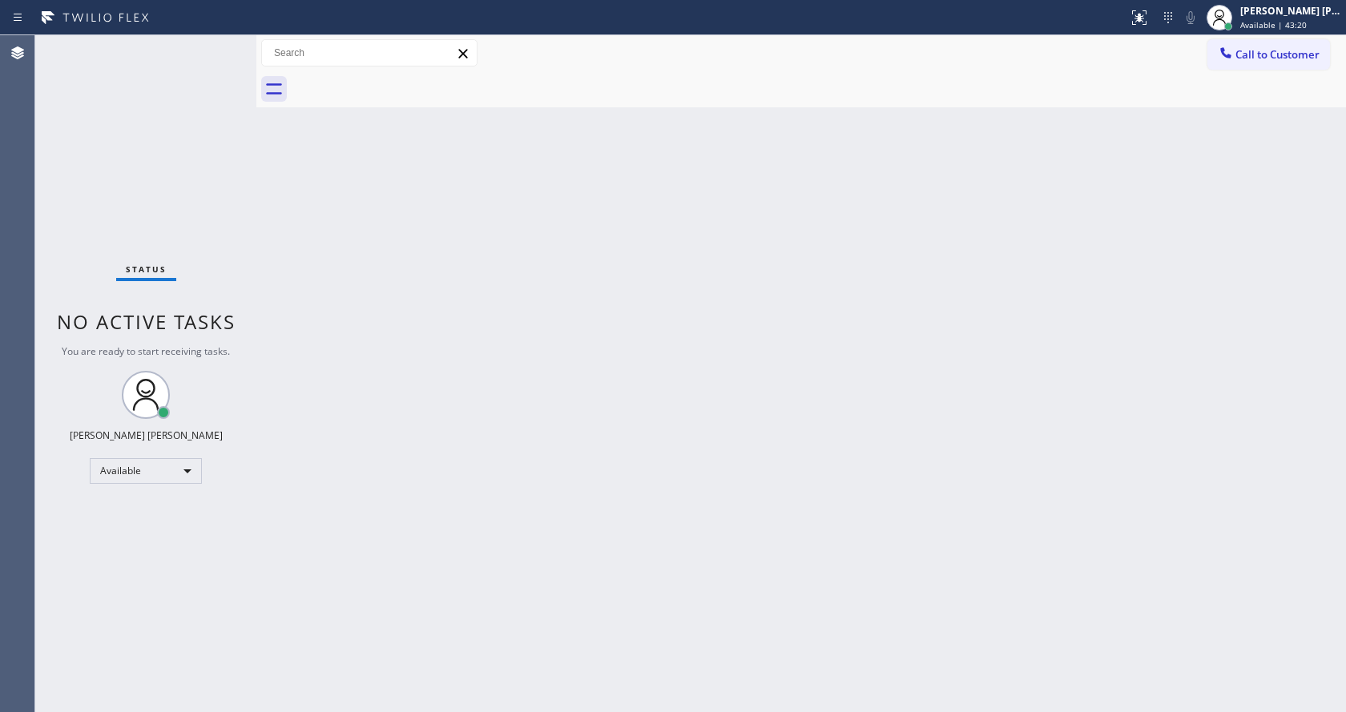
click at [519, 333] on div "Back to Dashboard Change Sender ID Customers Technicians Select a contact Outbo…" at bounding box center [800, 373] width 1089 height 677
drag, startPoint x: 356, startPoint y: 230, endPoint x: 300, endPoint y: 163, distance: 88.1
click at [356, 230] on div "Back to Dashboard Change Sender ID Customers Technicians Select a contact Outbo…" at bounding box center [800, 373] width 1089 height 677
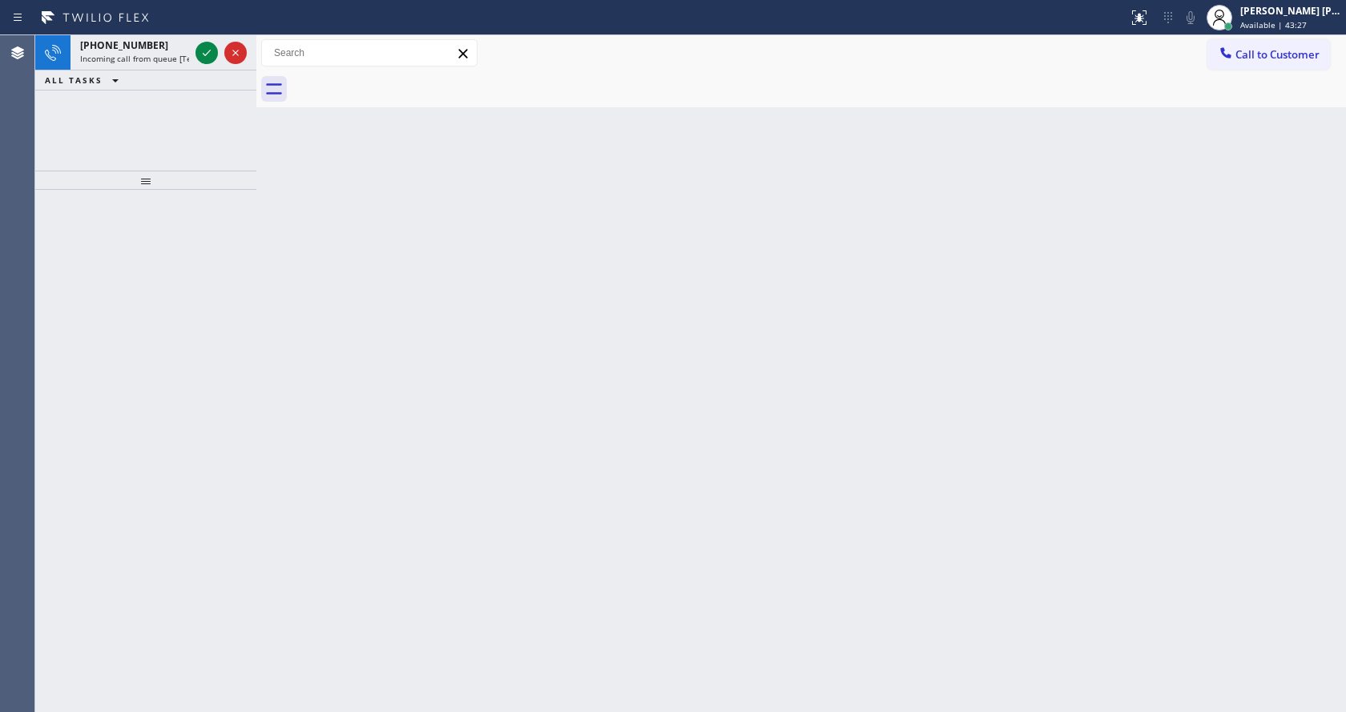
click at [224, 44] on div at bounding box center [235, 52] width 22 height 19
click at [202, 46] on icon at bounding box center [206, 52] width 19 height 19
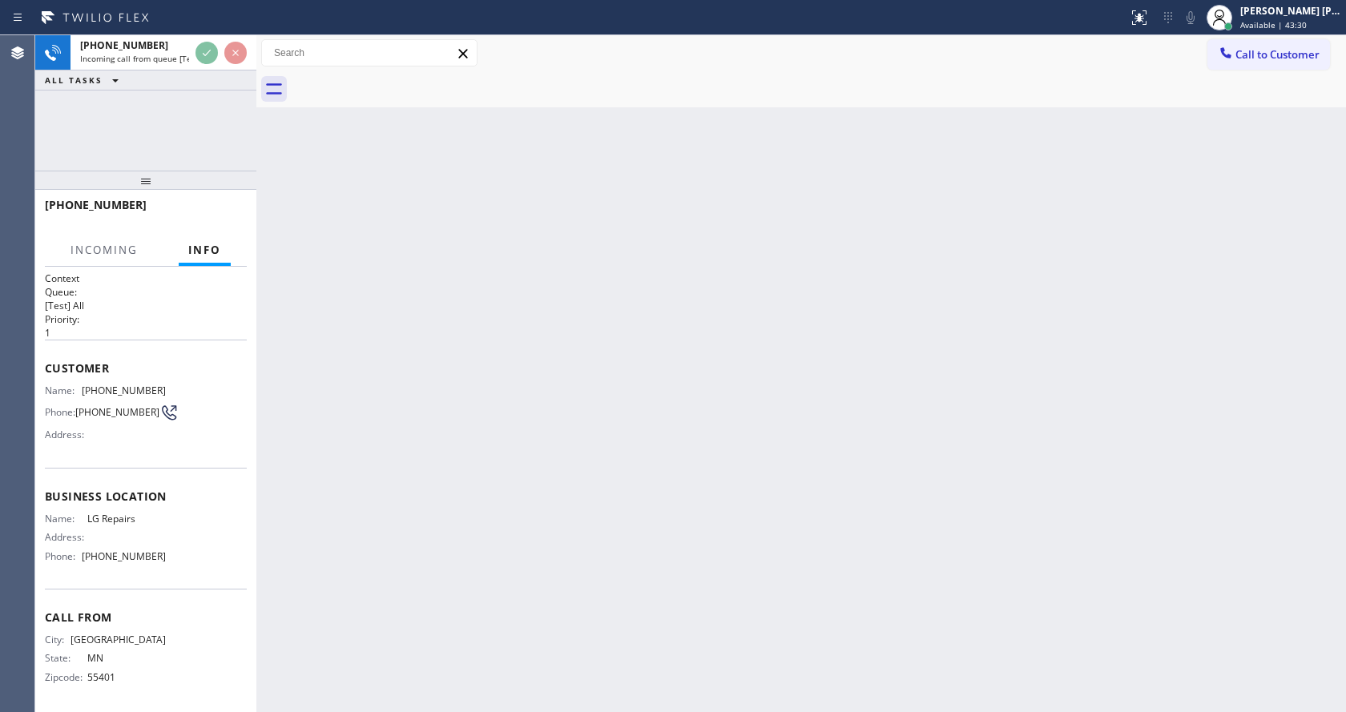
scroll to position [8, 0]
click at [445, 506] on div "Back to Dashboard Change Sender ID Customers Technicians Select a contact Outbo…" at bounding box center [800, 373] width 1089 height 677
click at [376, 297] on div "Back to Dashboard Change Sender ID Customers Technicians Select a contact Outbo…" at bounding box center [800, 373] width 1089 height 677
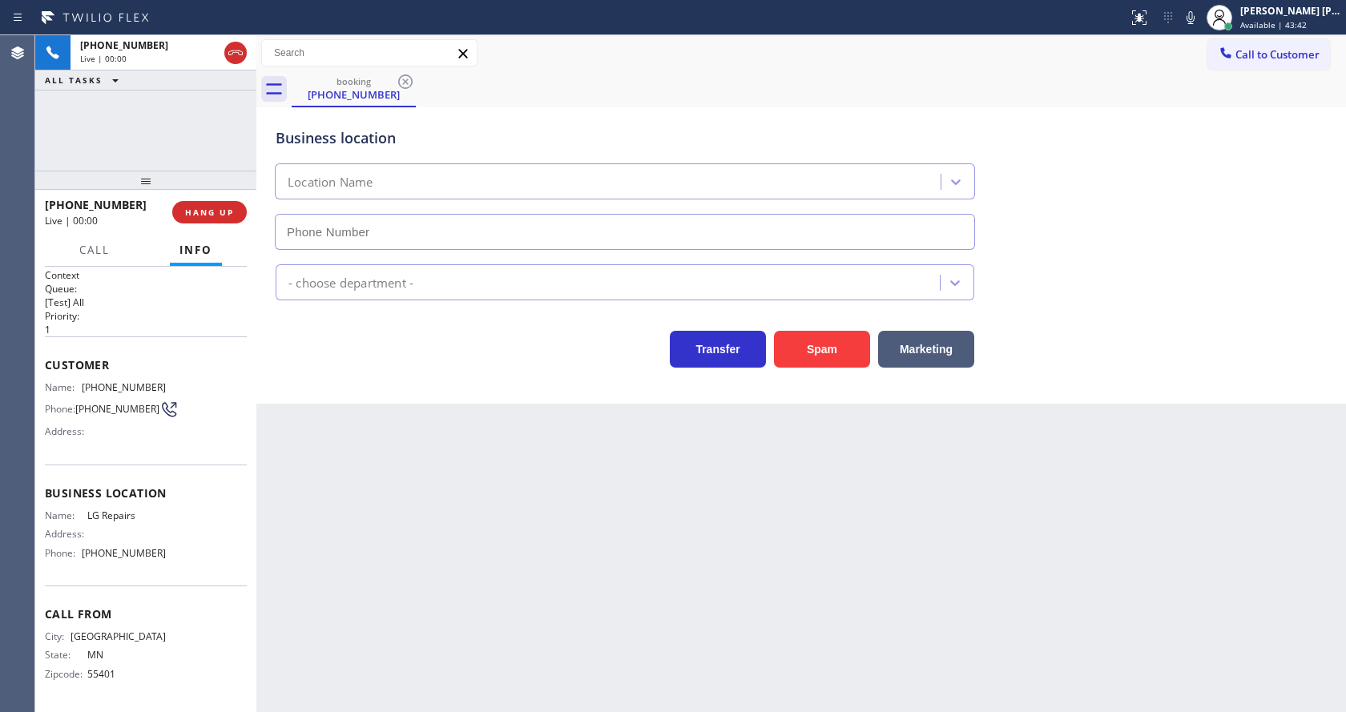
type input "[PHONE_NUMBER]"
click at [463, 453] on div "Back to Dashboard Change Sender ID Customers Technicians Select a contact Outbo…" at bounding box center [800, 373] width 1089 height 677
click at [1194, 16] on icon at bounding box center [1190, 17] width 8 height 13
click at [1194, 14] on icon at bounding box center [1190, 17] width 19 height 19
click at [1227, 343] on div "Transfer Spam Marketing" at bounding box center [800, 341] width 1057 height 51
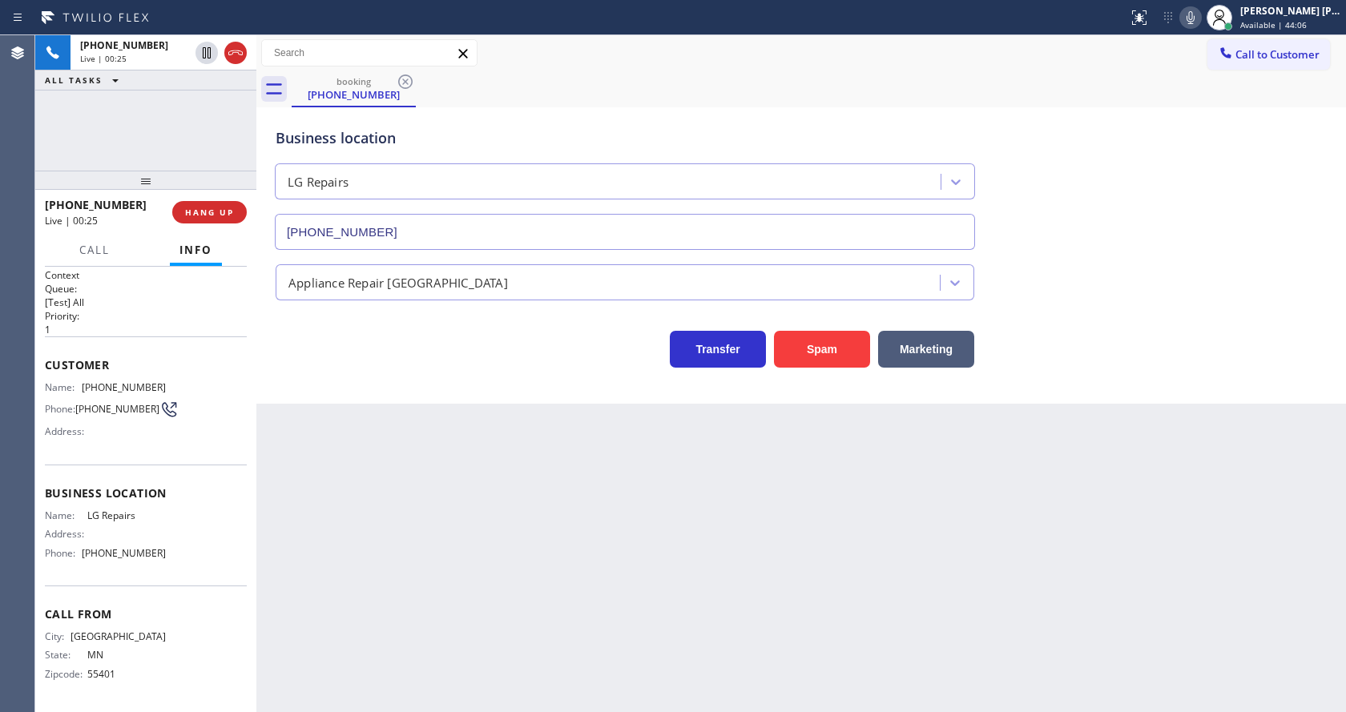
click at [559, 632] on div "Back to Dashboard Change Sender ID Customers Technicians Select a contact Outbo…" at bounding box center [800, 373] width 1089 height 677
click at [321, 486] on div "Back to Dashboard Change Sender ID Customers Technicians Select a contact Outbo…" at bounding box center [800, 373] width 1089 height 677
click at [375, 702] on div "Back to Dashboard Change Sender ID Customers Technicians Select a contact Outbo…" at bounding box center [800, 373] width 1089 height 677
click at [742, 586] on div "Back to Dashboard Change Sender ID Customers Technicians Select a contact Outbo…" at bounding box center [800, 373] width 1089 height 677
click at [263, 469] on div "Back to Dashboard Change Sender ID Customers Technicians Select a contact Outbo…" at bounding box center [800, 373] width 1089 height 677
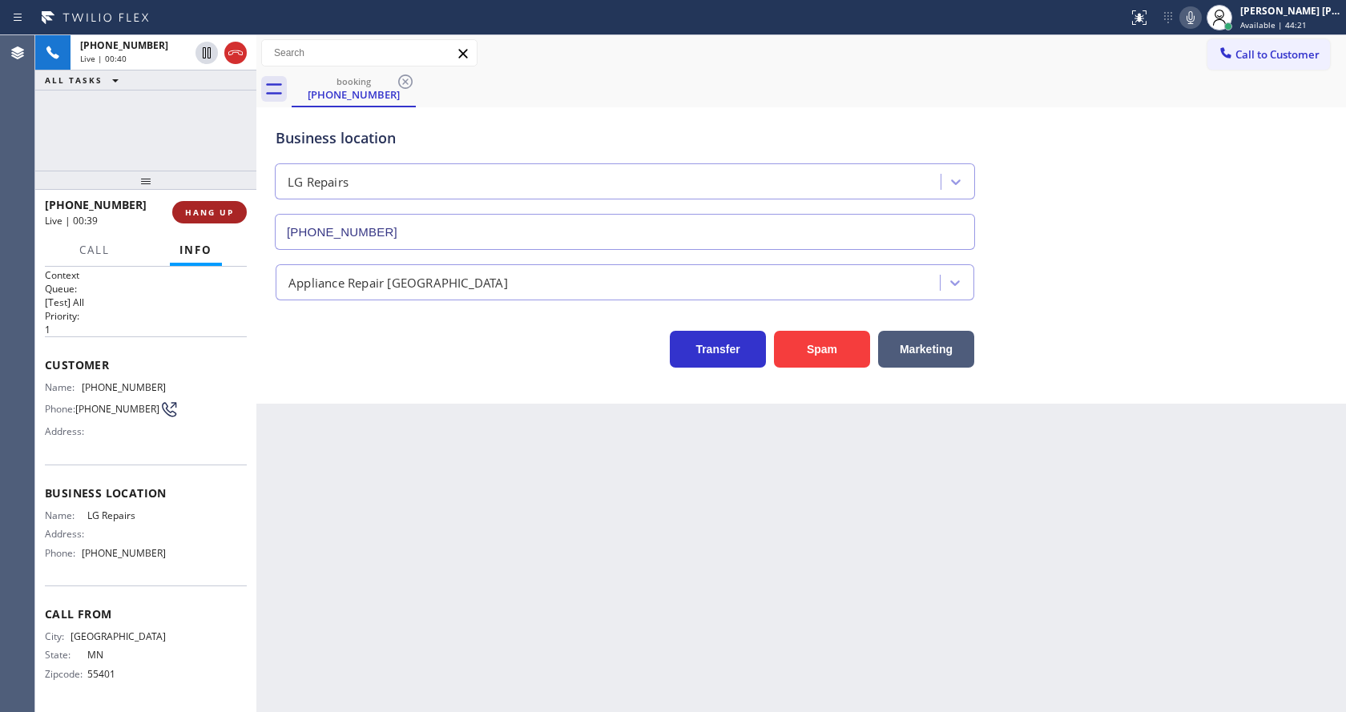
click at [197, 203] on button "HANG UP" at bounding box center [209, 212] width 74 height 22
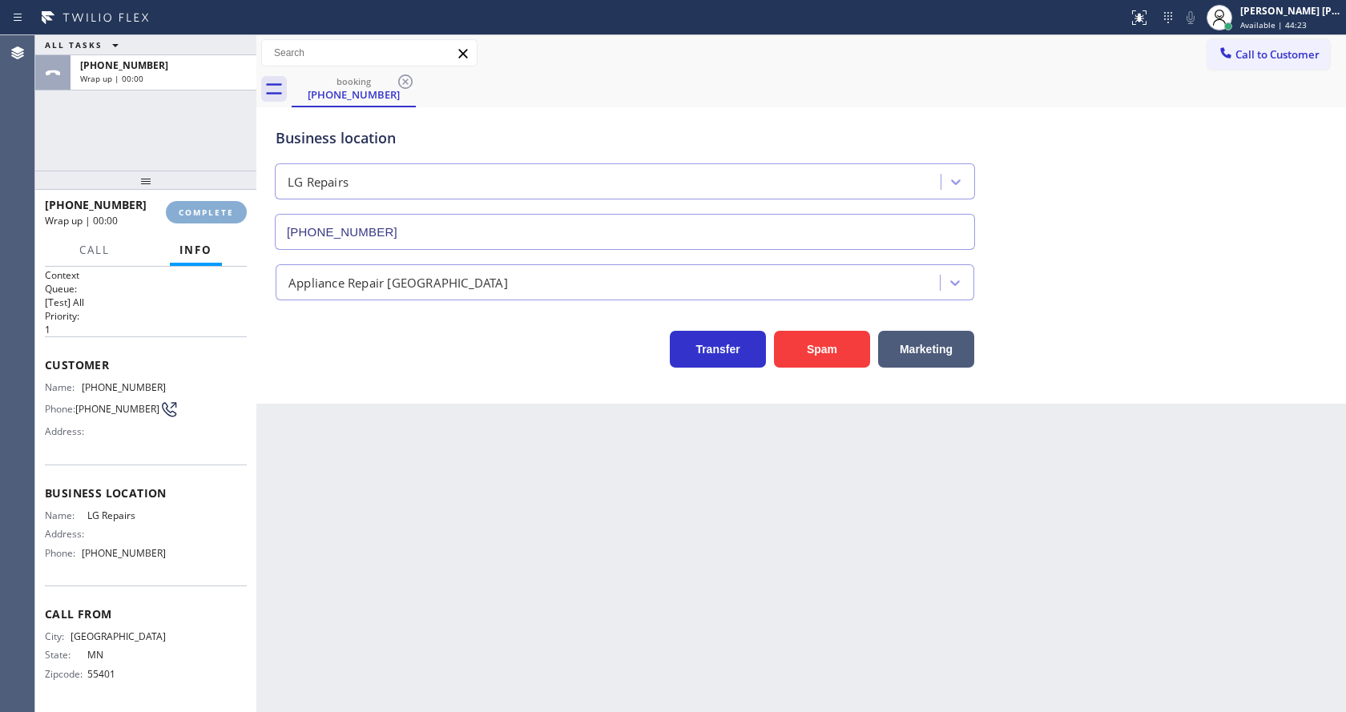
click at [197, 204] on button "COMPLETE" at bounding box center [206, 212] width 81 height 22
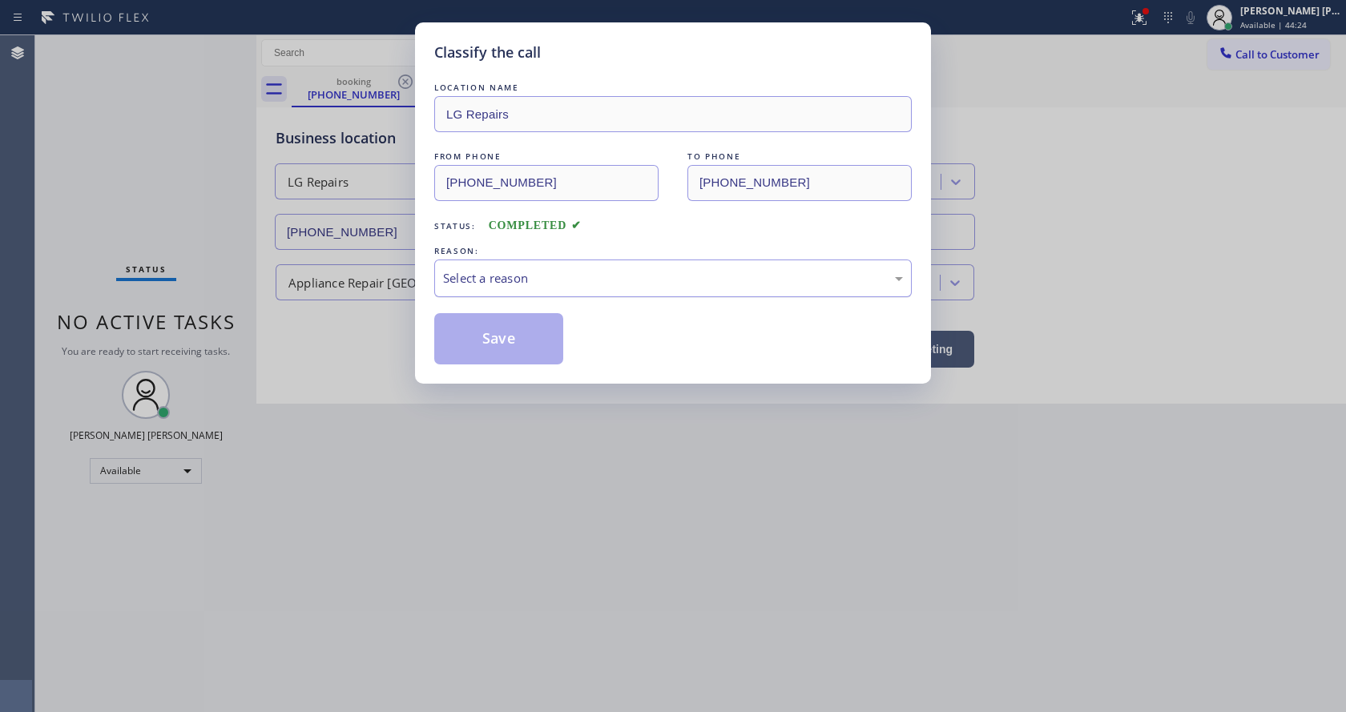
click at [522, 283] on div "Select a reason" at bounding box center [673, 278] width 460 height 18
click at [506, 330] on button "Save" at bounding box center [498, 338] width 129 height 51
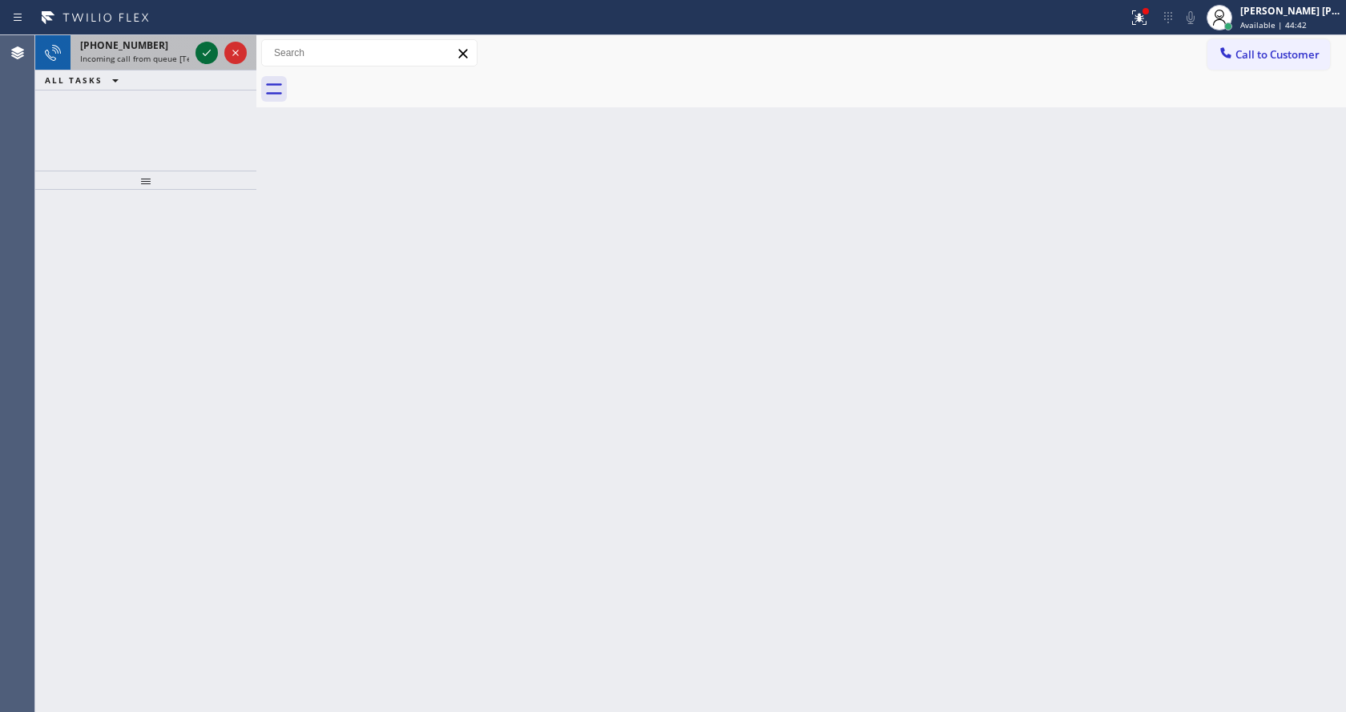
click at [206, 53] on icon at bounding box center [206, 52] width 19 height 19
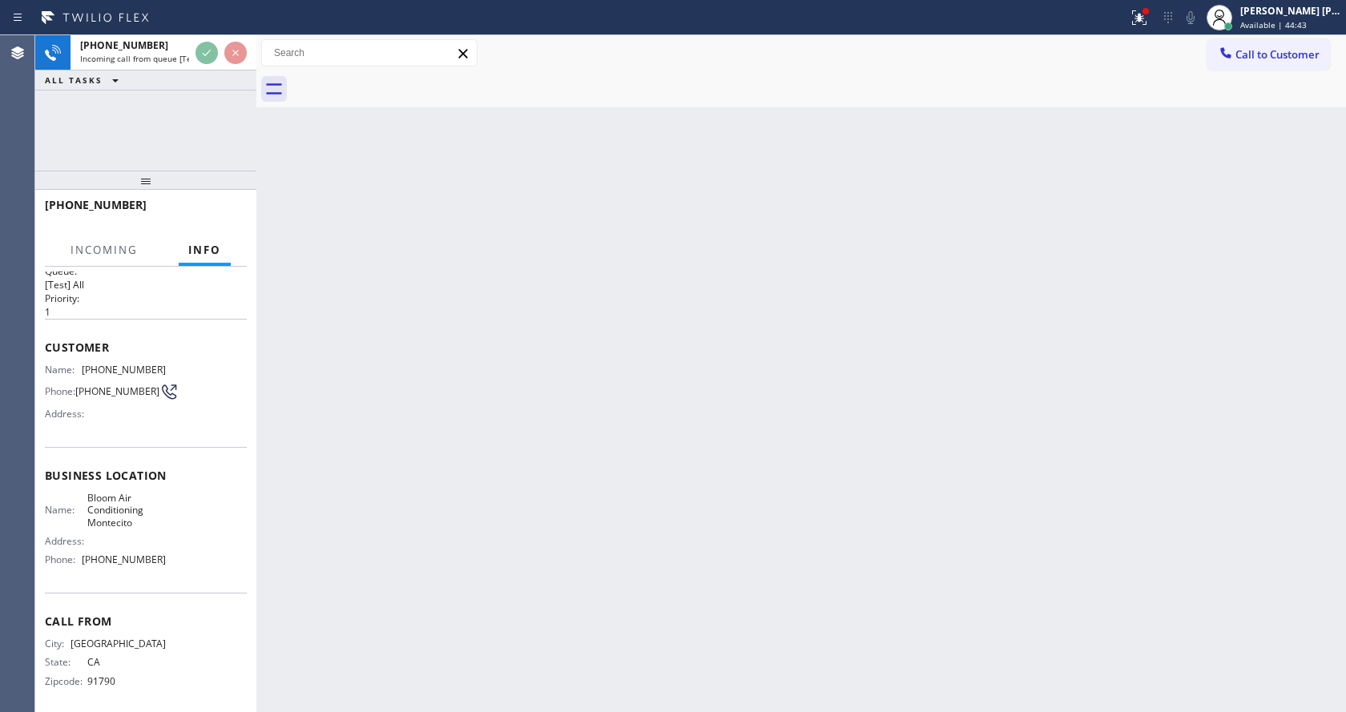
scroll to position [33, 0]
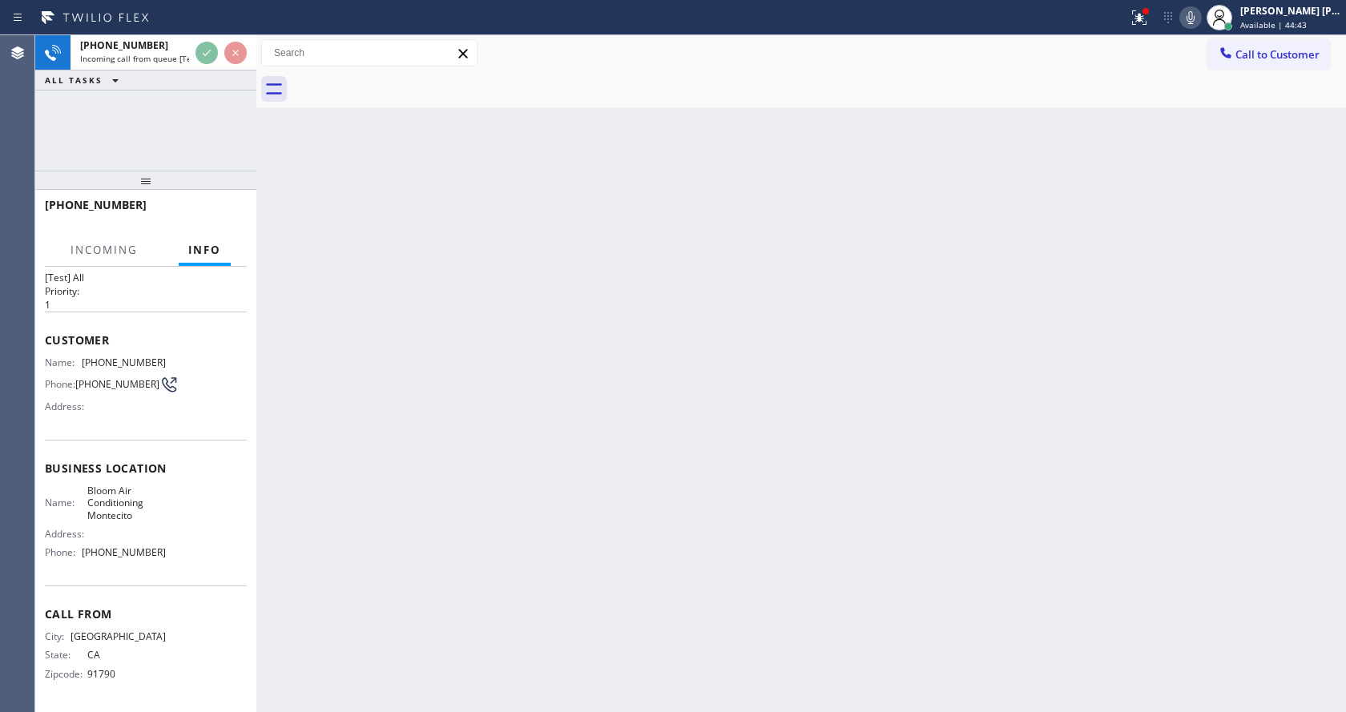
click at [542, 438] on div "Back to Dashboard Change Sender ID Customers Technicians Select a contact Outbo…" at bounding box center [800, 373] width 1089 height 677
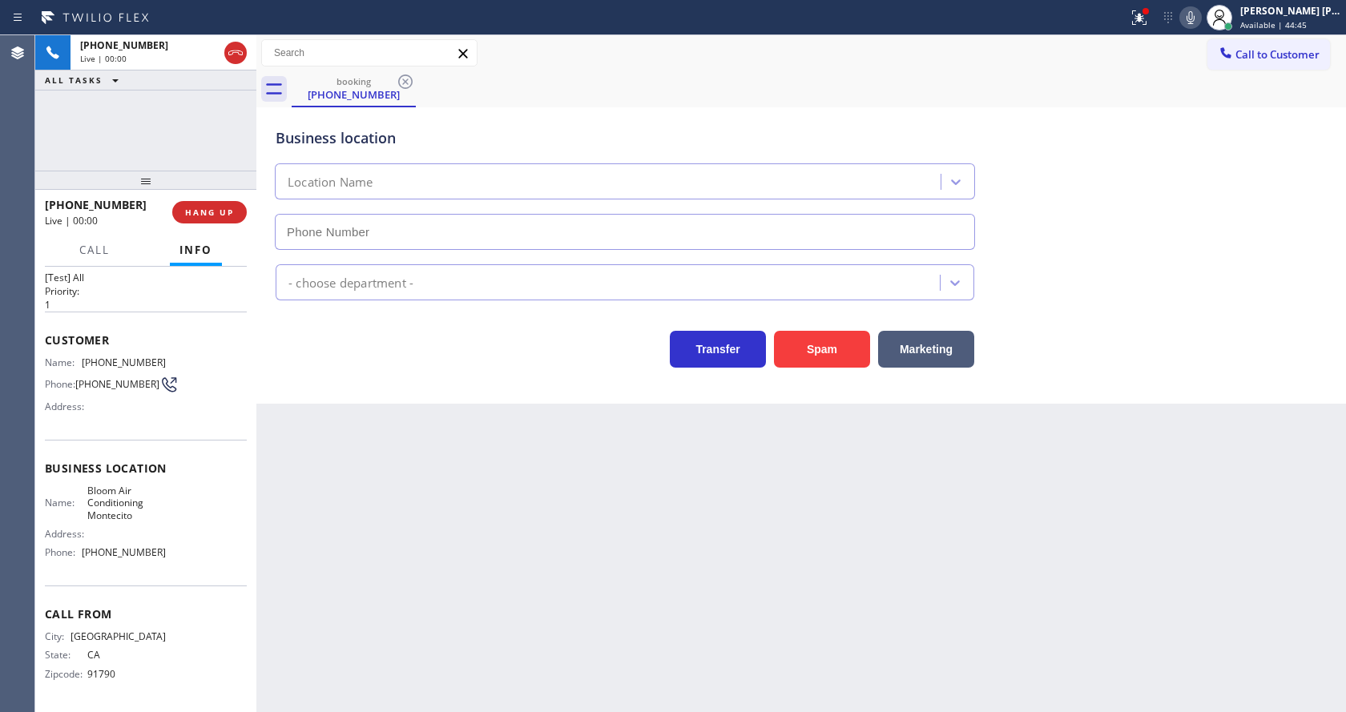
type input "[PHONE_NUMBER]"
click at [799, 350] on button "Spam" at bounding box center [822, 349] width 96 height 37
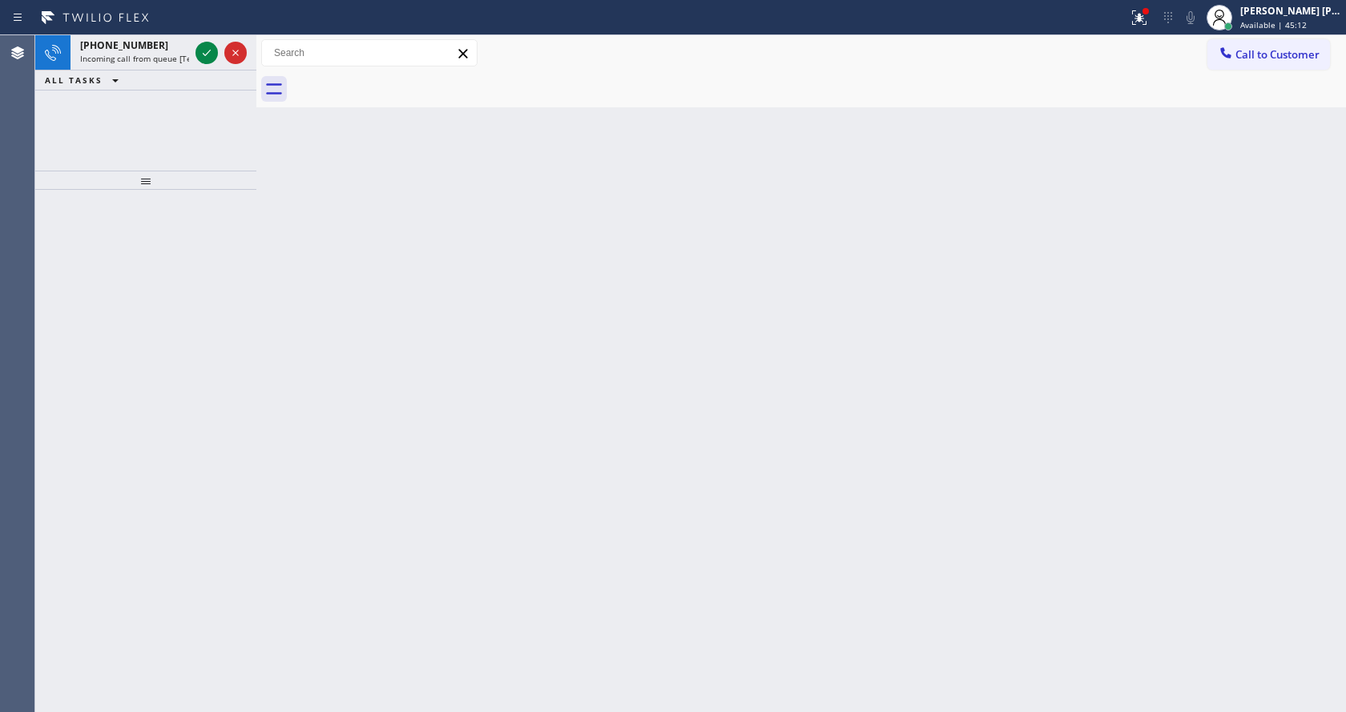
drag, startPoint x: 519, startPoint y: 526, endPoint x: 525, endPoint y: 565, distance: 39.6
click at [521, 543] on div "Back to Dashboard Change Sender ID Customers Technicians Select a contact Outbo…" at bounding box center [800, 373] width 1089 height 677
click at [206, 54] on icon at bounding box center [207, 53] width 8 height 6
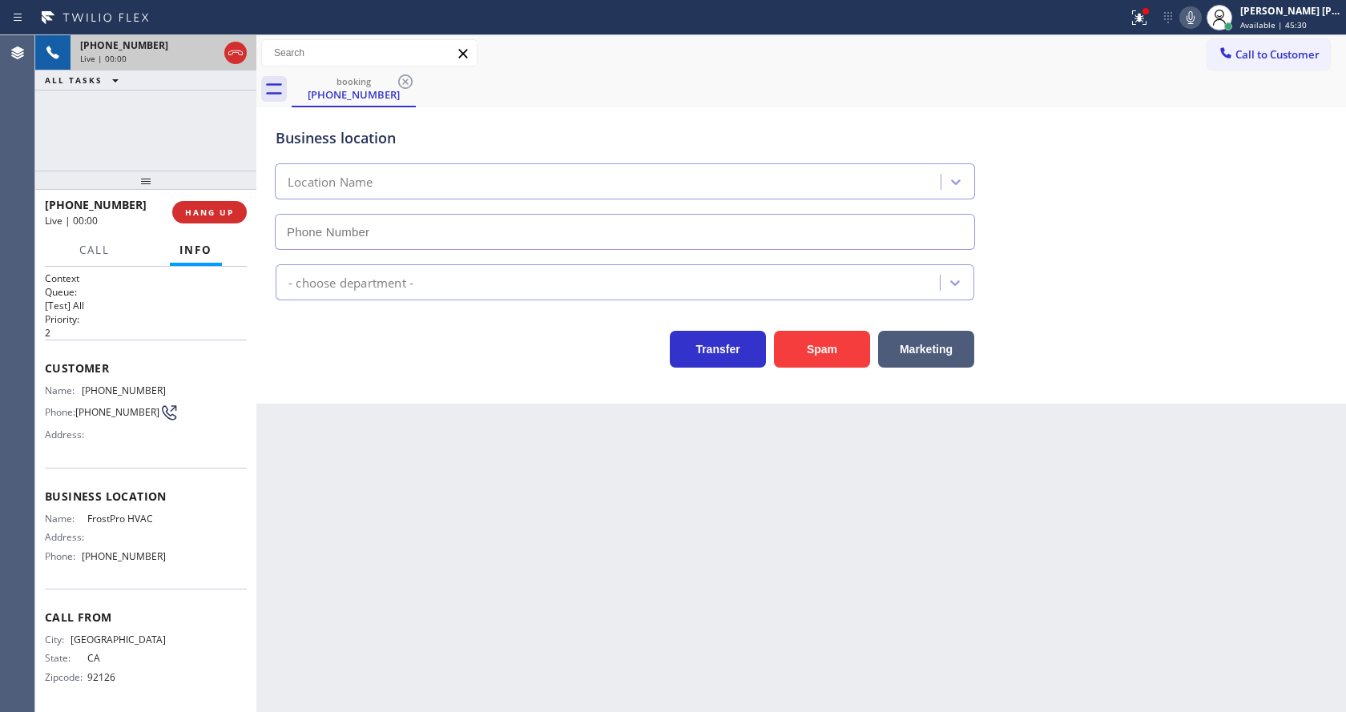
type input "[PHONE_NUMBER]"
click at [812, 345] on button "Spam" at bounding box center [822, 349] width 96 height 37
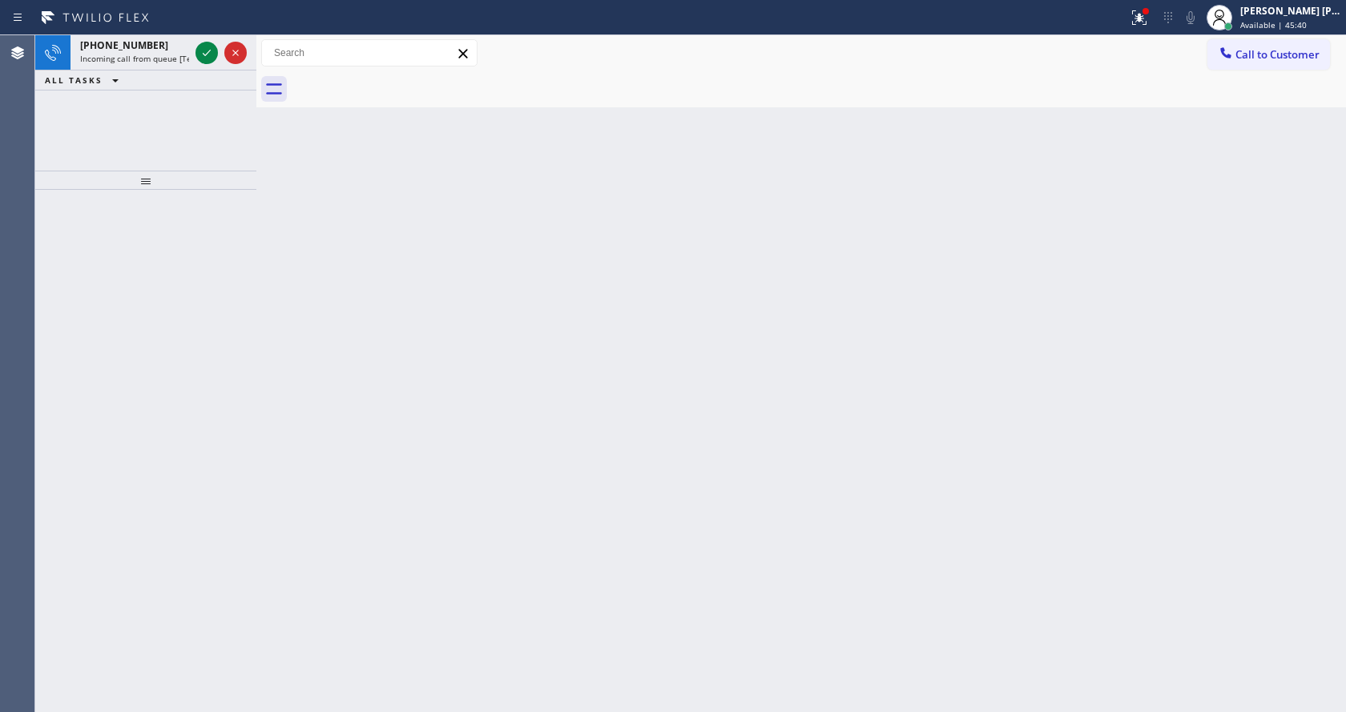
click at [143, 34] on div "Status report Issues detected These issues could affect your workflow. Please c…" at bounding box center [673, 17] width 1346 height 35
click at [145, 54] on span "Incoming call from queue [Test] All" at bounding box center [146, 58] width 133 height 11
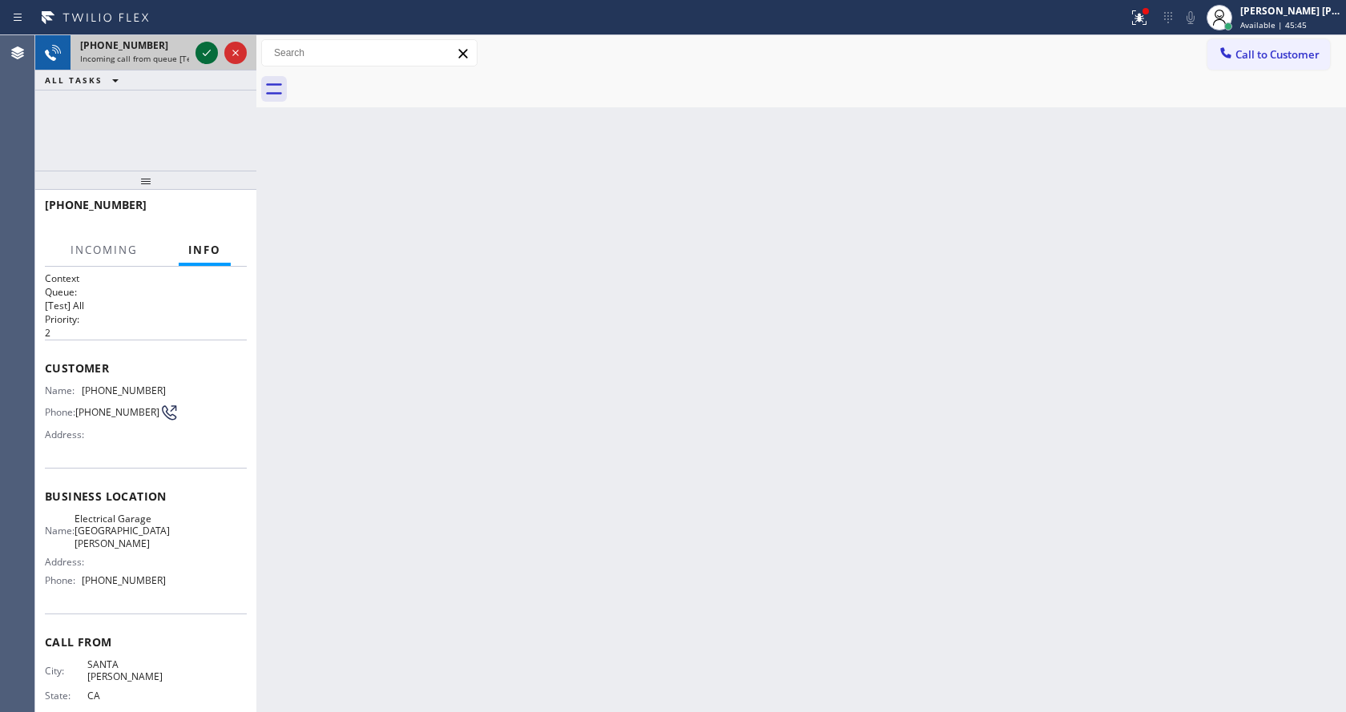
click at [206, 50] on icon at bounding box center [206, 52] width 19 height 19
click at [1145, 8] on icon at bounding box center [1138, 17] width 19 height 19
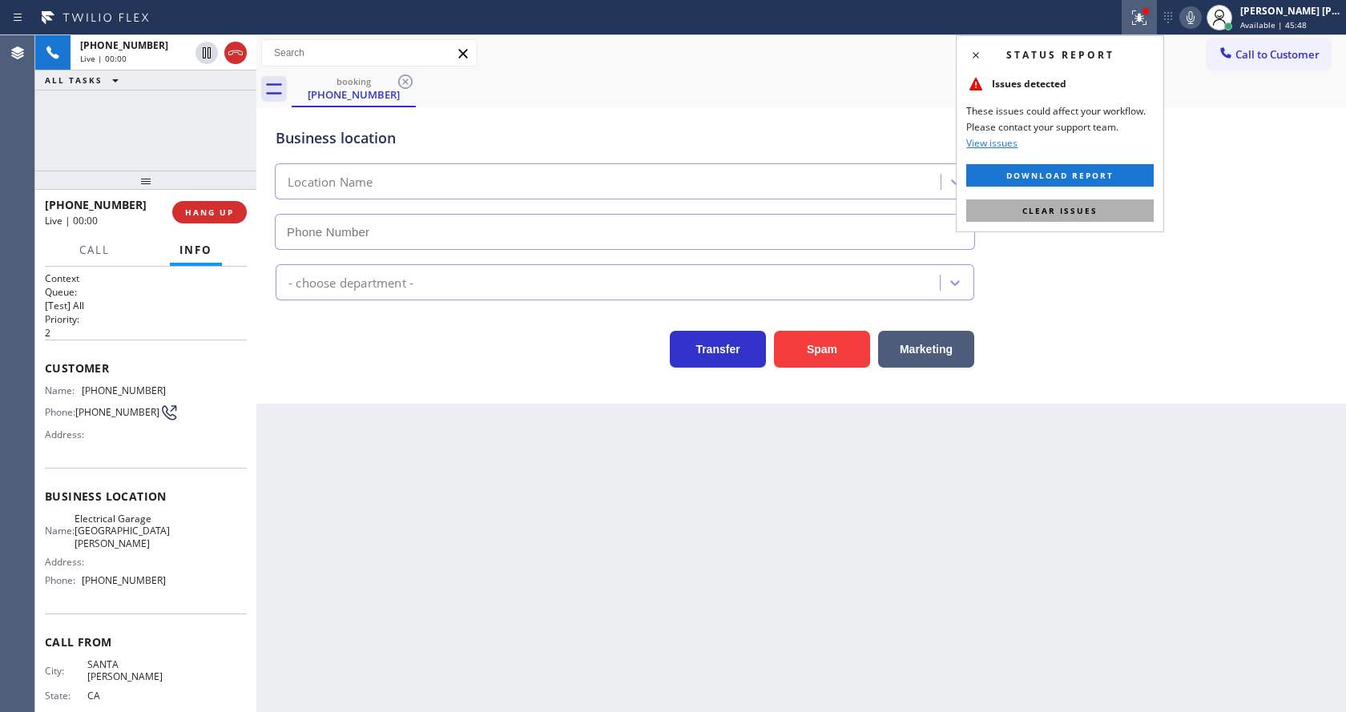
click at [1061, 205] on span "Clear issues" at bounding box center [1059, 210] width 75 height 11
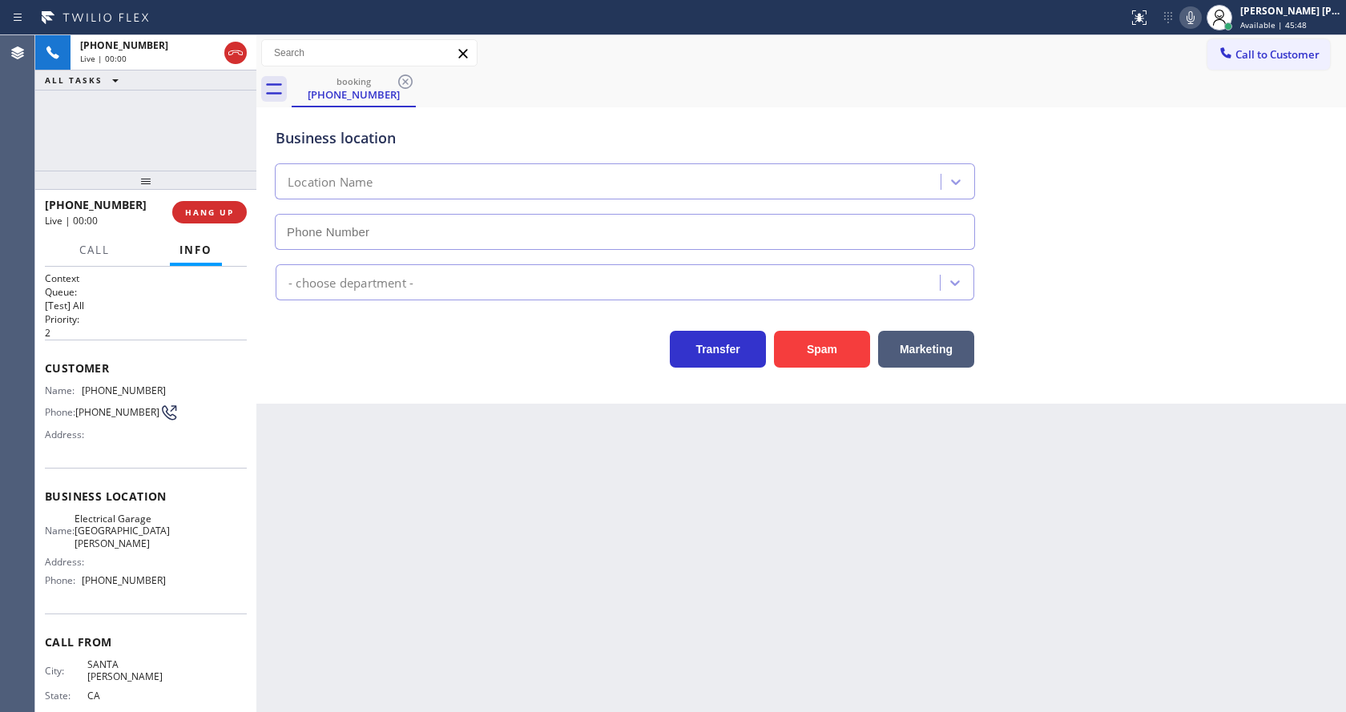
type input "[PHONE_NUMBER]"
click at [555, 465] on div "Back to Dashboard Change Sender ID Customers Technicians Select a contact Outbo…" at bounding box center [800, 373] width 1089 height 677
click at [476, 472] on div "Back to Dashboard Change Sender ID Customers Technicians Select a contact Outbo…" at bounding box center [800, 373] width 1089 height 677
click at [507, 559] on div "Back to Dashboard Change Sender ID Customers Technicians Select a contact Outbo…" at bounding box center [800, 373] width 1089 height 677
click at [416, 502] on div "Back to Dashboard Change Sender ID Customers Technicians Select a contact Outbo…" at bounding box center [800, 373] width 1089 height 677
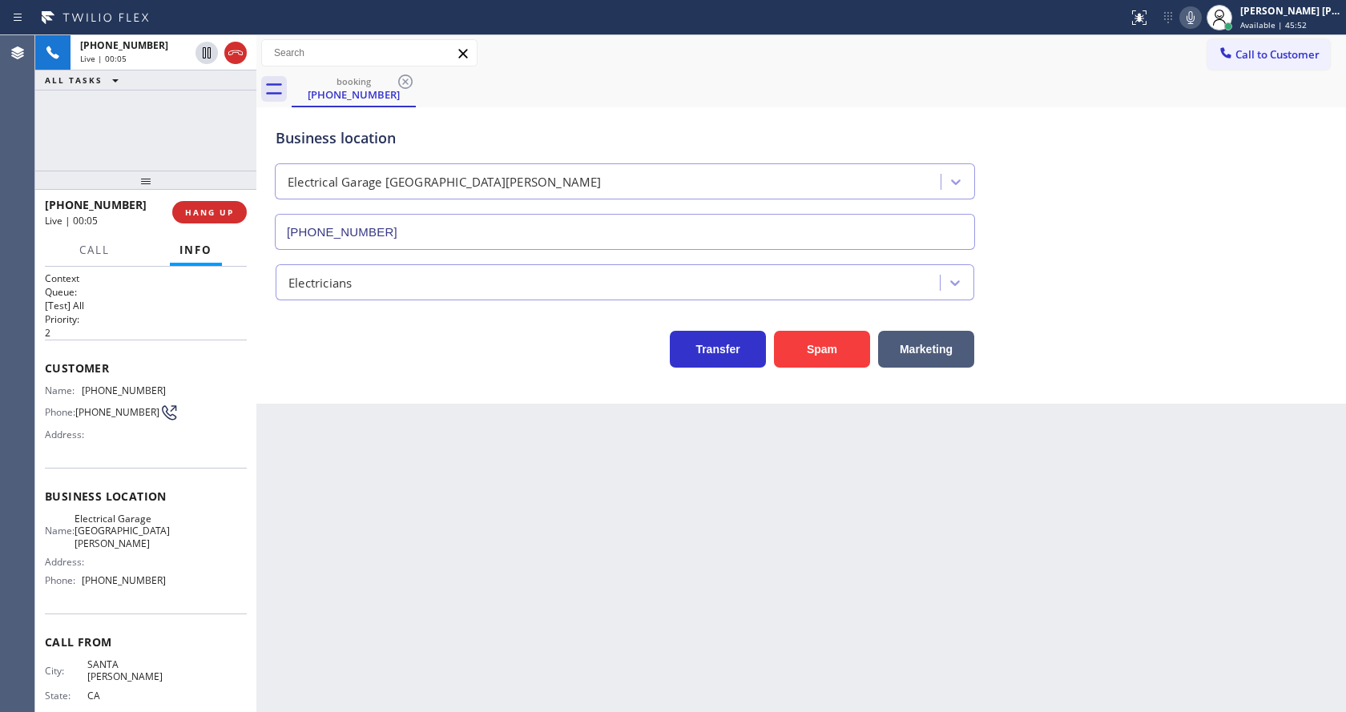
click at [1193, 22] on icon at bounding box center [1190, 17] width 19 height 19
click at [336, 594] on div "Back to Dashboard Change Sender ID Customers Technicians Select a contact Outbo…" at bounding box center [800, 373] width 1089 height 677
click at [1194, 14] on icon at bounding box center [1190, 17] width 19 height 19
click at [1170, 184] on div "Business location Electrical Garage [GEOGRAPHIC_DATA][PERSON_NAME] [PHONE_NUMBE…" at bounding box center [800, 177] width 1057 height 145
click at [345, 552] on div "Back to Dashboard Change Sender ID Customers Technicians Select a contact Outbo…" at bounding box center [800, 373] width 1089 height 677
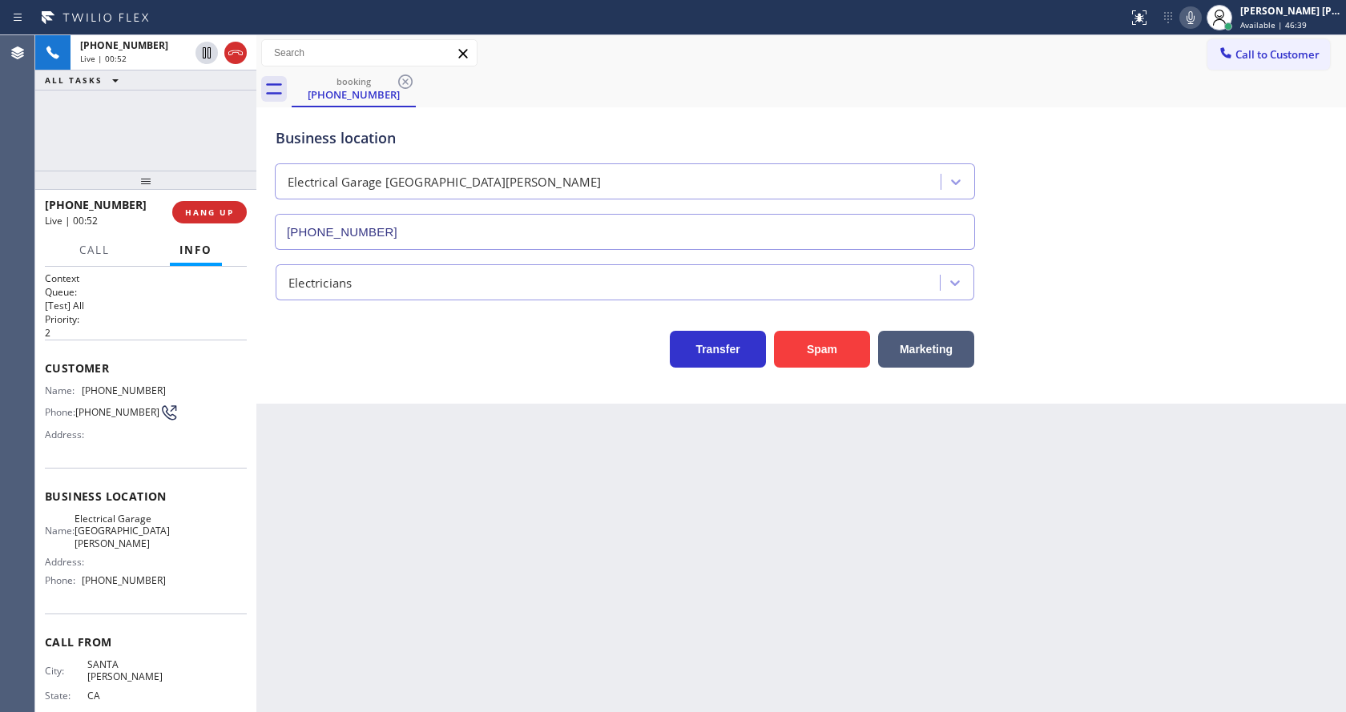
click at [180, 474] on div "Business location Name: Electrical Garage [GEOGRAPHIC_DATA][PERSON_NAME] Addres…" at bounding box center [146, 541] width 202 height 146
drag, startPoint x: 78, startPoint y: 392, endPoint x: 196, endPoint y: 375, distance: 118.9
click at [196, 375] on div "Customer Name: [PHONE_NUMBER] Phone: [PHONE_NUMBER] Address:" at bounding box center [146, 404] width 202 height 128
drag, startPoint x: 145, startPoint y: 402, endPoint x: 99, endPoint y: 399, distance: 46.6
click at [145, 401] on div "Name: [PHONE_NUMBER] Phone: [PHONE_NUMBER] Address:" at bounding box center [105, 415] width 121 height 63
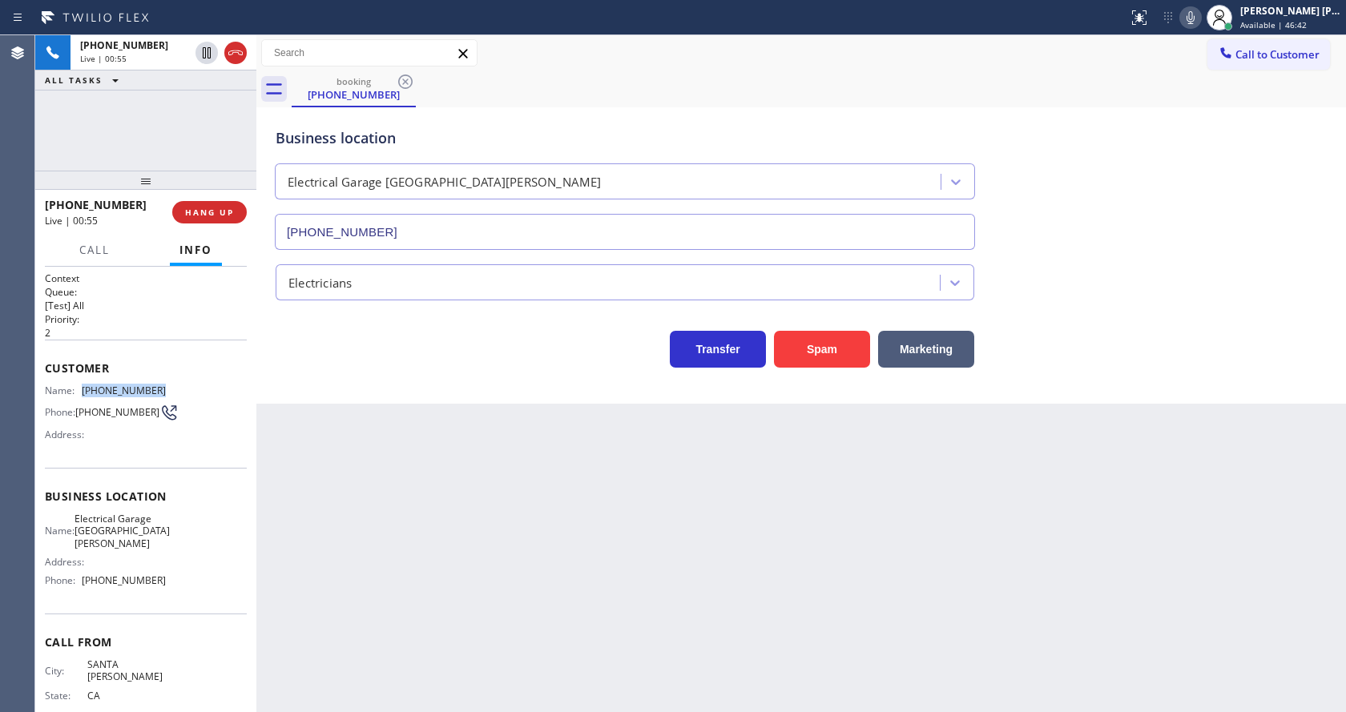
drag, startPoint x: 82, startPoint y: 392, endPoint x: 167, endPoint y: 395, distance: 84.2
click at [167, 395] on div "Name: [PHONE_NUMBER] Phone: [PHONE_NUMBER] Address:" at bounding box center [146, 415] width 202 height 63
click at [477, 505] on div "Back to Dashboard Change Sender ID Customers Technicians Select a contact Outbo…" at bounding box center [800, 373] width 1089 height 677
click at [203, 482] on div "Business location Name: Electrical Garage [GEOGRAPHIC_DATA][PERSON_NAME] Addres…" at bounding box center [146, 541] width 202 height 146
drag, startPoint x: 82, startPoint y: 518, endPoint x: 131, endPoint y: 545, distance: 56.3
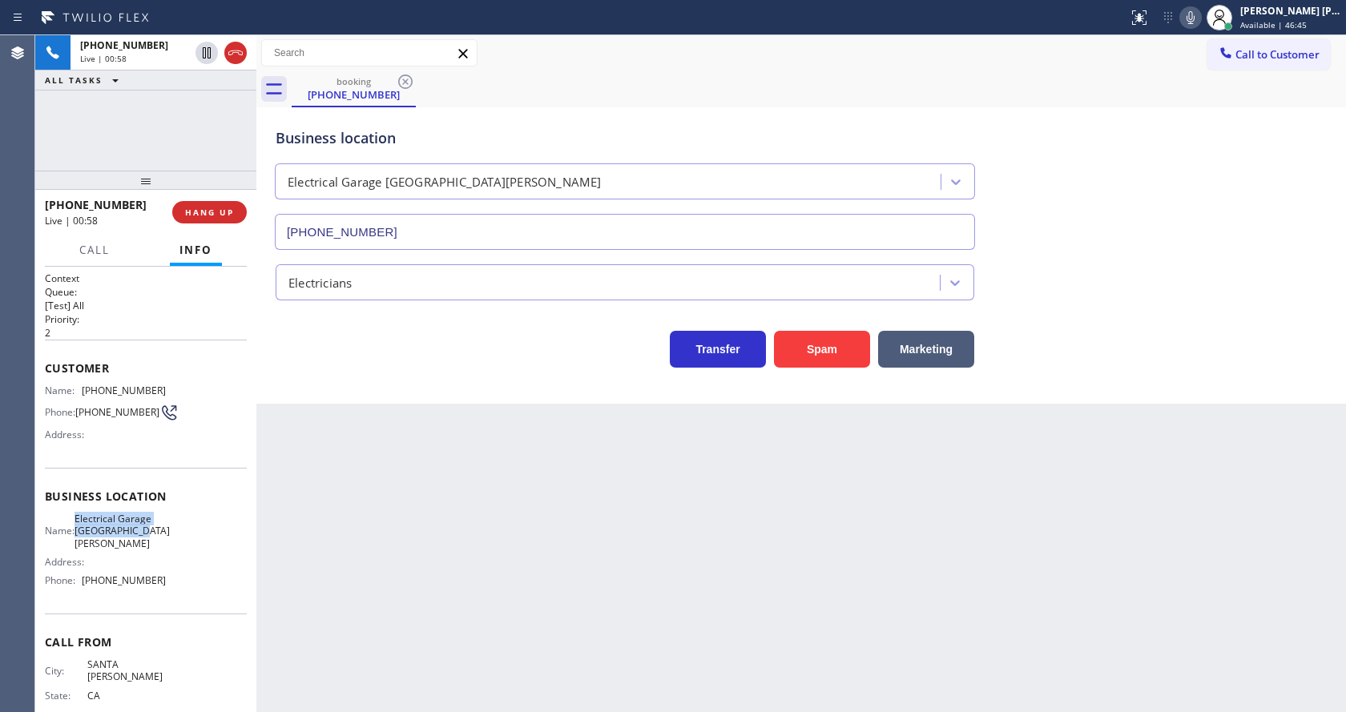
click at [131, 545] on div "Name: Electrical Garage [GEOGRAPHIC_DATA][PERSON_NAME]" at bounding box center [105, 531] width 121 height 37
drag, startPoint x: 368, startPoint y: 581, endPoint x: 360, endPoint y: 687, distance: 106.8
click at [368, 614] on div "Back to Dashboard Change Sender ID Customers Technicians Select a contact Outbo…" at bounding box center [800, 373] width 1089 height 677
click at [896, 623] on div "Back to Dashboard Change Sender ID Customers Technicians Select a contact Outbo…" at bounding box center [800, 373] width 1089 height 677
click at [437, 640] on div "Back to Dashboard Change Sender ID Customers Technicians Select a contact Outbo…" at bounding box center [800, 373] width 1089 height 677
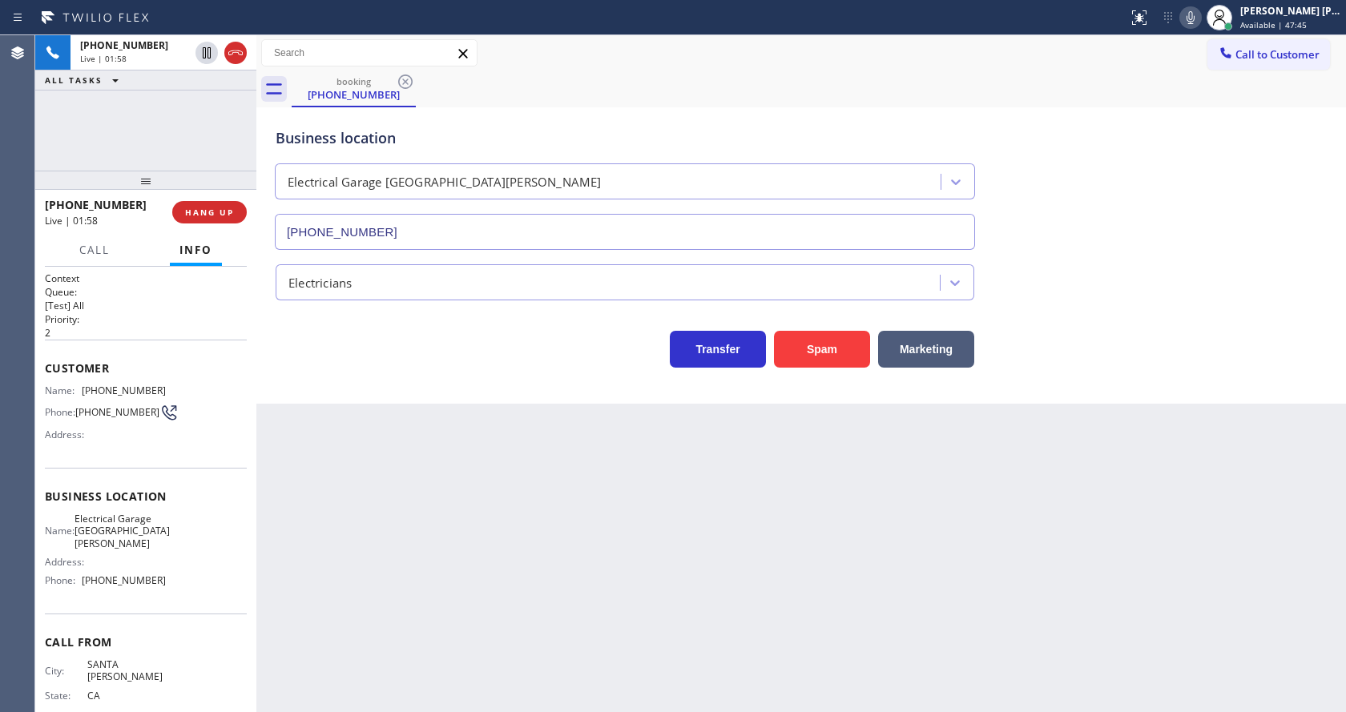
click at [151, 486] on div "Business location Name: Electrical Garage [GEOGRAPHIC_DATA][PERSON_NAME] Addres…" at bounding box center [146, 541] width 202 height 146
click at [467, 509] on div "Back to Dashboard Change Sender ID Customers Technicians Select a contact Outbo…" at bounding box center [800, 373] width 1089 height 677
click at [603, 492] on div "Back to Dashboard Change Sender ID Customers Technicians Select a contact Outbo…" at bounding box center [800, 373] width 1089 height 677
click at [261, 420] on div "Back to Dashboard Change Sender ID Customers Technicians Select a contact Outbo…" at bounding box center [800, 373] width 1089 height 677
click at [139, 575] on div "Name: Electrical Garage [GEOGRAPHIC_DATA][PERSON_NAME] Address: Phone: [PHONE_N…" at bounding box center [105, 553] width 121 height 81
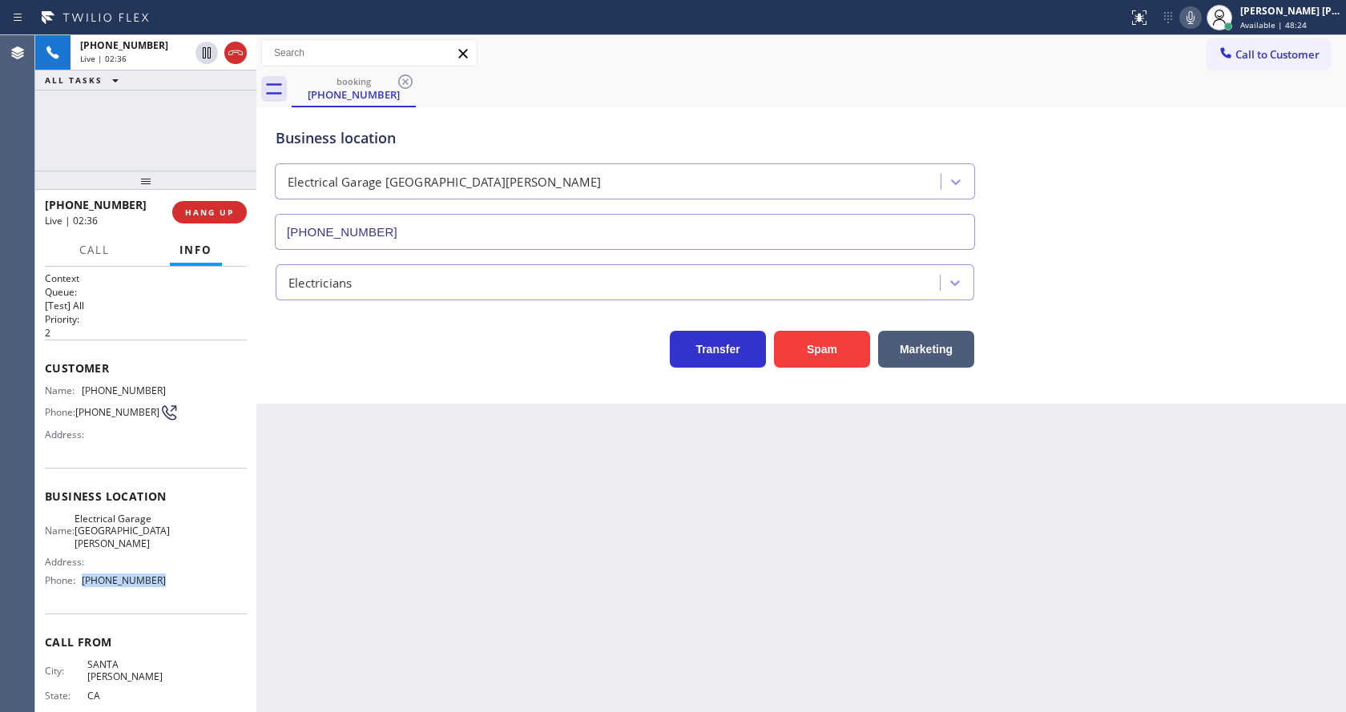
drag, startPoint x: 78, startPoint y: 586, endPoint x: 165, endPoint y: 591, distance: 87.4
click at [165, 591] on div "Name: Electrical Garage [GEOGRAPHIC_DATA][PERSON_NAME] Address: Phone: [PHONE_N…" at bounding box center [146, 553] width 202 height 81
drag, startPoint x: 388, startPoint y: 578, endPoint x: 372, endPoint y: 618, distance: 42.4
click at [380, 594] on div "Back to Dashboard Change Sender ID Customers Technicians Select a contact Outbo…" at bounding box center [800, 373] width 1089 height 677
click at [1194, 14] on icon at bounding box center [1190, 17] width 8 height 13
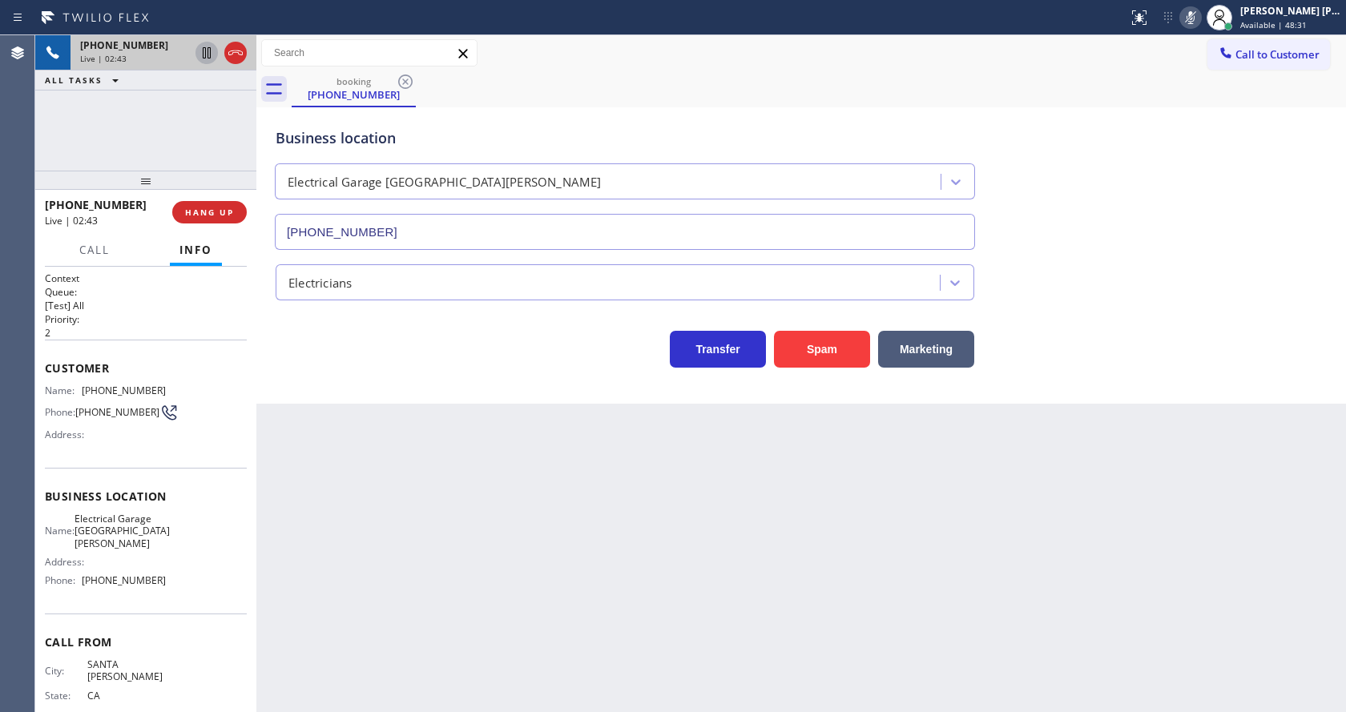
click at [205, 45] on icon at bounding box center [206, 52] width 19 height 19
click at [391, 517] on div "Back to Dashboard Change Sender ID Customers Technicians Select a contact Outbo…" at bounding box center [800, 373] width 1089 height 677
click at [691, 619] on div "Back to Dashboard Change Sender ID Customers Technicians Select a contact Outbo…" at bounding box center [800, 373] width 1089 height 677
click at [1174, 426] on div "Back to Dashboard Change Sender ID Customers Technicians Select a contact Outbo…" at bounding box center [800, 373] width 1089 height 677
click at [477, 658] on div "Back to Dashboard Change Sender ID Customers Technicians Select a contact Outbo…" at bounding box center [800, 373] width 1089 height 677
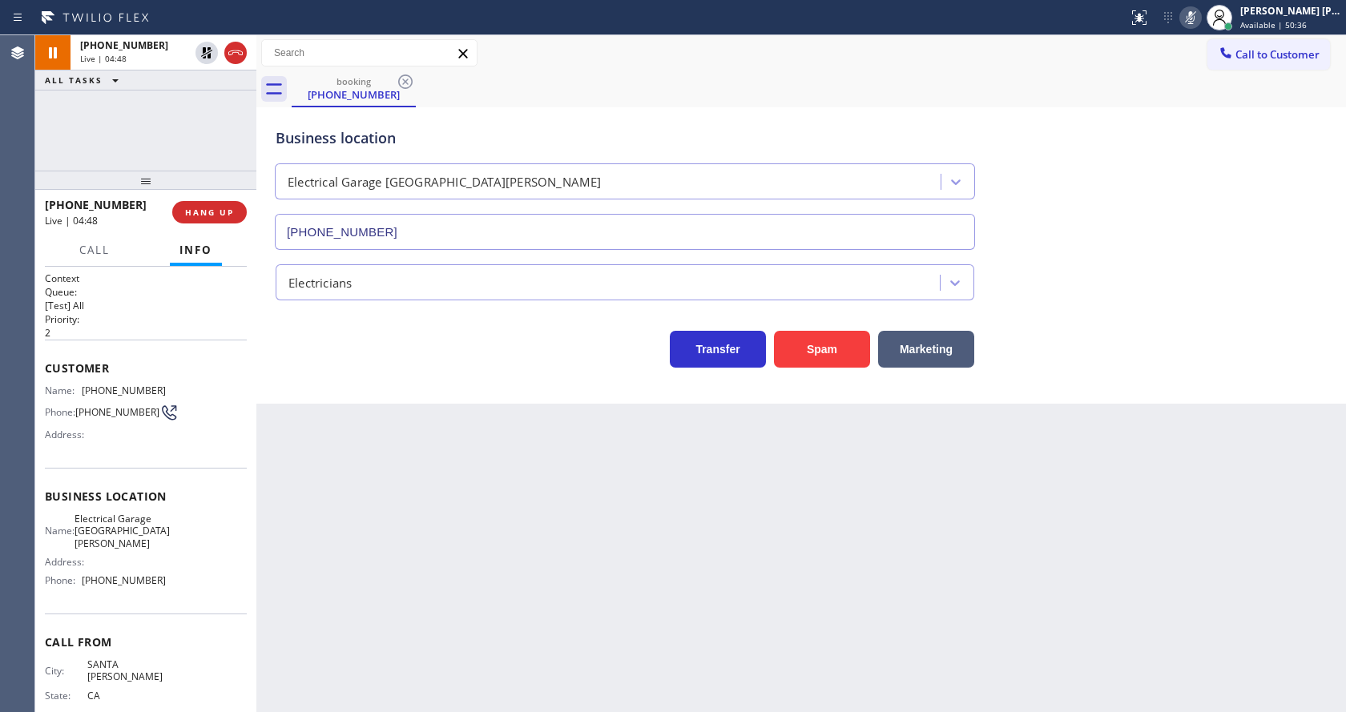
click at [437, 682] on div "Back to Dashboard Change Sender ID Customers Technicians Select a contact Outbo…" at bounding box center [800, 373] width 1089 height 677
click at [758, 536] on div "Back to Dashboard Change Sender ID Customers Technicians Select a contact Outbo…" at bounding box center [800, 373] width 1089 height 677
click at [1140, 205] on div "Business location Electrical Garage [GEOGRAPHIC_DATA][PERSON_NAME] [PHONE_NUMBE…" at bounding box center [800, 177] width 1057 height 145
click at [207, 50] on icon at bounding box center [206, 52] width 19 height 19
click at [1193, 20] on icon at bounding box center [1190, 17] width 19 height 19
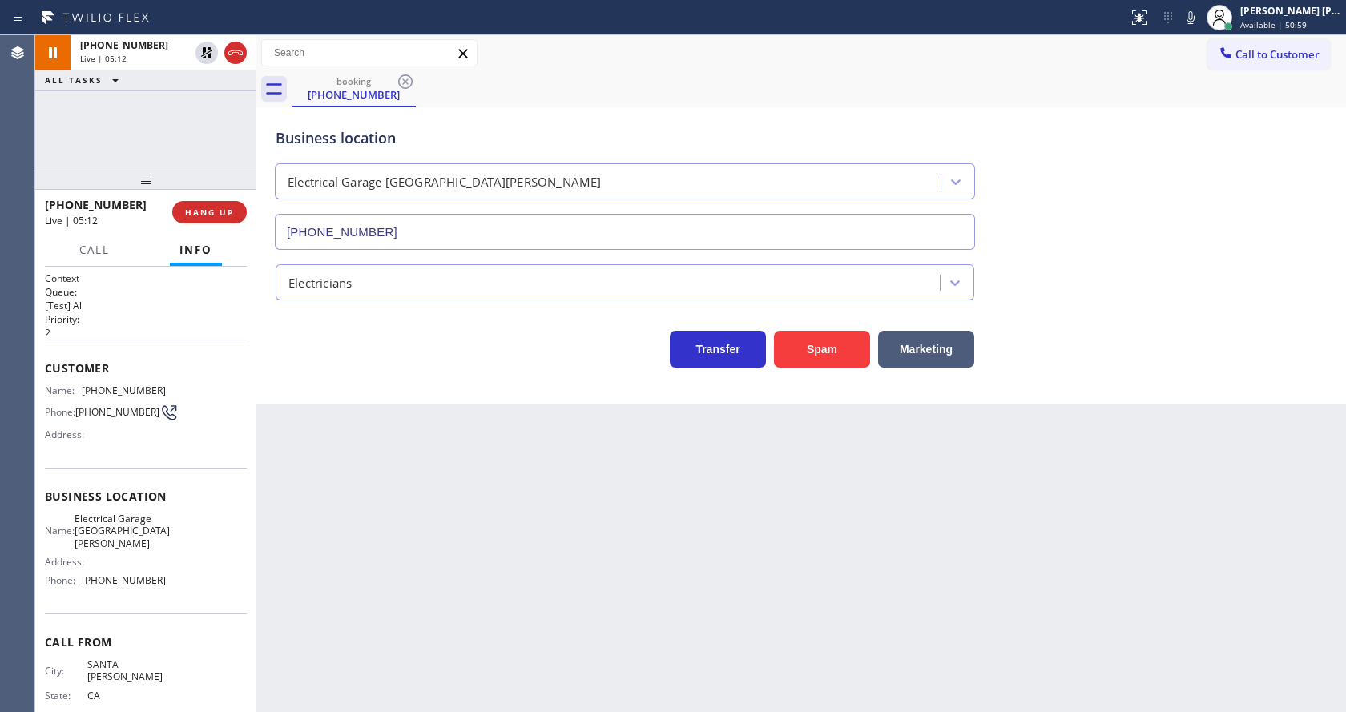
drag, startPoint x: 1208, startPoint y: 95, endPoint x: 852, endPoint y: 438, distance: 494.5
click at [1208, 95] on div "booking [PHONE_NUMBER]" at bounding box center [819, 89] width 1054 height 36
click at [466, 534] on div "Back to Dashboard Change Sender ID Customers Technicians Select a contact Outbo…" at bounding box center [800, 373] width 1089 height 677
click at [601, 498] on div "Back to Dashboard Change Sender ID Customers Technicians Select a contact Outbo…" at bounding box center [800, 373] width 1089 height 677
click at [1200, 17] on icon at bounding box center [1190, 17] width 19 height 19
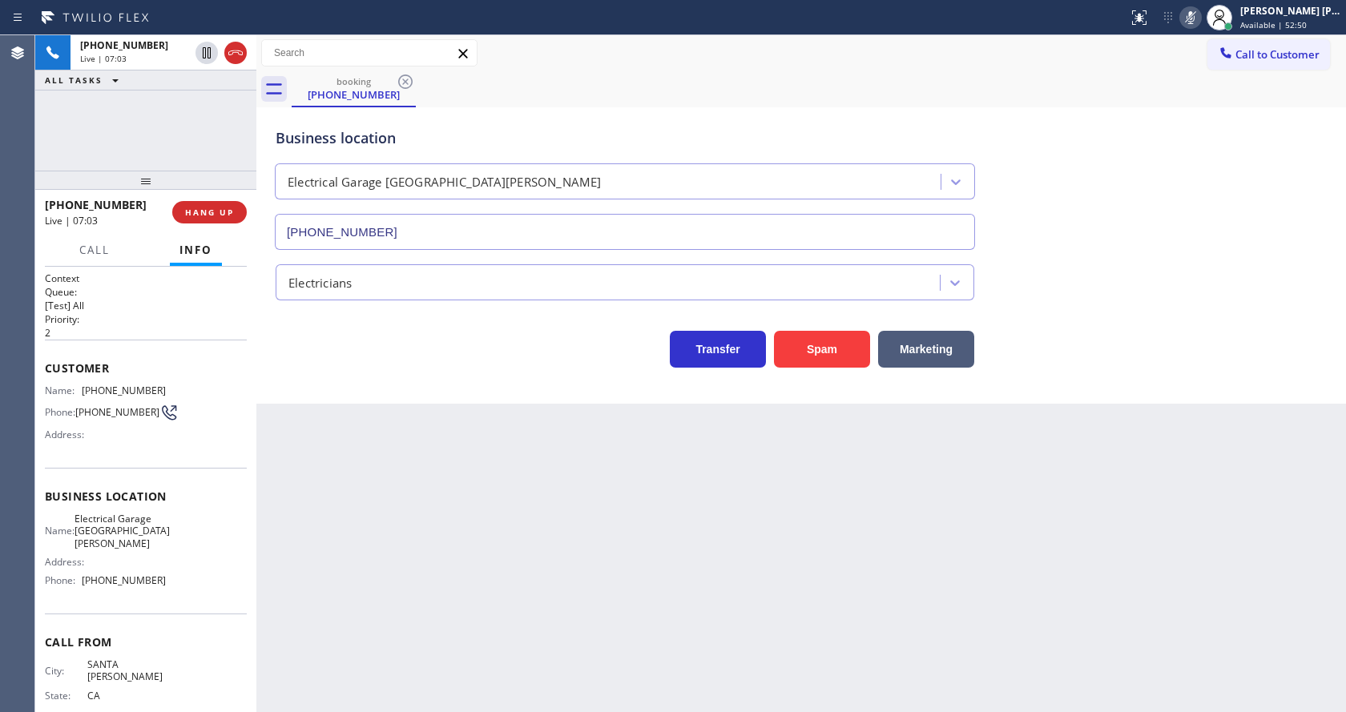
click at [1188, 279] on div "Electricians" at bounding box center [800, 279] width 1057 height 42
click at [1158, 174] on div "Business location Electrical Garage [GEOGRAPHIC_DATA][PERSON_NAME] [PHONE_NUMBE…" at bounding box center [800, 177] width 1057 height 145
click at [1191, 18] on icon at bounding box center [1190, 17] width 19 height 19
click at [1187, 258] on div "Electricians" at bounding box center [800, 279] width 1057 height 42
click at [528, 640] on div "Back to Dashboard Change Sender ID Customers Technicians Select a contact Outbo…" at bounding box center [800, 373] width 1089 height 677
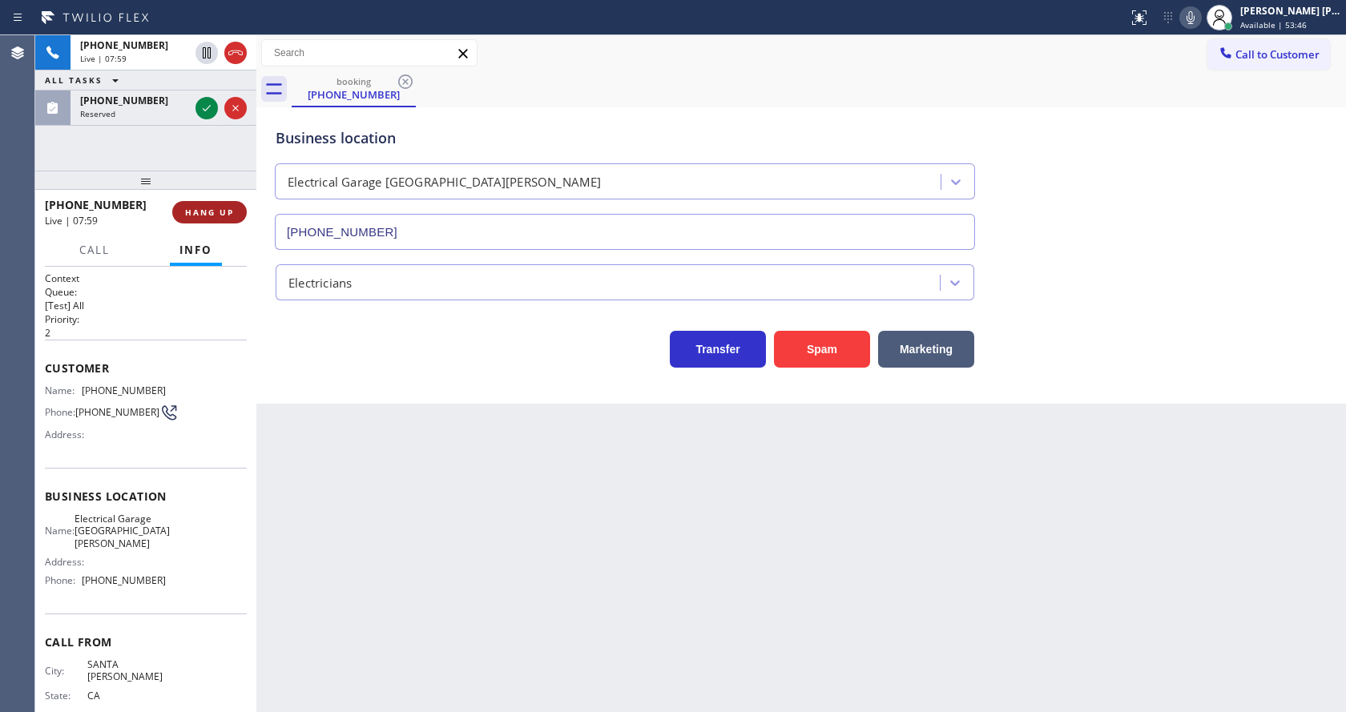
click at [227, 207] on span "HANG UP" at bounding box center [209, 212] width 49 height 11
click at [430, 577] on div "Back to Dashboard Change Sender ID Customers Technicians Select a contact Outbo…" at bounding box center [800, 373] width 1089 height 677
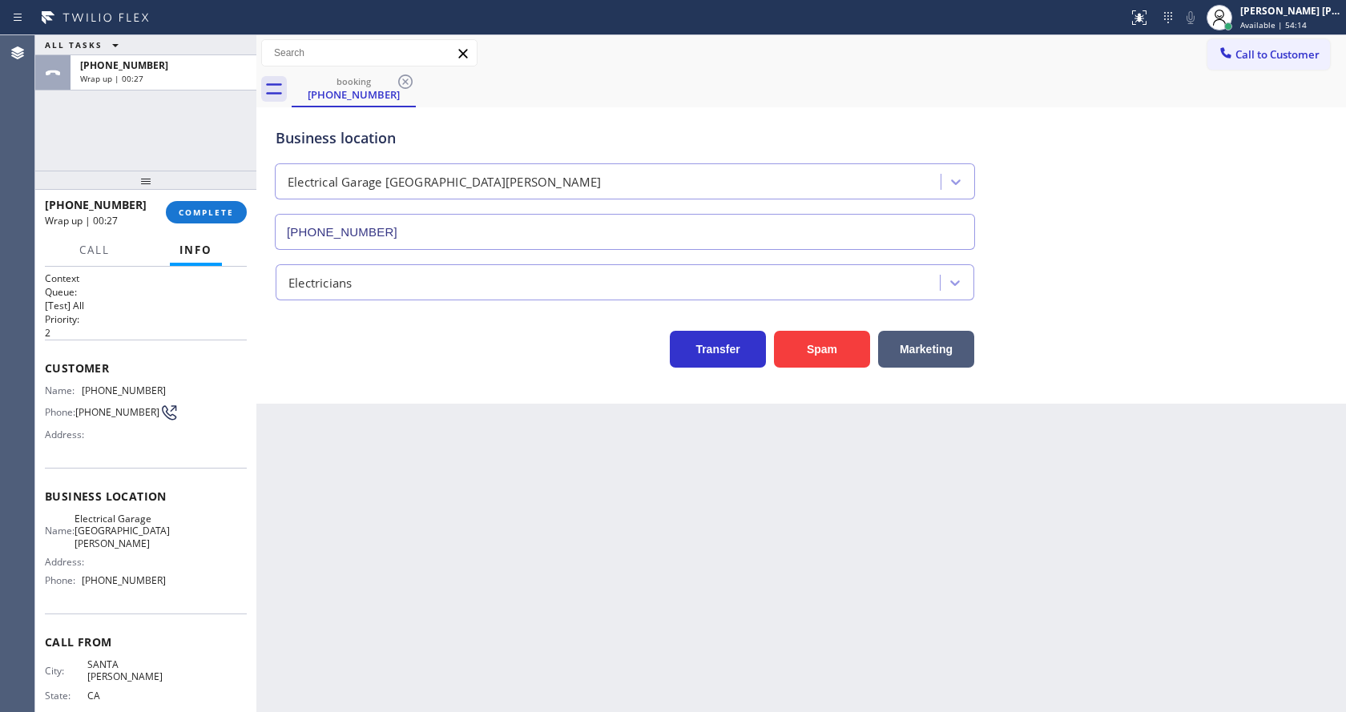
click at [373, 541] on div "Back to Dashboard Change Sender ID Customers Technicians Select a contact Outbo…" at bounding box center [800, 373] width 1089 height 677
click at [686, 506] on div "Back to Dashboard Change Sender ID Customers Technicians Select a contact Outbo…" at bounding box center [800, 373] width 1089 height 677
click at [193, 207] on span "COMPLETE" at bounding box center [206, 212] width 55 height 11
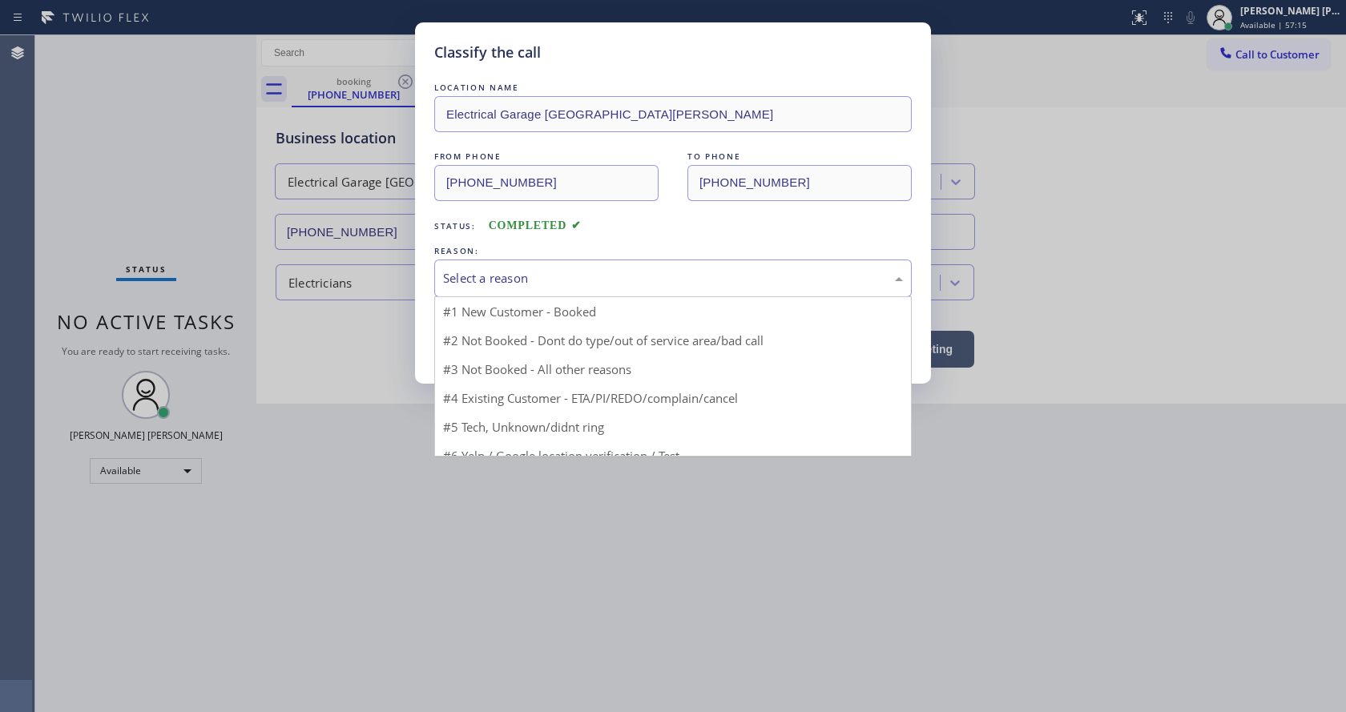
click at [506, 281] on div "Select a reason" at bounding box center [673, 278] width 460 height 18
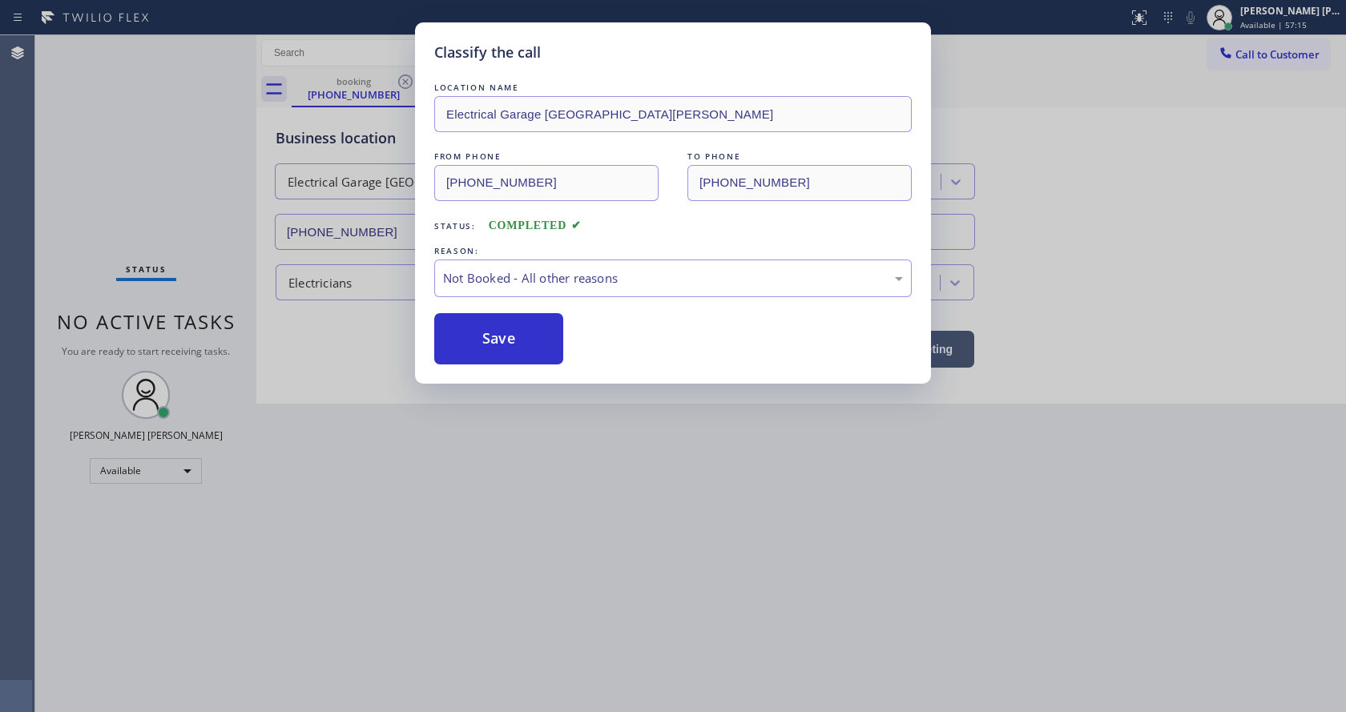
click at [497, 331] on button "Save" at bounding box center [498, 338] width 129 height 51
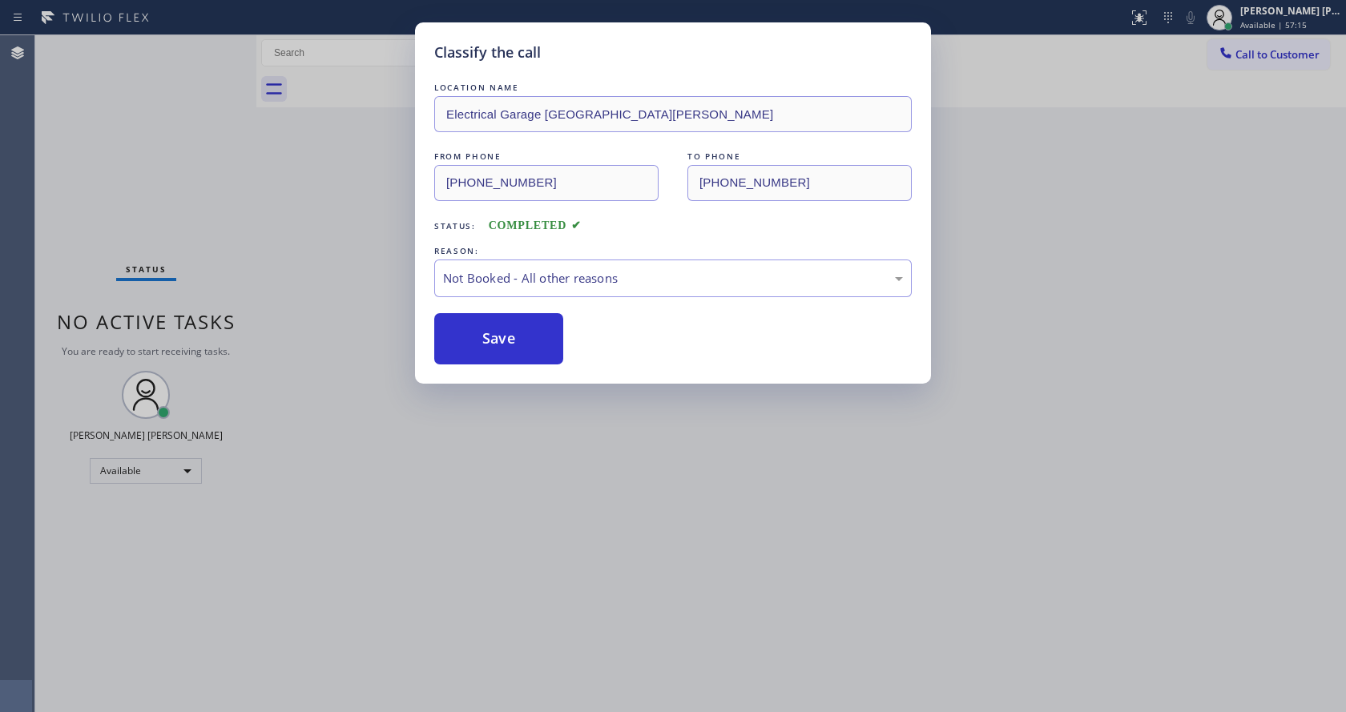
click at [497, 331] on button "Save" at bounding box center [498, 338] width 129 height 51
click at [598, 433] on div "Classify the call LOCATION NAME Electrical Garage [GEOGRAPHIC_DATA][PERSON_NAME…" at bounding box center [673, 356] width 1346 height 712
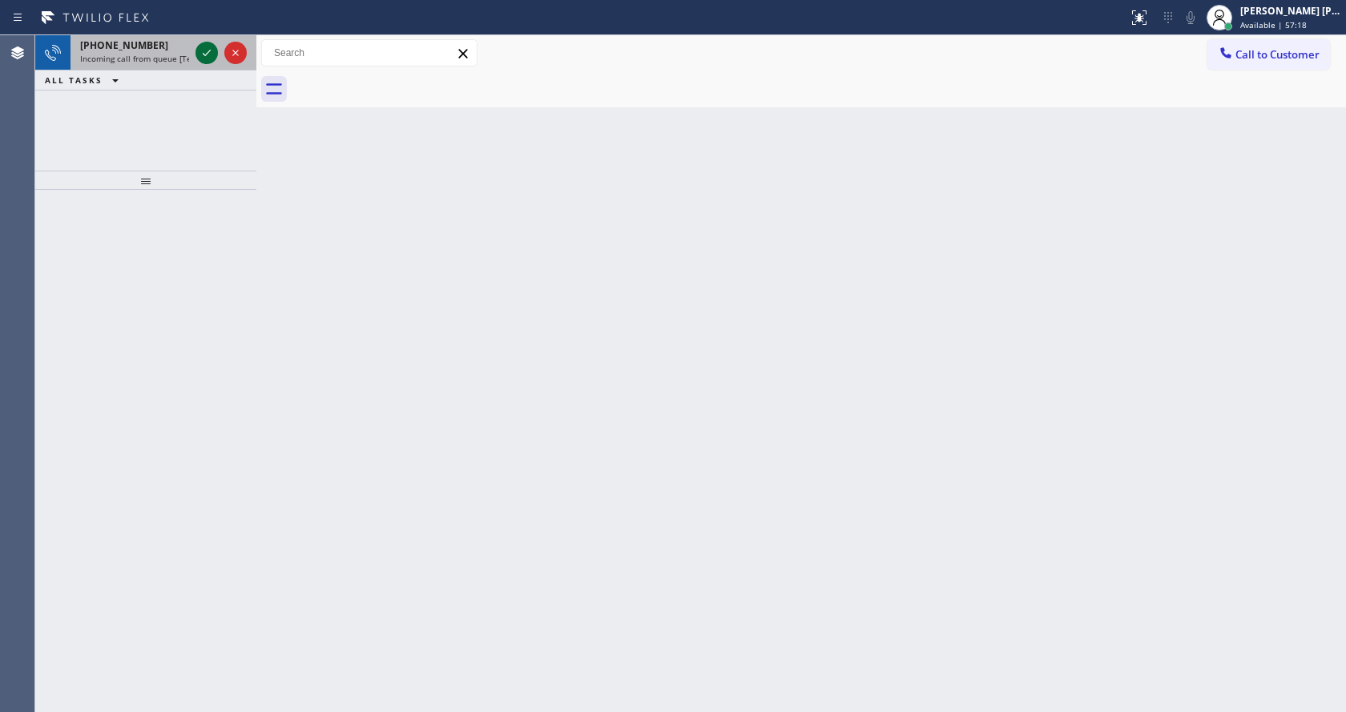
click at [204, 48] on icon at bounding box center [206, 52] width 19 height 19
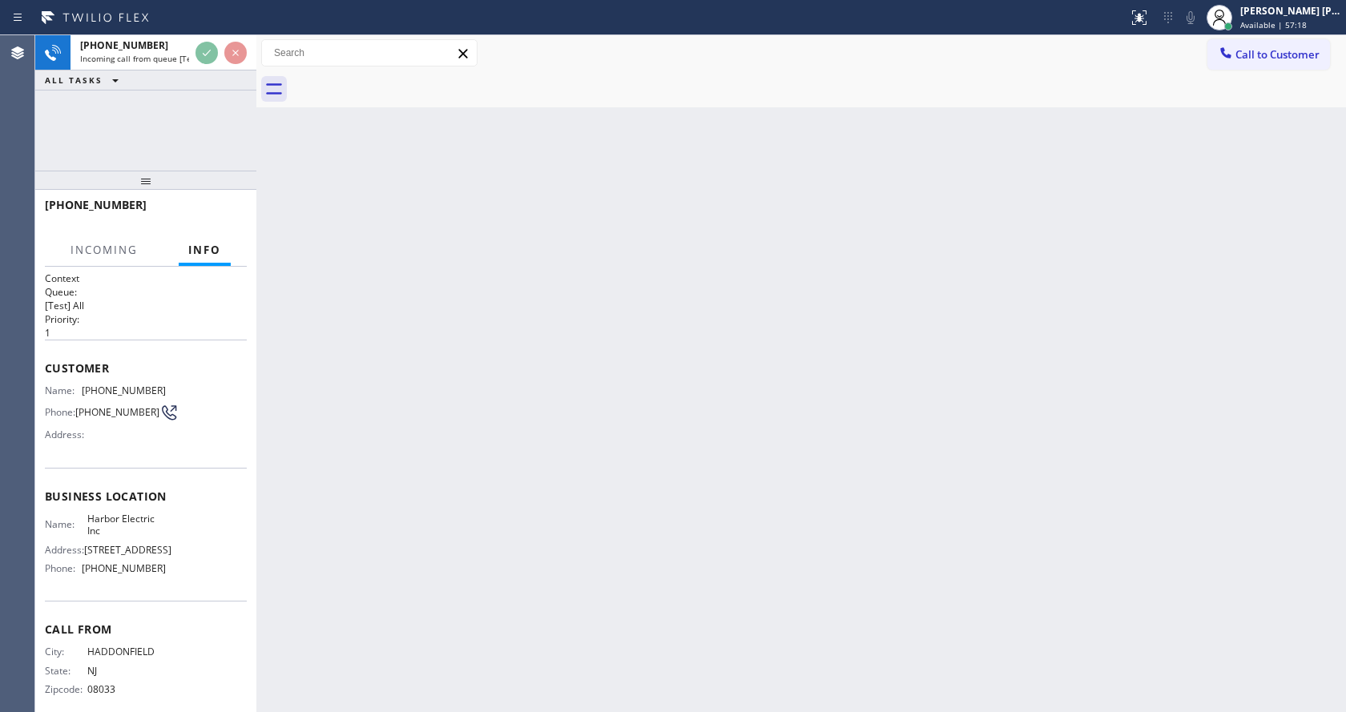
drag, startPoint x: 168, startPoint y: 481, endPoint x: 541, endPoint y: 481, distance: 372.4
click at [183, 482] on div "Business location Name: Harbor Electric Inc Address: [STREET_ADDRESS] Phone: [P…" at bounding box center [146, 535] width 202 height 134
click at [541, 481] on div "Back to Dashboard Change Sender ID Customers Technicians Select a contact Outbo…" at bounding box center [800, 373] width 1089 height 677
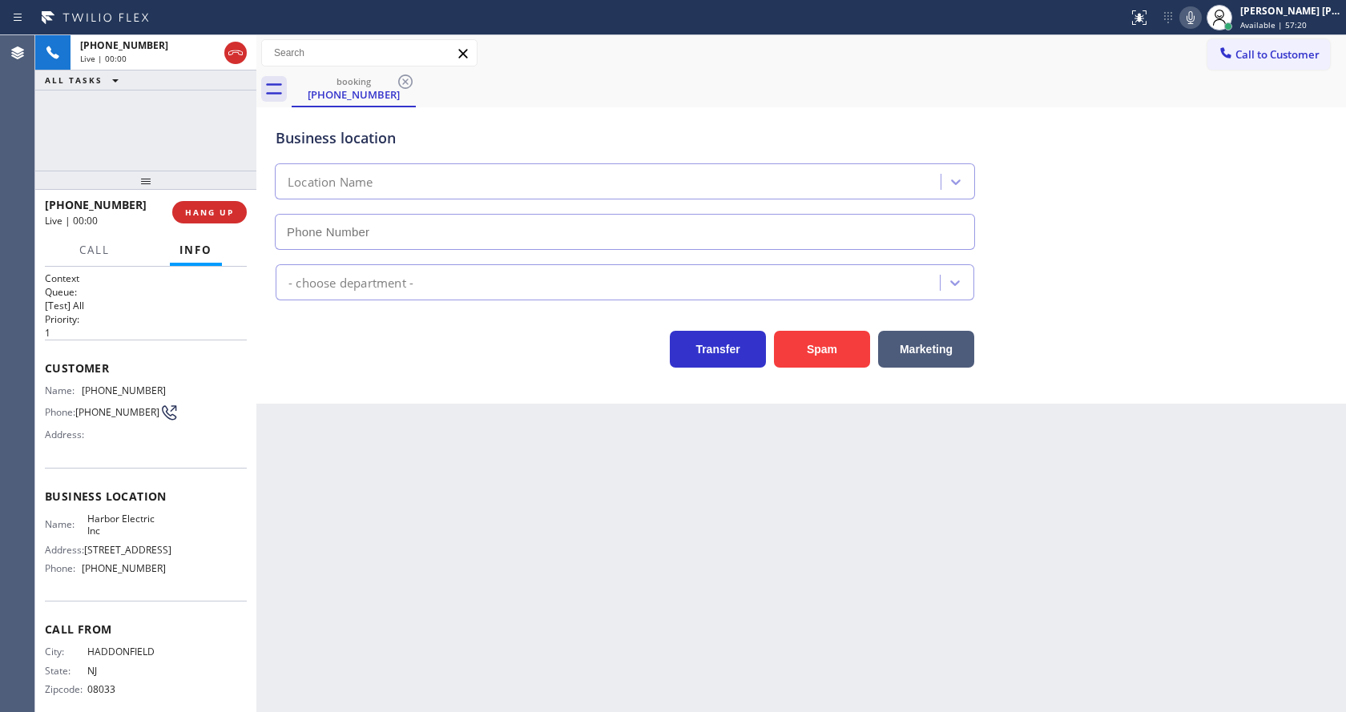
click at [376, 705] on div "Back to Dashboard Change Sender ID Customers Technicians Select a contact Outbo…" at bounding box center [800, 373] width 1089 height 677
type input "[PHONE_NUMBER]"
click at [806, 581] on div "Back to Dashboard Change Sender ID Customers Technicians Select a contact Outbo…" at bounding box center [800, 373] width 1089 height 677
click at [374, 443] on div "Back to Dashboard Change Sender ID Customers Technicians Select a contact Outbo…" at bounding box center [800, 373] width 1089 height 677
click at [206, 216] on span "HANG UP" at bounding box center [209, 212] width 49 height 11
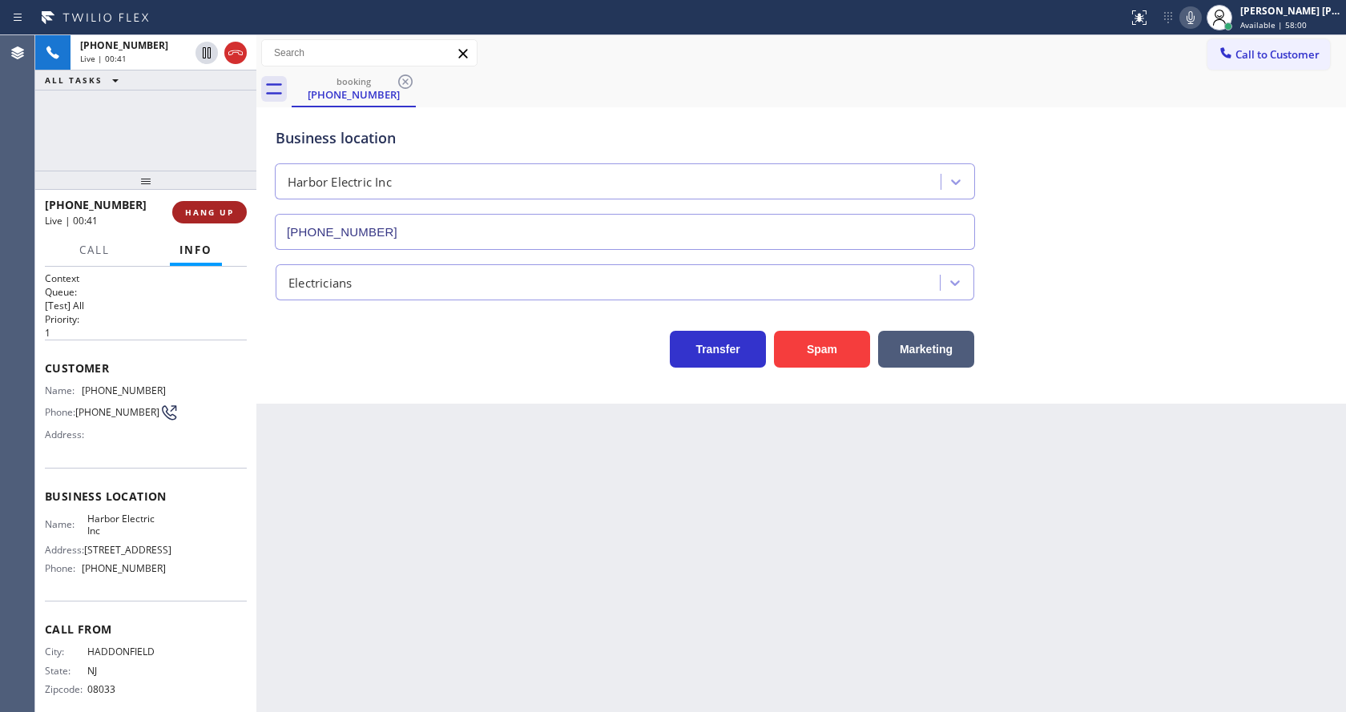
click at [206, 216] on span "HANG UP" at bounding box center [209, 212] width 49 height 11
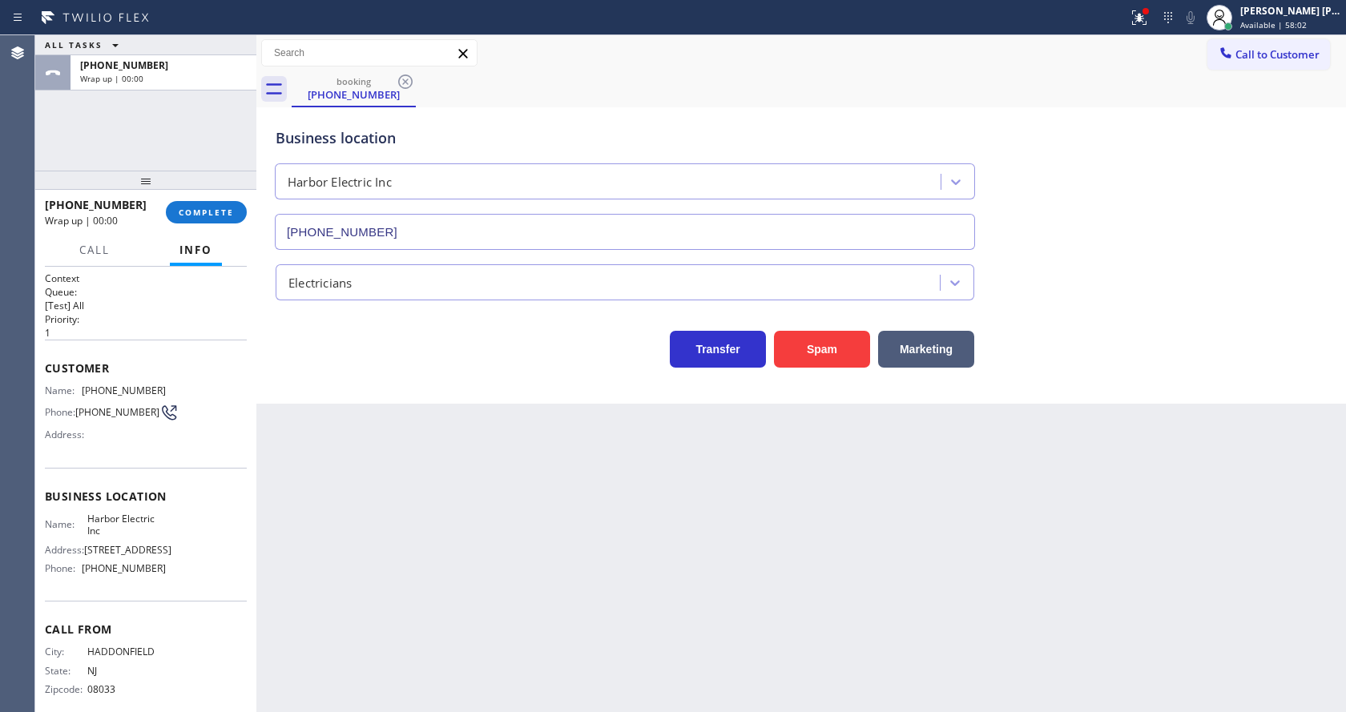
click at [151, 388] on span "[PHONE_NUMBER]" at bounding box center [124, 390] width 84 height 12
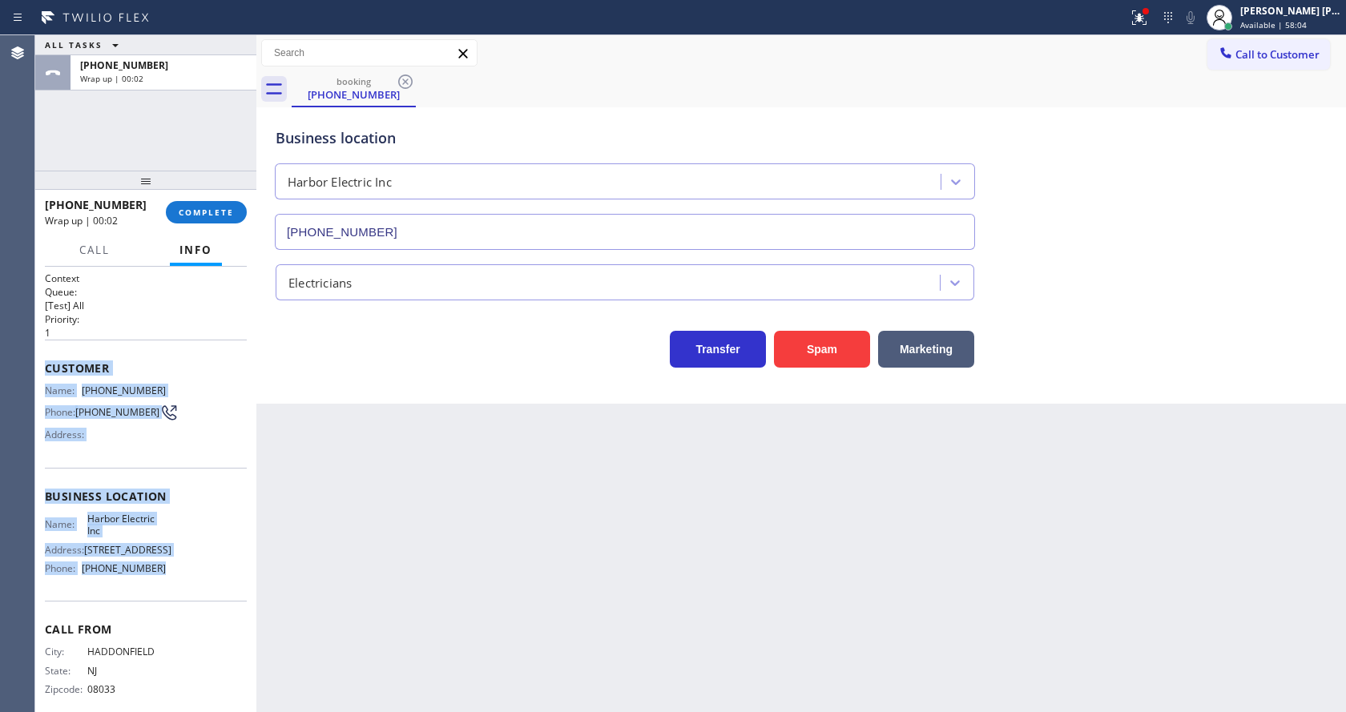
drag, startPoint x: 39, startPoint y: 367, endPoint x: 158, endPoint y: 601, distance: 262.2
click at [158, 601] on div "Context Queue: [Test] All Priority: 1 Customer Name: [PHONE_NUMBER] Phone: [PHO…" at bounding box center [145, 489] width 221 height 445
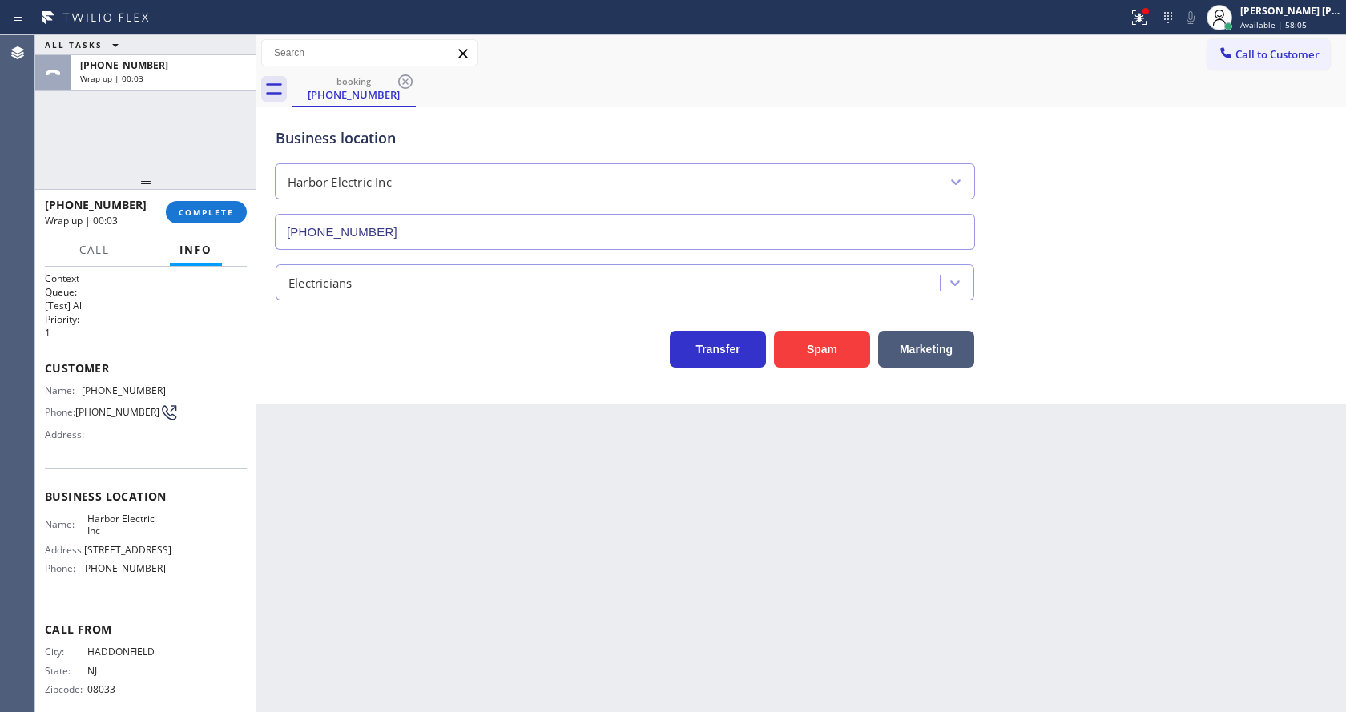
click at [193, 194] on div "[PHONE_NUMBER] Wrap up | 00:03 COMPLETE" at bounding box center [146, 212] width 202 height 42
click at [193, 204] on button "COMPLETE" at bounding box center [206, 212] width 81 height 22
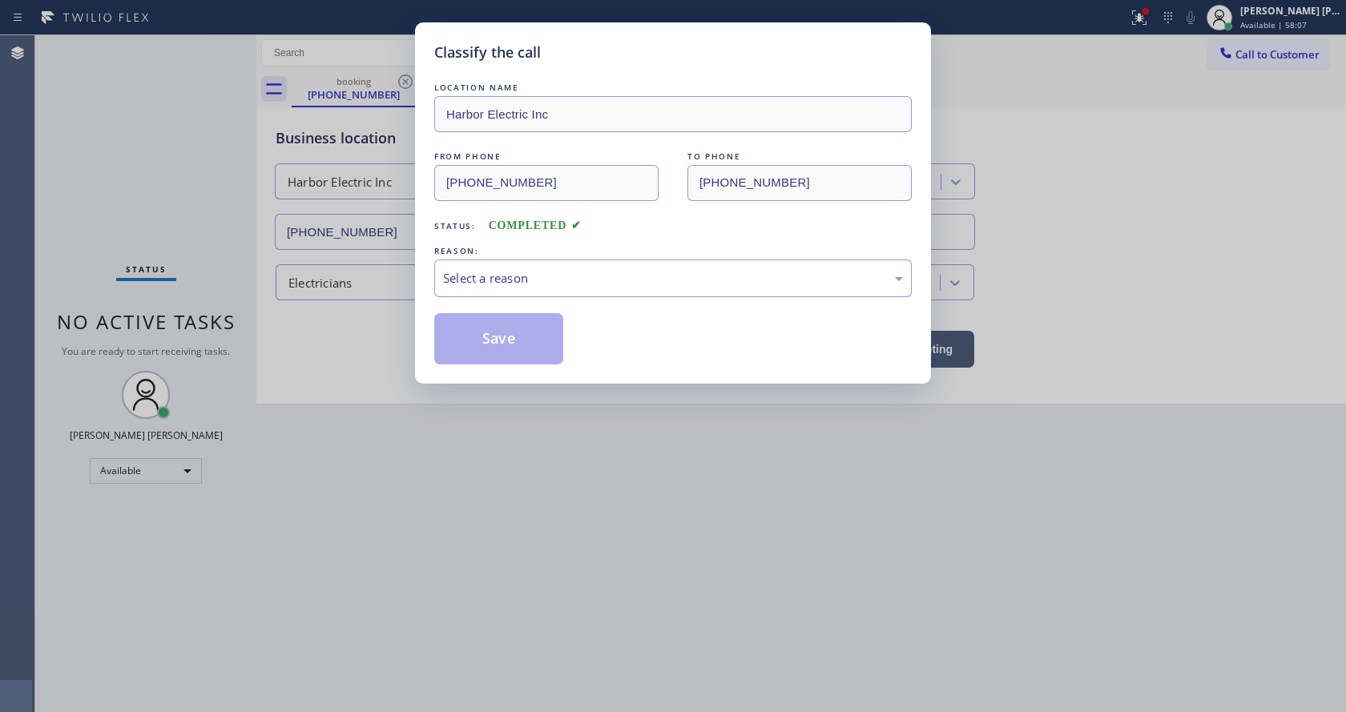
click at [481, 301] on div "LOCATION NAME Harbor Electric Inc FROM PHONE [PHONE_NUMBER] TO PHONE [PHONE_NUM…" at bounding box center [672, 221] width 477 height 285
click at [483, 277] on div "Select a reason" at bounding box center [673, 278] width 460 height 18
click at [496, 332] on button "Save" at bounding box center [498, 338] width 129 height 51
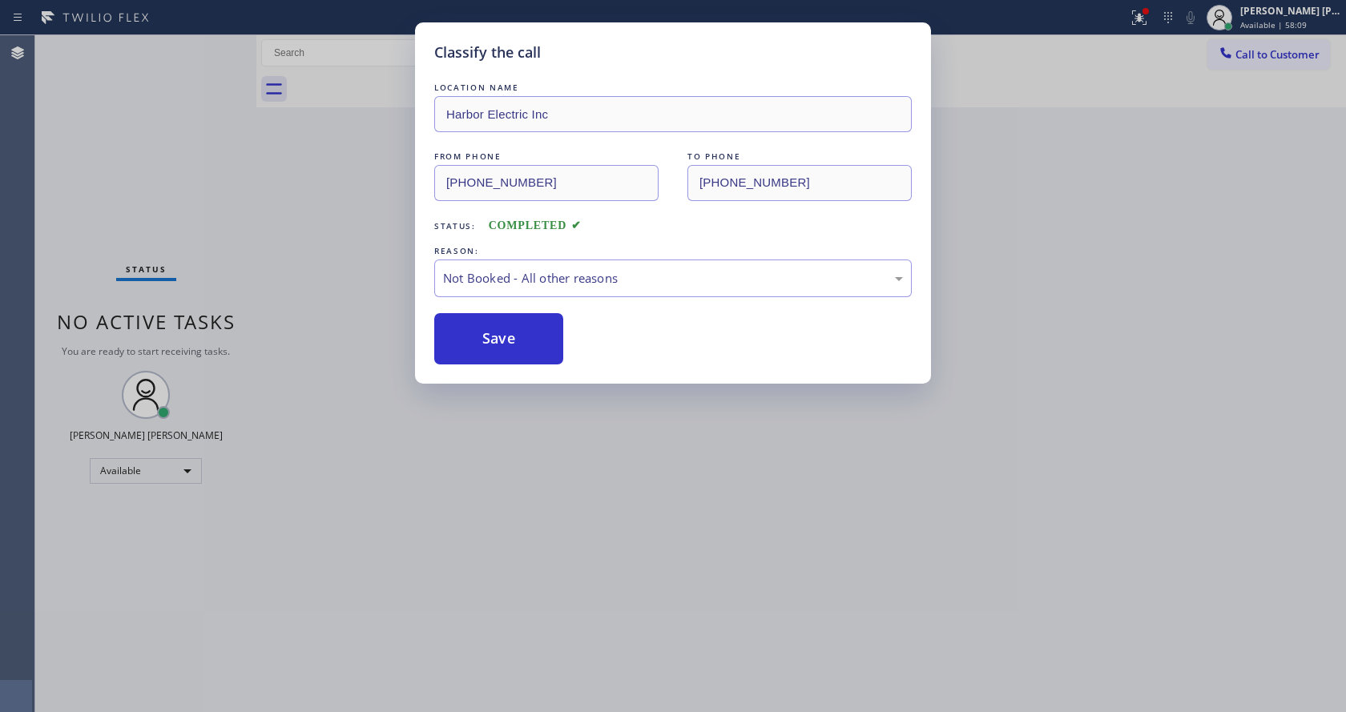
drag, startPoint x: 593, startPoint y: 469, endPoint x: 536, endPoint y: 637, distance: 176.8
click at [576, 515] on div "Classify the call LOCATION NAME Harbor Electric Inc FROM PHONE [PHONE_NUMBER] T…" at bounding box center [673, 356] width 1346 height 712
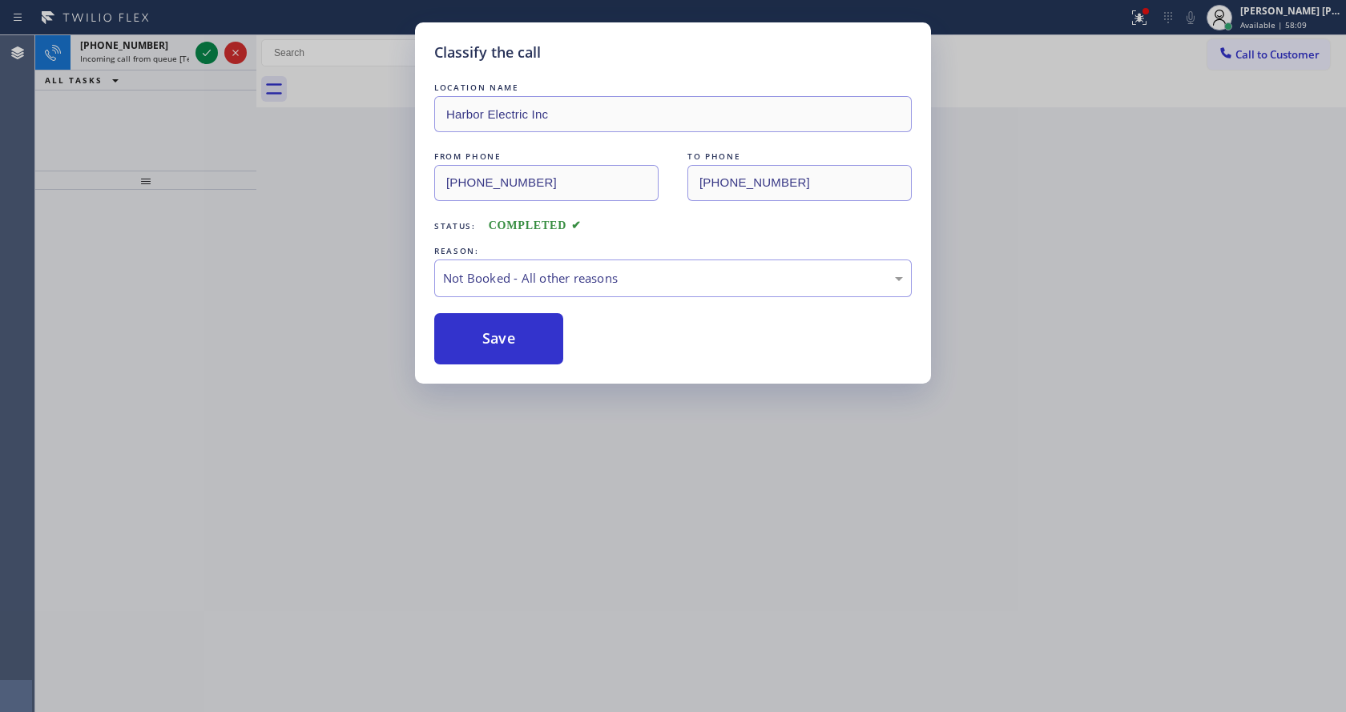
click at [484, 703] on div "Classify the call LOCATION NAME Harbor Electric Inc FROM PHONE [PHONE_NUMBER] T…" at bounding box center [673, 356] width 1346 height 712
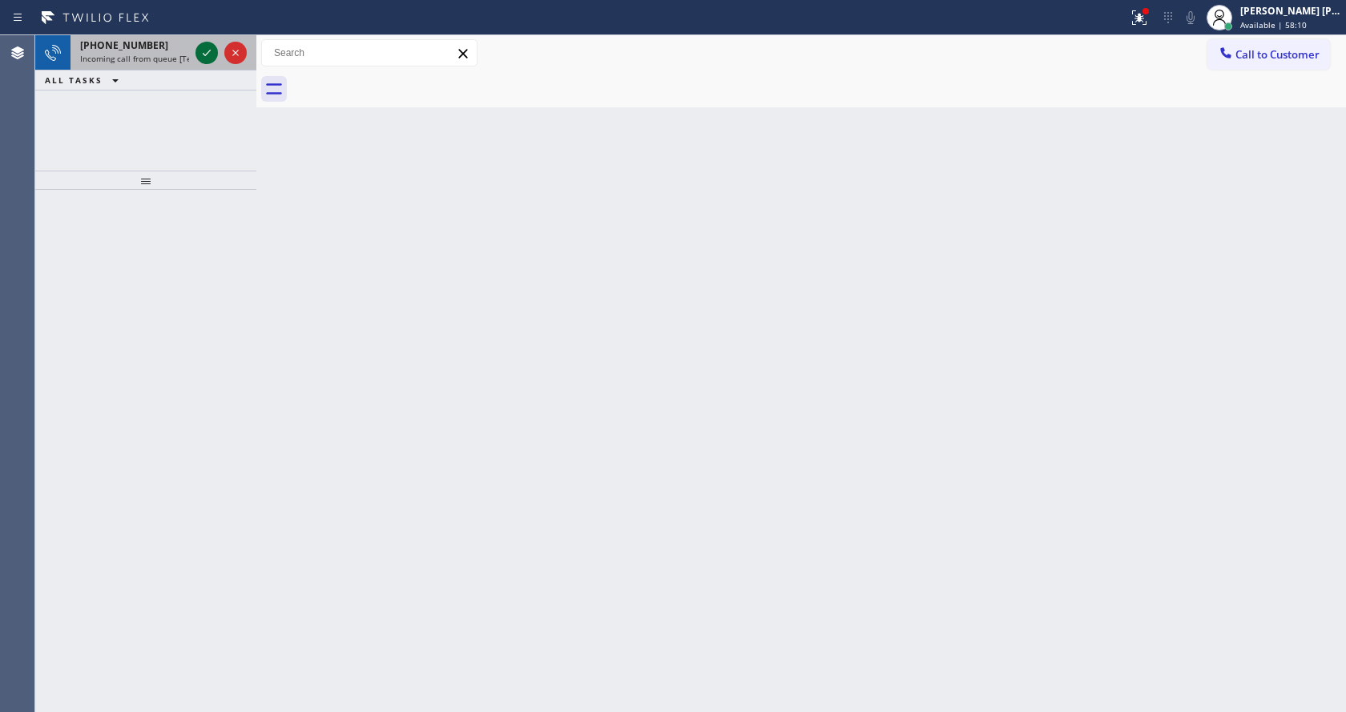
click at [205, 57] on icon at bounding box center [206, 52] width 19 height 19
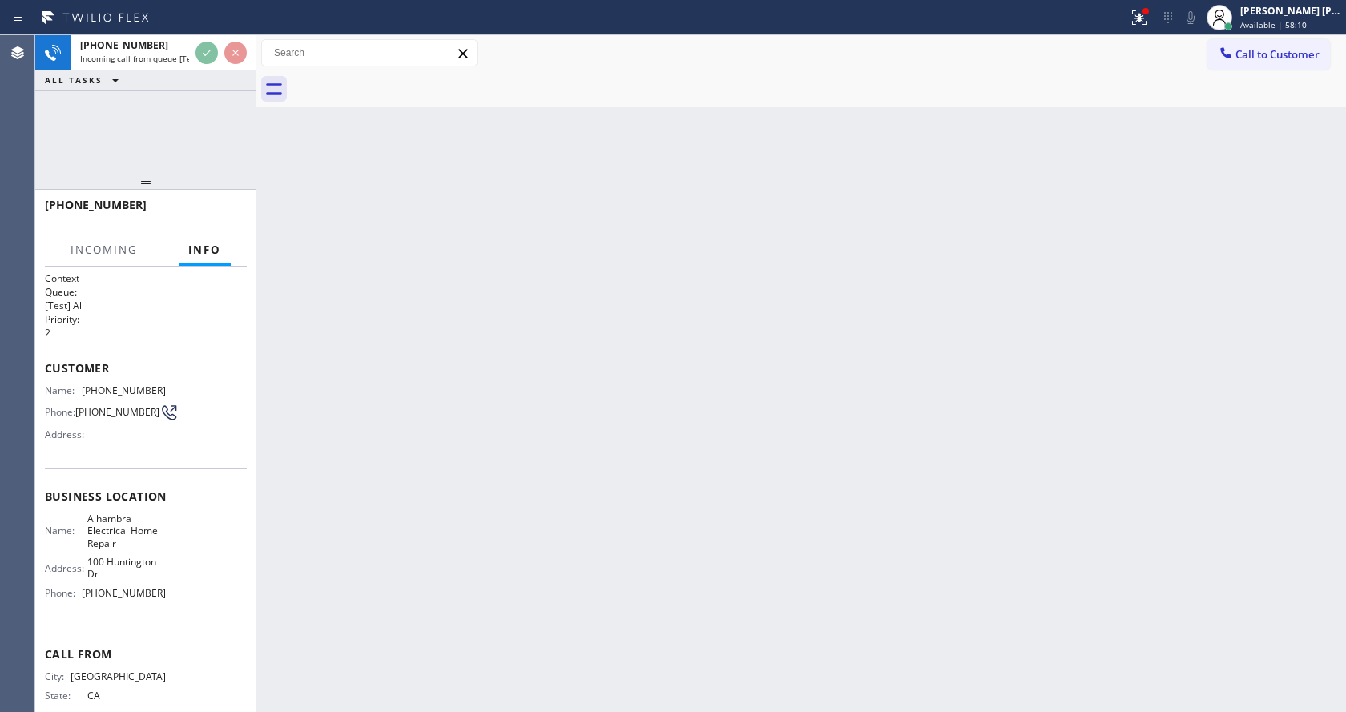
scroll to position [46, 0]
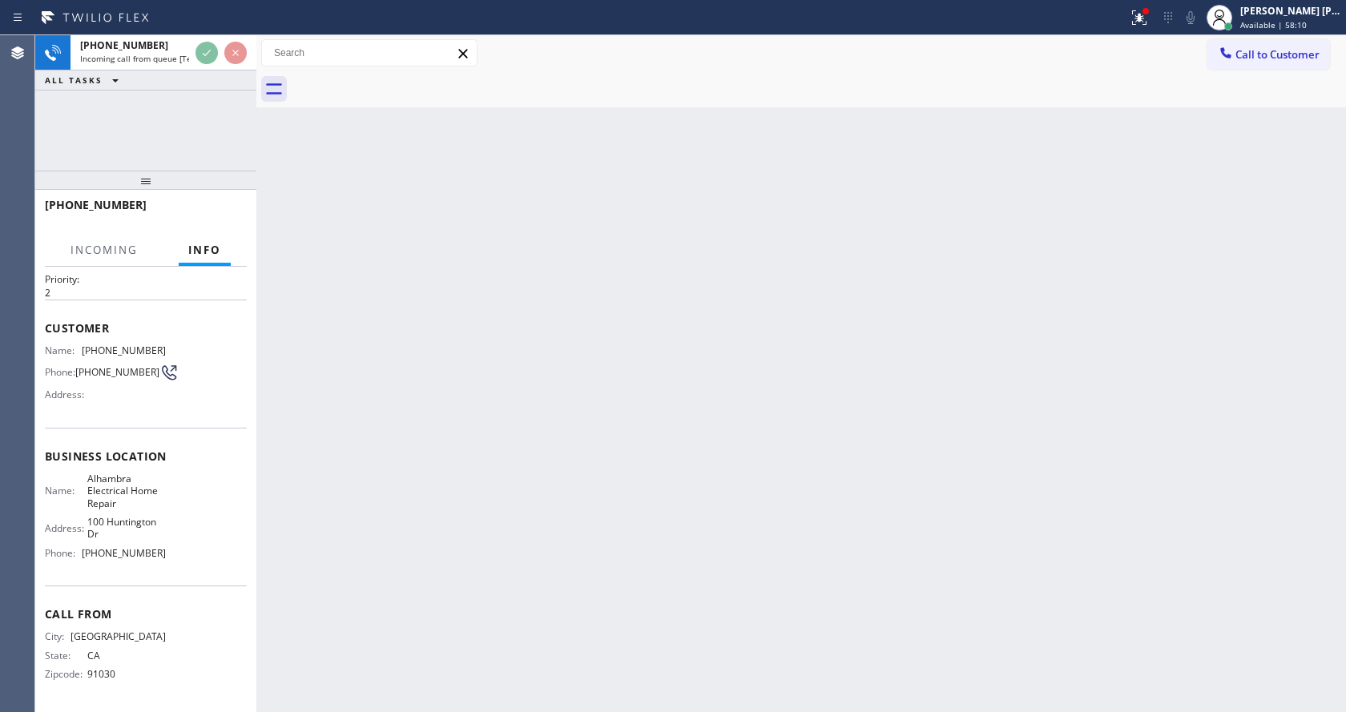
click at [511, 503] on div "Back to Dashboard Change Sender ID Customers Technicians Select a contact Outbo…" at bounding box center [800, 373] width 1089 height 677
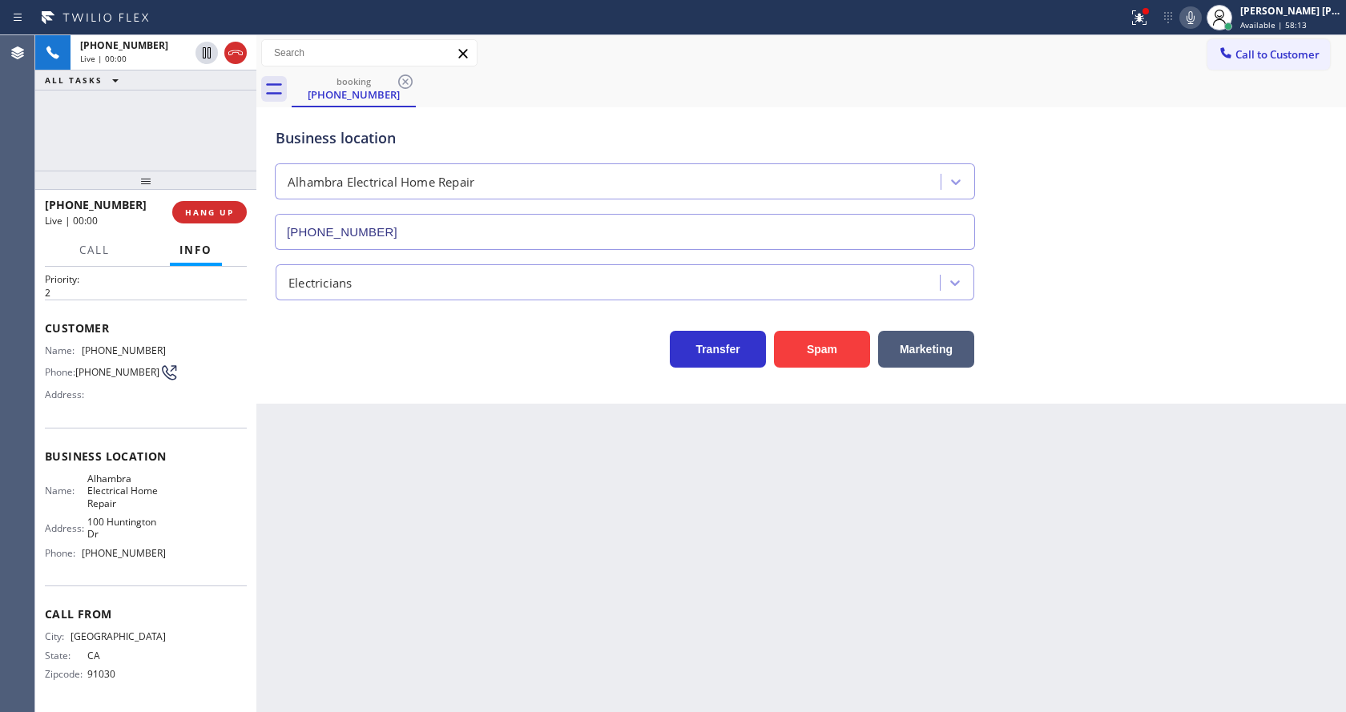
type input "[PHONE_NUMBER]"
click at [348, 429] on div "Back to Dashboard Change Sender ID Customers Technicians Select a contact Outbo…" at bounding box center [800, 373] width 1089 height 677
click at [548, 519] on div "Back to Dashboard Change Sender ID Customers Technicians Select a contact Outbo…" at bounding box center [800, 373] width 1089 height 677
click at [483, 513] on div "Back to Dashboard Change Sender ID Customers Technicians Select a contact Outbo…" at bounding box center [800, 373] width 1089 height 677
click at [324, 525] on div "Back to Dashboard Change Sender ID Customers Technicians Select a contact Outbo…" at bounding box center [800, 373] width 1089 height 677
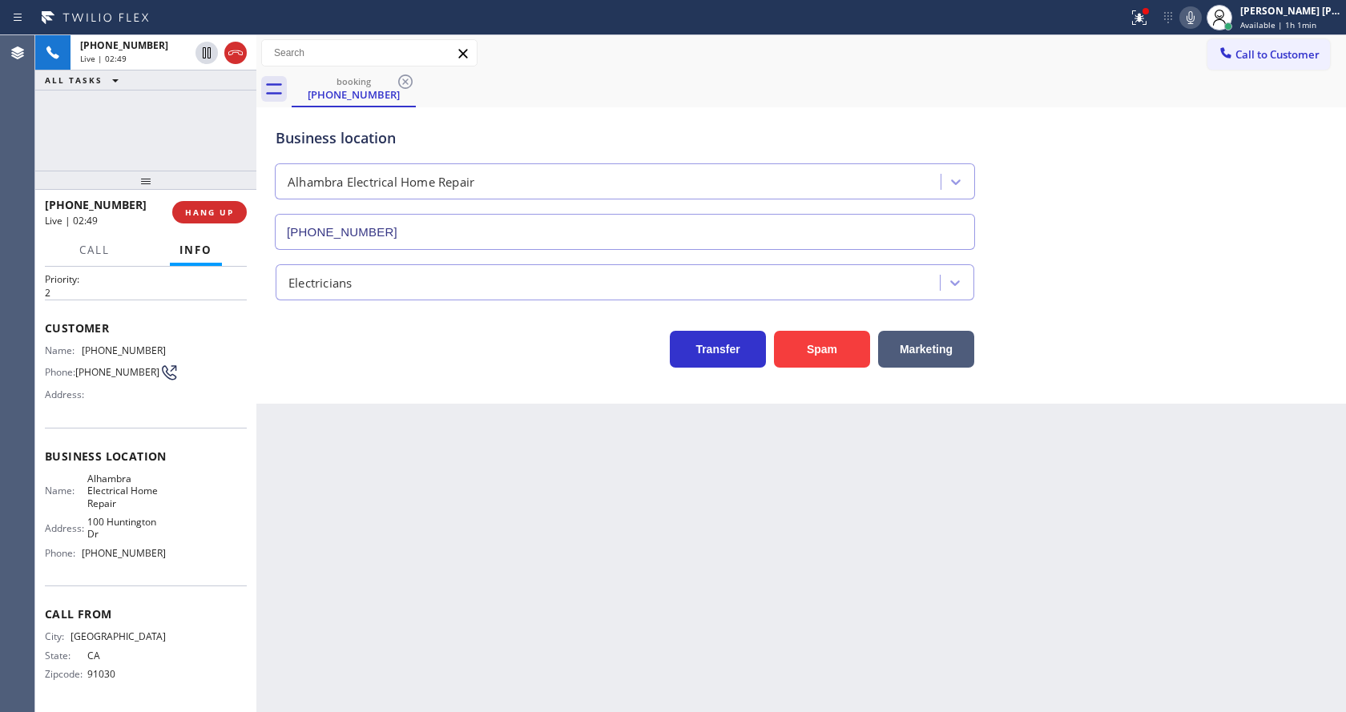
click at [360, 497] on div "Back to Dashboard Change Sender ID Customers Technicians Select a contact Outbo…" at bounding box center [800, 373] width 1089 height 677
drag, startPoint x: 78, startPoint y: 348, endPoint x: 208, endPoint y: 357, distance: 130.9
click at [208, 357] on div "Name: [PHONE_NUMBER] Phone: [PHONE_NUMBER] Address:" at bounding box center [146, 375] width 202 height 63
click at [207, 356] on div "Name: [PHONE_NUMBER] Phone: [PHONE_NUMBER] Address:" at bounding box center [146, 375] width 202 height 63
click at [71, 346] on span "Name:" at bounding box center [63, 350] width 37 height 12
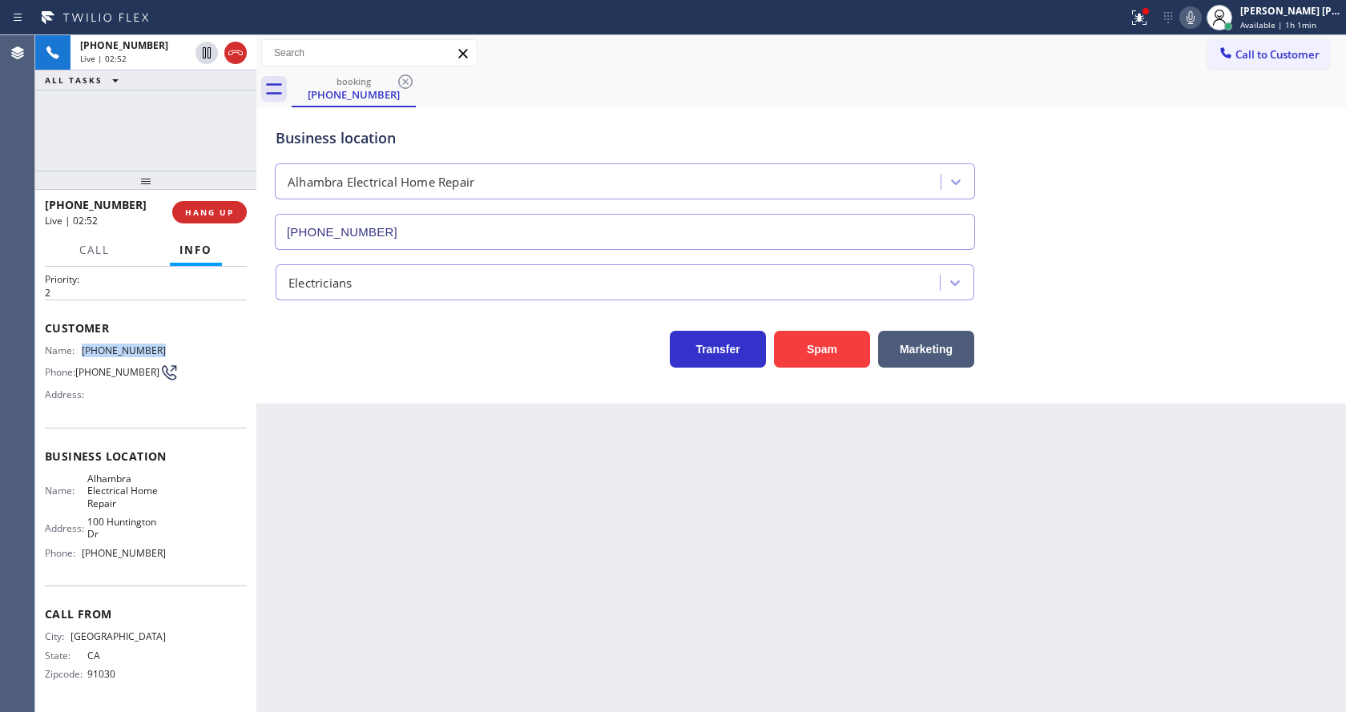
drag, startPoint x: 79, startPoint y: 344, endPoint x: 175, endPoint y: 345, distance: 96.1
click at [175, 345] on div "Name: [PHONE_NUMBER] Phone: [PHONE_NUMBER] Address:" at bounding box center [146, 375] width 202 height 63
drag, startPoint x: 517, startPoint y: 480, endPoint x: 396, endPoint y: 702, distance: 252.7
click at [513, 481] on div "Back to Dashboard Change Sender ID Customers Technicians Select a contact Outbo…" at bounding box center [800, 373] width 1089 height 677
click at [121, 547] on span "[PHONE_NUMBER]" at bounding box center [124, 553] width 84 height 12
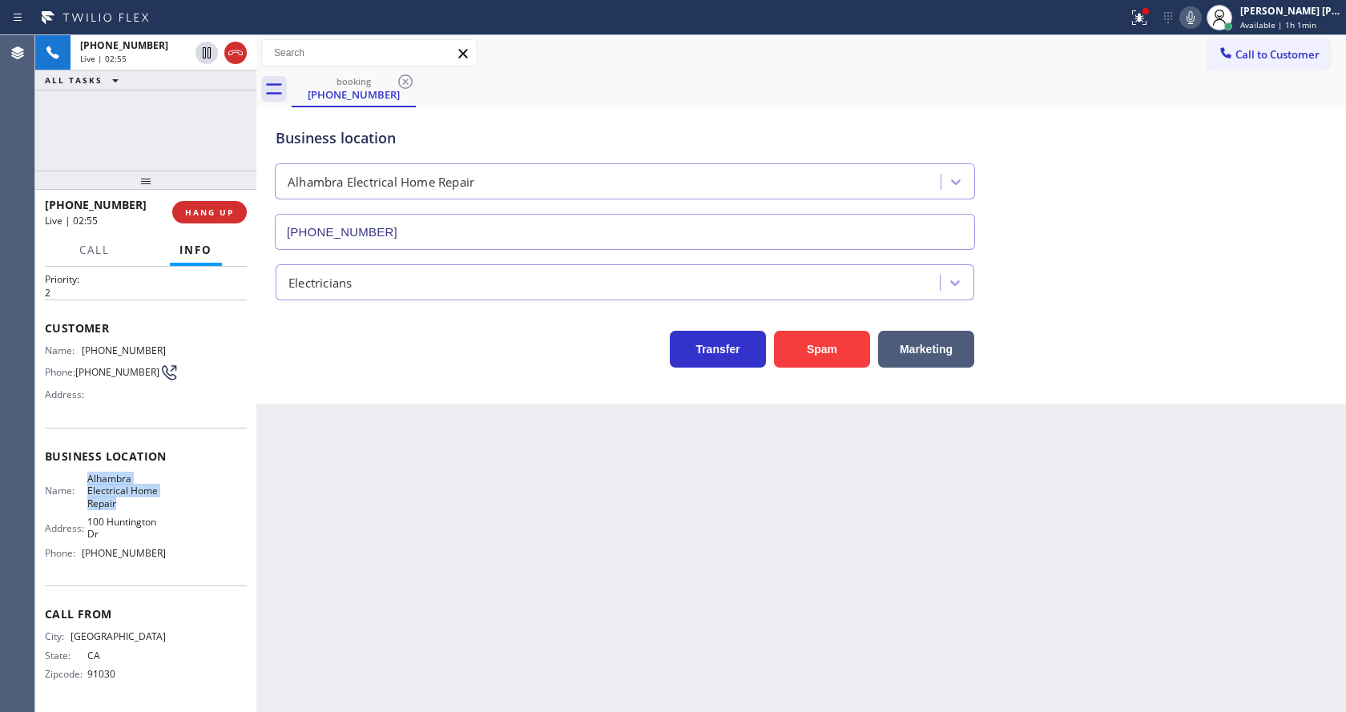
drag, startPoint x: 84, startPoint y: 476, endPoint x: 128, endPoint y: 502, distance: 51.4
click at [128, 502] on span "Alhambra Electrical Home Repair" at bounding box center [126, 491] width 79 height 37
drag, startPoint x: 475, startPoint y: 575, endPoint x: 425, endPoint y: 698, distance: 133.3
click at [468, 581] on div "Back to Dashboard Change Sender ID Customers Technicians Select a contact Outbo…" at bounding box center [800, 373] width 1089 height 677
click at [134, 614] on span "Call From" at bounding box center [146, 613] width 202 height 15
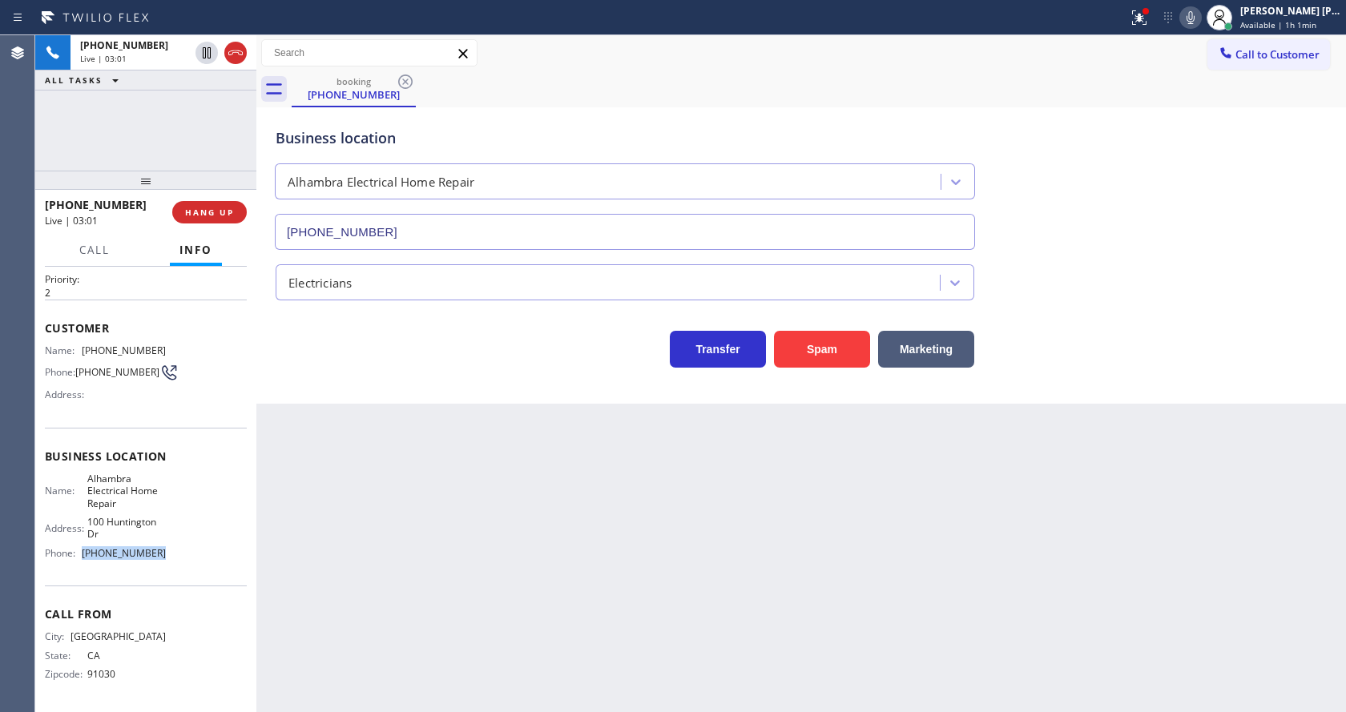
drag, startPoint x: 82, startPoint y: 554, endPoint x: 173, endPoint y: 553, distance: 91.3
click at [173, 553] on div "Name: Alhambra Electrical Home Repair Address: [STREET_ADDRESS] [PERSON_NAME]: …" at bounding box center [146, 520] width 202 height 94
drag, startPoint x: 375, startPoint y: 546, endPoint x: 373, endPoint y: 605, distance: 58.5
click at [375, 548] on div "Back to Dashboard Change Sender ID Customers Technicians Select a contact Outbo…" at bounding box center [800, 373] width 1089 height 677
click at [844, 546] on div "Back to Dashboard Change Sender ID Customers Technicians Select a contact Outbo…" at bounding box center [800, 373] width 1089 height 677
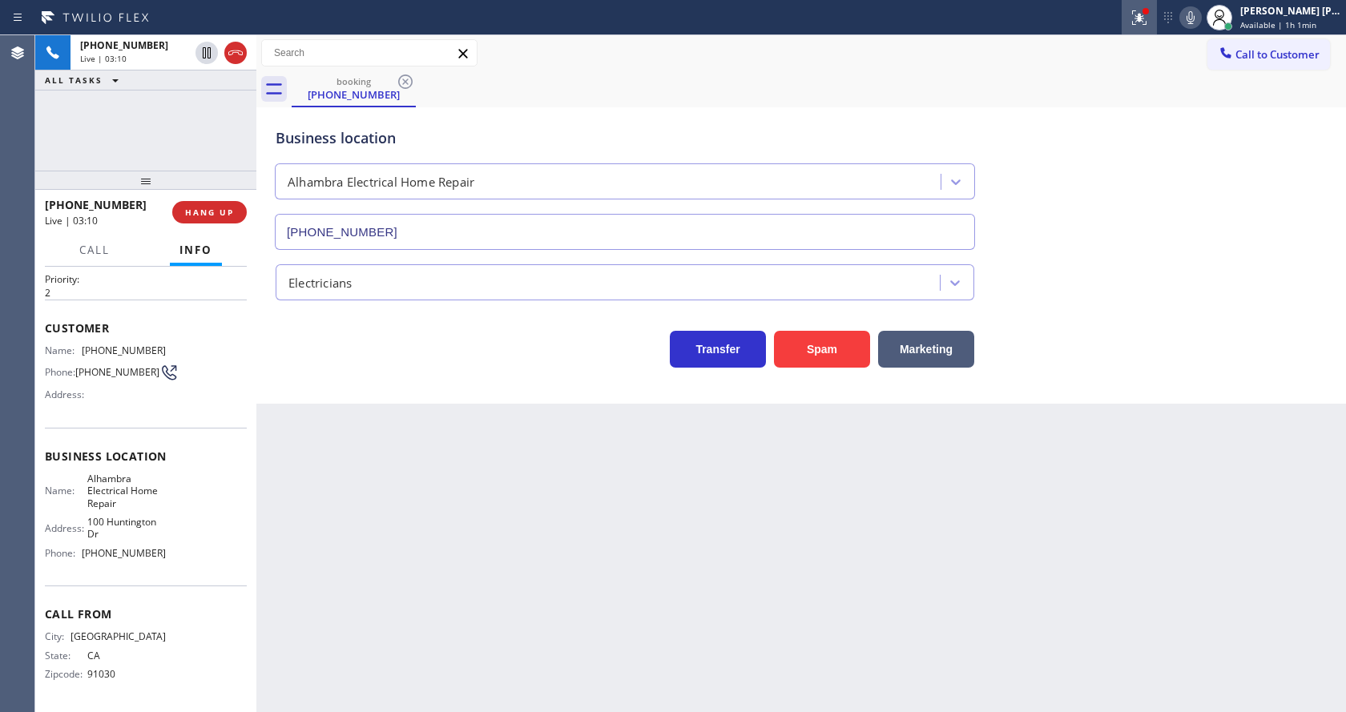
click at [1133, 28] on button at bounding box center [1138, 17] width 35 height 35
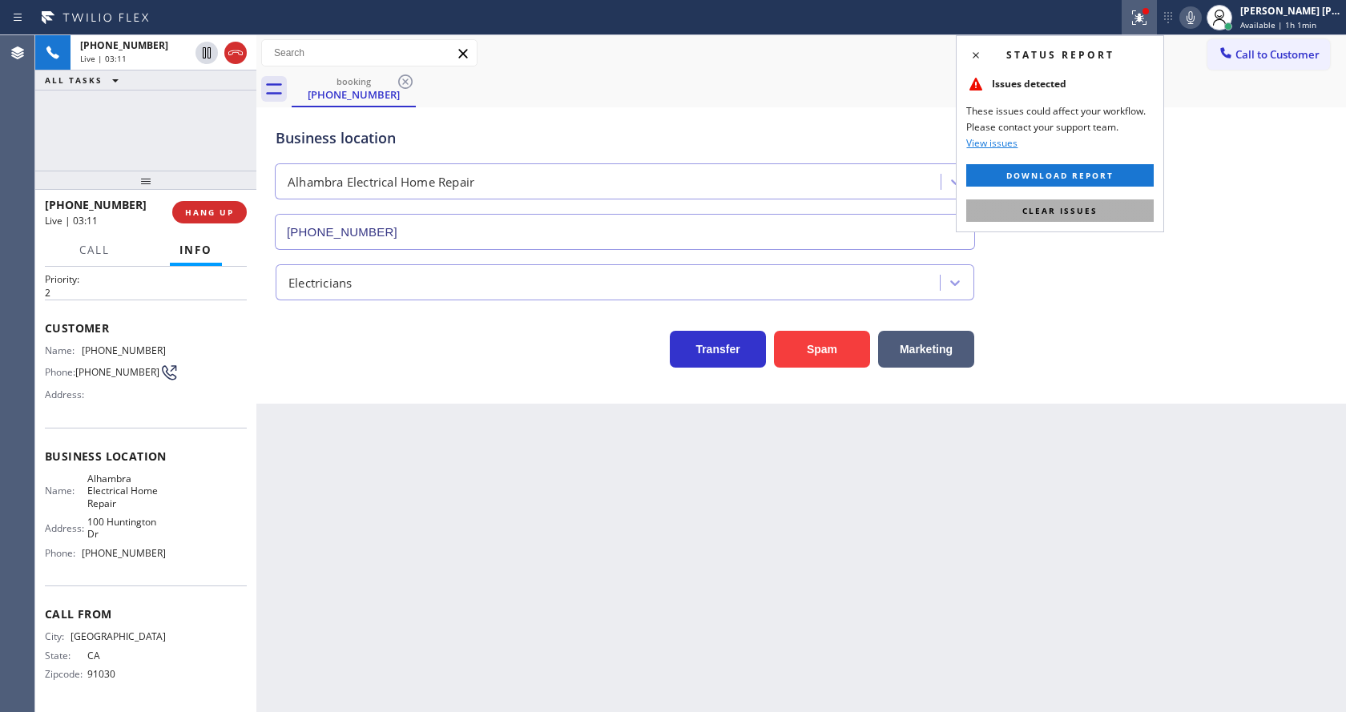
click at [1041, 218] on button "Clear issues" at bounding box center [1059, 210] width 187 height 22
drag, startPoint x: 1087, startPoint y: 222, endPoint x: 1093, endPoint y: 214, distance: 10.3
click at [1093, 214] on div "Business location [GEOGRAPHIC_DATA] Electrical Home Repair [PHONE_NUMBER]" at bounding box center [800, 177] width 1057 height 145
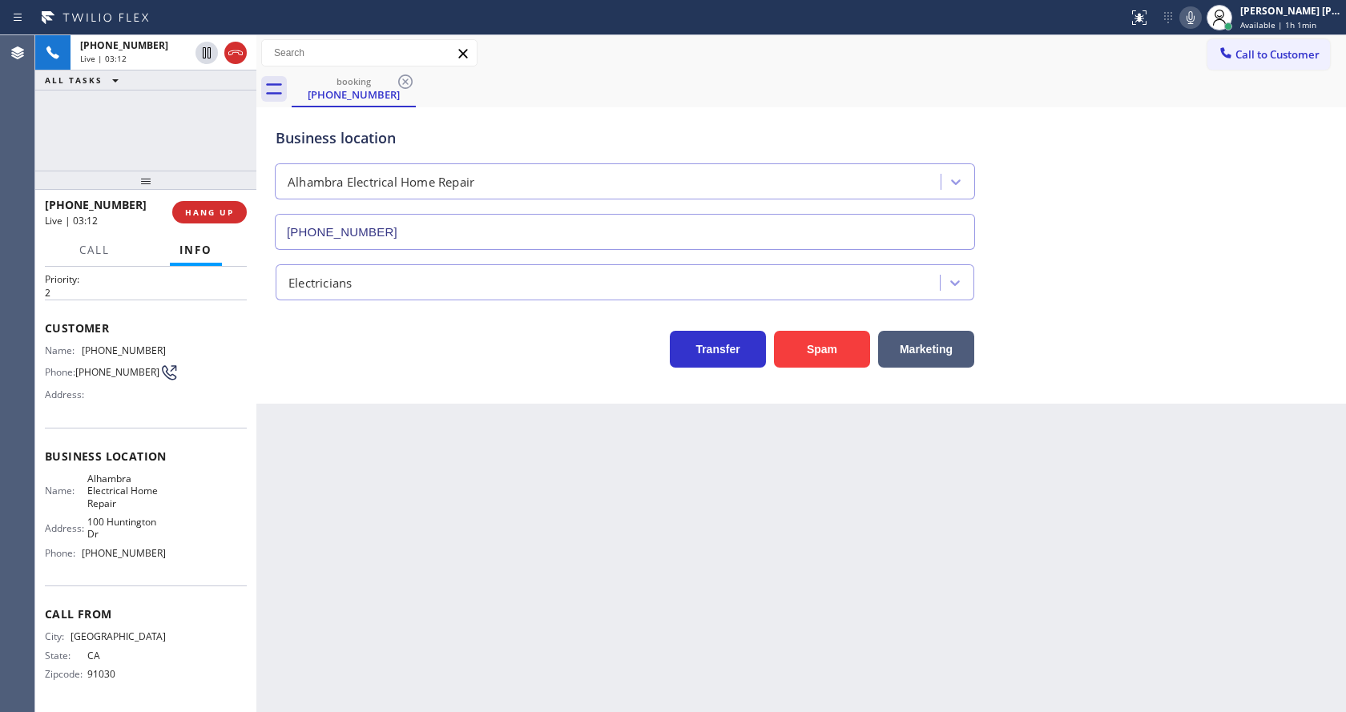
click at [1197, 18] on icon at bounding box center [1190, 17] width 19 height 19
click at [207, 49] on icon at bounding box center [206, 52] width 19 height 19
click at [506, 563] on div "Back to Dashboard Change Sender ID Customers Technicians Select a contact Outbo…" at bounding box center [800, 373] width 1089 height 677
click at [577, 628] on div "Back to Dashboard Change Sender ID Customers Technicians Select a contact Outbo…" at bounding box center [800, 373] width 1089 height 677
drag, startPoint x: 603, startPoint y: 580, endPoint x: 598, endPoint y: 621, distance: 41.1
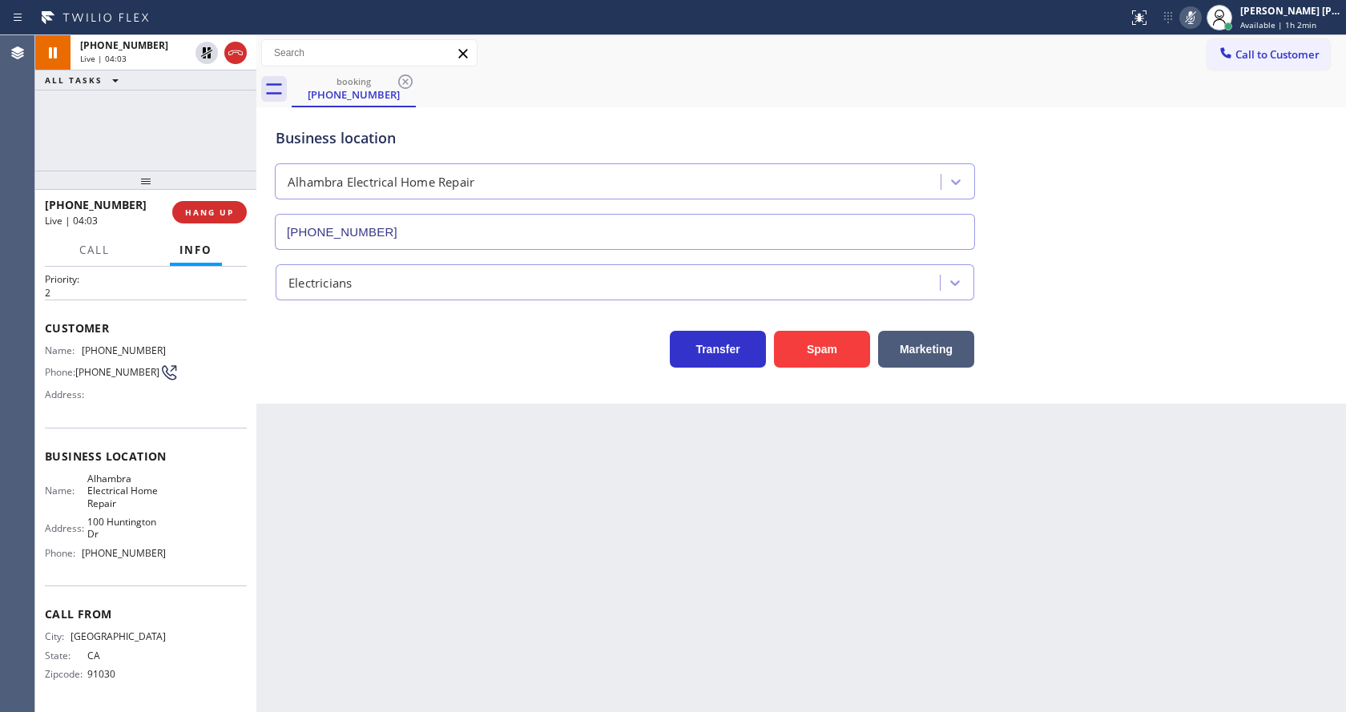
click at [603, 580] on div "Back to Dashboard Change Sender ID Customers Technicians Select a contact Outbo…" at bounding box center [800, 373] width 1089 height 677
drag, startPoint x: 198, startPoint y: 114, endPoint x: 227, endPoint y: 120, distance: 30.3
click at [198, 114] on icon at bounding box center [206, 108] width 19 height 19
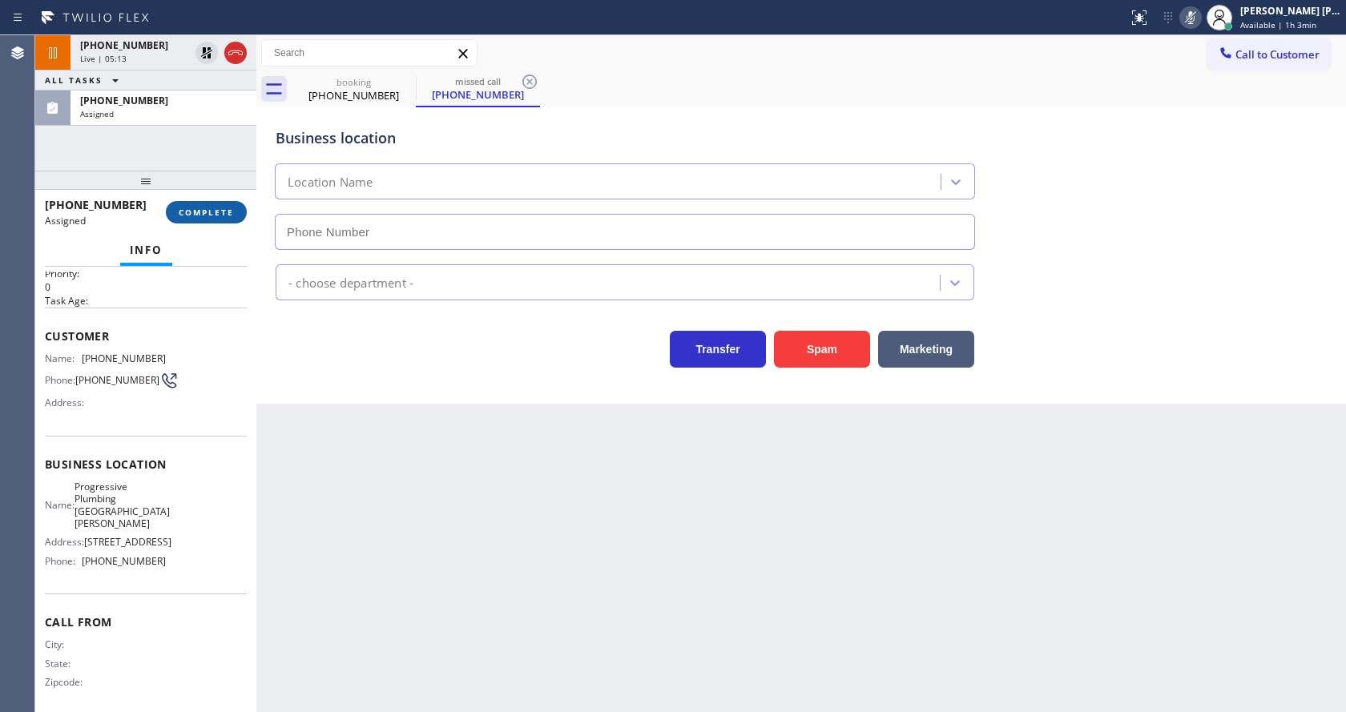
click at [195, 215] on span "COMPLETE" at bounding box center [206, 212] width 55 height 11
type input "[PHONE_NUMBER]"
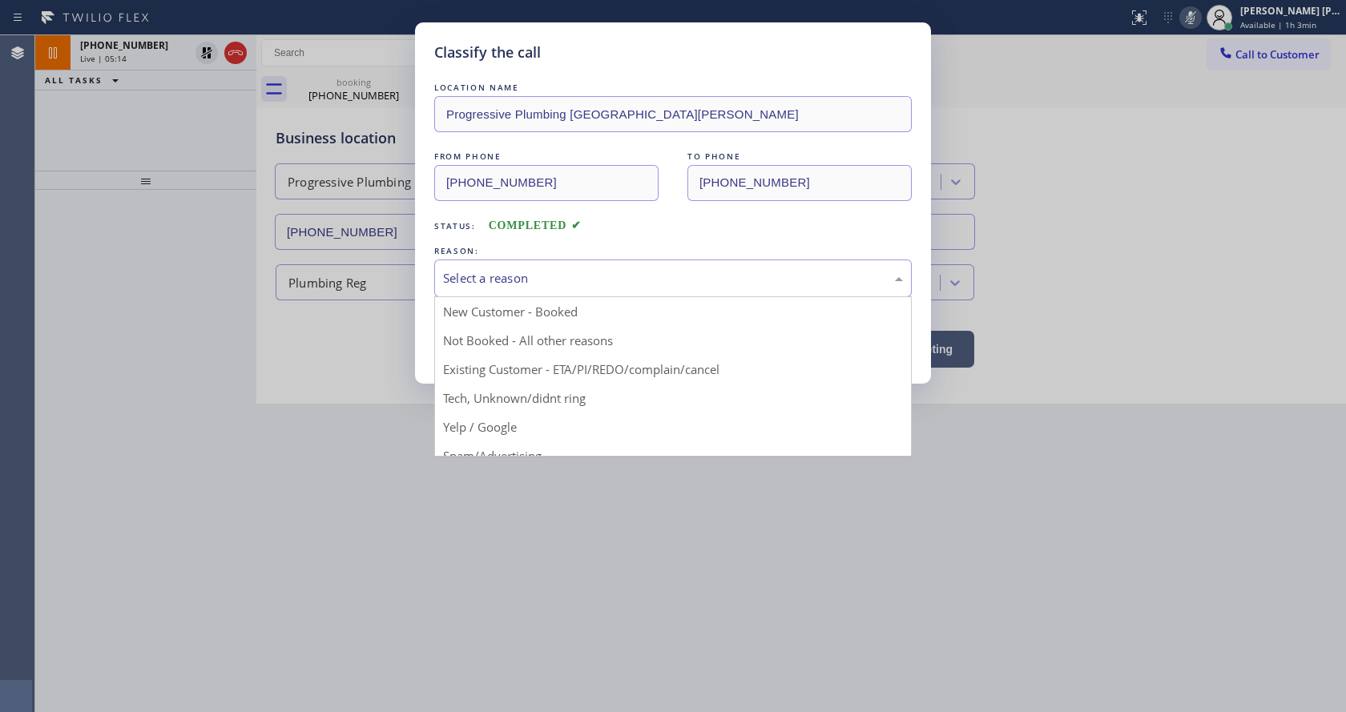
click at [509, 293] on div "Select a reason" at bounding box center [672, 279] width 477 height 38
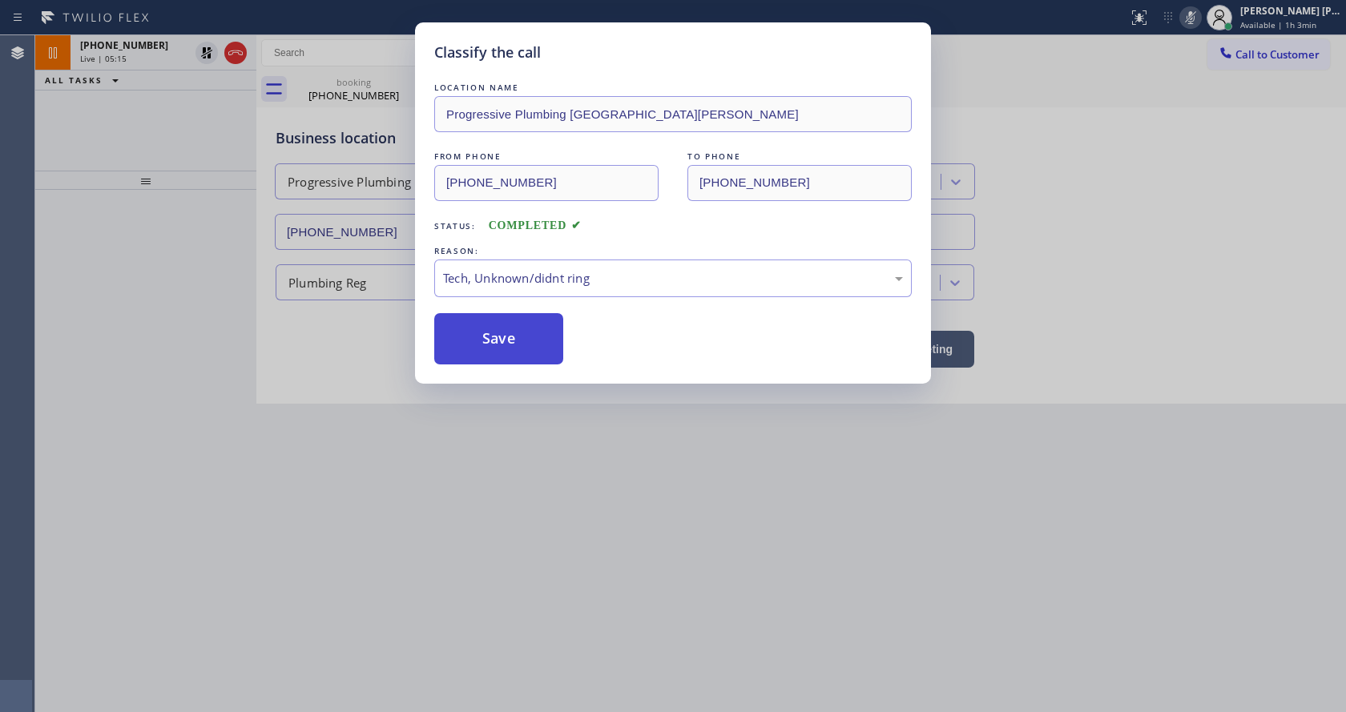
click at [495, 333] on button "Save" at bounding box center [498, 338] width 129 height 51
click at [569, 422] on div "Classify the call LOCATION NAME Progressive Plumbing [GEOGRAPHIC_DATA][PERSON_N…" at bounding box center [673, 356] width 1346 height 712
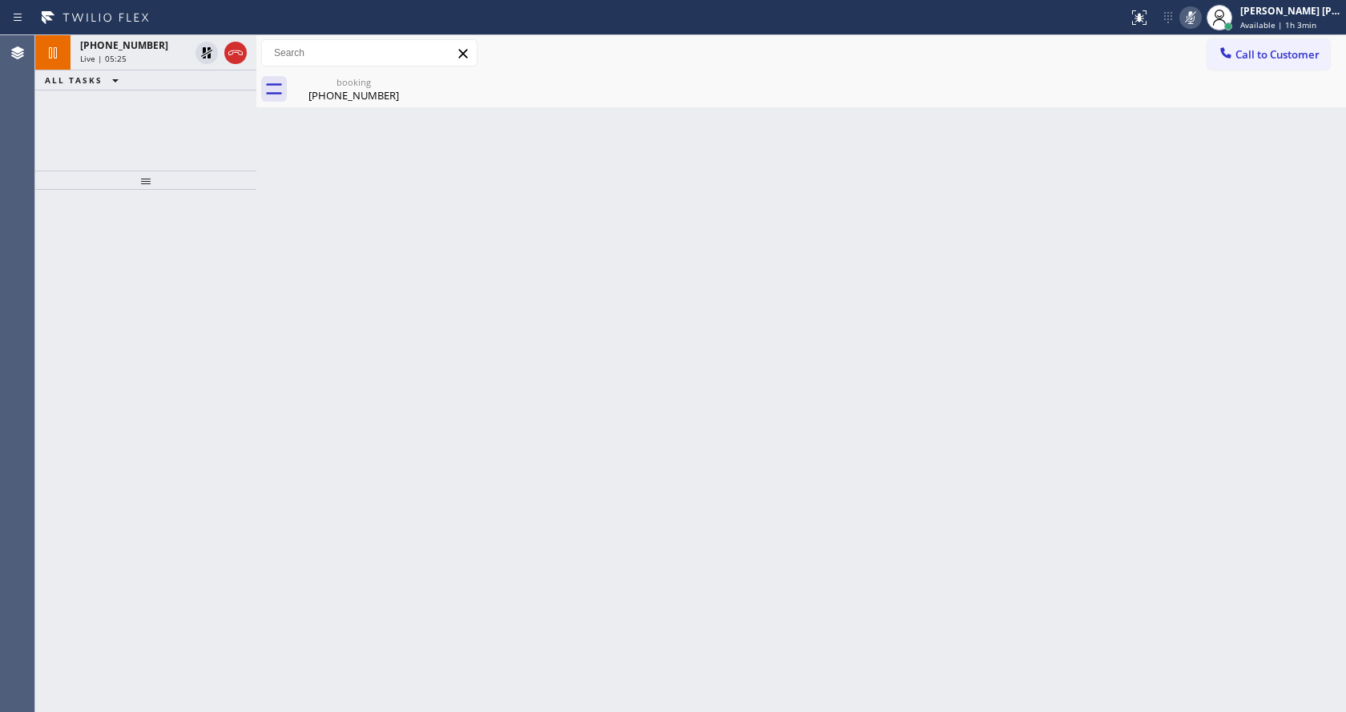
drag, startPoint x: 302, startPoint y: 276, endPoint x: 299, endPoint y: 242, distance: 33.8
click at [302, 274] on div "Back to Dashboard Change Sender ID Customers Technicians Select a contact Outbo…" at bounding box center [800, 373] width 1089 height 677
click at [324, 91] on div "[PHONE_NUMBER]" at bounding box center [353, 95] width 121 height 14
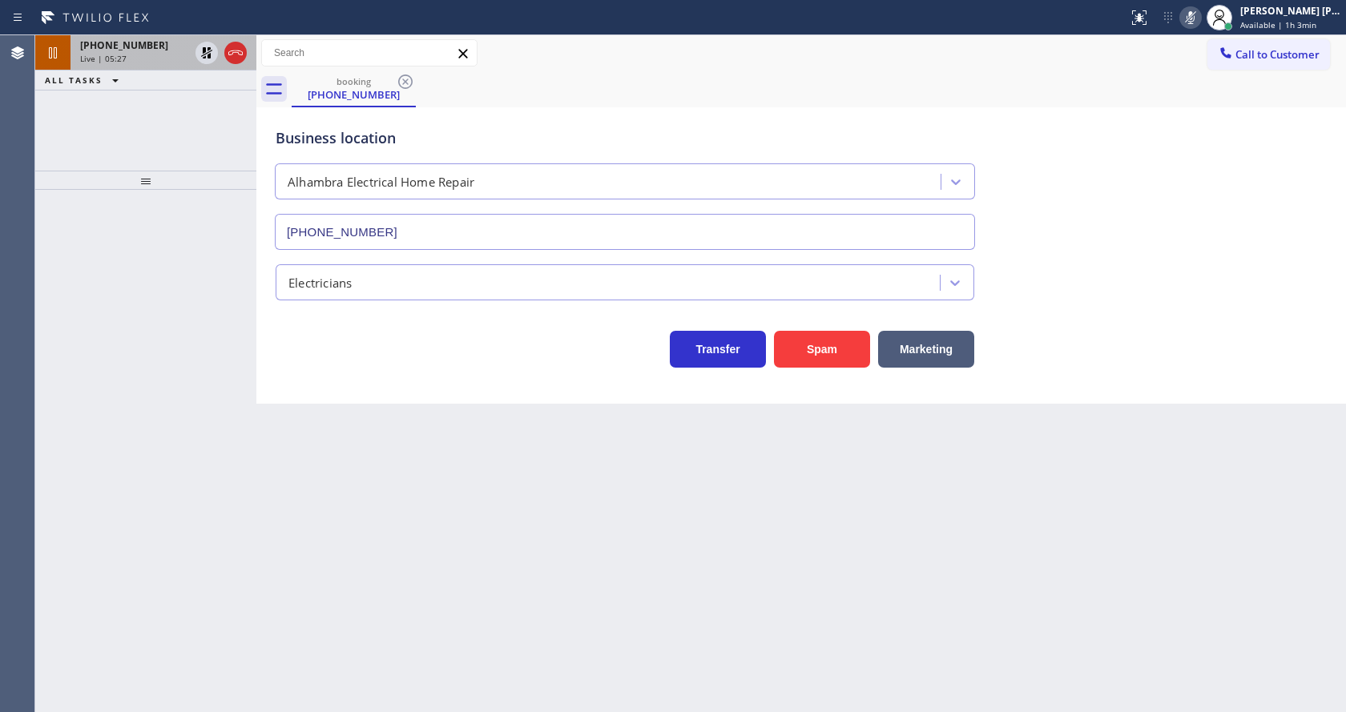
click at [167, 46] on div "[PHONE_NUMBER]" at bounding box center [134, 45] width 109 height 14
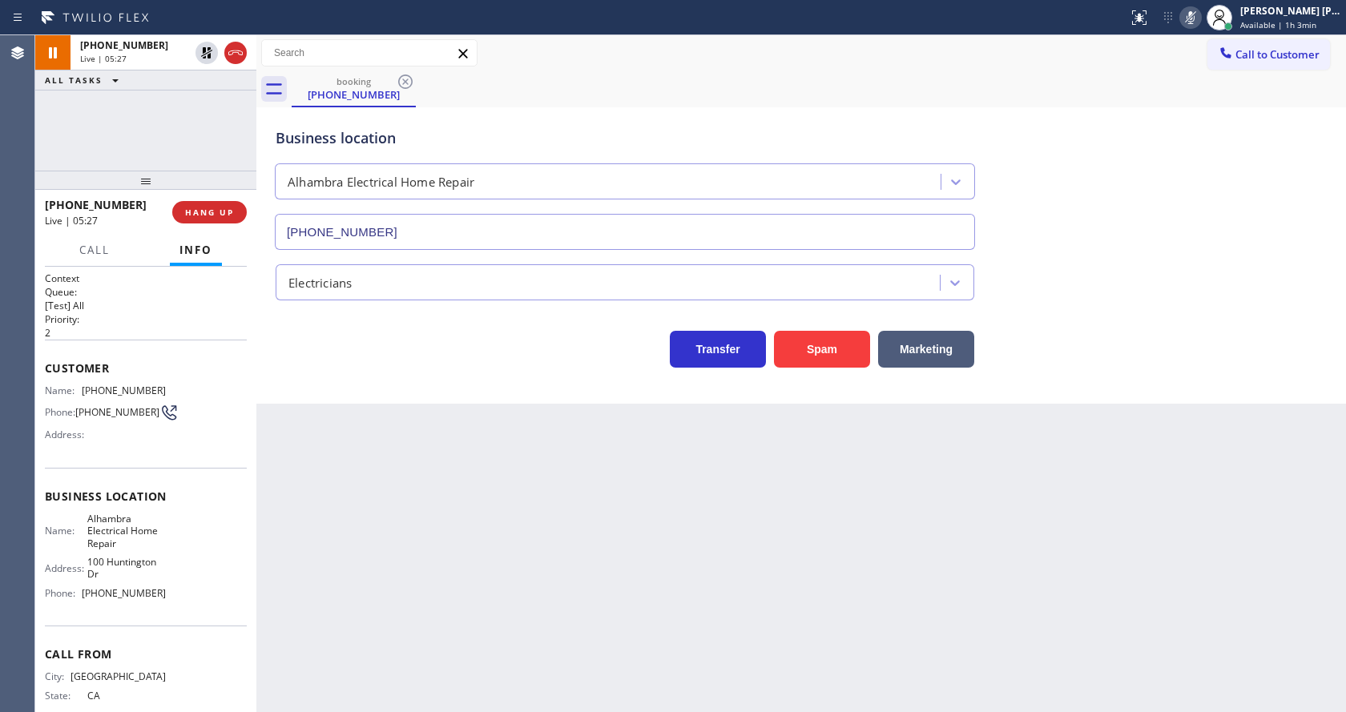
click at [396, 416] on div "Back to Dashboard Change Sender ID Customers Technicians Select a contact Outbo…" at bounding box center [800, 373] width 1089 height 677
click at [547, 600] on div "Back to Dashboard Change Sender ID Customers Technicians Select a contact Outbo…" at bounding box center [800, 373] width 1089 height 677
click at [1257, 203] on div "Business location [GEOGRAPHIC_DATA] Electrical Home Repair [PHONE_NUMBER]" at bounding box center [800, 177] width 1057 height 145
click at [515, 582] on div "Back to Dashboard Change Sender ID Customers Technicians Select a contact Outbo…" at bounding box center [800, 373] width 1089 height 677
drag, startPoint x: 438, startPoint y: 607, endPoint x: 468, endPoint y: 685, distance: 83.2
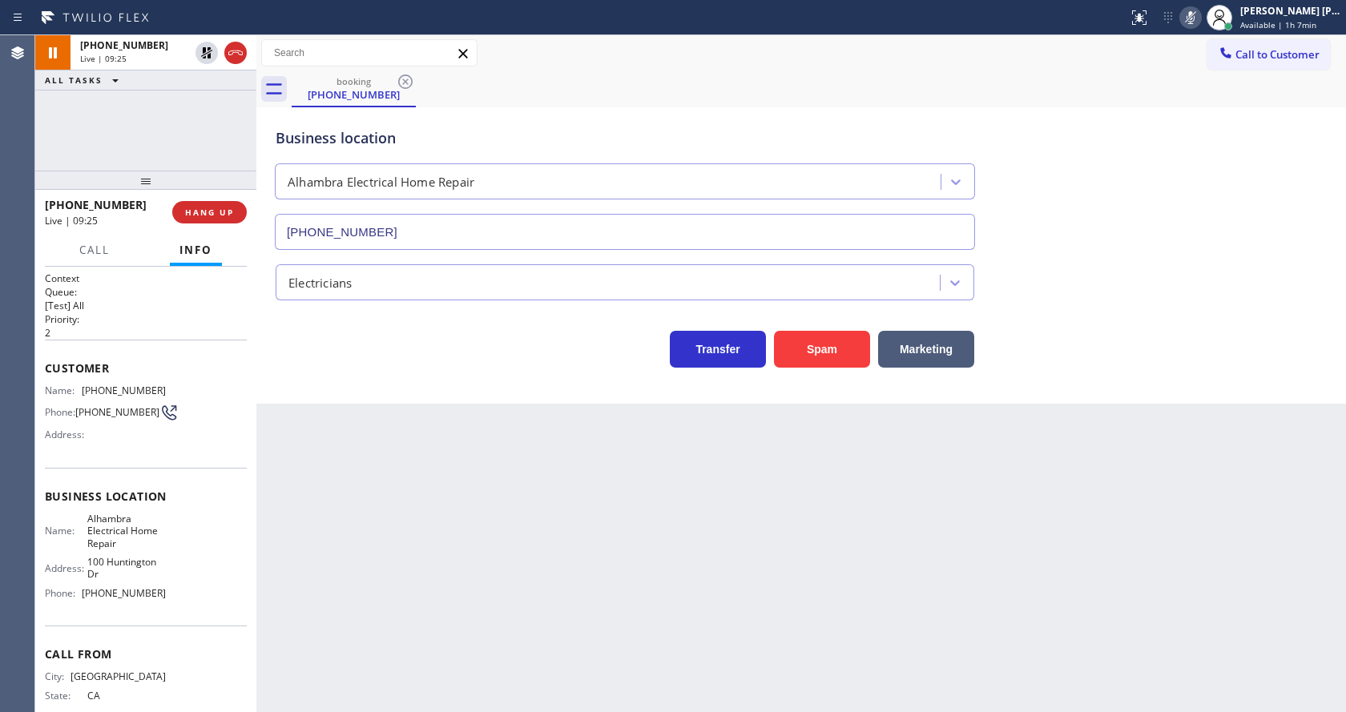
click at [439, 605] on div "Back to Dashboard Change Sender ID Customers Technicians Select a contact Outbo…" at bounding box center [800, 373] width 1089 height 677
click at [389, 596] on div "Back to Dashboard Change Sender ID Customers Technicians Select a contact Outbo…" at bounding box center [800, 373] width 1089 height 677
click at [1188, 14] on icon at bounding box center [1190, 17] width 19 height 19
click at [208, 47] on icon at bounding box center [206, 52] width 11 height 11
click at [430, 535] on div "Back to Dashboard Change Sender ID Customers Technicians Select a contact Outbo…" at bounding box center [800, 373] width 1089 height 677
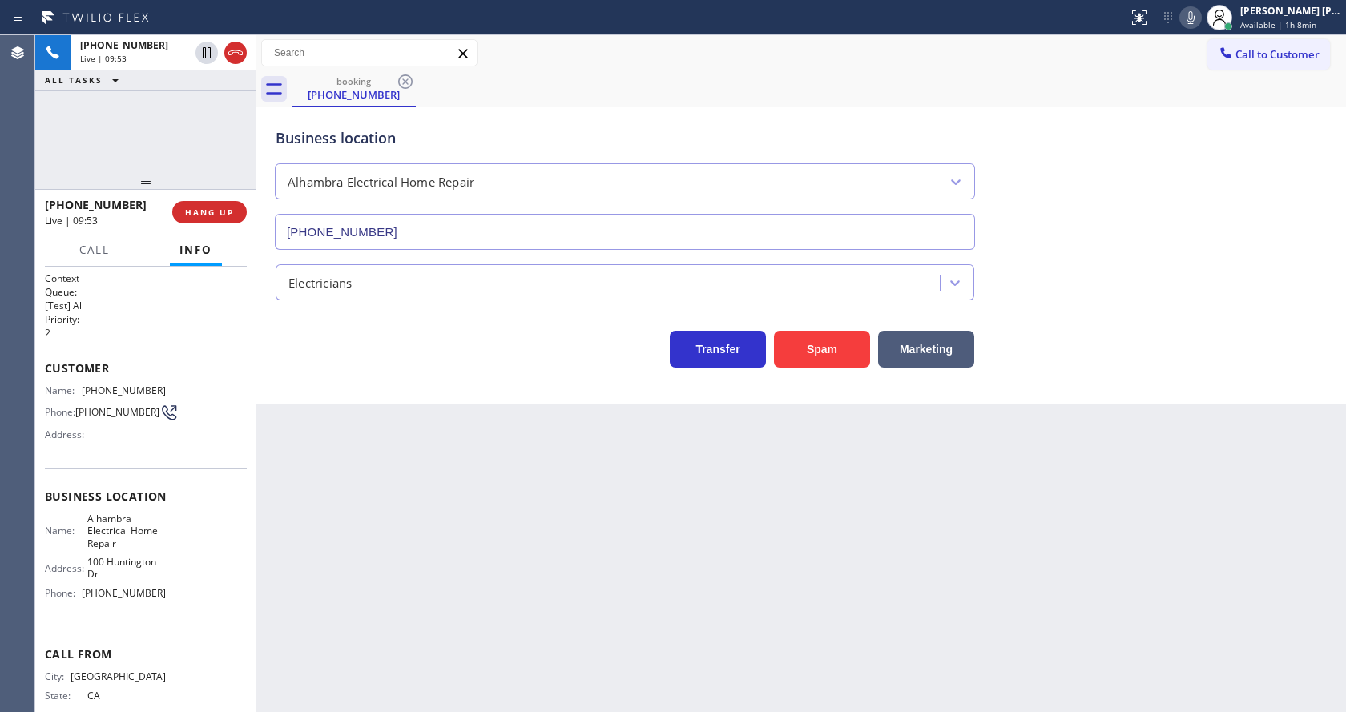
click at [788, 562] on div "Back to Dashboard Change Sender ID Customers Technicians Select a contact Outbo…" at bounding box center [800, 373] width 1089 height 677
click at [1198, 10] on icon at bounding box center [1190, 17] width 19 height 19
click at [1194, 13] on icon at bounding box center [1190, 17] width 8 height 13
click at [404, 580] on div "Back to Dashboard Change Sender ID Customers Technicians Select a contact Outbo…" at bounding box center [800, 373] width 1089 height 677
click at [379, 680] on div "Back to Dashboard Change Sender ID Customers Technicians Select a contact Outbo…" at bounding box center [800, 373] width 1089 height 677
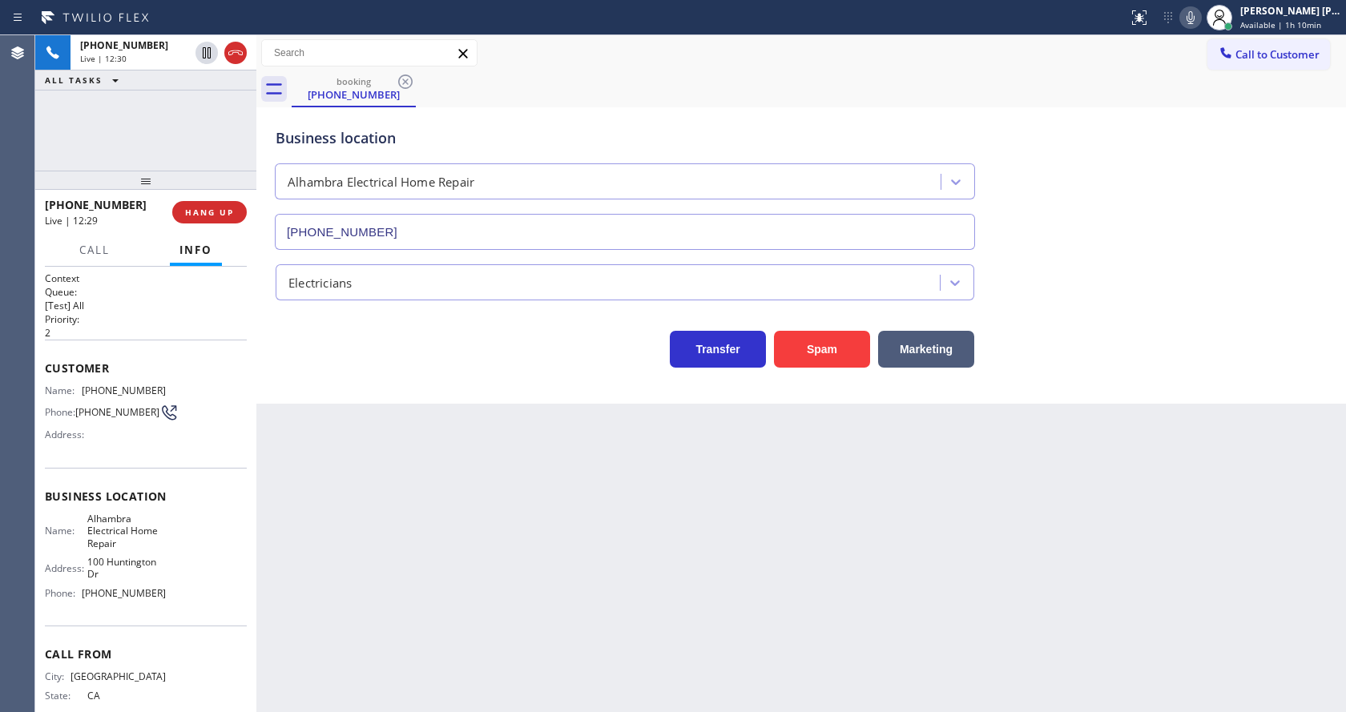
click at [382, 524] on div "Back to Dashboard Change Sender ID Customers Technicians Select a contact Outbo…" at bounding box center [800, 373] width 1089 height 677
click at [794, 536] on div "Back to Dashboard Change Sender ID Customers Technicians Select a contact Outbo…" at bounding box center [800, 373] width 1089 height 677
click at [417, 536] on div "Back to Dashboard Change Sender ID Customers Technicians Select a contact Outbo…" at bounding box center [800, 373] width 1089 height 677
click at [404, 629] on div "Back to Dashboard Change Sender ID Customers Technicians Select a contact Outbo…" at bounding box center [800, 373] width 1089 height 677
click at [212, 119] on div at bounding box center [221, 108] width 58 height 35
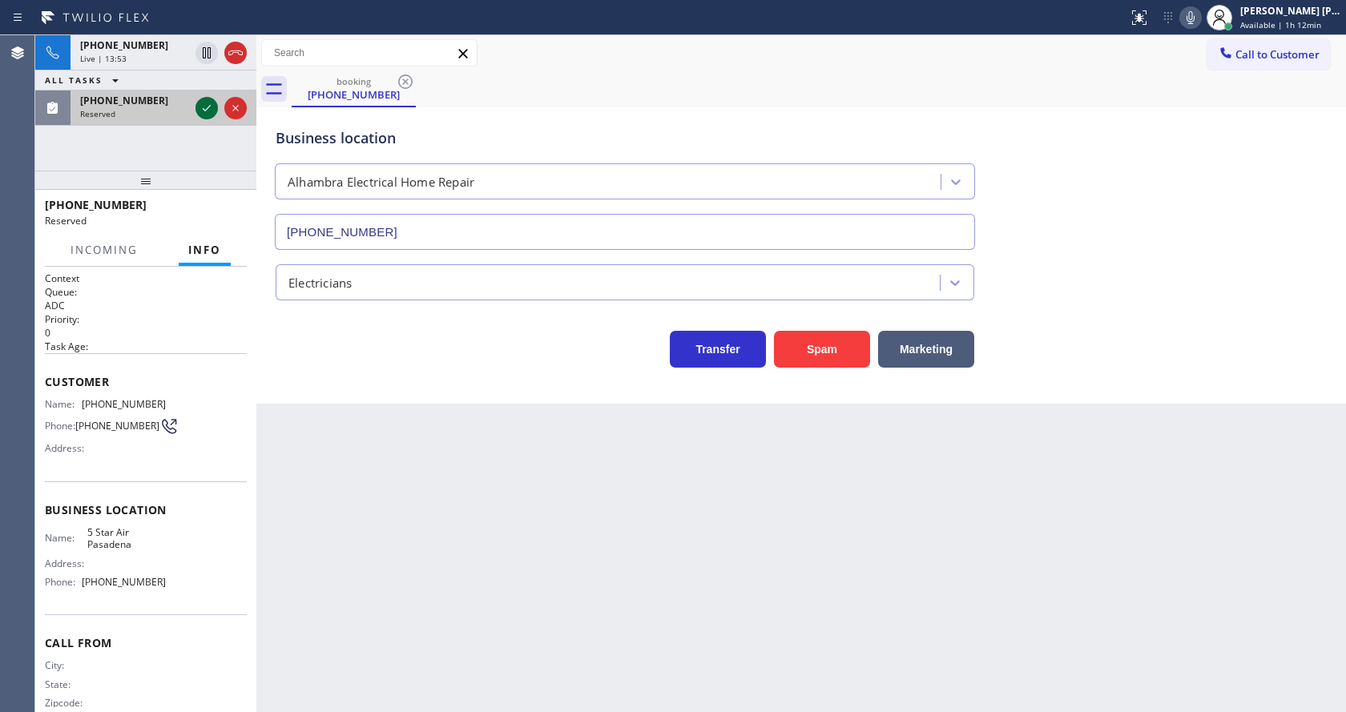
click at [203, 104] on icon at bounding box center [206, 108] width 19 height 19
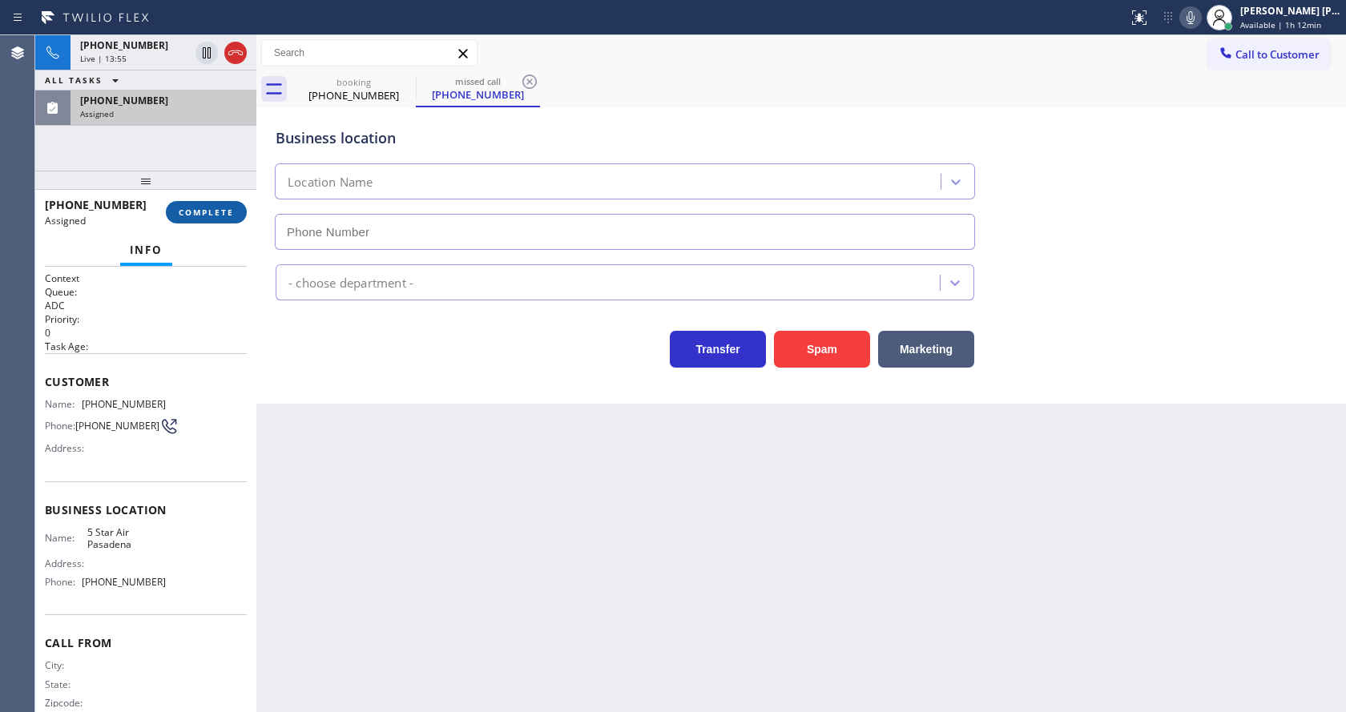
click at [191, 207] on span "COMPLETE" at bounding box center [206, 212] width 55 height 11
type input "[PHONE_NUMBER]"
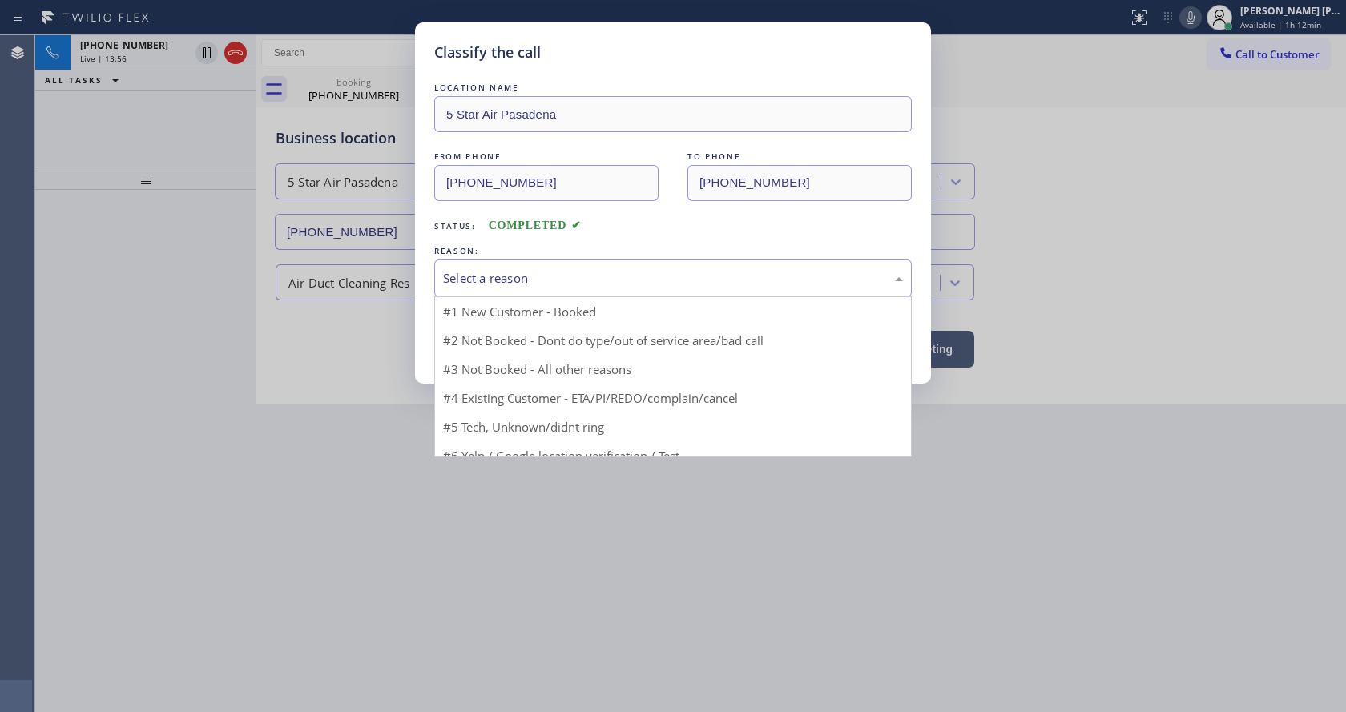
click at [466, 265] on div "Select a reason" at bounding box center [672, 279] width 477 height 38
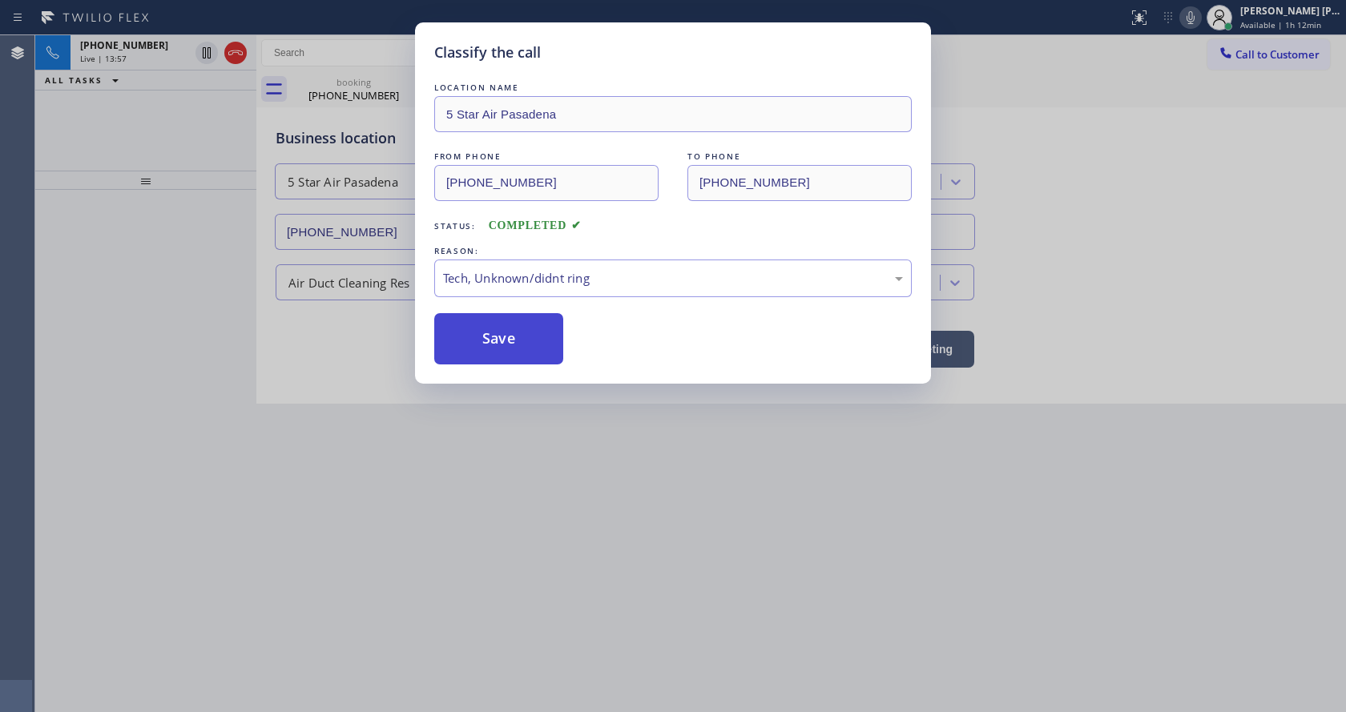
click at [505, 339] on button "Save" at bounding box center [498, 338] width 129 height 51
click at [559, 430] on div "Classify the call LOCATION NAME 5 Star Air Pasadena FROM PHONE [PHONE_NUMBER] T…" at bounding box center [673, 356] width 1346 height 712
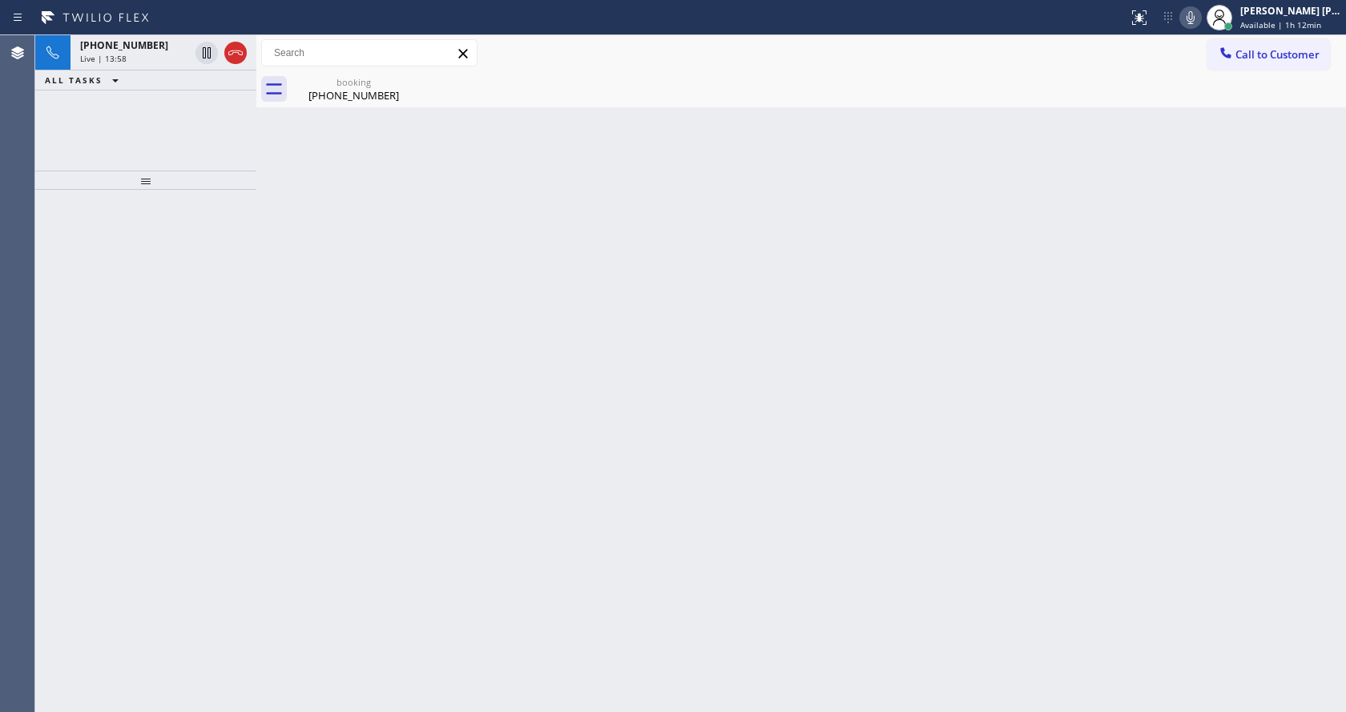
drag, startPoint x: 619, startPoint y: 503, endPoint x: 332, endPoint y: 199, distance: 418.1
click at [618, 497] on div "Back to Dashboard Change Sender ID Customers Technicians Select a contact Outbo…" at bounding box center [800, 373] width 1089 height 677
click at [311, 111] on div "Back to Dashboard Change Sender ID Customers Technicians Select a contact Outbo…" at bounding box center [800, 373] width 1089 height 677
click at [318, 78] on div "booking" at bounding box center [353, 82] width 121 height 12
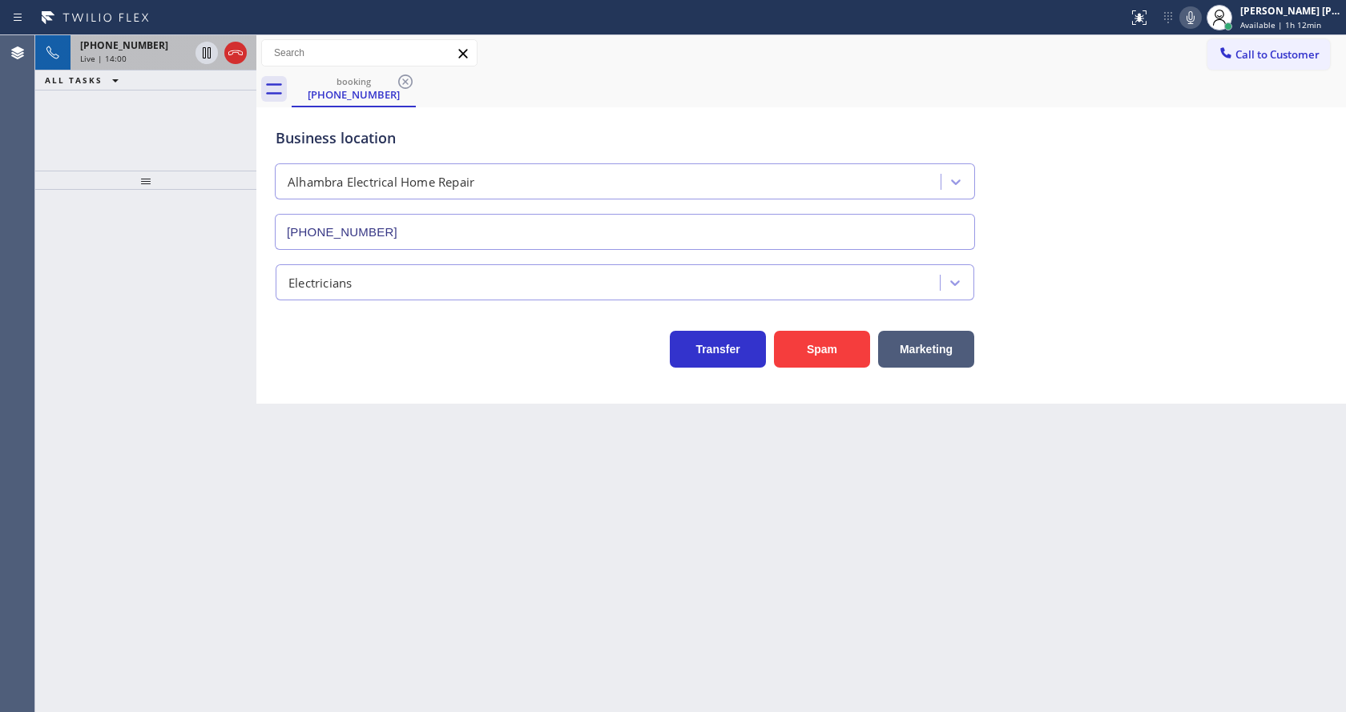
click at [152, 53] on div "Live | 14:00" at bounding box center [134, 58] width 109 height 11
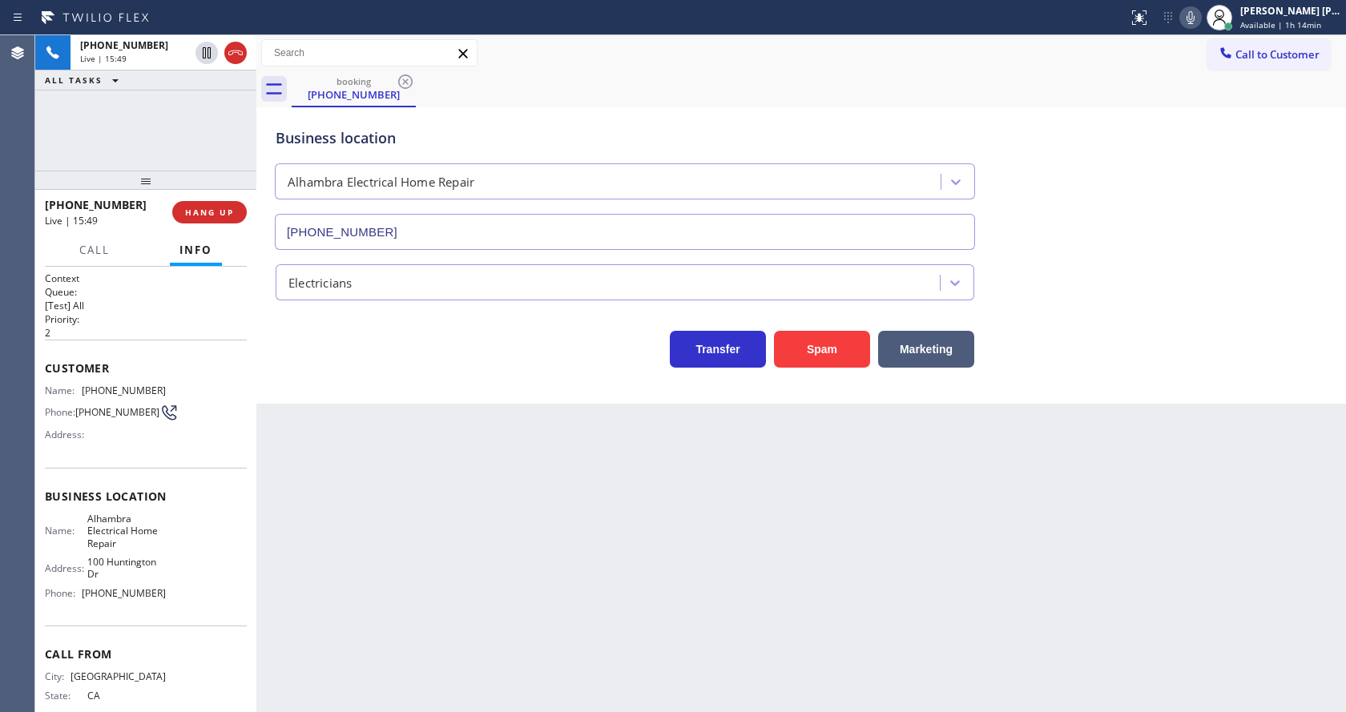
click at [454, 486] on div "Back to Dashboard Change Sender ID Customers Technicians Select a contact Outbo…" at bounding box center [800, 373] width 1089 height 677
click at [626, 516] on div "Back to Dashboard Change Sender ID Customers Technicians Select a contact Outbo…" at bounding box center [800, 373] width 1089 height 677
click at [623, 553] on div "Back to Dashboard Change Sender ID Customers Technicians Select a contact Outbo…" at bounding box center [800, 373] width 1089 height 677
click at [399, 496] on div "Back to Dashboard Change Sender ID Customers Technicians Select a contact Outbo…" at bounding box center [800, 373] width 1089 height 677
click at [756, 600] on div "Back to Dashboard Change Sender ID Customers Technicians Select a contact Outbo…" at bounding box center [800, 373] width 1089 height 677
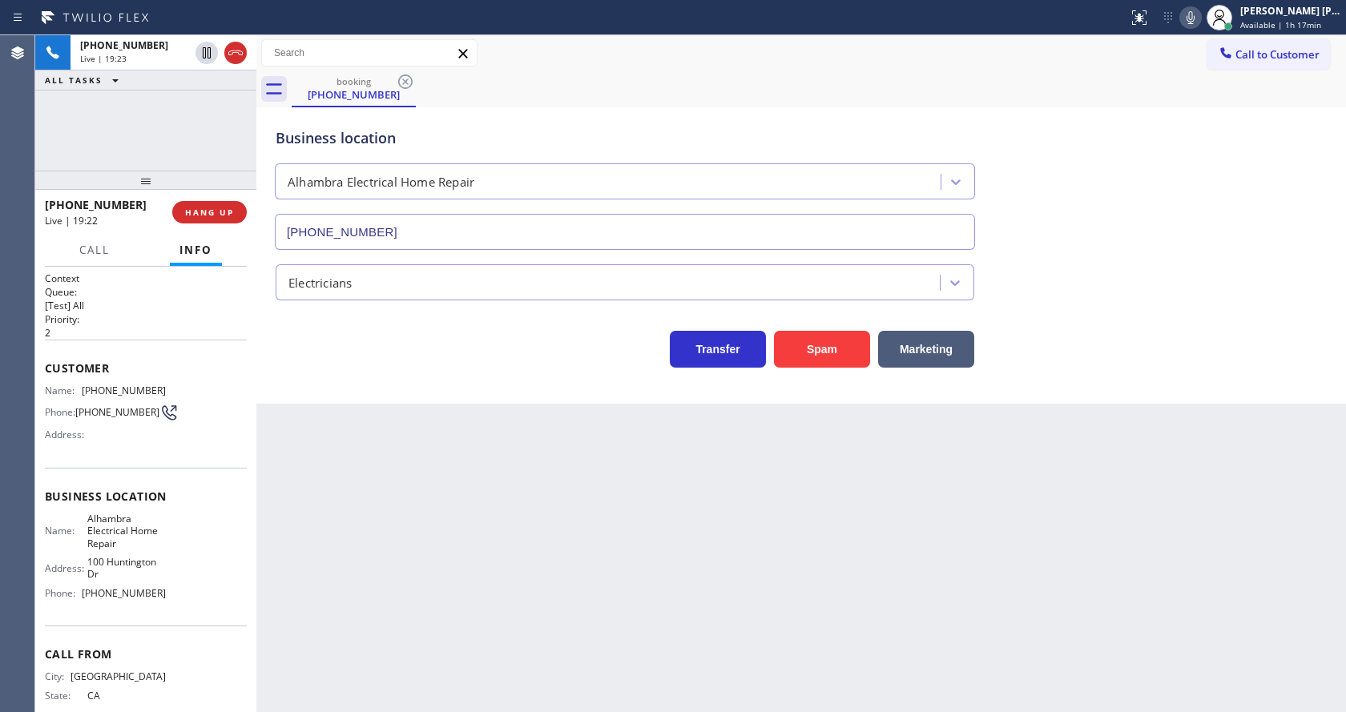
click at [525, 527] on div "Back to Dashboard Change Sender ID Customers Technicians Select a contact Outbo…" at bounding box center [800, 373] width 1089 height 677
click at [660, 484] on div "Back to Dashboard Change Sender ID Customers Technicians Select a contact Outbo…" at bounding box center [800, 373] width 1089 height 677
drag, startPoint x: 1098, startPoint y: 532, endPoint x: 969, endPoint y: 551, distance: 130.4
click at [1098, 532] on div "Back to Dashboard Change Sender ID Customers Technicians Select a contact Outbo…" at bounding box center [800, 373] width 1089 height 677
click at [1169, 425] on div "Back to Dashboard Change Sender ID Customers Technicians Select a contact Outbo…" at bounding box center [800, 373] width 1089 height 677
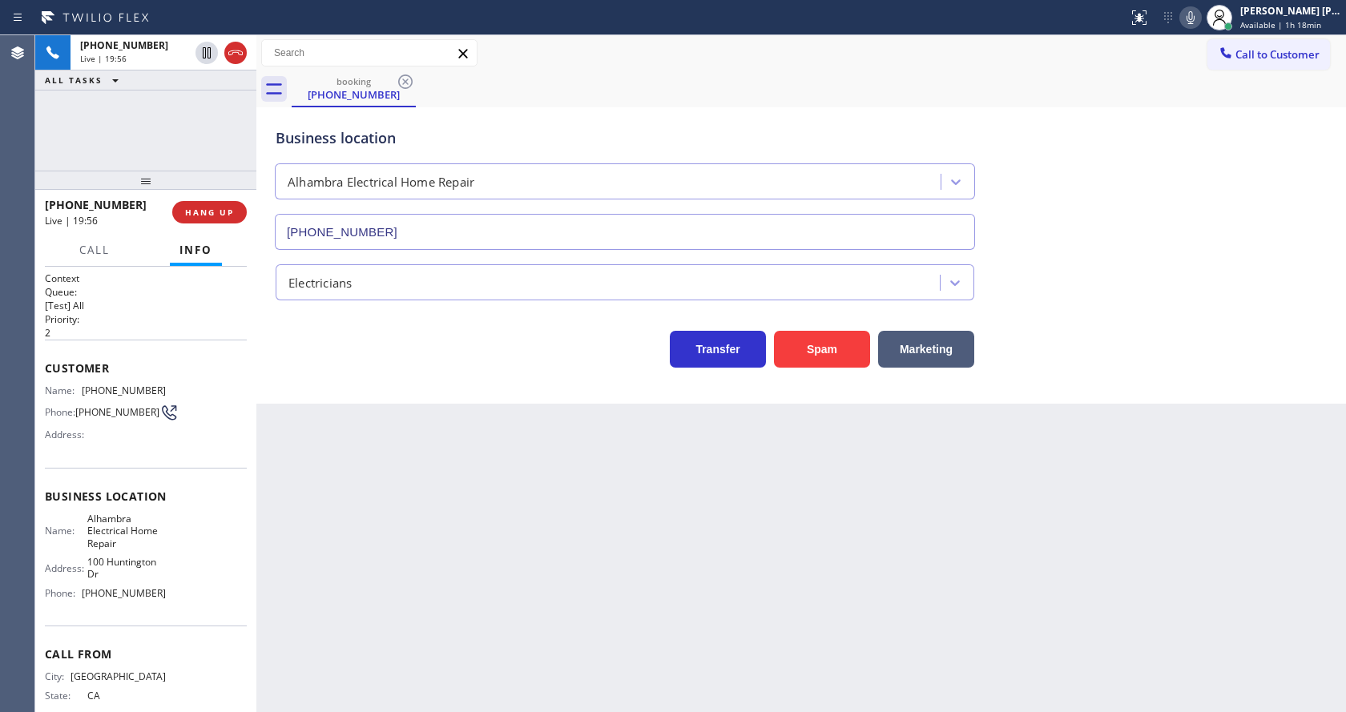
click at [333, 642] on div "Back to Dashboard Change Sender ID Customers Technicians Select a contact Outbo…" at bounding box center [800, 373] width 1089 height 677
click at [755, 644] on div "Back to Dashboard Change Sender ID Customers Technicians Select a contact Outbo…" at bounding box center [800, 373] width 1089 height 677
drag, startPoint x: 1011, startPoint y: 580, endPoint x: 571, endPoint y: 669, distance: 448.6
click at [1011, 580] on div "Back to Dashboard Change Sender ID Customers Technicians Select a contact Outbo…" at bounding box center [800, 373] width 1089 height 677
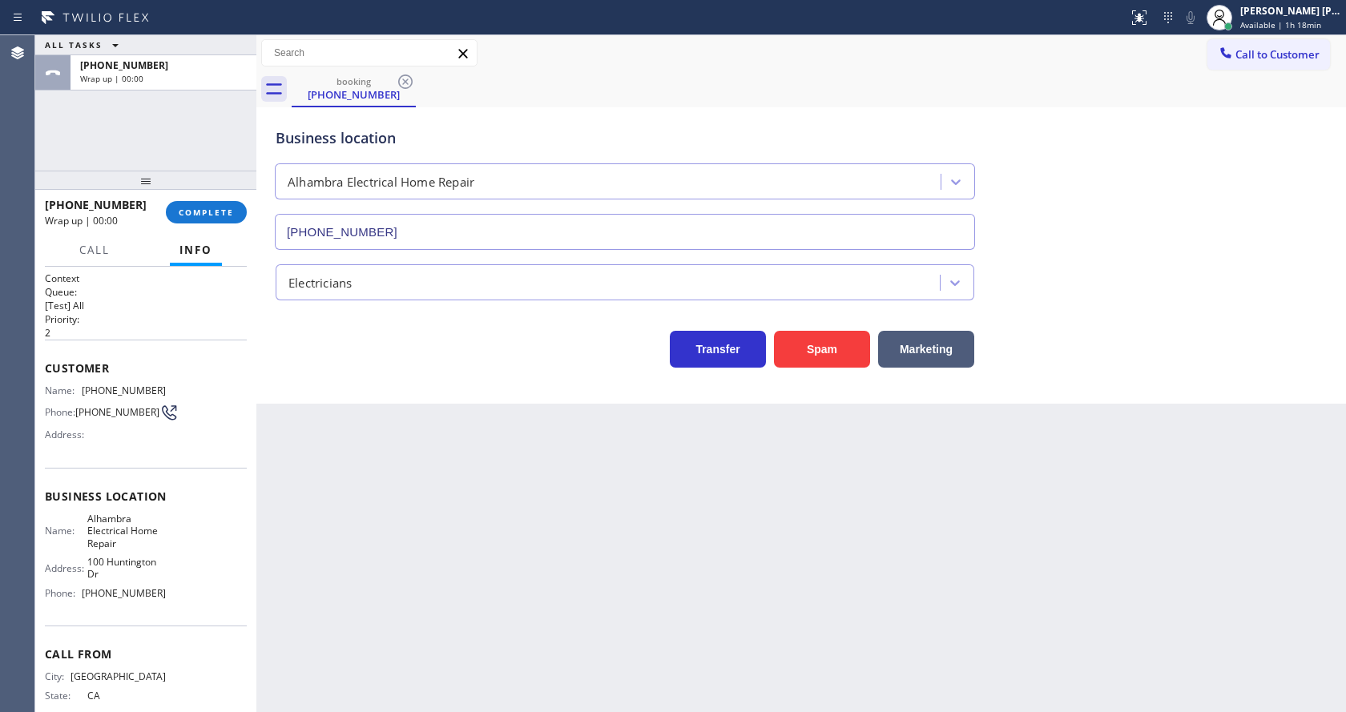
click at [352, 702] on div "Back to Dashboard Change Sender ID Customers Technicians Select a contact Outbo…" at bounding box center [800, 373] width 1089 height 677
click at [730, 557] on div "Back to Dashboard Change Sender ID Customers Technicians Select a contact Outbo…" at bounding box center [800, 373] width 1089 height 677
click at [379, 429] on div "Back to Dashboard Change Sender ID Customers Technicians Select a contact Outbo…" at bounding box center [800, 373] width 1089 height 677
click at [663, 578] on div "Back to Dashboard Change Sender ID Customers Technicians Select a contact Outbo…" at bounding box center [800, 373] width 1089 height 677
click at [433, 620] on div "Back to Dashboard Change Sender ID Customers Technicians Select a contact Outbo…" at bounding box center [800, 373] width 1089 height 677
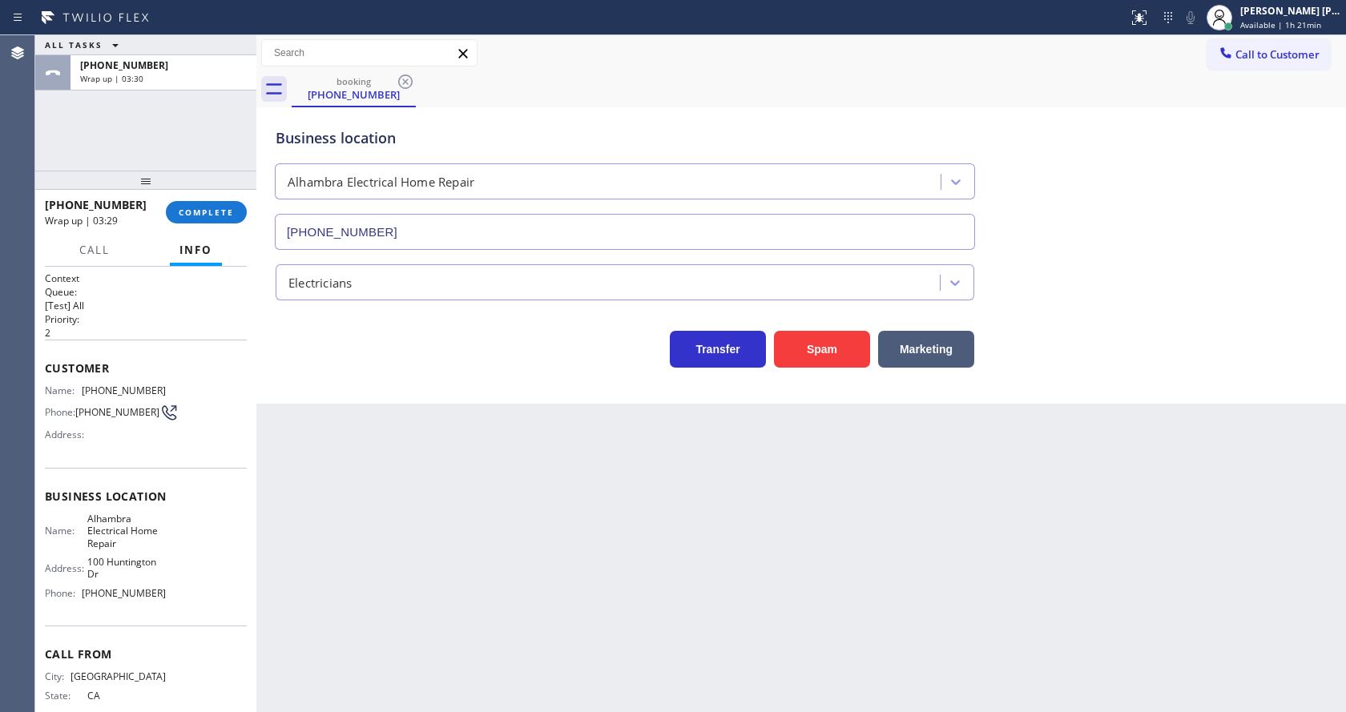
click at [651, 603] on div "Back to Dashboard Change Sender ID Customers Technicians Select a contact Outbo…" at bounding box center [800, 373] width 1089 height 677
click at [180, 333] on p "2" at bounding box center [146, 333] width 202 height 14
click at [205, 203] on button "COMPLETE" at bounding box center [206, 212] width 81 height 22
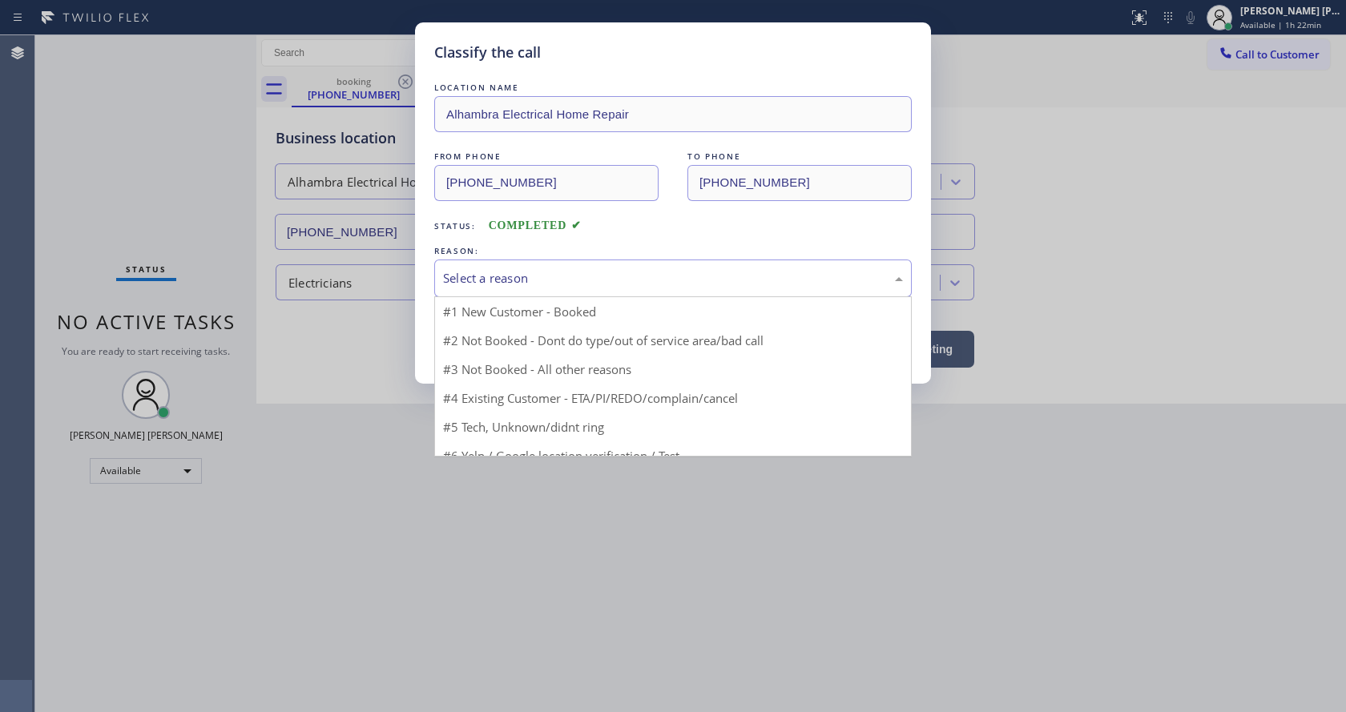
click at [513, 296] on div "Select a reason #1 New Customer - Booked #2 Not Booked - Dont do type/out of se…" at bounding box center [672, 279] width 477 height 38
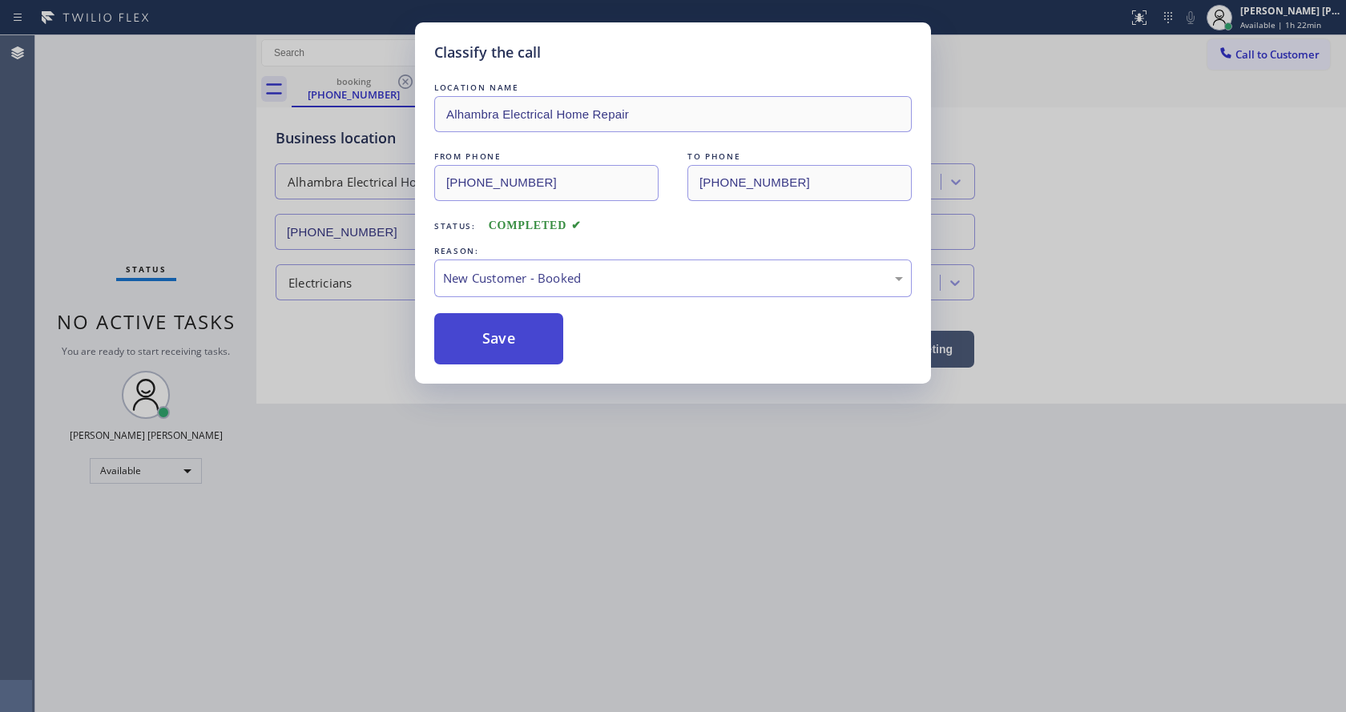
click at [484, 334] on button "Save" at bounding box center [498, 338] width 129 height 51
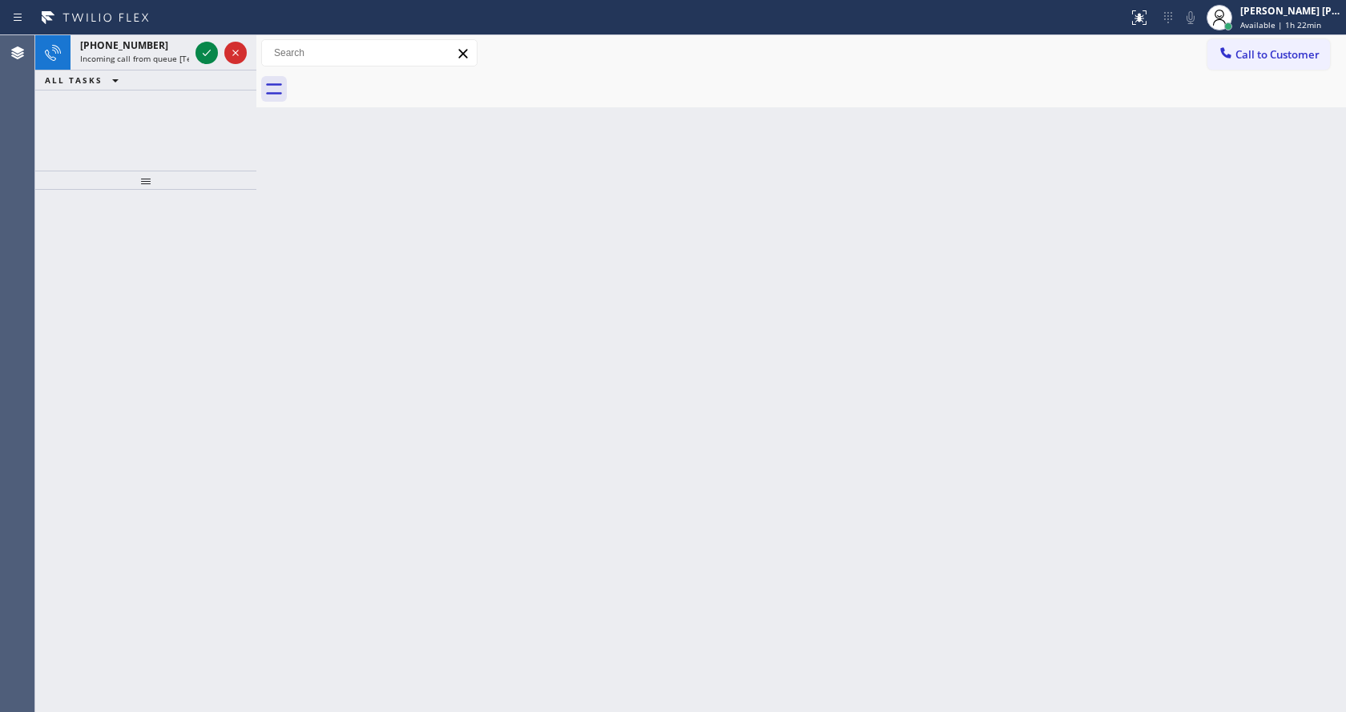
click at [1277, 22] on span "Available | 1h 22min" at bounding box center [1280, 24] width 81 height 11
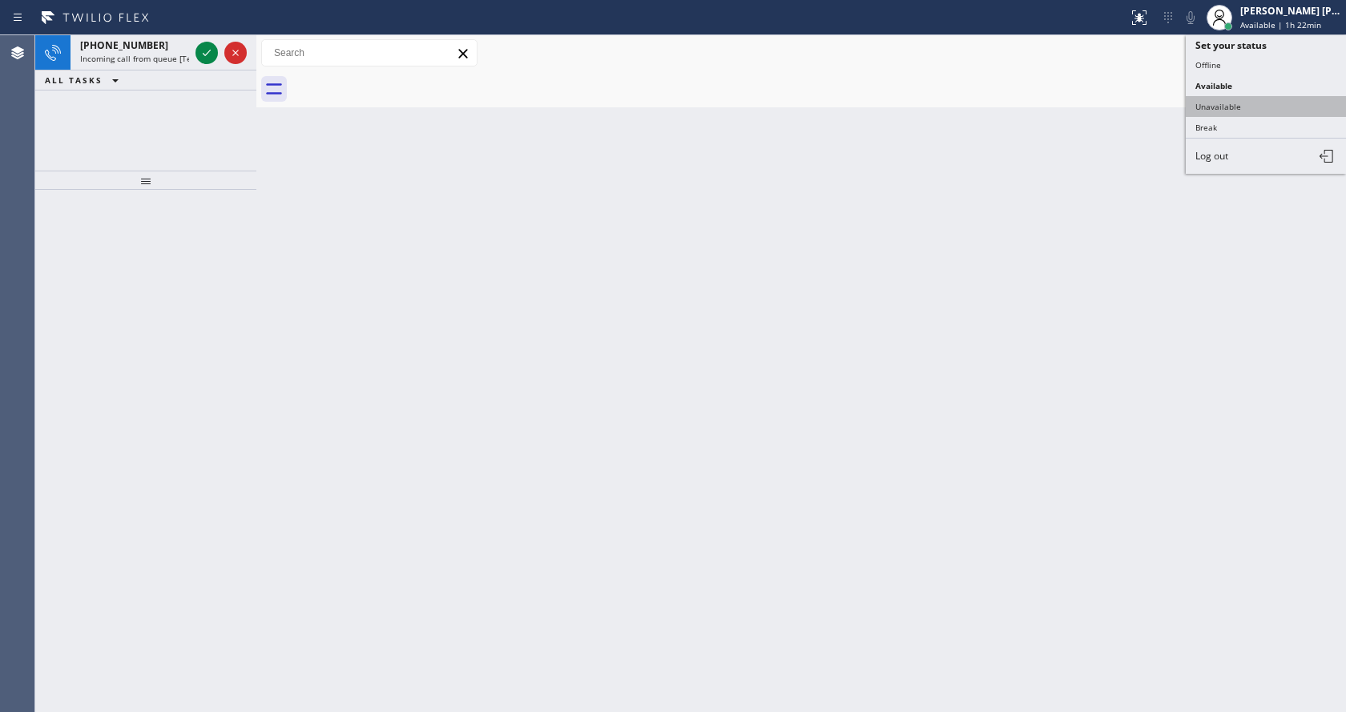
click at [1243, 107] on button "Unavailable" at bounding box center [1265, 106] width 160 height 21
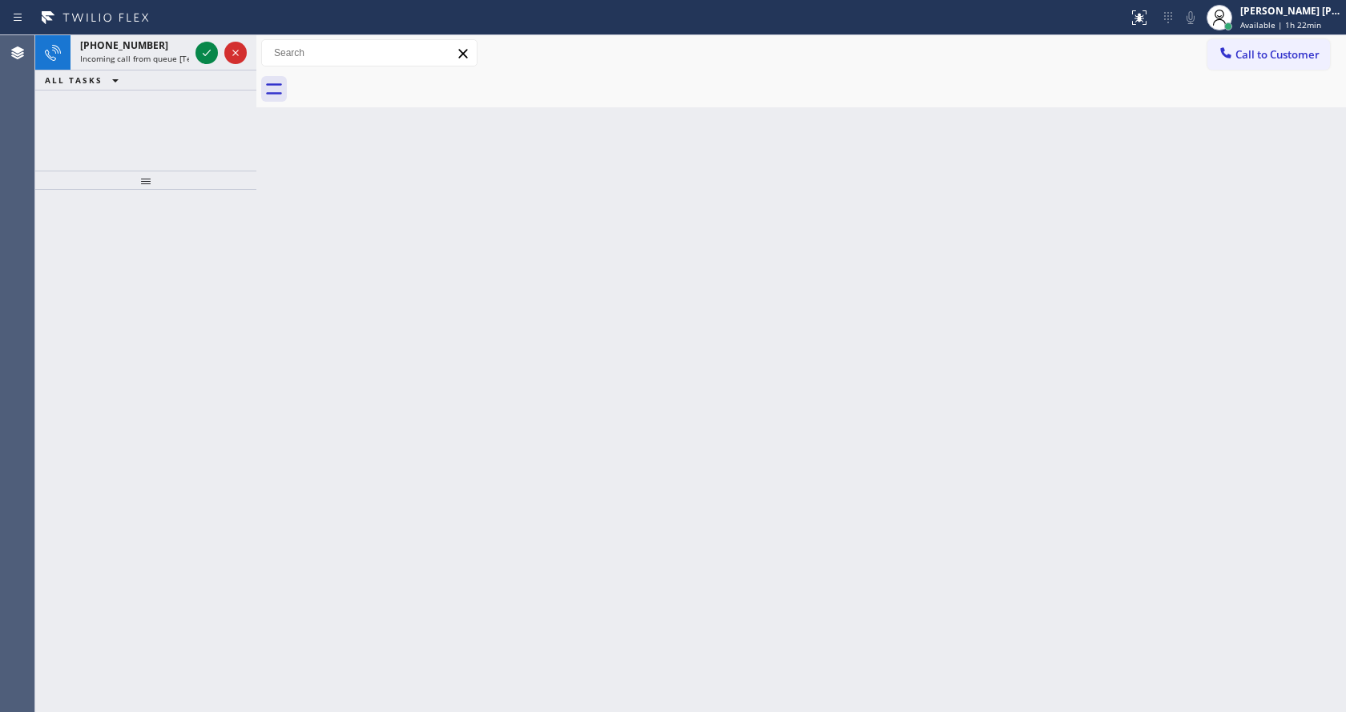
click at [783, 449] on div "Back to Dashboard Change Sender ID Customers Technicians Select a contact Outbo…" at bounding box center [800, 373] width 1089 height 677
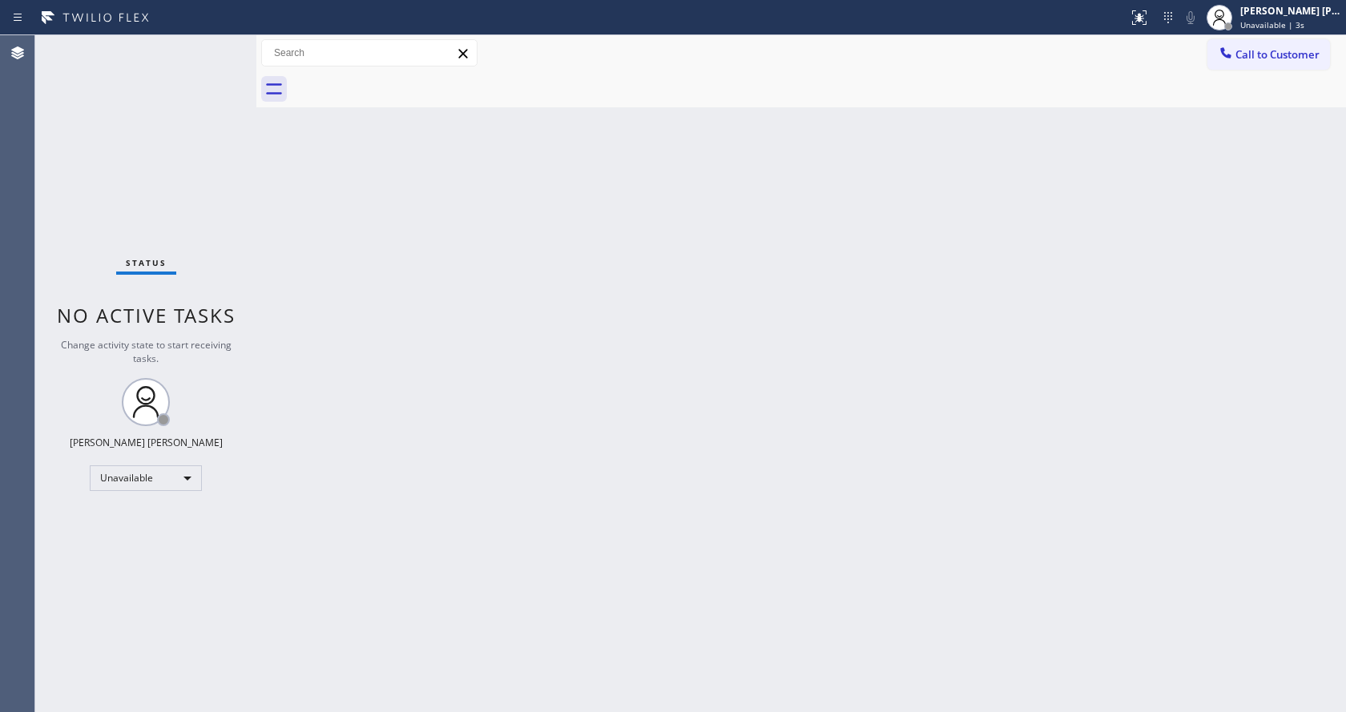
click at [802, 327] on div "Back to Dashboard Change Sender ID Customers Technicians Select a contact Outbo…" at bounding box center [800, 373] width 1089 height 677
click at [442, 417] on div "Back to Dashboard Change Sender ID Customers Technicians Select a contact Outbo…" at bounding box center [800, 373] width 1089 height 677
click at [1294, 22] on span "Unavailable | 3:29" at bounding box center [1276, 24] width 72 height 11
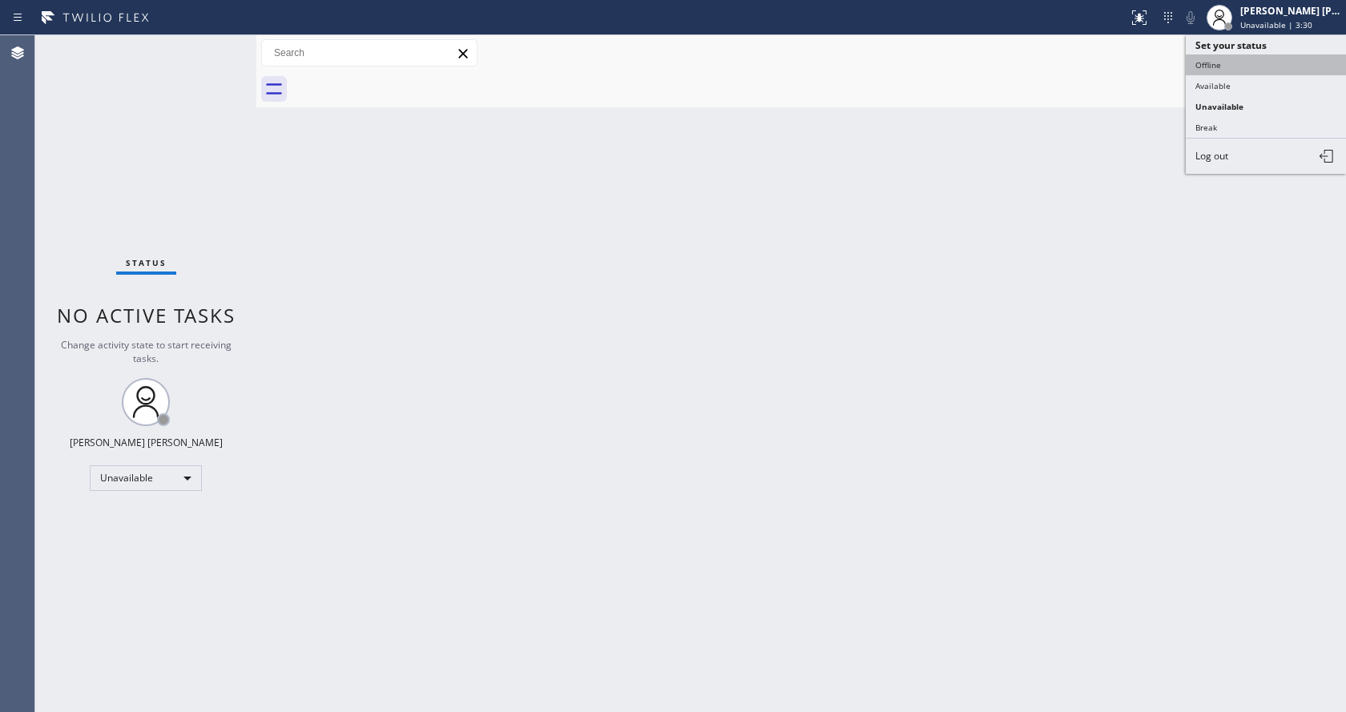
click at [1247, 70] on button "Offline" at bounding box center [1265, 64] width 160 height 21
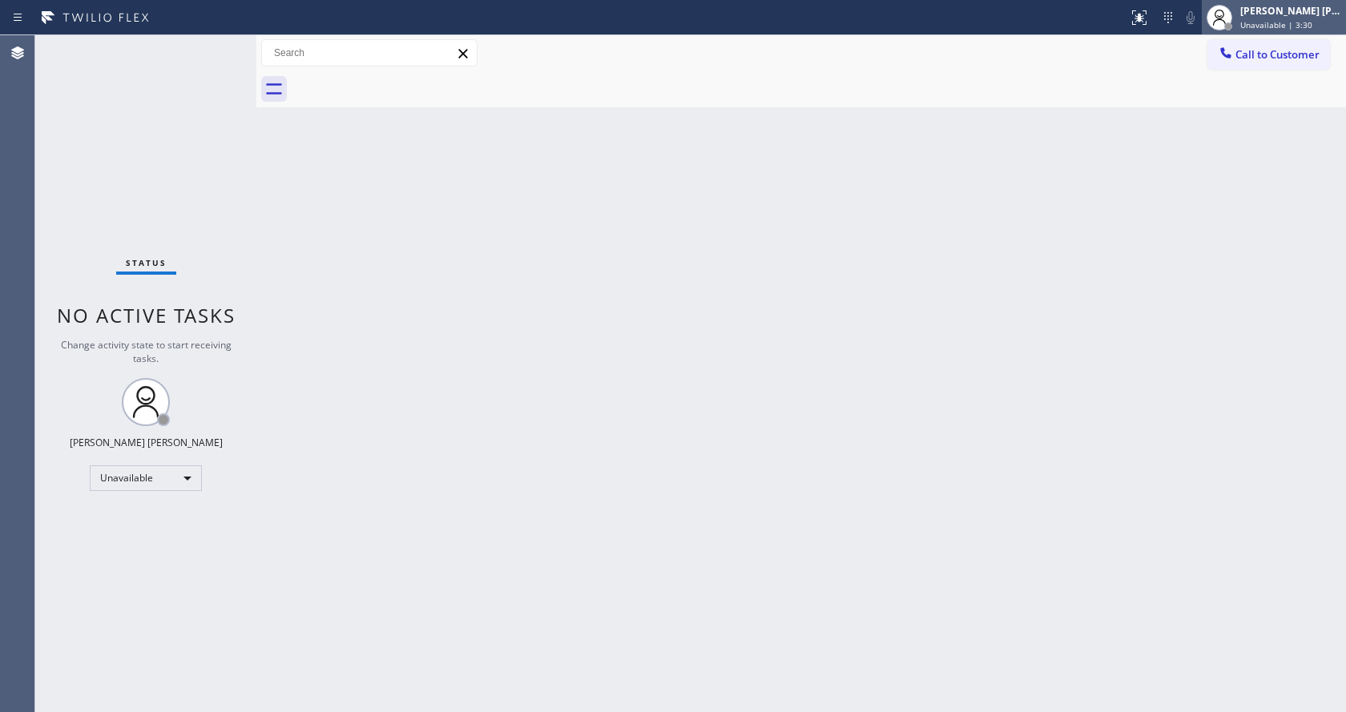
click at [1265, 18] on div "[PERSON_NAME] [PERSON_NAME] Unavailable | 3:30" at bounding box center [1291, 17] width 109 height 28
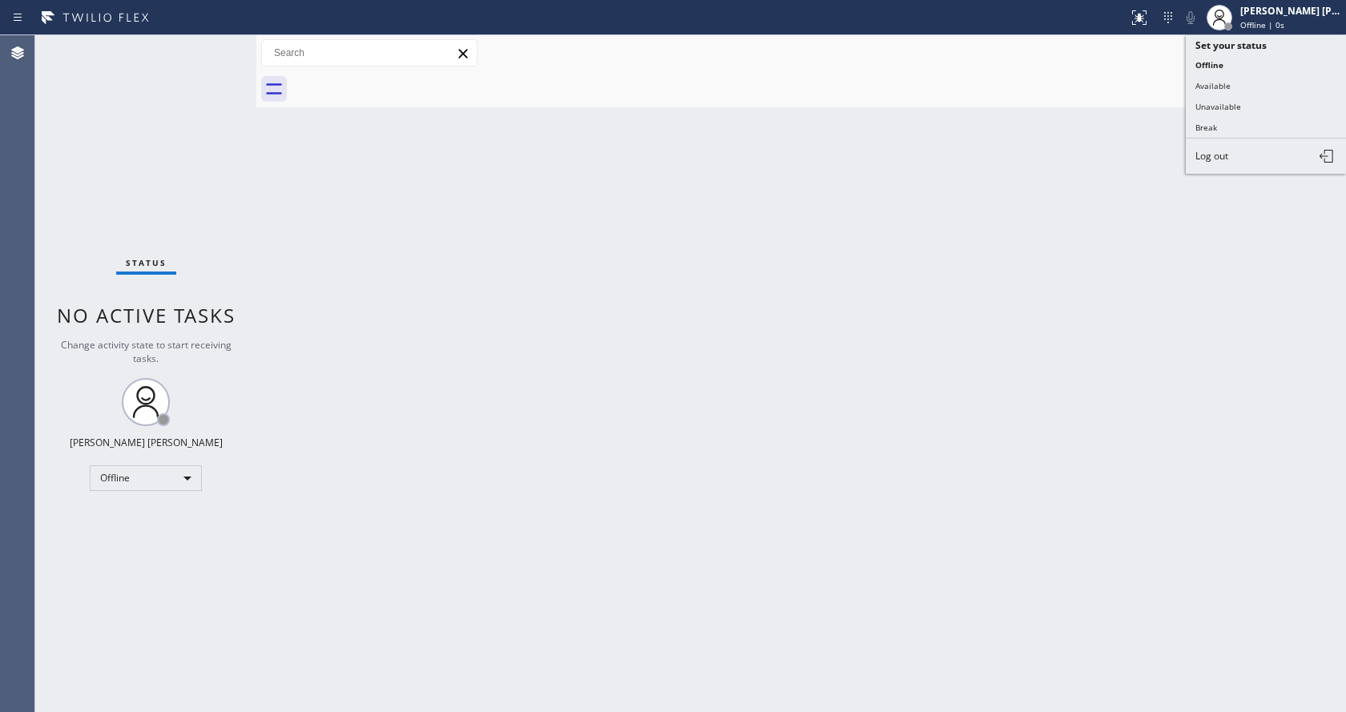
click at [1230, 91] on button "Available" at bounding box center [1265, 85] width 160 height 21
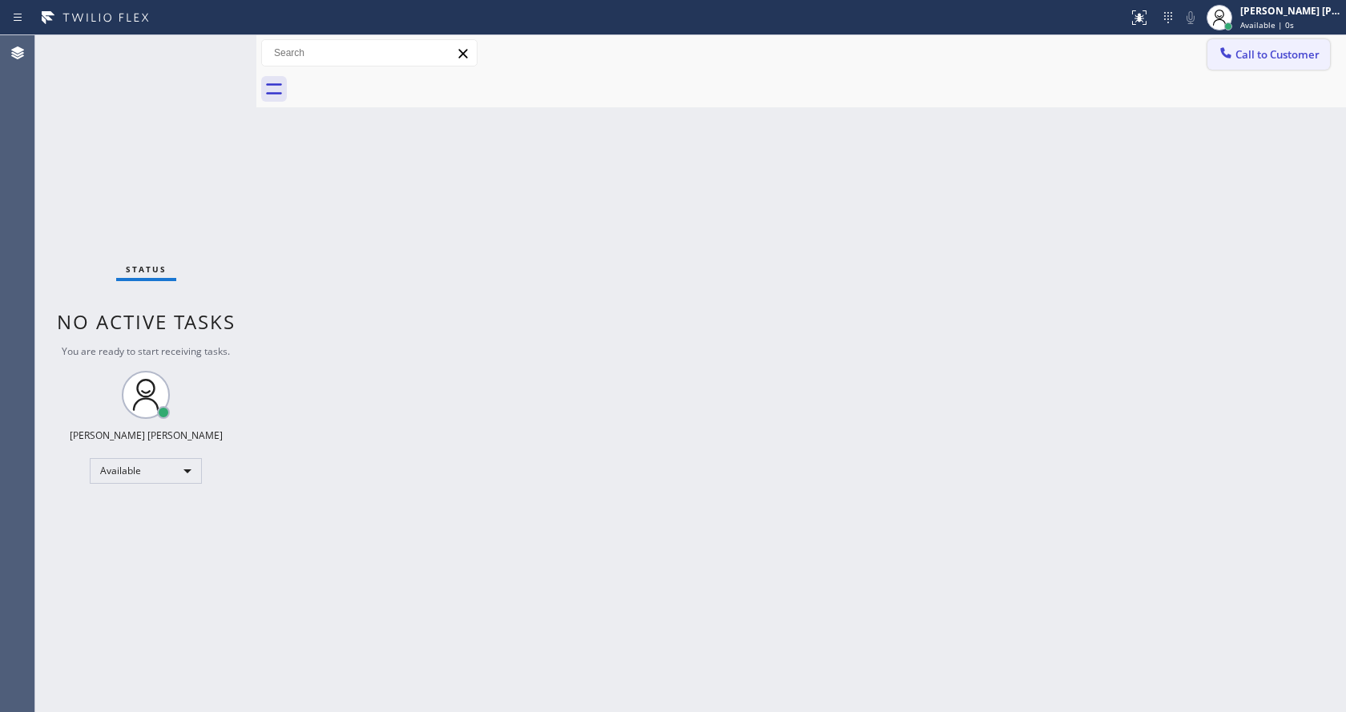
click at [1248, 43] on button "Call to Customer" at bounding box center [1268, 54] width 123 height 30
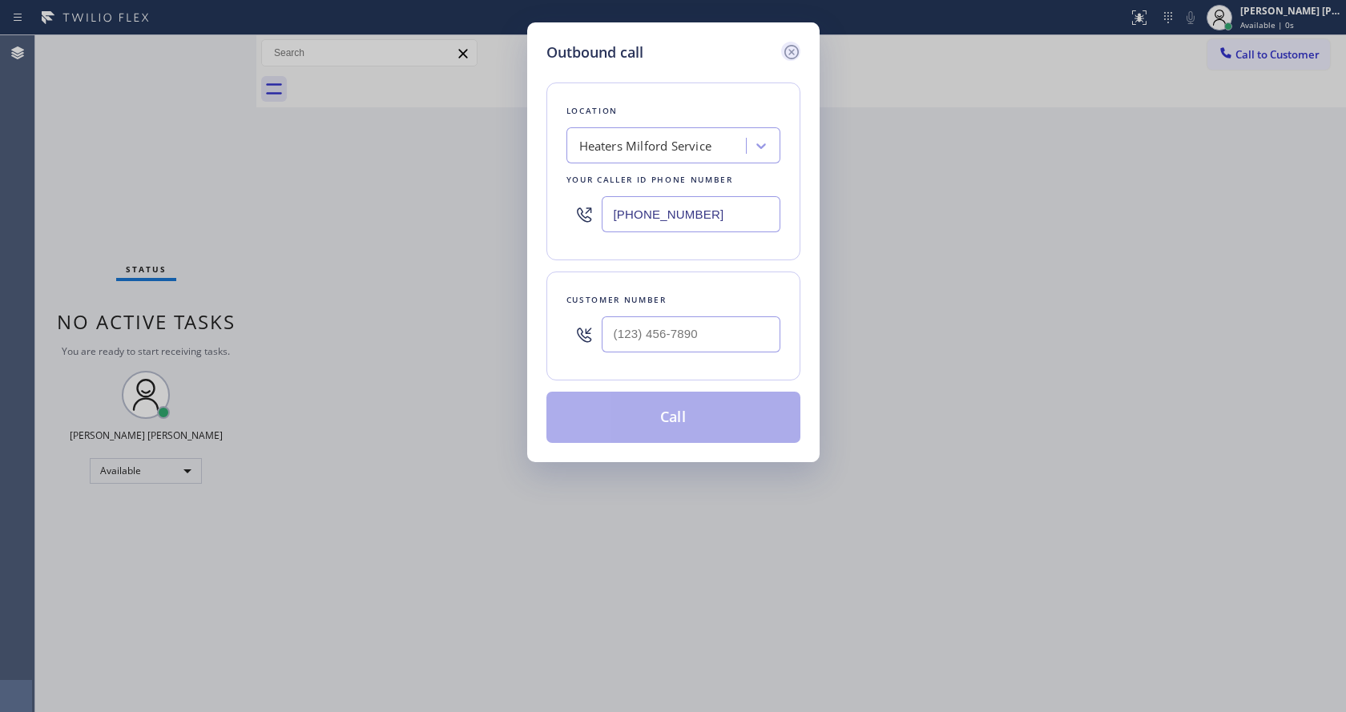
click at [787, 52] on icon at bounding box center [791, 51] width 19 height 19
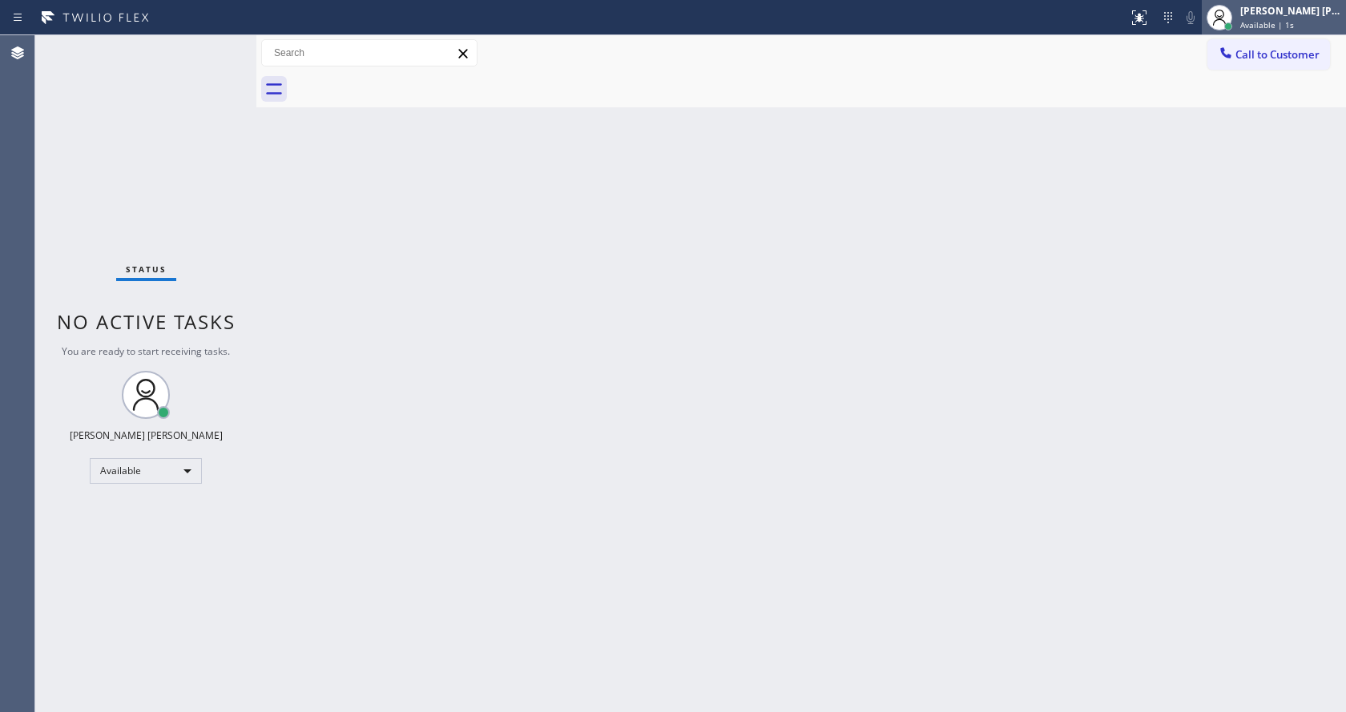
click at [1264, 24] on span "Available | 1s" at bounding box center [1267, 24] width 54 height 11
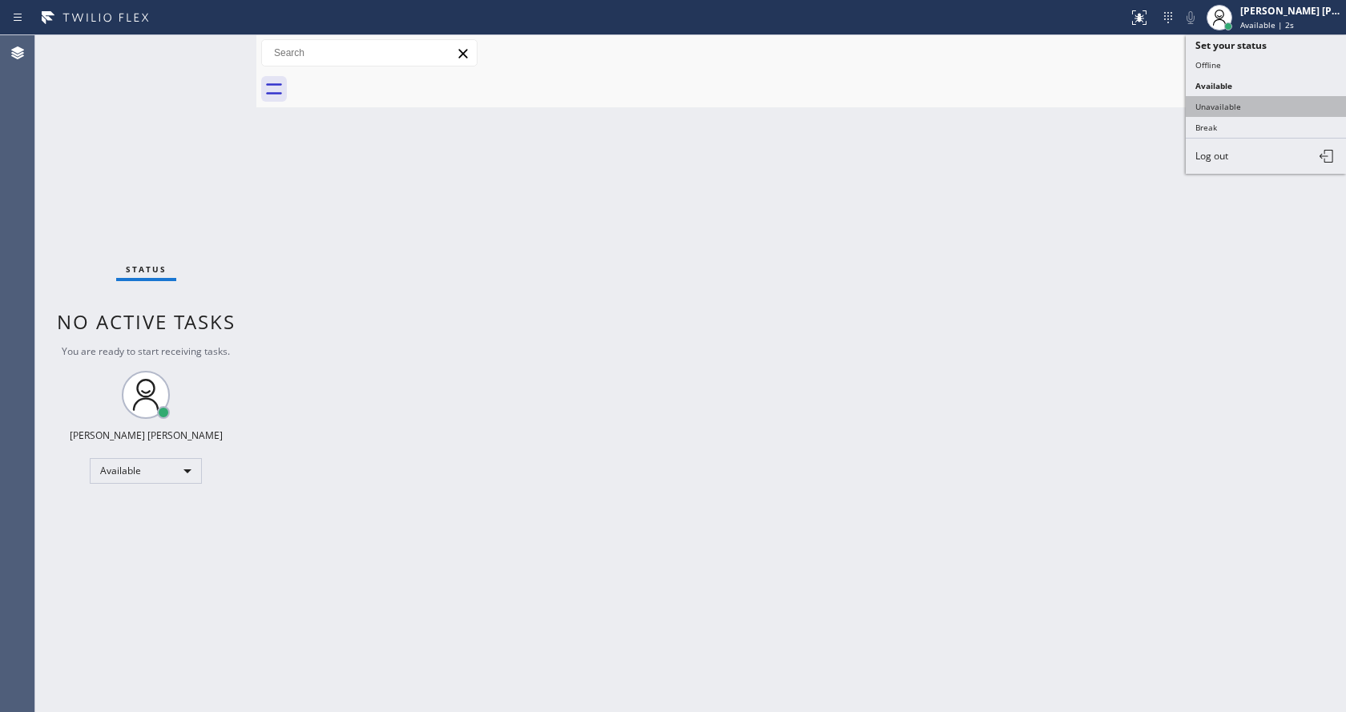
click at [1224, 105] on button "Unavailable" at bounding box center [1265, 106] width 160 height 21
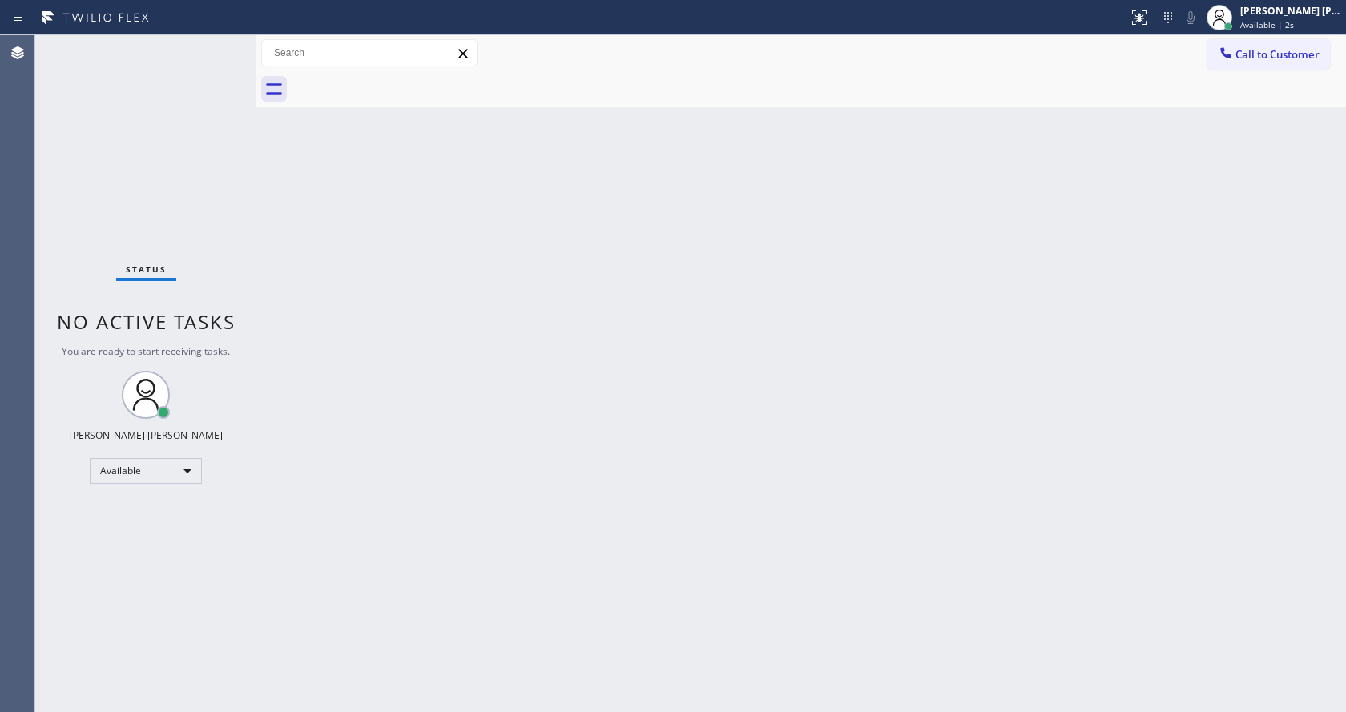
click at [577, 519] on div "Back to Dashboard Change Sender ID Customers Technicians Select a contact Outbo…" at bounding box center [800, 373] width 1089 height 677
click at [830, 346] on div "Back to Dashboard Change Sender ID Customers Technicians Select a contact Outbo…" at bounding box center [800, 373] width 1089 height 677
click at [612, 537] on div "Back to Dashboard Change Sender ID Customers Technicians Select a contact Outbo…" at bounding box center [800, 373] width 1089 height 677
click at [386, 528] on div "Back to Dashboard Change Sender ID Customers Technicians Select a contact Outbo…" at bounding box center [800, 373] width 1089 height 677
click at [621, 497] on div "Back to Dashboard Change Sender ID Customers Technicians Select a contact Outbo…" at bounding box center [800, 373] width 1089 height 677
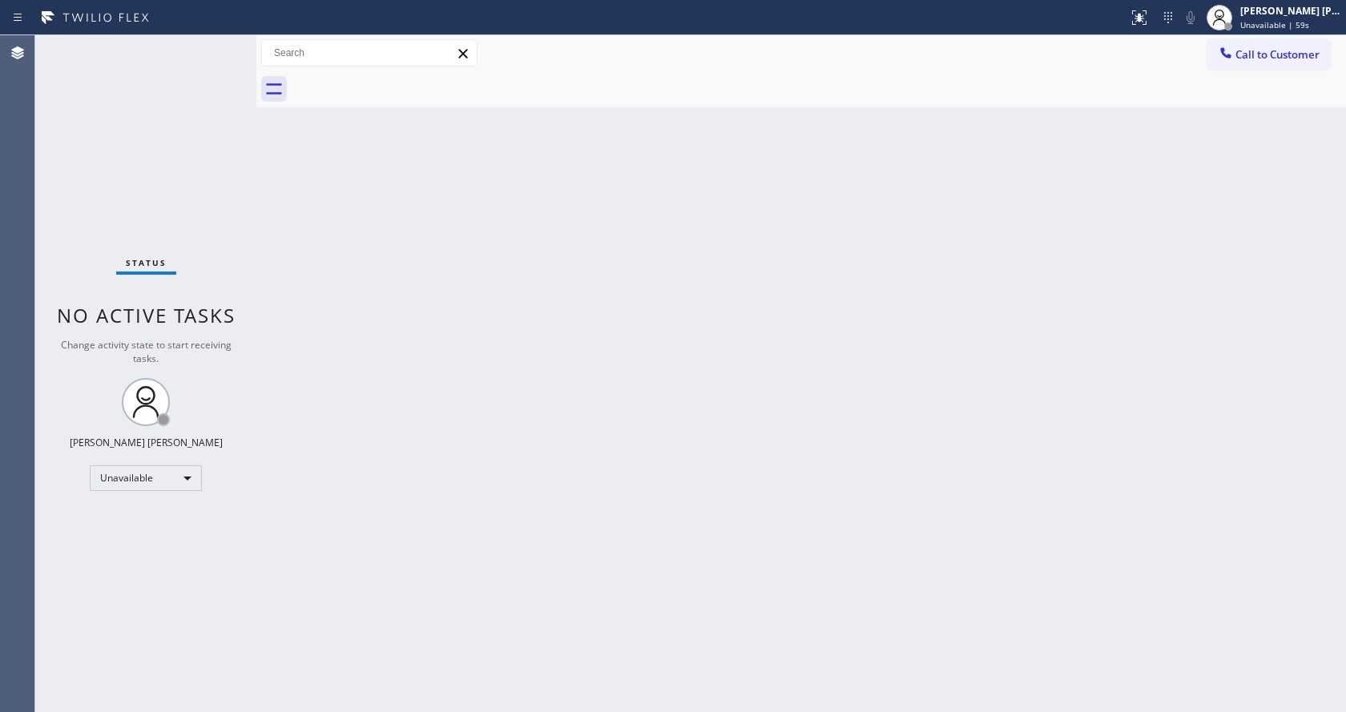
drag, startPoint x: 662, startPoint y: 496, endPoint x: 499, endPoint y: 698, distance: 259.8
click at [651, 499] on div "Back to Dashboard Change Sender ID Customers Technicians Select a contact Outbo…" at bounding box center [800, 373] width 1089 height 677
drag, startPoint x: 656, startPoint y: 591, endPoint x: 633, endPoint y: 624, distance: 40.2
click at [656, 591] on div "Back to Dashboard Change Sender ID Customers Technicians Select a contact Outbo…" at bounding box center [800, 373] width 1089 height 677
click at [359, 239] on div "Back to Dashboard Change Sender ID Customers Technicians Select a contact Outbo…" at bounding box center [800, 373] width 1089 height 677
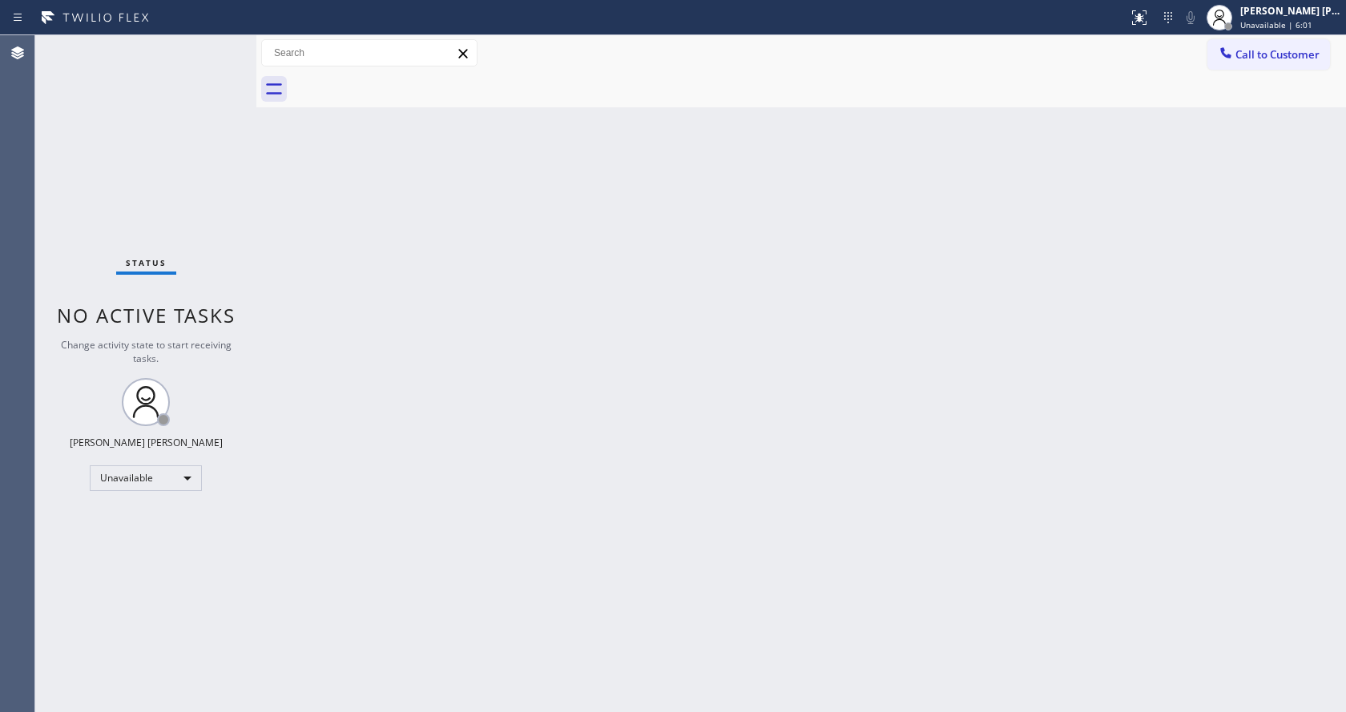
click at [771, 251] on div "Back to Dashboard Change Sender ID Customers Technicians Select a contact Outbo…" at bounding box center [800, 373] width 1089 height 677
click at [1268, 19] on span "Unavailable | 6:01" at bounding box center [1276, 24] width 72 height 11
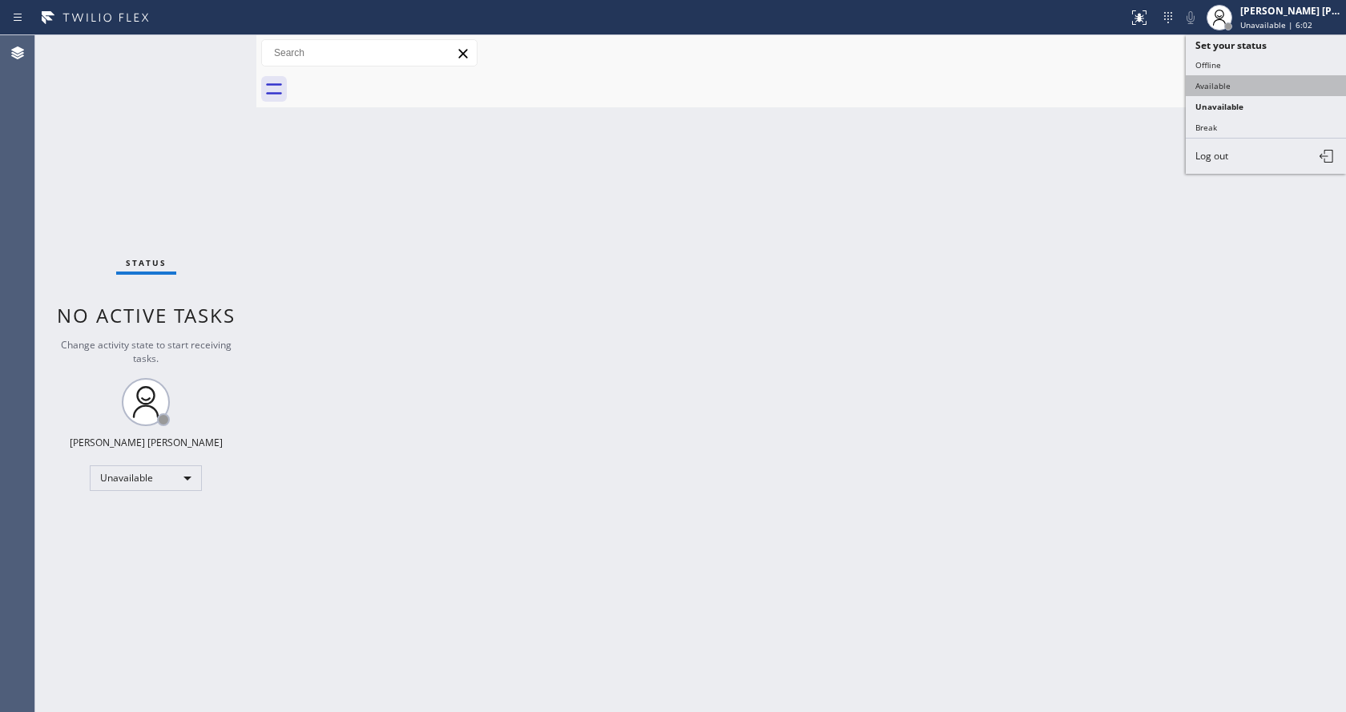
click at [1226, 77] on button "Available" at bounding box center [1265, 85] width 160 height 21
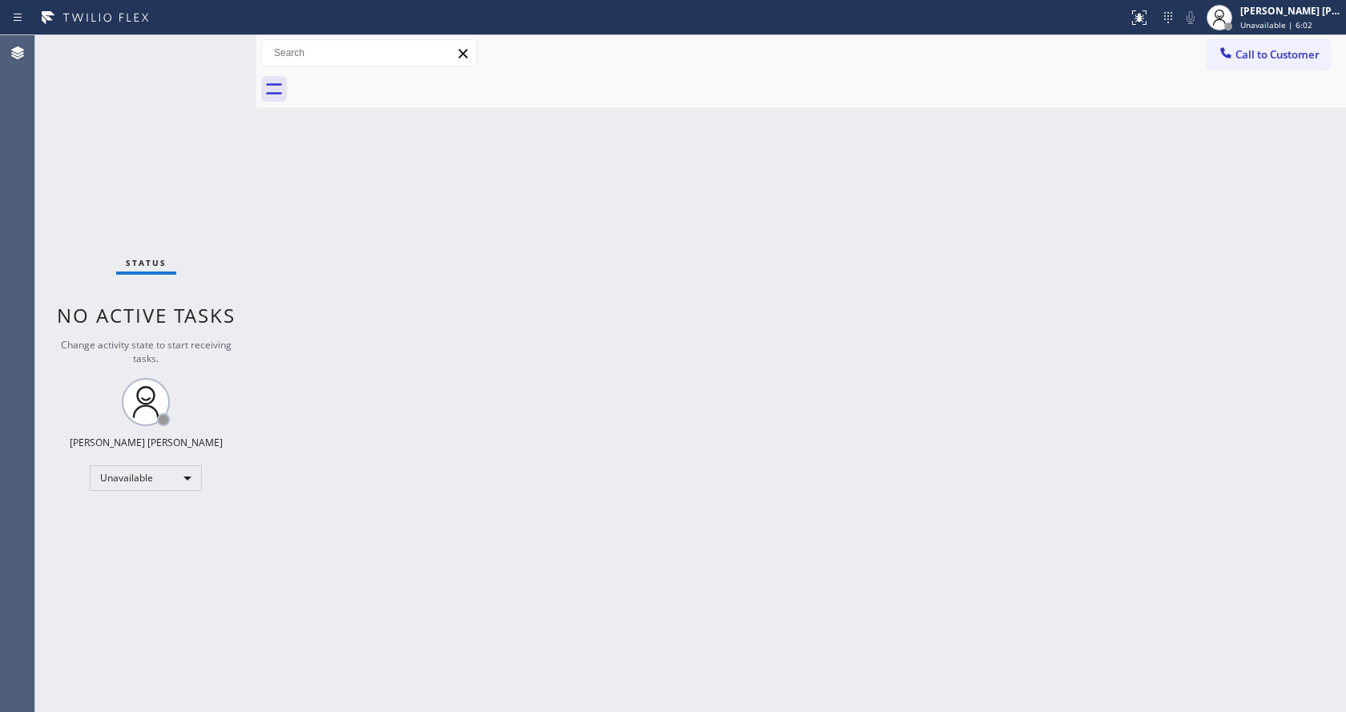
click at [532, 507] on div "Back to Dashboard Change Sender ID Customers Technicians Select a contact Outbo…" at bounding box center [800, 373] width 1089 height 677
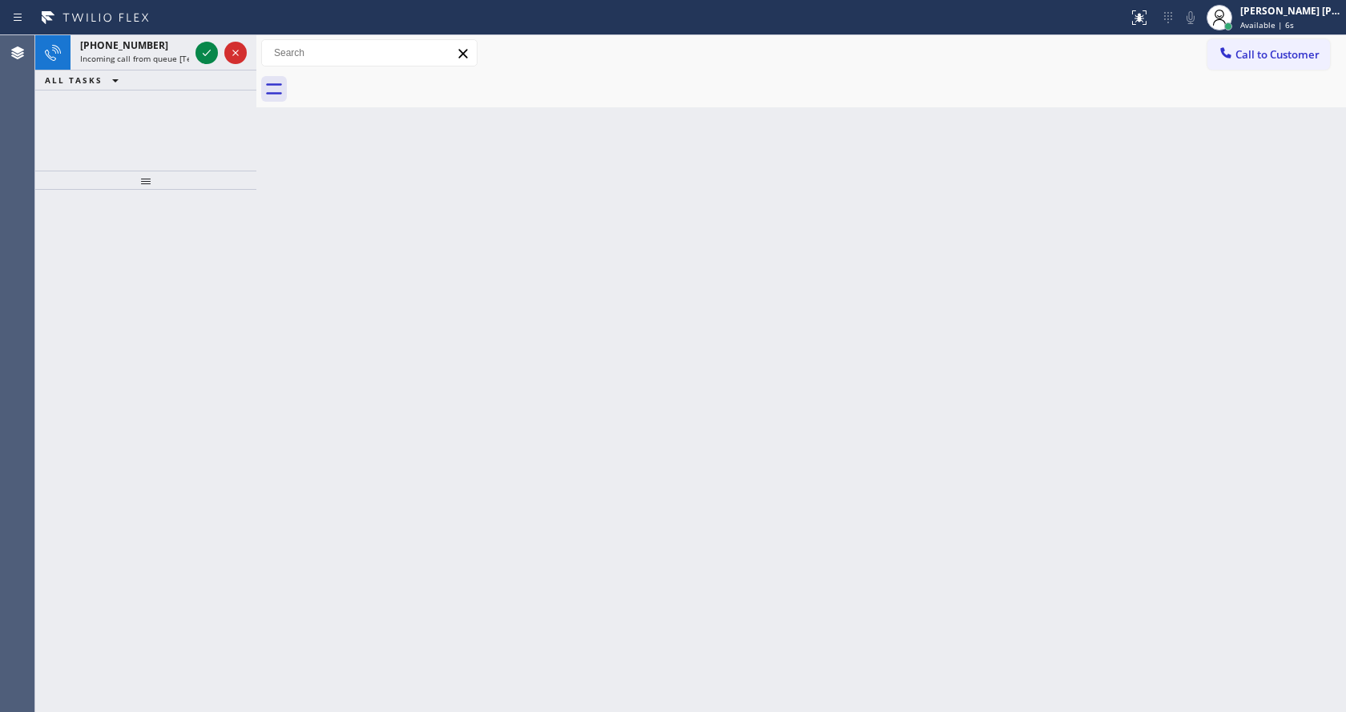
click at [371, 347] on div "Back to Dashboard Change Sender ID Customers Technicians Select a contact Outbo…" at bounding box center [800, 373] width 1089 height 677
drag, startPoint x: 756, startPoint y: 442, endPoint x: 592, endPoint y: 560, distance: 202.0
click at [756, 442] on div "Back to Dashboard Change Sender ID Customers Technicians Select a contact Outbo…" at bounding box center [800, 373] width 1089 height 677
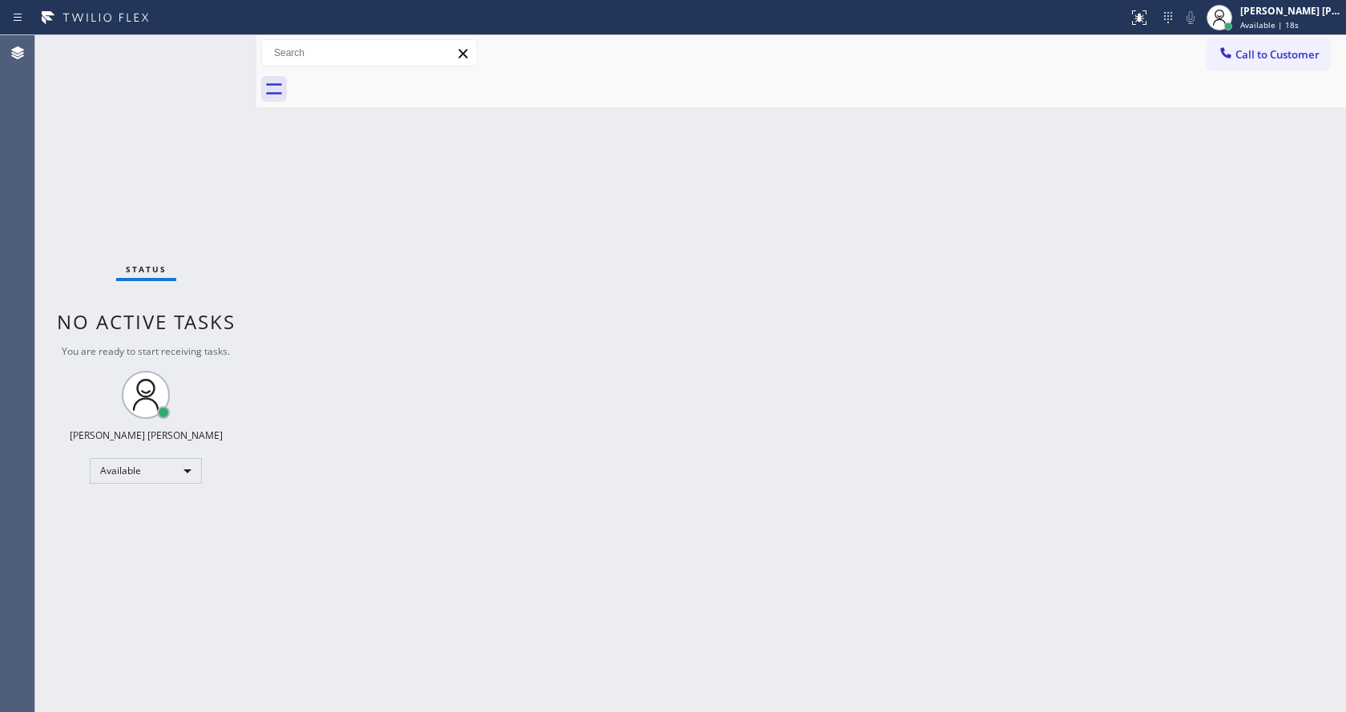
drag, startPoint x: 286, startPoint y: 272, endPoint x: 1143, endPoint y: 131, distance: 868.5
click at [286, 272] on div "Back to Dashboard Change Sender ID Customers Technicians Select a contact Outbo…" at bounding box center [800, 373] width 1089 height 677
click at [1263, 20] on span "Available | 19s" at bounding box center [1269, 24] width 58 height 11
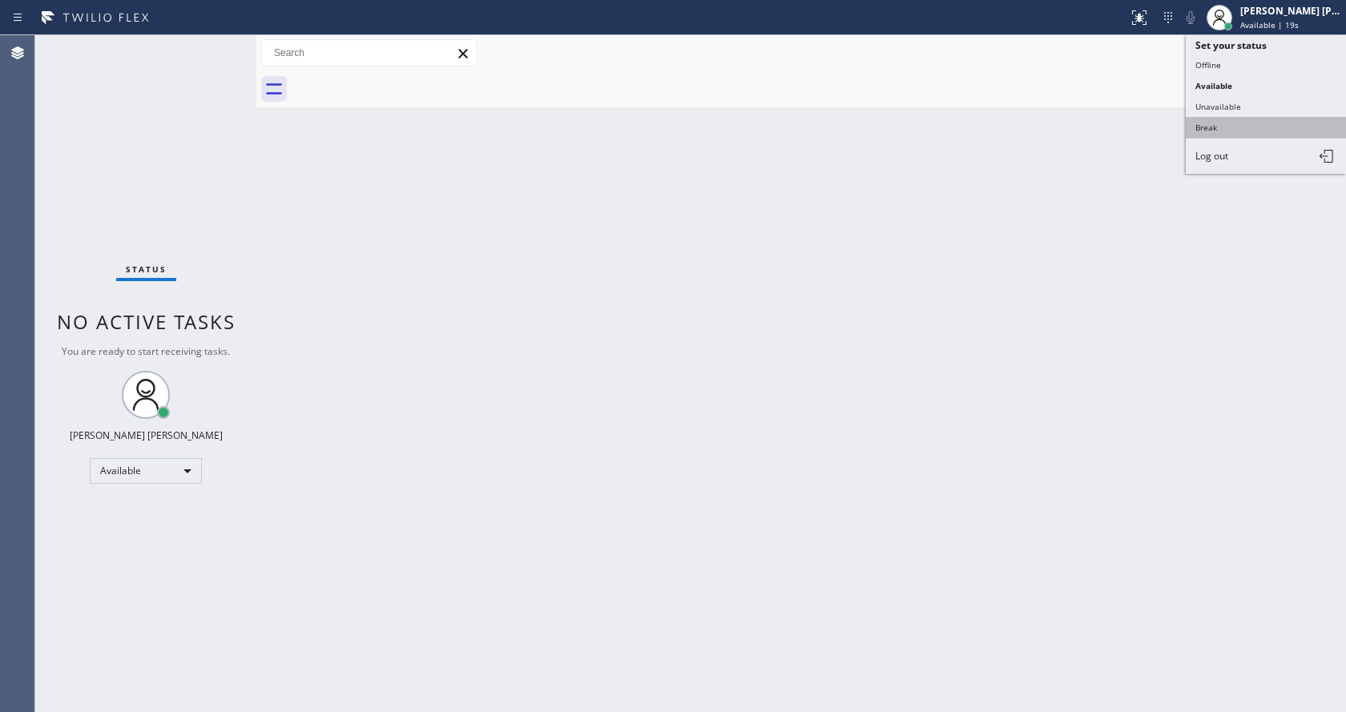
click at [1230, 131] on button "Break" at bounding box center [1265, 127] width 160 height 21
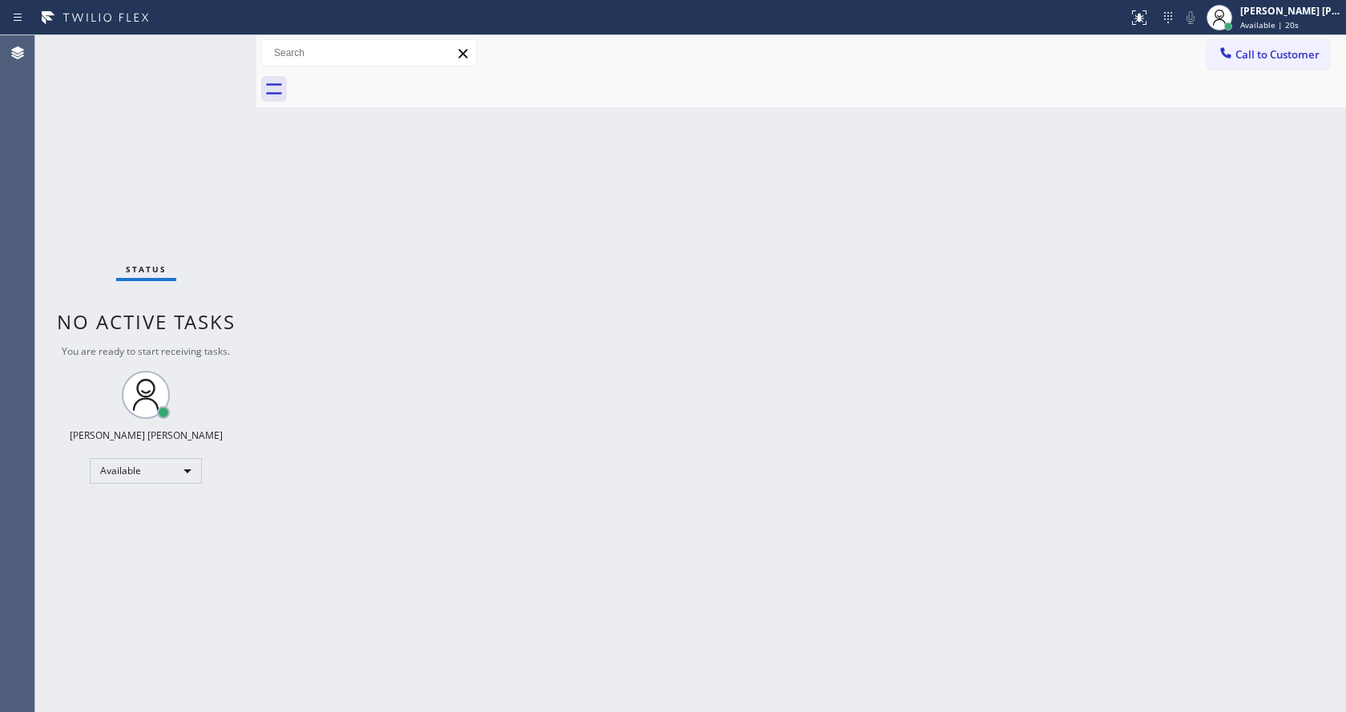
click at [547, 630] on div "Back to Dashboard Change Sender ID Customers Technicians Select a contact Outbo…" at bounding box center [800, 373] width 1089 height 677
click at [378, 247] on div "Back to Dashboard Change Sender ID Customers Technicians Select a contact Outbo…" at bounding box center [800, 373] width 1089 height 677
click at [1141, 336] on div "Back to Dashboard Change Sender ID Customers Technicians Select a contact Outbo…" at bounding box center [800, 373] width 1089 height 677
click at [305, 283] on div "Back to Dashboard Change Sender ID Customers Technicians Select a contact Outbo…" at bounding box center [800, 373] width 1089 height 677
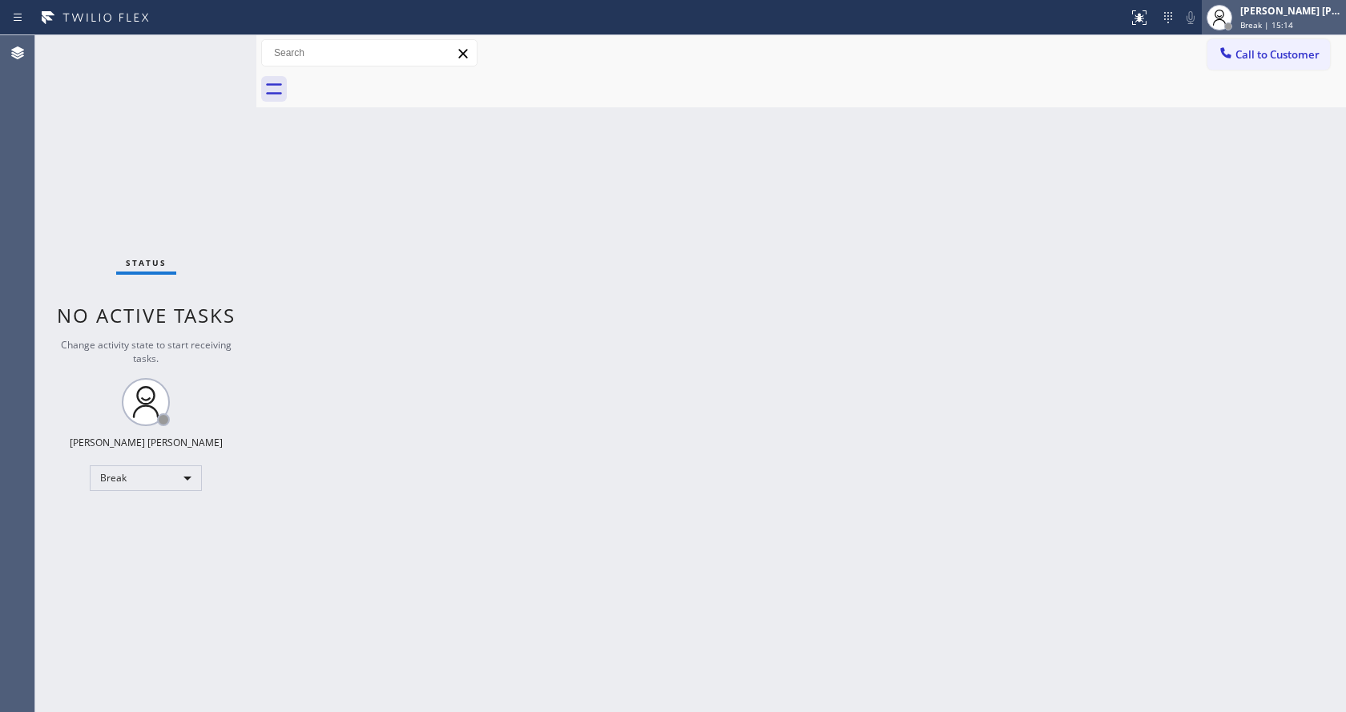
click at [1263, 32] on div "[PERSON_NAME] [PERSON_NAME] Break | 15:14" at bounding box center [1273, 17] width 144 height 35
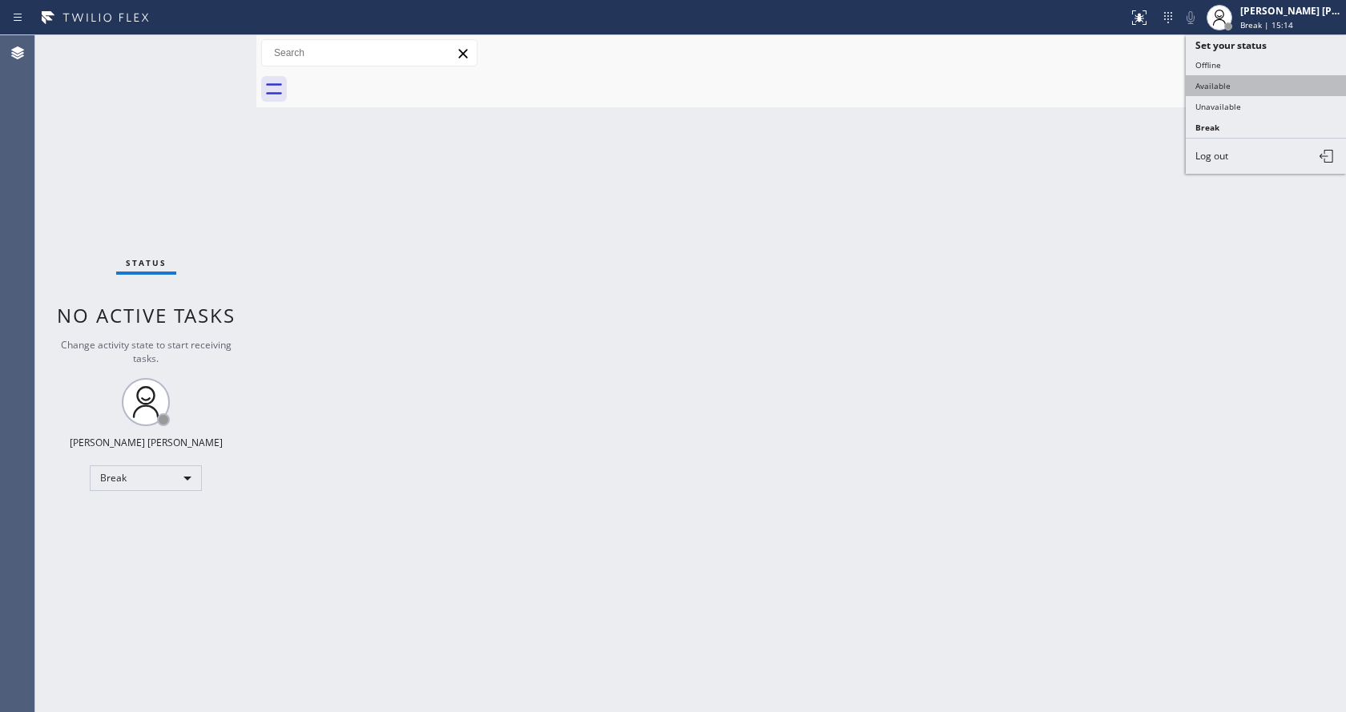
click at [1244, 80] on button "Available" at bounding box center [1265, 85] width 160 height 21
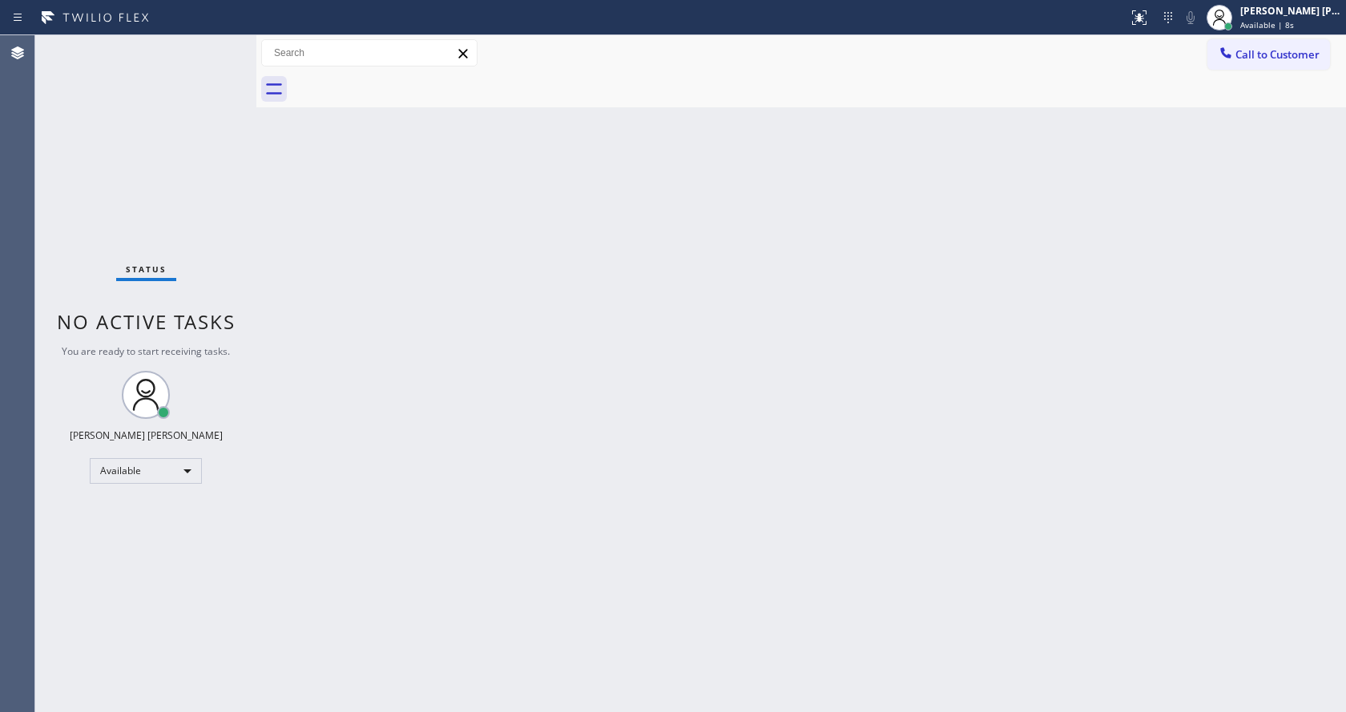
click at [202, 50] on div "Status No active tasks You are ready to start receiving tasks. [PERSON_NAME] [P…" at bounding box center [145, 373] width 221 height 677
click at [535, 470] on div "Back to Dashboard Change Sender ID Customers Technicians Select a contact Outbo…" at bounding box center [800, 373] width 1089 height 677
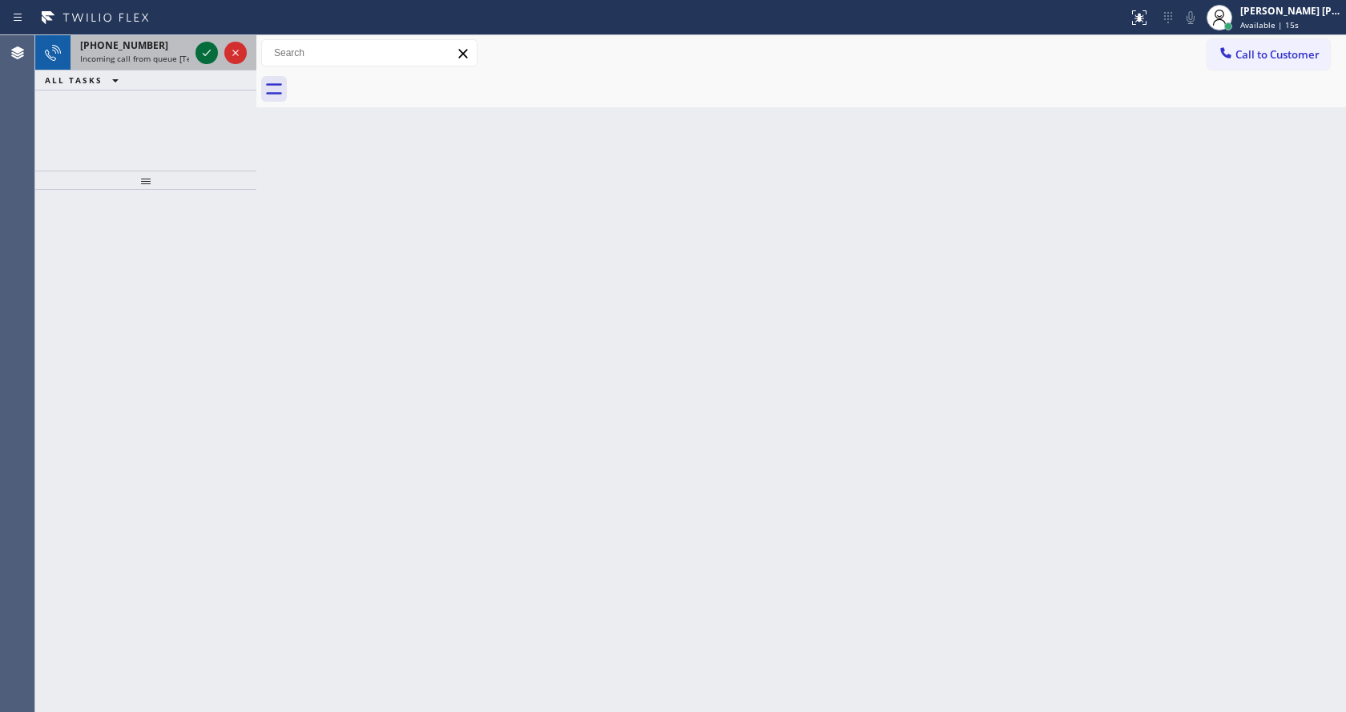
click at [206, 55] on icon at bounding box center [207, 53] width 8 height 6
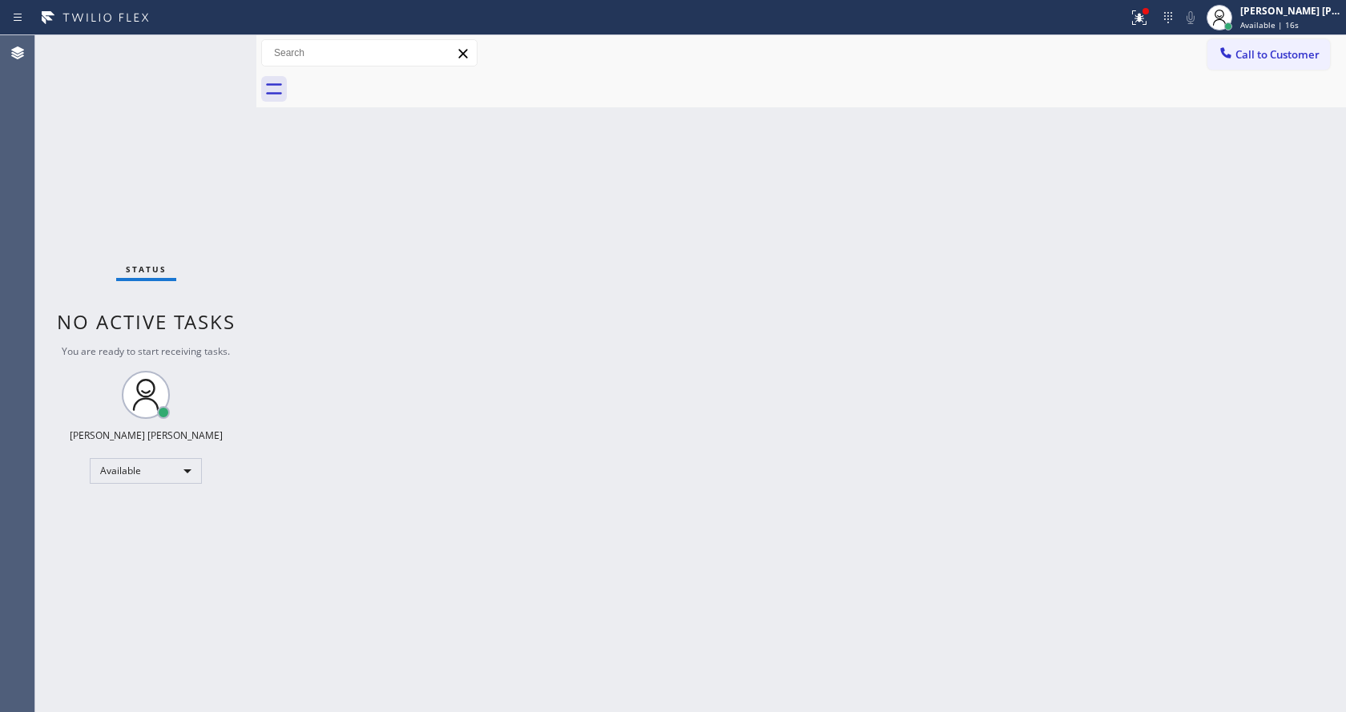
click at [398, 489] on div "Back to Dashboard Change Sender ID Customers Technicians Select a contact Outbo…" at bounding box center [800, 373] width 1089 height 677
drag, startPoint x: 435, startPoint y: 329, endPoint x: 742, endPoint y: 221, distance: 325.3
click at [440, 329] on div "Back to Dashboard Change Sender ID Customers Technicians Select a contact Outbo…" at bounding box center [800, 373] width 1089 height 677
click at [1136, 4] on button at bounding box center [1138, 17] width 35 height 35
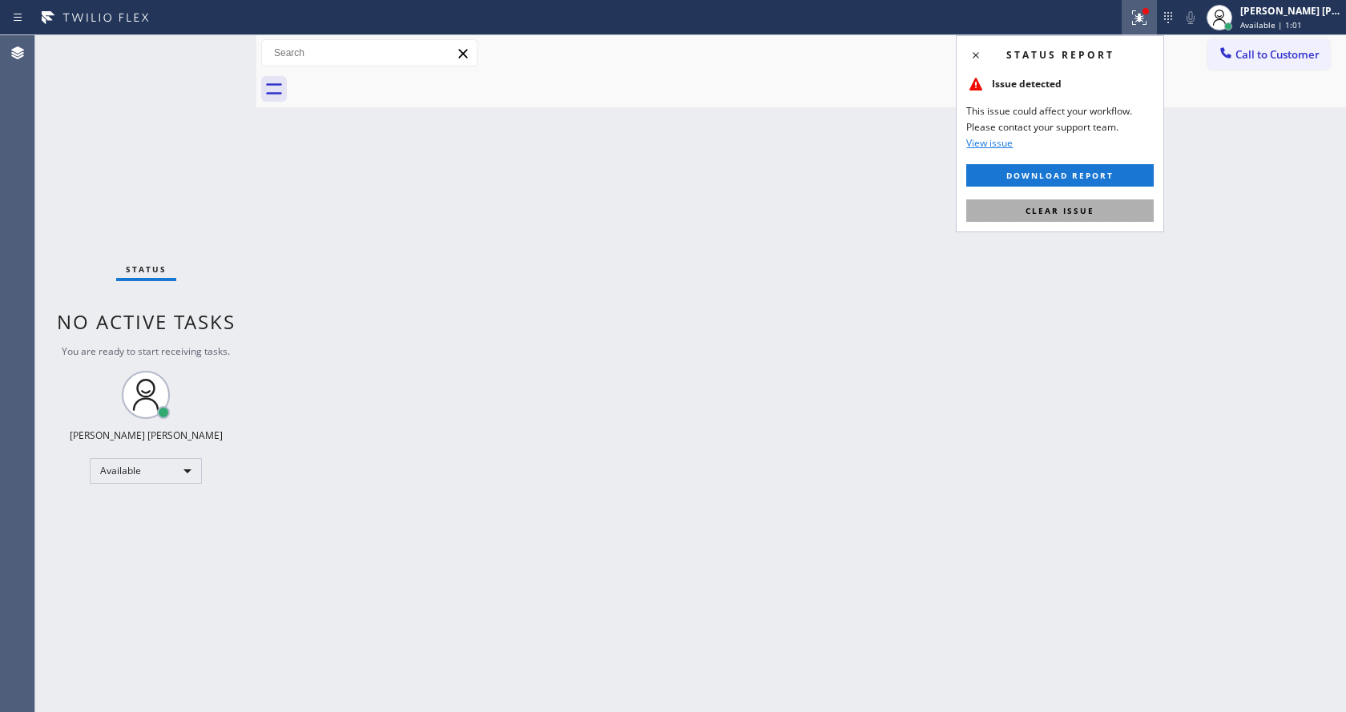
click at [1067, 213] on span "Clear issue" at bounding box center [1059, 210] width 69 height 11
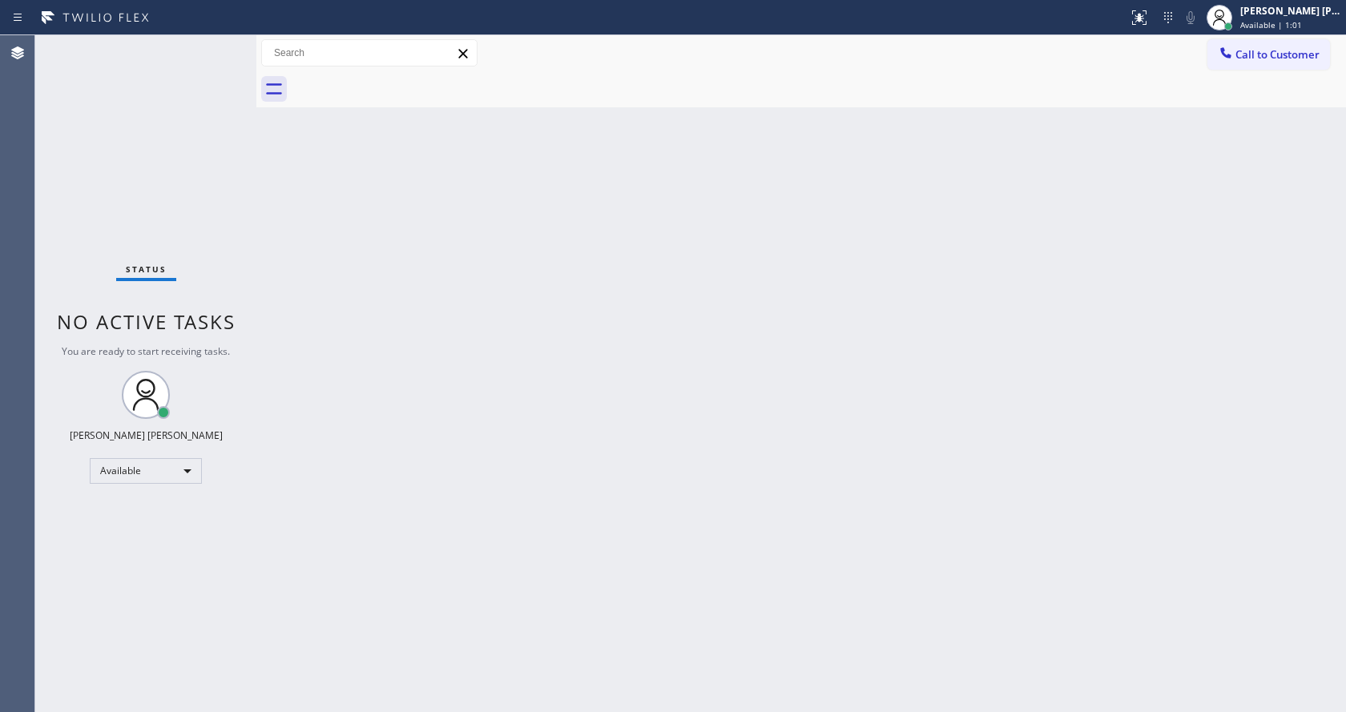
drag, startPoint x: 1178, startPoint y: 352, endPoint x: 661, endPoint y: 507, distance: 540.2
click at [1150, 362] on div "Back to Dashboard Change Sender ID Customers Technicians Select a contact Outbo…" at bounding box center [800, 373] width 1089 height 677
click at [256, 199] on div at bounding box center [256, 373] width 0 height 677
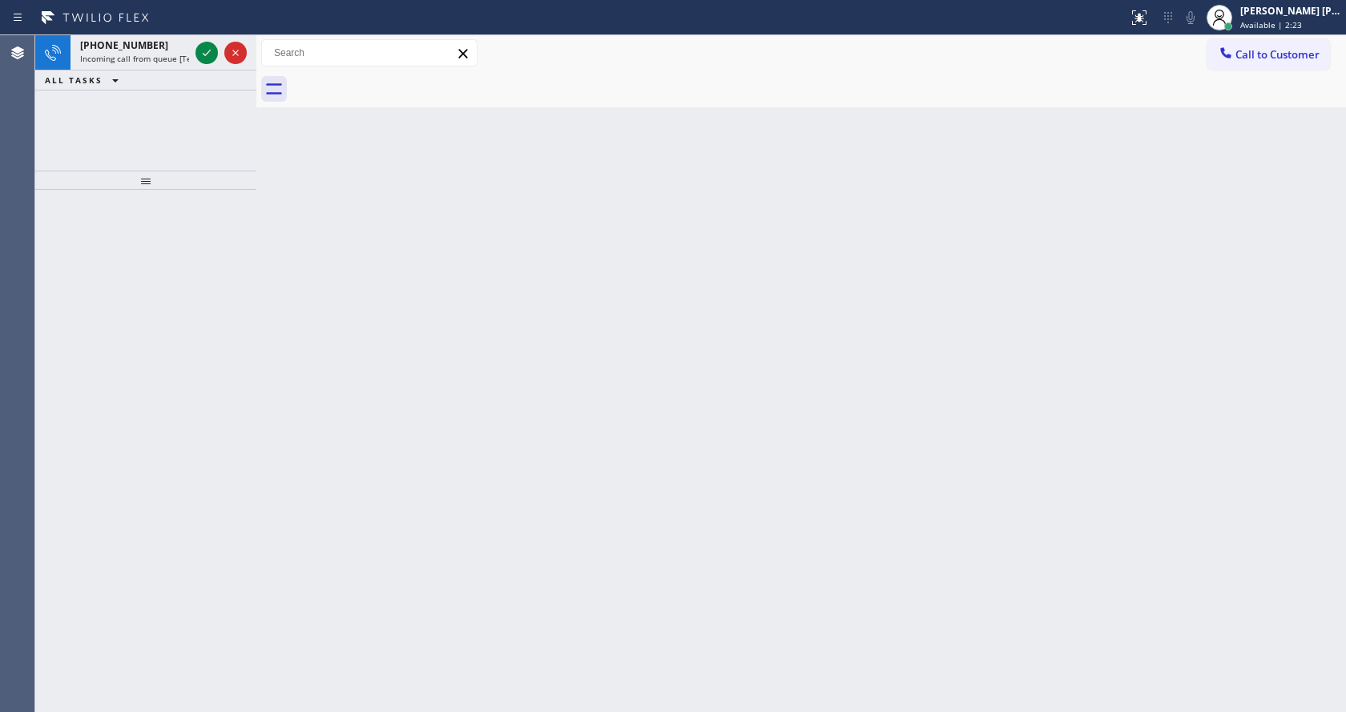
click at [206, 198] on div at bounding box center [145, 451] width 221 height 522
click at [209, 53] on icon at bounding box center [206, 52] width 19 height 19
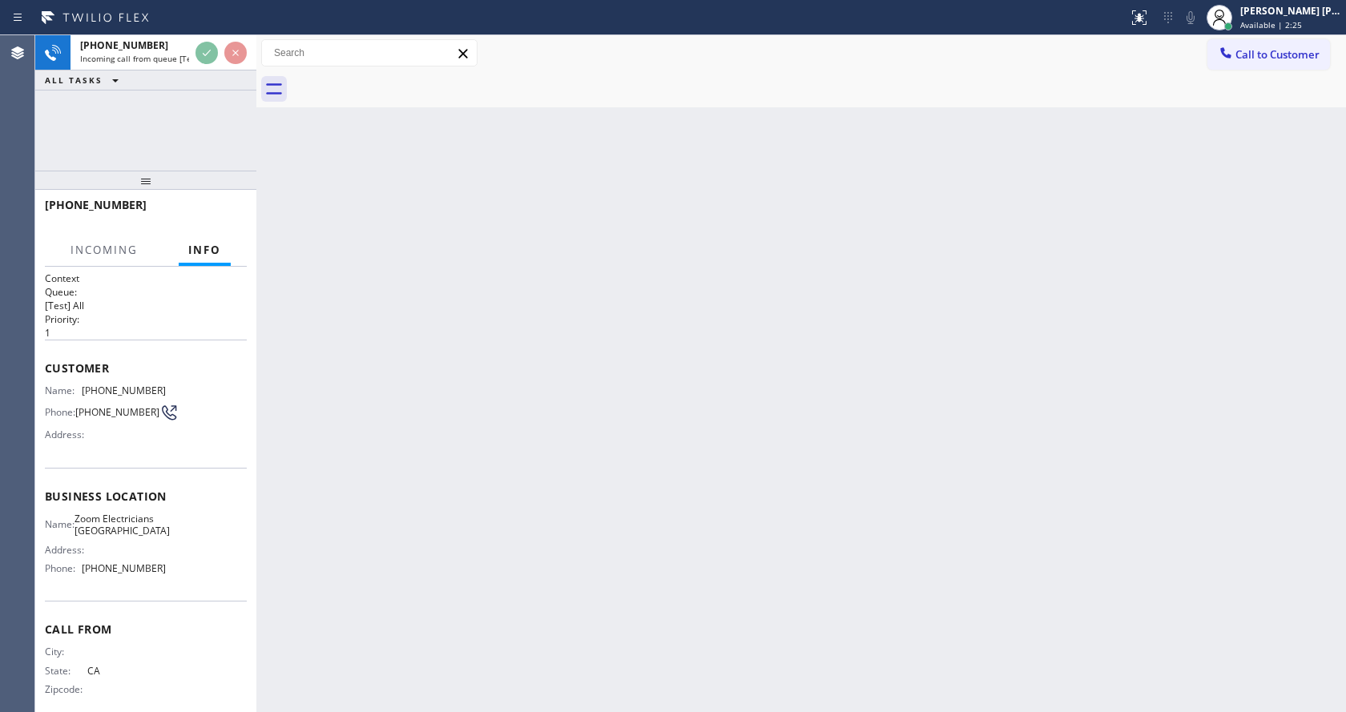
scroll to position [33, 0]
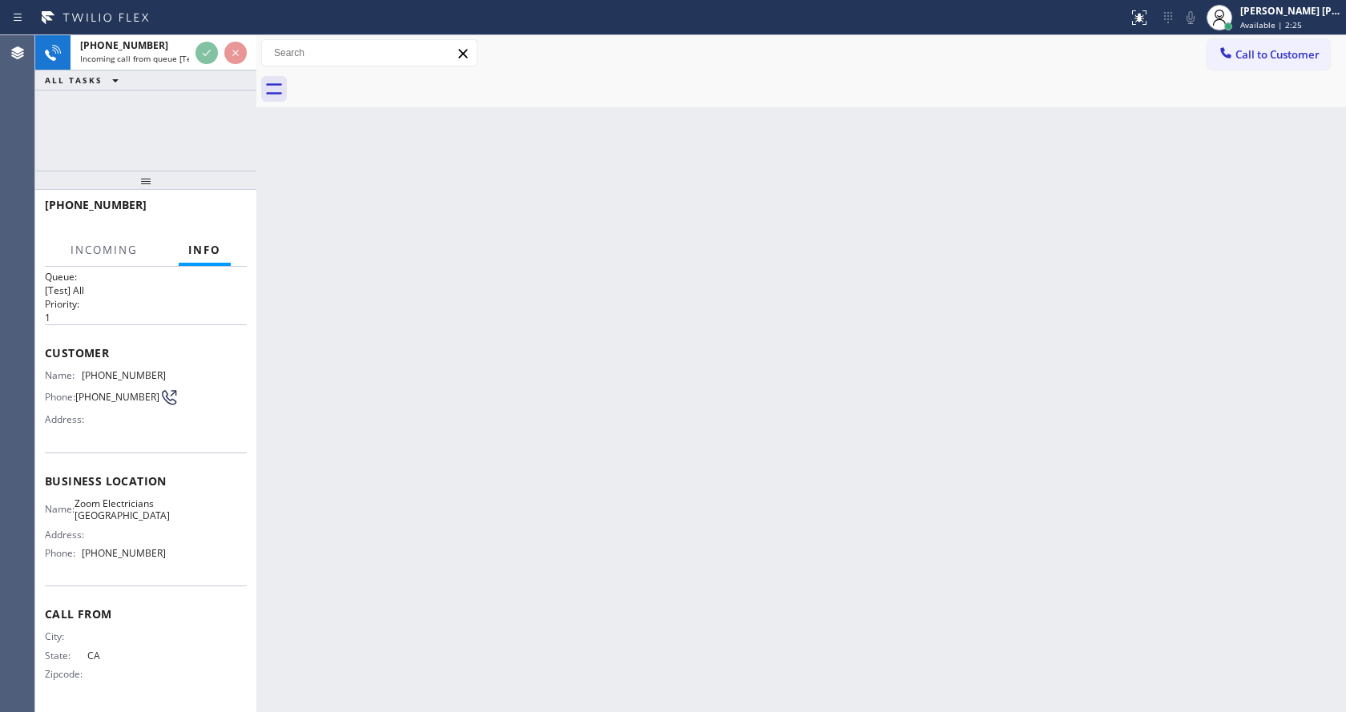
click at [597, 441] on div "Back to Dashboard Change Sender ID Customers Technicians Select a contact Outbo…" at bounding box center [800, 373] width 1089 height 677
click at [290, 557] on div "Back to Dashboard Change Sender ID Customers Technicians Select a contact Outbo…" at bounding box center [800, 373] width 1089 height 677
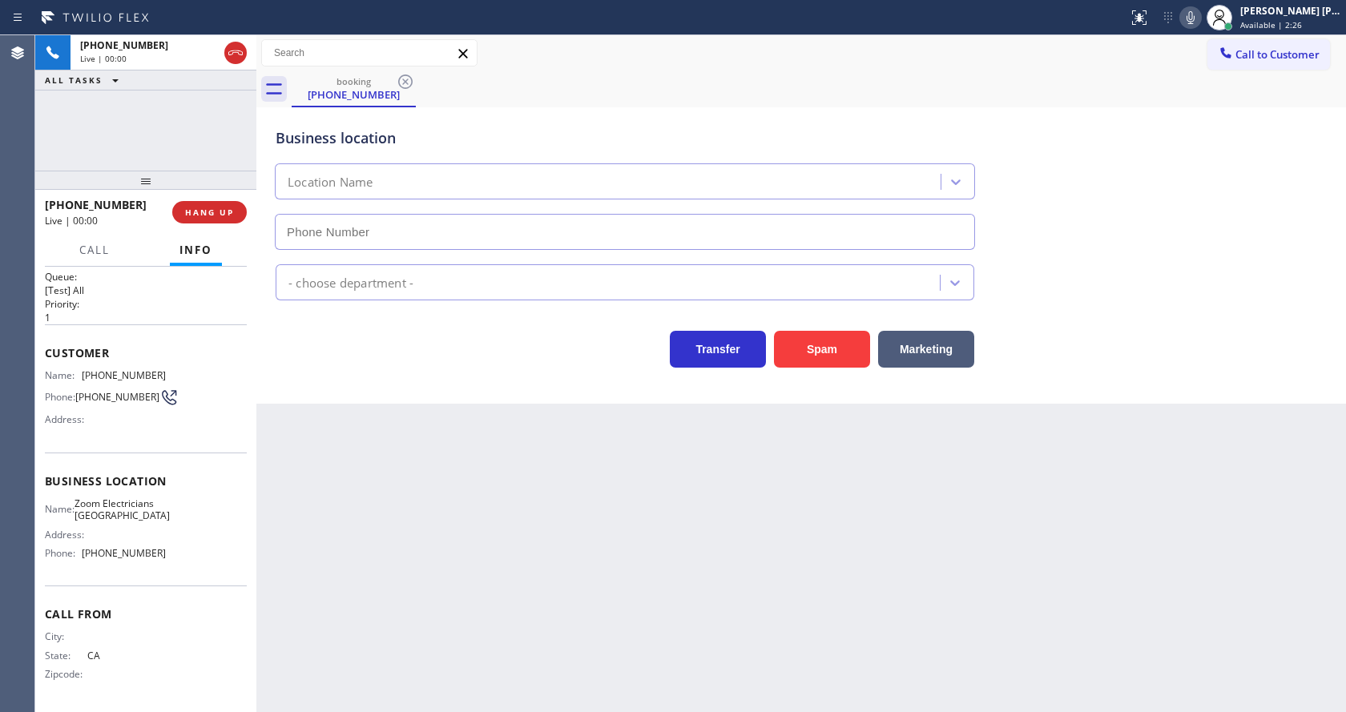
type input "[PHONE_NUMBER]"
click at [481, 527] on div "Back to Dashboard Change Sender ID Customers Technicians Select a contact Outbo…" at bounding box center [800, 373] width 1089 height 677
click at [446, 485] on div "Back to Dashboard Change Sender ID Customers Technicians Select a contact Outbo…" at bounding box center [800, 373] width 1089 height 677
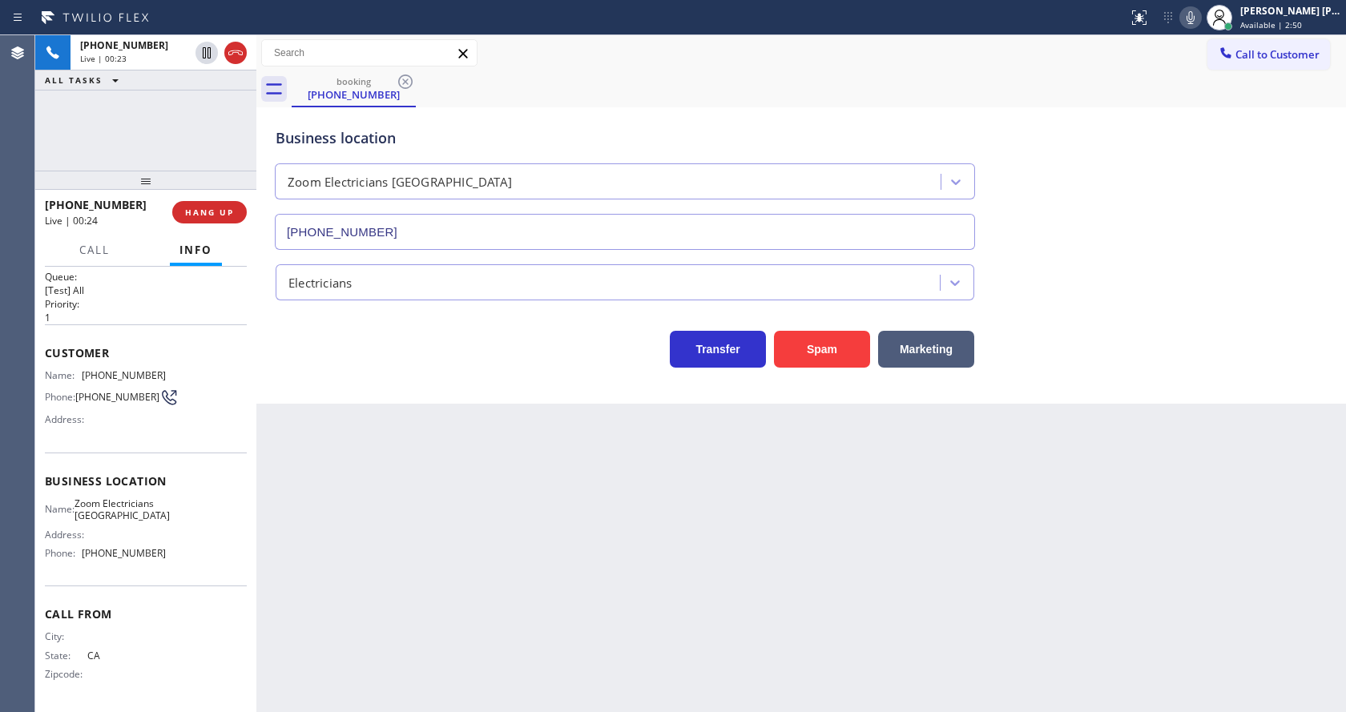
click at [689, 618] on div "Back to Dashboard Change Sender ID Customers Technicians Select a contact Outbo…" at bounding box center [800, 373] width 1089 height 677
click at [365, 518] on div "Back to Dashboard Change Sender ID Customers Technicians Select a contact Outbo…" at bounding box center [800, 373] width 1089 height 677
click at [814, 352] on button "Spam" at bounding box center [822, 349] width 96 height 37
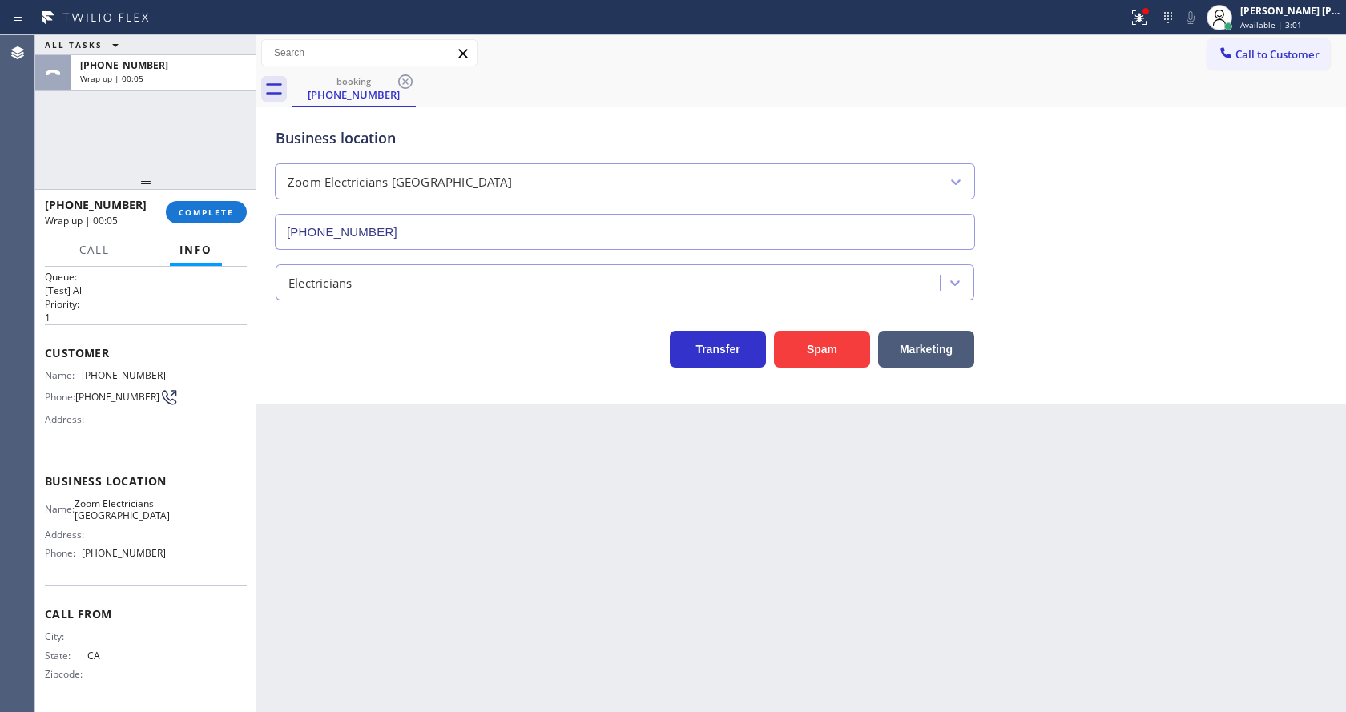
click at [481, 590] on div "Back to Dashboard Change Sender ID Customers Technicians Select a contact Outbo…" at bounding box center [800, 373] width 1089 height 677
click at [179, 311] on p "1" at bounding box center [146, 318] width 202 height 14
click at [189, 203] on button "COMPLETE" at bounding box center [206, 212] width 81 height 22
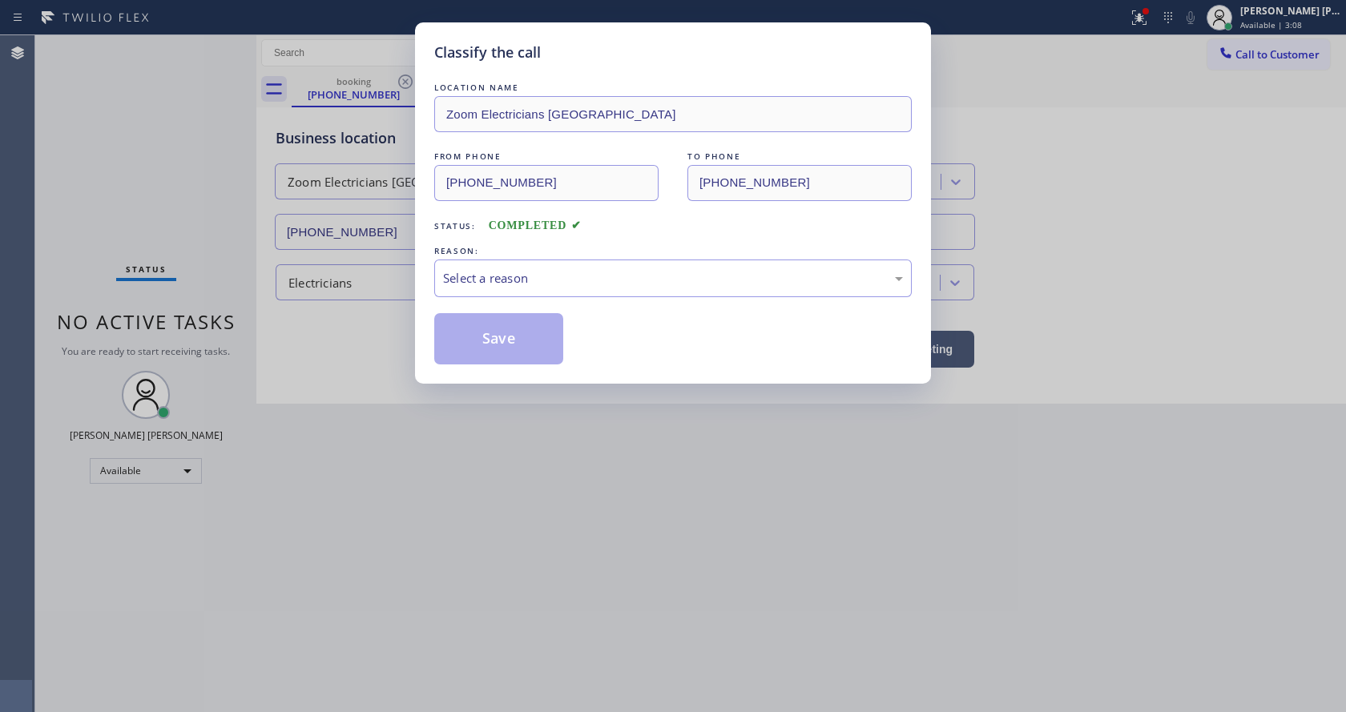
click at [544, 280] on div "Select a reason" at bounding box center [673, 278] width 460 height 18
click at [501, 339] on button "Save" at bounding box center [498, 338] width 129 height 51
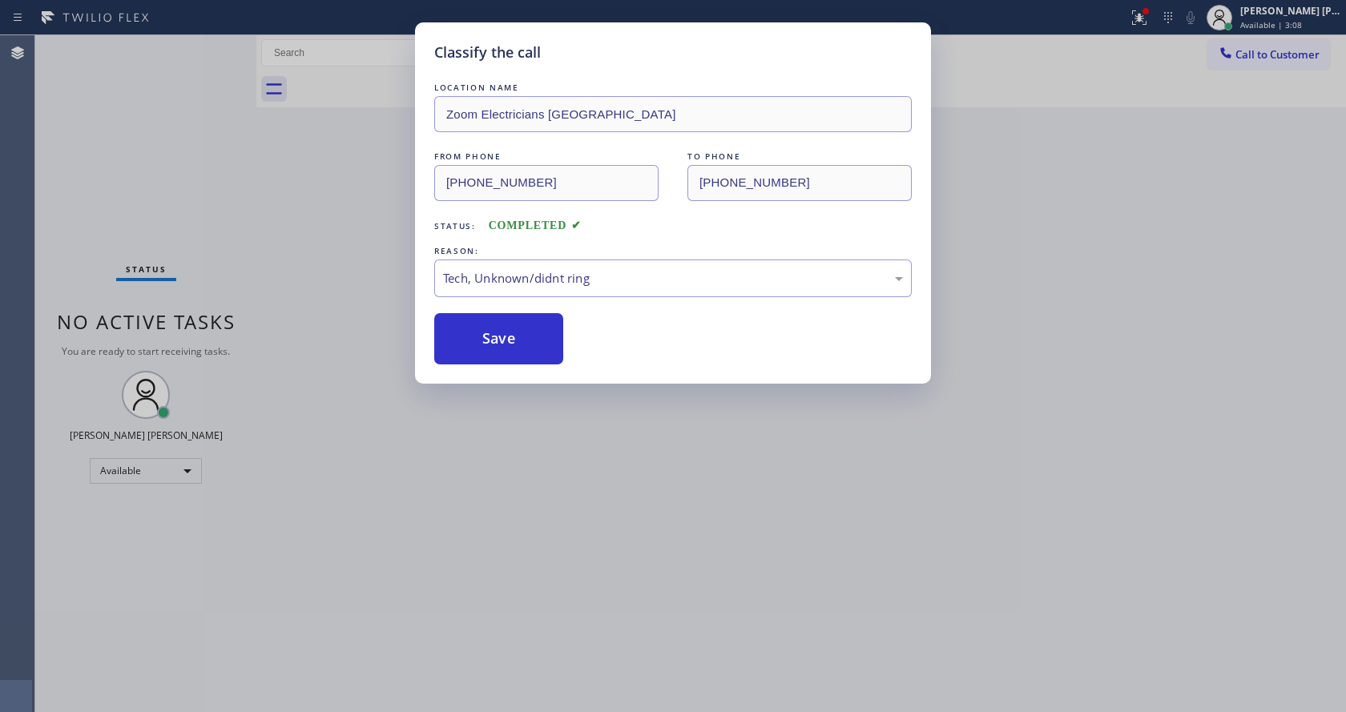
click at [582, 437] on div "Classify the call LOCATION NAME Zoom Electricians [GEOGRAPHIC_DATA] FROM PHONE …" at bounding box center [673, 356] width 1346 height 712
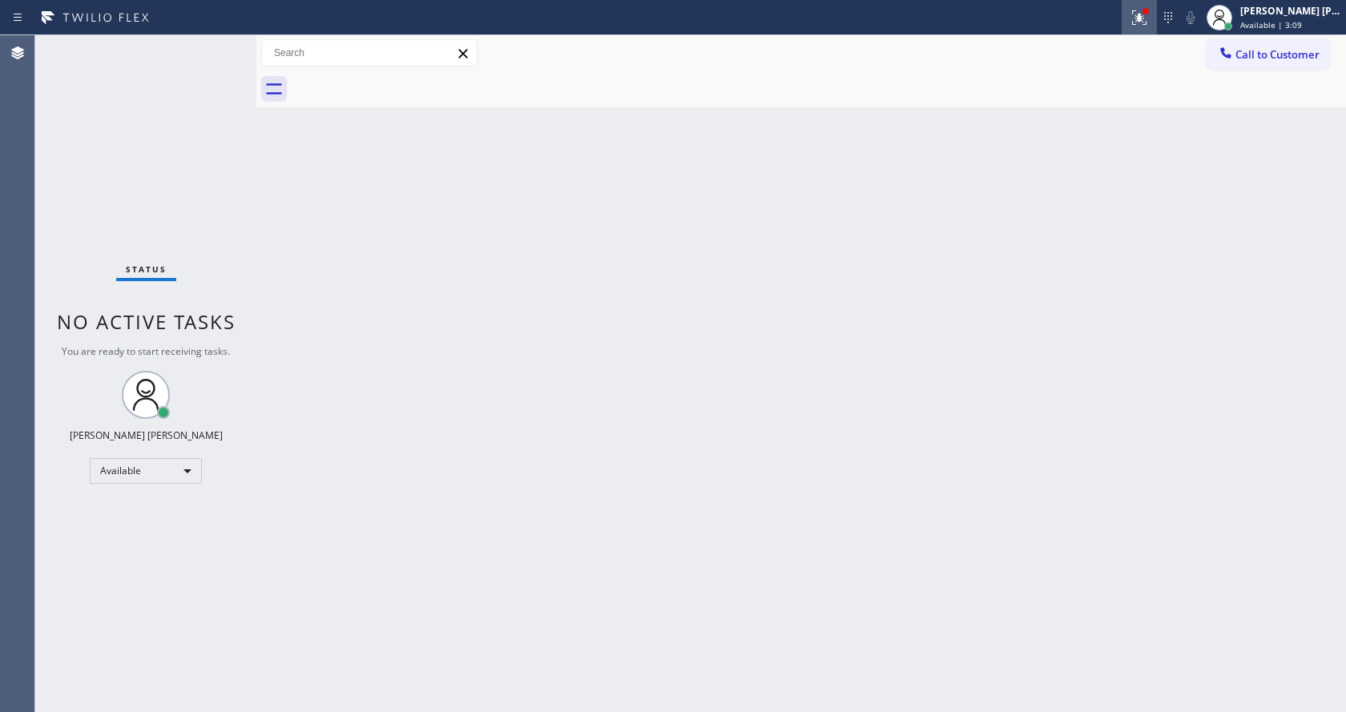
click at [1144, 5] on button at bounding box center [1138, 17] width 35 height 35
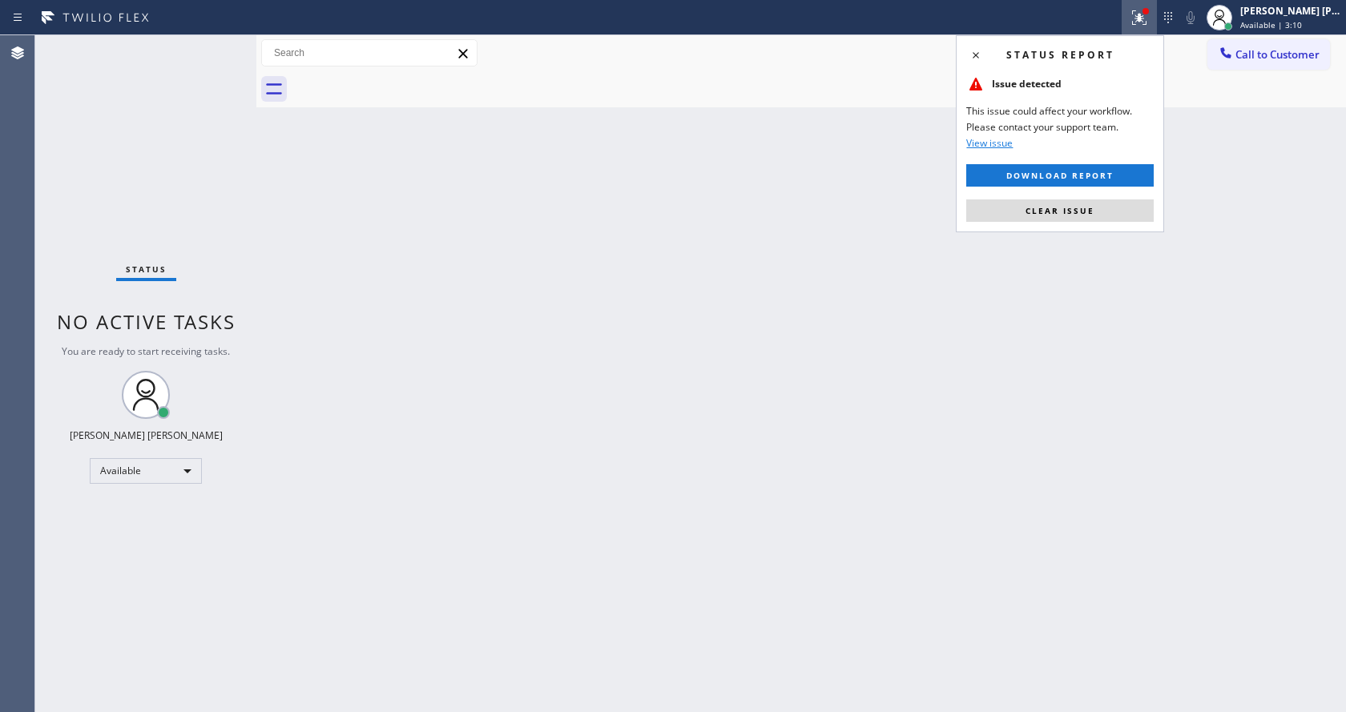
click at [1071, 196] on div "Status report Issue detected This issue could affect your workflow. Please cont…" at bounding box center [1060, 133] width 208 height 197
click at [1080, 211] on span "Clear issue" at bounding box center [1059, 210] width 69 height 11
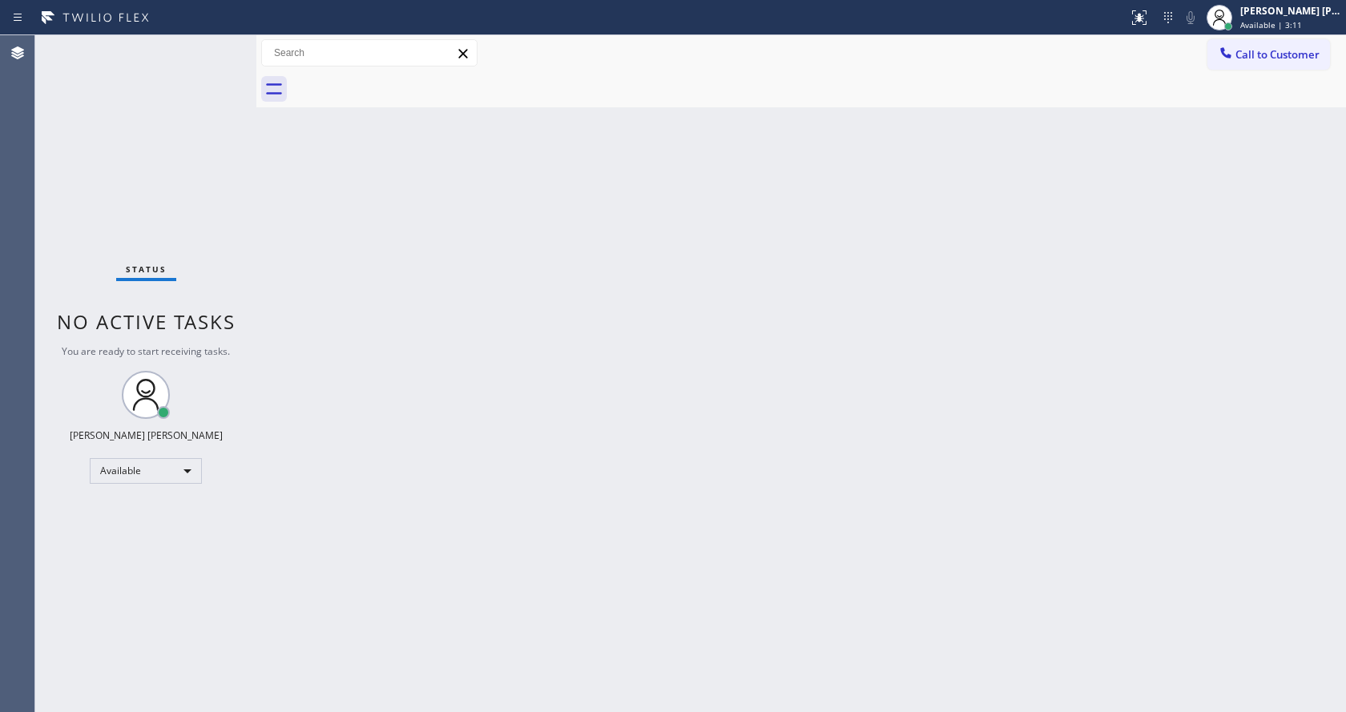
click at [1121, 234] on div "Back to Dashboard Change Sender ID Customers Technicians Select a contact Outbo…" at bounding box center [800, 373] width 1089 height 677
click at [346, 312] on div "Back to Dashboard Change Sender ID Customers Technicians Select a contact Outbo…" at bounding box center [800, 373] width 1089 height 677
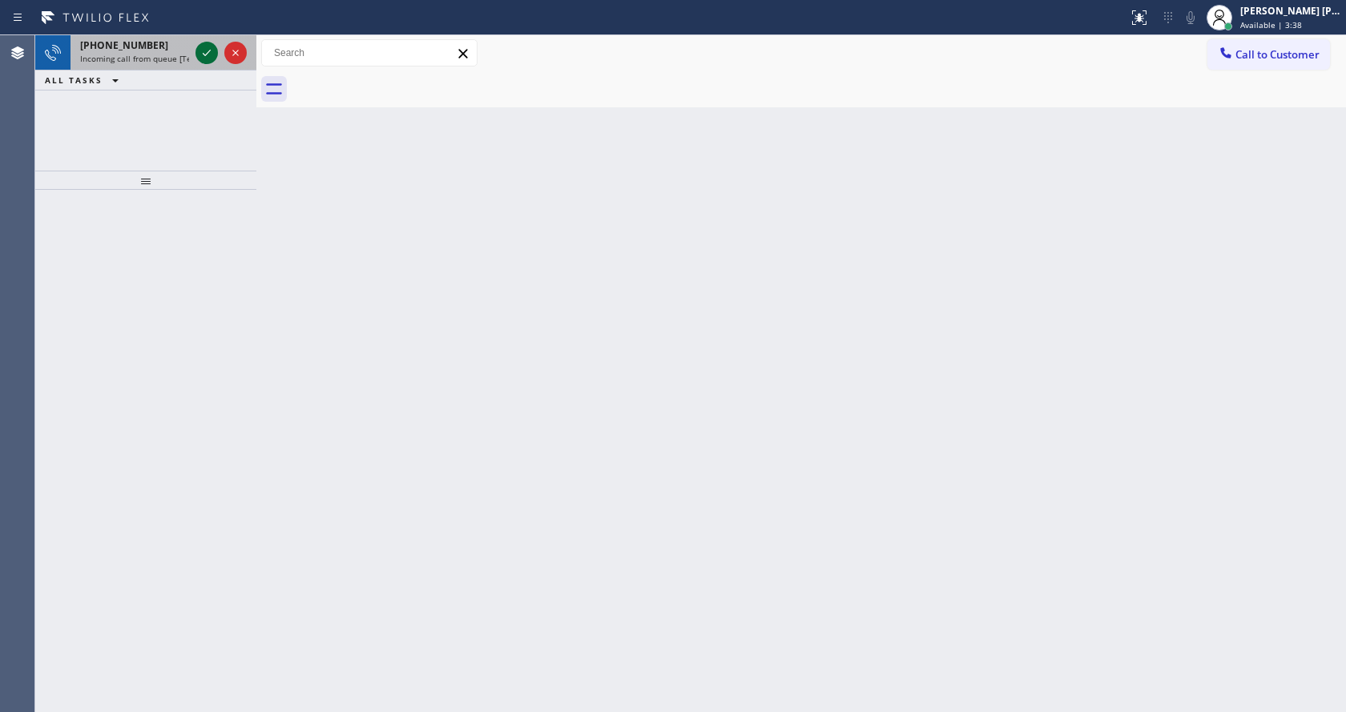
click at [211, 56] on icon at bounding box center [206, 52] width 19 height 19
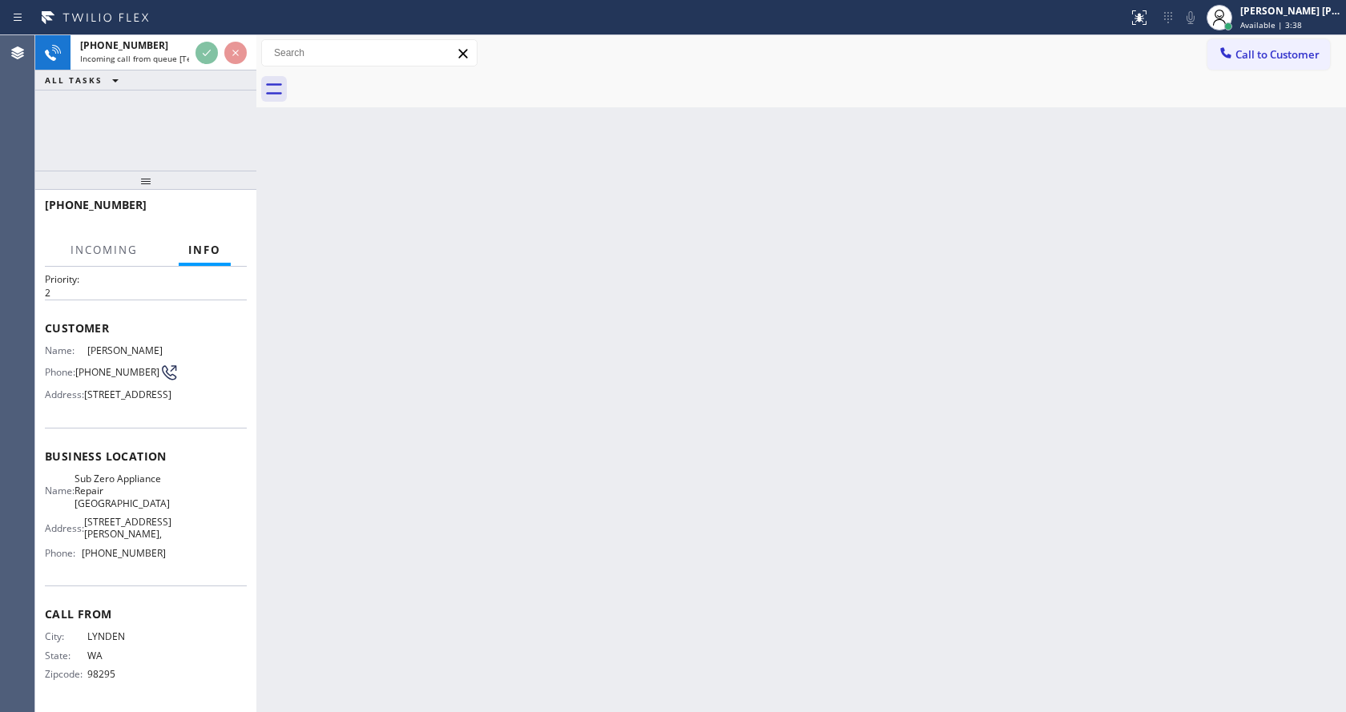
scroll to position [82, 0]
click at [613, 476] on div "Back to Dashboard Change Sender ID Customers Technicians Select a contact Outbo…" at bounding box center [800, 373] width 1089 height 677
click at [419, 484] on div "Back to Dashboard Change Sender ID Customers Technicians Select a contact Outbo…" at bounding box center [800, 373] width 1089 height 677
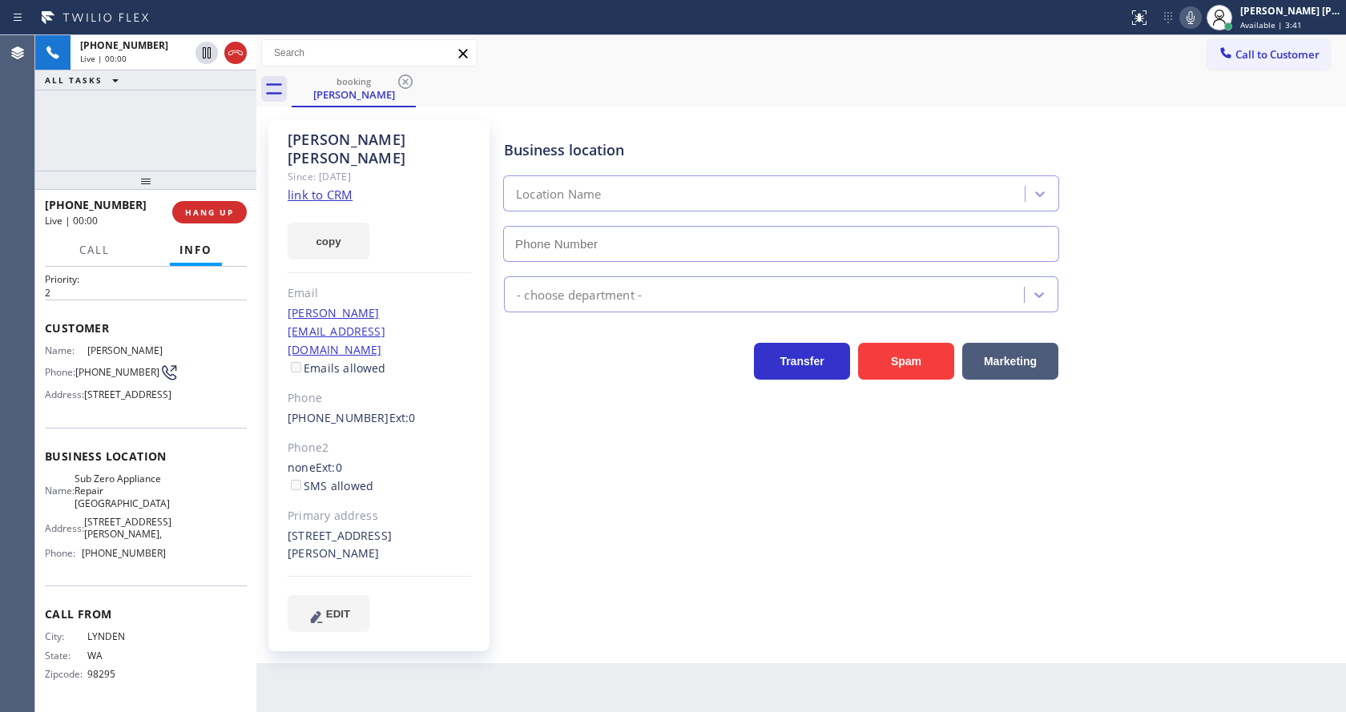
type input "[PHONE_NUMBER]"
click at [425, 439] on div "Phone2" at bounding box center [379, 448] width 183 height 18
click at [341, 187] on link "link to CRM" at bounding box center [320, 195] width 65 height 16
click at [646, 503] on div "Business location Sub Zero Appliance Repair [GEOGRAPHIC_DATA] [PHONE_NUMBER] Ap…" at bounding box center [921, 375] width 841 height 504
click at [1197, 18] on icon at bounding box center [1190, 17] width 19 height 19
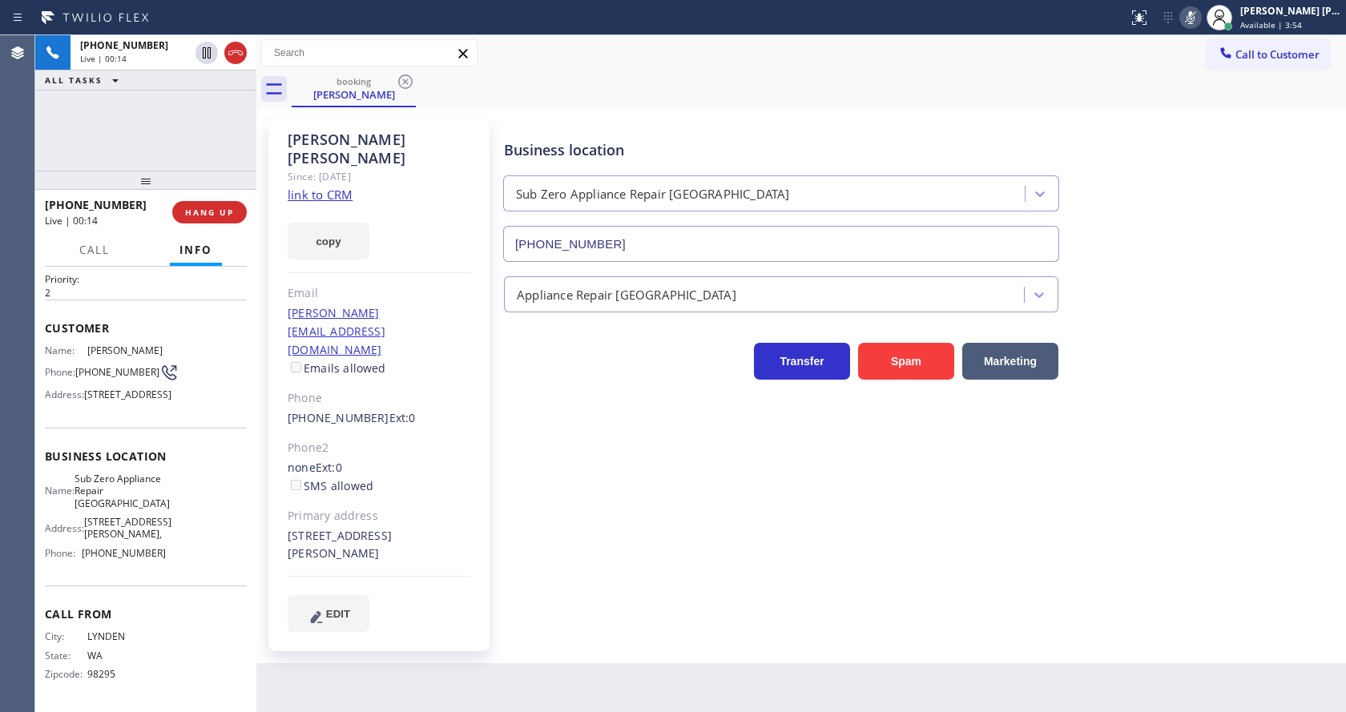
click at [1197, 18] on icon at bounding box center [1190, 17] width 19 height 19
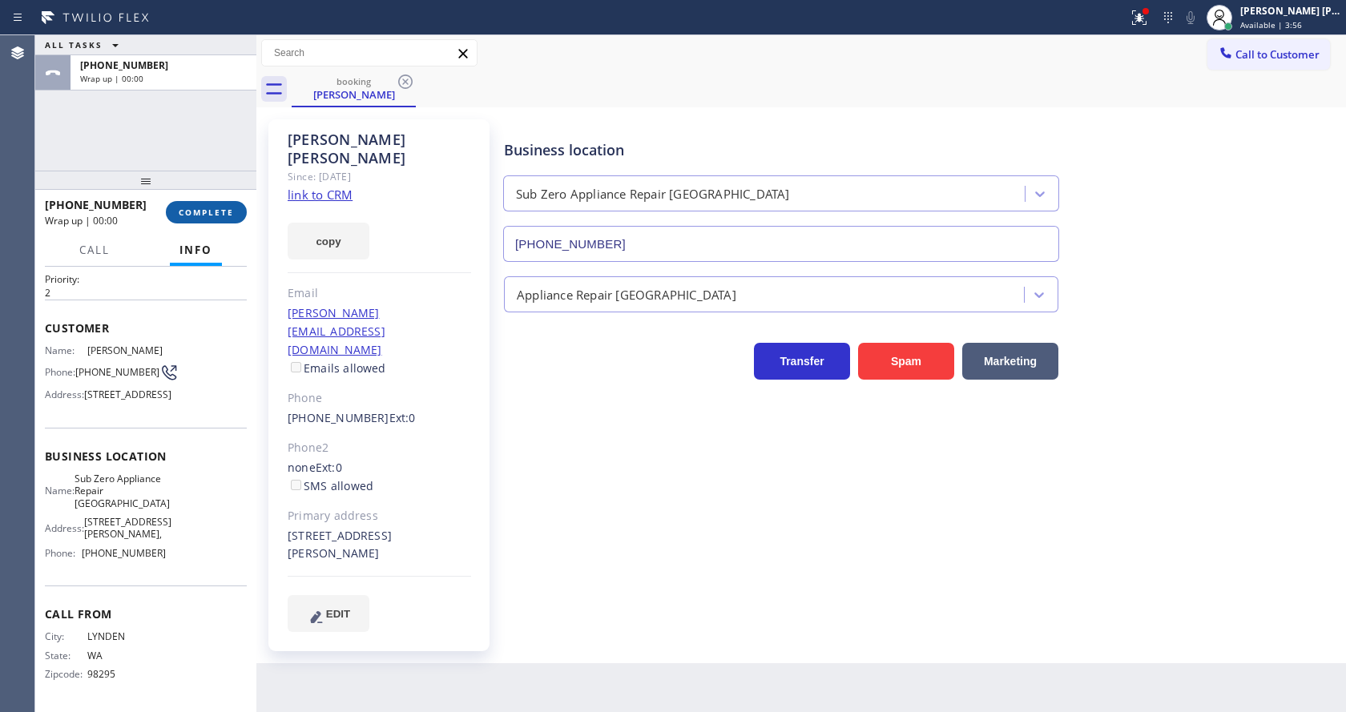
click at [177, 208] on button "COMPLETE" at bounding box center [206, 212] width 81 height 22
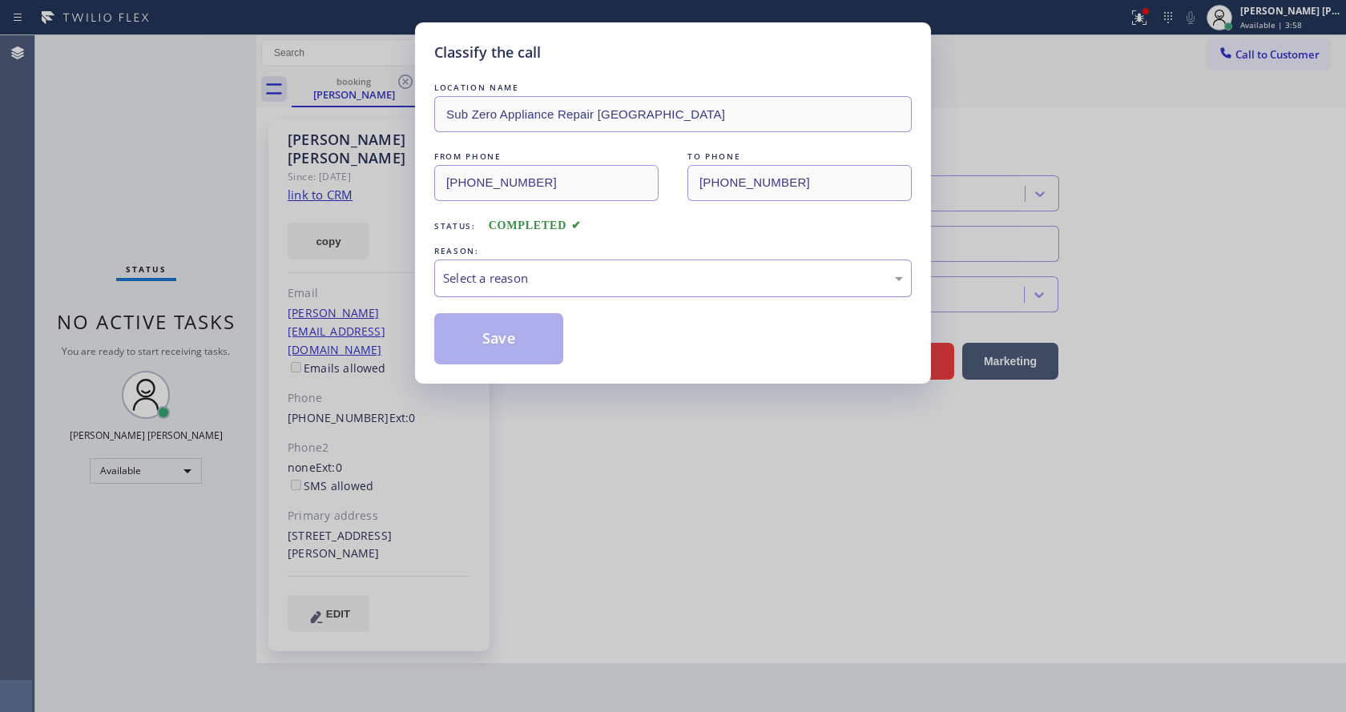
click at [579, 267] on div "Select a reason" at bounding box center [672, 279] width 477 height 38
click at [521, 333] on button "Save" at bounding box center [498, 338] width 129 height 51
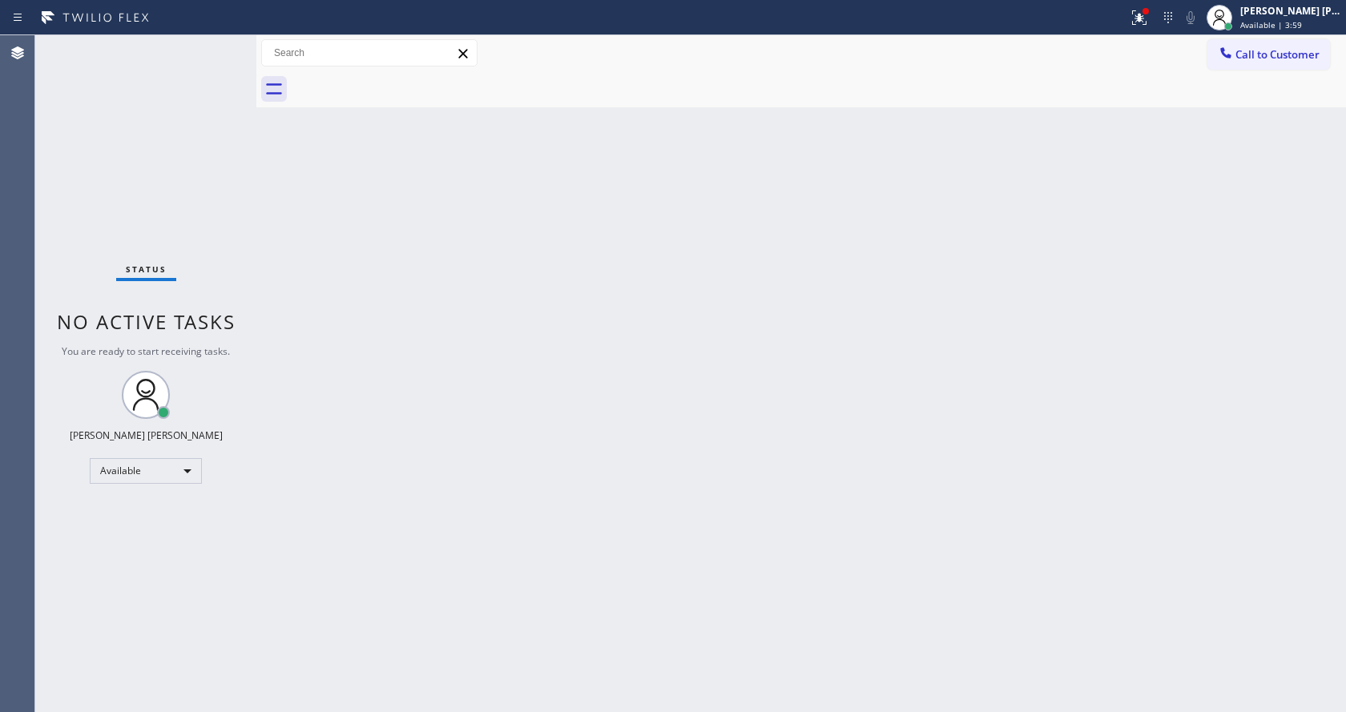
click at [1145, 11] on icon at bounding box center [1138, 17] width 19 height 19
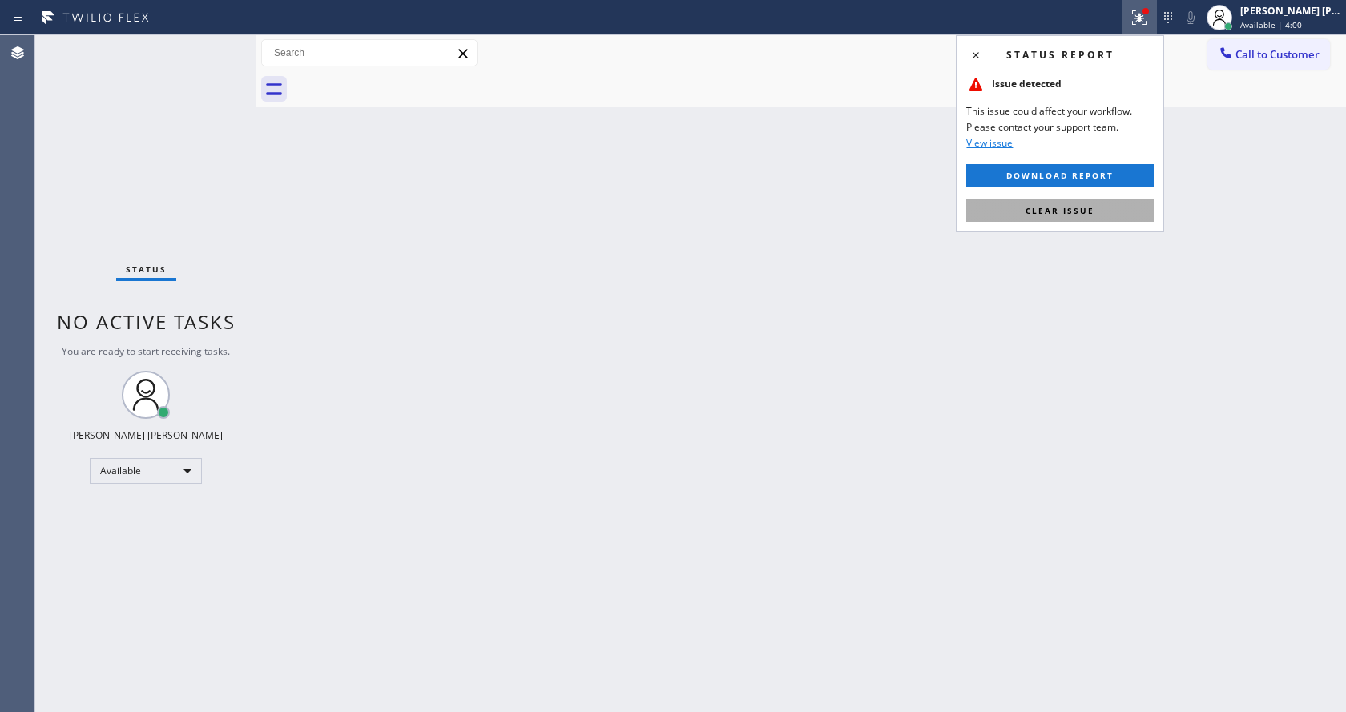
click at [1054, 215] on span "Clear issue" at bounding box center [1059, 210] width 69 height 11
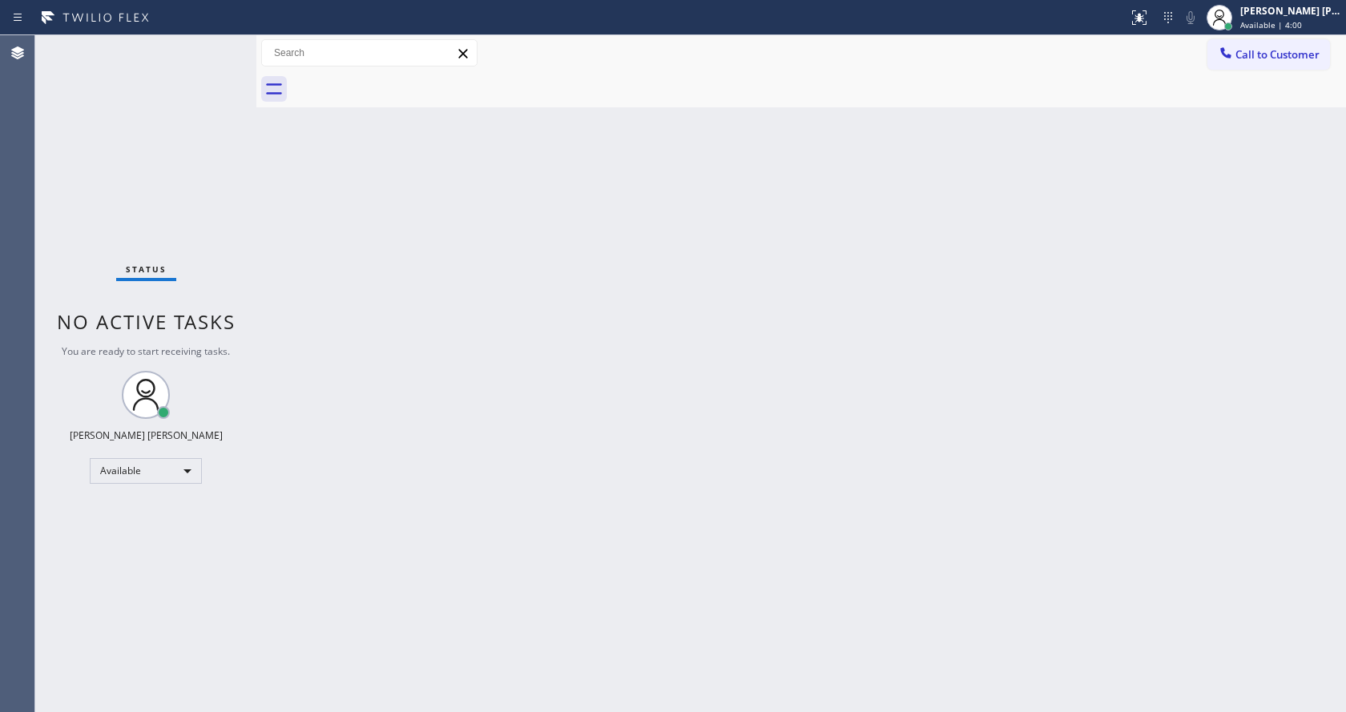
drag, startPoint x: 1054, startPoint y: 215, endPoint x: 956, endPoint y: 300, distance: 130.1
click at [1054, 215] on div "Back to Dashboard Change Sender ID Customers Technicians Select a contact Outbo…" at bounding box center [800, 373] width 1089 height 677
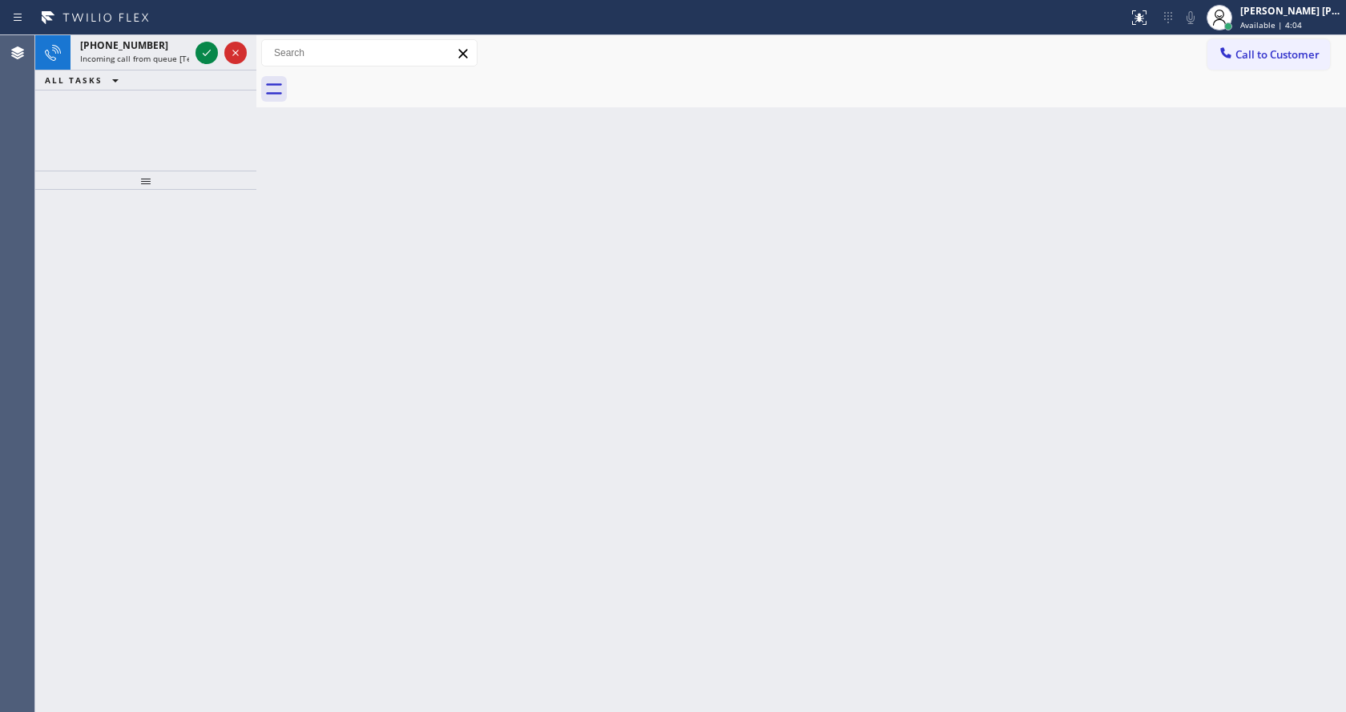
click at [128, 155] on div "[PHONE_NUMBER] Incoming call from queue [Test] All ALL TASKS ALL TASKS ACTIVE T…" at bounding box center [145, 102] width 221 height 135
click at [148, 45] on div "[PHONE_NUMBER]" at bounding box center [134, 45] width 109 height 14
click at [203, 49] on icon at bounding box center [206, 52] width 19 height 19
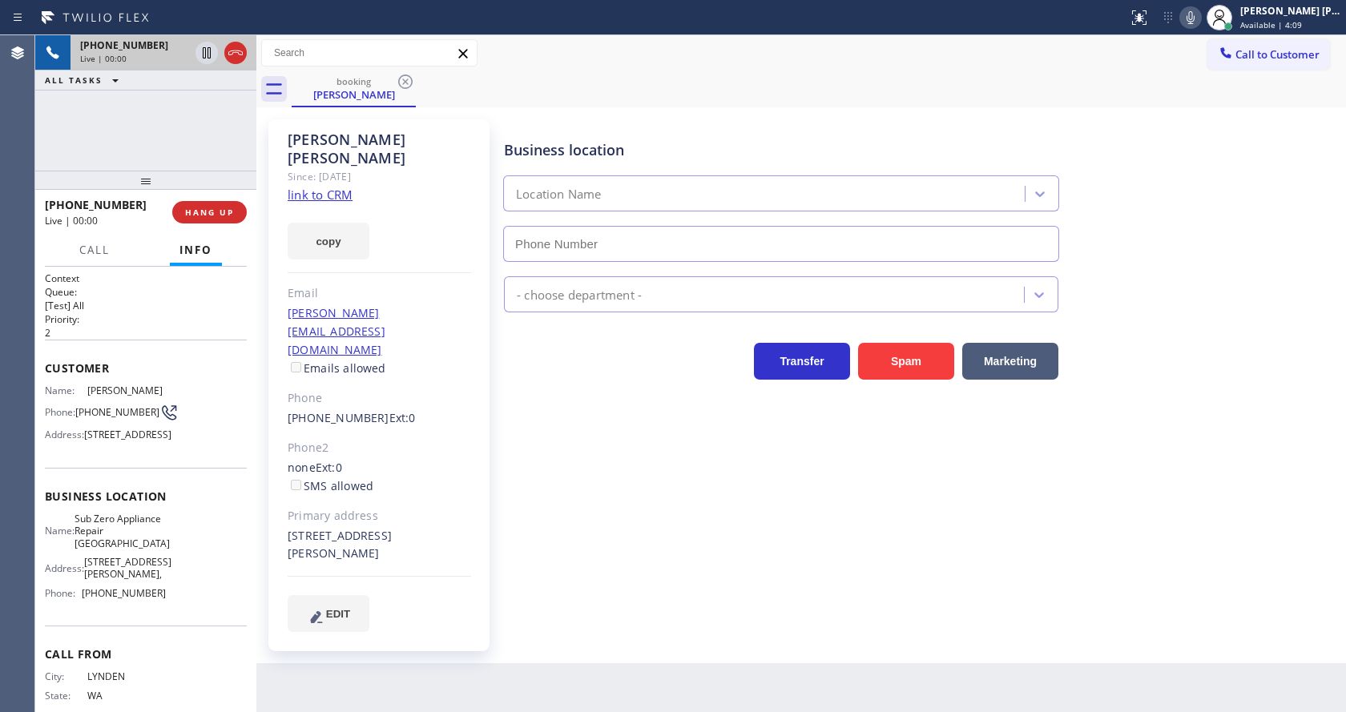
type input "[PHONE_NUMBER]"
click at [598, 470] on div "Business location Sub Zero Appliance Repair [GEOGRAPHIC_DATA] [PHONE_NUMBER] Ap…" at bounding box center [921, 375] width 841 height 504
click at [598, 465] on div "Business location Sub Zero Appliance Repair [GEOGRAPHIC_DATA] [PHONE_NUMBER] Ap…" at bounding box center [921, 375] width 841 height 504
click at [411, 439] on div "Phone2" at bounding box center [379, 448] width 183 height 18
click at [341, 187] on link "link to CRM" at bounding box center [320, 195] width 65 height 16
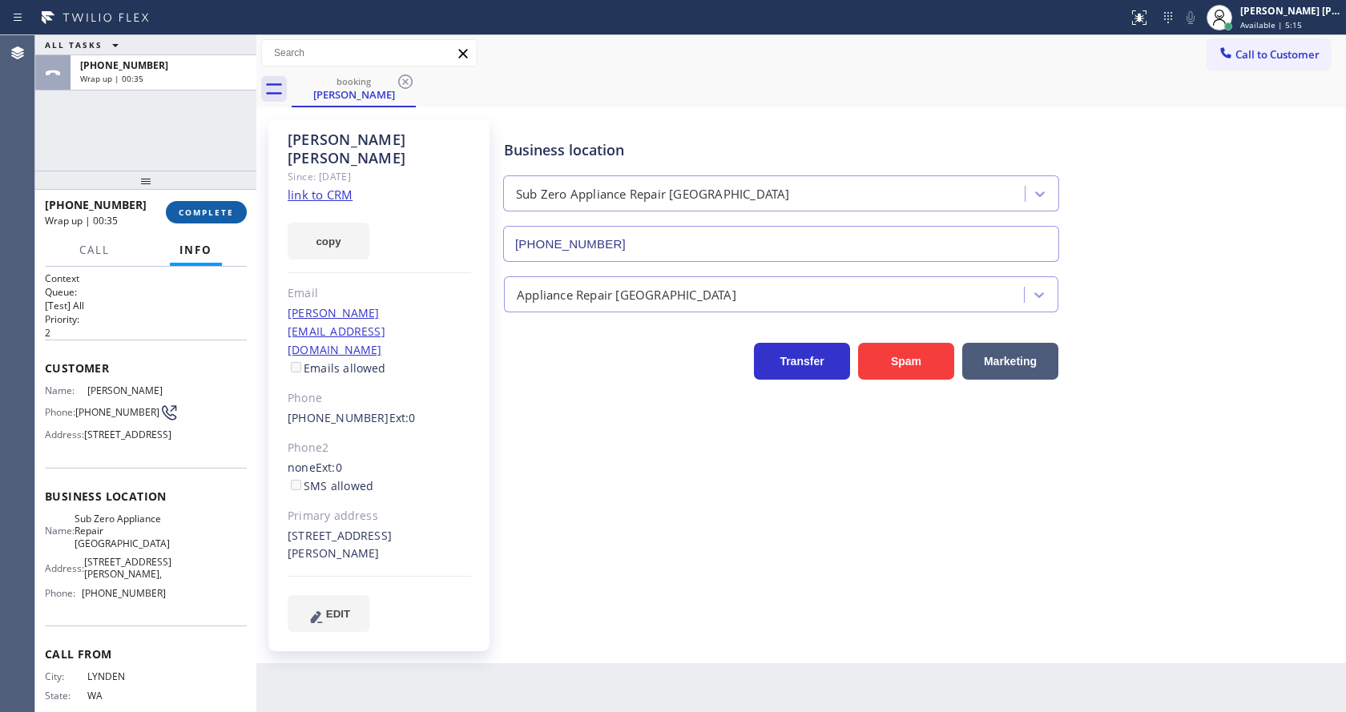
click at [196, 209] on span "COMPLETE" at bounding box center [206, 212] width 55 height 11
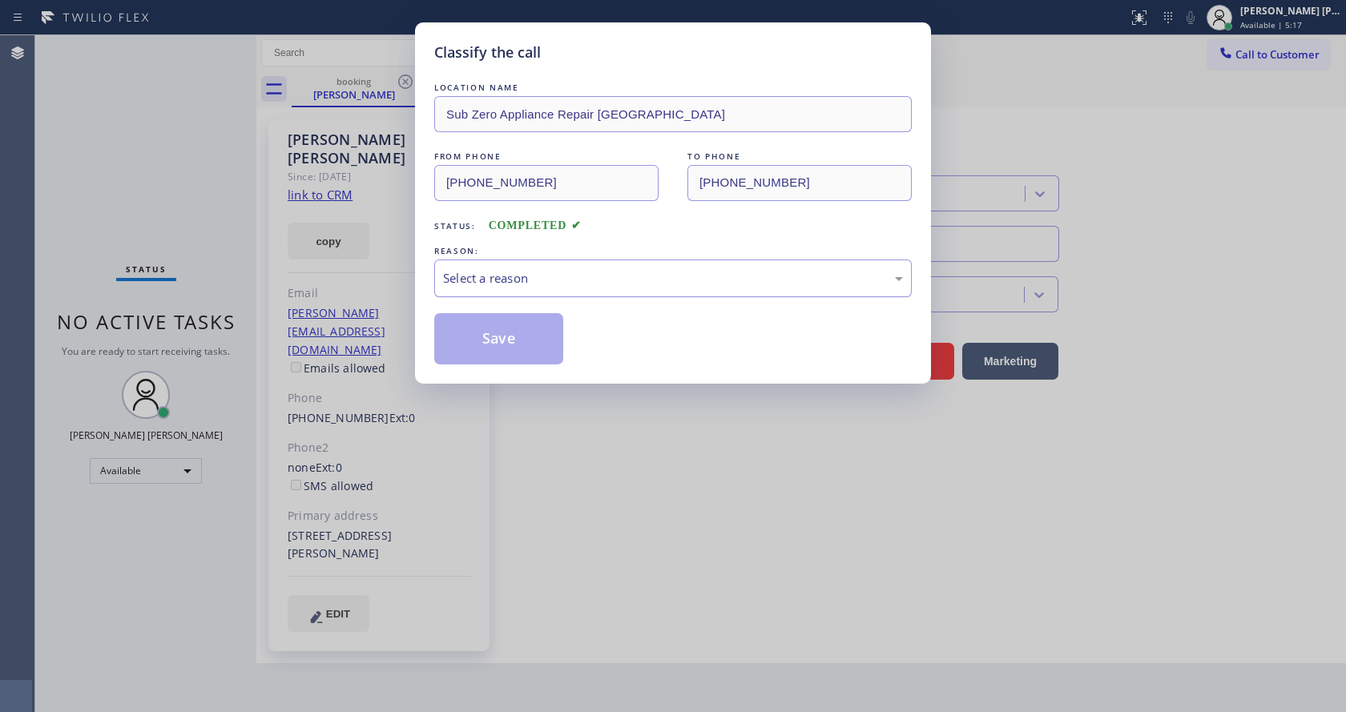
click at [532, 281] on div "Select a reason" at bounding box center [673, 278] width 460 height 18
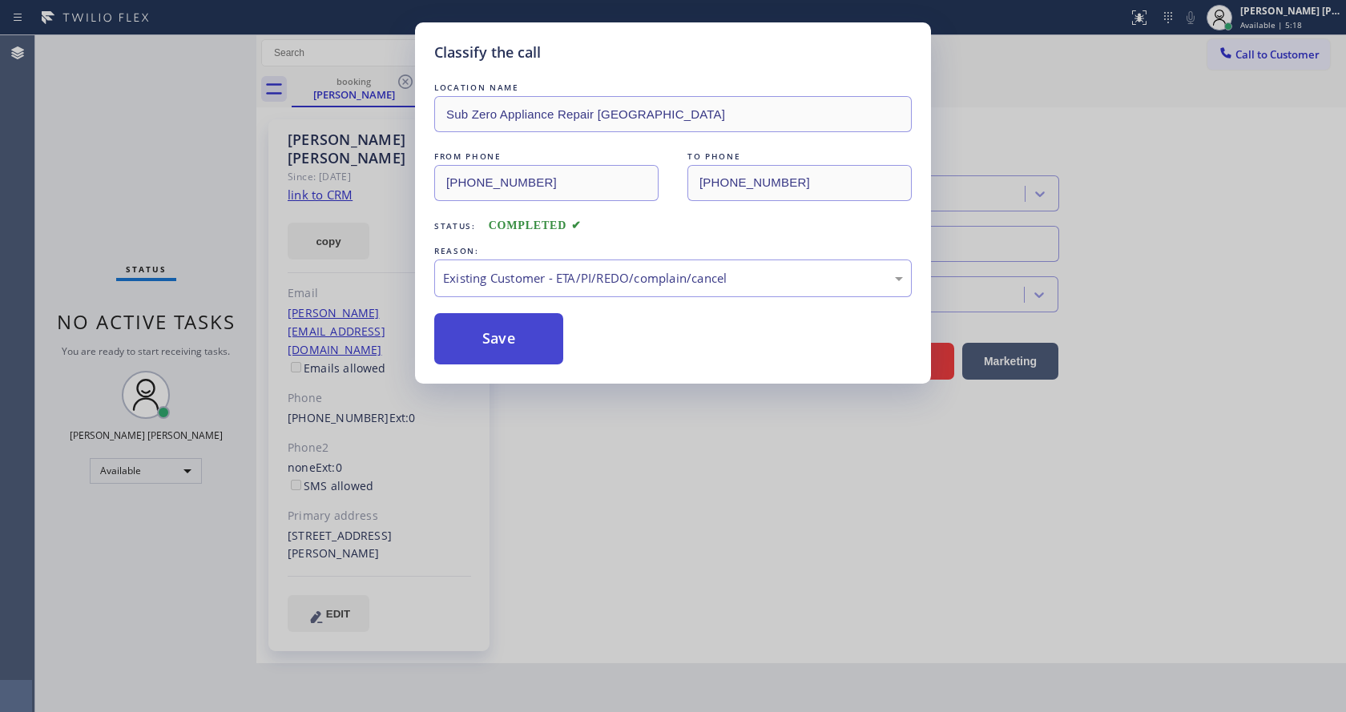
click at [495, 337] on button "Save" at bounding box center [498, 338] width 129 height 51
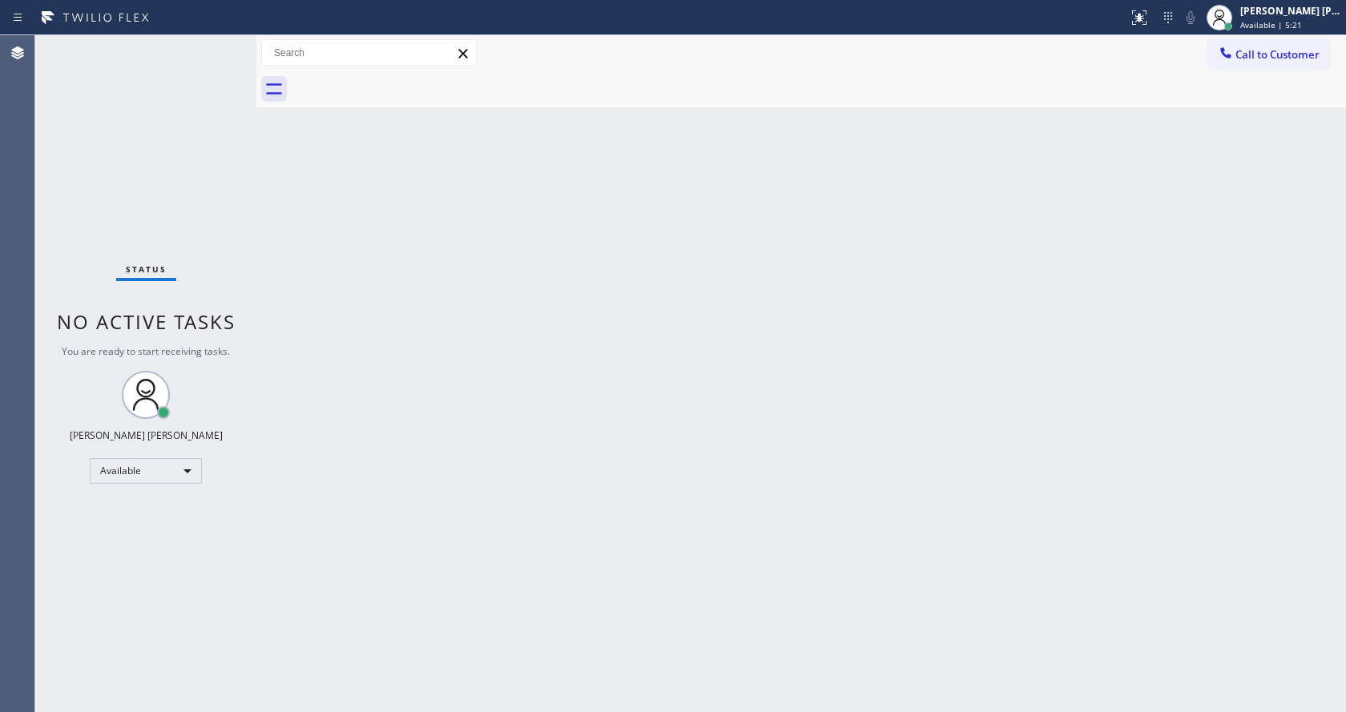
click at [457, 376] on div "Back to Dashboard Change Sender ID Customers Technicians Select a contact Outbo…" at bounding box center [800, 373] width 1089 height 677
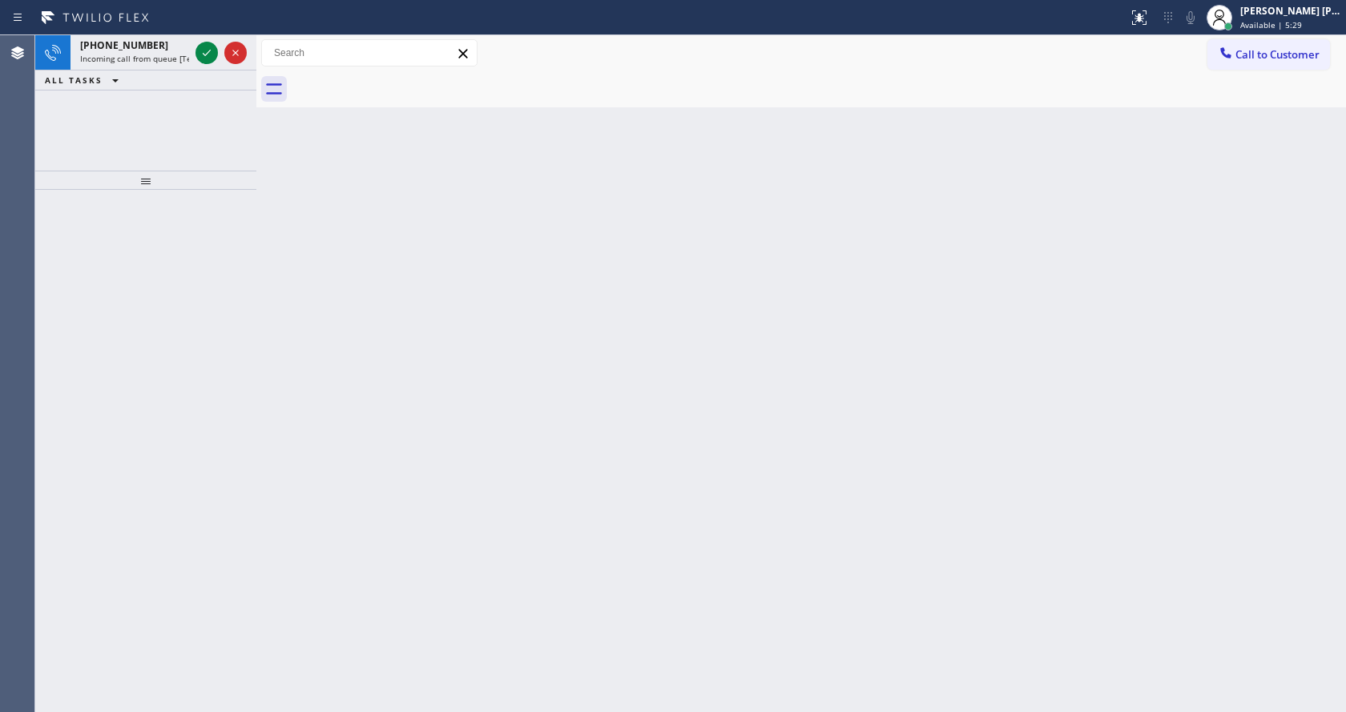
drag, startPoint x: 213, startPoint y: 244, endPoint x: 203, endPoint y: 169, distance: 75.9
click at [213, 244] on div at bounding box center [145, 451] width 221 height 522
click at [204, 55] on icon at bounding box center [207, 53] width 8 height 6
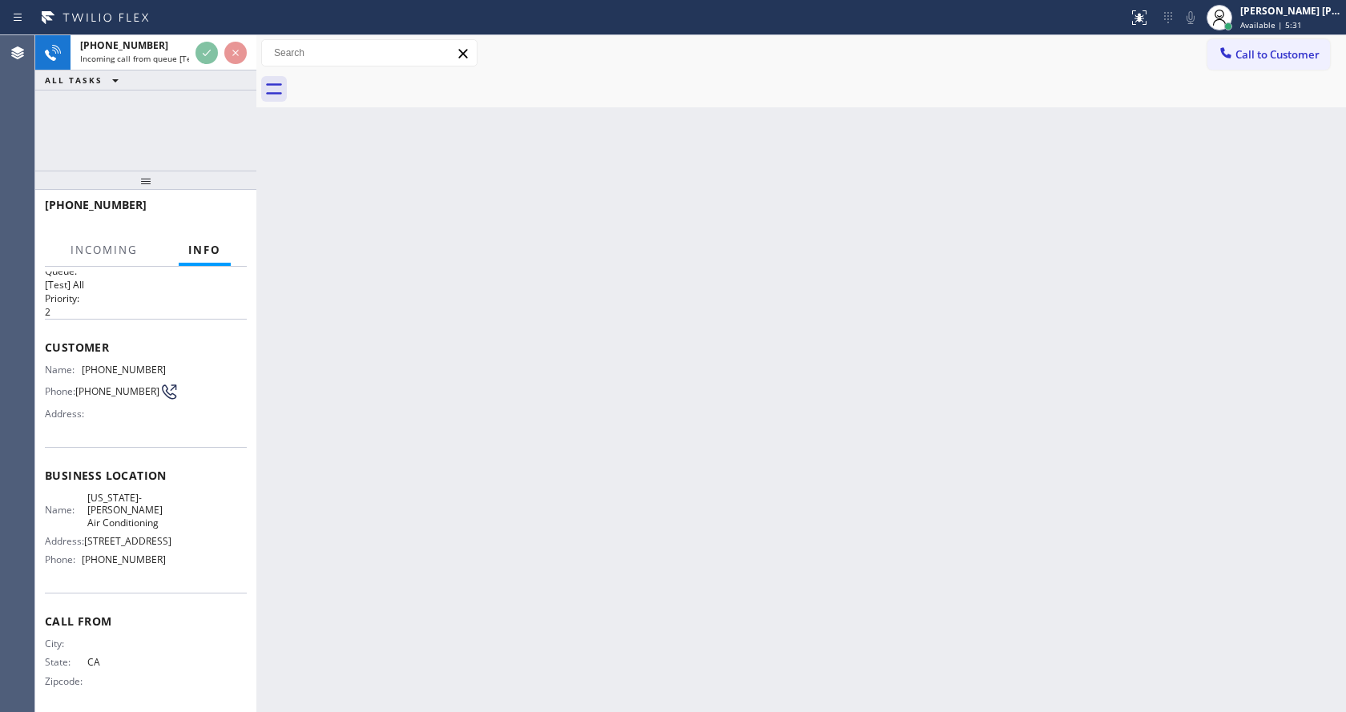
scroll to position [33, 0]
click at [631, 445] on div "Back to Dashboard Change Sender ID Customers Technicians Select a contact Outbo…" at bounding box center [800, 373] width 1089 height 677
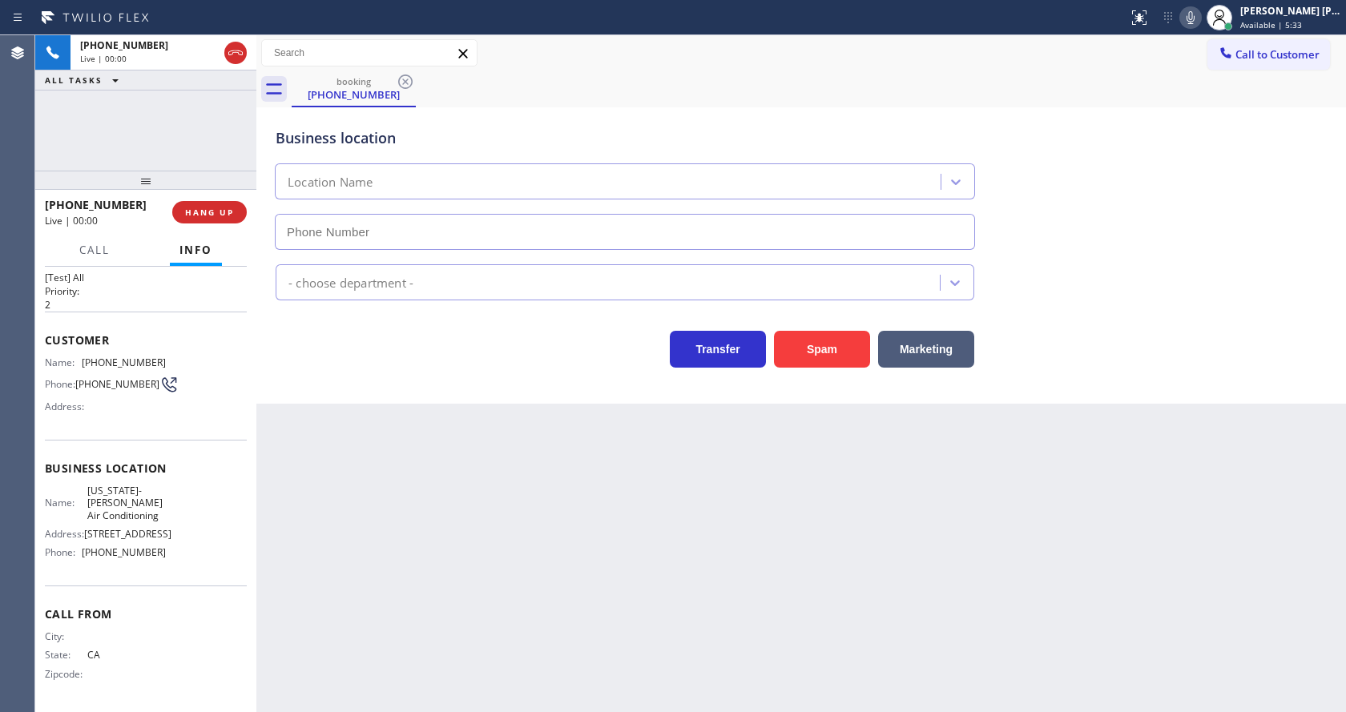
type input "[PHONE_NUMBER]"
click at [348, 494] on div "Back to Dashboard Change Sender ID Customers Technicians Select a contact Outbo…" at bounding box center [800, 373] width 1089 height 677
click at [396, 521] on div "Back to Dashboard Change Sender ID Customers Technicians Select a contact Outbo…" at bounding box center [800, 373] width 1089 height 677
click at [546, 521] on div "Back to Dashboard Change Sender ID Customers Technicians Select a contact Outbo…" at bounding box center [800, 373] width 1089 height 677
click at [651, 602] on div "Back to Dashboard Change Sender ID Customers Technicians Select a contact Outbo…" at bounding box center [800, 373] width 1089 height 677
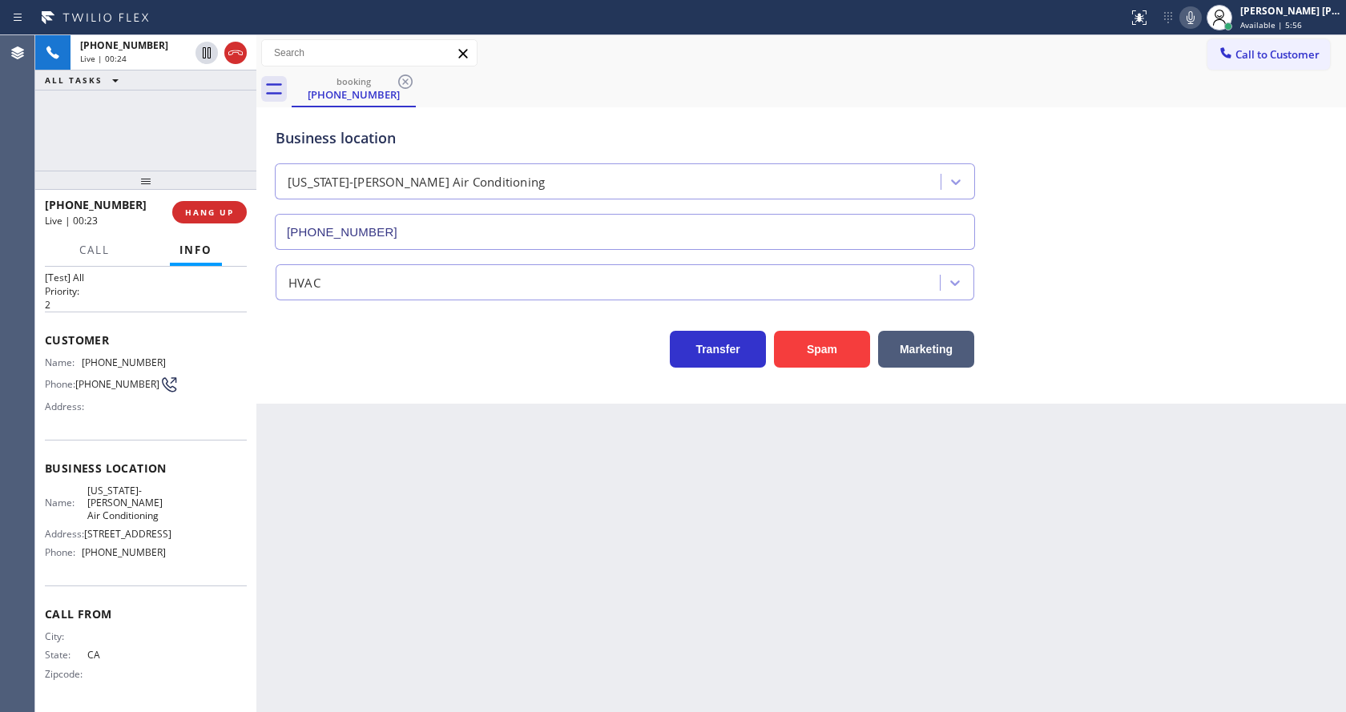
click at [331, 467] on div "Back to Dashboard Change Sender ID Customers Technicians Select a contact Outbo…" at bounding box center [800, 373] width 1089 height 677
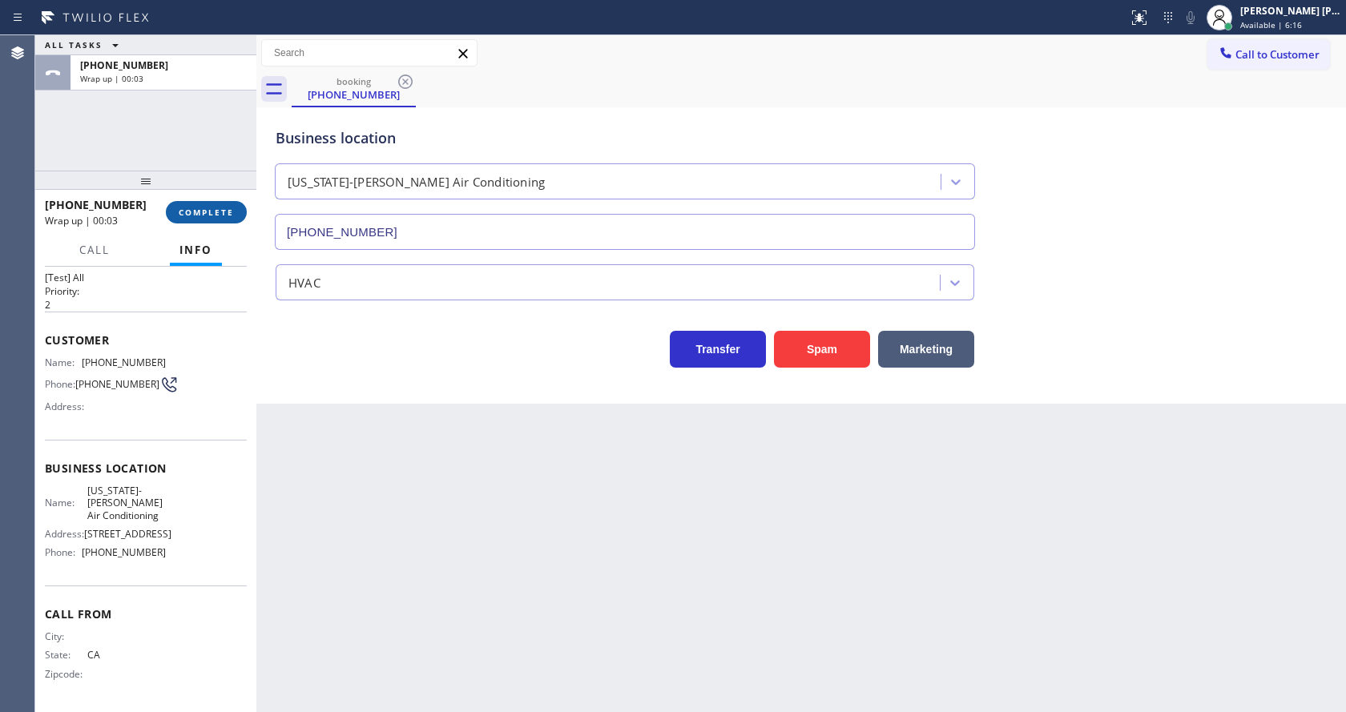
click at [205, 219] on button "COMPLETE" at bounding box center [206, 212] width 81 height 22
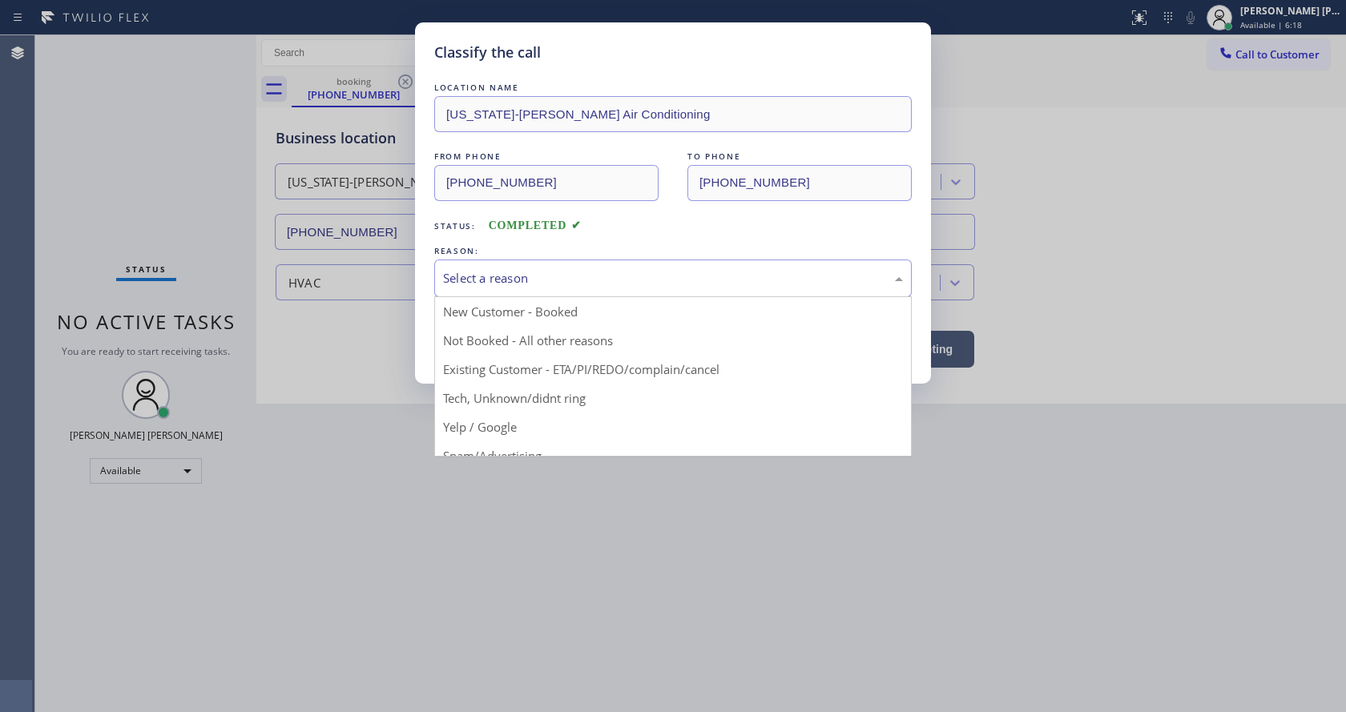
click at [581, 276] on div "Select a reason" at bounding box center [673, 278] width 460 height 18
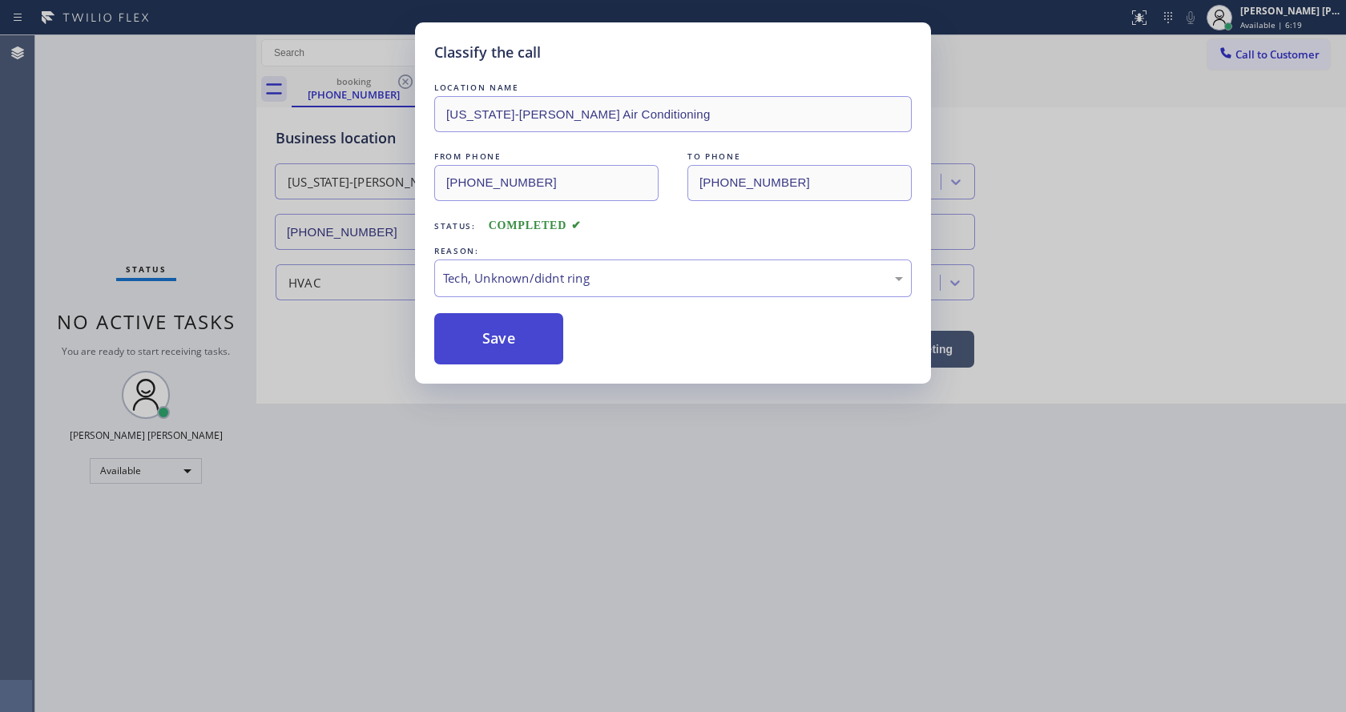
click at [505, 357] on button "Save" at bounding box center [498, 338] width 129 height 51
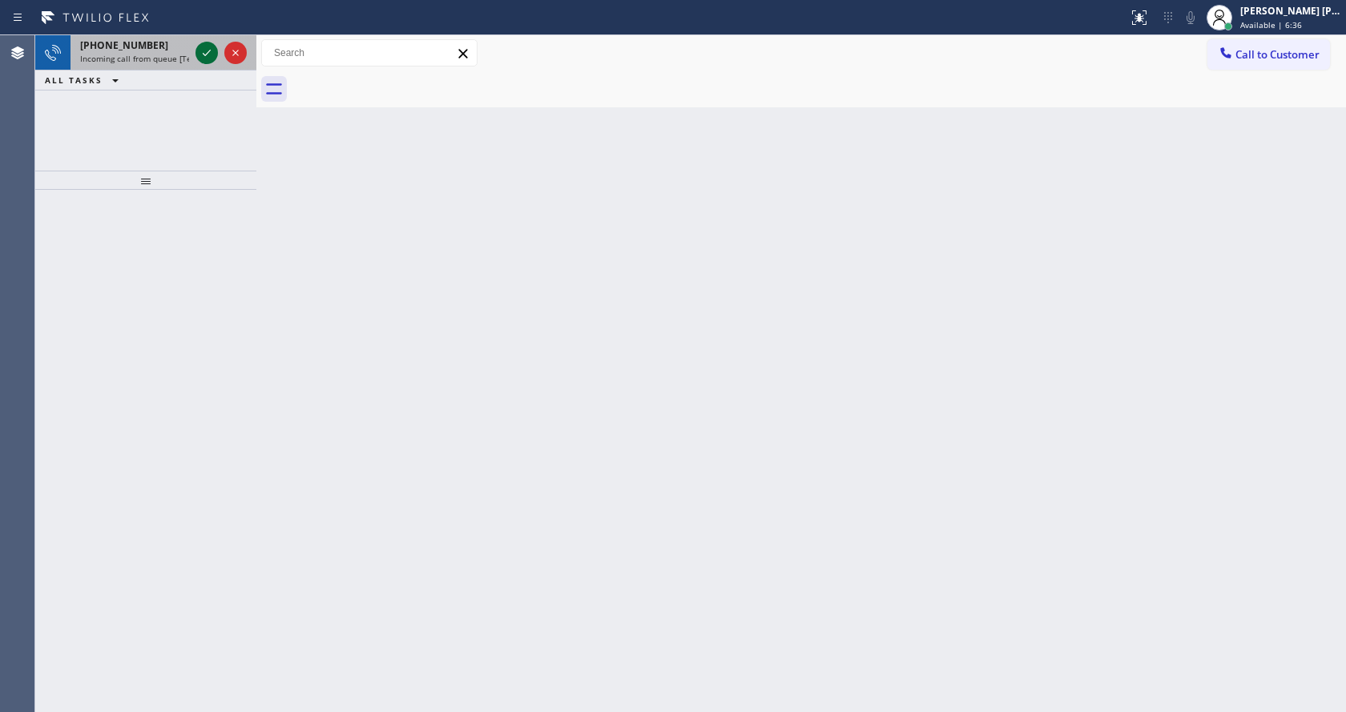
click at [200, 52] on icon at bounding box center [206, 52] width 19 height 19
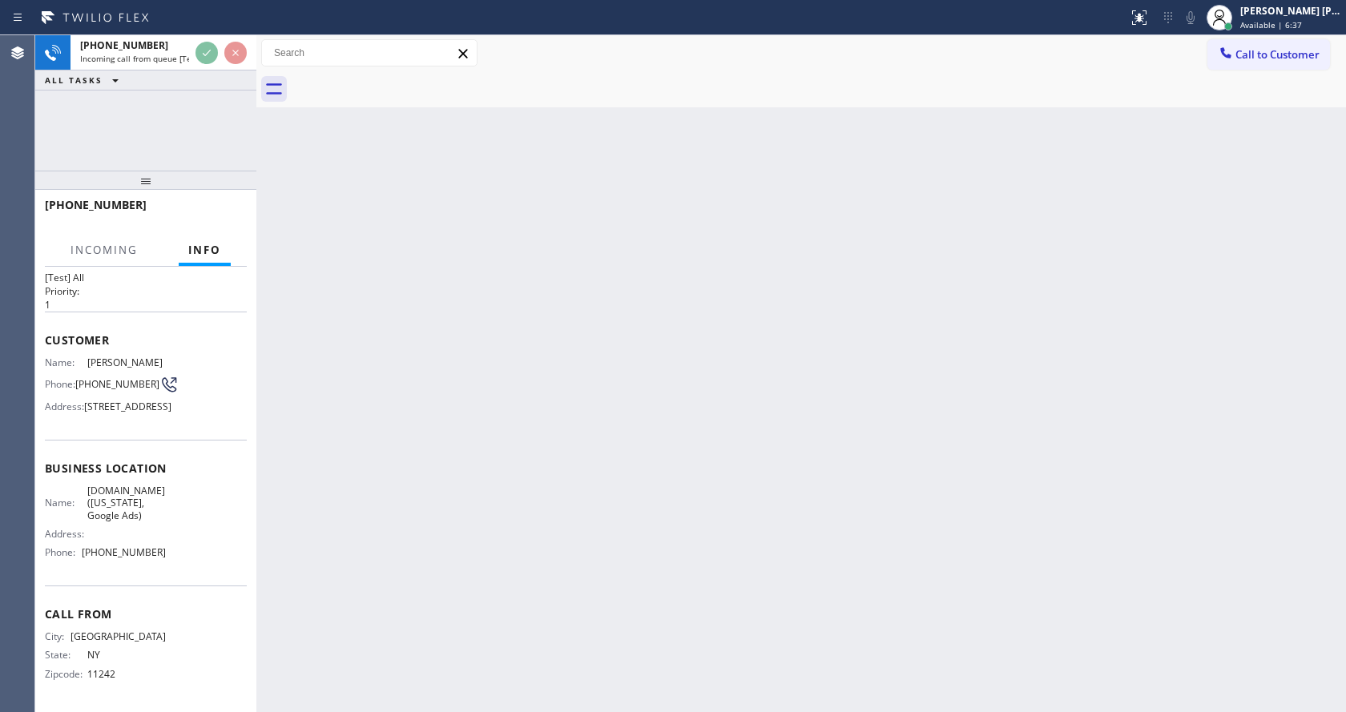
scroll to position [58, 0]
click at [536, 471] on div "Back to Dashboard Change Sender ID Customers Technicians Select a contact Outbo…" at bounding box center [800, 373] width 1089 height 677
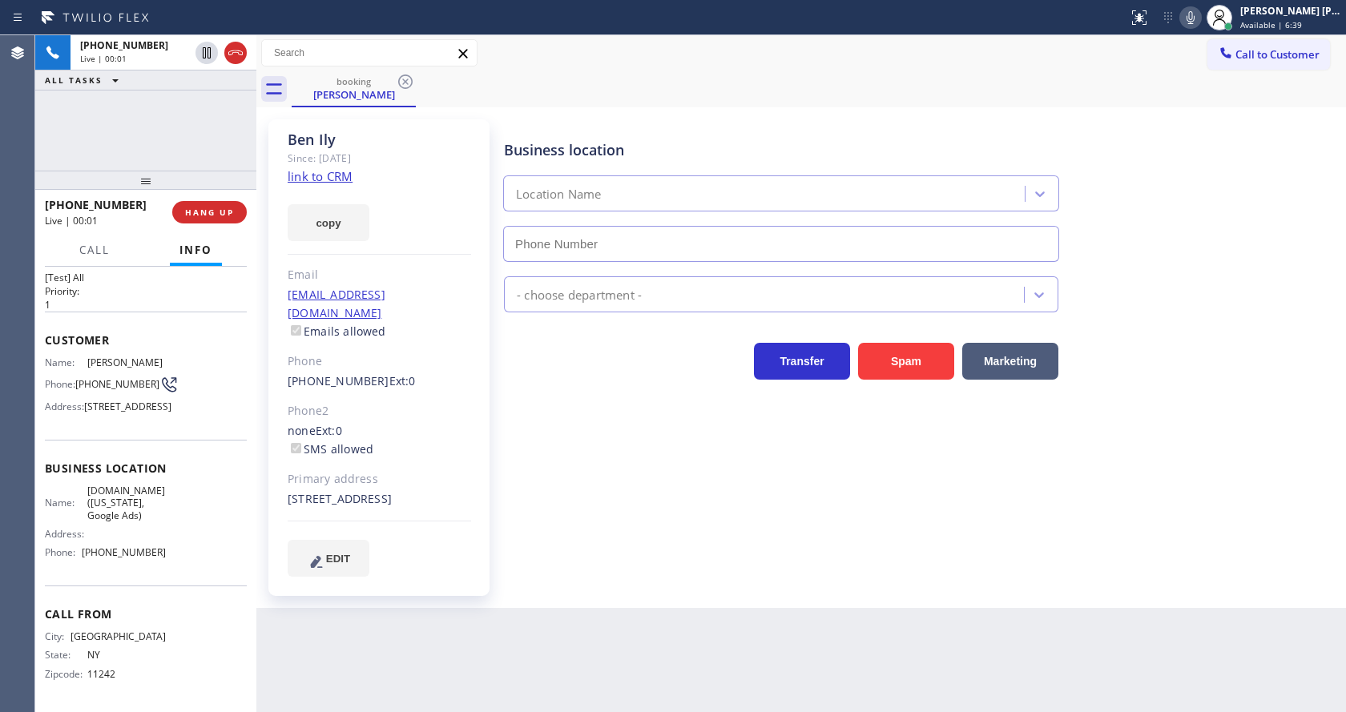
type input "[PHONE_NUMBER]"
click at [338, 168] on link "link to CRM" at bounding box center [320, 176] width 65 height 16
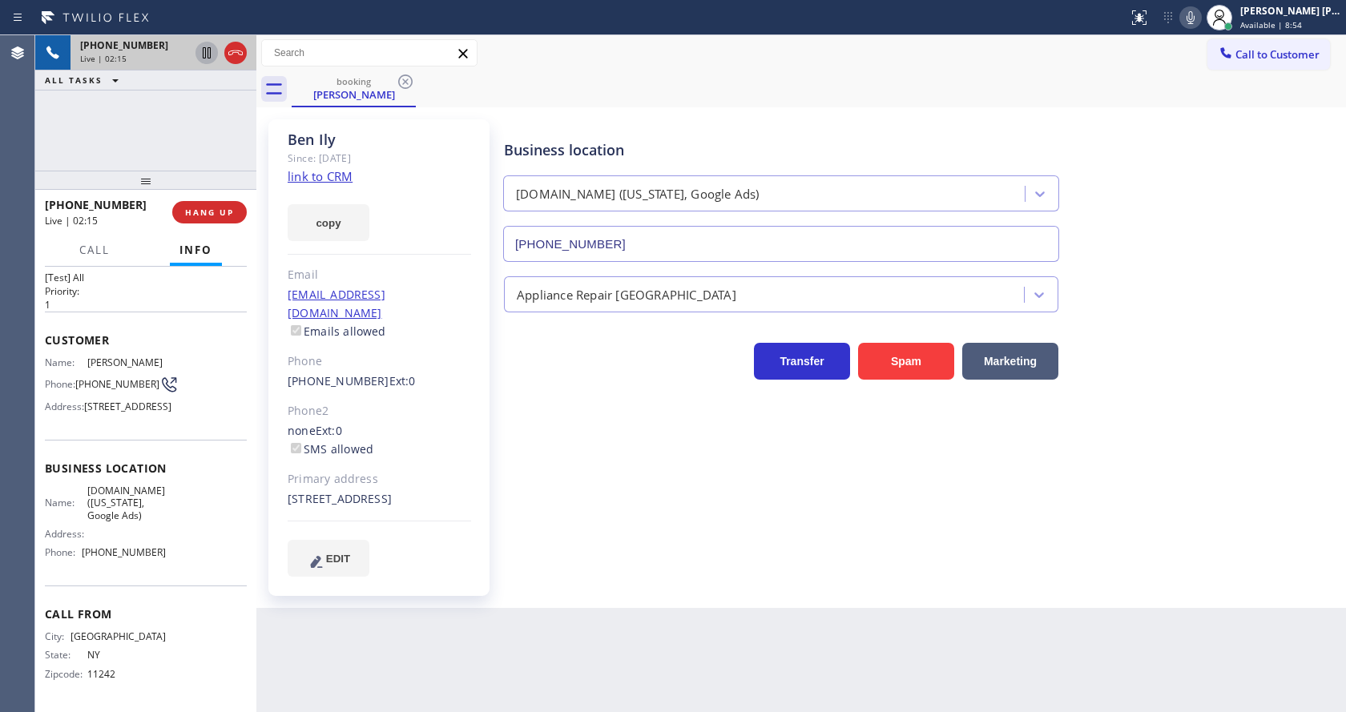
click at [204, 49] on icon at bounding box center [206, 52] width 19 height 19
click at [1195, 14] on icon at bounding box center [1190, 17] width 19 height 19
click at [1197, 79] on div "booking [PERSON_NAME]" at bounding box center [819, 89] width 1054 height 36
click at [203, 52] on icon at bounding box center [206, 52] width 11 height 11
click at [1200, 13] on icon at bounding box center [1190, 17] width 19 height 19
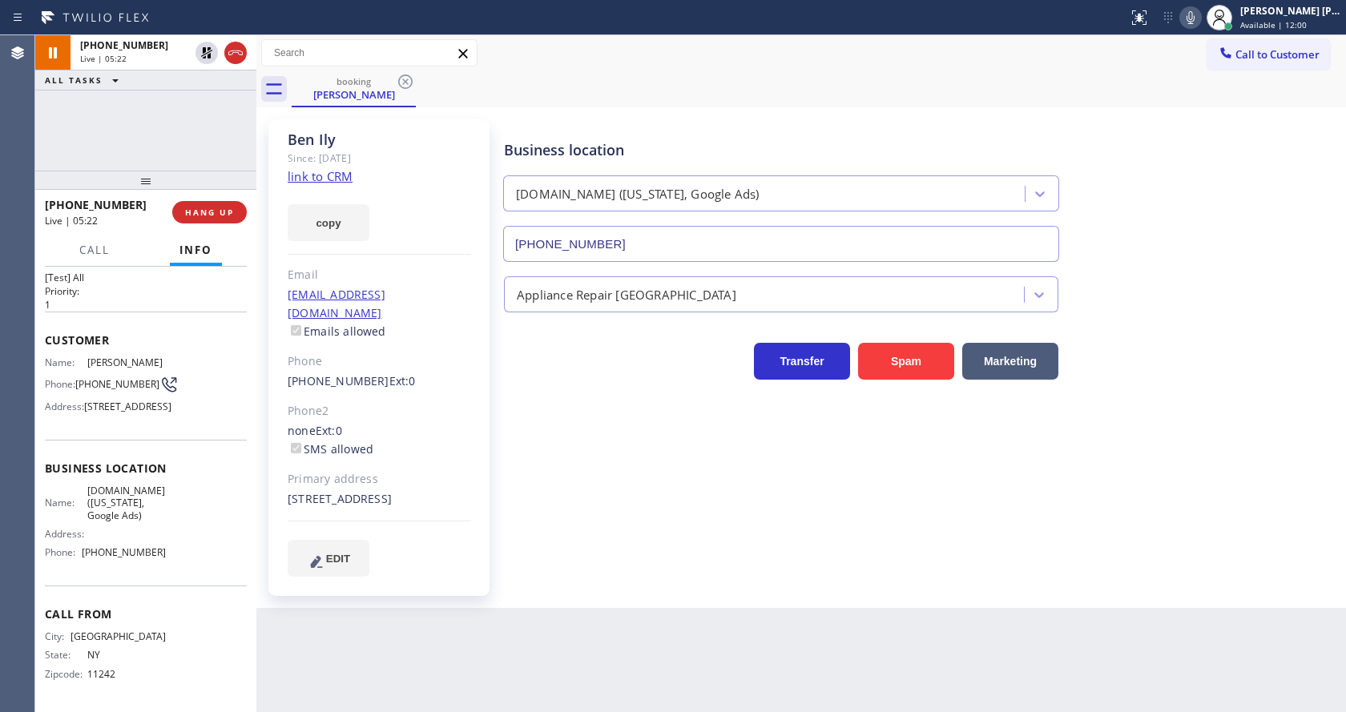
click at [1214, 133] on div "Business location [DOMAIN_NAME] ([US_STATE], Google Ads) [PHONE_NUMBER]" at bounding box center [921, 189] width 841 height 145
click at [726, 549] on div "Business location [DOMAIN_NAME] ([US_STATE], Google Ads) [PHONE_NUMBER] Applian…" at bounding box center [921, 347] width 841 height 449
click at [1194, 18] on icon at bounding box center [1190, 17] width 8 height 13
click at [1196, 18] on icon at bounding box center [1190, 17] width 19 height 19
click at [601, 566] on div "Business location [DOMAIN_NAME] ([US_STATE], Google Ads) [PHONE_NUMBER] Applian…" at bounding box center [921, 347] width 841 height 449
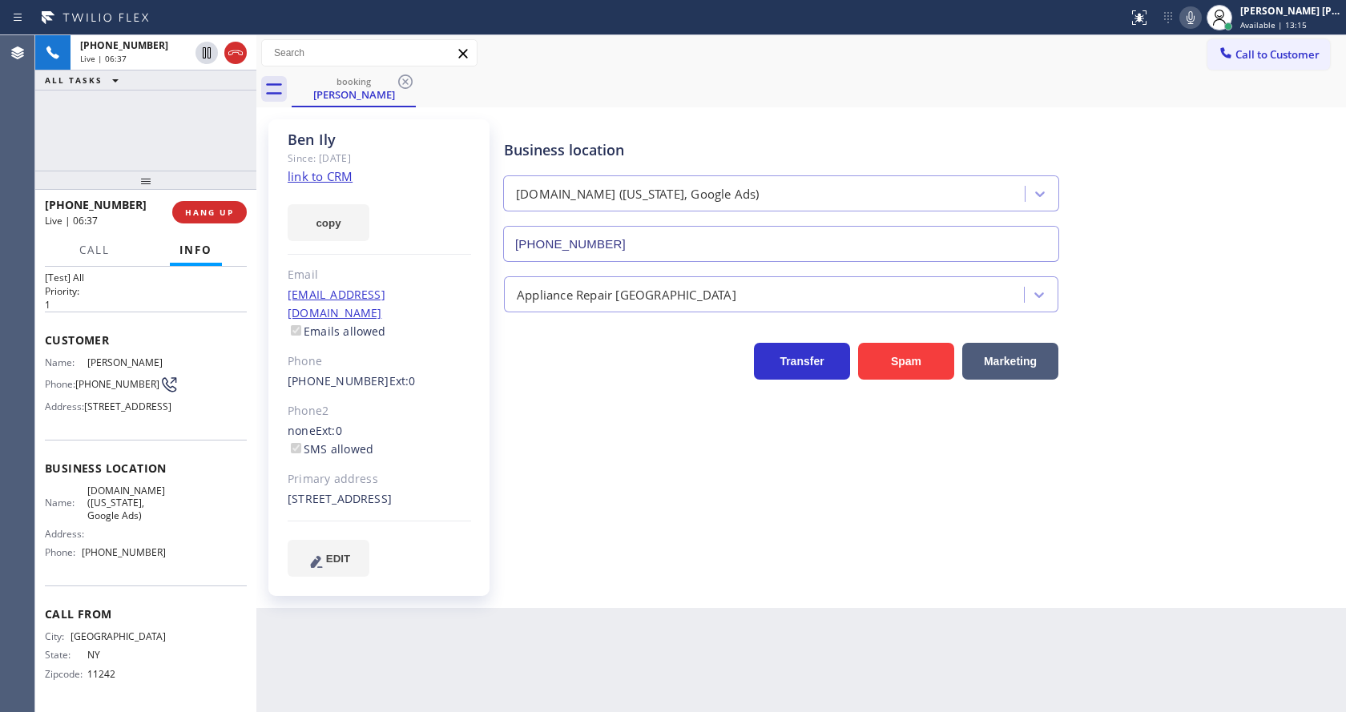
click at [1194, 20] on icon at bounding box center [1190, 17] width 19 height 19
click at [1158, 259] on div "Business location [DOMAIN_NAME] ([US_STATE], Google Ads) [PHONE_NUMBER]" at bounding box center [921, 189] width 841 height 145
drag, startPoint x: 1201, startPoint y: 16, endPoint x: 1212, endPoint y: 191, distance: 175.0
click at [1200, 16] on icon at bounding box center [1190, 17] width 19 height 19
click at [1201, 341] on div "Transfer Spam Marketing" at bounding box center [921, 353] width 841 height 51
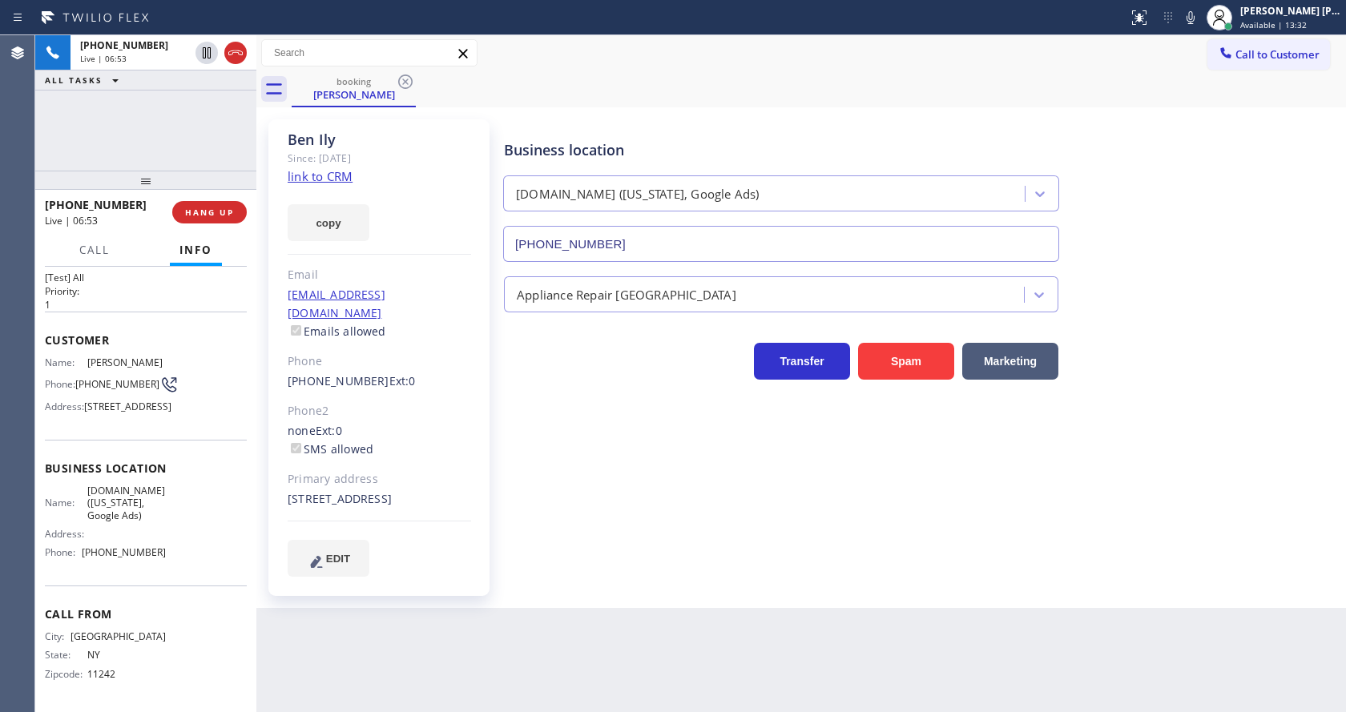
click at [722, 553] on div "Business location [DOMAIN_NAME] ([US_STATE], Google Ads) [PHONE_NUMBER] Applian…" at bounding box center [921, 347] width 841 height 449
click at [199, 222] on button "COMPLETE" at bounding box center [206, 212] width 81 height 22
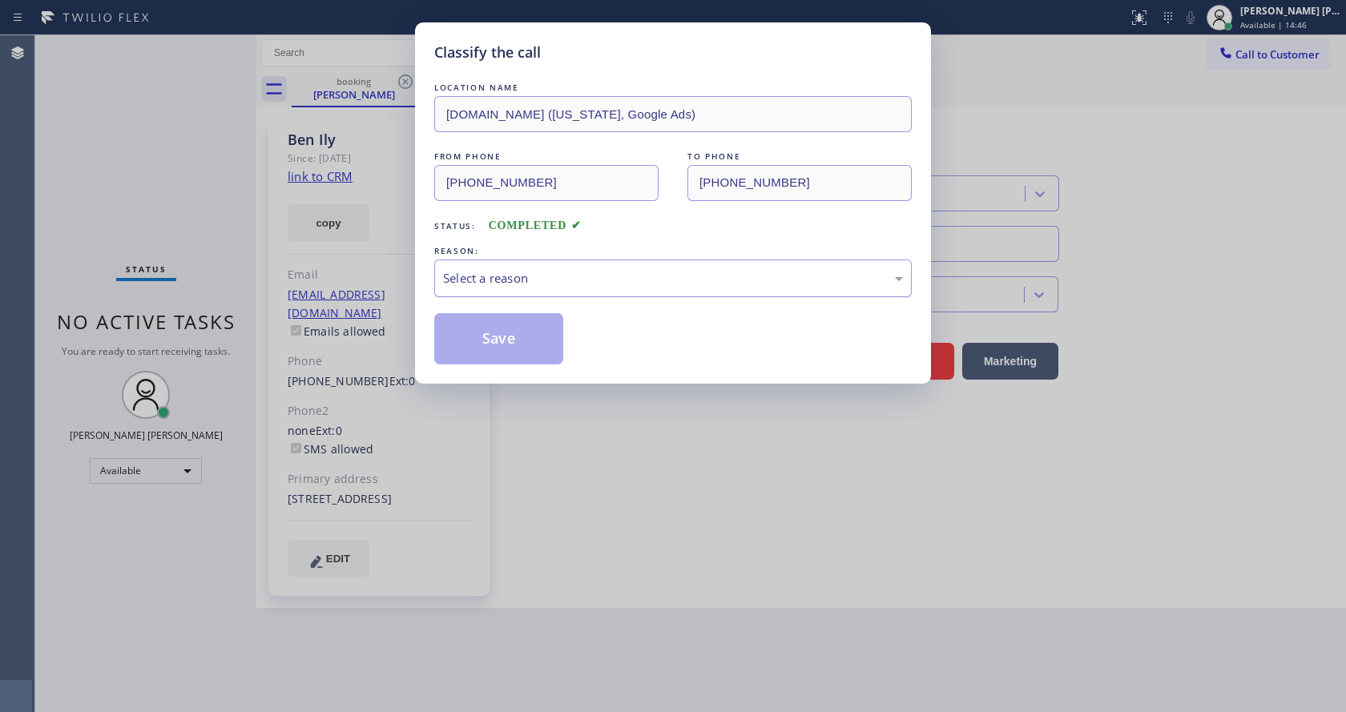
click at [533, 277] on div "Select a reason" at bounding box center [673, 278] width 460 height 18
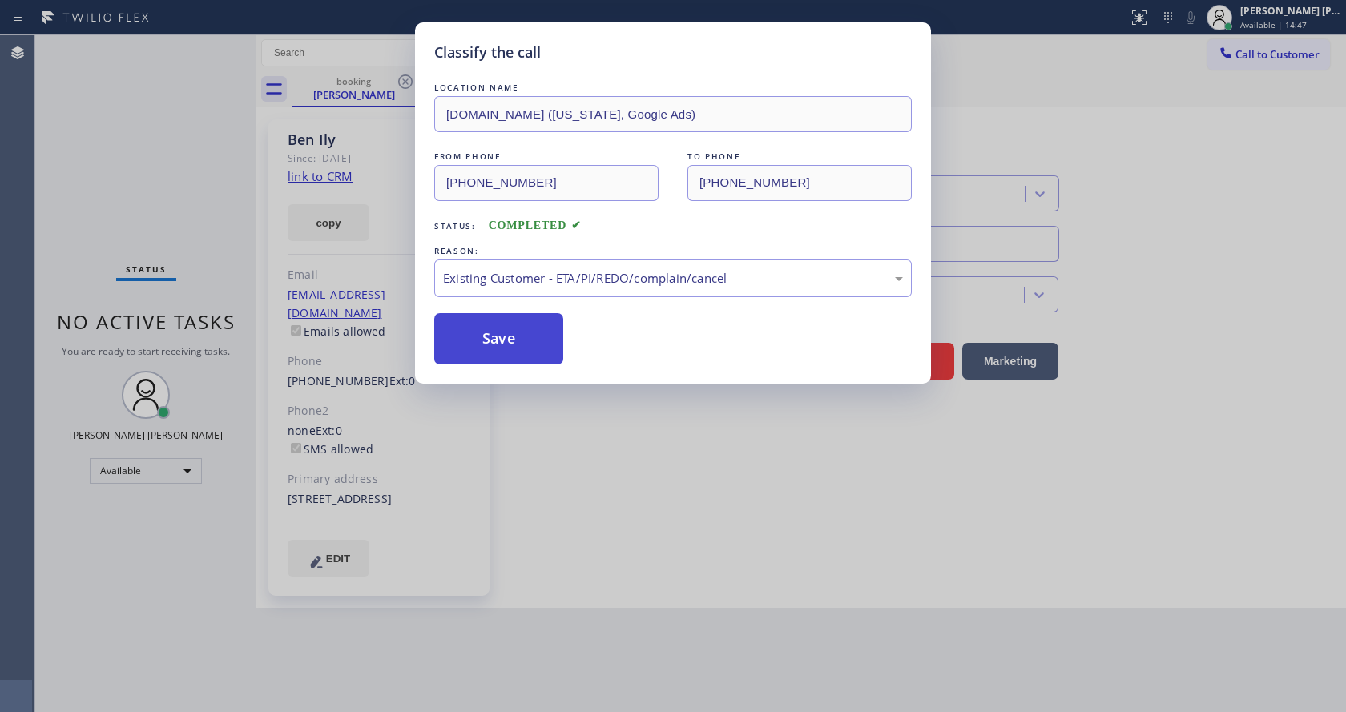
click at [509, 333] on button "Save" at bounding box center [498, 338] width 129 height 51
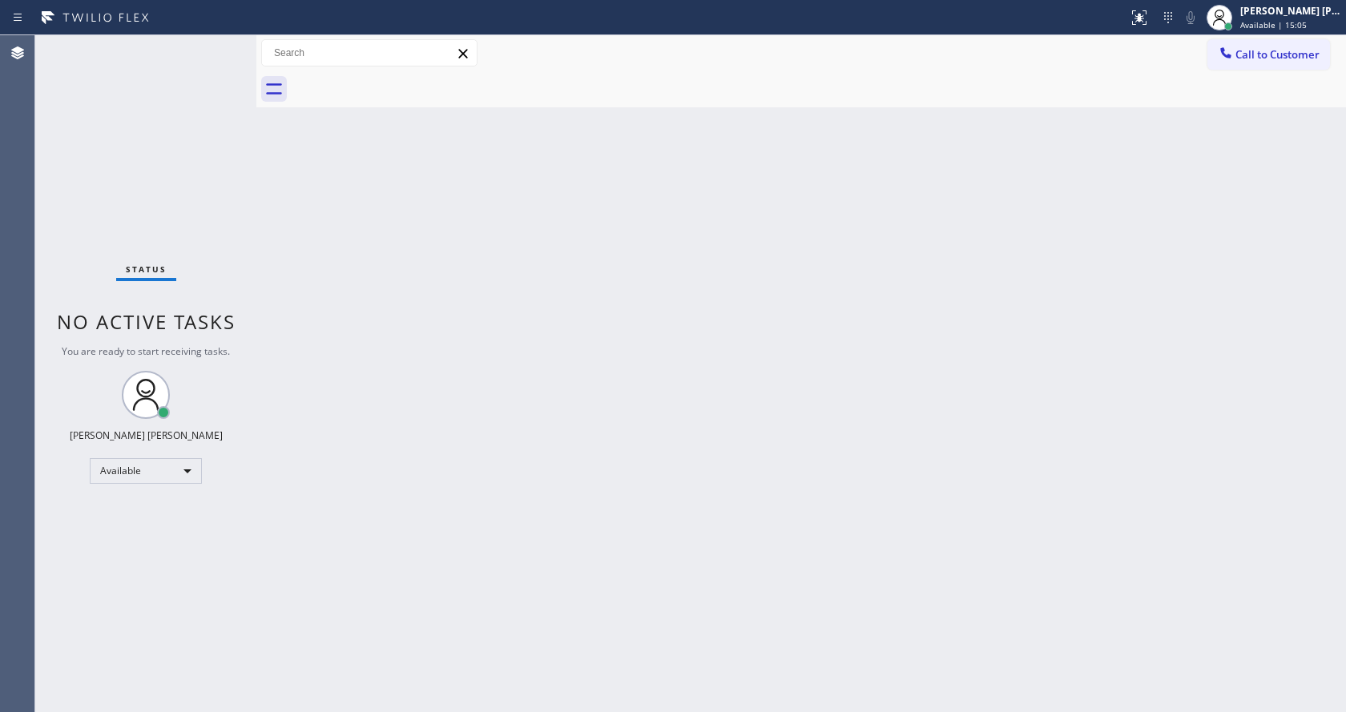
click at [313, 358] on div "Back to Dashboard Change Sender ID Customers Technicians Select a contact Outbo…" at bounding box center [800, 373] width 1089 height 677
click at [221, 43] on div "Status No active tasks You are ready to start receiving tasks. [PERSON_NAME] [P…" at bounding box center [145, 373] width 221 height 677
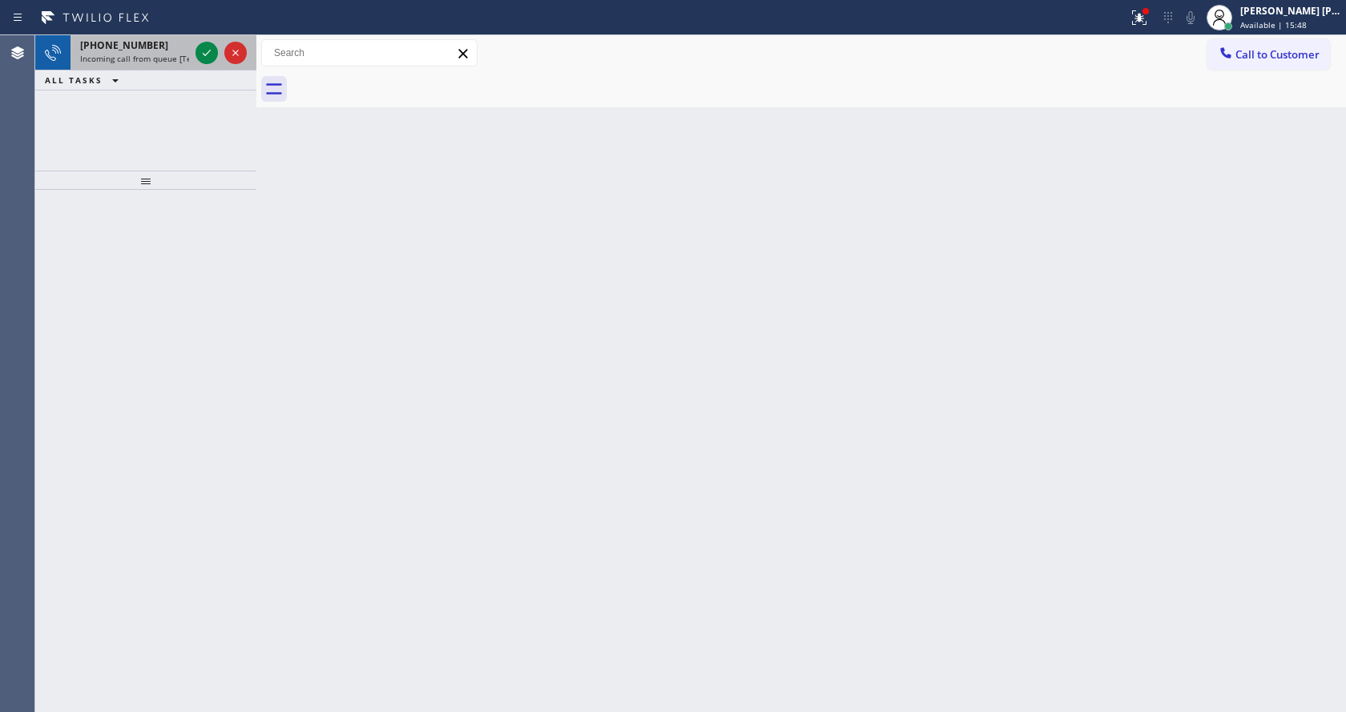
click at [168, 61] on span "Incoming call from queue [Test] All" at bounding box center [146, 58] width 133 height 11
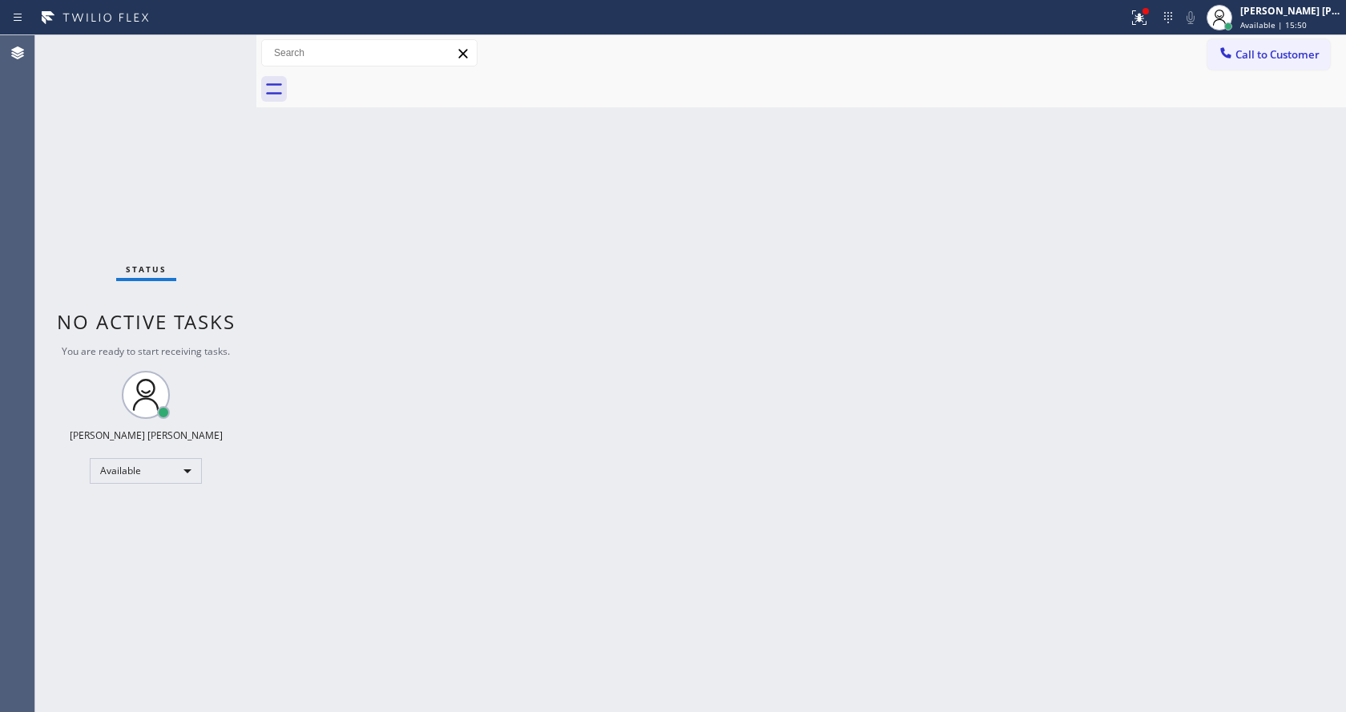
click at [205, 50] on div "Status No active tasks You are ready to start receiving tasks. [PERSON_NAME] [P…" at bounding box center [145, 373] width 221 height 677
click at [1157, 8] on div at bounding box center [1138, 17] width 35 height 19
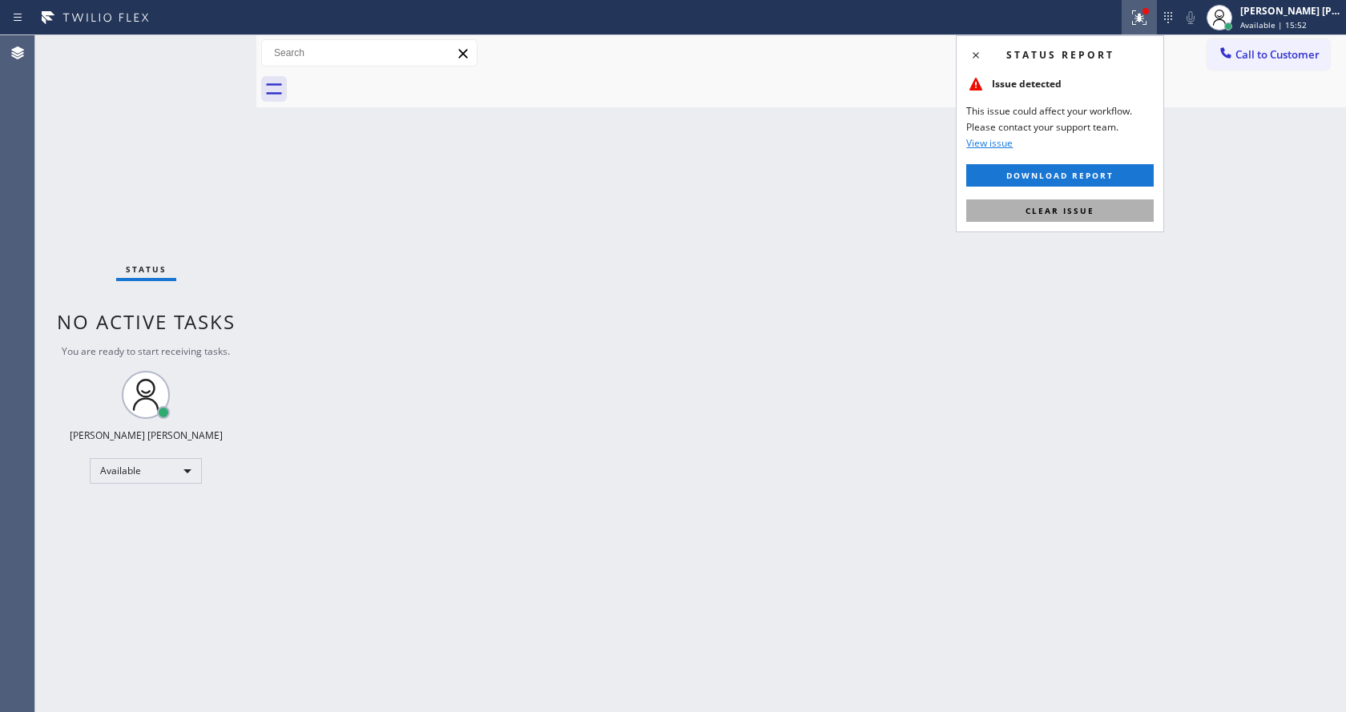
click at [1102, 200] on button "Clear issue" at bounding box center [1059, 210] width 187 height 22
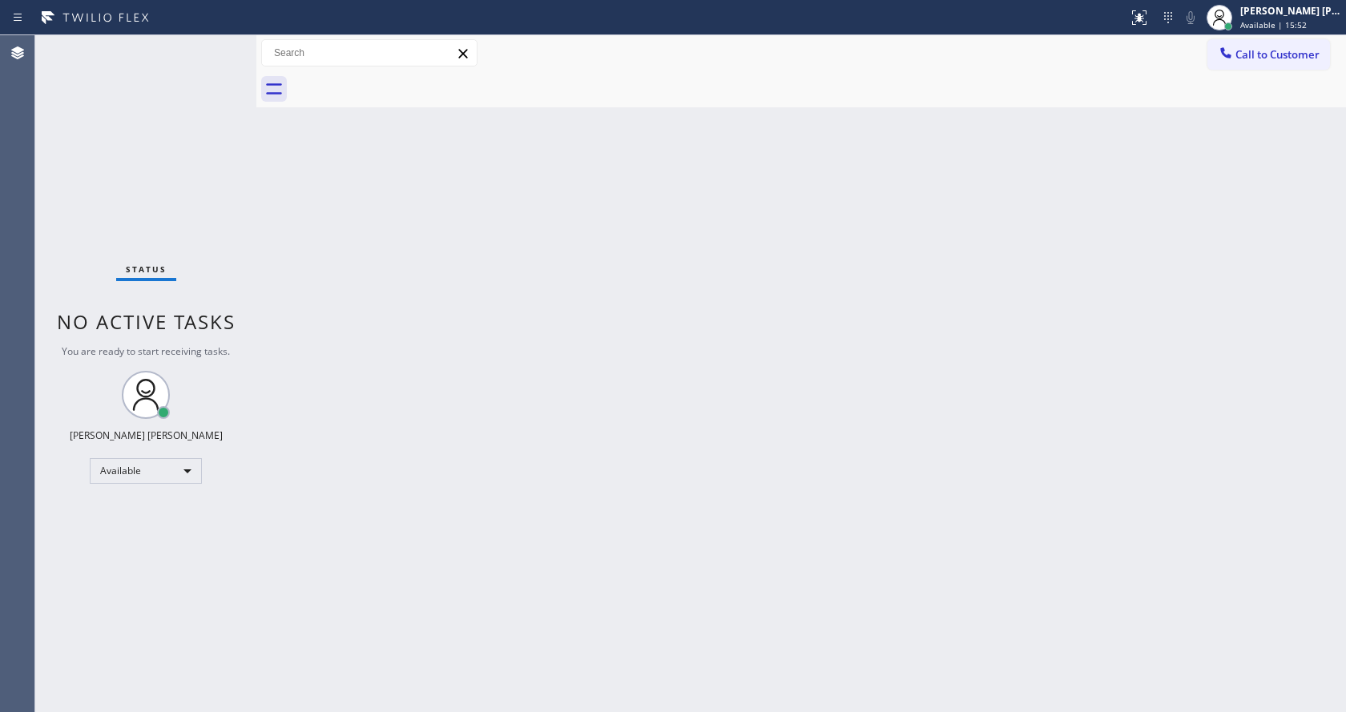
click at [734, 516] on div "Back to Dashboard Change Sender ID Customers Technicians Select a contact Outbo…" at bounding box center [800, 373] width 1089 height 677
drag, startPoint x: 256, startPoint y: 228, endPoint x: 241, endPoint y: 166, distance: 64.1
click at [256, 227] on div at bounding box center [256, 373] width 0 height 677
click at [219, 46] on div "Status No active tasks You are ready to start receiving tasks. [PERSON_NAME] [P…" at bounding box center [145, 373] width 221 height 677
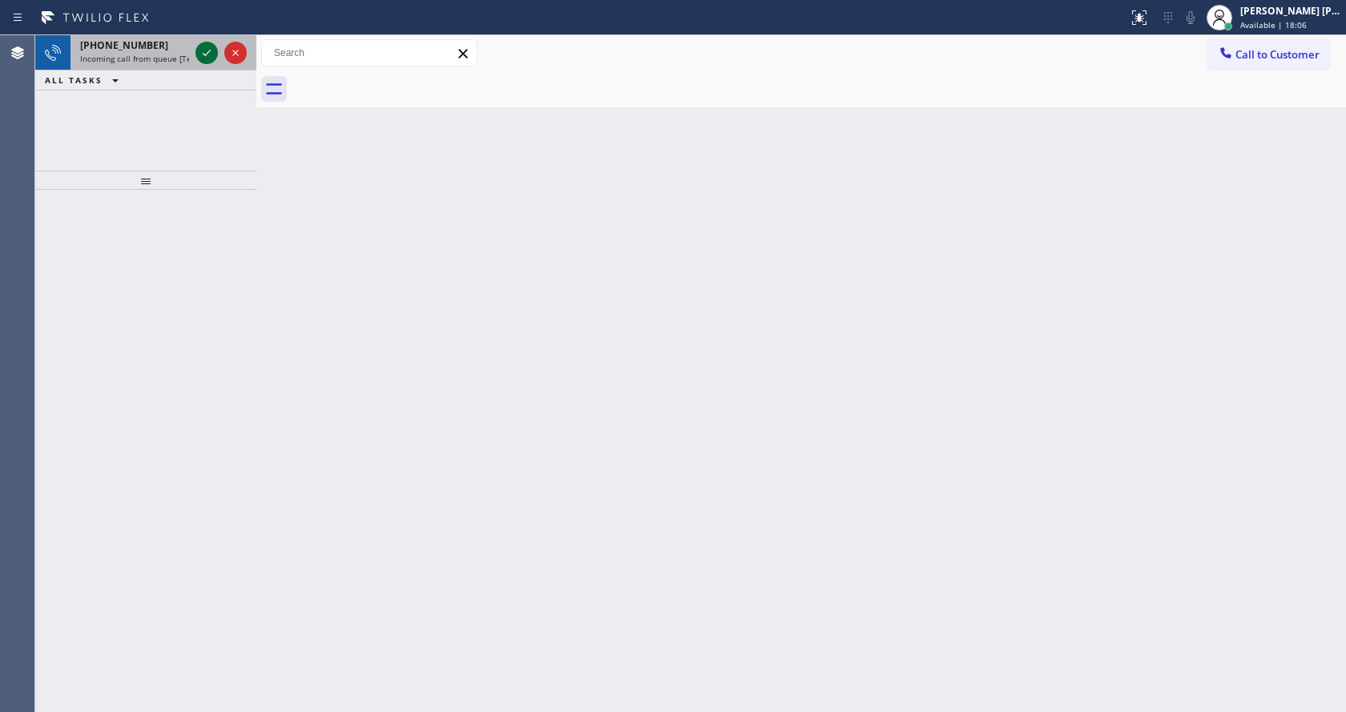
click at [199, 46] on icon at bounding box center [206, 52] width 19 height 19
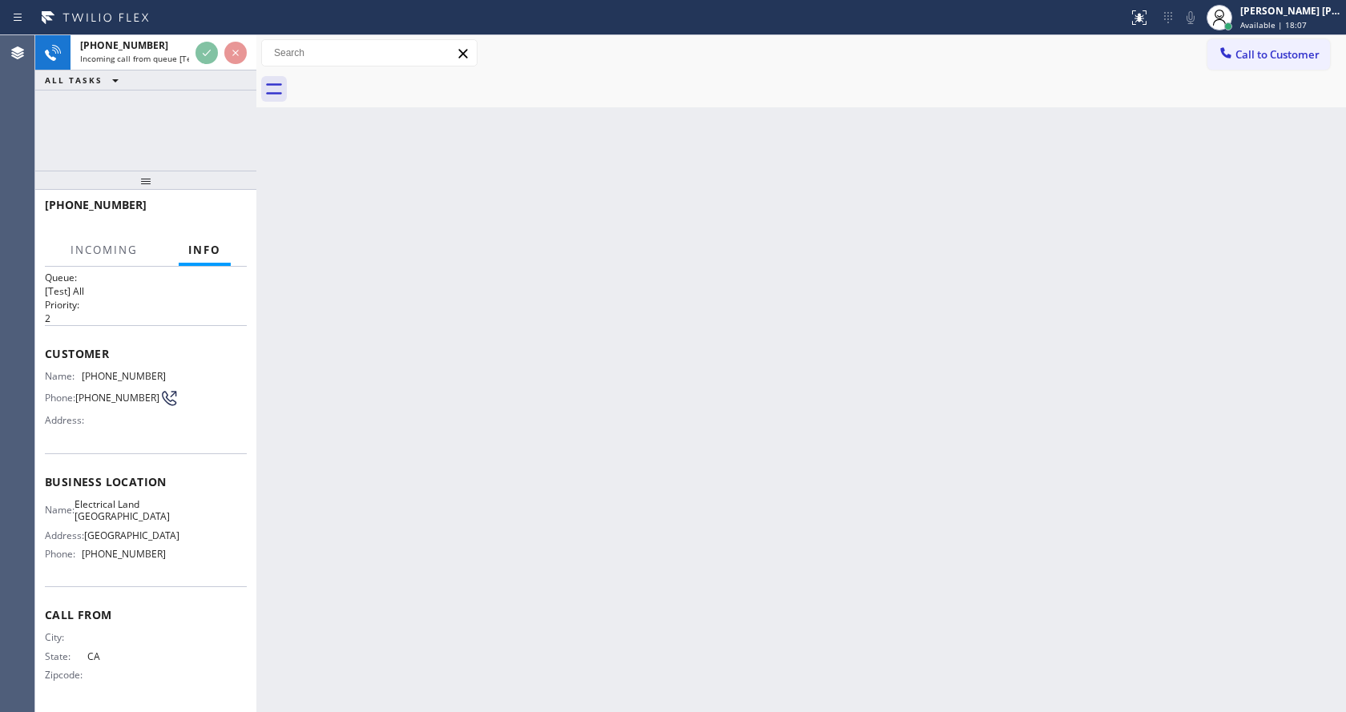
scroll to position [21, 0]
click at [400, 477] on div "Back to Dashboard Change Sender ID Customers Technicians Select a contact Outbo…" at bounding box center [800, 373] width 1089 height 677
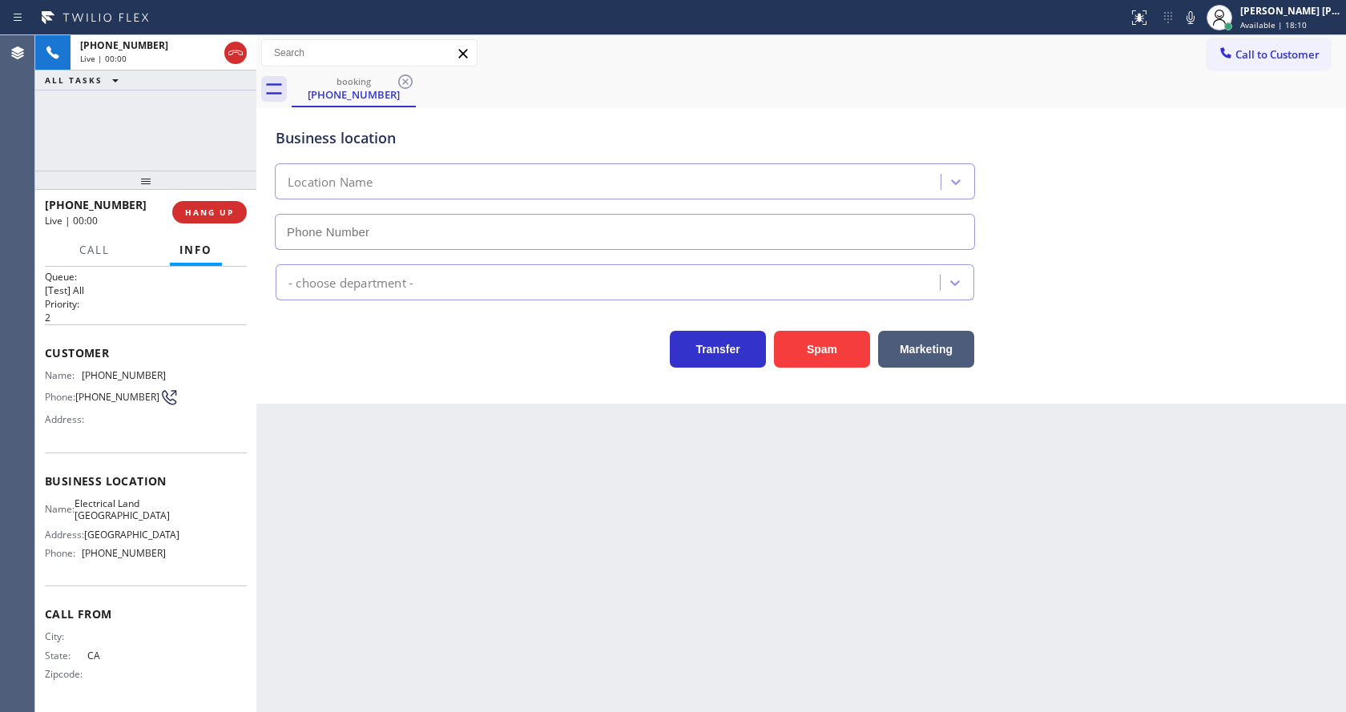
type input "[PHONE_NUMBER]"
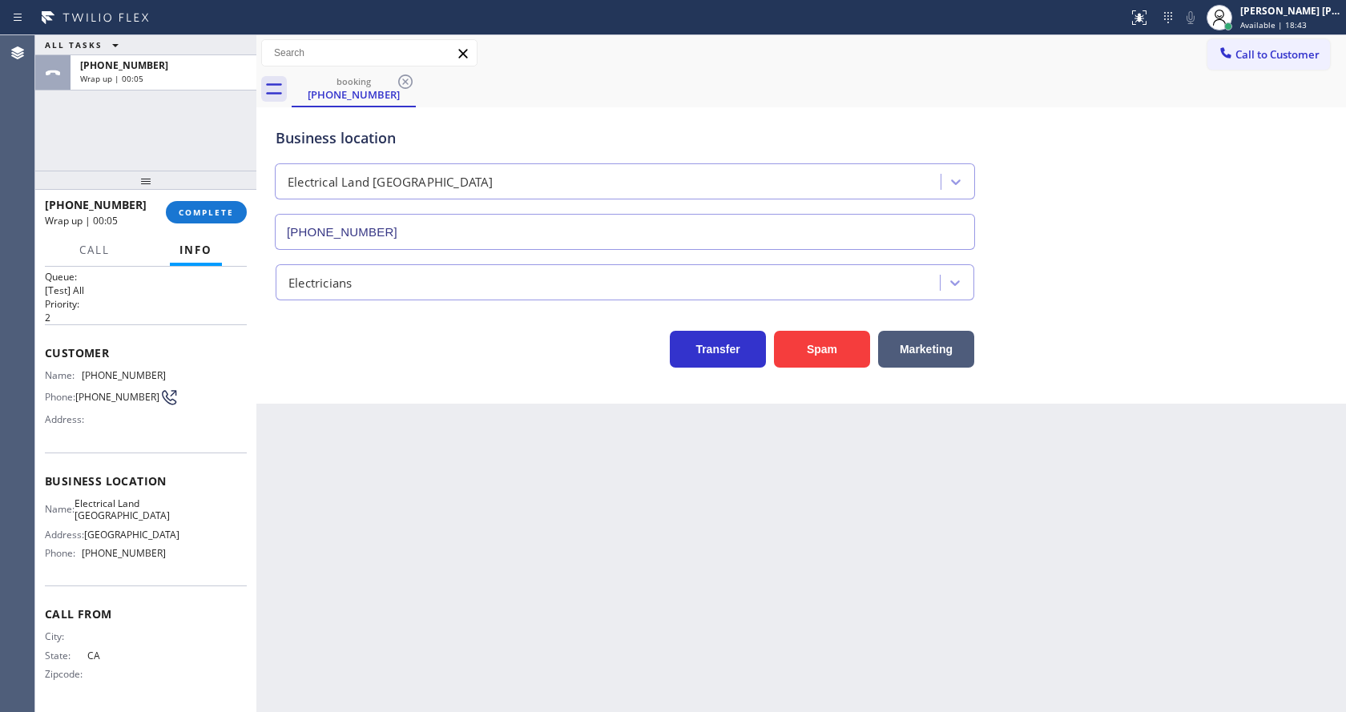
click at [215, 190] on div at bounding box center [145, 180] width 221 height 19
click at [192, 235] on div "[PHONE_NUMBER] Wrap up | 00:05 COMPLETE Call Info Call ended [PHONE_NUMBER] Wra…" at bounding box center [145, 451] width 221 height 522
click at [198, 209] on span "COMPLETE" at bounding box center [206, 212] width 55 height 11
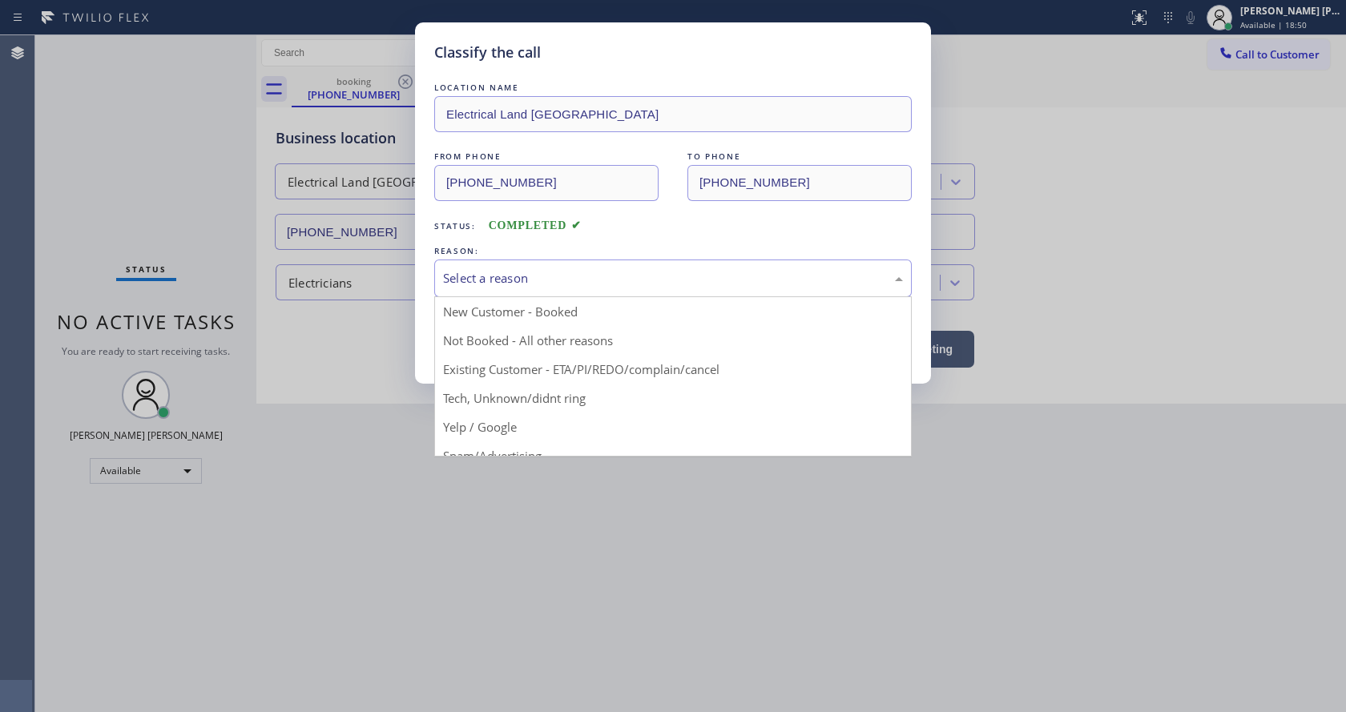
click at [517, 268] on div "Select a reason" at bounding box center [672, 279] width 477 height 38
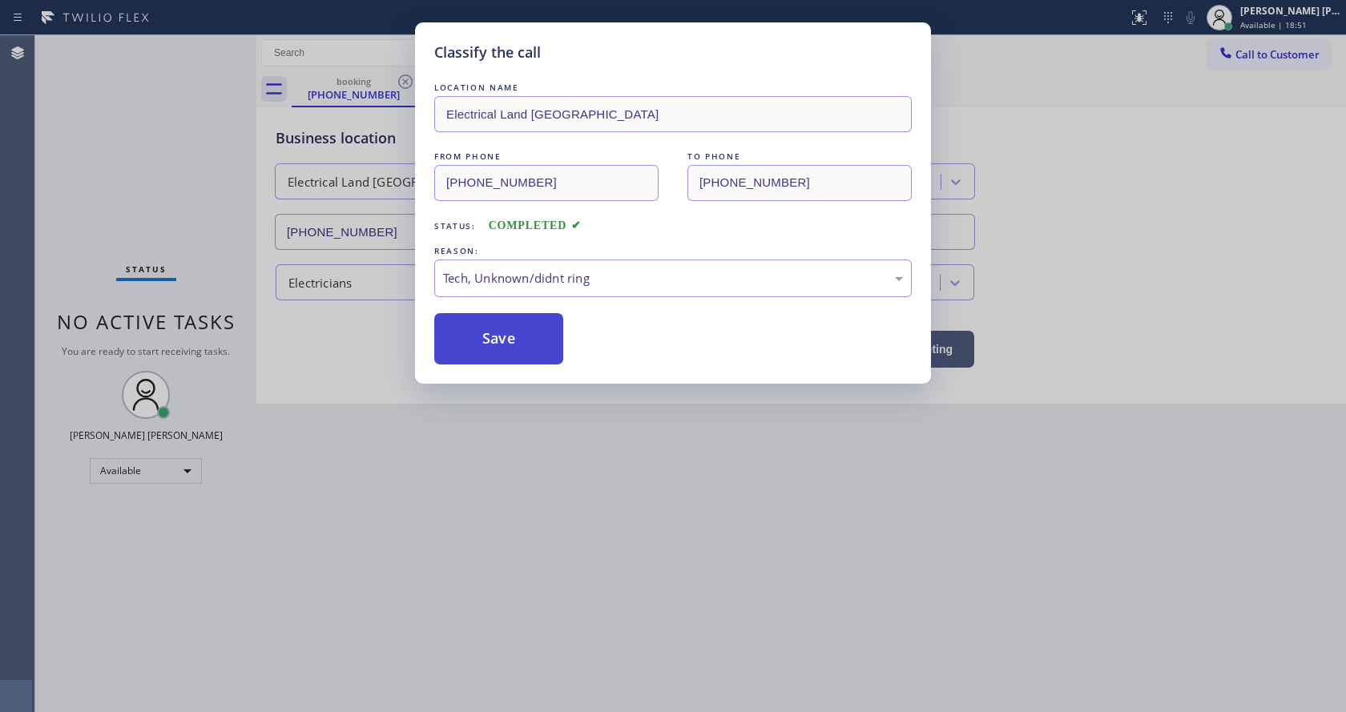
click at [492, 328] on button "Save" at bounding box center [498, 338] width 129 height 51
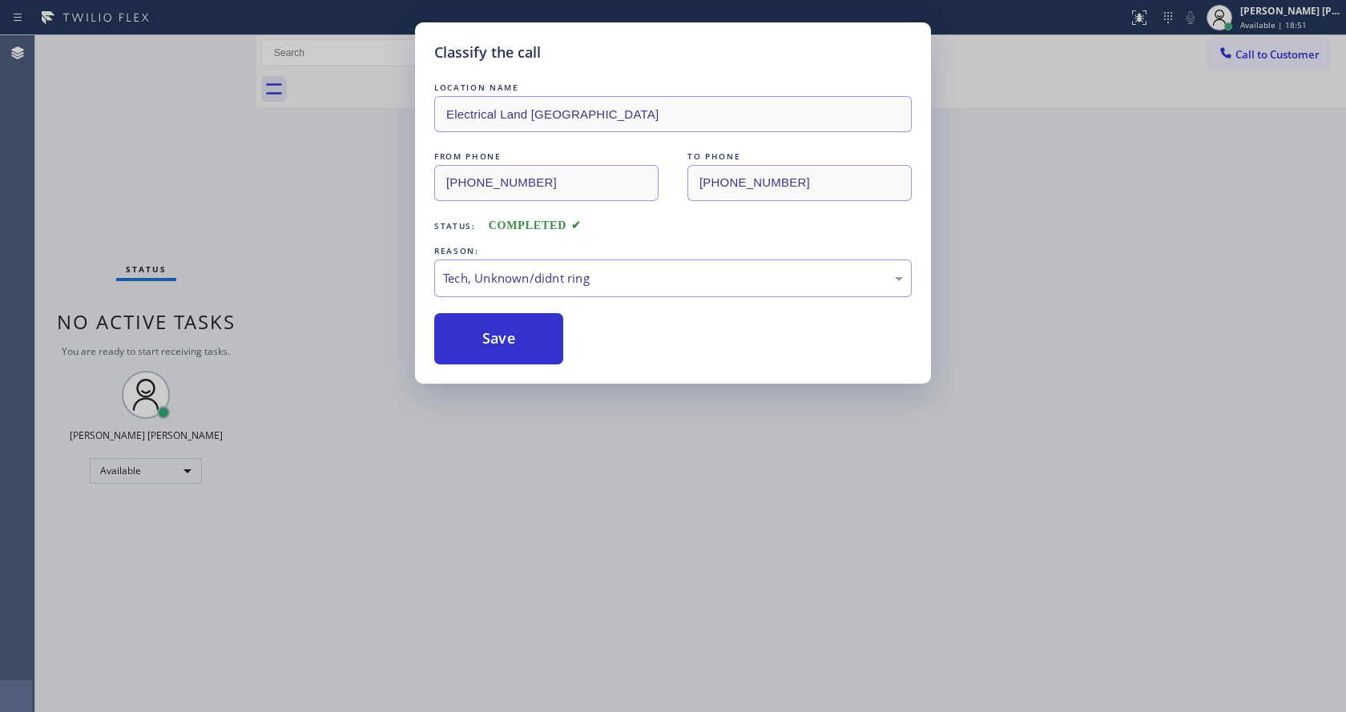
click at [558, 658] on div "Classify the call LOCATION NAME Electrical Land [GEOGRAPHIC_DATA] FROM PHONE [P…" at bounding box center [673, 356] width 1346 height 712
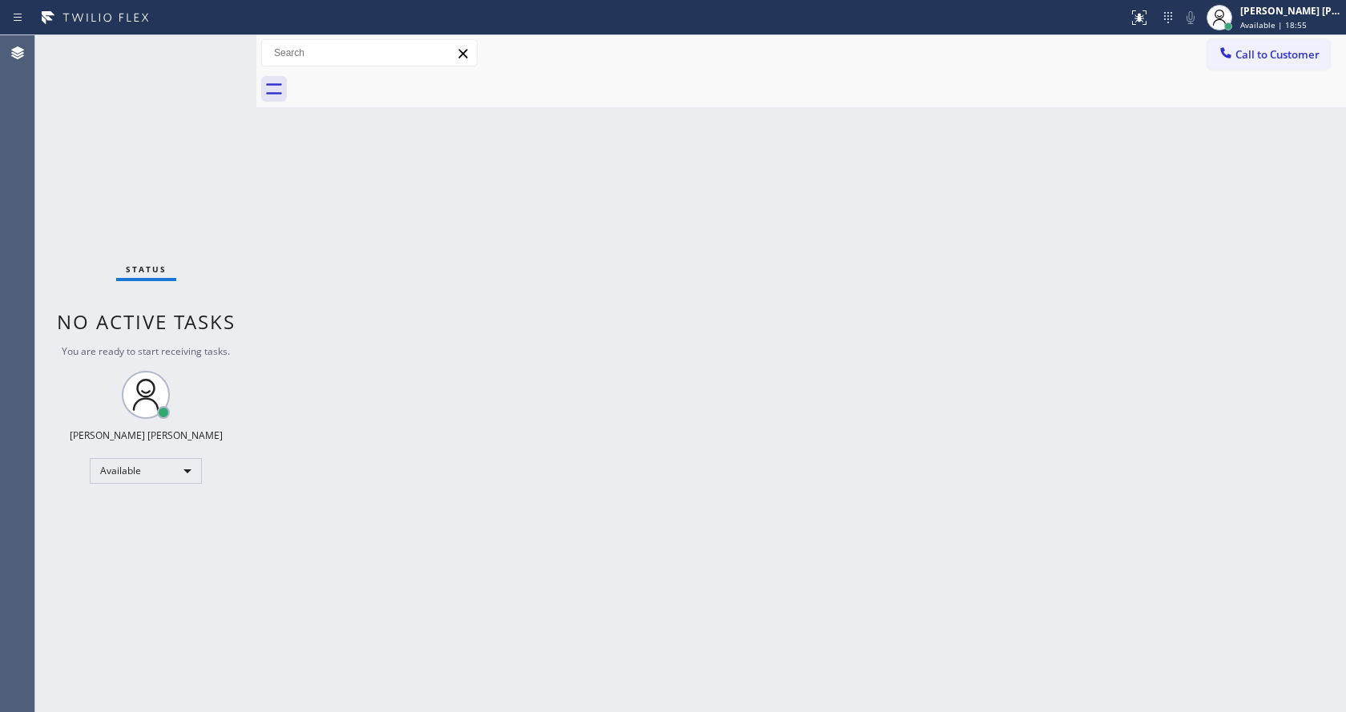
click at [295, 300] on div "Back to Dashboard Change Sender ID Customers Technicians Select a contact Outbo…" at bounding box center [800, 373] width 1089 height 677
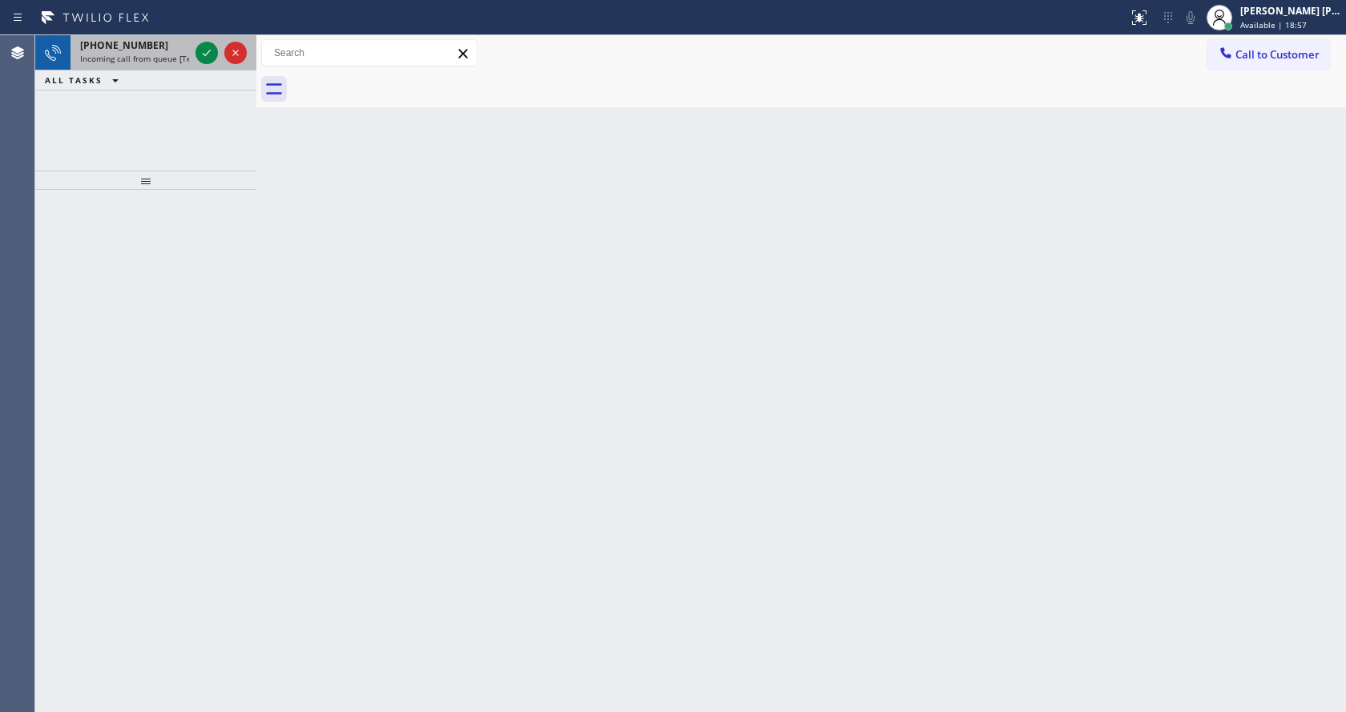
click at [187, 60] on span "Incoming call from queue [Test] All" at bounding box center [146, 58] width 133 height 11
click at [171, 57] on span "Incoming call from queue [Test] All" at bounding box center [146, 58] width 133 height 11
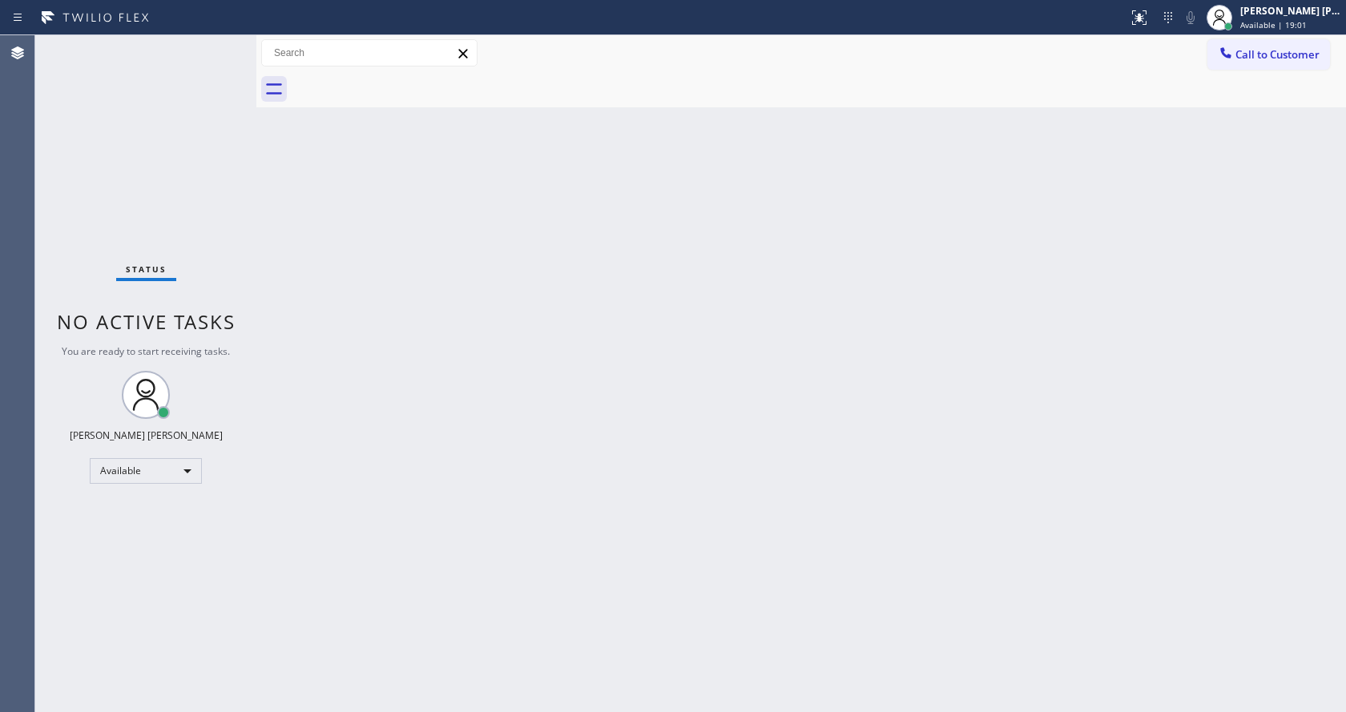
click at [195, 56] on div "Status No active tasks You are ready to start receiving tasks. [PERSON_NAME] [P…" at bounding box center [145, 373] width 221 height 677
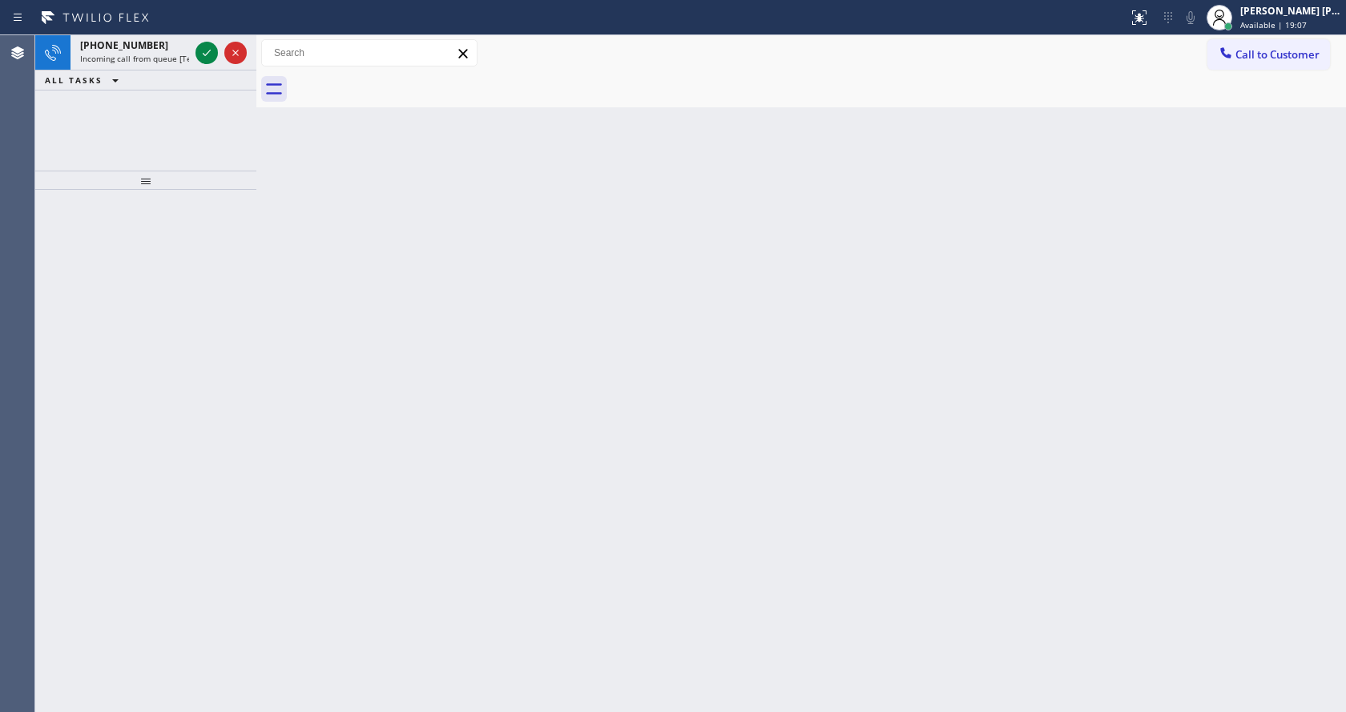
click at [195, 56] on div at bounding box center [221, 52] width 58 height 35
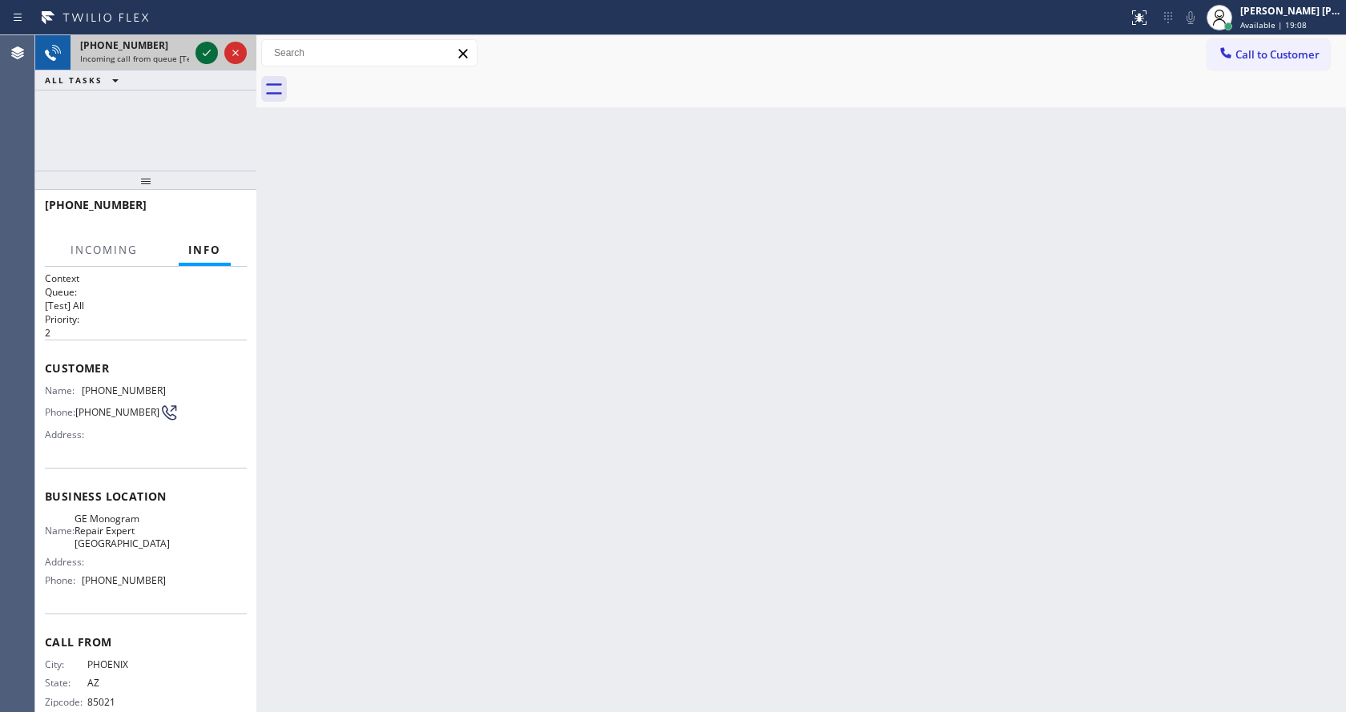
click at [203, 58] on icon at bounding box center [206, 52] width 19 height 19
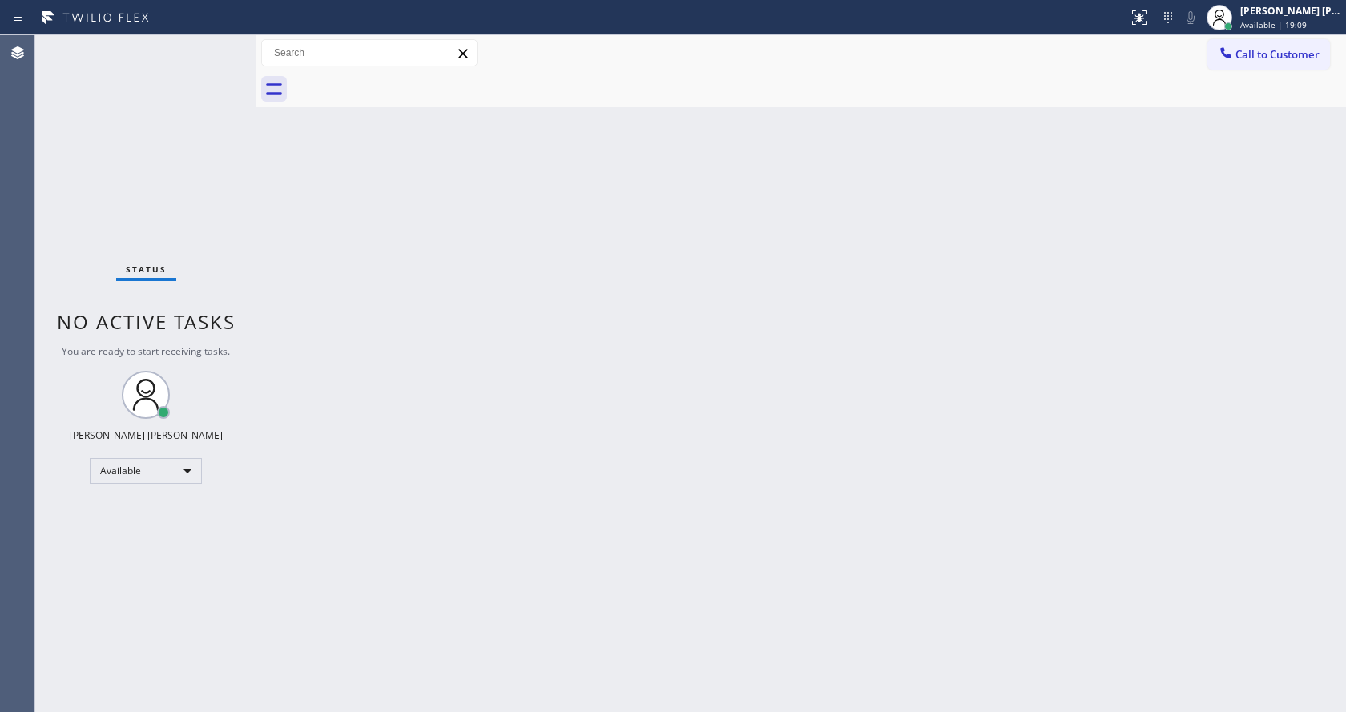
click at [171, 652] on div "Status No active tasks You are ready to start receiving tasks. [PERSON_NAME] [P…" at bounding box center [145, 373] width 221 height 677
click at [218, 46] on div "Status No active tasks You are ready to start receiving tasks. [PERSON_NAME] [P…" at bounding box center [145, 373] width 221 height 677
click at [349, 296] on div "Back to Dashboard Change Sender ID Customers Technicians Select a contact Outbo…" at bounding box center [800, 373] width 1089 height 677
click at [225, 43] on div "Status No active tasks You are ready to start receiving tasks. [PERSON_NAME] [P…" at bounding box center [145, 373] width 221 height 677
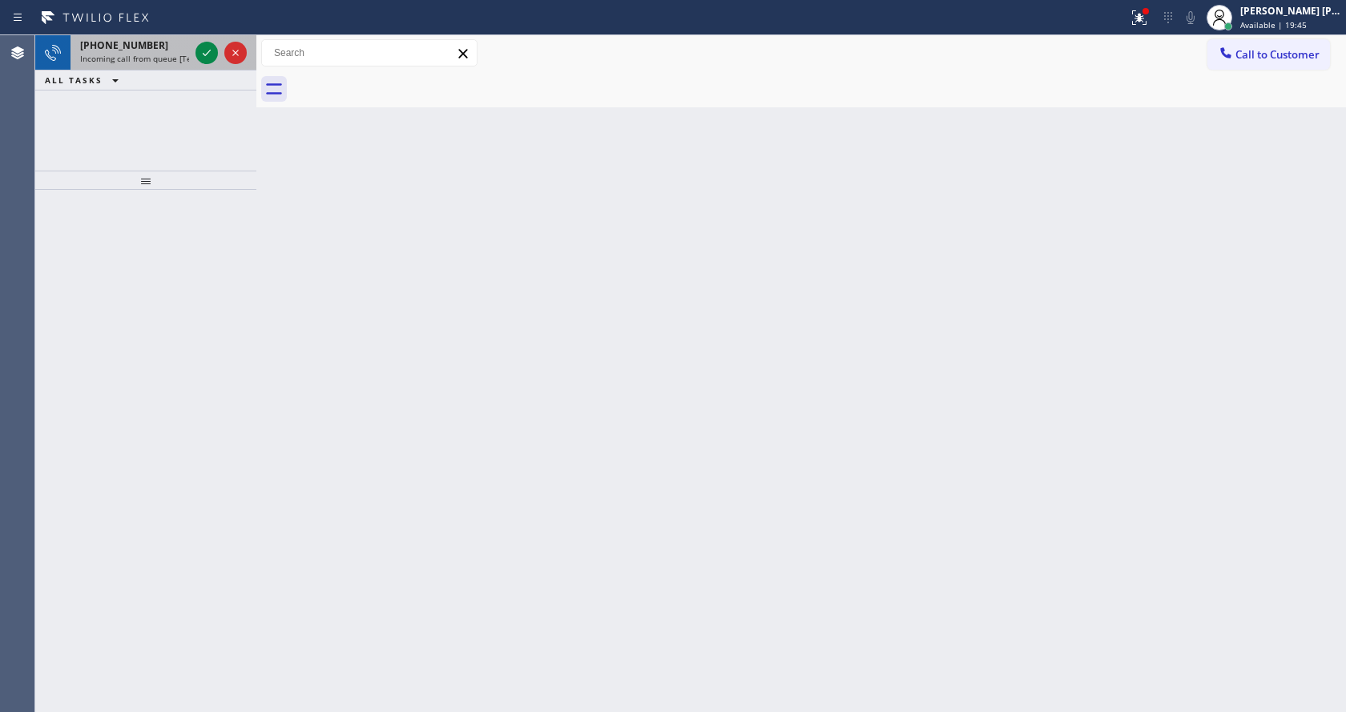
click at [170, 57] on span "Incoming call from queue [Test] All" at bounding box center [146, 58] width 133 height 11
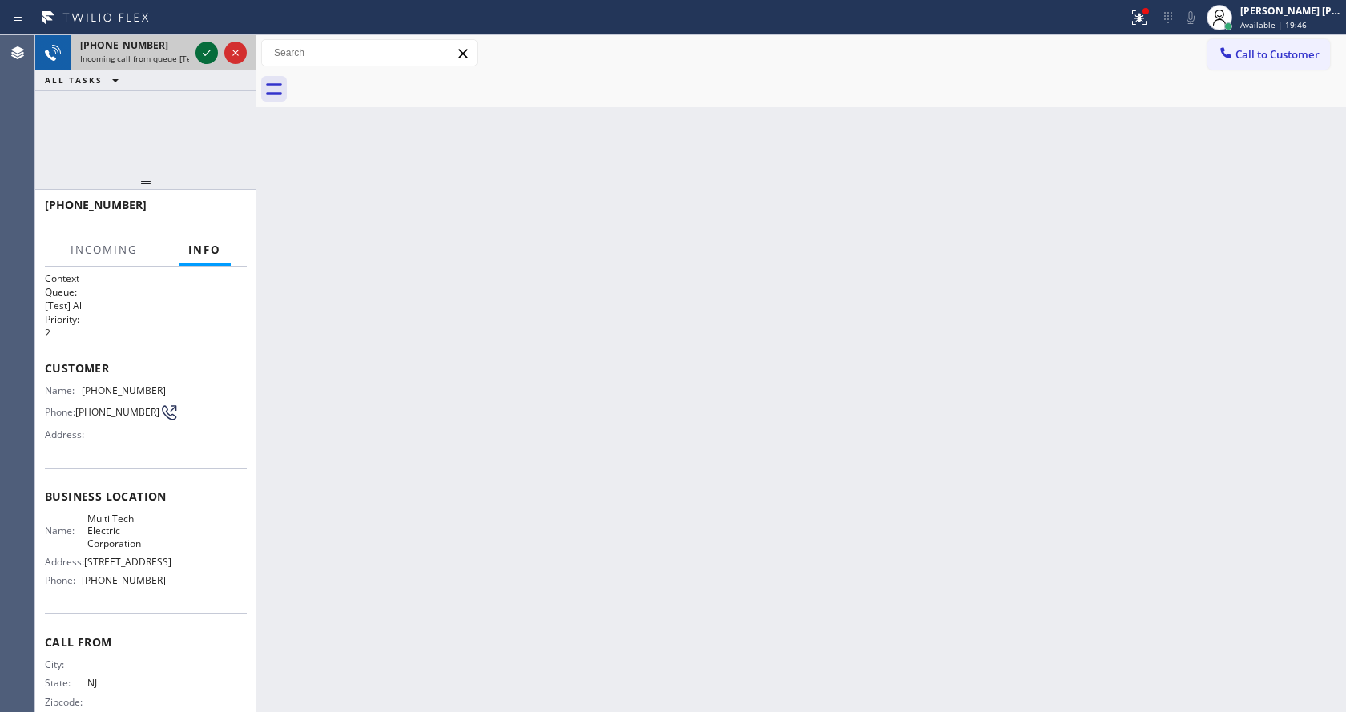
click at [198, 50] on icon at bounding box center [206, 52] width 19 height 19
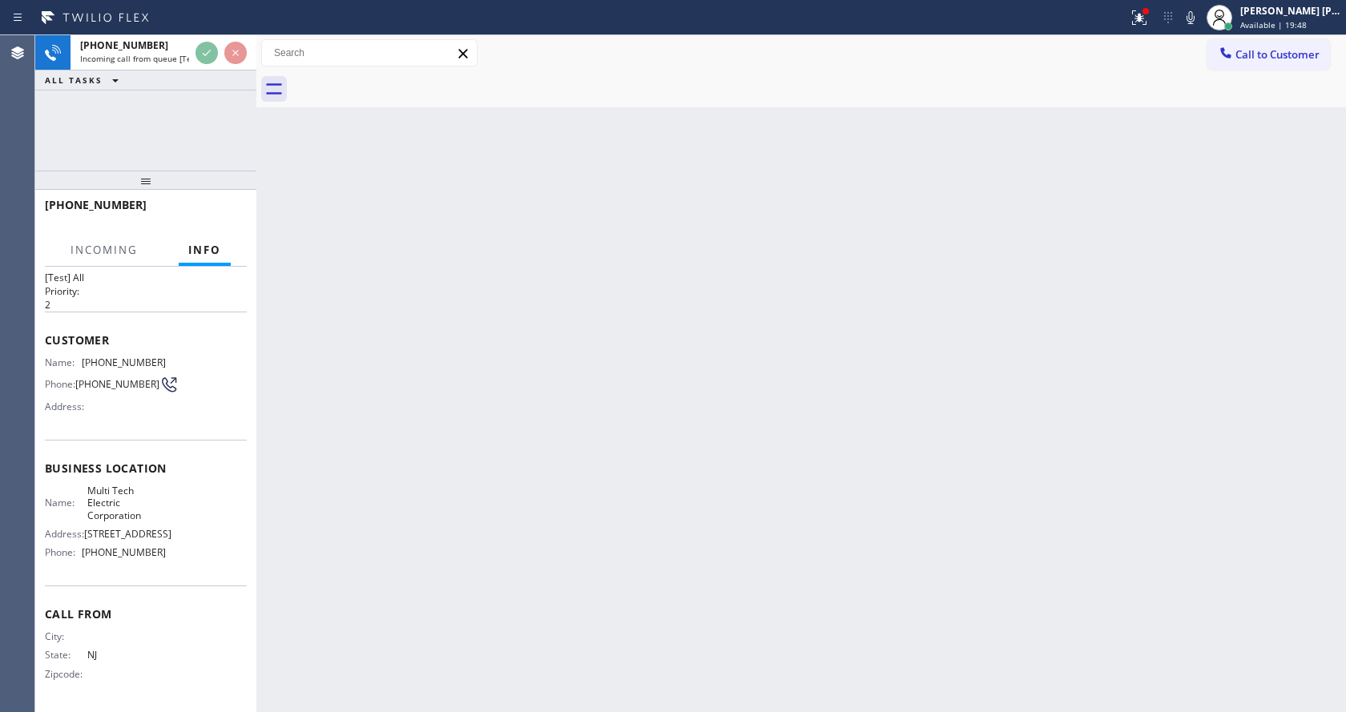
scroll to position [70, 0]
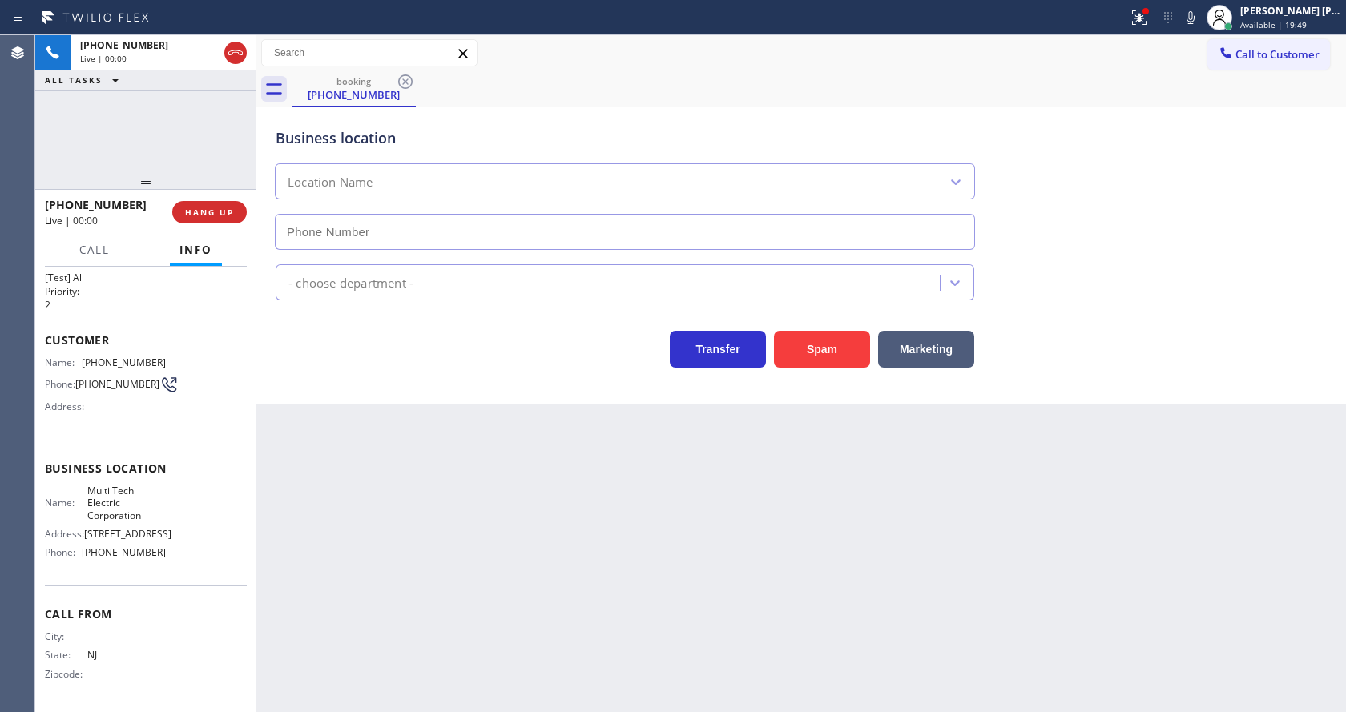
type input "[PHONE_NUMBER]"
click at [422, 569] on div "Back to Dashboard Change Sender ID Customers Technicians Select a contact Outbo…" at bounding box center [800, 373] width 1089 height 677
click at [546, 518] on div "Back to Dashboard Change Sender ID Customers Technicians Select a contact Outbo…" at bounding box center [800, 373] width 1089 height 677
click at [475, 698] on div "Back to Dashboard Change Sender ID Customers Technicians Select a contact Outbo…" at bounding box center [800, 373] width 1089 height 677
click at [412, 637] on div "Back to Dashboard Change Sender ID Customers Technicians Select a contact Outbo…" at bounding box center [800, 373] width 1089 height 677
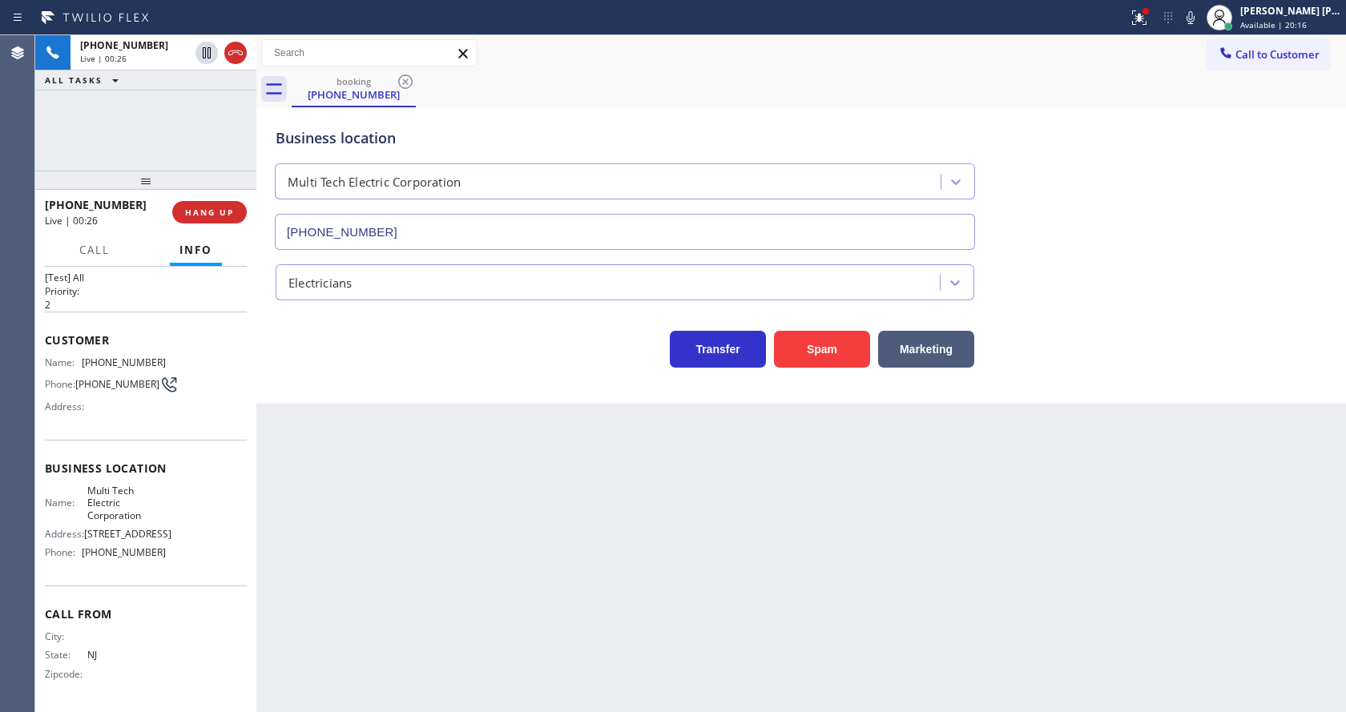
click at [652, 585] on div "Back to Dashboard Change Sender ID Customers Technicians Select a contact Outbo…" at bounding box center [800, 373] width 1089 height 677
click at [831, 348] on button "Spam" at bounding box center [822, 349] width 96 height 37
click at [211, 200] on div "[PHONE_NUMBER] Wrap up | 00:11 COMPLETE" at bounding box center [146, 212] width 202 height 42
click at [188, 206] on button "COMPLETE" at bounding box center [206, 212] width 81 height 22
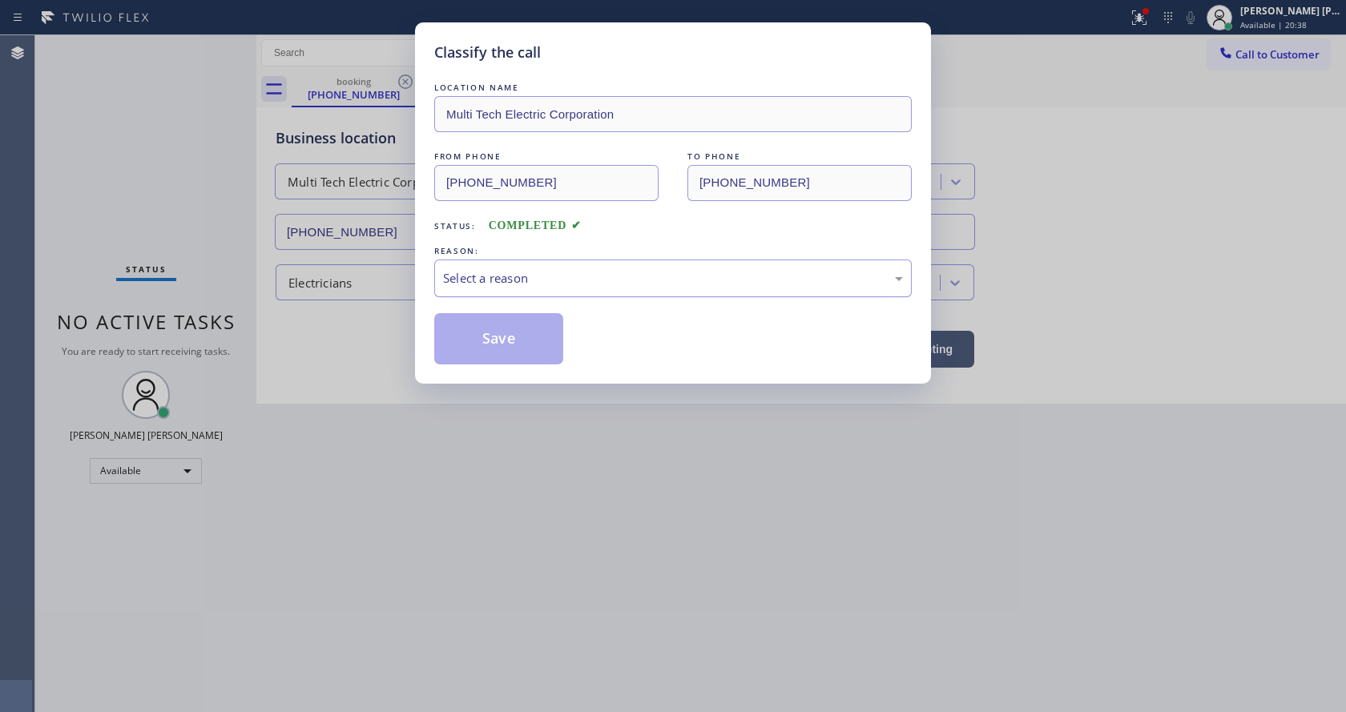
click at [539, 273] on div "Select a reason" at bounding box center [673, 278] width 460 height 18
click at [485, 338] on button "Save" at bounding box center [498, 338] width 129 height 51
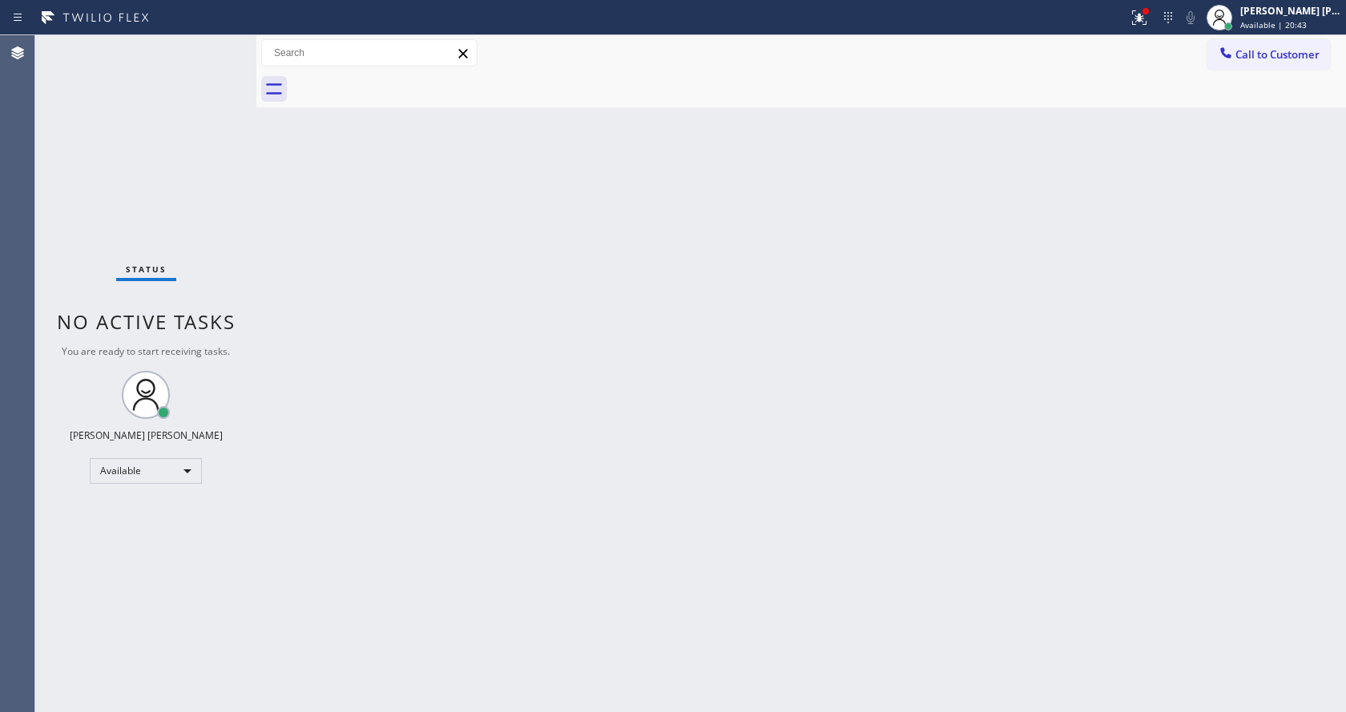
click at [173, 45] on div "Status No active tasks You are ready to start receiving tasks. [PERSON_NAME] [P…" at bounding box center [145, 373] width 221 height 677
click at [550, 318] on div "Back to Dashboard Change Sender ID Customers Technicians Select a contact Outbo…" at bounding box center [800, 373] width 1089 height 677
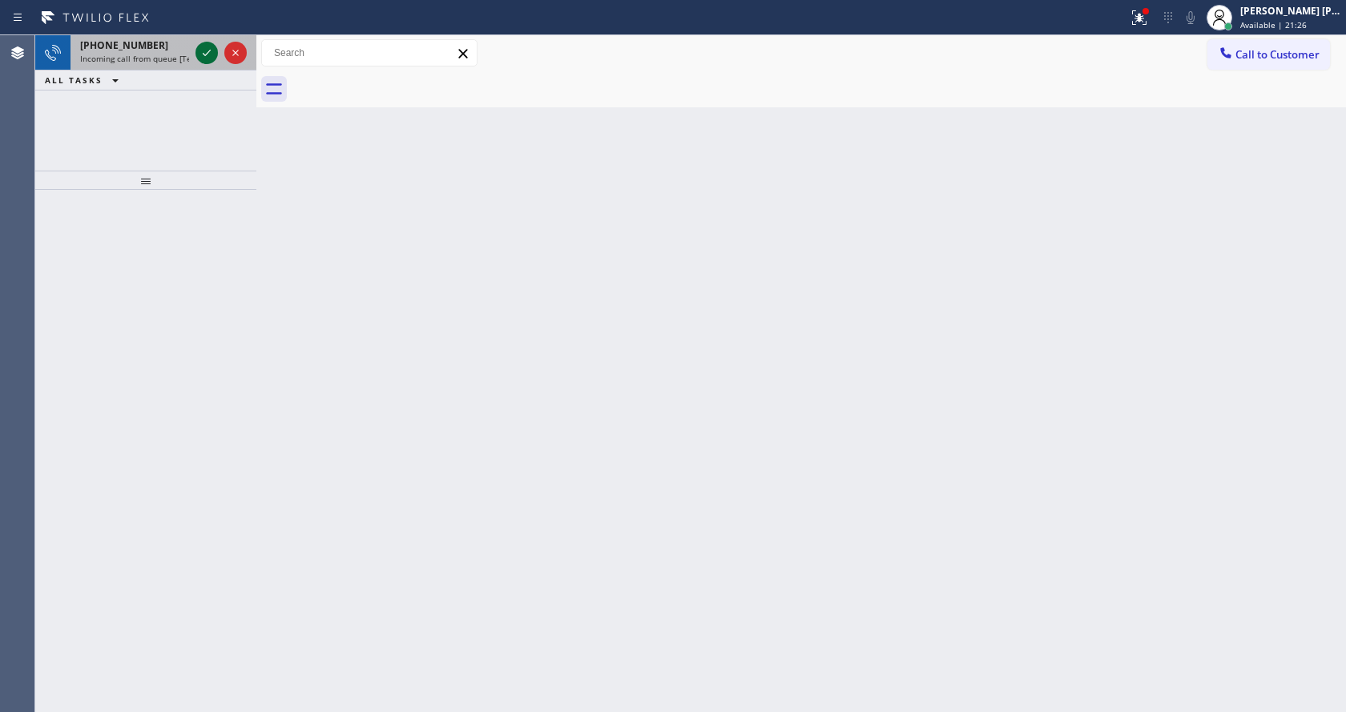
click at [204, 55] on icon at bounding box center [207, 53] width 8 height 6
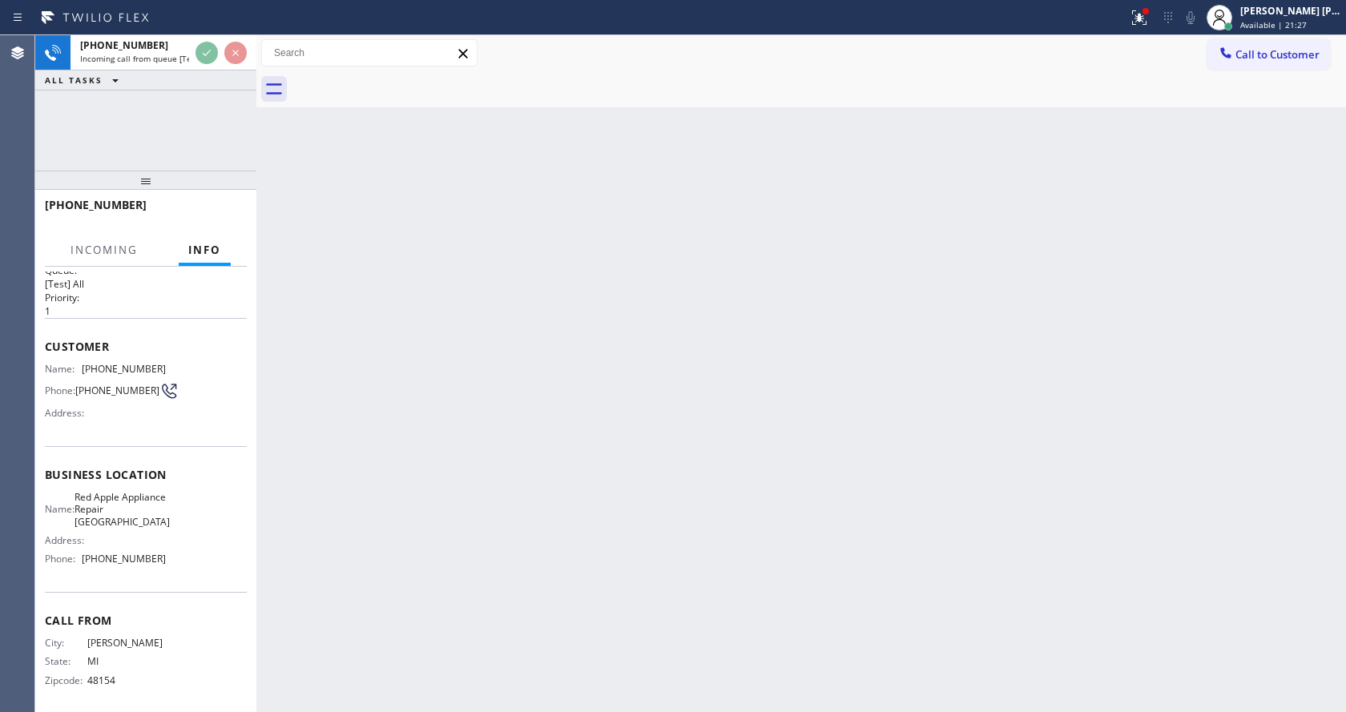
scroll to position [33, 0]
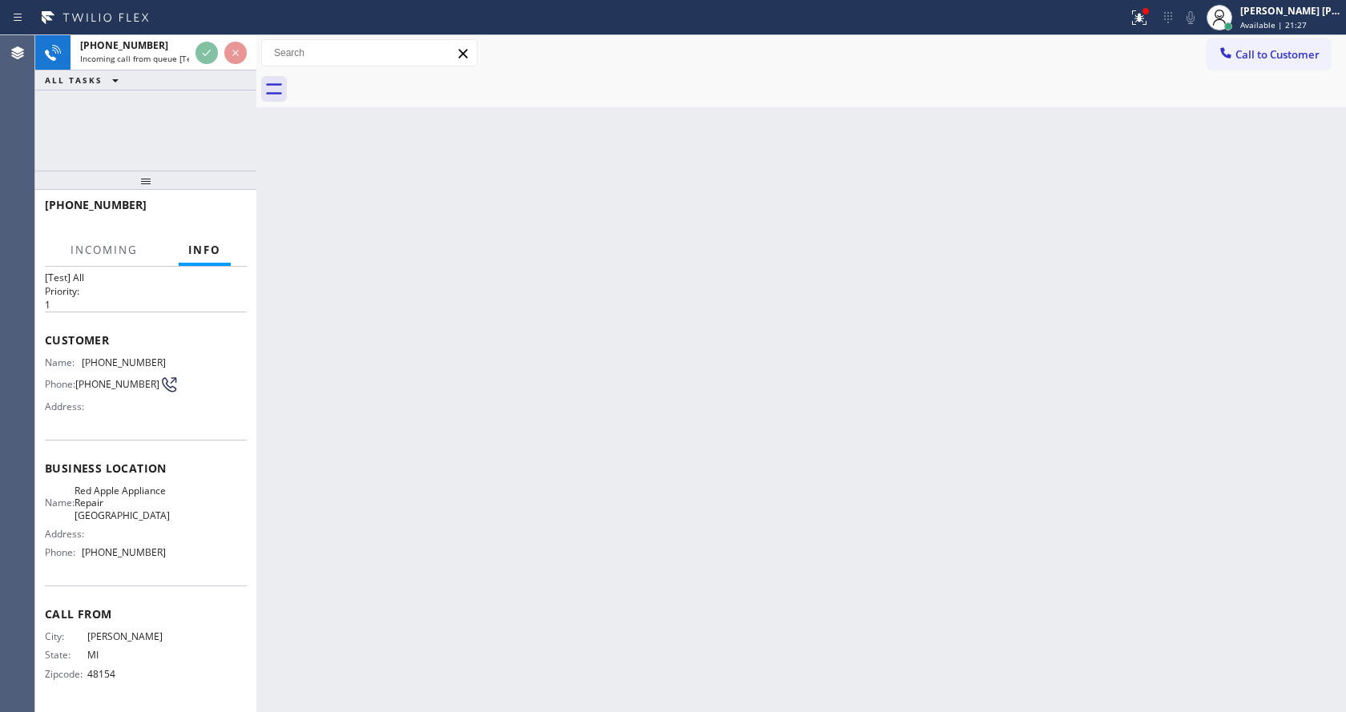
click at [482, 380] on div "Back to Dashboard Change Sender ID Customers Technicians Select a contact Outbo…" at bounding box center [800, 373] width 1089 height 677
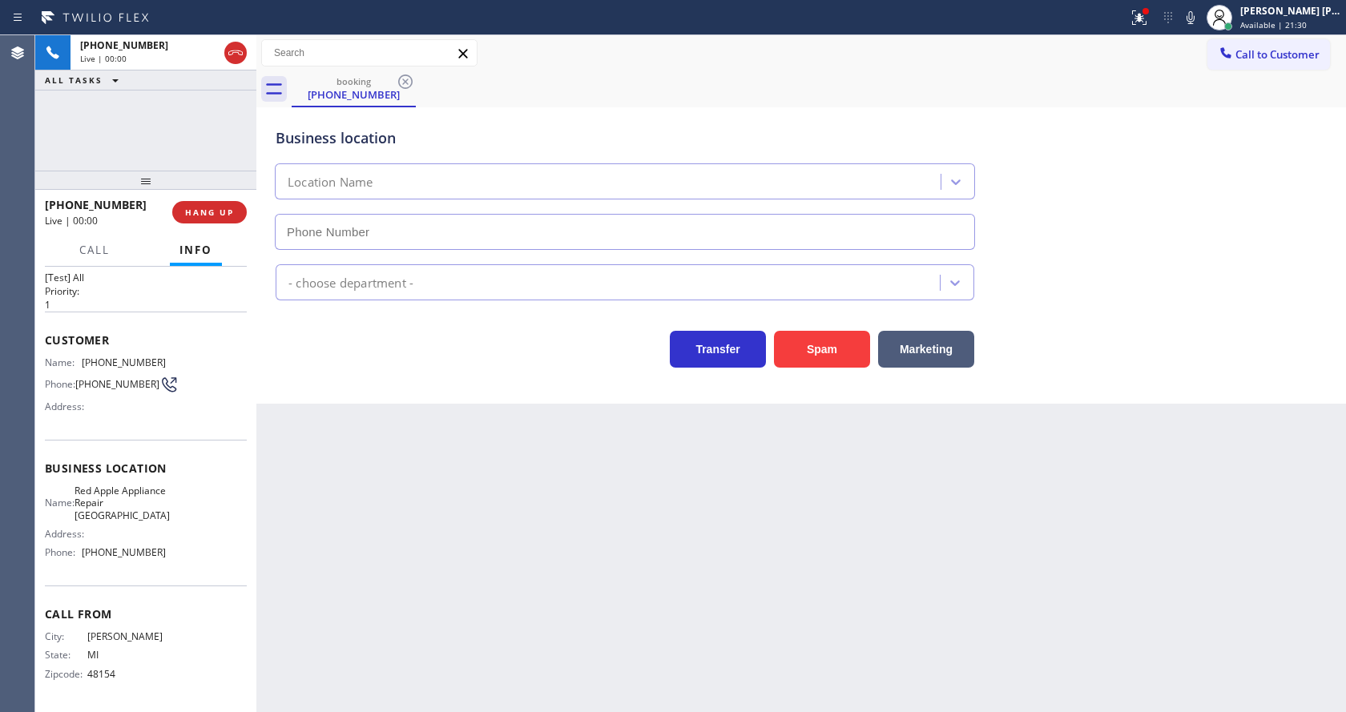
type input "[PHONE_NUMBER]"
click at [713, 624] on div "Back to Dashboard Change Sender ID Customers Technicians Select a contact Outbo…" at bounding box center [800, 373] width 1089 height 677
click at [366, 588] on div "Back to Dashboard Change Sender ID Customers Technicians Select a contact Outbo…" at bounding box center [800, 373] width 1089 height 677
click at [404, 493] on div "Back to Dashboard Change Sender ID Customers Technicians Select a contact Outbo…" at bounding box center [800, 373] width 1089 height 677
drag, startPoint x: 84, startPoint y: 358, endPoint x: 165, endPoint y: 362, distance: 81.0
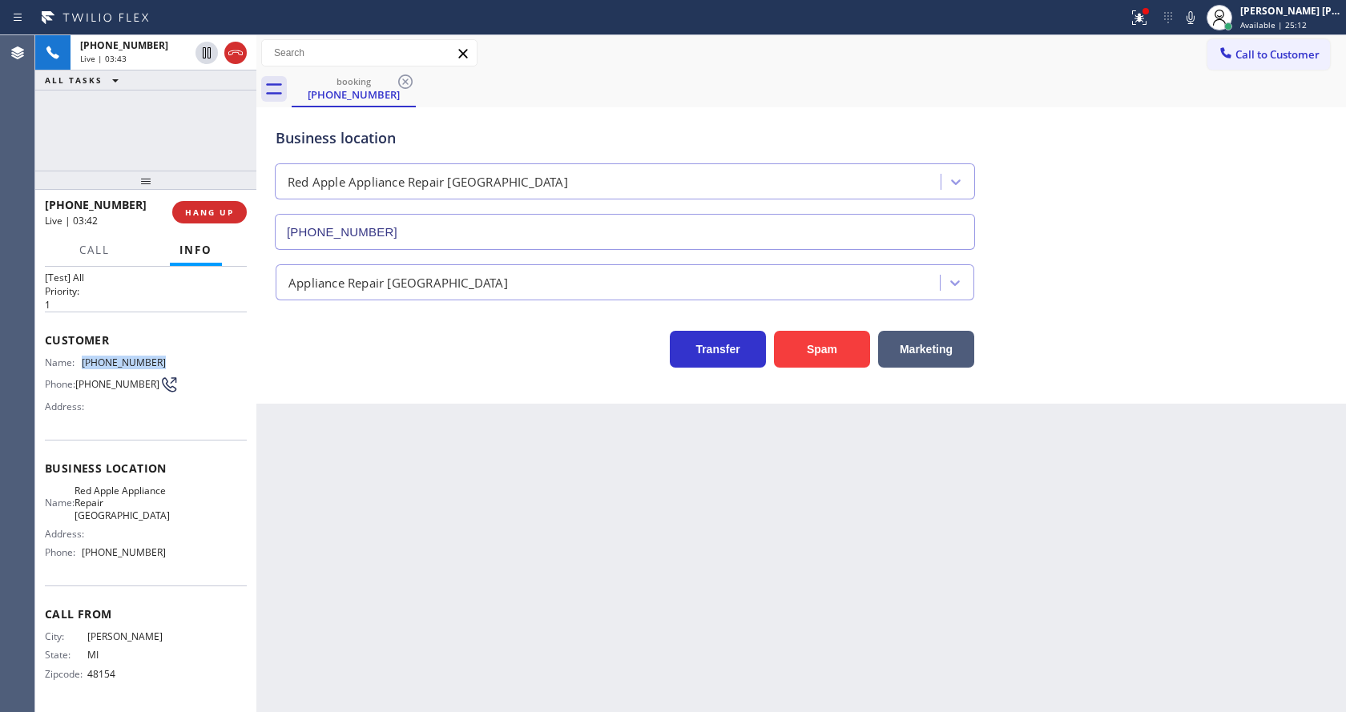
click at [165, 362] on div "Name: [PHONE_NUMBER] Phone: [PHONE_NUMBER] Address:" at bounding box center [146, 387] width 202 height 63
click at [416, 539] on div "Back to Dashboard Change Sender ID Customers Technicians Select a contact Outbo…" at bounding box center [800, 373] width 1089 height 677
click at [191, 560] on div "Name: Red Apple Appliance Repair Branford Address: Phone: [PHONE_NUMBER]" at bounding box center [146, 525] width 202 height 81
drag, startPoint x: 82, startPoint y: 491, endPoint x: 191, endPoint y: 517, distance: 112.9
click at [191, 517] on div "Name: Red Apple Appliance Repair Branford Address: Phone: [PHONE_NUMBER]" at bounding box center [146, 525] width 202 height 81
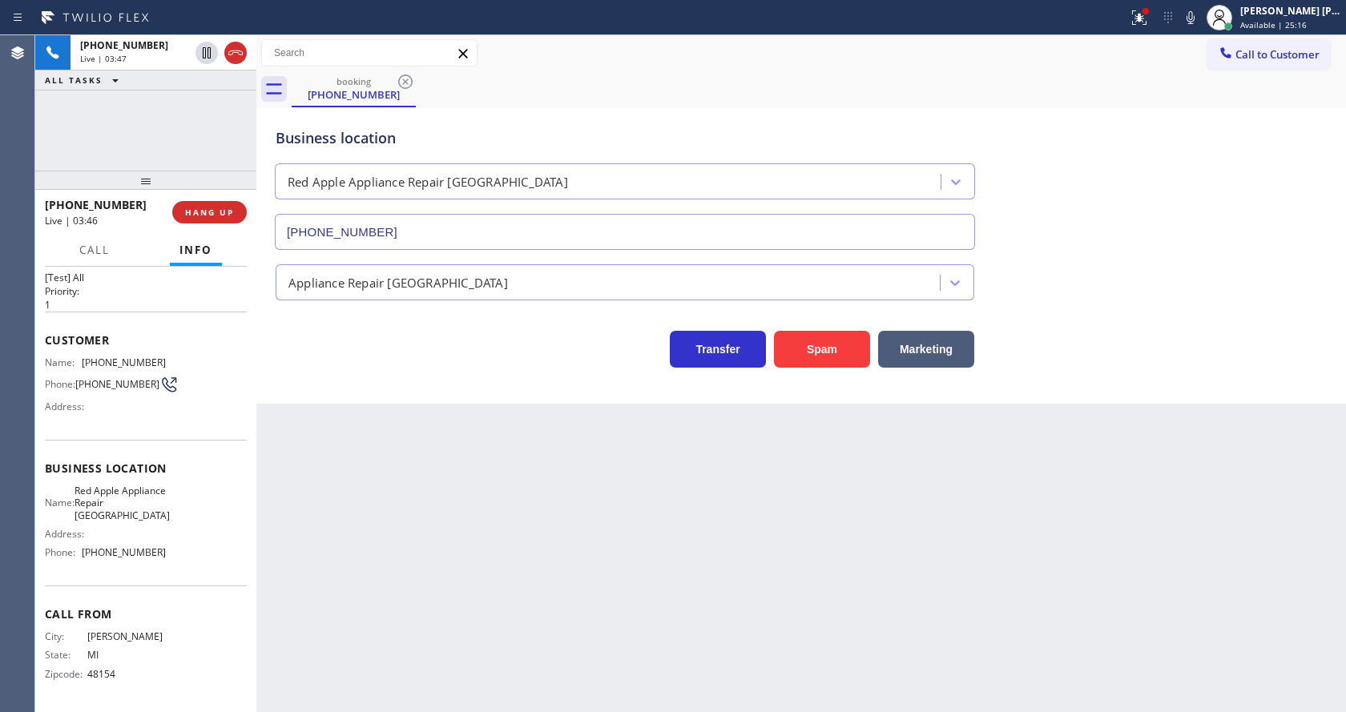
drag, startPoint x: 402, startPoint y: 522, endPoint x: 367, endPoint y: 690, distance: 171.1
click at [397, 537] on div "Back to Dashboard Change Sender ID Customers Technicians Select a contact Outbo…" at bounding box center [800, 373] width 1089 height 677
click at [97, 593] on div "Call From City: [GEOGRAPHIC_DATA]: [US_STATE] Zipcode: 48154" at bounding box center [146, 645] width 202 height 121
drag, startPoint x: 77, startPoint y: 548, endPoint x: 167, endPoint y: 553, distance: 90.7
click at [167, 553] on div "Name: Red Apple Appliance Repair Branford Address: Phone: [PHONE_NUMBER]" at bounding box center [146, 525] width 202 height 81
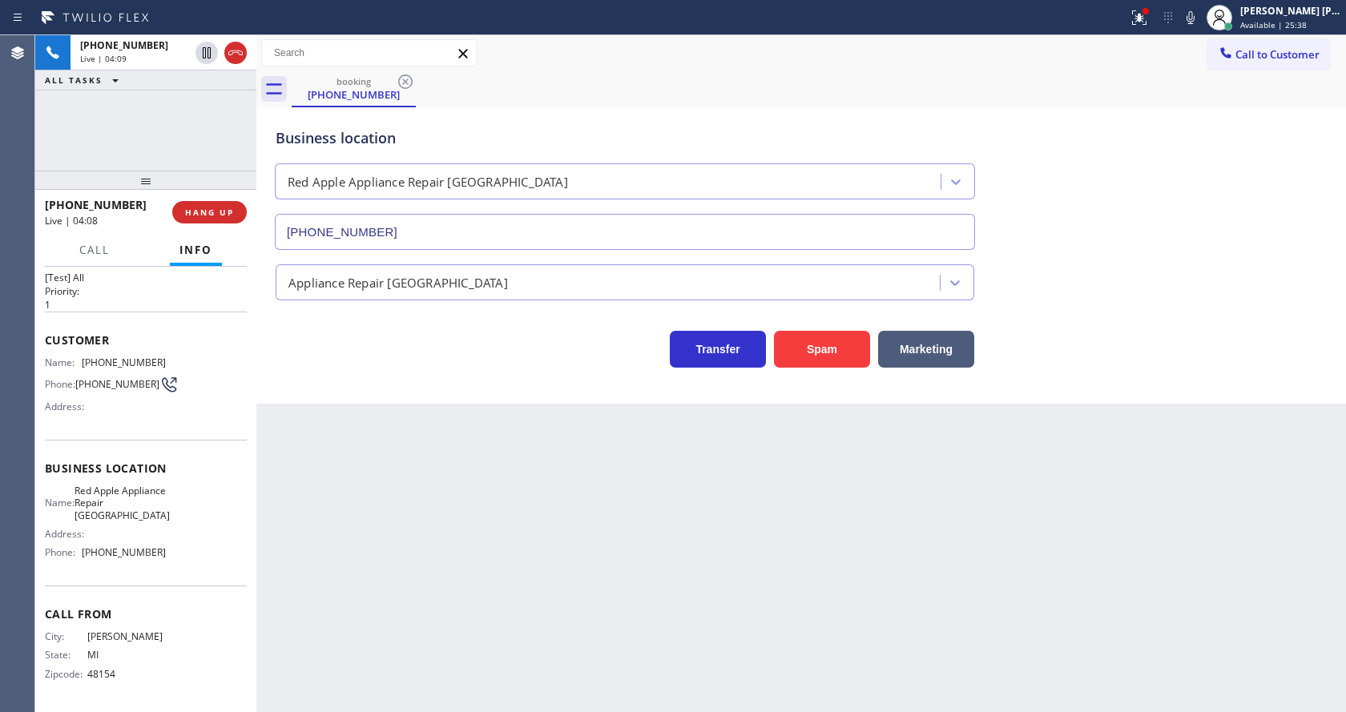
drag, startPoint x: 458, startPoint y: 568, endPoint x: 386, endPoint y: 711, distance: 160.5
click at [457, 568] on div "Back to Dashboard Change Sender ID Customers Technicians Select a contact Outbo…" at bounding box center [800, 373] width 1089 height 677
click at [204, 42] on button at bounding box center [206, 53] width 22 height 22
click at [479, 502] on div "Back to Dashboard Change Sender ID Customers Technicians Select a contact Outbo…" at bounding box center [800, 373] width 1089 height 677
click at [203, 49] on icon at bounding box center [206, 52] width 11 height 11
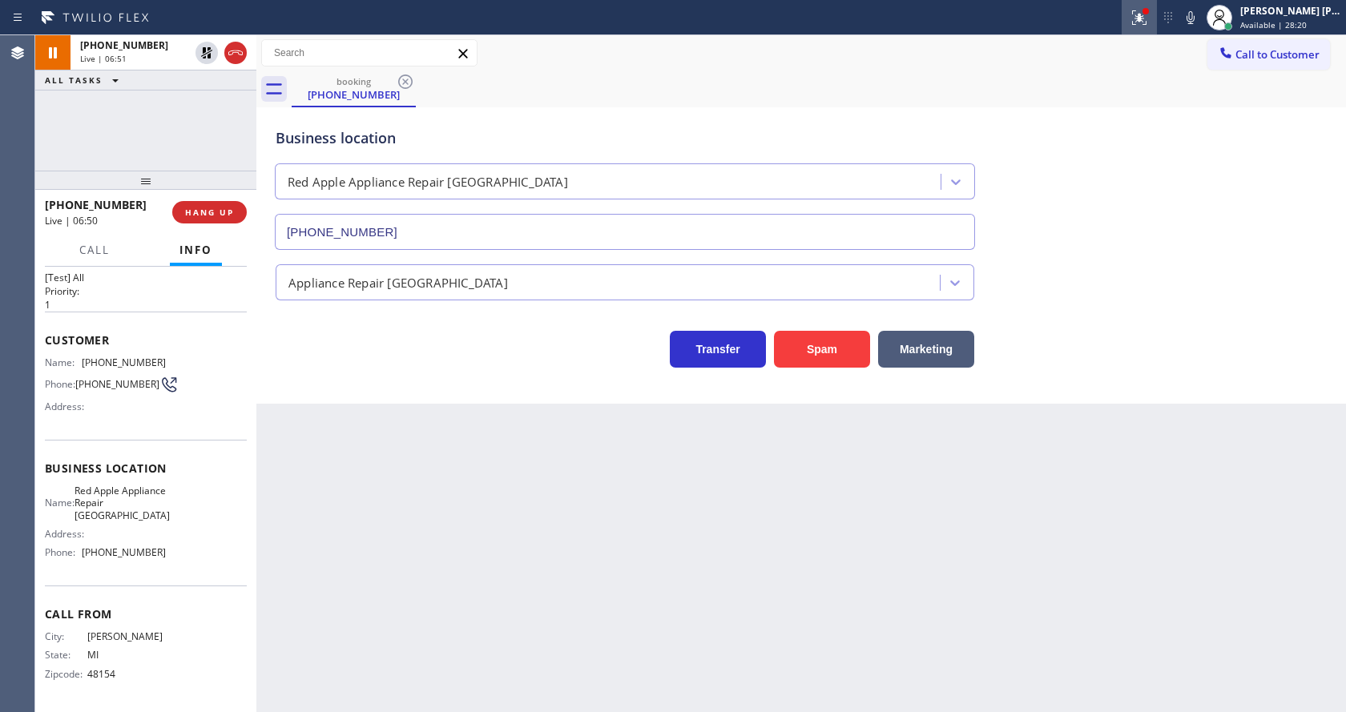
click at [1149, 19] on icon at bounding box center [1138, 17] width 19 height 19
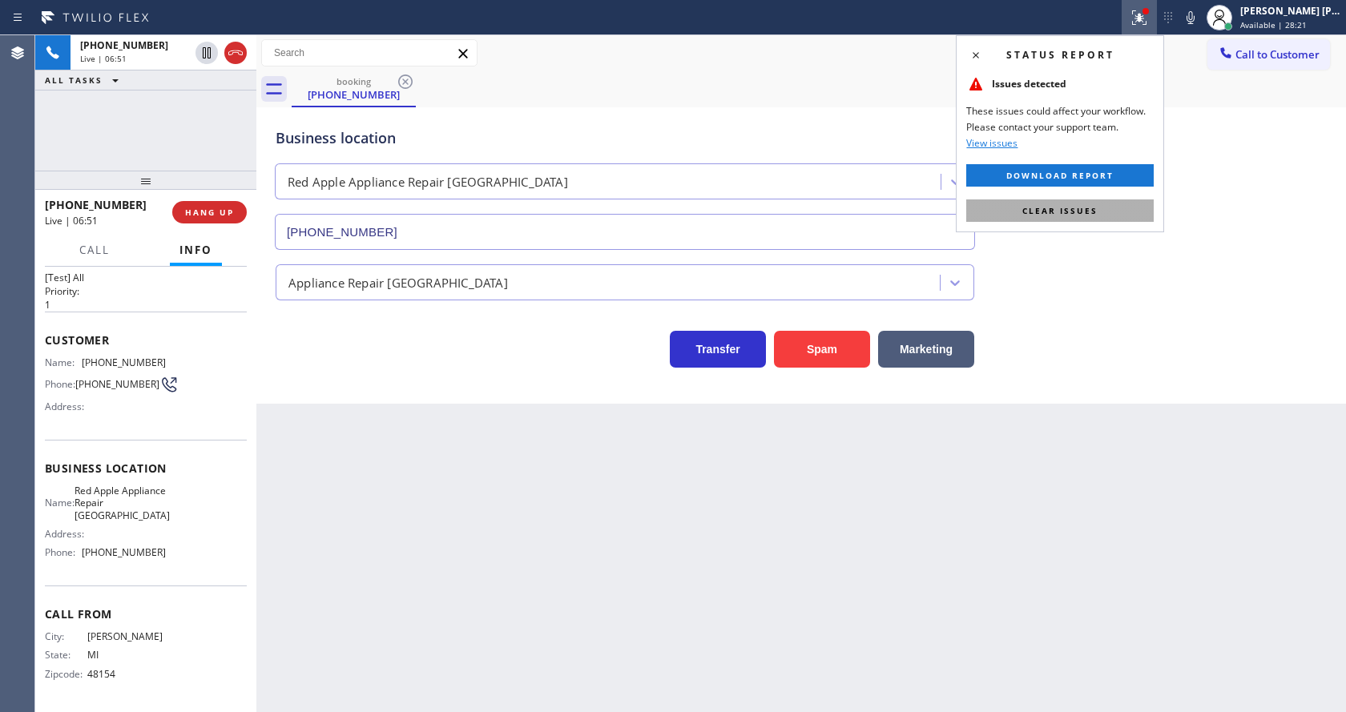
click at [1097, 215] on button "Clear issues" at bounding box center [1059, 210] width 187 height 22
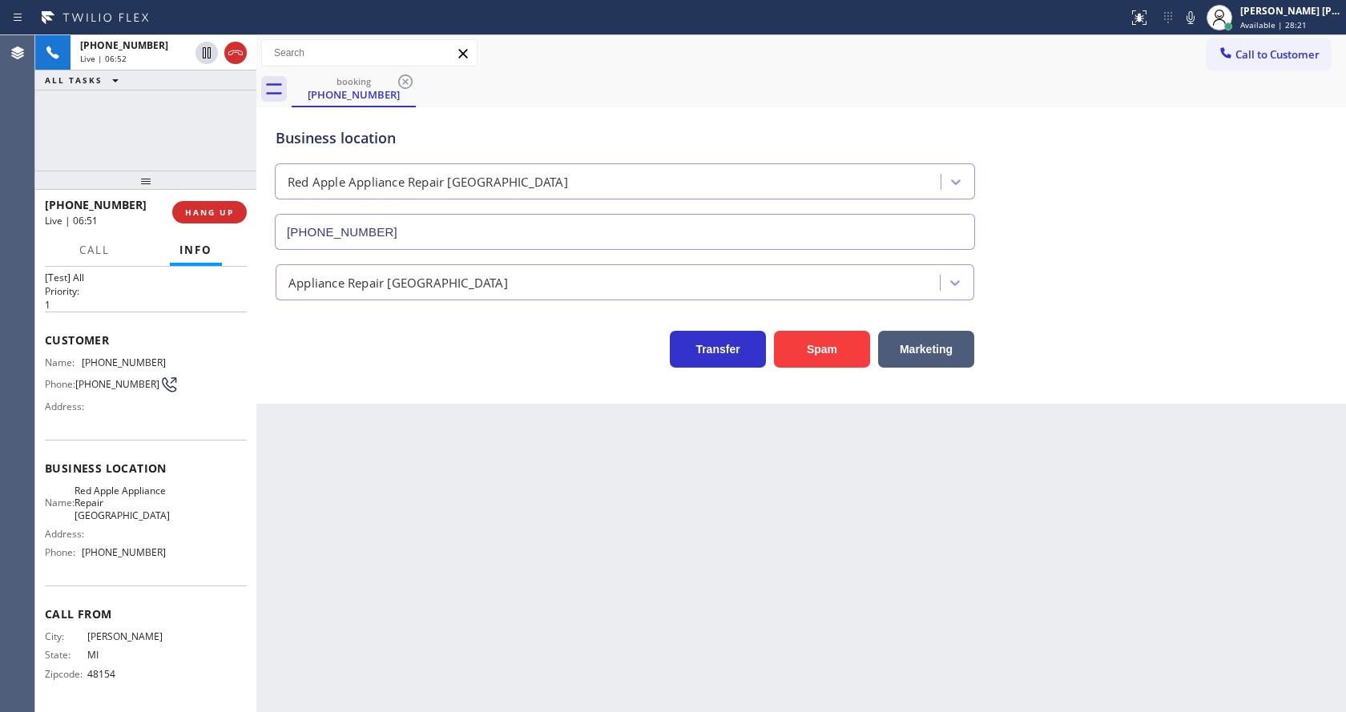
click at [393, 634] on div "Back to Dashboard Change Sender ID Customers Technicians Select a contact Outbo…" at bounding box center [800, 373] width 1089 height 677
click at [649, 456] on div "Back to Dashboard Change Sender ID Customers Technicians Select a contact Outbo…" at bounding box center [800, 373] width 1089 height 677
click at [565, 578] on div "Back to Dashboard Change Sender ID Customers Technicians Select a contact Outbo…" at bounding box center [800, 373] width 1089 height 677
drag, startPoint x: 345, startPoint y: 507, endPoint x: 336, endPoint y: 529, distance: 23.4
click at [339, 507] on div "Back to Dashboard Change Sender ID Customers Technicians Select a contact Outbo…" at bounding box center [800, 373] width 1089 height 677
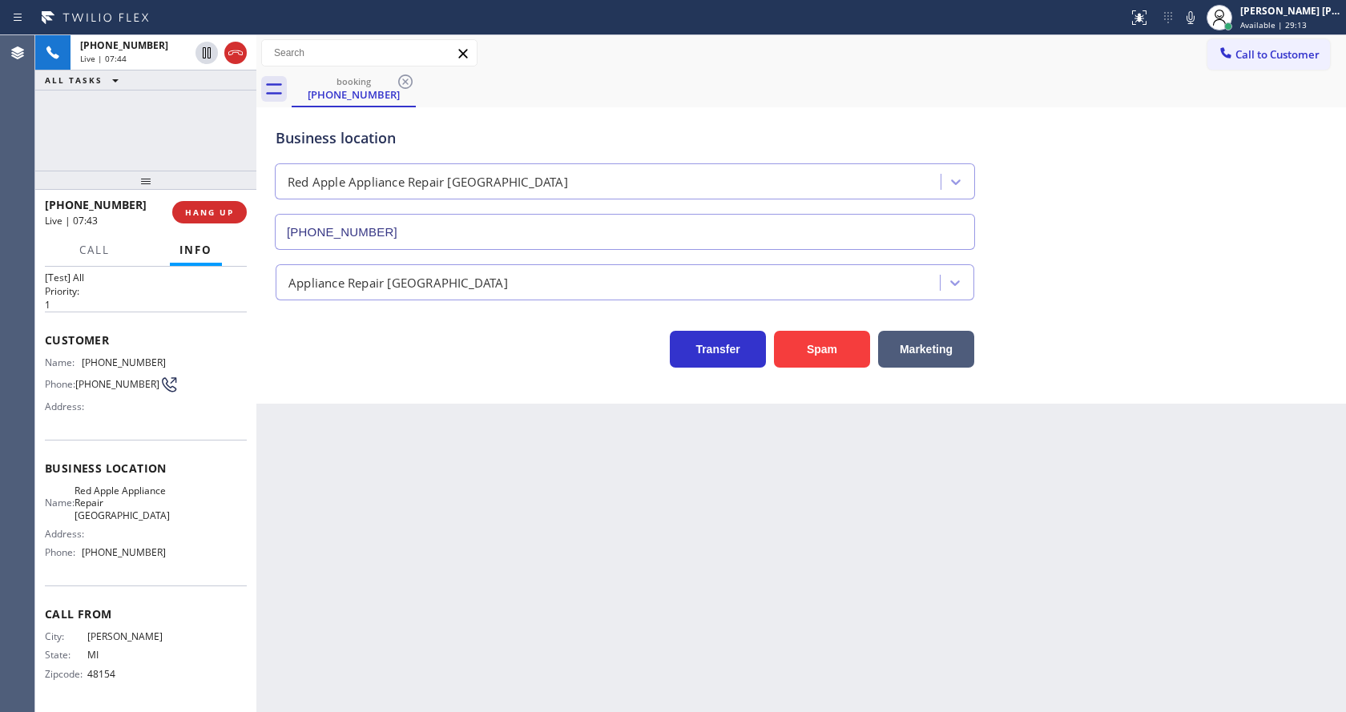
click at [338, 569] on div "Back to Dashboard Change Sender ID Customers Technicians Select a contact Outbo…" at bounding box center [800, 373] width 1089 height 677
click at [89, 390] on span "[PHONE_NUMBER]" at bounding box center [117, 384] width 84 height 12
click at [82, 251] on span "Call" at bounding box center [94, 250] width 30 height 14
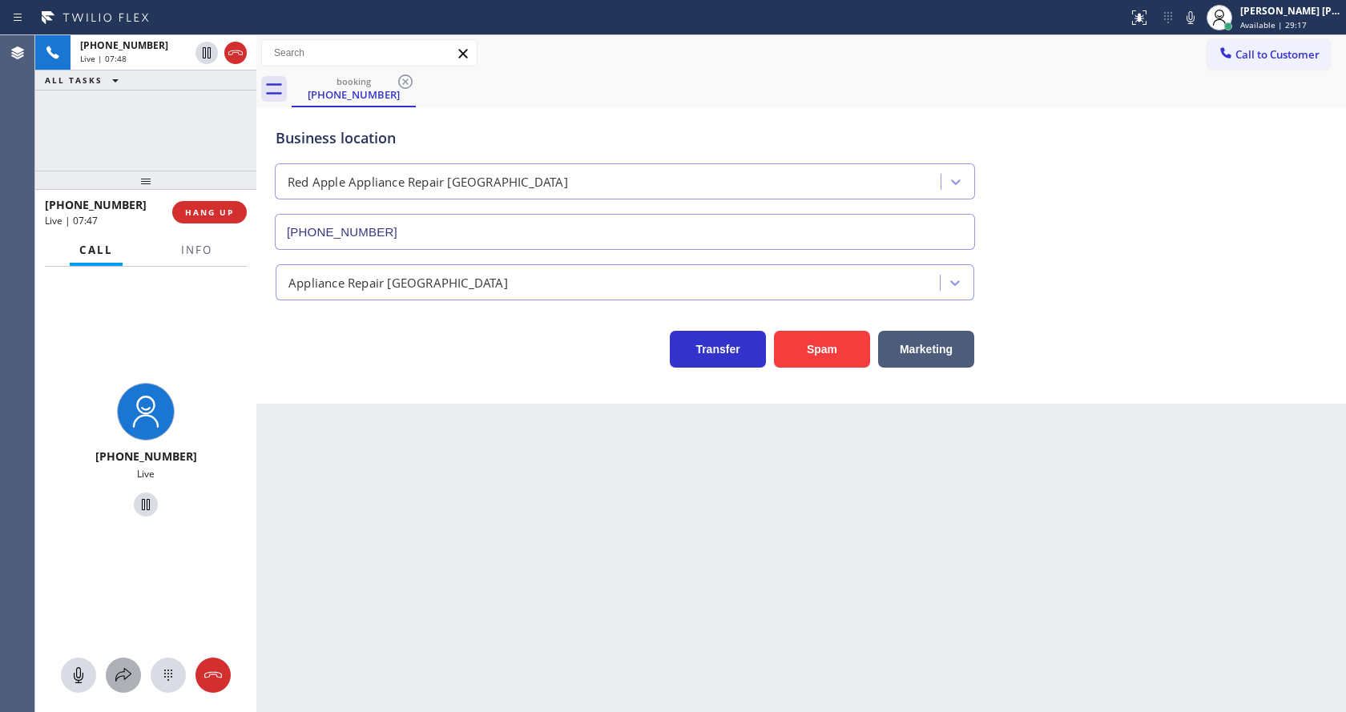
click at [119, 678] on icon at bounding box center [123, 675] width 19 height 19
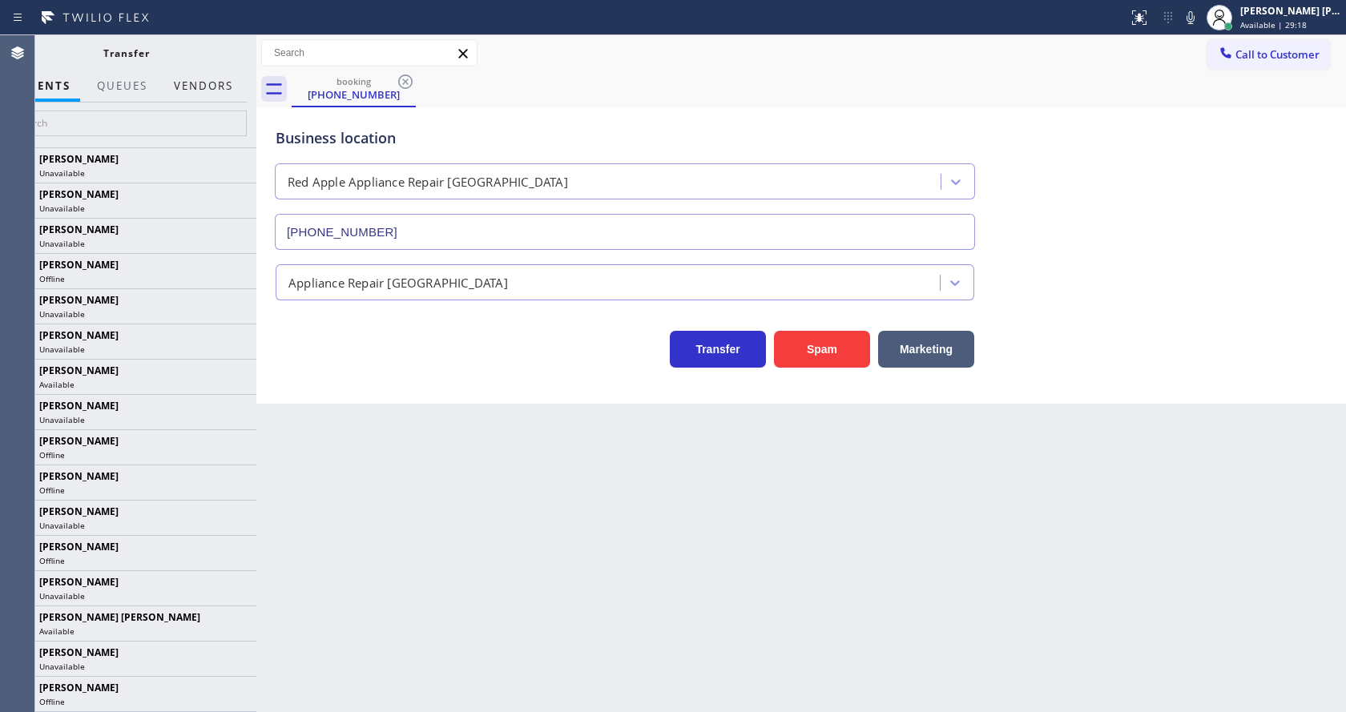
click at [192, 73] on button "Vendors" at bounding box center [203, 85] width 78 height 31
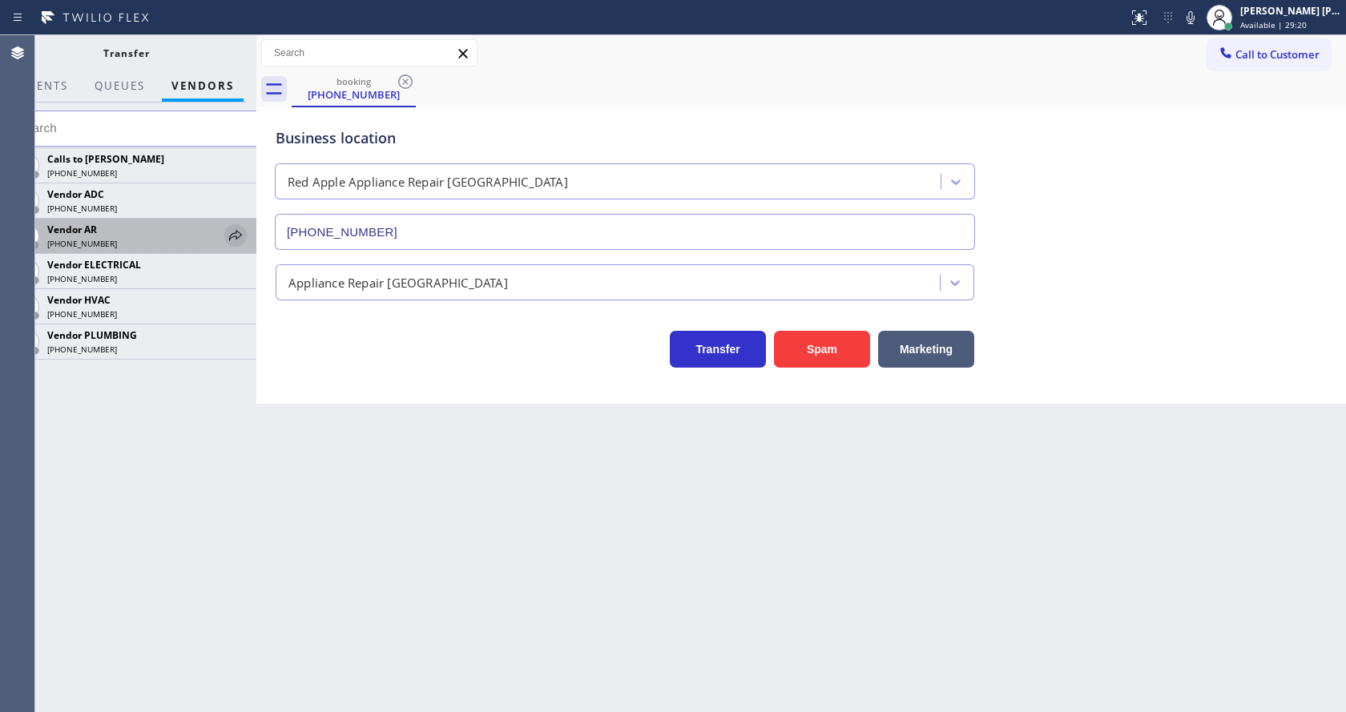
click at [238, 231] on icon at bounding box center [235, 235] width 19 height 19
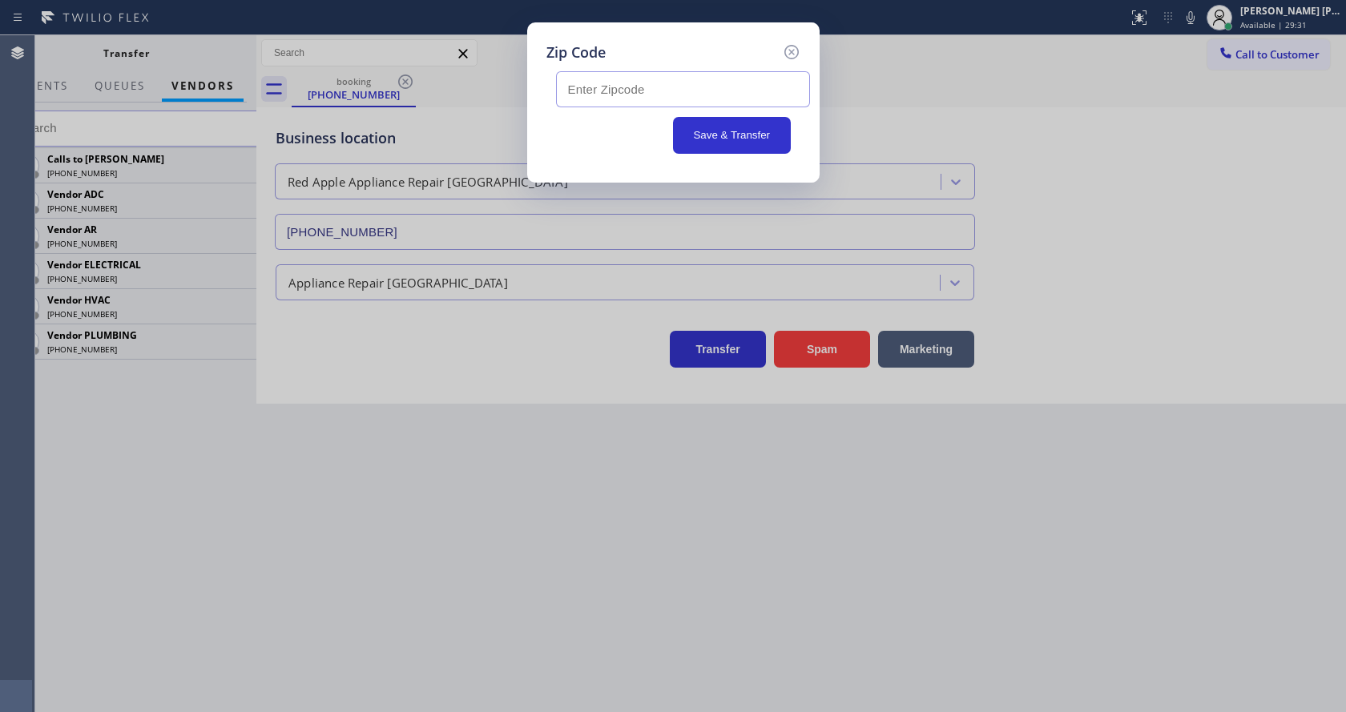
click at [646, 73] on input "text" at bounding box center [683, 89] width 254 height 36
click at [605, 85] on input "text" at bounding box center [683, 89] width 254 height 36
paste input "06498"
type input "06498"
click at [704, 133] on button "Save & Transfer" at bounding box center [732, 135] width 118 height 37
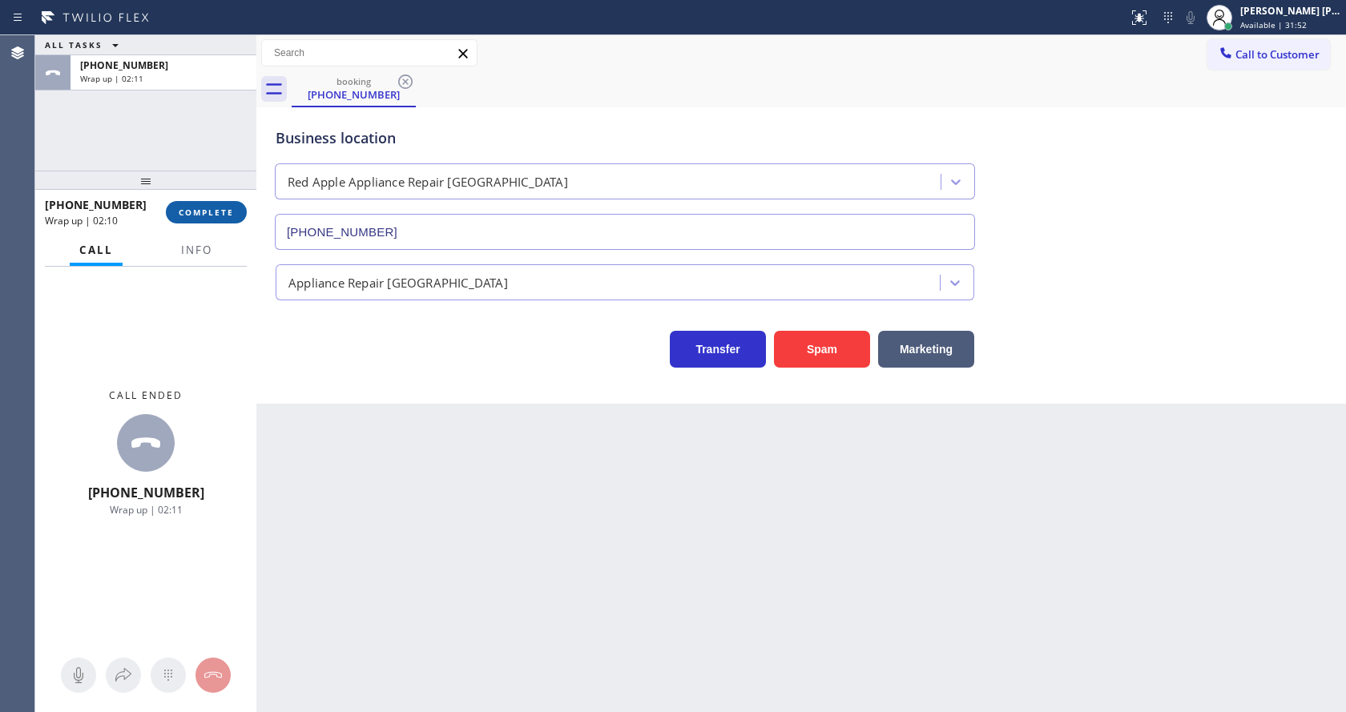
click at [196, 212] on span "COMPLETE" at bounding box center [206, 212] width 55 height 11
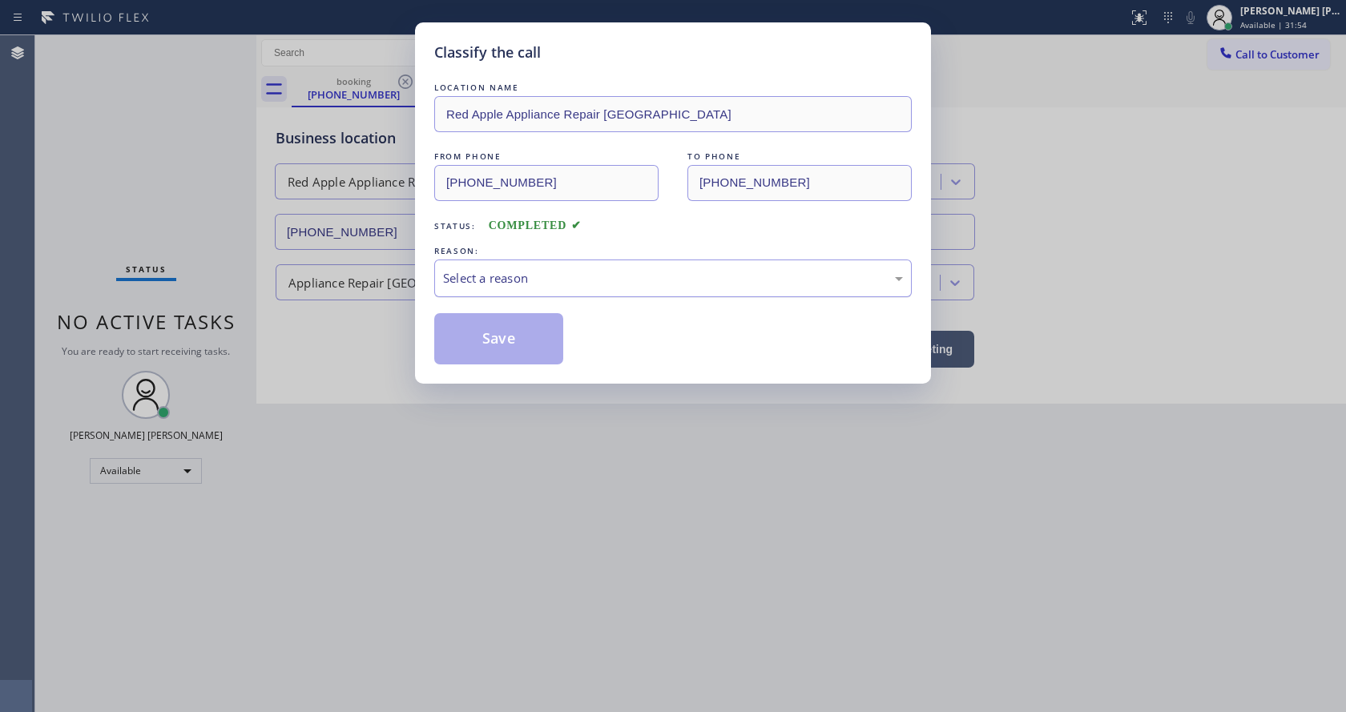
click at [449, 266] on div "Select a reason" at bounding box center [672, 279] width 477 height 38
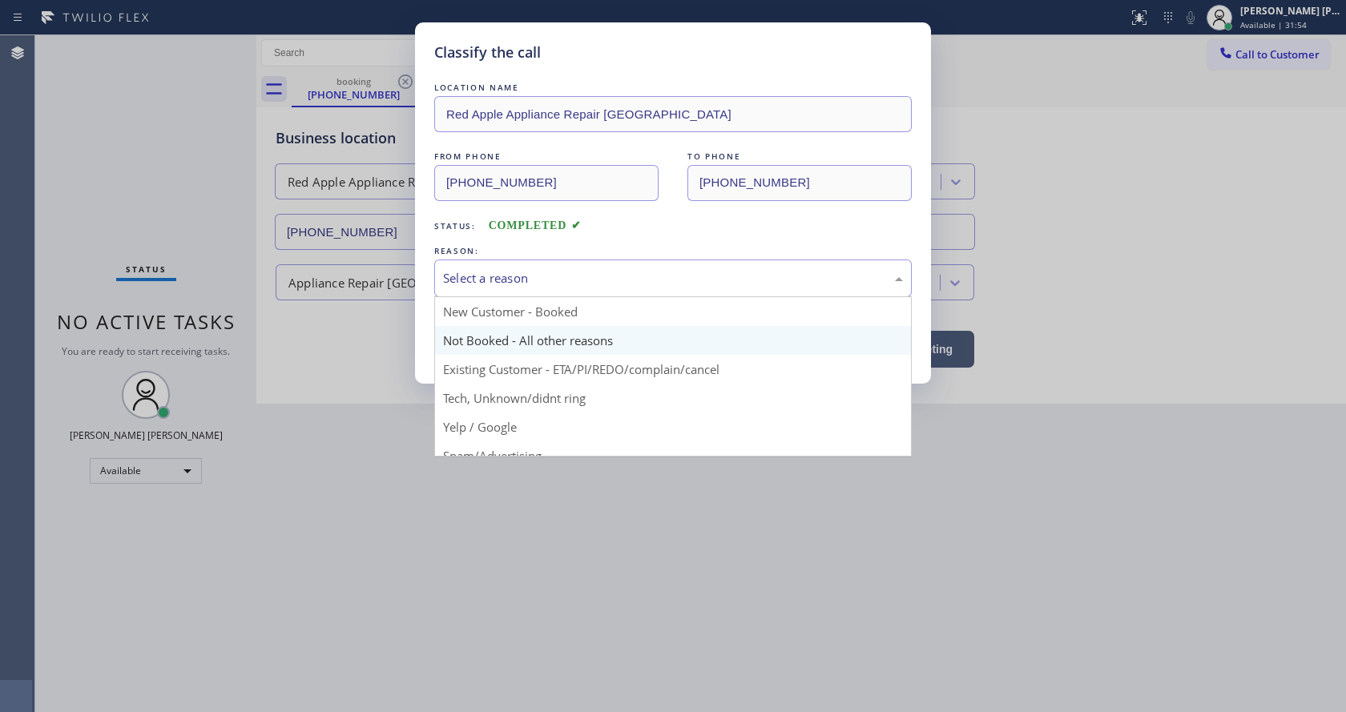
click at [480, 340] on button "Save" at bounding box center [498, 338] width 129 height 51
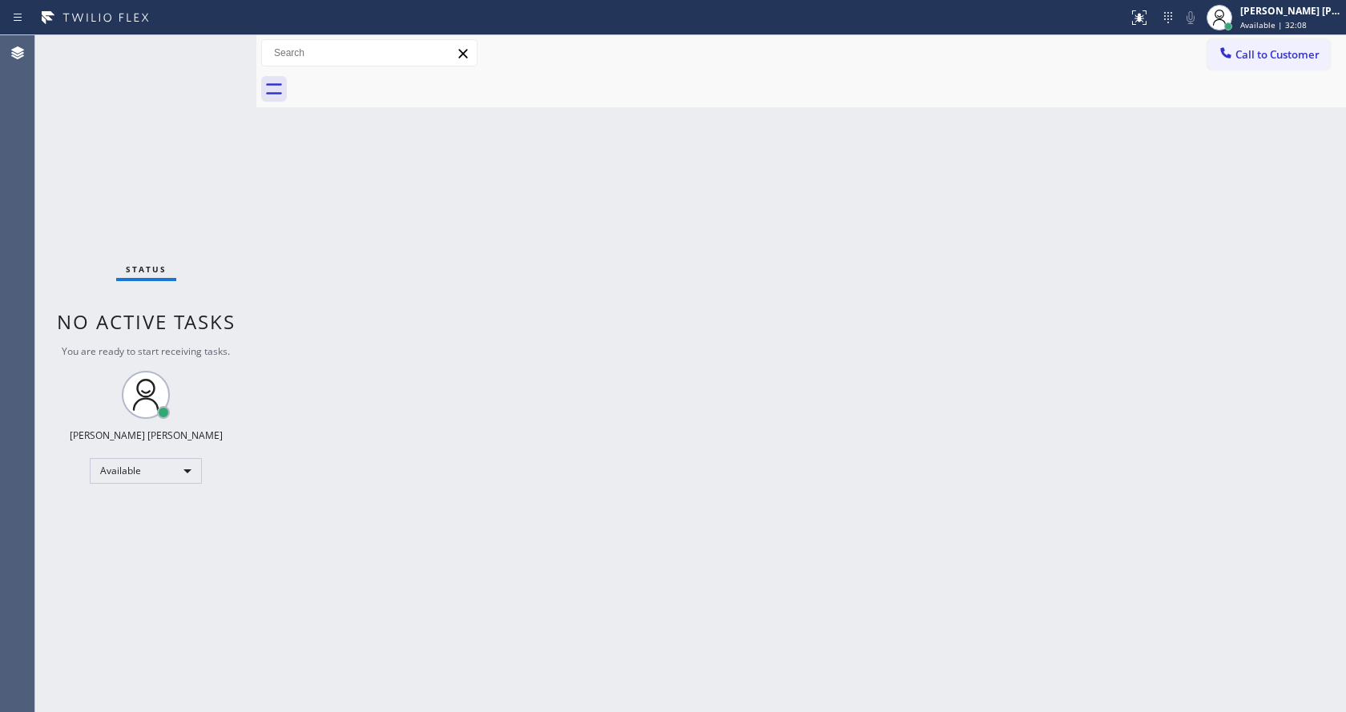
click at [143, 48] on div "Status No active tasks You are ready to start receiving tasks. [PERSON_NAME] [P…" at bounding box center [145, 373] width 221 height 677
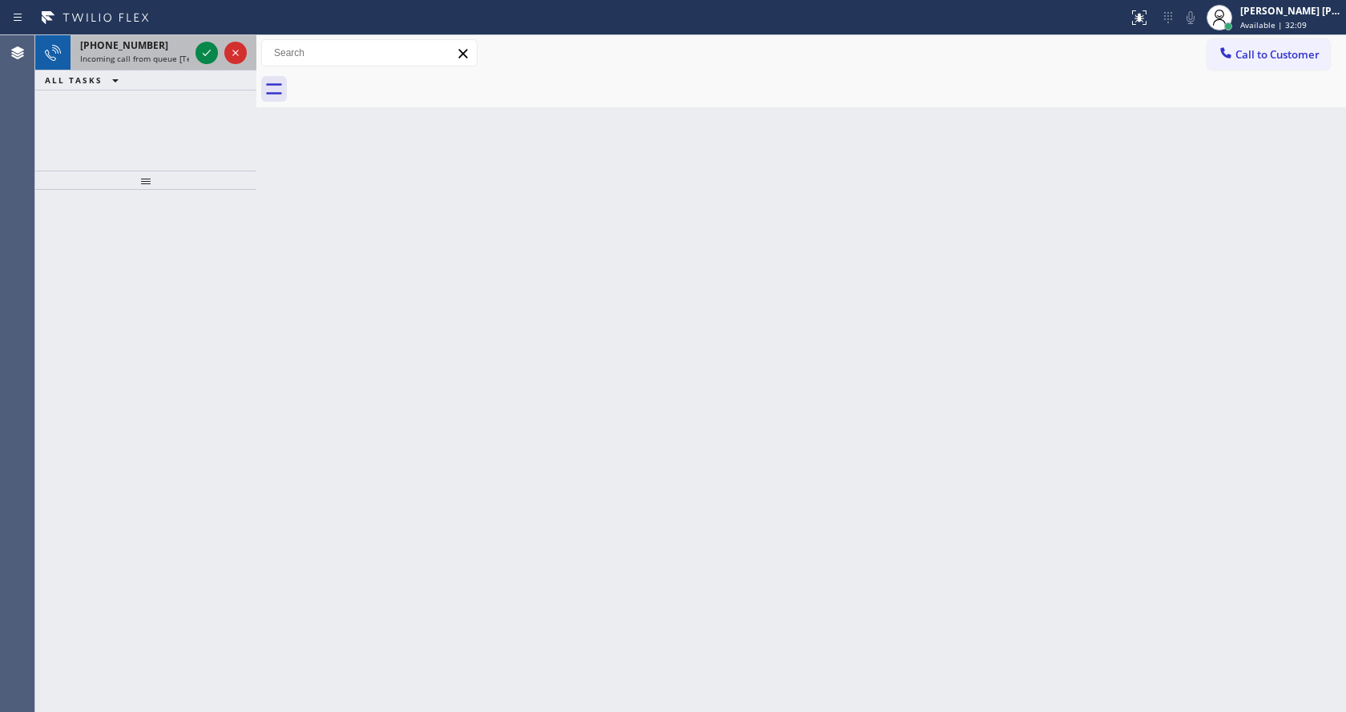
click at [179, 42] on div "[PHONE_NUMBER]" at bounding box center [134, 45] width 109 height 14
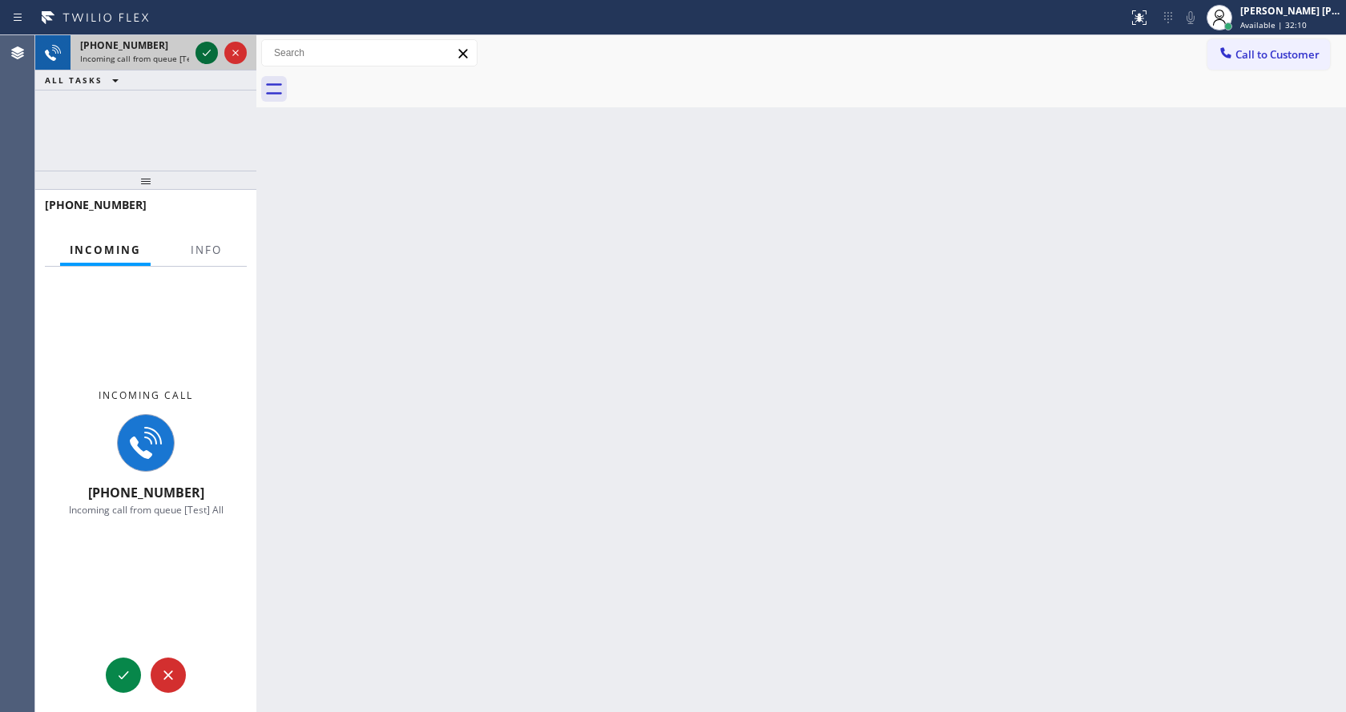
click at [205, 56] on icon at bounding box center [206, 52] width 19 height 19
click at [203, 256] on button "Info" at bounding box center [206, 250] width 50 height 31
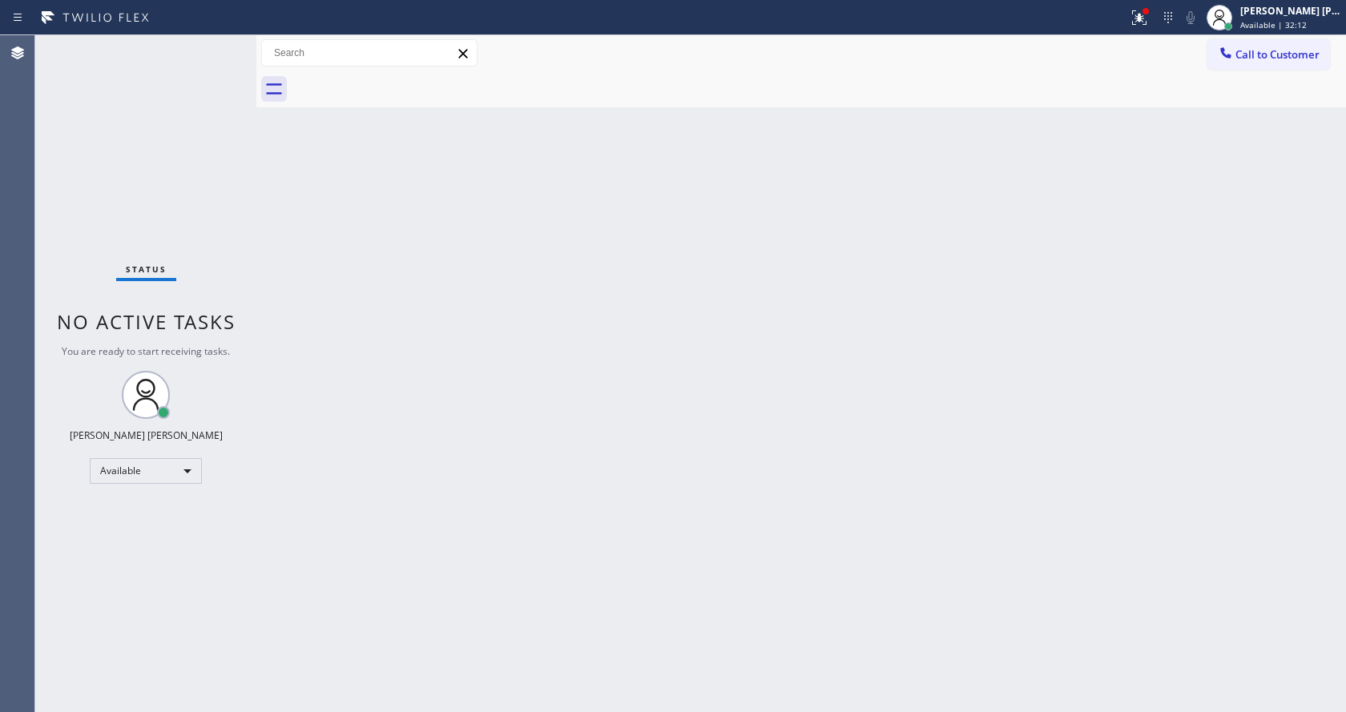
click at [211, 46] on div "Status No active tasks You are ready to start receiving tasks. [PERSON_NAME] [P…" at bounding box center [145, 373] width 221 height 677
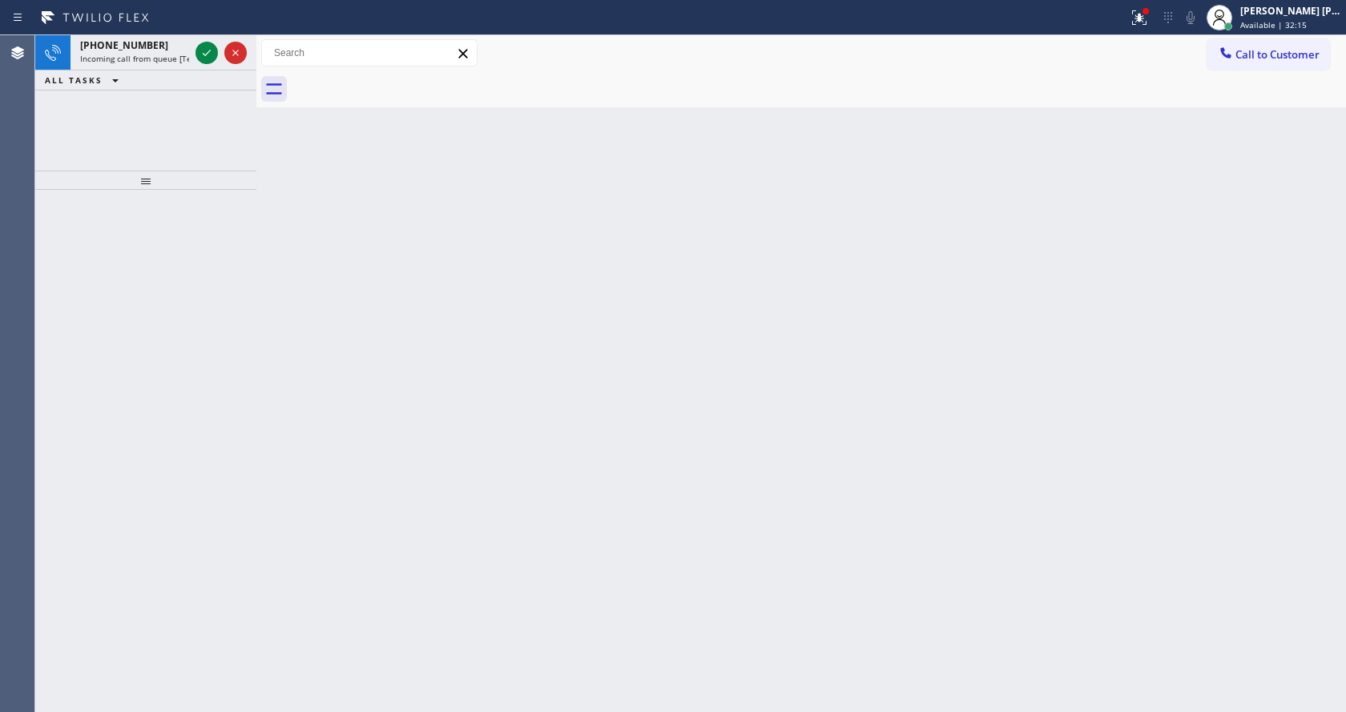
click at [211, 46] on icon at bounding box center [206, 52] width 19 height 19
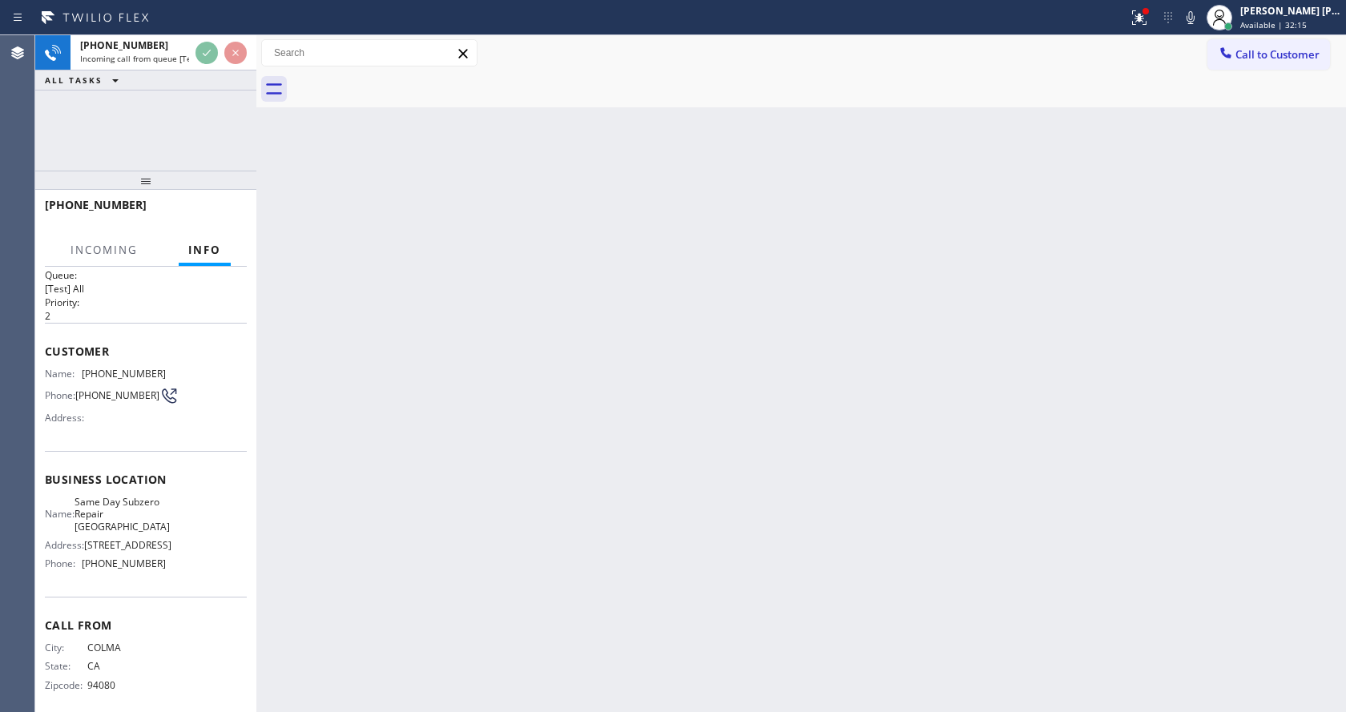
scroll to position [33, 0]
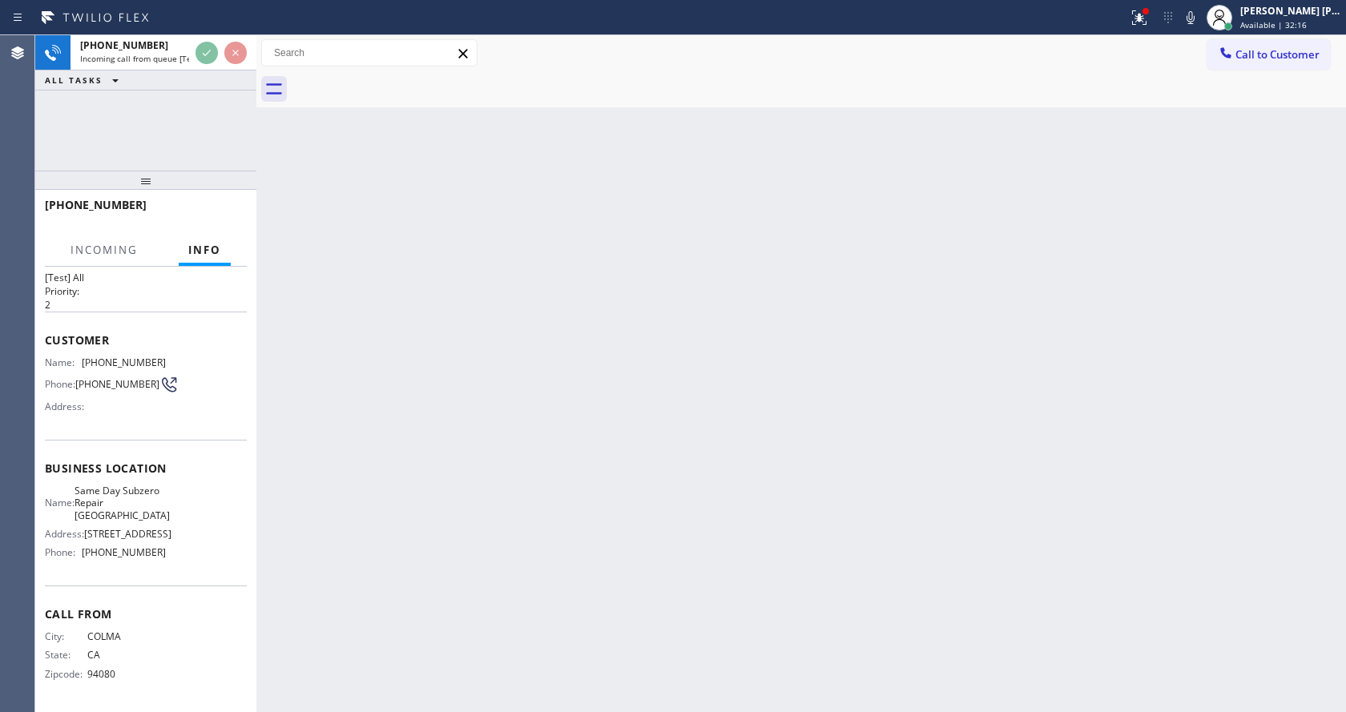
click at [520, 470] on div "Back to Dashboard Change Sender ID Customers Technicians Select a contact Outbo…" at bounding box center [800, 373] width 1089 height 677
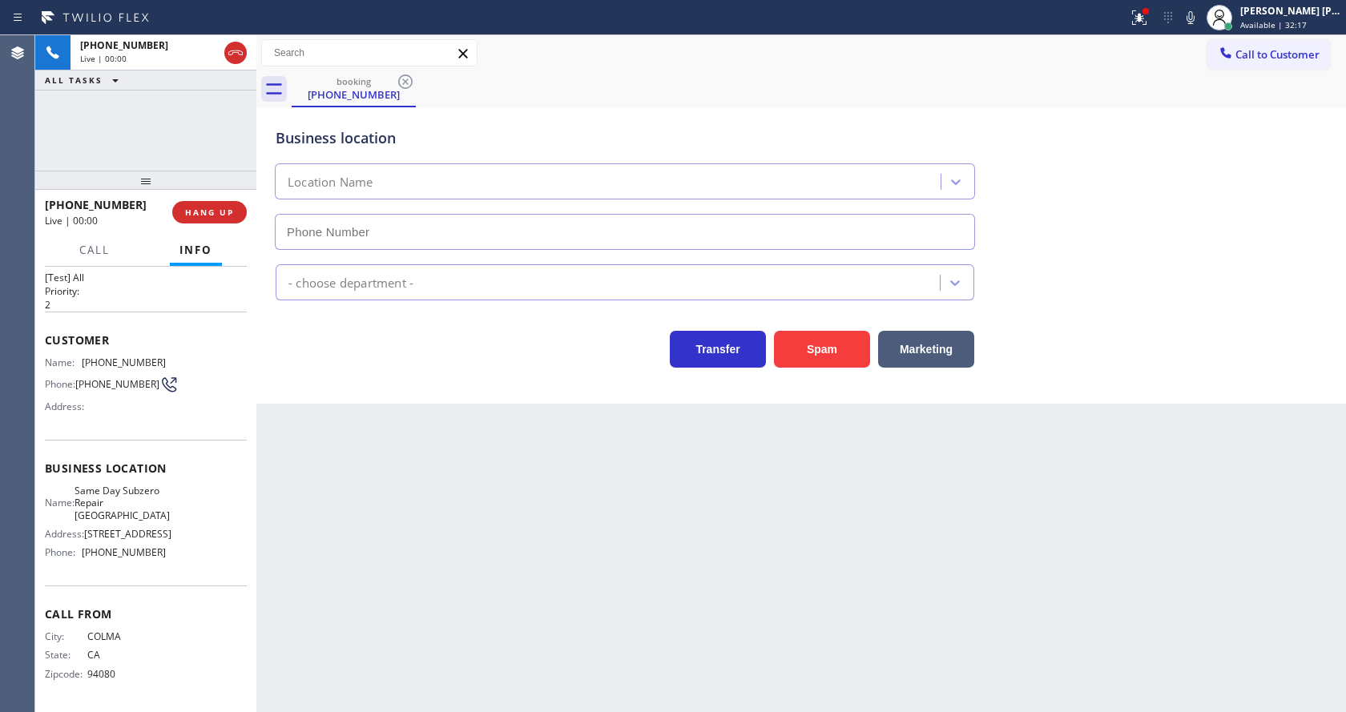
type input "[PHONE_NUMBER]"
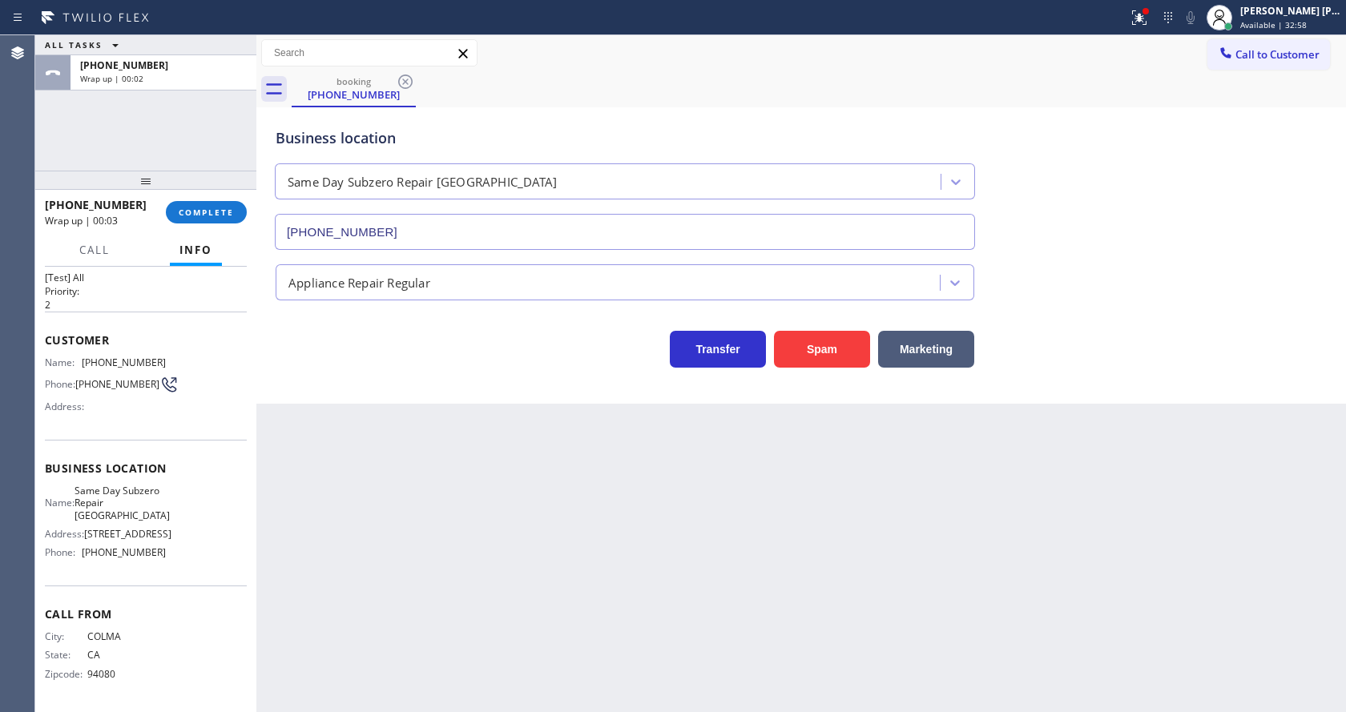
click at [187, 184] on div at bounding box center [145, 180] width 221 height 19
click at [187, 211] on span "COMPLETE" at bounding box center [206, 212] width 55 height 11
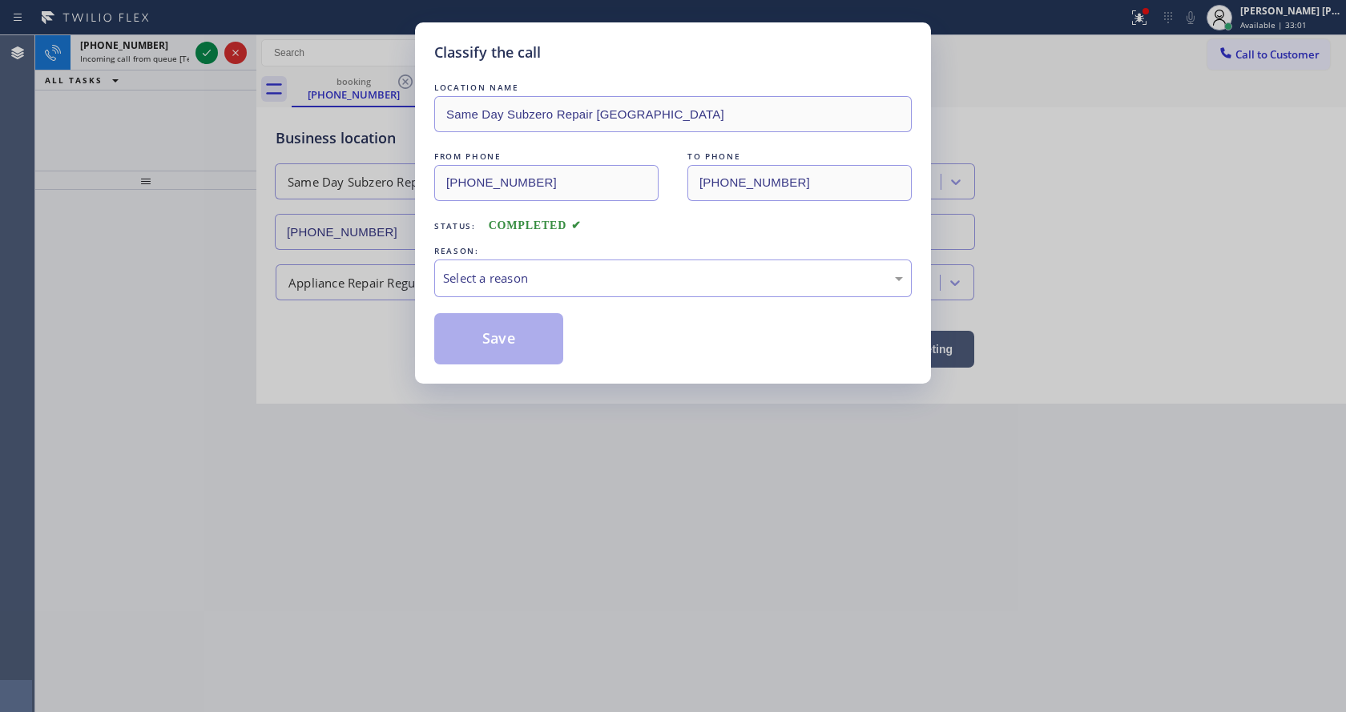
click at [470, 272] on div "Select a reason" at bounding box center [673, 278] width 460 height 18
click at [481, 364] on button "Save" at bounding box center [498, 338] width 129 height 51
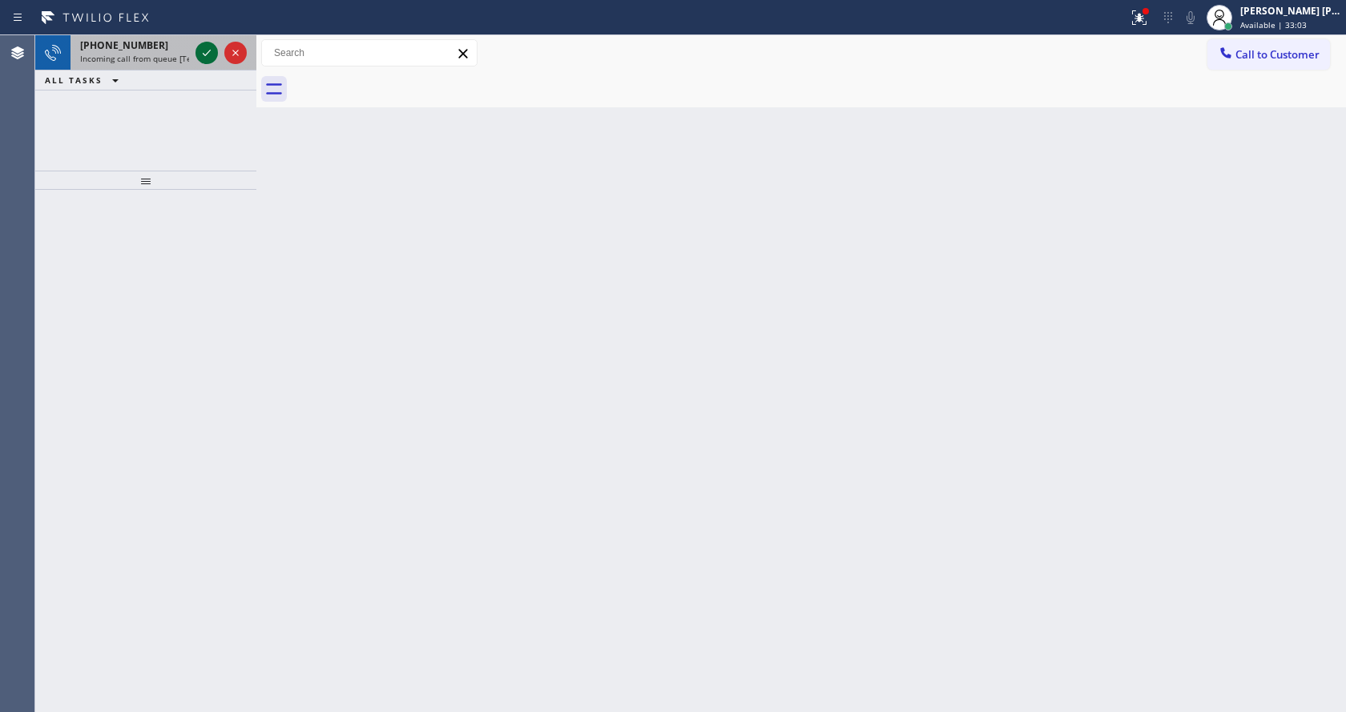
click at [207, 42] on button at bounding box center [206, 53] width 22 height 22
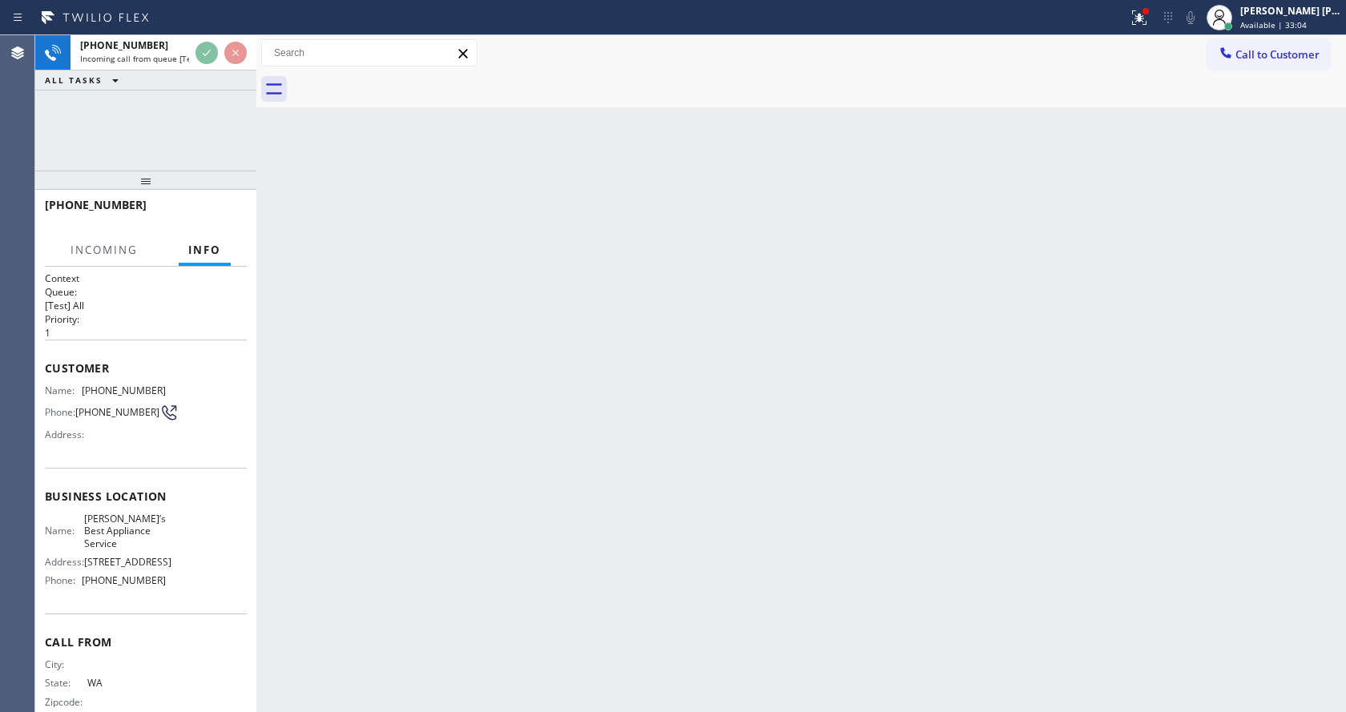
scroll to position [58, 0]
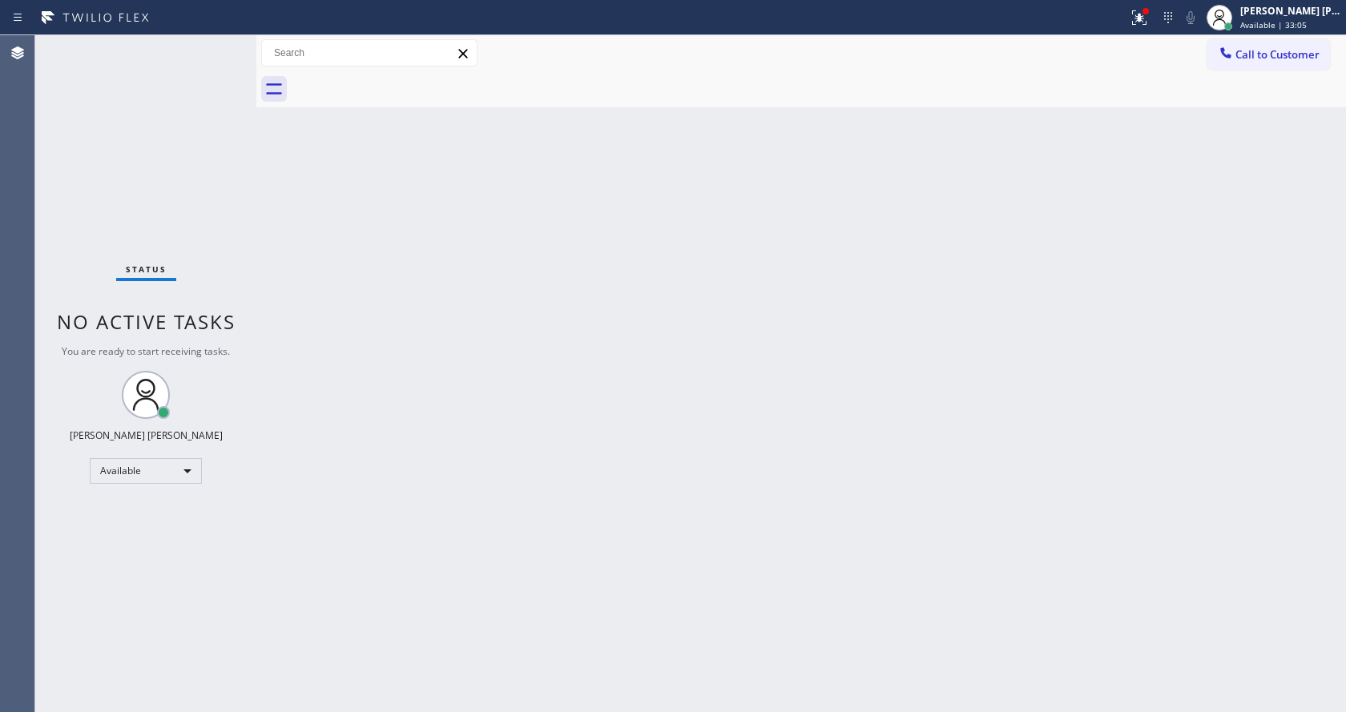
click at [433, 453] on div "Back to Dashboard Change Sender ID Customers Technicians Select a contact Outbo…" at bounding box center [800, 373] width 1089 height 677
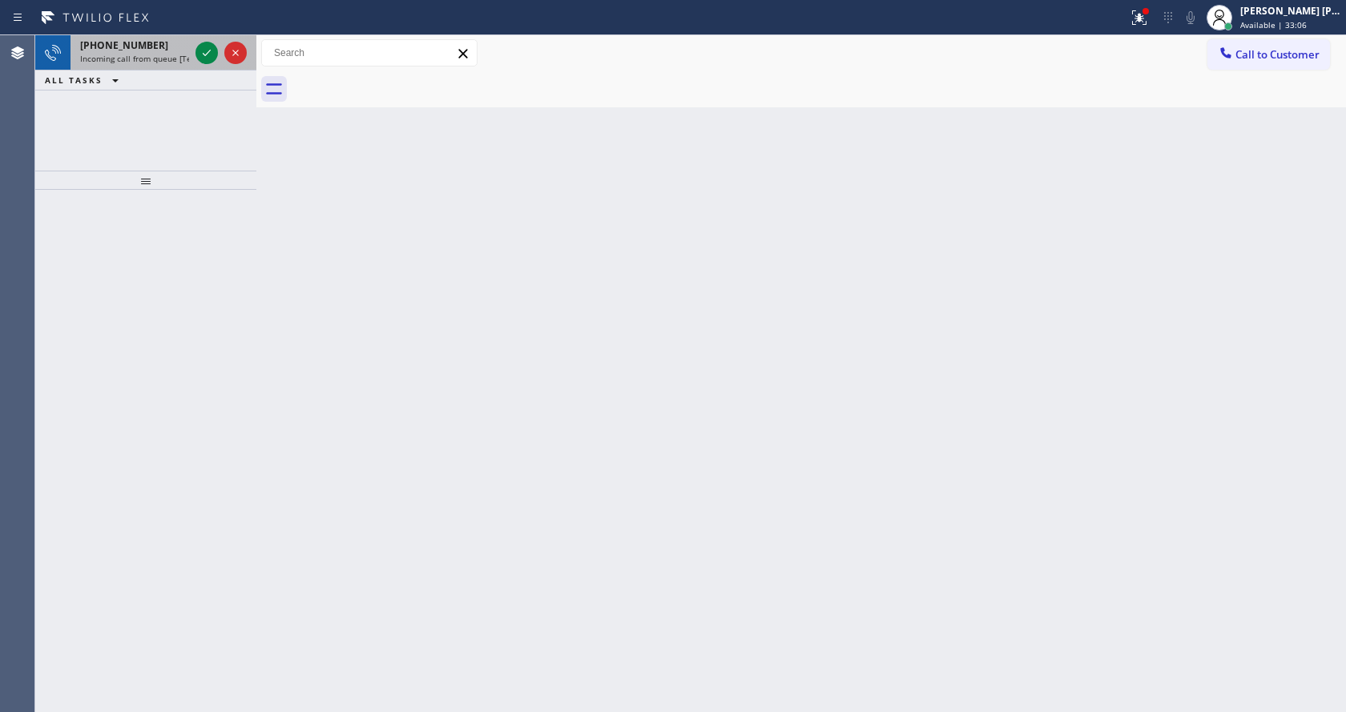
click at [156, 46] on div "[PHONE_NUMBER]" at bounding box center [134, 45] width 109 height 14
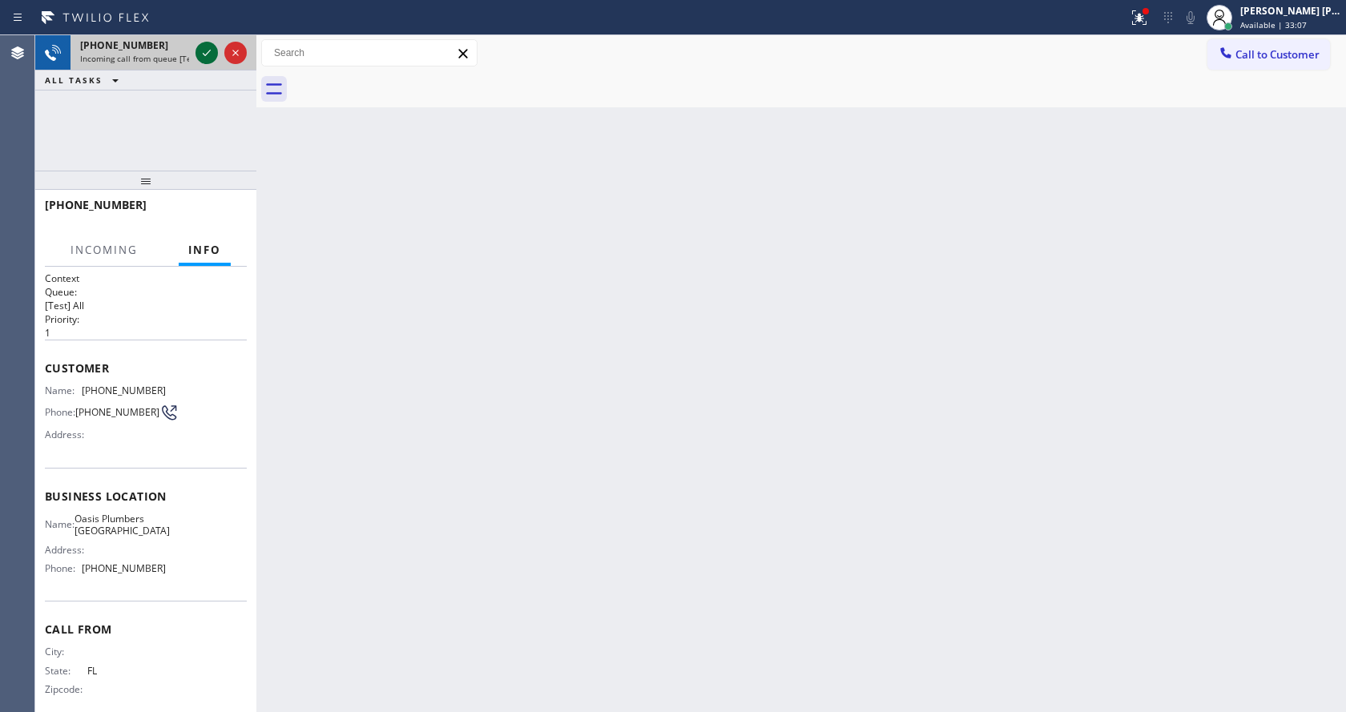
click at [215, 46] on icon at bounding box center [206, 52] width 19 height 19
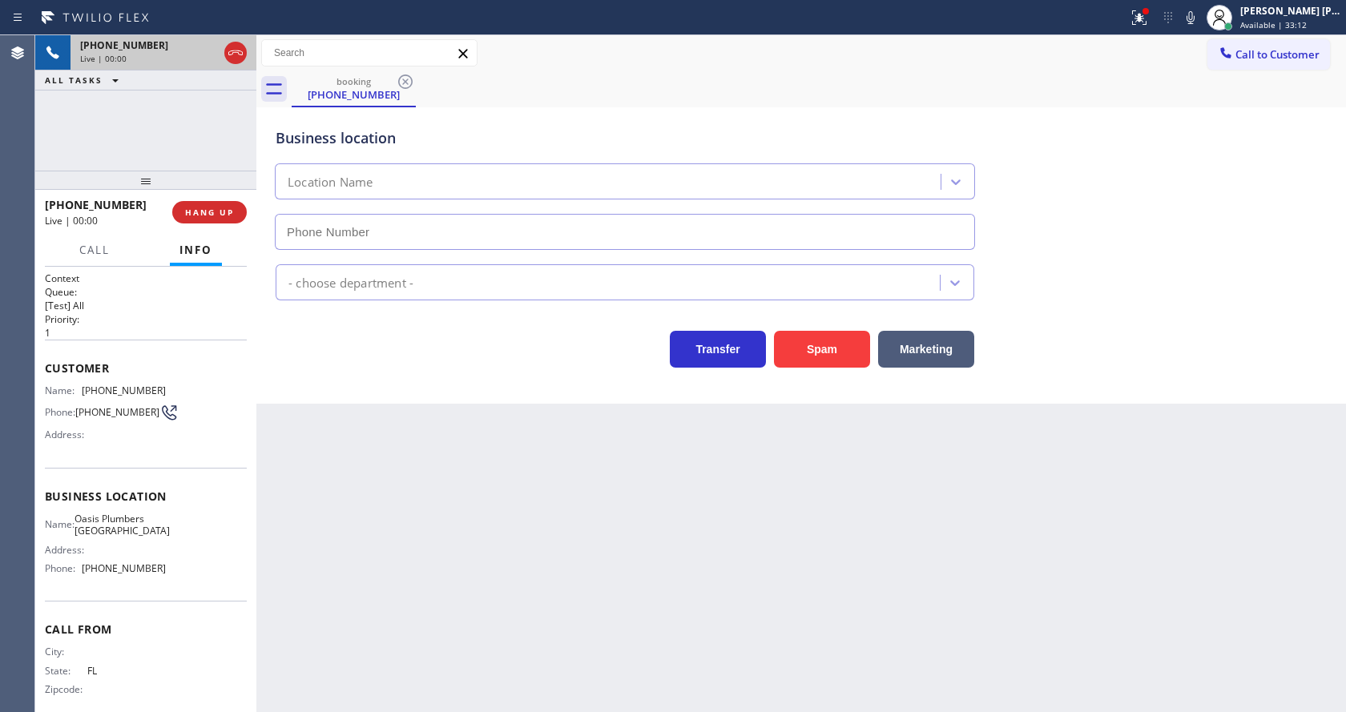
type input "[PHONE_NUMBER]"
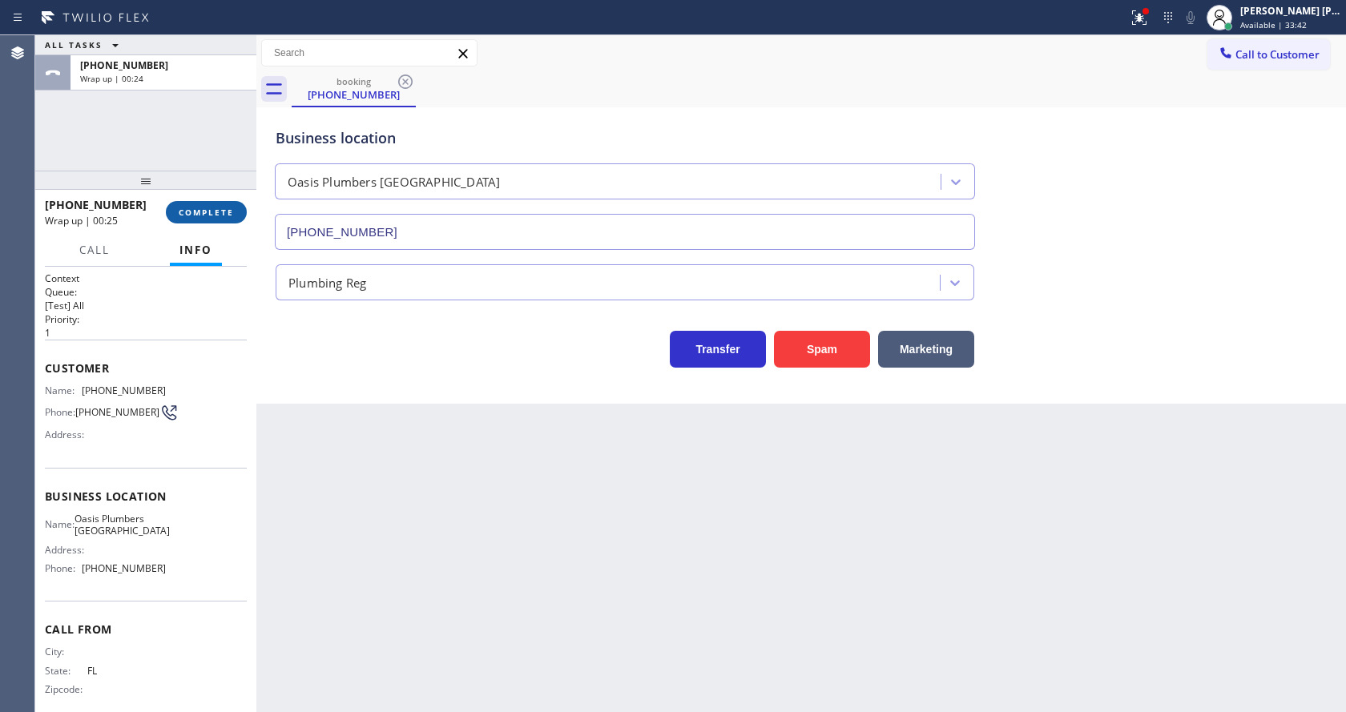
click at [178, 213] on button "COMPLETE" at bounding box center [206, 212] width 81 height 22
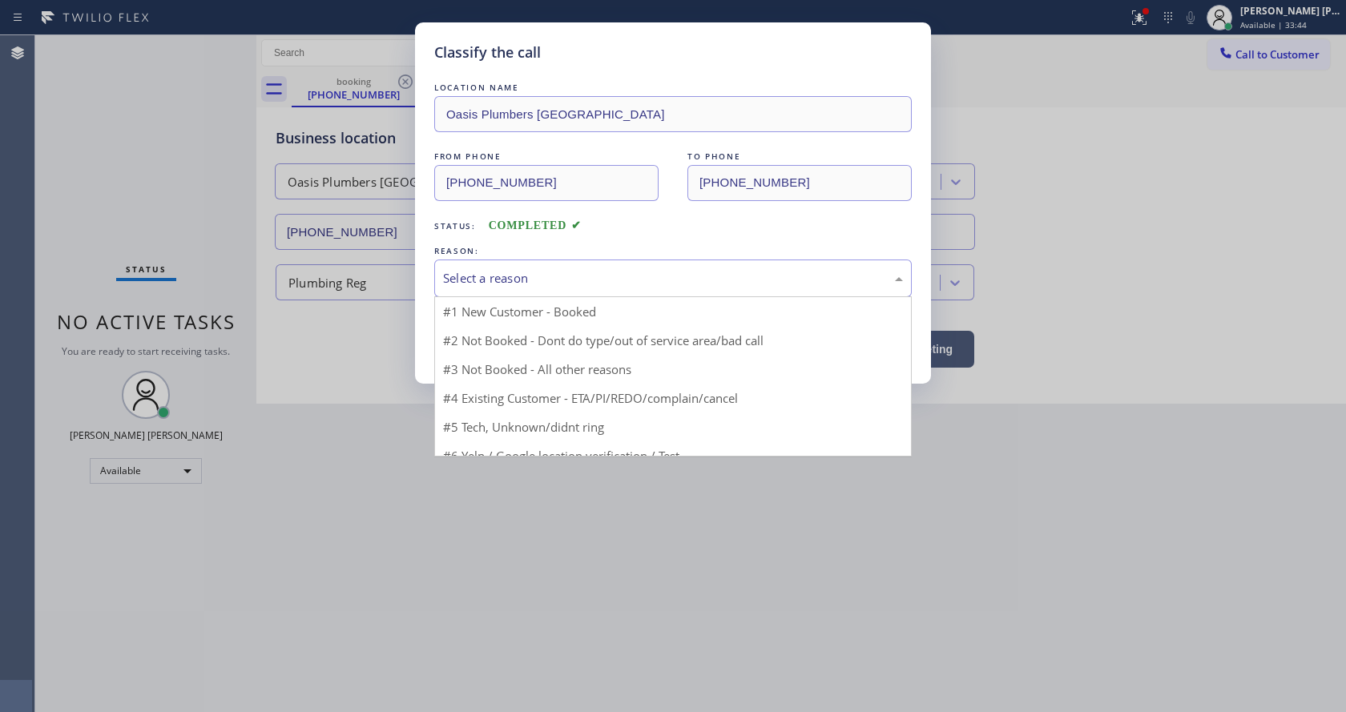
click at [461, 269] on div "Select a reason" at bounding box center [673, 278] width 460 height 18
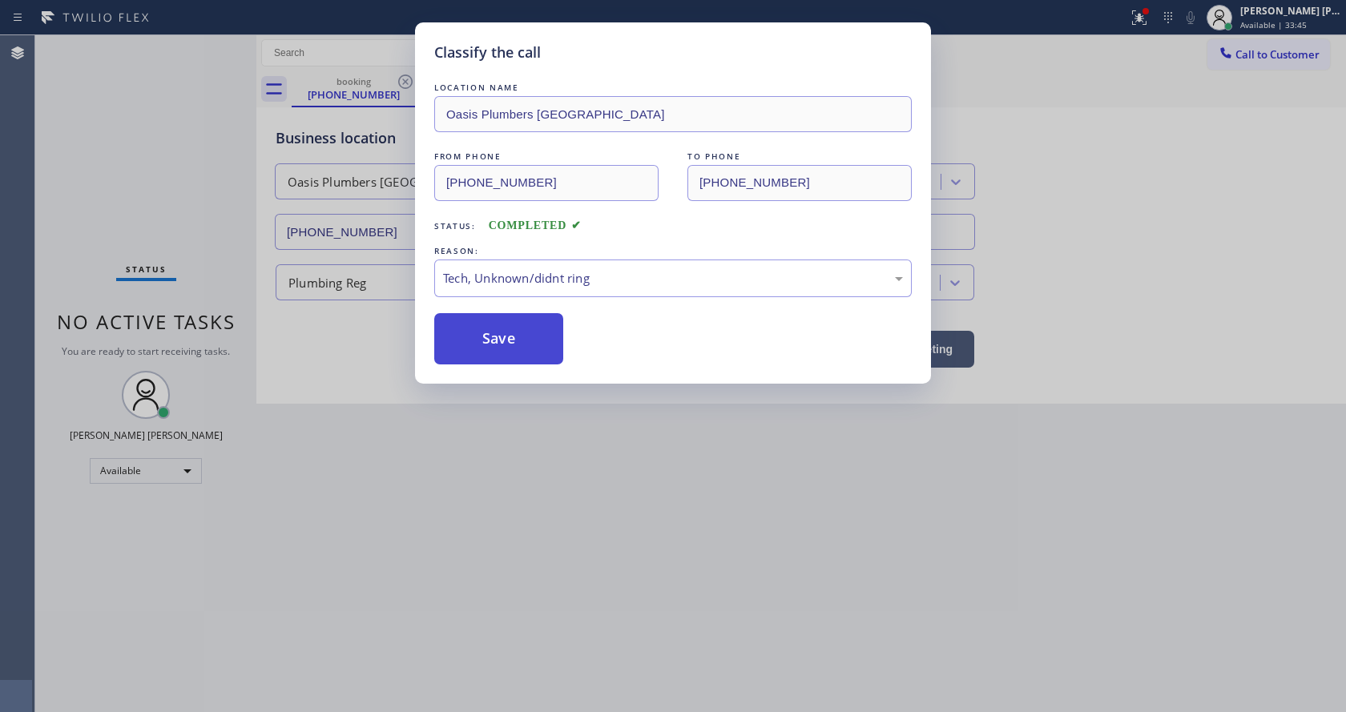
click at [485, 337] on button "Save" at bounding box center [498, 338] width 129 height 51
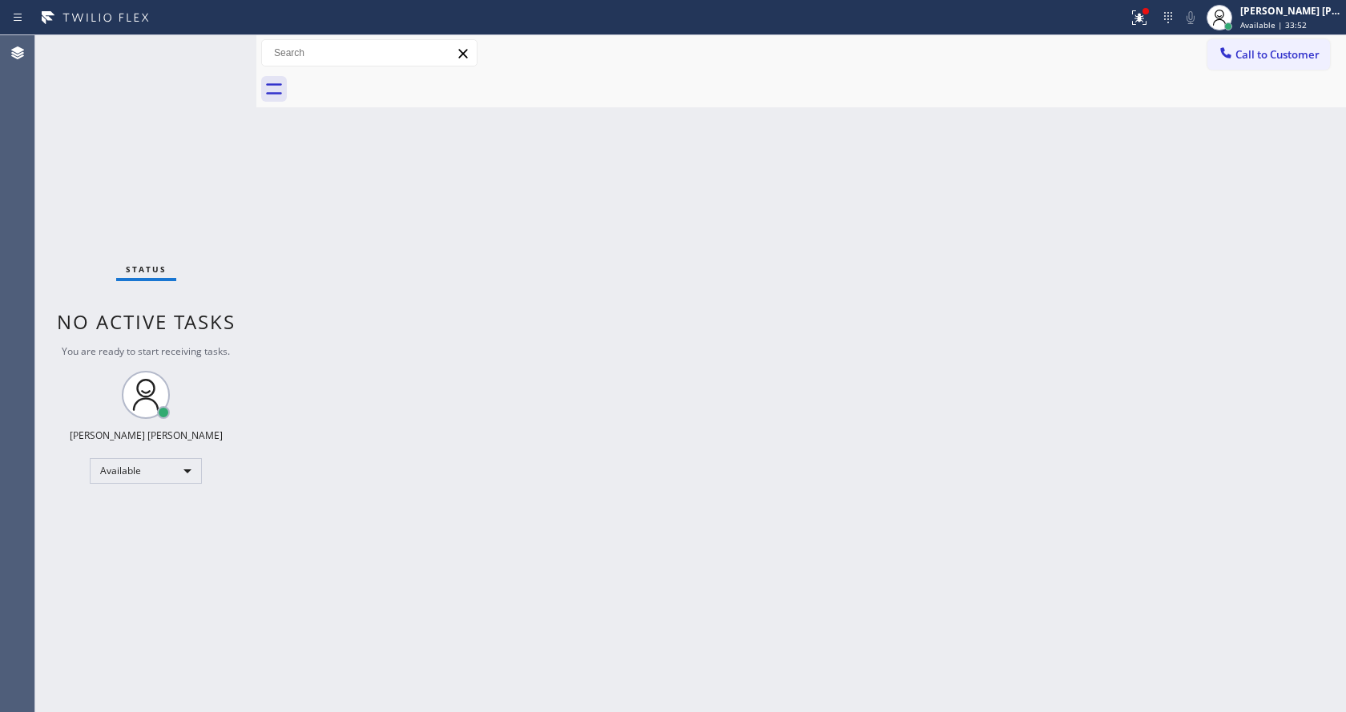
click at [205, 44] on div "Status No active tasks You are ready to start receiving tasks. [PERSON_NAME] [P…" at bounding box center [145, 373] width 221 height 677
click at [210, 45] on div "Status No active tasks You are ready to start receiving tasks. [PERSON_NAME] [P…" at bounding box center [145, 373] width 221 height 677
click at [290, 276] on div "Back to Dashboard Change Sender ID Customers Technicians Select a contact Outbo…" at bounding box center [800, 373] width 1089 height 677
click at [205, 44] on div "Status No active tasks You are ready to start receiving tasks. [PERSON_NAME] [P…" at bounding box center [145, 373] width 221 height 677
click at [208, 49] on div "Status No active tasks You are ready to start receiving tasks. [PERSON_NAME] [P…" at bounding box center [145, 373] width 221 height 677
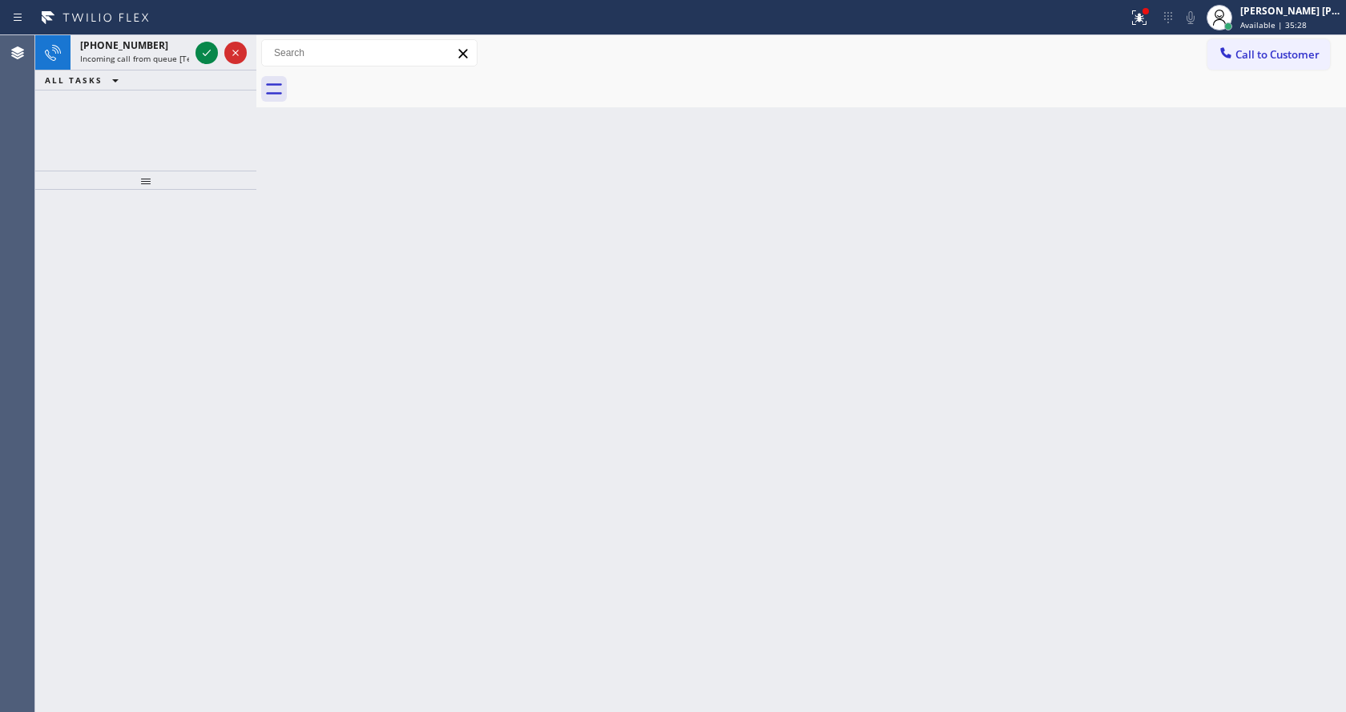
click at [371, 355] on div "Back to Dashboard Change Sender ID Customers Technicians Select a contact Outbo…" at bounding box center [800, 373] width 1089 height 677
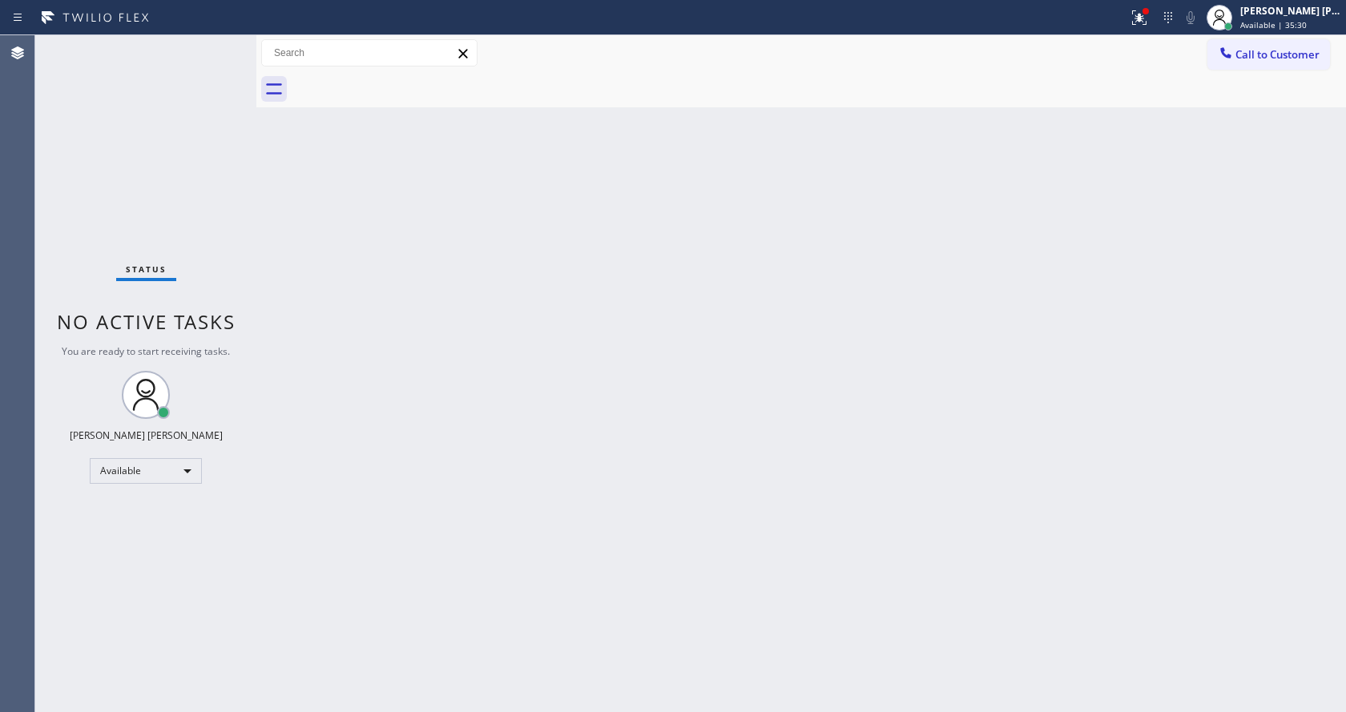
click at [368, 354] on div "Back to Dashboard Change Sender ID Customers Technicians Select a contact Outbo…" at bounding box center [800, 373] width 1089 height 677
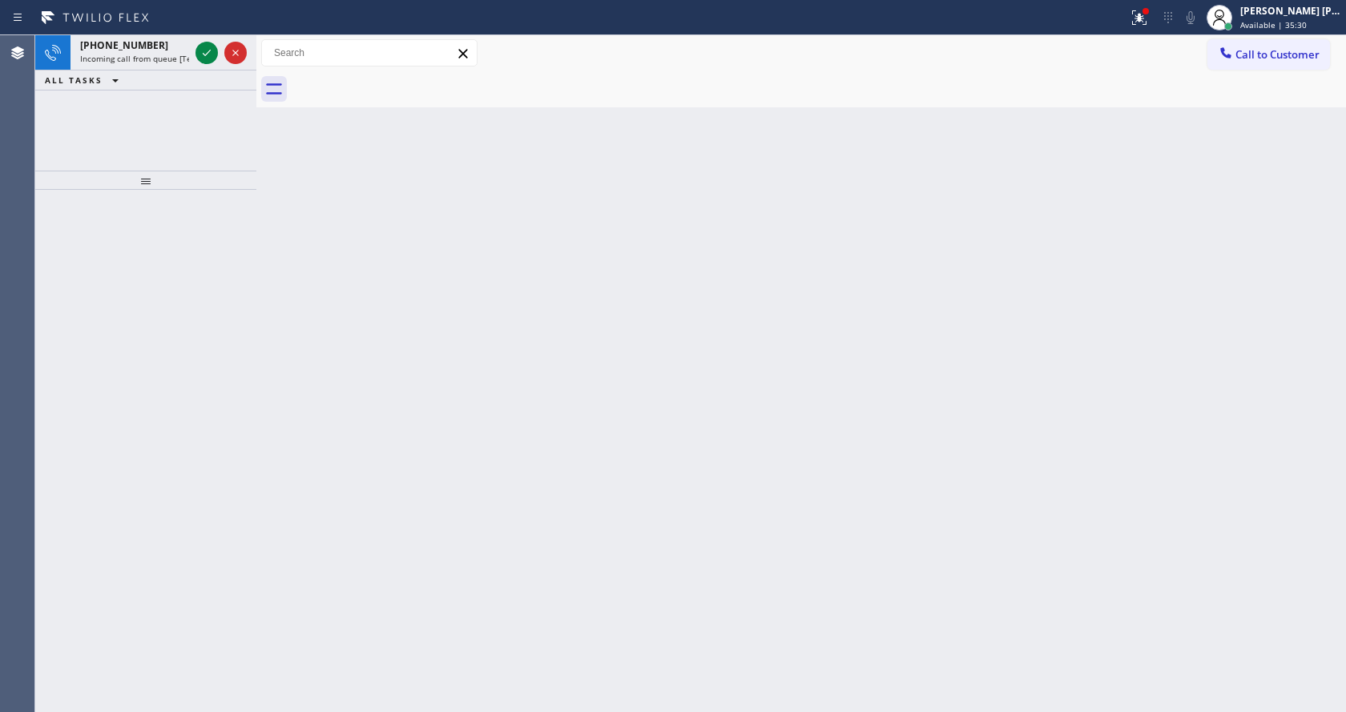
click at [256, 258] on div at bounding box center [256, 373] width 0 height 677
click at [167, 58] on span "Incoming call from queue [Test] All" at bounding box center [146, 58] width 133 height 11
drag, startPoint x: 265, startPoint y: 207, endPoint x: 573, endPoint y: 177, distance: 309.8
click at [265, 207] on div "Back to Dashboard Change Sender ID Customers Technicians Select a contact Outbo…" at bounding box center [800, 373] width 1089 height 677
click at [1274, 23] on span "Available | 35:40" at bounding box center [1273, 24] width 66 height 11
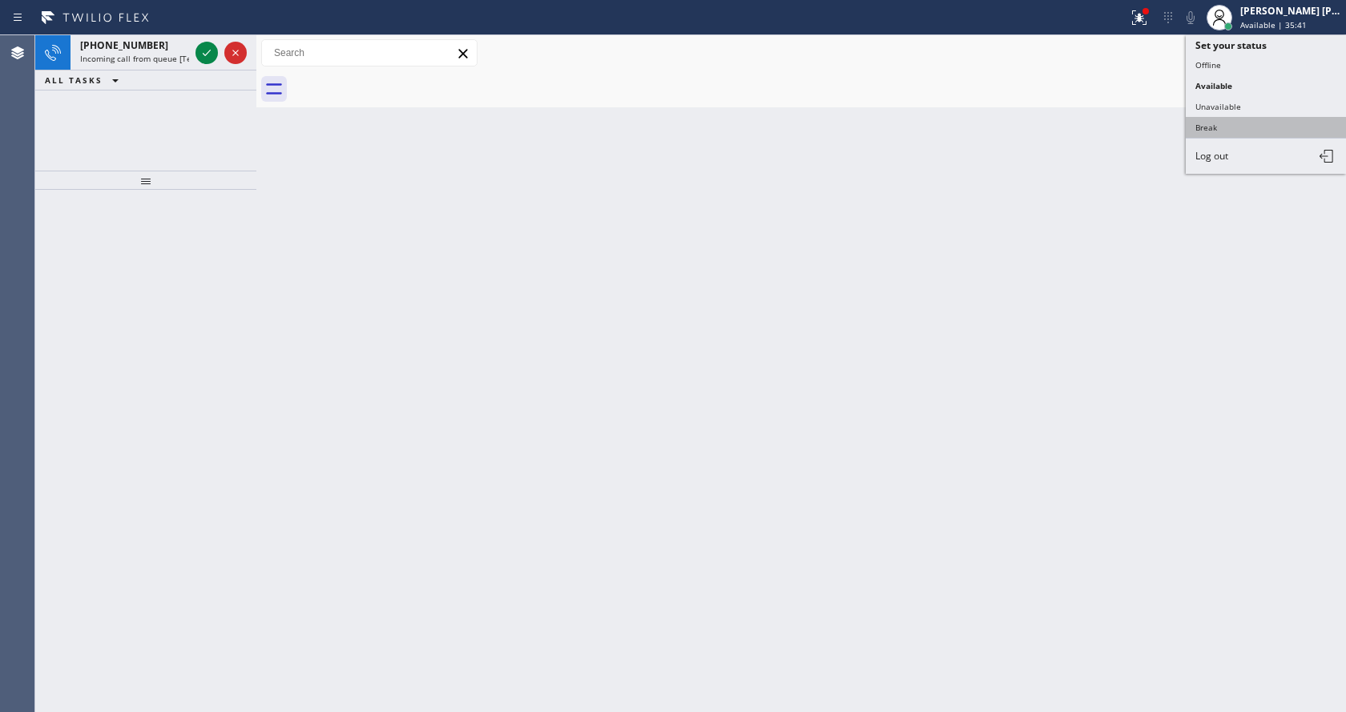
click at [1224, 119] on button "Break" at bounding box center [1265, 127] width 160 height 21
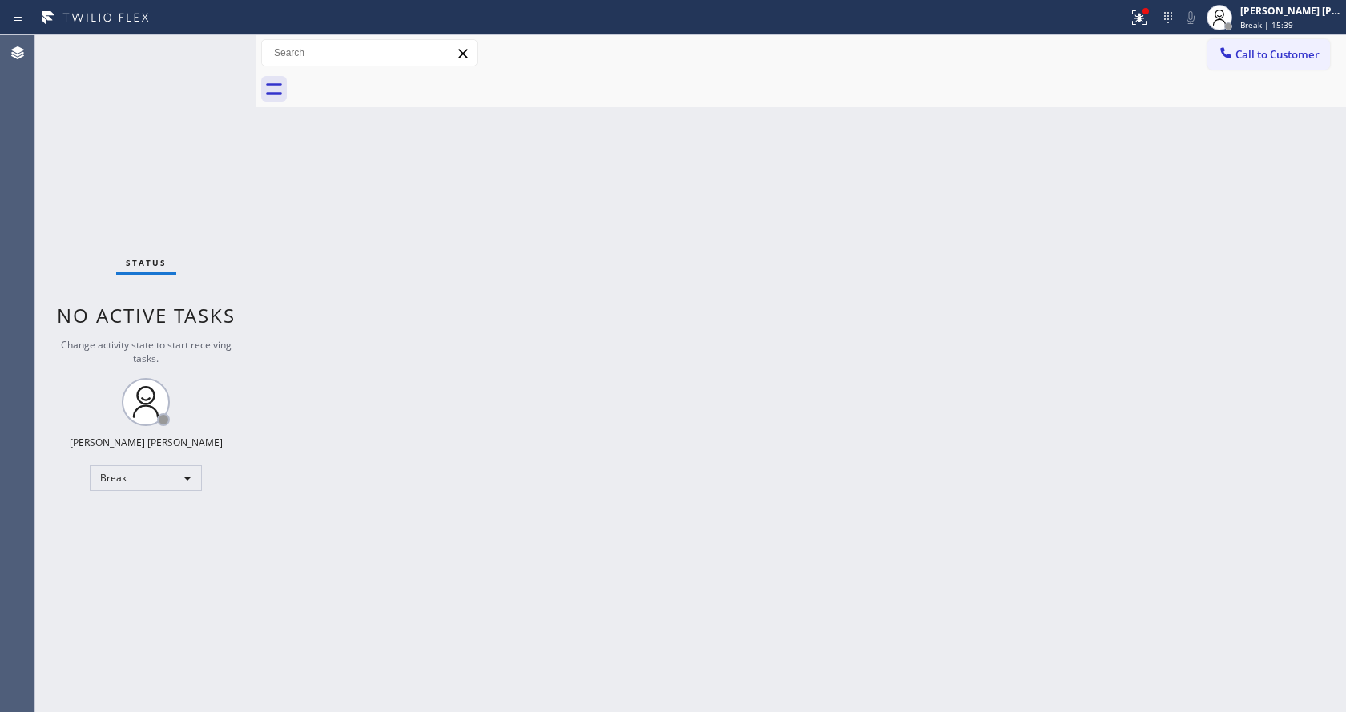
drag, startPoint x: 1009, startPoint y: 331, endPoint x: 1165, endPoint y: 74, distance: 299.7
click at [1024, 319] on div "Back to Dashboard Change Sender ID Customers Technicians Select a contact Outbo…" at bounding box center [800, 373] width 1089 height 677
click at [1247, 29] on span "Break | 15:40" at bounding box center [1266, 24] width 53 height 11
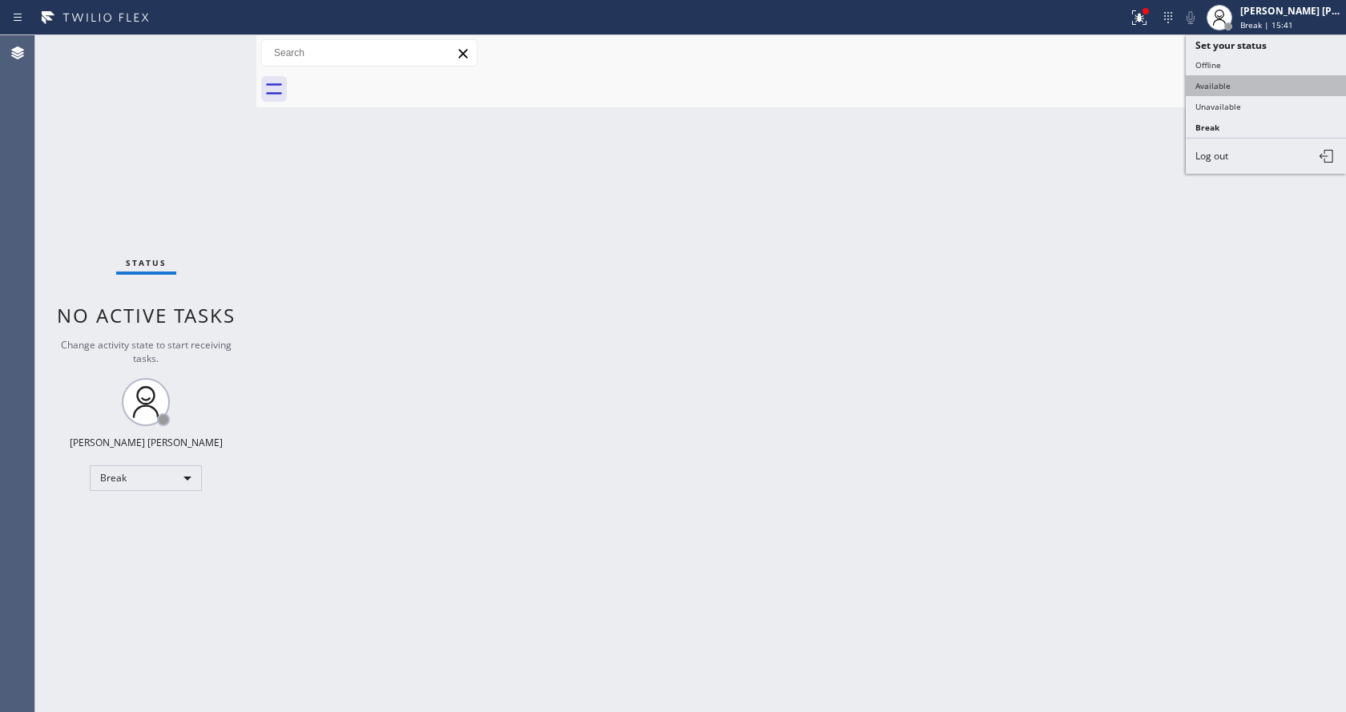
click at [1219, 77] on button "Available" at bounding box center [1265, 85] width 160 height 21
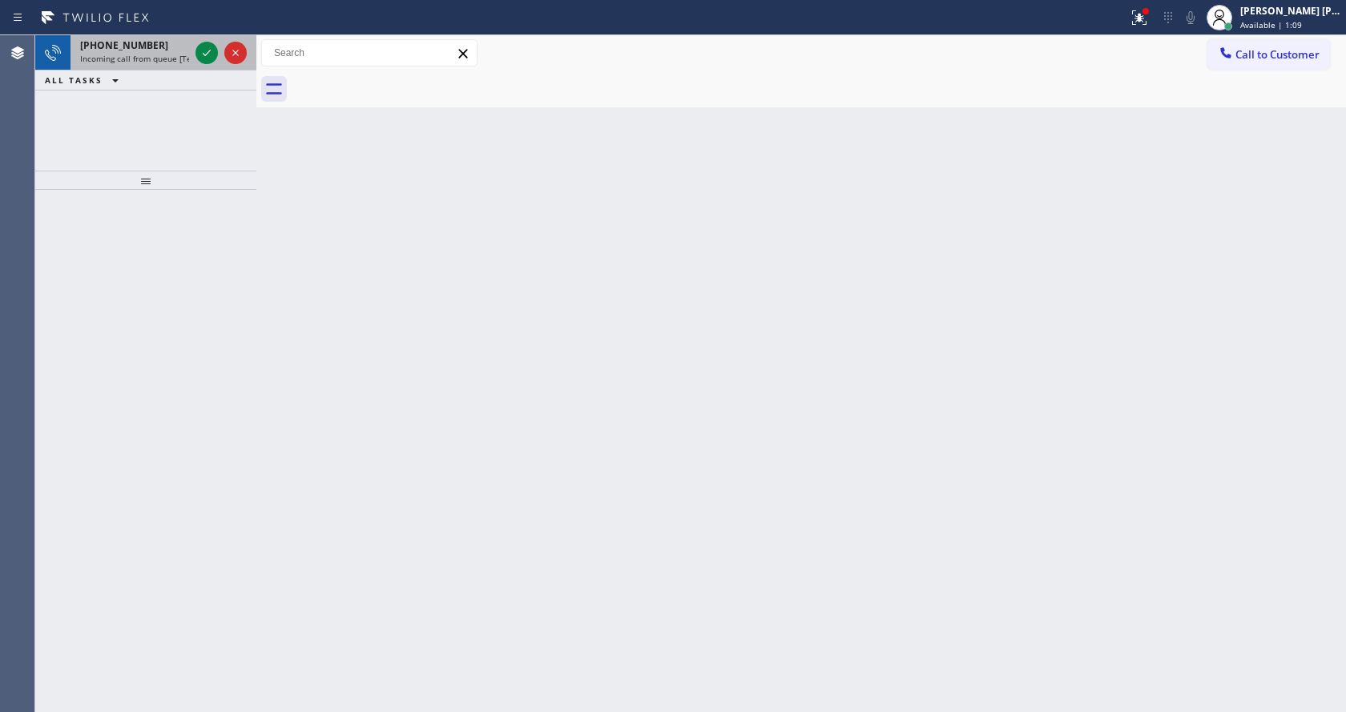
click at [172, 58] on span "Incoming call from queue [Test] All" at bounding box center [146, 58] width 133 height 11
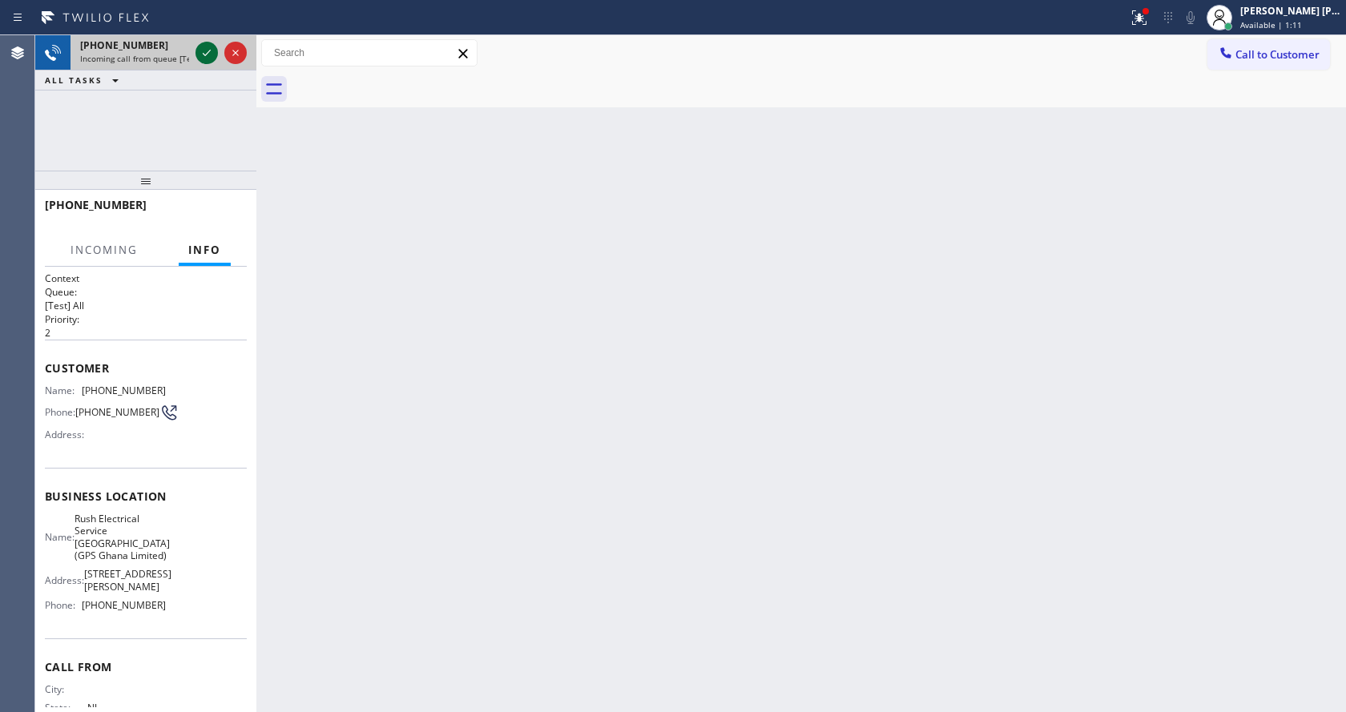
click at [207, 54] on icon at bounding box center [207, 53] width 8 height 6
click at [565, 380] on div "Back to Dashboard Change Sender ID Customers Technicians Select a contact Outbo…" at bounding box center [800, 373] width 1089 height 677
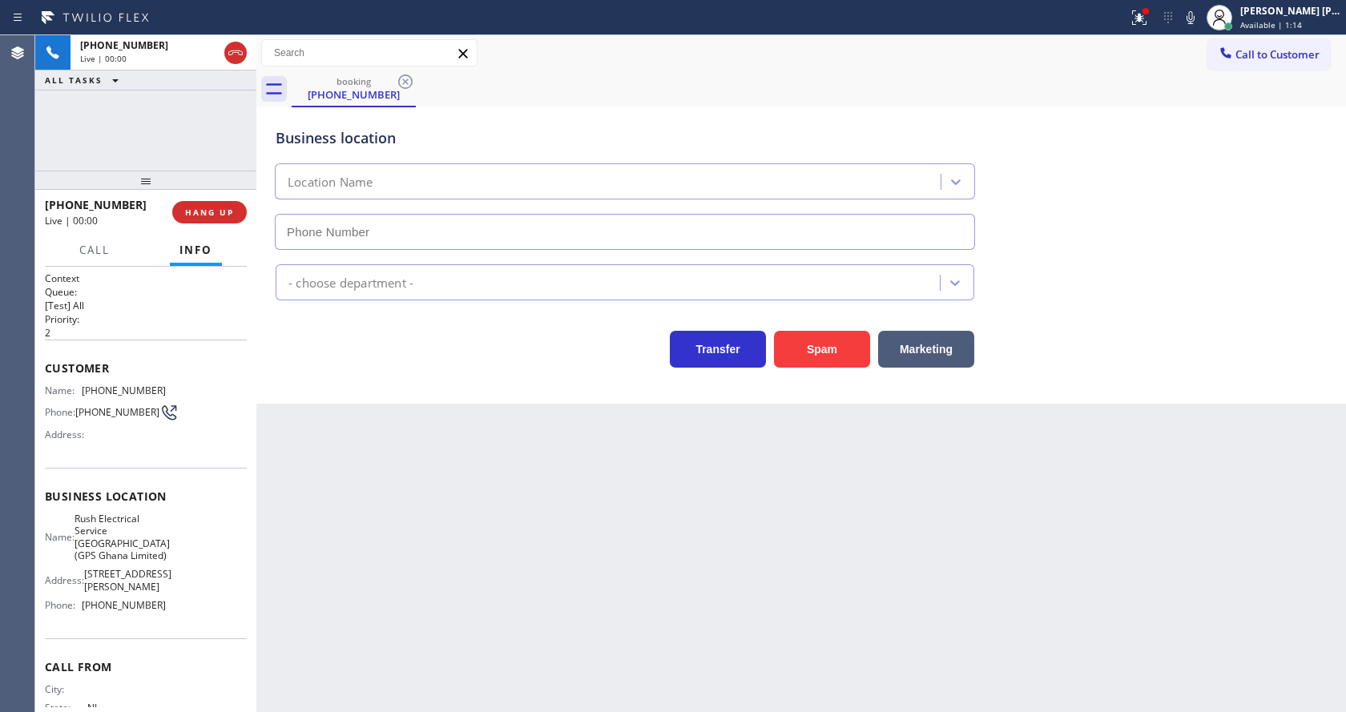
type input "[PHONE_NUMBER]"
click at [388, 362] on div "Transfer Spam Marketing" at bounding box center [624, 345] width 705 height 45
drag, startPoint x: 840, startPoint y: 336, endPoint x: 871, endPoint y: 415, distance: 84.5
click at [839, 336] on button "Spam" at bounding box center [822, 349] width 96 height 37
click at [537, 580] on div "Back to Dashboard Change Sender ID Customers Technicians Select a contact Outbo…" at bounding box center [800, 373] width 1089 height 677
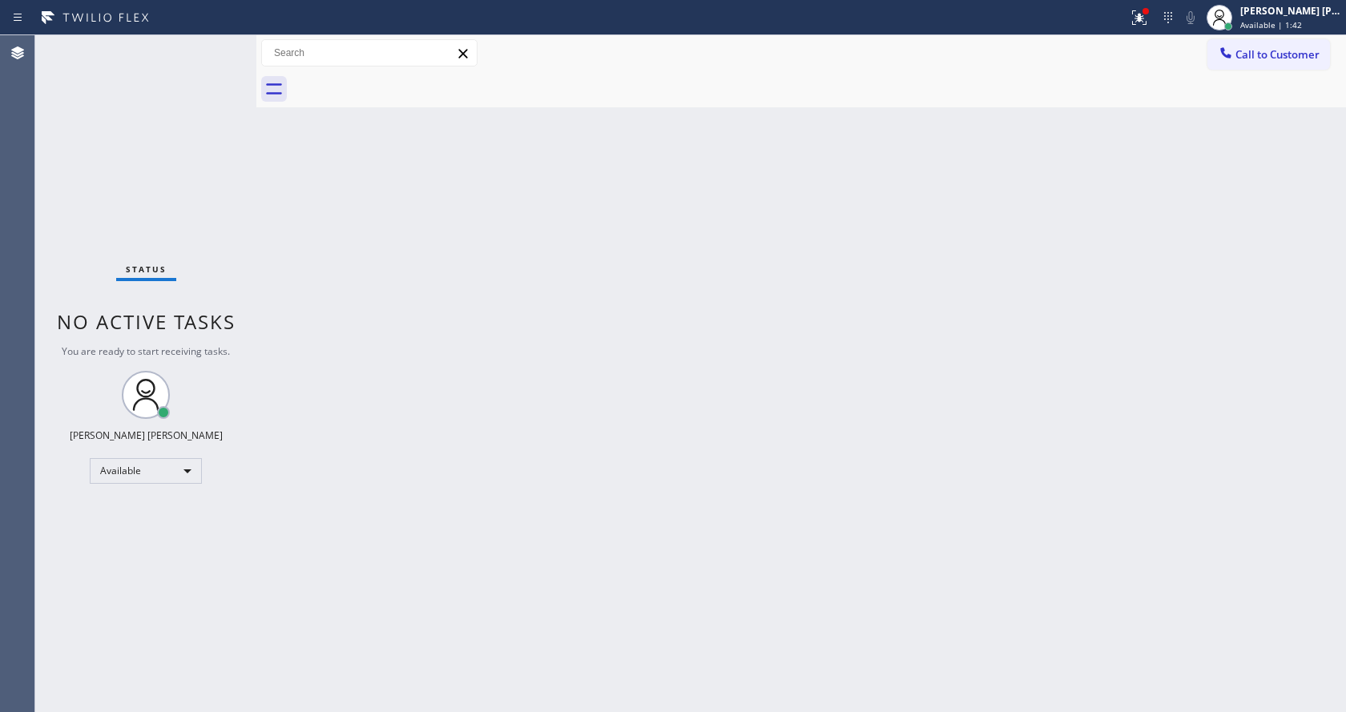
click at [271, 252] on div "Back to Dashboard Change Sender ID Customers Technicians Select a contact Outbo…" at bounding box center [800, 373] width 1089 height 677
click at [742, 386] on div "Back to Dashboard Change Sender ID Customers Technicians Select a contact Outbo…" at bounding box center [800, 373] width 1089 height 677
click at [838, 329] on div "Back to Dashboard Change Sender ID Customers Technicians Select a contact Outbo…" at bounding box center [800, 373] width 1089 height 677
click at [1139, 16] on icon at bounding box center [1138, 17] width 19 height 19
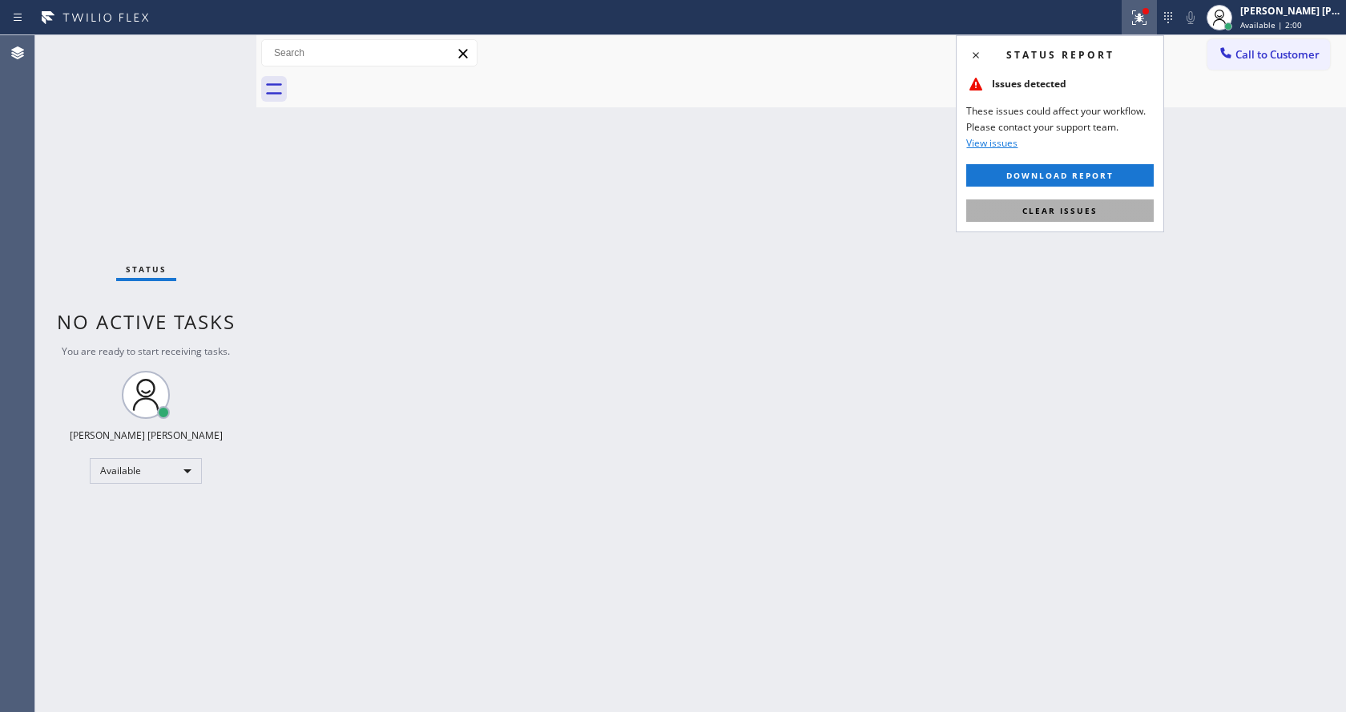
click at [1020, 208] on button "Clear issues" at bounding box center [1059, 210] width 187 height 22
drag, startPoint x: 1105, startPoint y: 258, endPoint x: 1101, endPoint y: 268, distance: 10.4
click at [1105, 259] on div "Back to Dashboard Change Sender ID Customers Technicians Select a contact Outbo…" at bounding box center [800, 373] width 1089 height 677
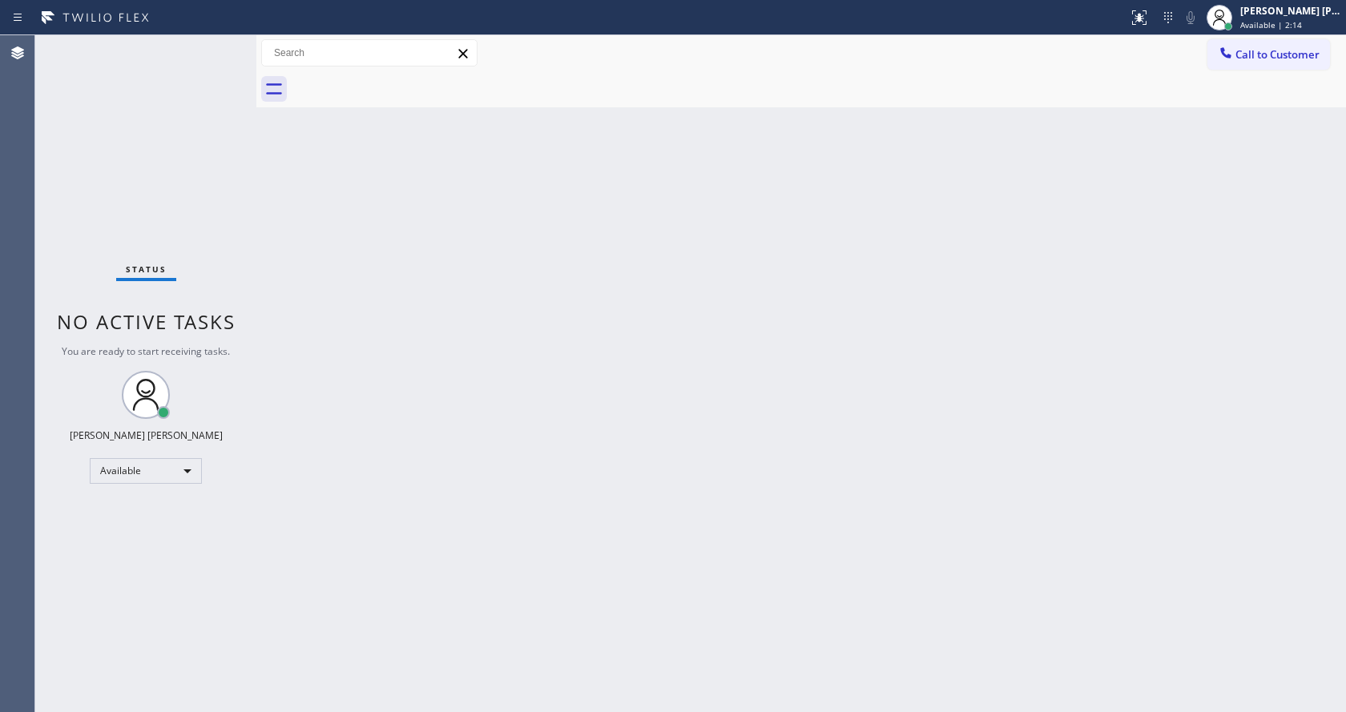
click at [405, 258] on div "Back to Dashboard Change Sender ID Customers Technicians Select a contact Outbo…" at bounding box center [800, 373] width 1089 height 677
click at [511, 297] on div "Back to Dashboard Change Sender ID Customers Technicians Select a contact Outbo…" at bounding box center [800, 373] width 1089 height 677
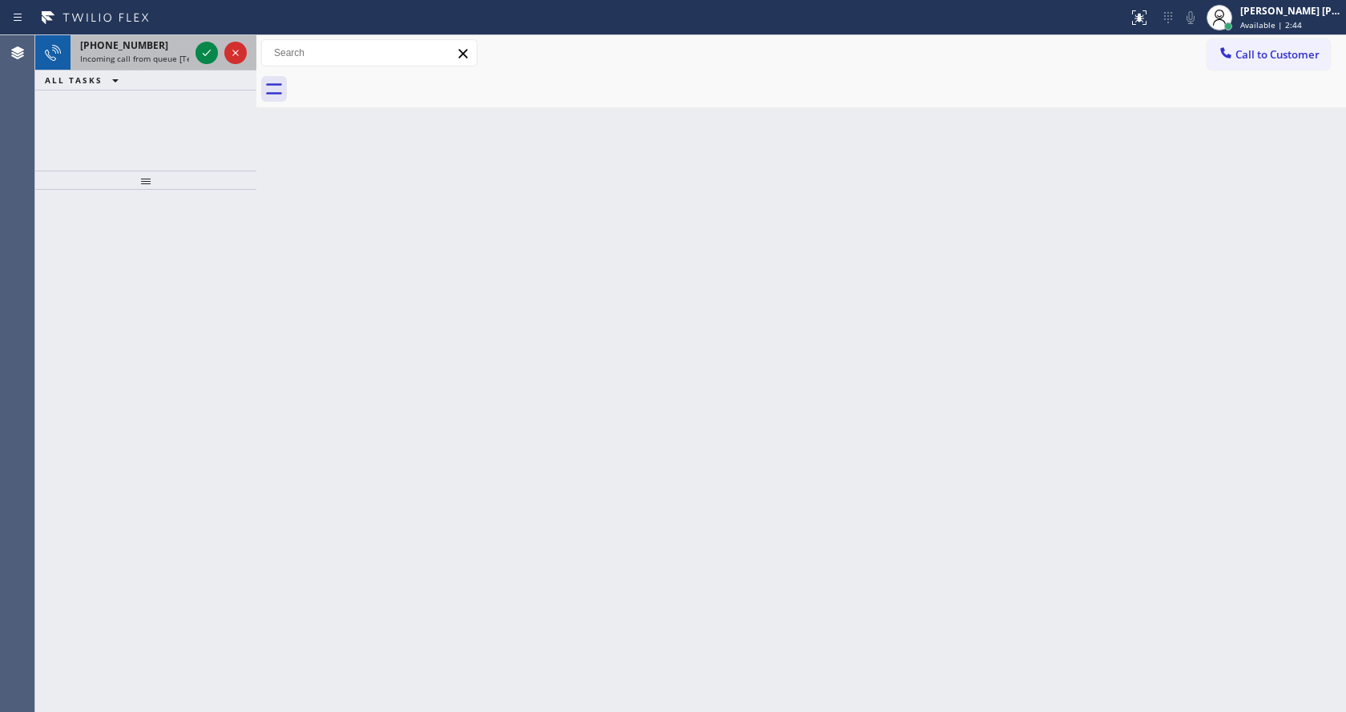
click at [162, 51] on div "[PHONE_NUMBER]" at bounding box center [134, 45] width 109 height 14
click at [173, 58] on span "Incoming call from queue [Test] All" at bounding box center [146, 58] width 133 height 11
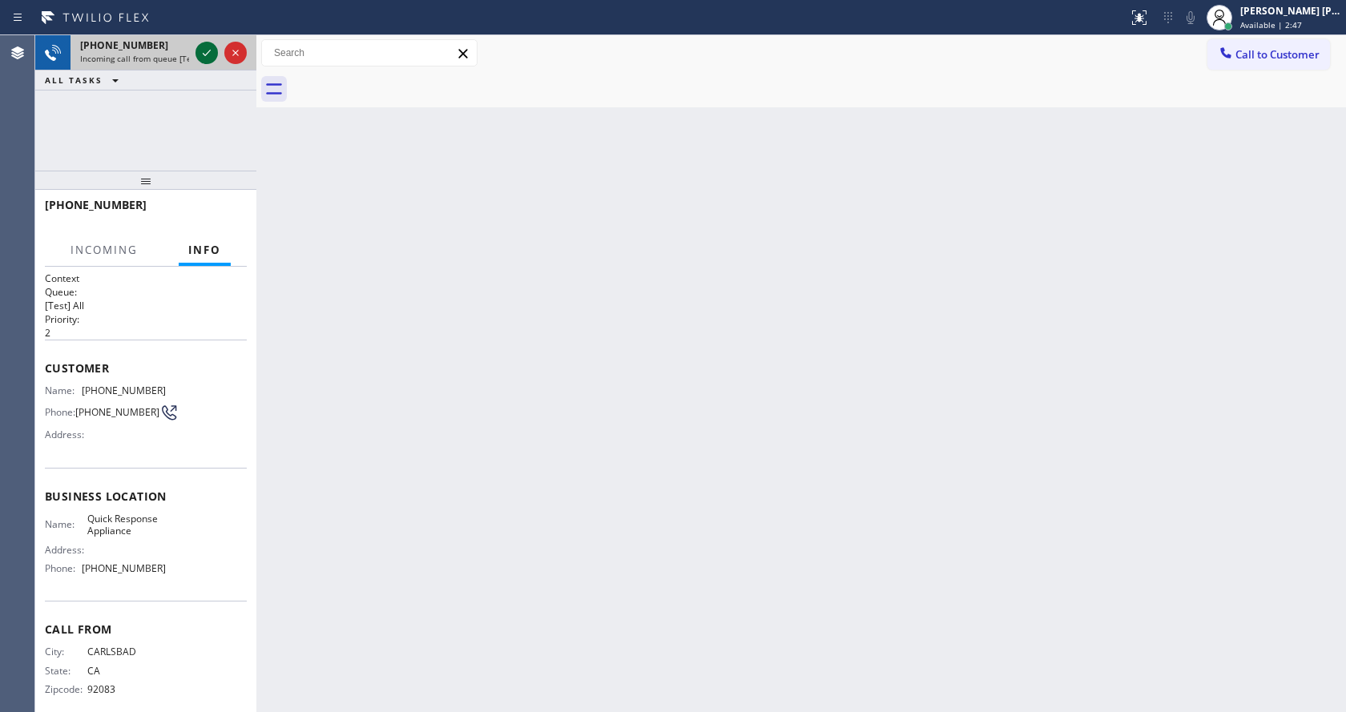
click at [205, 55] on icon at bounding box center [207, 53] width 8 height 6
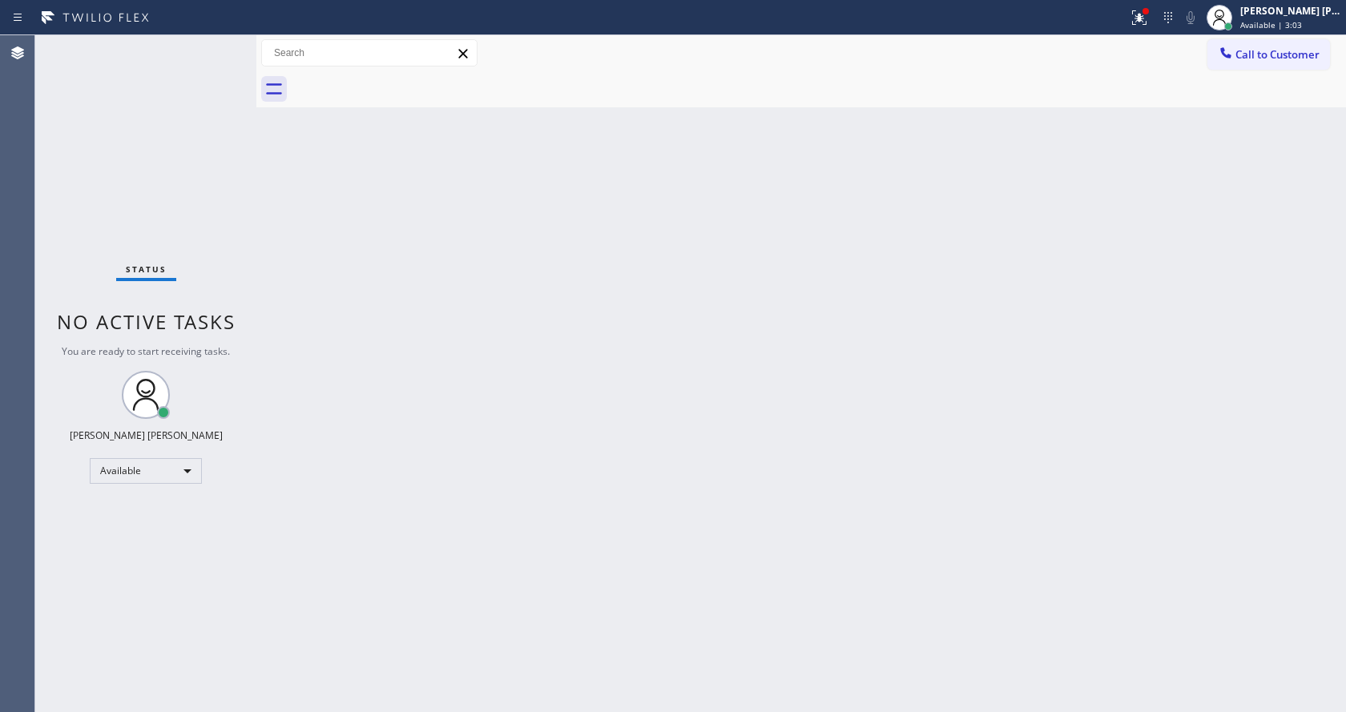
click at [300, 356] on div "Back to Dashboard Change Sender ID Customers Technicians Select a contact Outbo…" at bounding box center [800, 373] width 1089 height 677
click at [747, 471] on div "Back to Dashboard Change Sender ID Customers Technicians Select a contact Outbo…" at bounding box center [800, 373] width 1089 height 677
click at [310, 261] on div "Back to Dashboard Change Sender ID Customers Technicians Select a contact Outbo…" at bounding box center [800, 373] width 1089 height 677
click at [1133, 8] on div at bounding box center [1138, 17] width 35 height 19
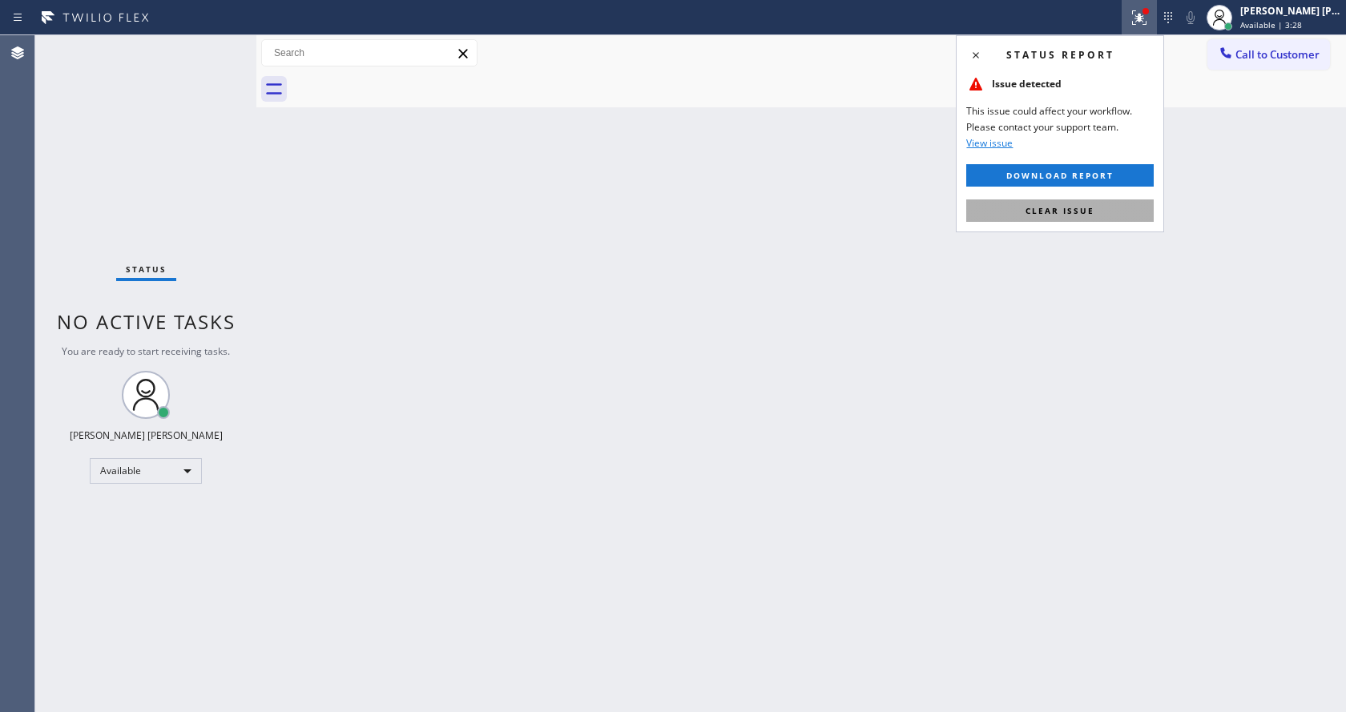
click at [1070, 205] on span "Clear issue" at bounding box center [1059, 210] width 69 height 11
click at [1084, 229] on div "Back to Dashboard Change Sender ID Customers Technicians Select a contact Outbo…" at bounding box center [800, 373] width 1089 height 677
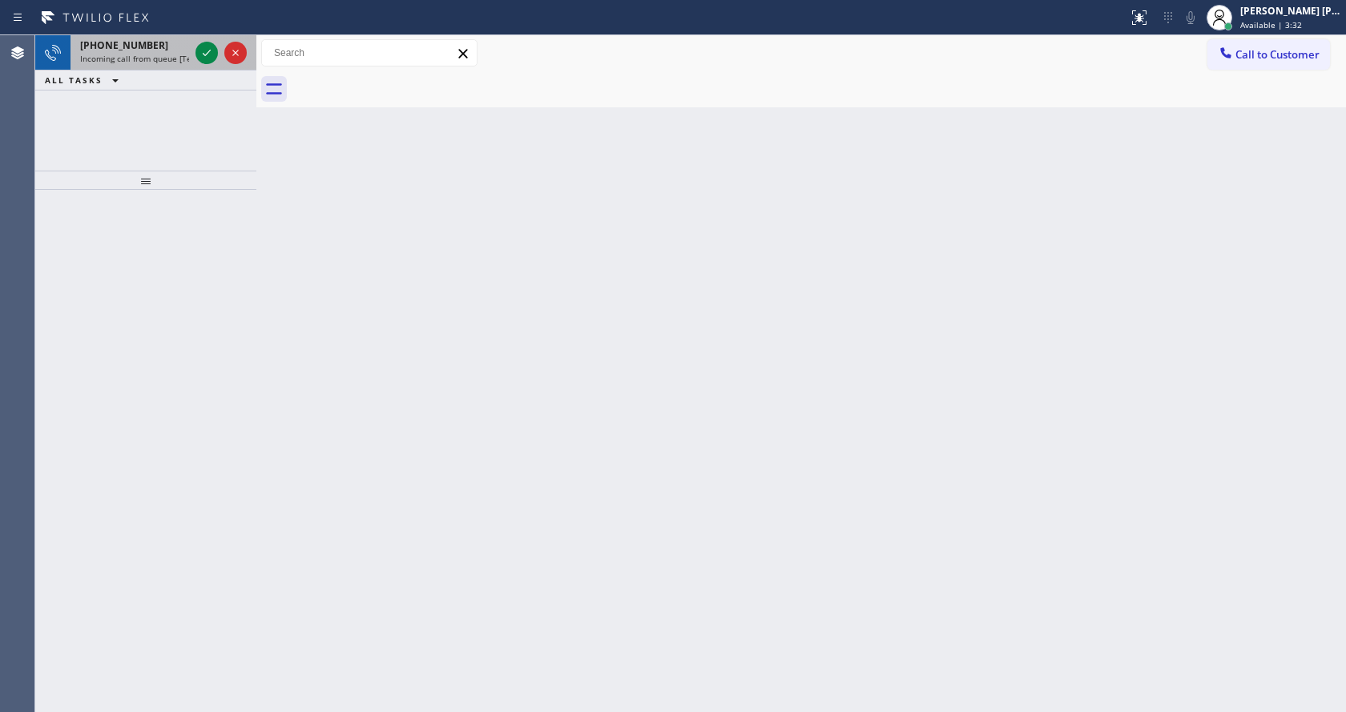
drag, startPoint x: 183, startPoint y: 48, endPoint x: 233, endPoint y: 53, distance: 49.9
click at [185, 48] on div "[PHONE_NUMBER]" at bounding box center [134, 45] width 109 height 14
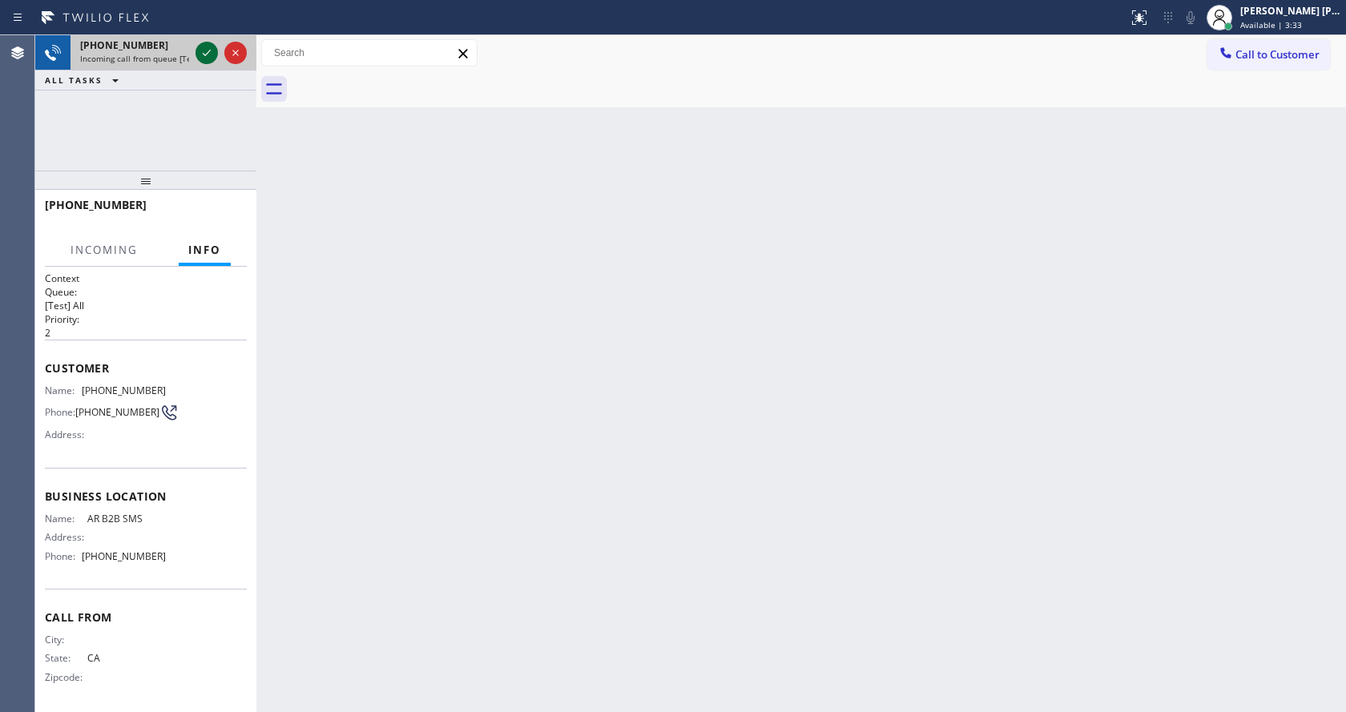
click at [203, 52] on icon at bounding box center [206, 52] width 19 height 19
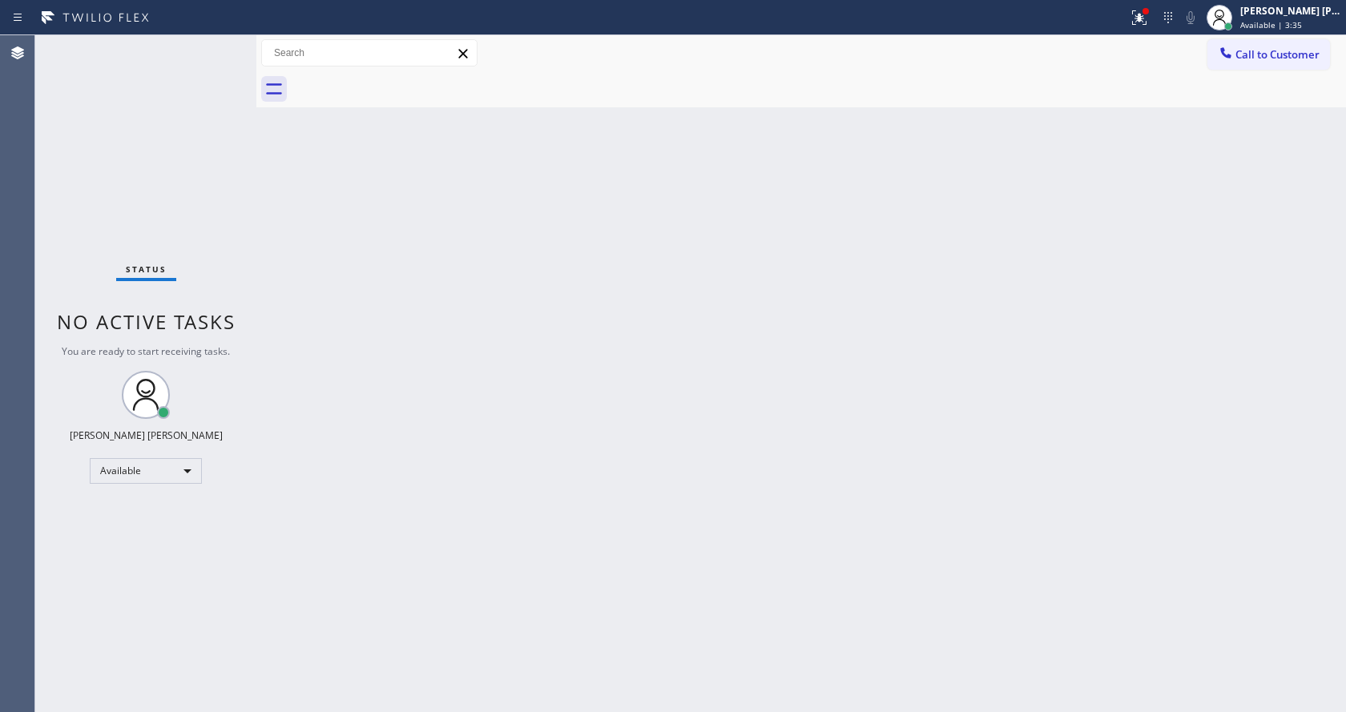
click at [576, 392] on div "Back to Dashboard Change Sender ID Customers Technicians Select a contact Outbo…" at bounding box center [800, 373] width 1089 height 677
drag, startPoint x: 239, startPoint y: 239, endPoint x: 241, endPoint y: 203, distance: 36.9
click at [239, 239] on div "Status No active tasks You are ready to start receiving tasks. [PERSON_NAME] [P…" at bounding box center [145, 373] width 221 height 677
click at [223, 42] on div "Status No active tasks You are ready to start receiving tasks. [PERSON_NAME] [P…" at bounding box center [145, 373] width 221 height 677
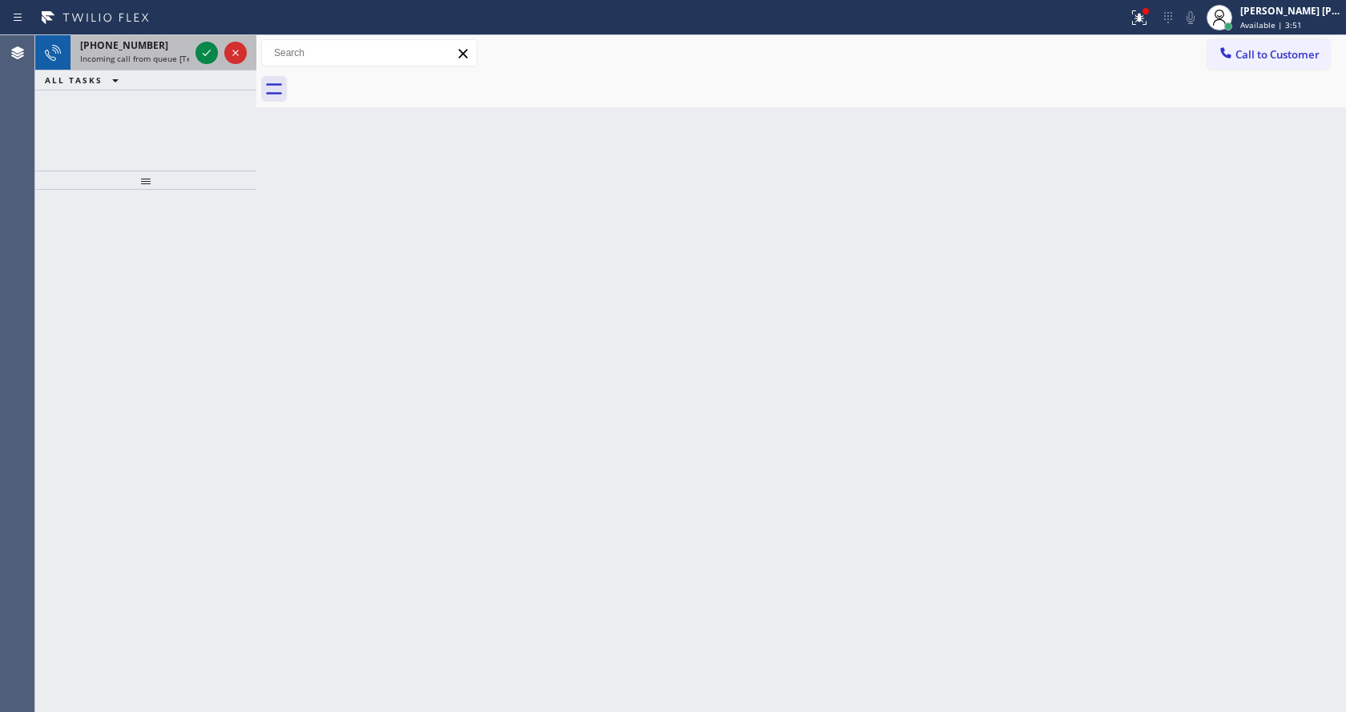
click at [183, 51] on div "[PHONE_NUMBER]" at bounding box center [134, 45] width 109 height 14
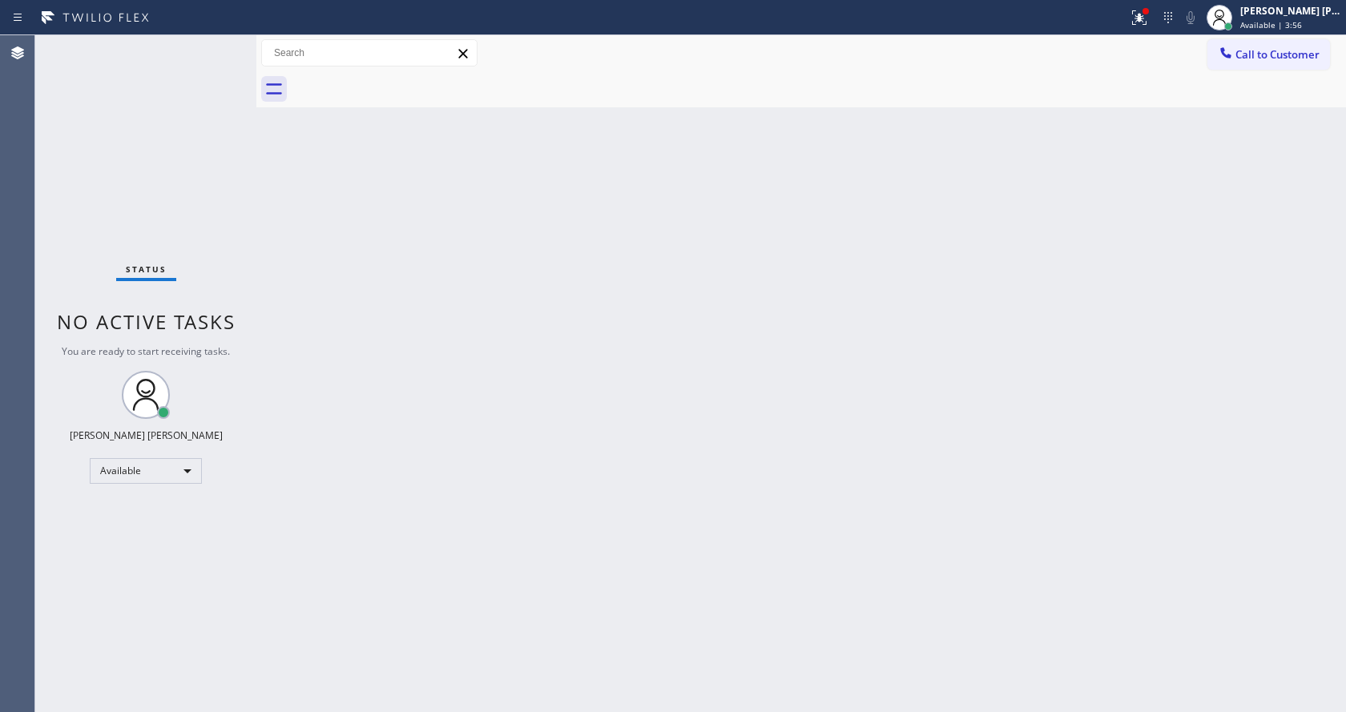
click at [530, 296] on div "Back to Dashboard Change Sender ID Customers Technicians Select a contact Outbo…" at bounding box center [800, 373] width 1089 height 677
click at [240, 210] on div "Status No active tasks You are ready to start receiving tasks. [PERSON_NAME] [P…" at bounding box center [145, 373] width 221 height 677
click at [1148, 14] on div at bounding box center [1146, 11] width 10 height 10
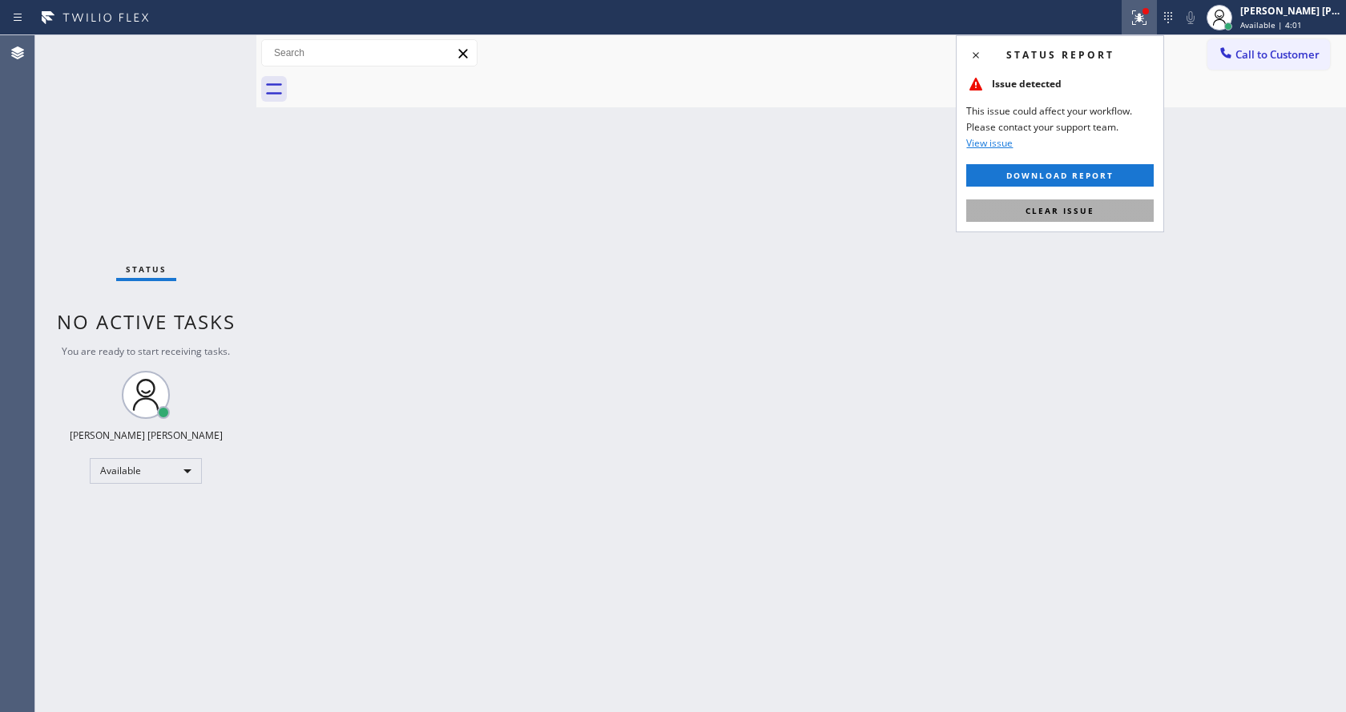
click at [996, 212] on button "Clear issue" at bounding box center [1059, 210] width 187 height 22
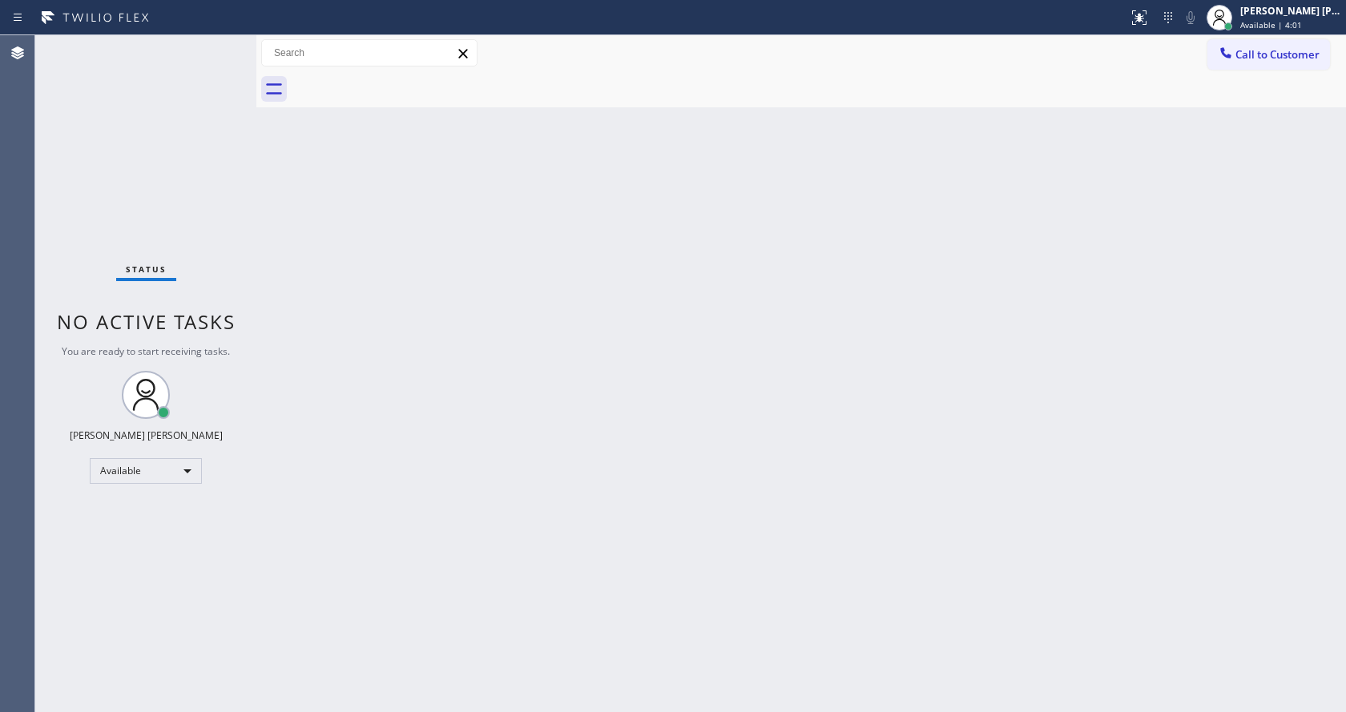
click at [553, 359] on div "Back to Dashboard Change Sender ID Customers Technicians Select a contact Outbo…" at bounding box center [800, 373] width 1089 height 677
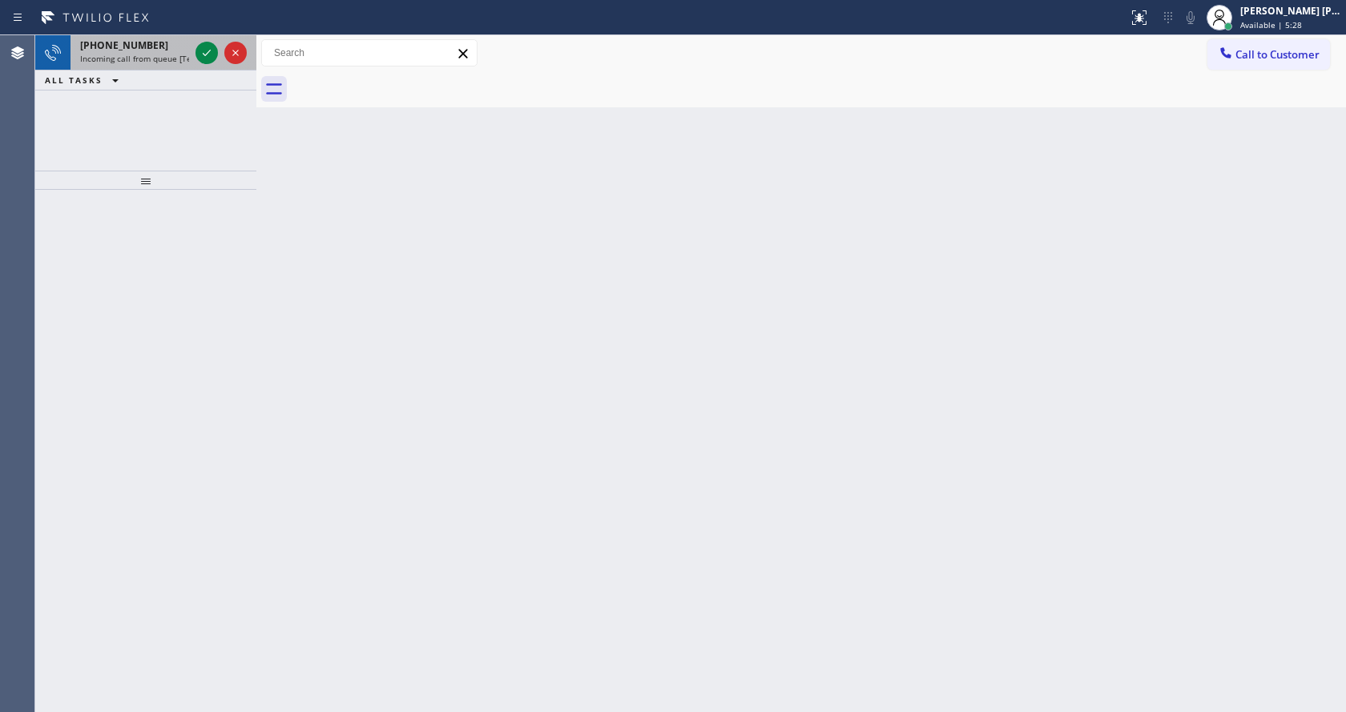
click at [131, 42] on span "[PHONE_NUMBER]" at bounding box center [124, 45] width 88 height 14
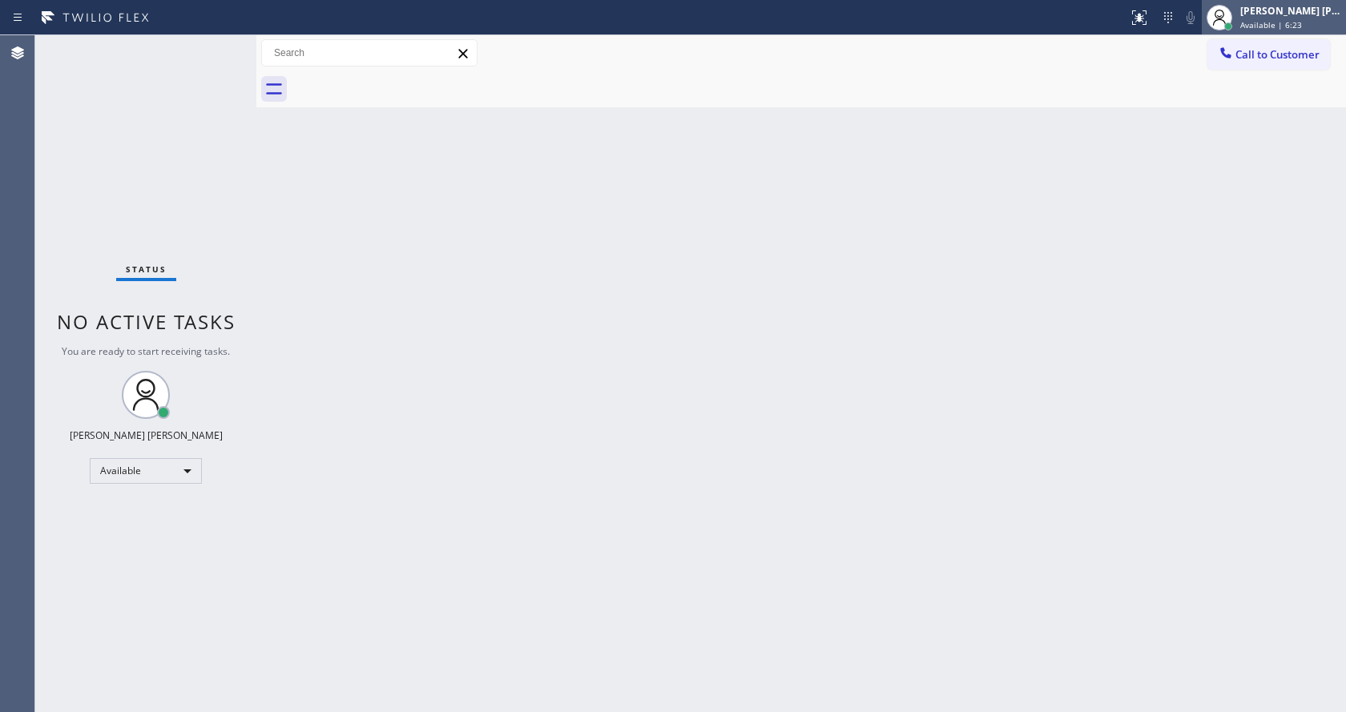
click at [1286, 15] on div "[PERSON_NAME] [PERSON_NAME]" at bounding box center [1290, 11] width 101 height 14
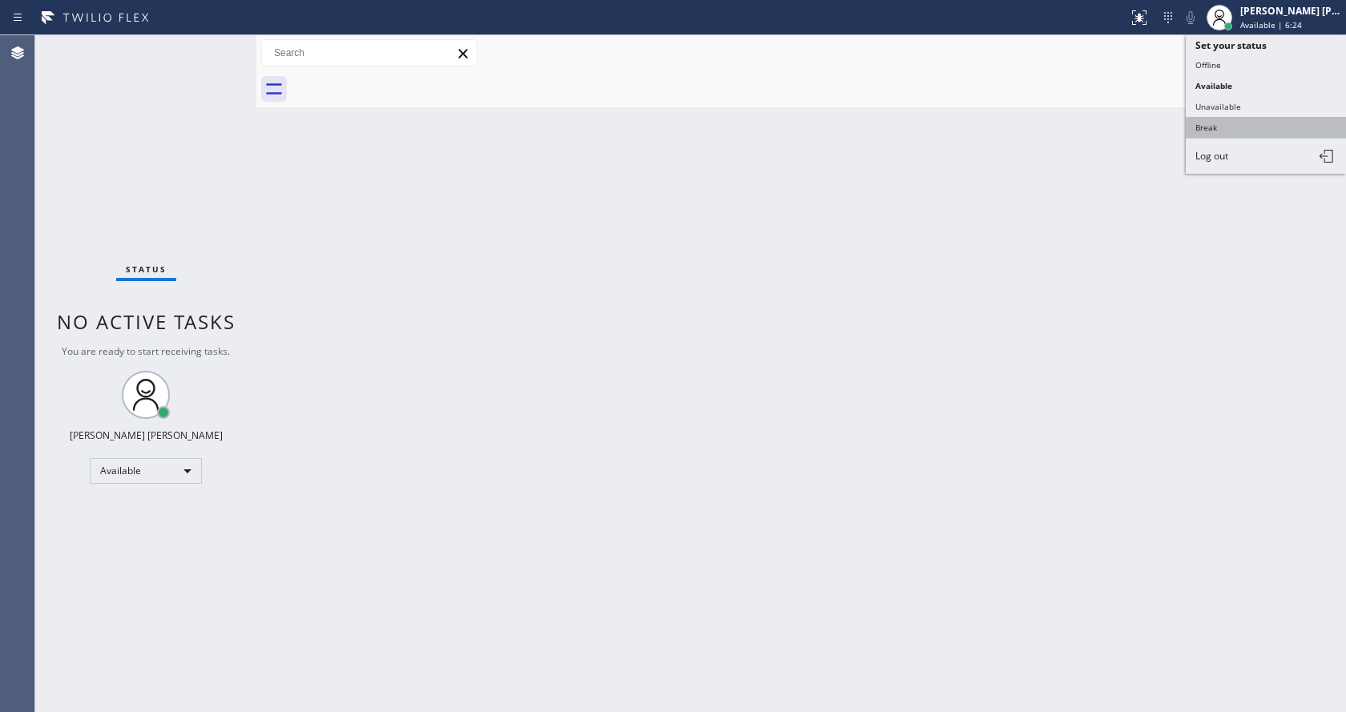
click at [1229, 125] on button "Break" at bounding box center [1265, 127] width 160 height 21
